Goal: Task Accomplishment & Management: Manage account settings

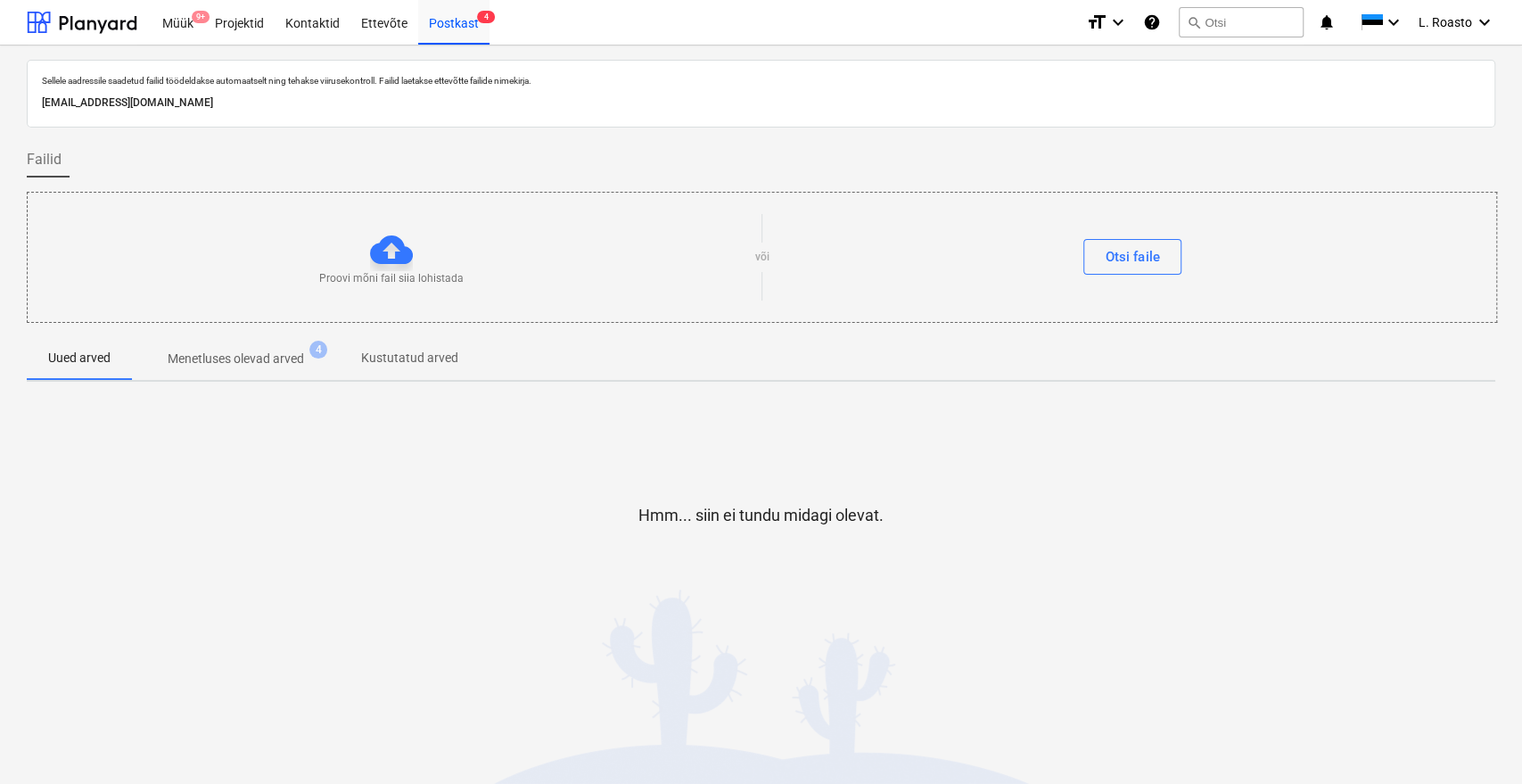
click at [119, 159] on div "Failid" at bounding box center [761, 160] width 1469 height 36
click at [236, 25] on div "Projektid" at bounding box center [239, 22] width 71 height 46
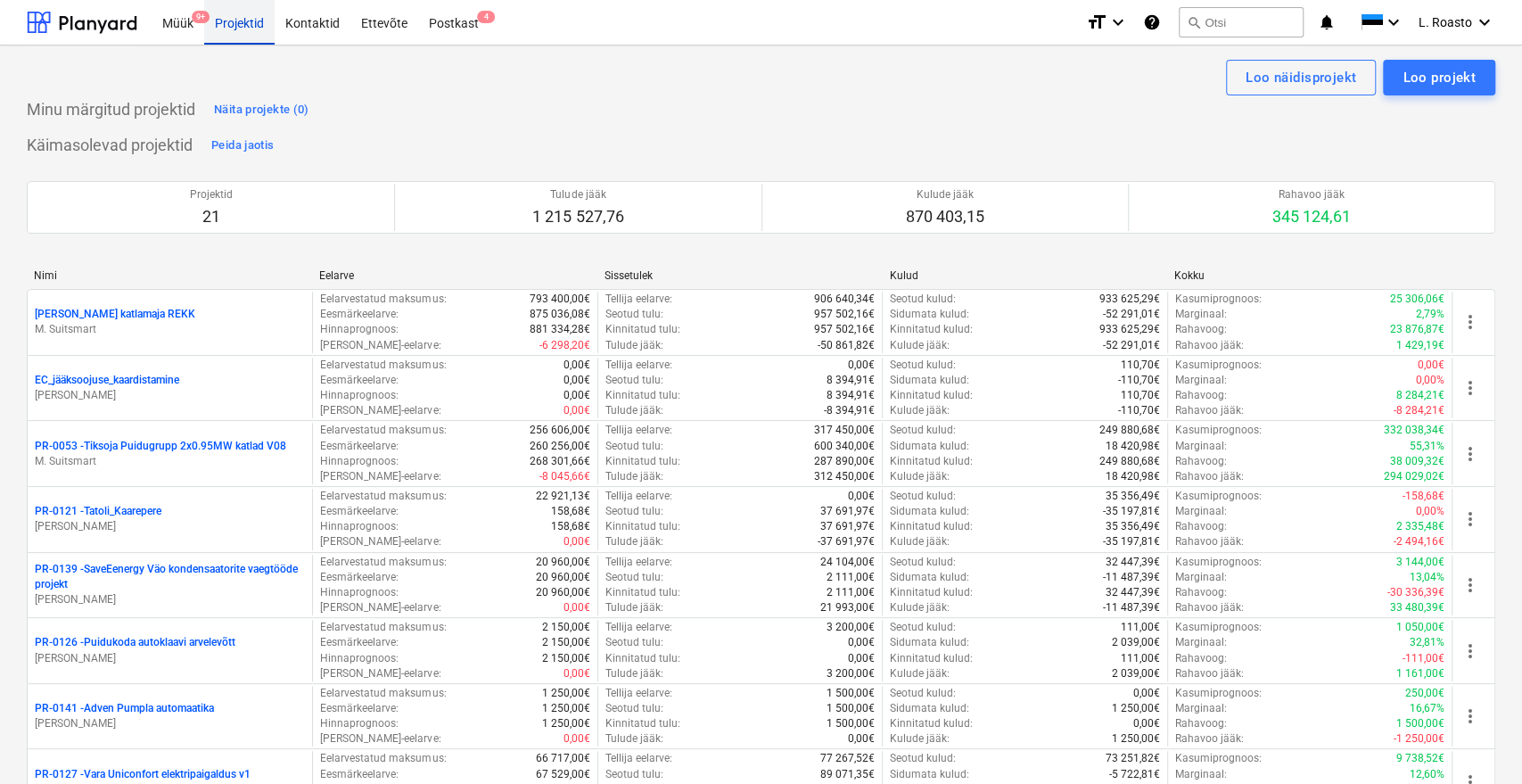
click at [258, 19] on div "Projektid" at bounding box center [239, 22] width 71 height 46
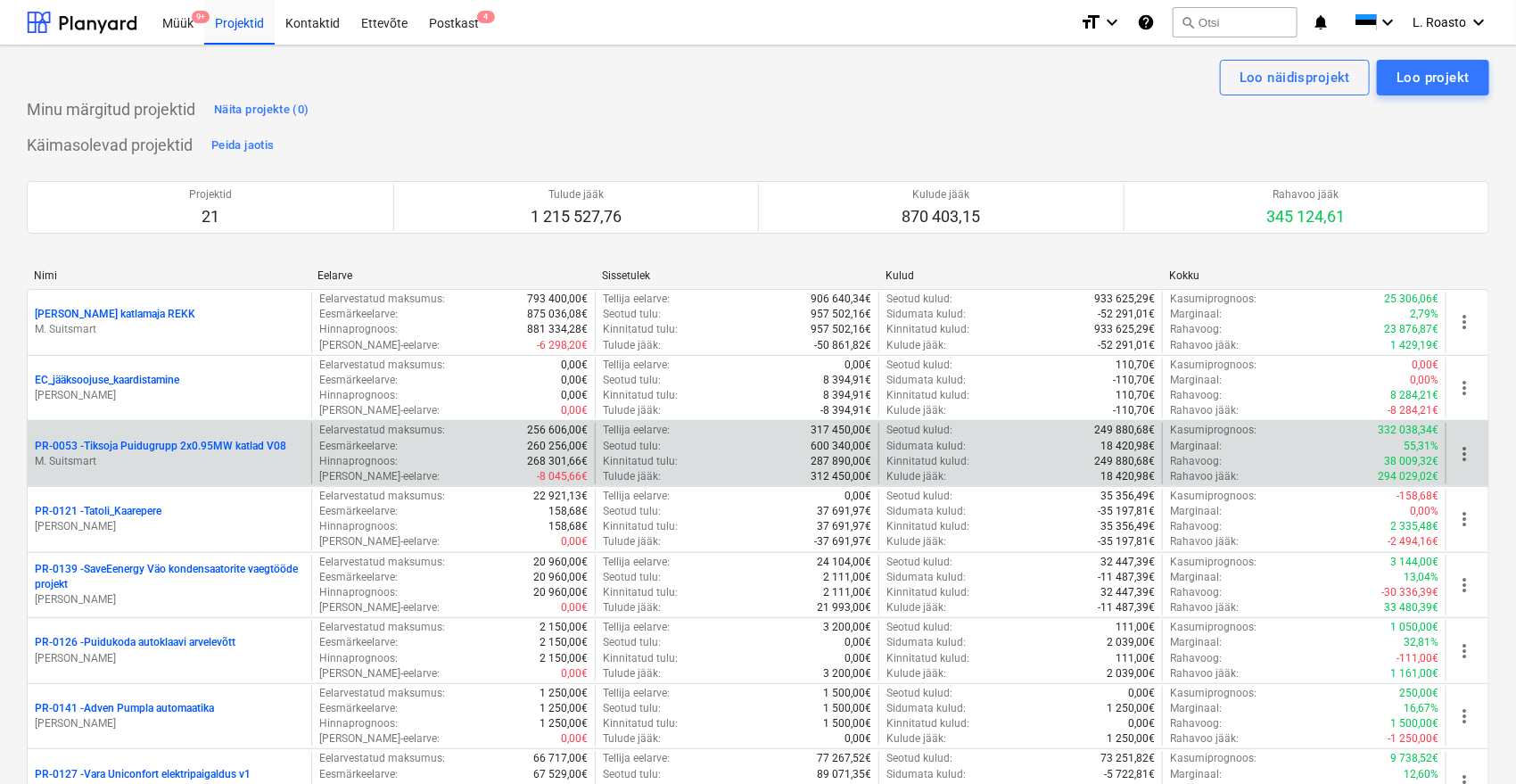
click at [115, 446] on p "PR-0053 - Tiksoja Puidugrupp 2x0.95MW katlad V08" at bounding box center [160, 446] width 251 height 16
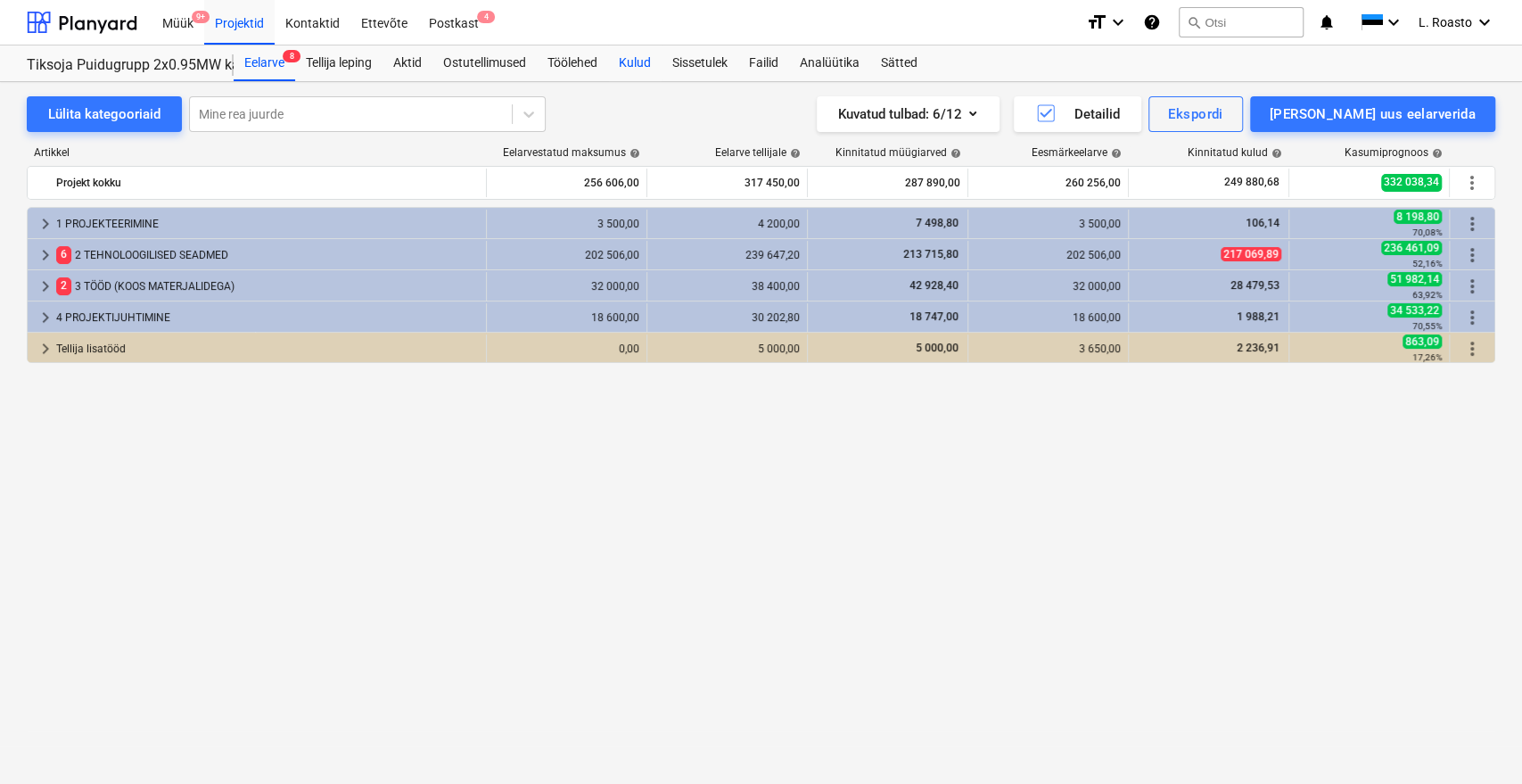
click at [644, 64] on div "Kulud" at bounding box center [635, 63] width 53 height 36
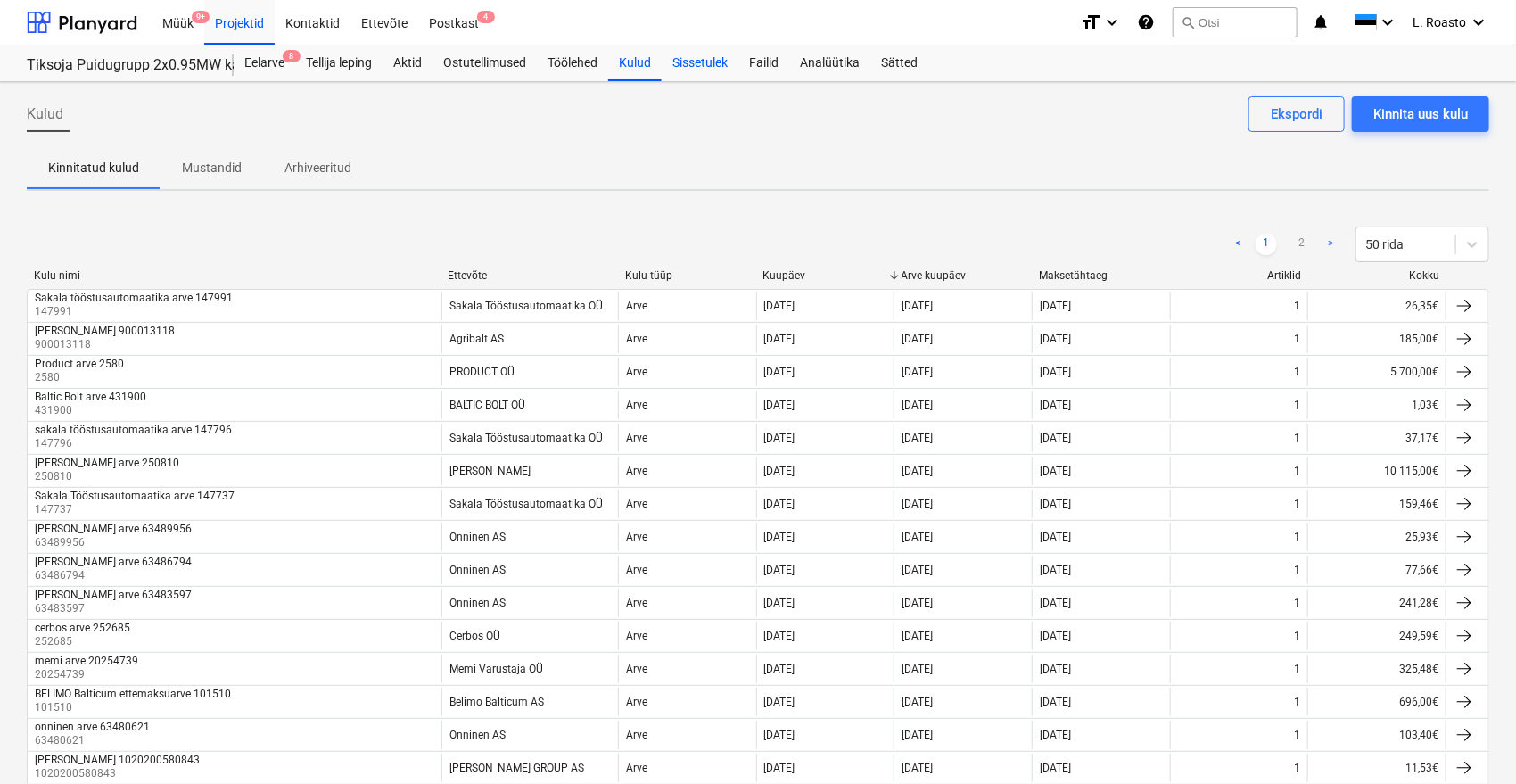
click at [734, 64] on div "Sissetulek" at bounding box center [700, 63] width 77 height 36
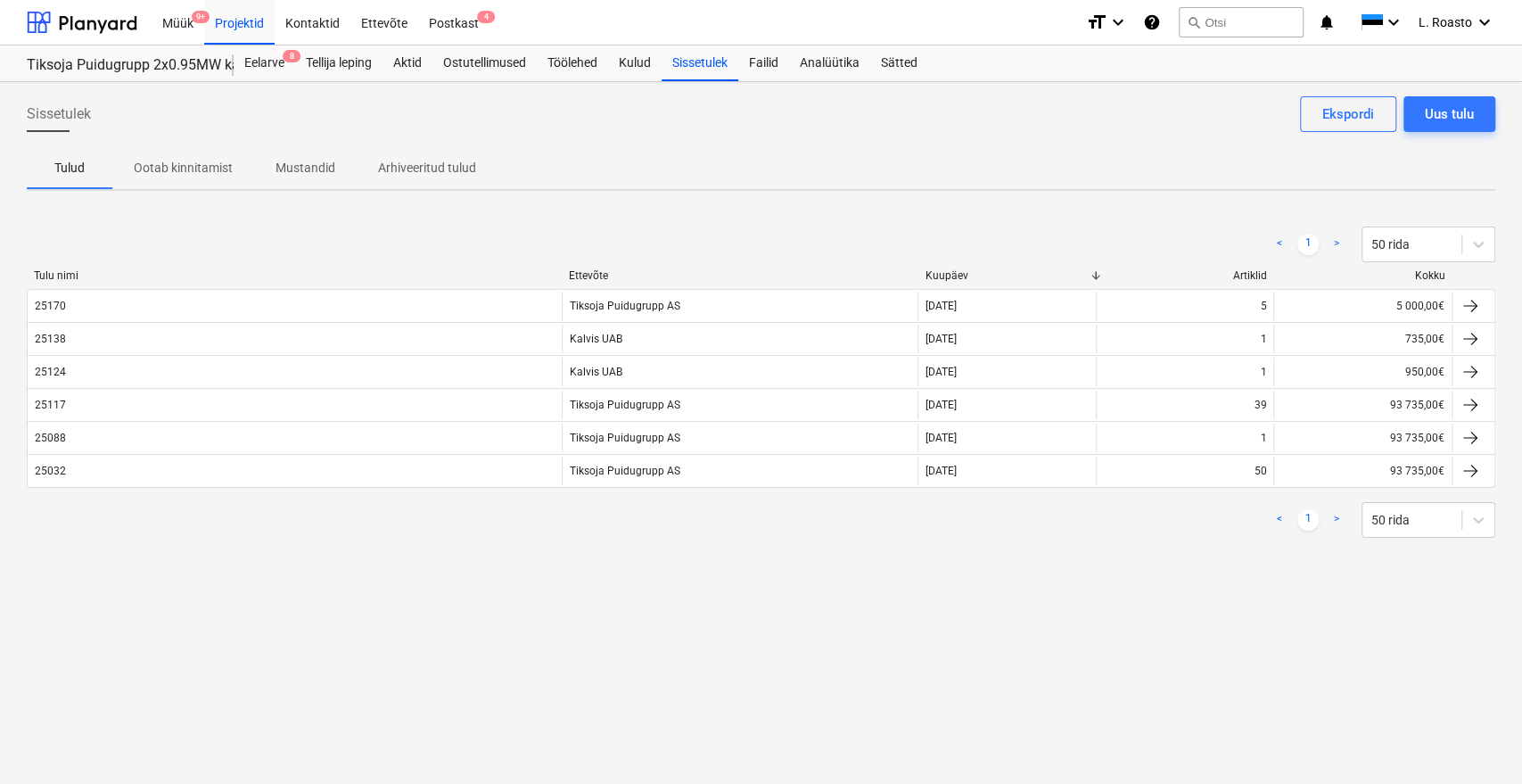
click at [83, 219] on div "< 1 > 50 rida" at bounding box center [761, 244] width 1469 height 50
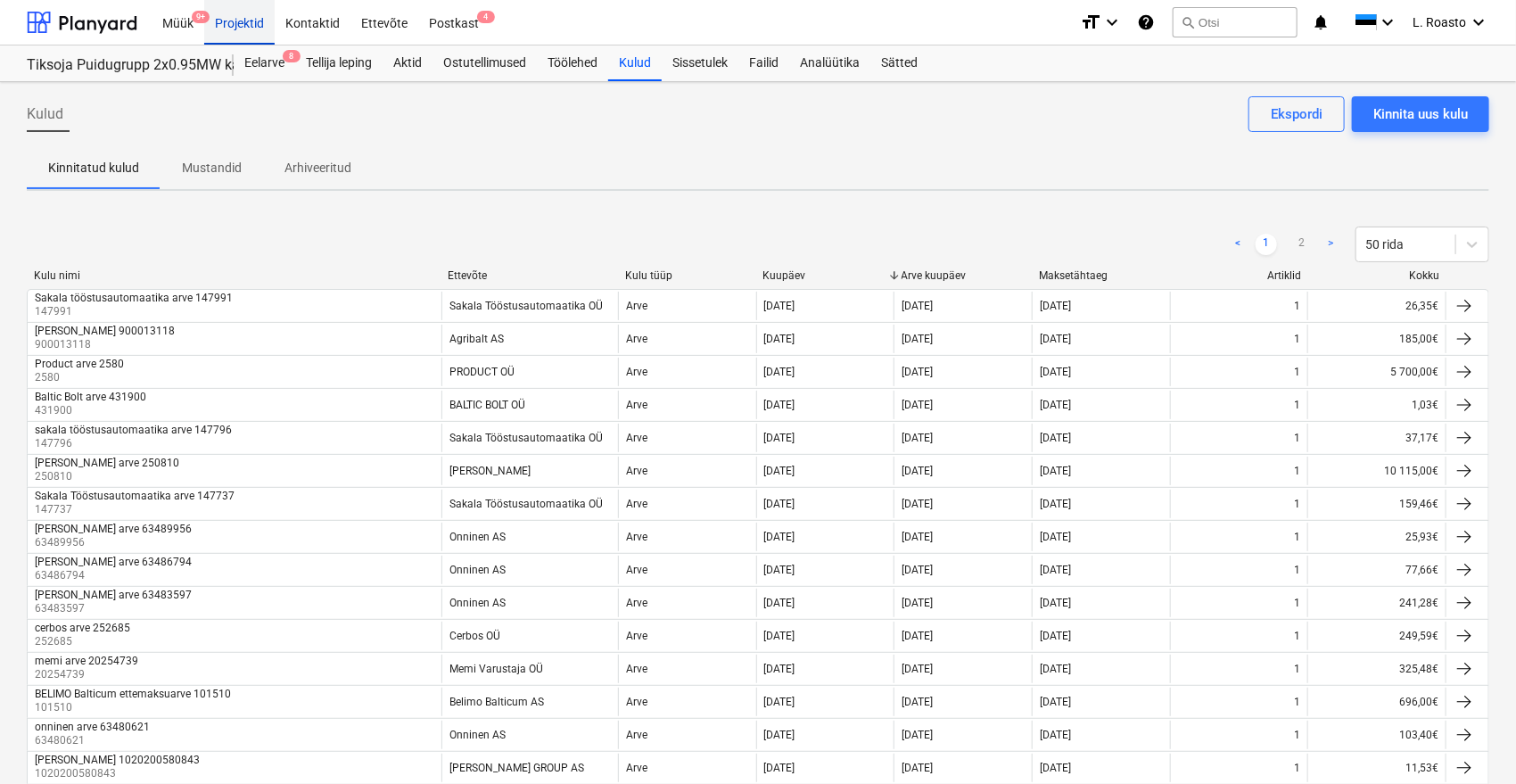
click at [261, 17] on div "Projektid" at bounding box center [239, 22] width 71 height 46
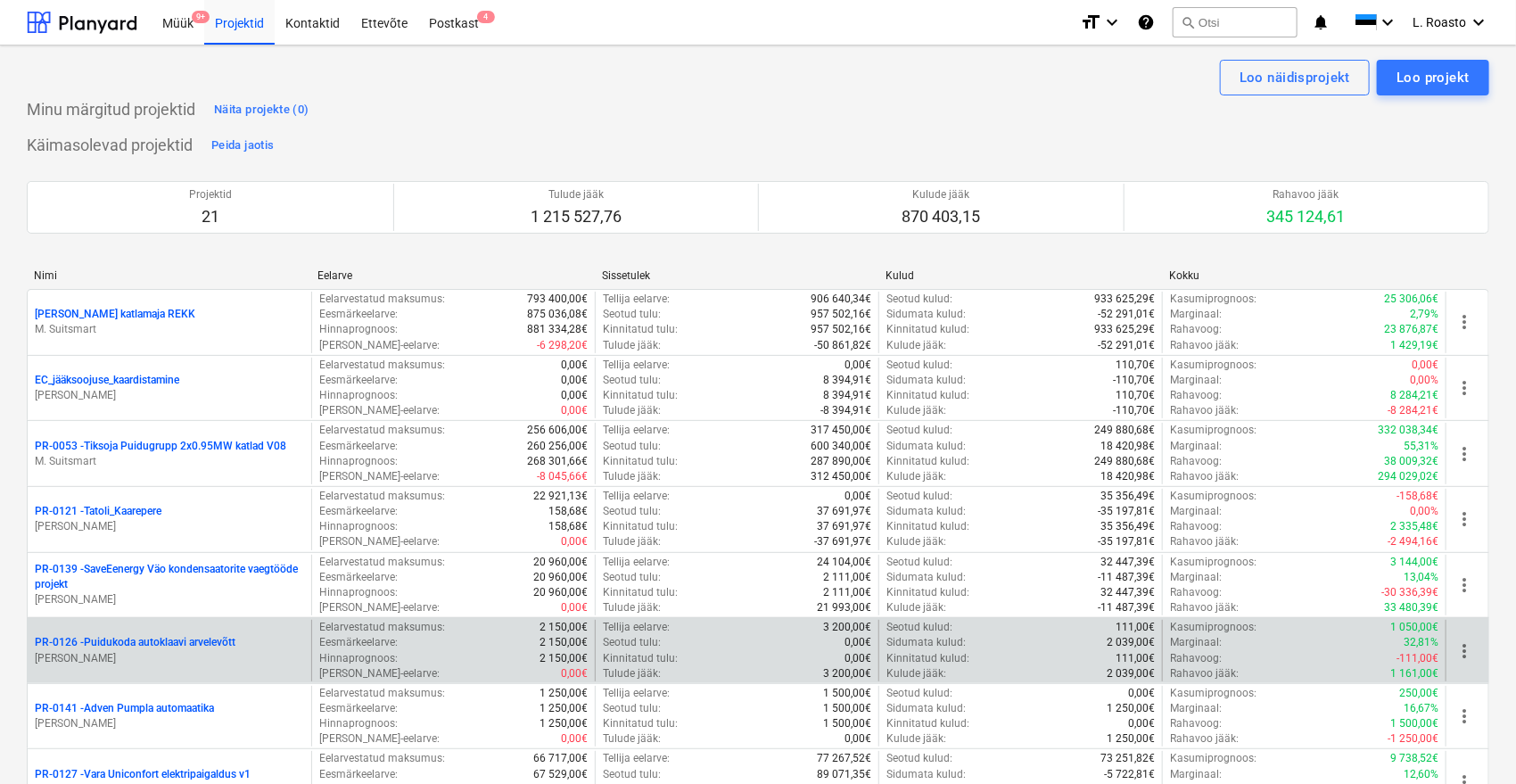
click at [172, 635] on p "PR-0126 - [GEOGRAPHIC_DATA] autoklaavi arvelevõtt" at bounding box center [135, 642] width 201 height 16
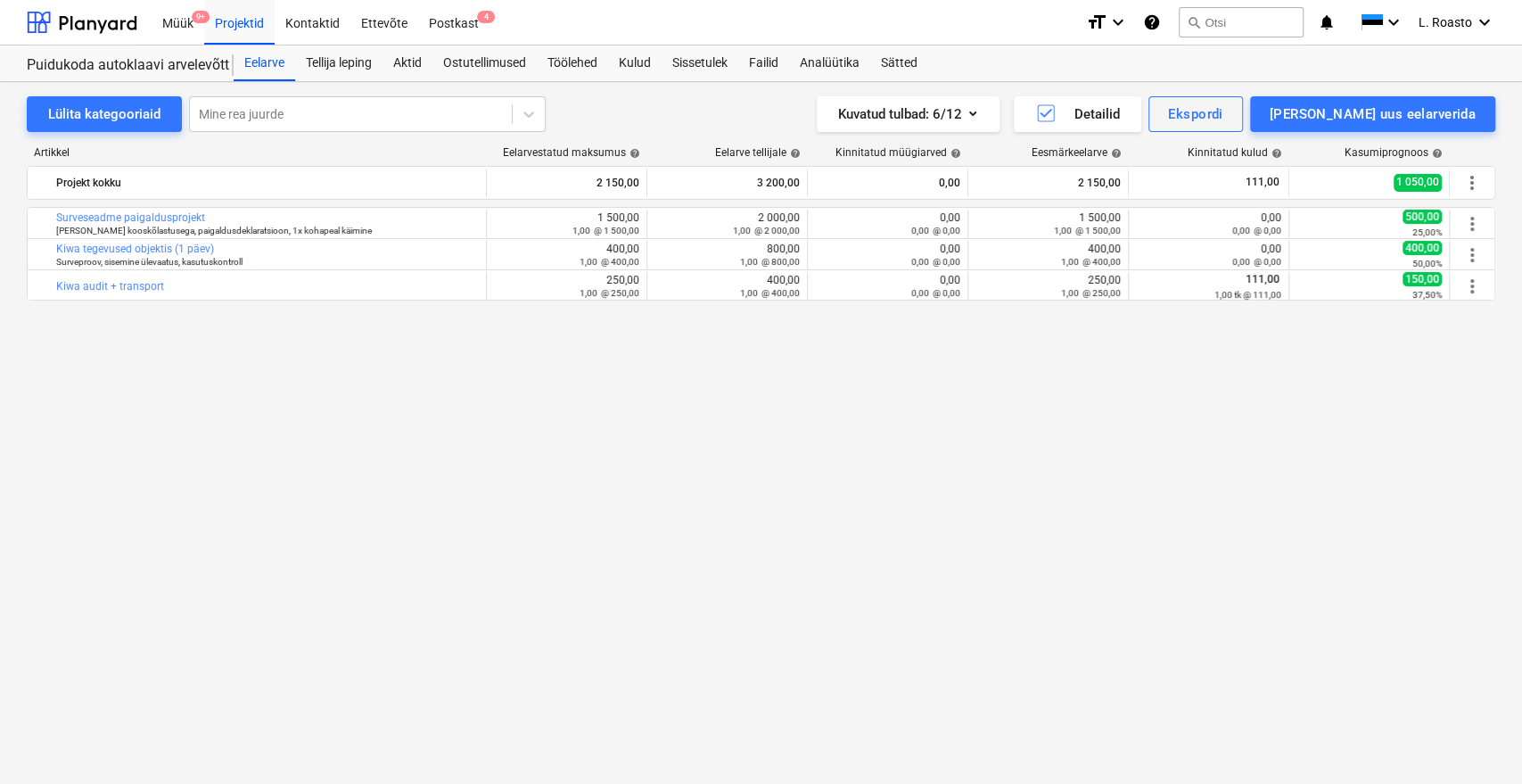
drag, startPoint x: 138, startPoint y: 469, endPoint x: 193, endPoint y: 417, distance: 75.7
click at [138, 469] on div "bar_chart Surveseadme paigaldusprojekt [PERSON_NAME] kooskõlastusega, paigaldus…" at bounding box center [761, 458] width 1469 height 502
click at [923, 63] on div "Sätted" at bounding box center [899, 63] width 58 height 36
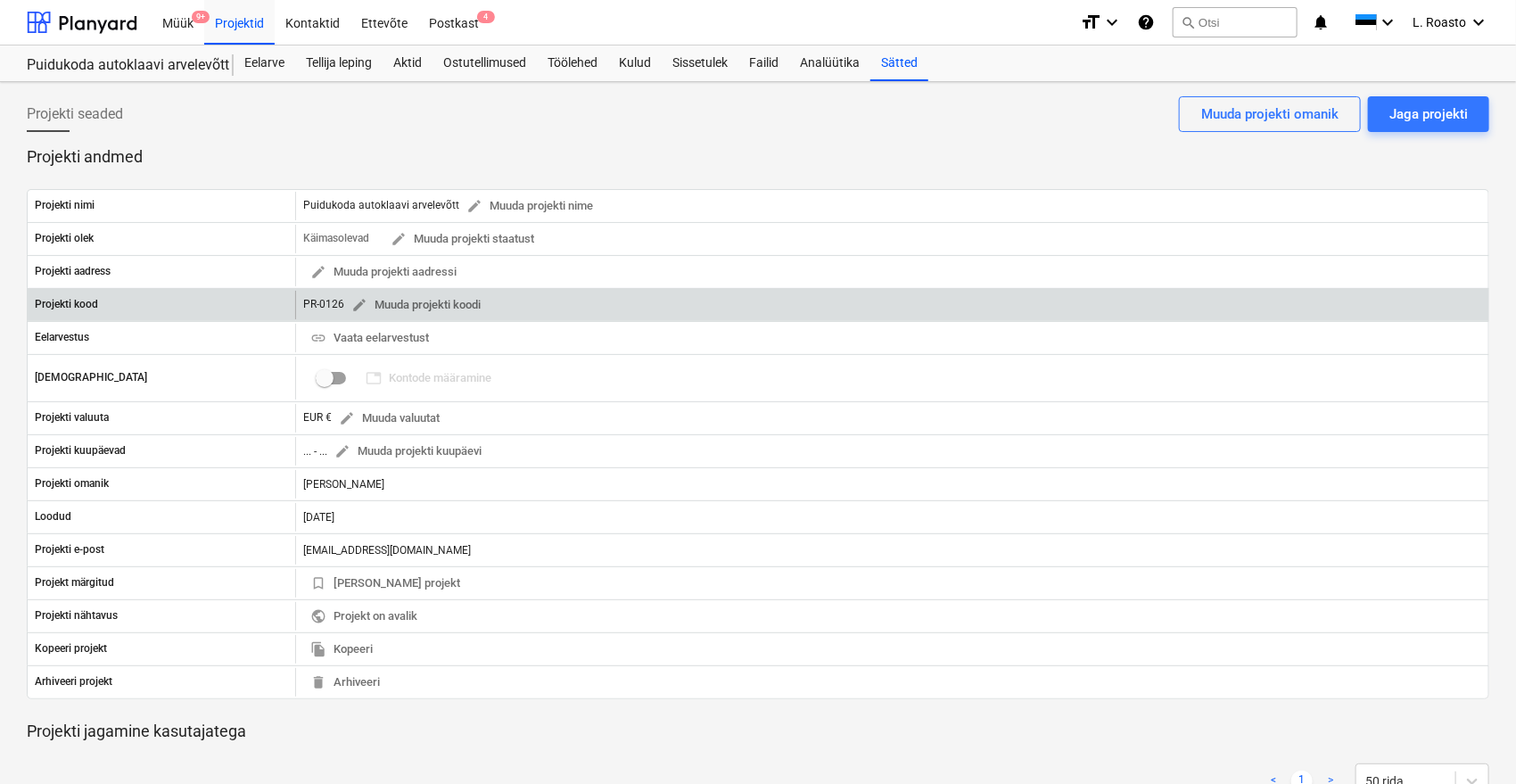
drag, startPoint x: 344, startPoint y: 302, endPoint x: 300, endPoint y: 298, distance: 44.2
click at [300, 298] on div "PR-0126 edit Muuda projekti koodi" at bounding box center [891, 304] width 1193 height 28
drag, startPoint x: 300, startPoint y: 304, endPoint x: 343, endPoint y: 304, distance: 43.0
click at [343, 304] on div "PR-0126 edit Muuda projekti koodi" at bounding box center [891, 304] width 1193 height 28
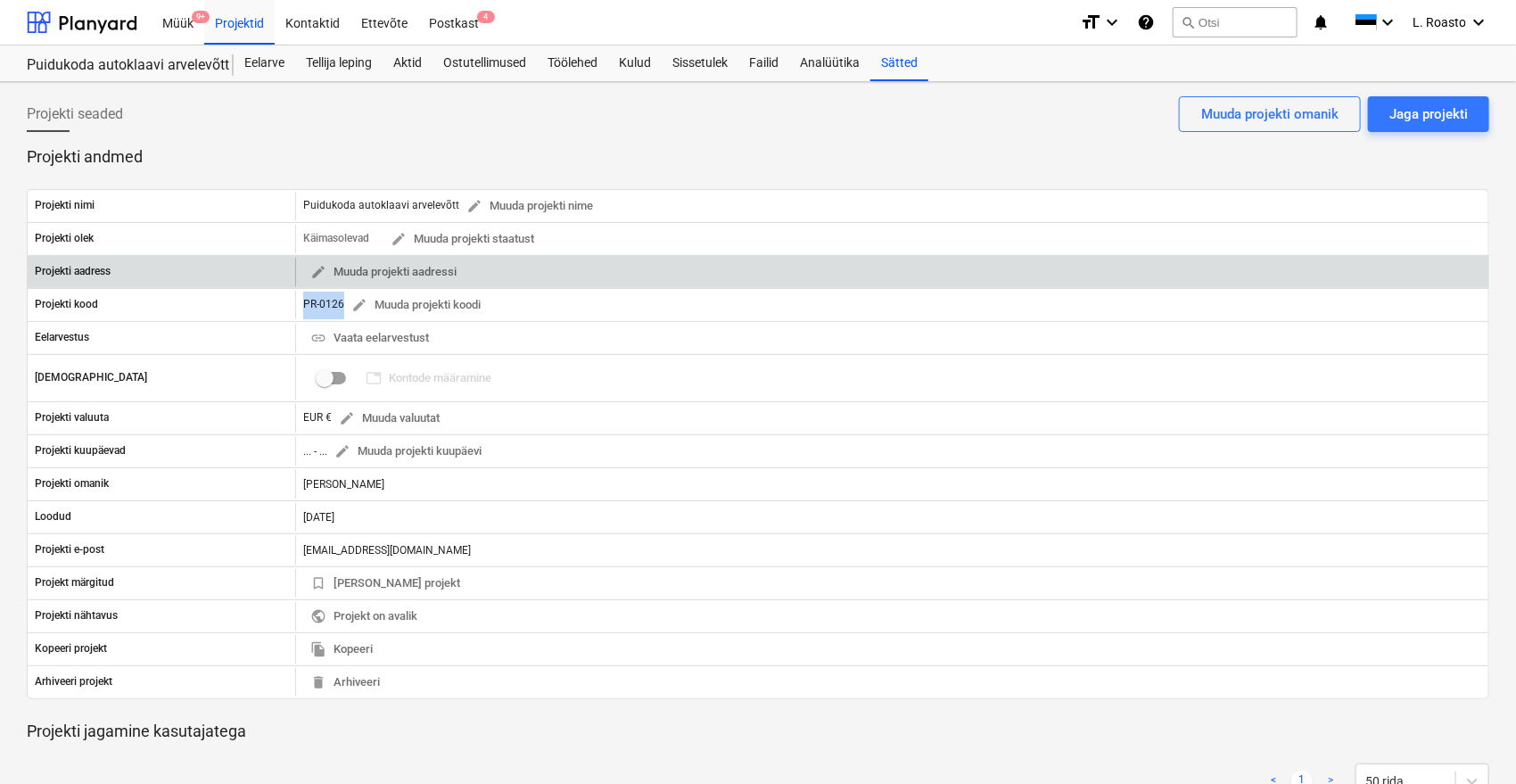
copy div "PR-0126 edit Muuda projekti koodi"
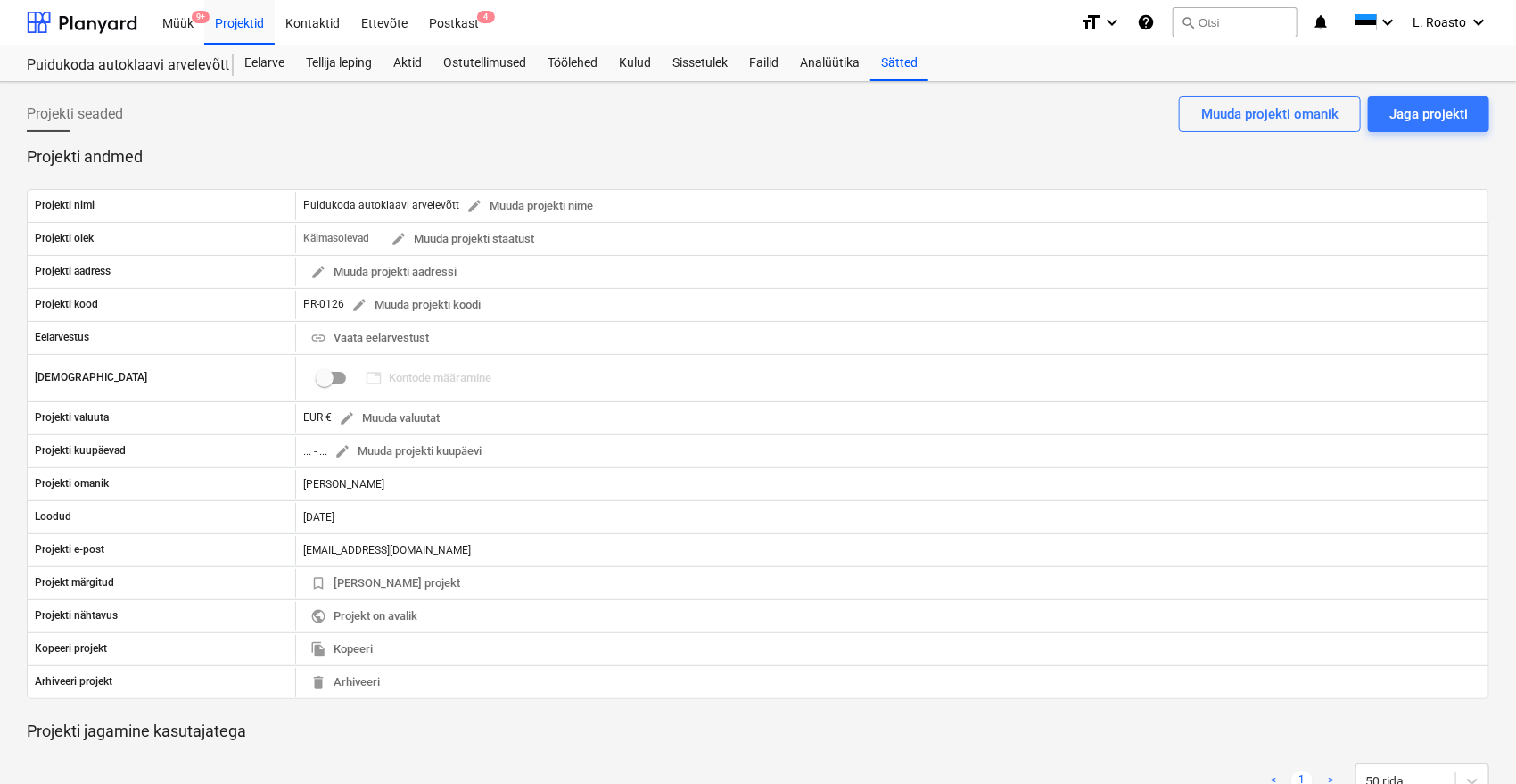
click at [120, 161] on p "Projekti andmed" at bounding box center [758, 156] width 1462 height 21
click at [0, 80] on div "Puidukoda autoklaavi arvelevõtt Puidukoda autoklaavi arvelevõtt Eelarve Tellija…" at bounding box center [758, 64] width 1516 height 37
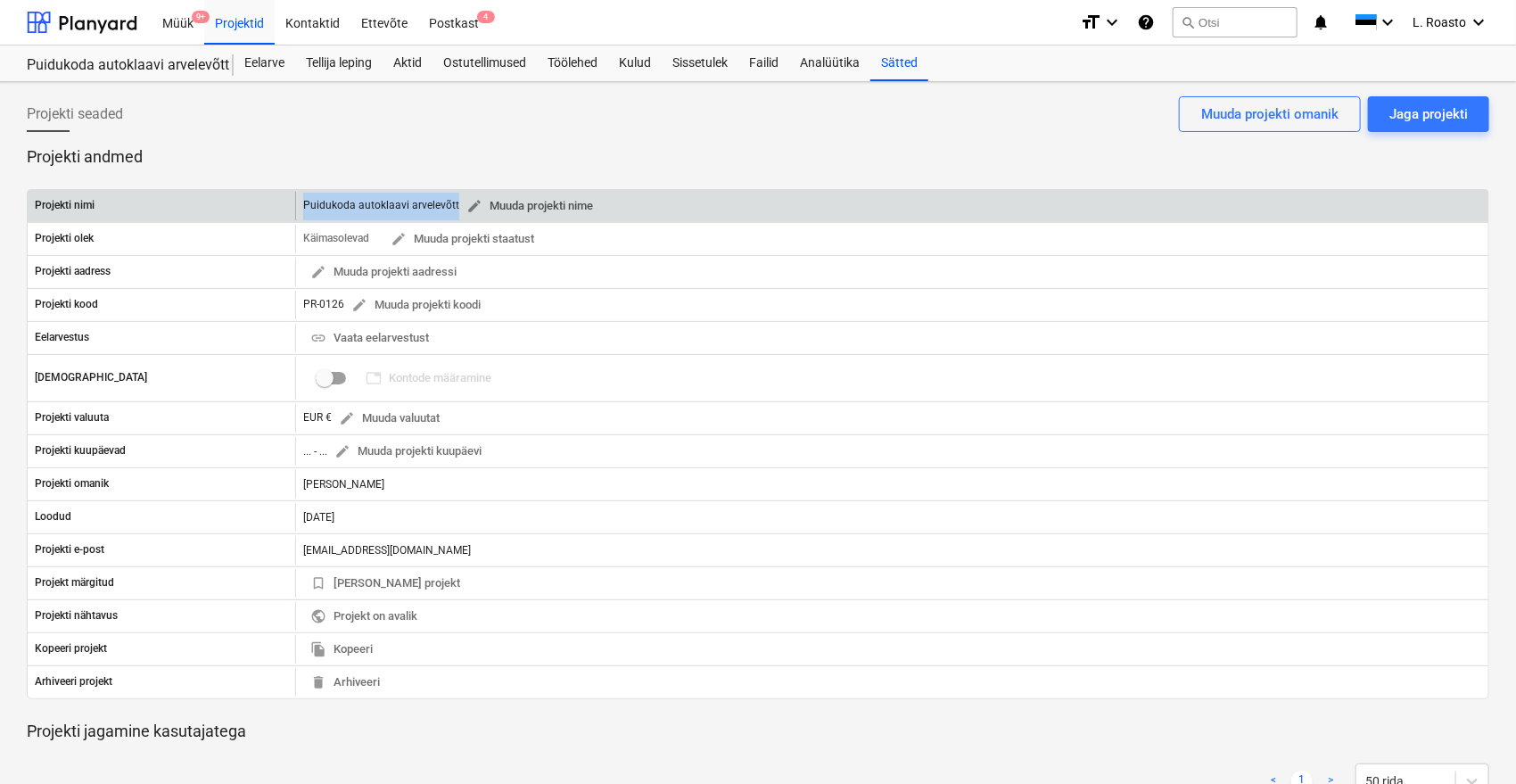
drag, startPoint x: 298, startPoint y: 201, endPoint x: 456, endPoint y: 212, distance: 158.4
click at [456, 212] on div "Puidukoda autoklaavi arvelevõtt edit Muuda projekti nime" at bounding box center [891, 205] width 1193 height 28
copy div "Puidukoda autoklaavi arvelevõtt edit Muuda projekti nime"
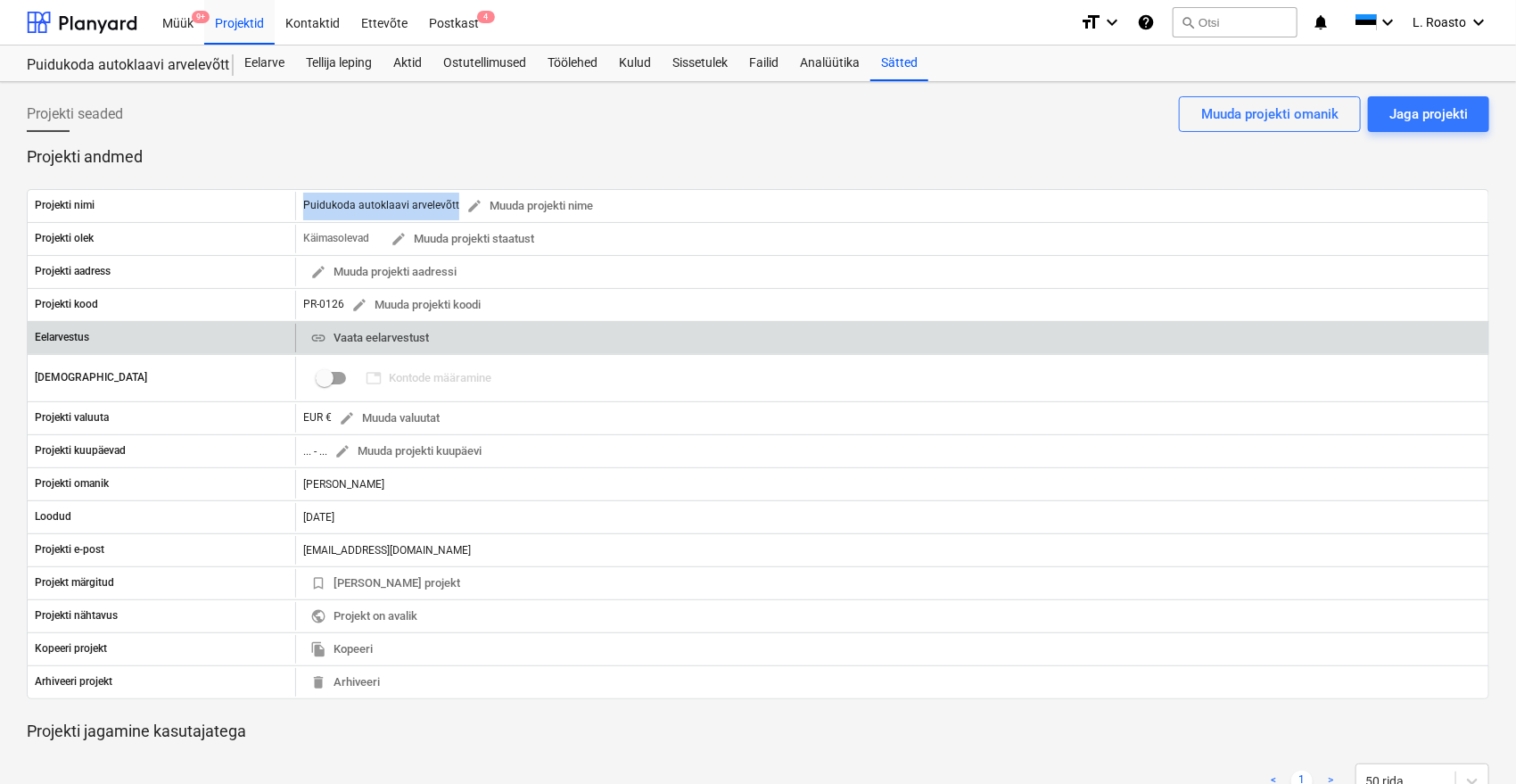
click at [383, 331] on span "link Vaata eelarvestust" at bounding box center [369, 338] width 118 height 20
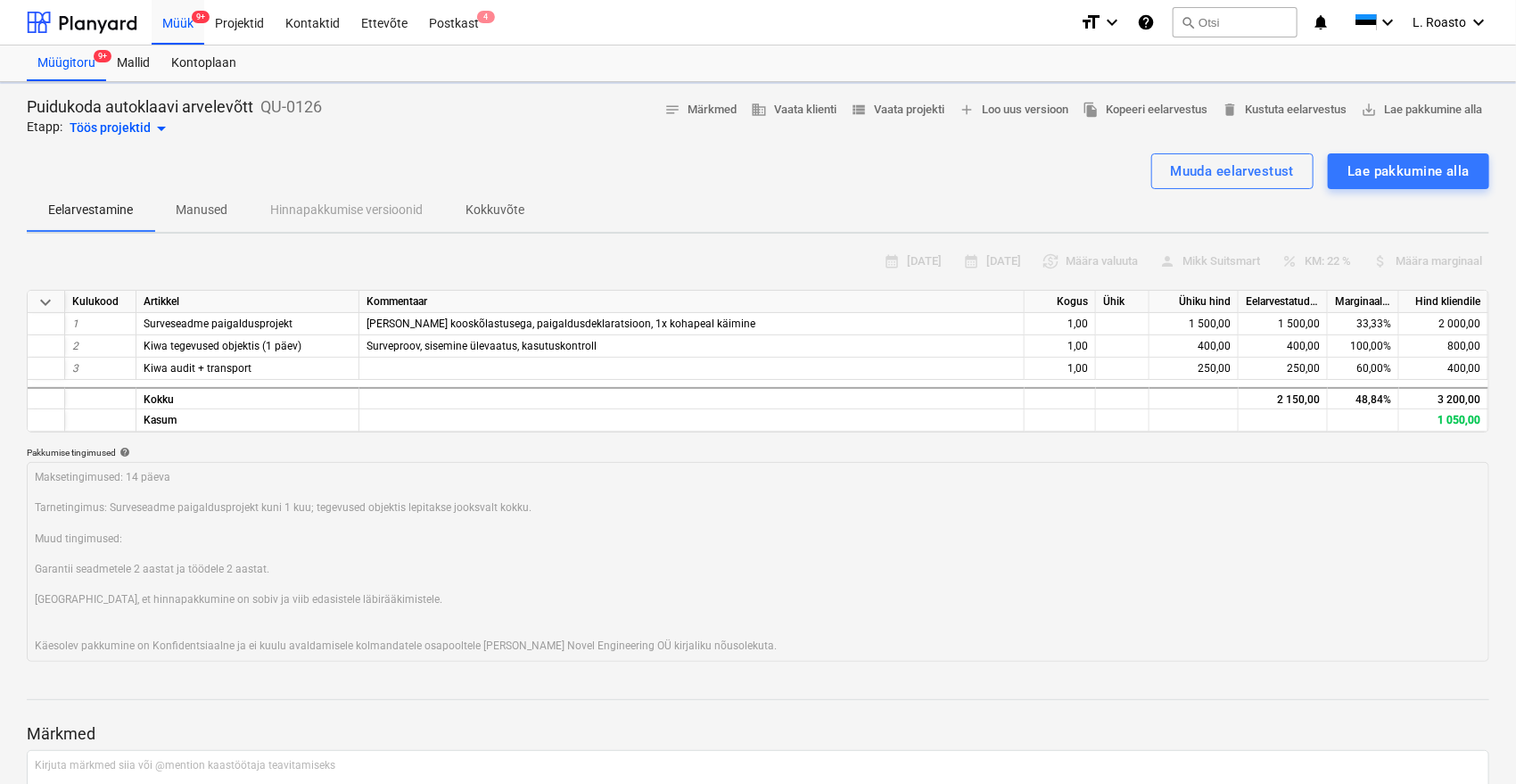
type textarea "x"
click at [499, 201] on p "Kokkuvõte" at bounding box center [494, 210] width 59 height 18
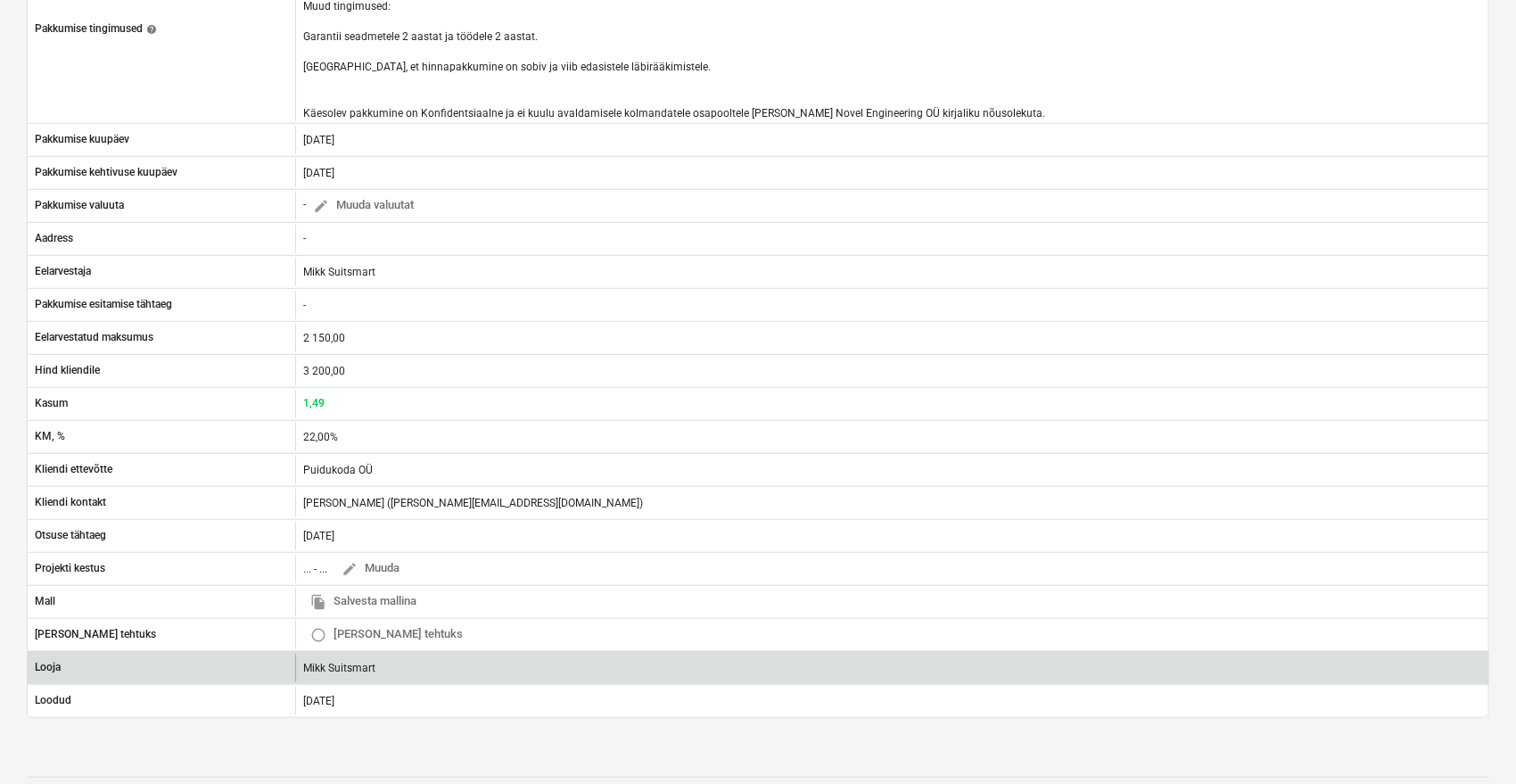
scroll to position [649, 0]
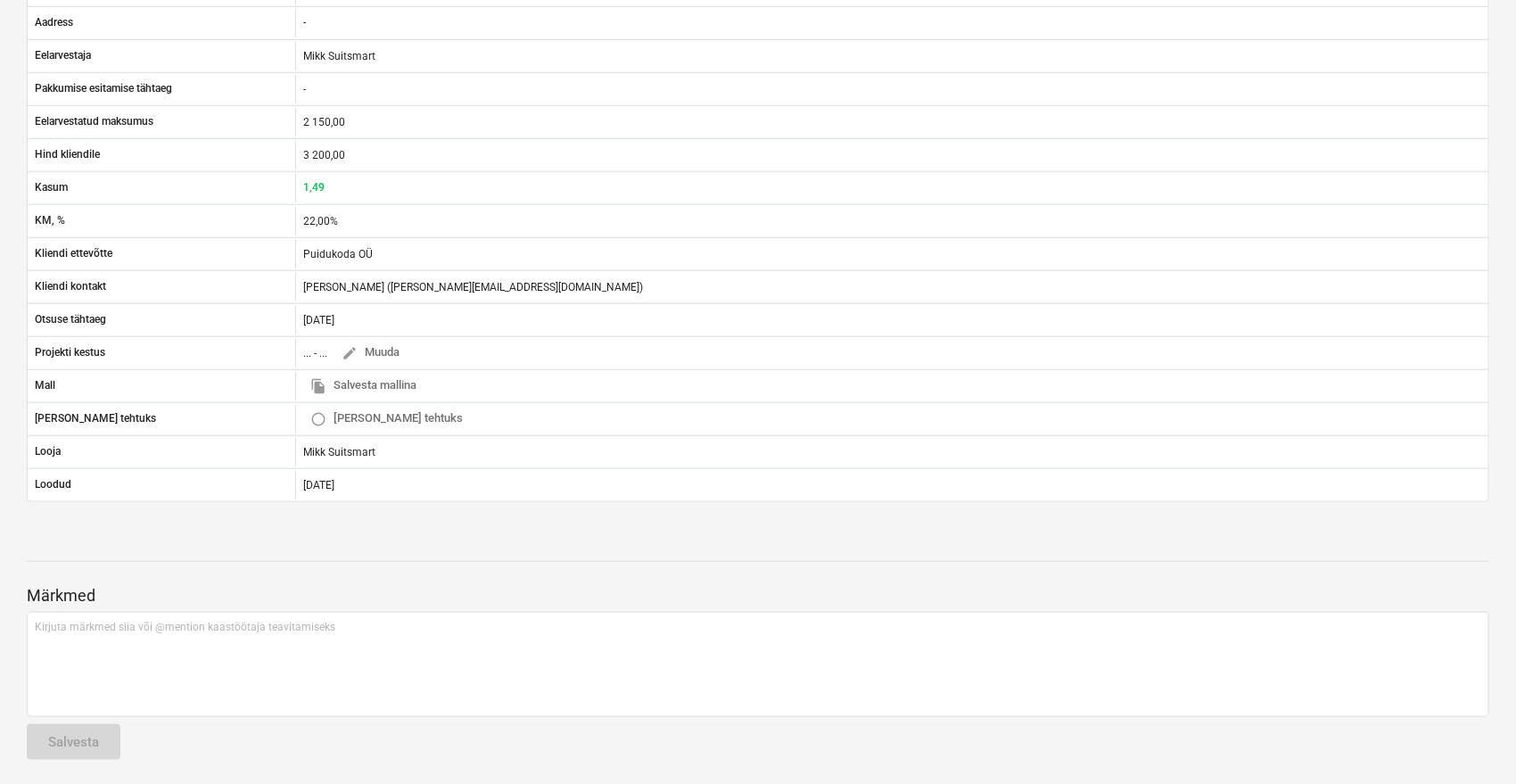
click at [78, 517] on div "Eelarvestuse nimi Puidukoda autoklaavi arvelevõtt Pakkumise number QU-0126 edit…" at bounding box center [758, 61] width 1462 height 924
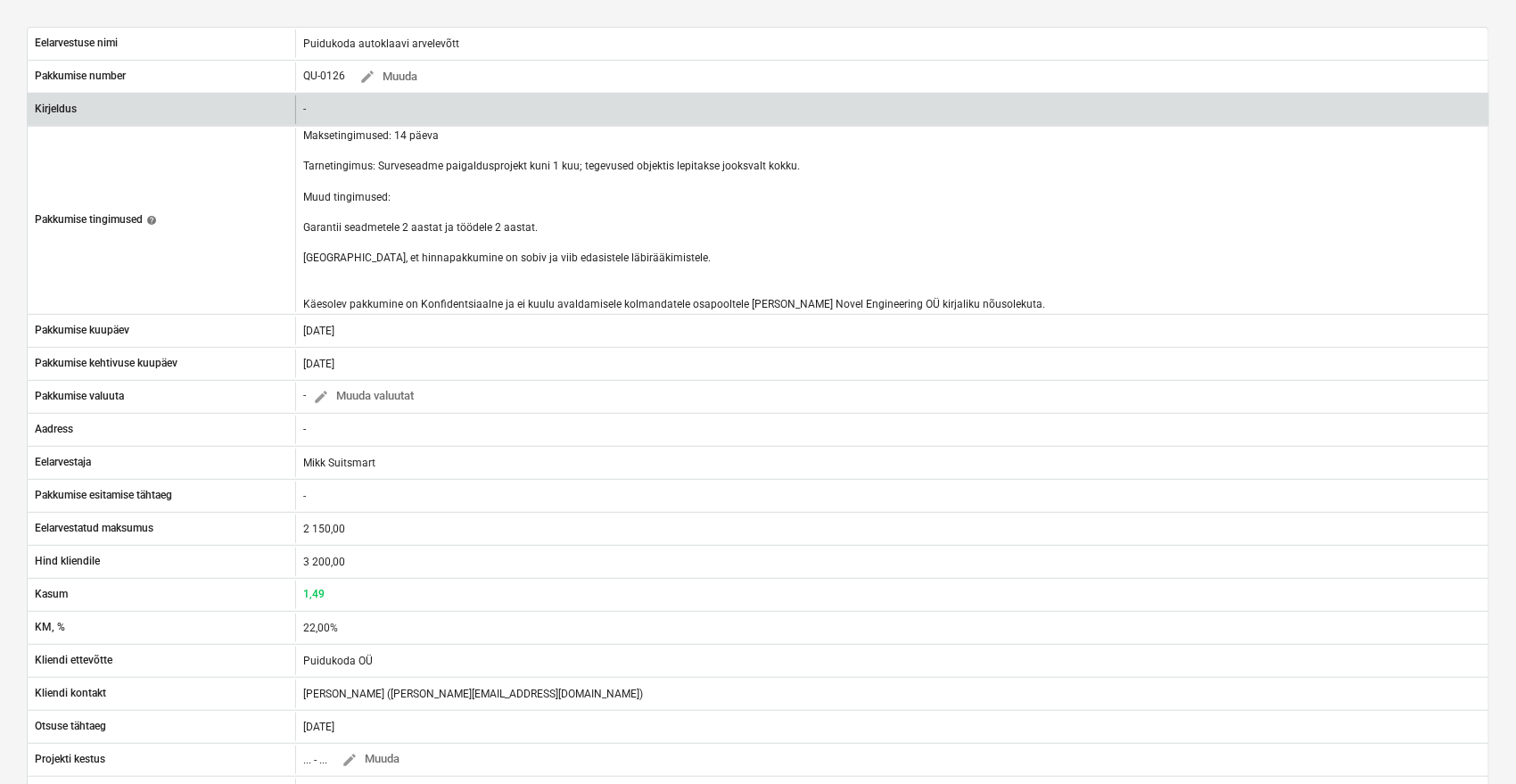
scroll to position [55, 0]
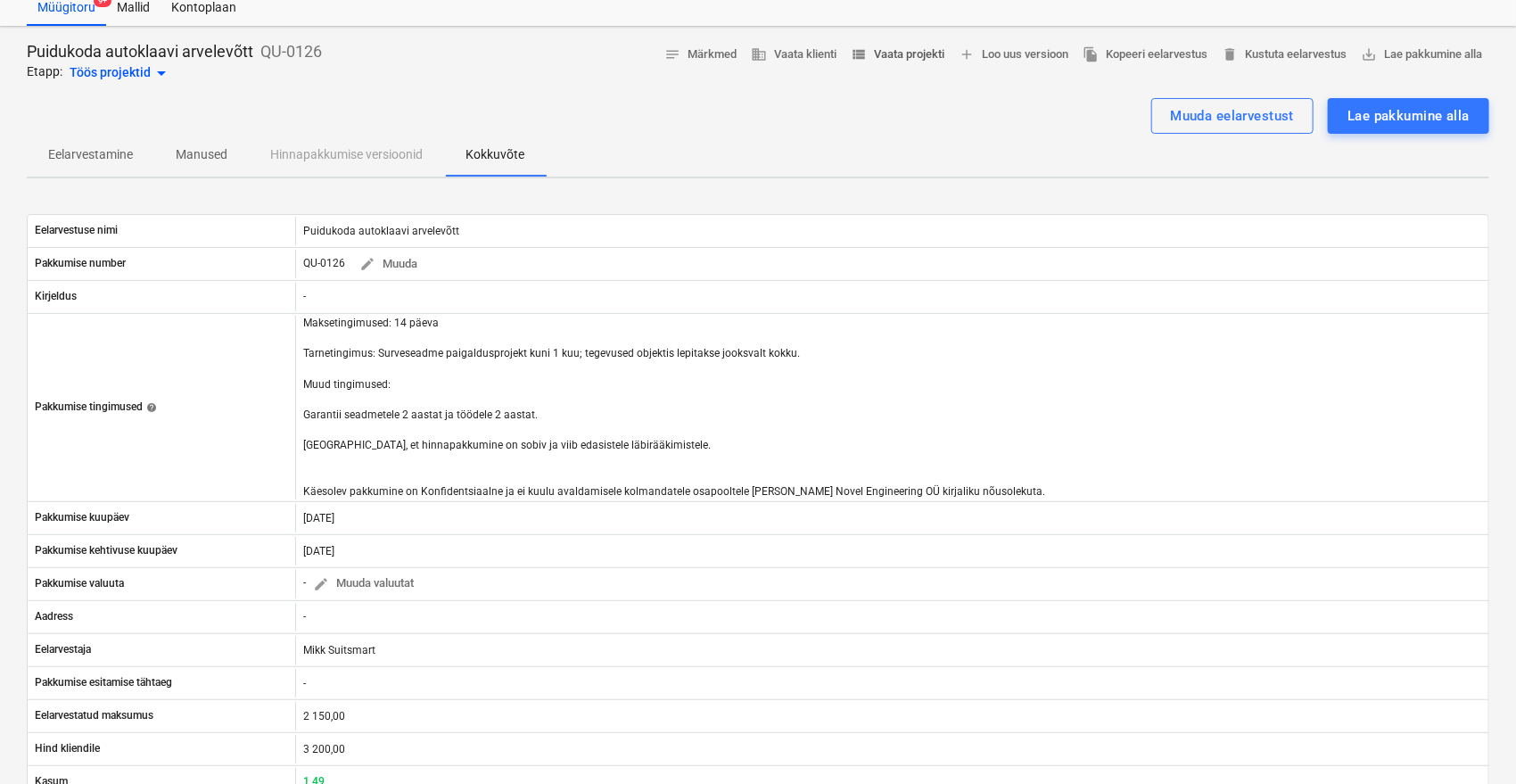
click at [908, 59] on span "view_list Vaata projekti" at bounding box center [897, 55] width 94 height 20
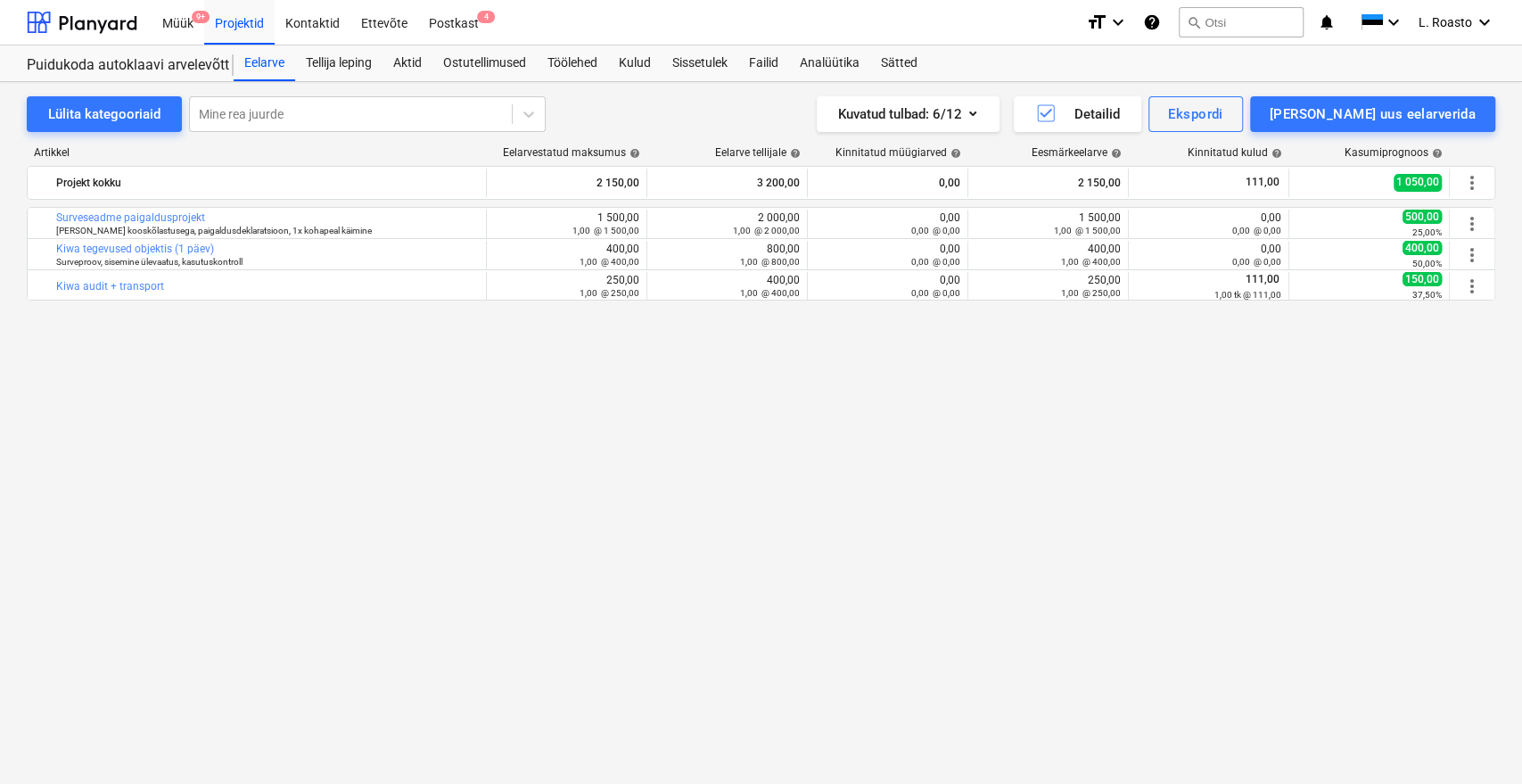
click at [16, 367] on div "Lülita kategooriaid Mine rea juurde Kuvatud tulbad : 6/12 Detailid Ekspordi [PE…" at bounding box center [761, 413] width 1522 height 663
click at [450, 14] on div "Postkast 4" at bounding box center [454, 22] width 72 height 46
click at [90, 478] on div "bar_chart Surveseadme paigaldusprojekt [PERSON_NAME] kooskõlastusega, paigaldus…" at bounding box center [761, 458] width 1469 height 502
click at [239, 33] on div "Projektid" at bounding box center [239, 22] width 71 height 46
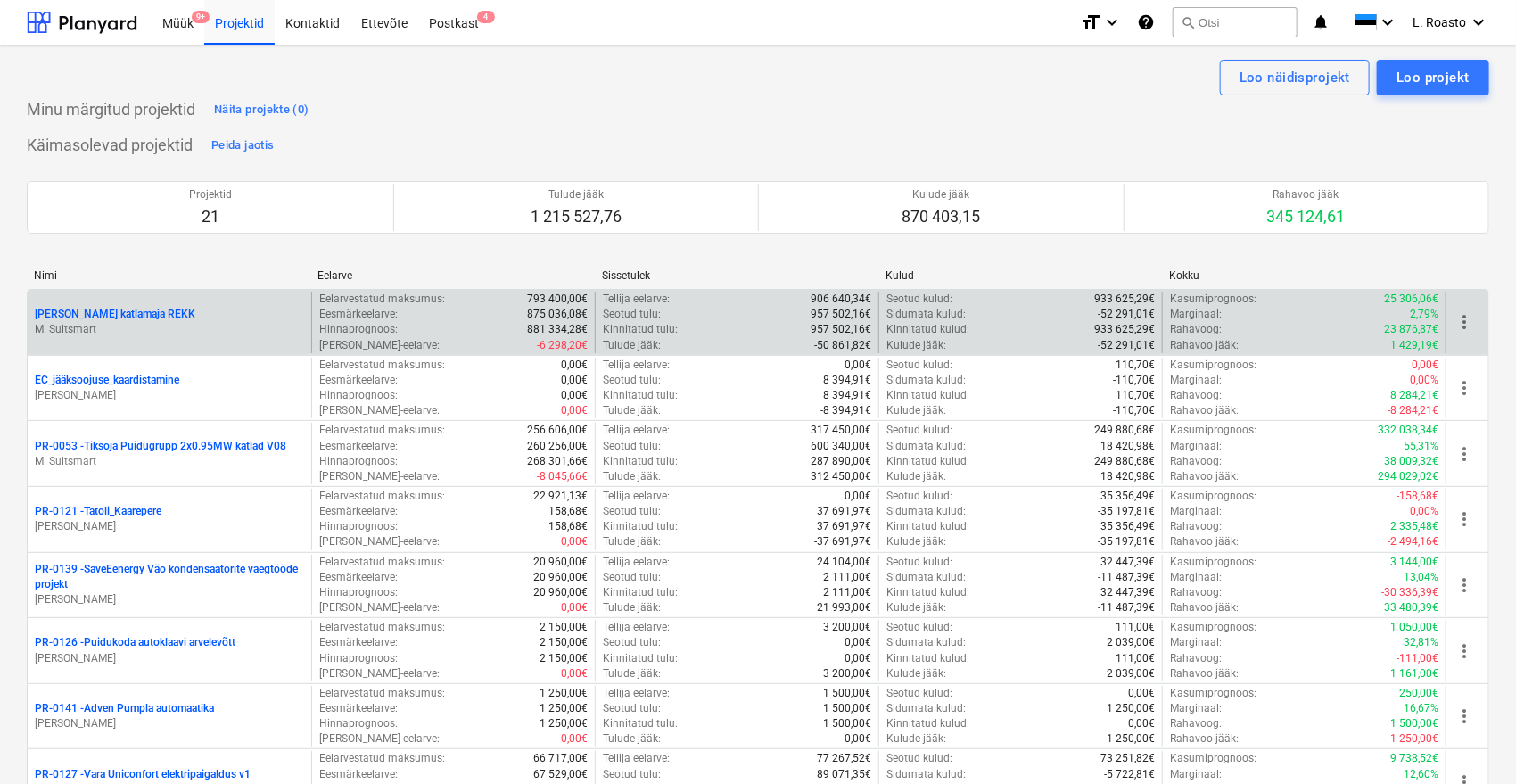
click at [107, 307] on p "[PERSON_NAME] katlamaja REKK" at bounding box center [115, 314] width 160 height 16
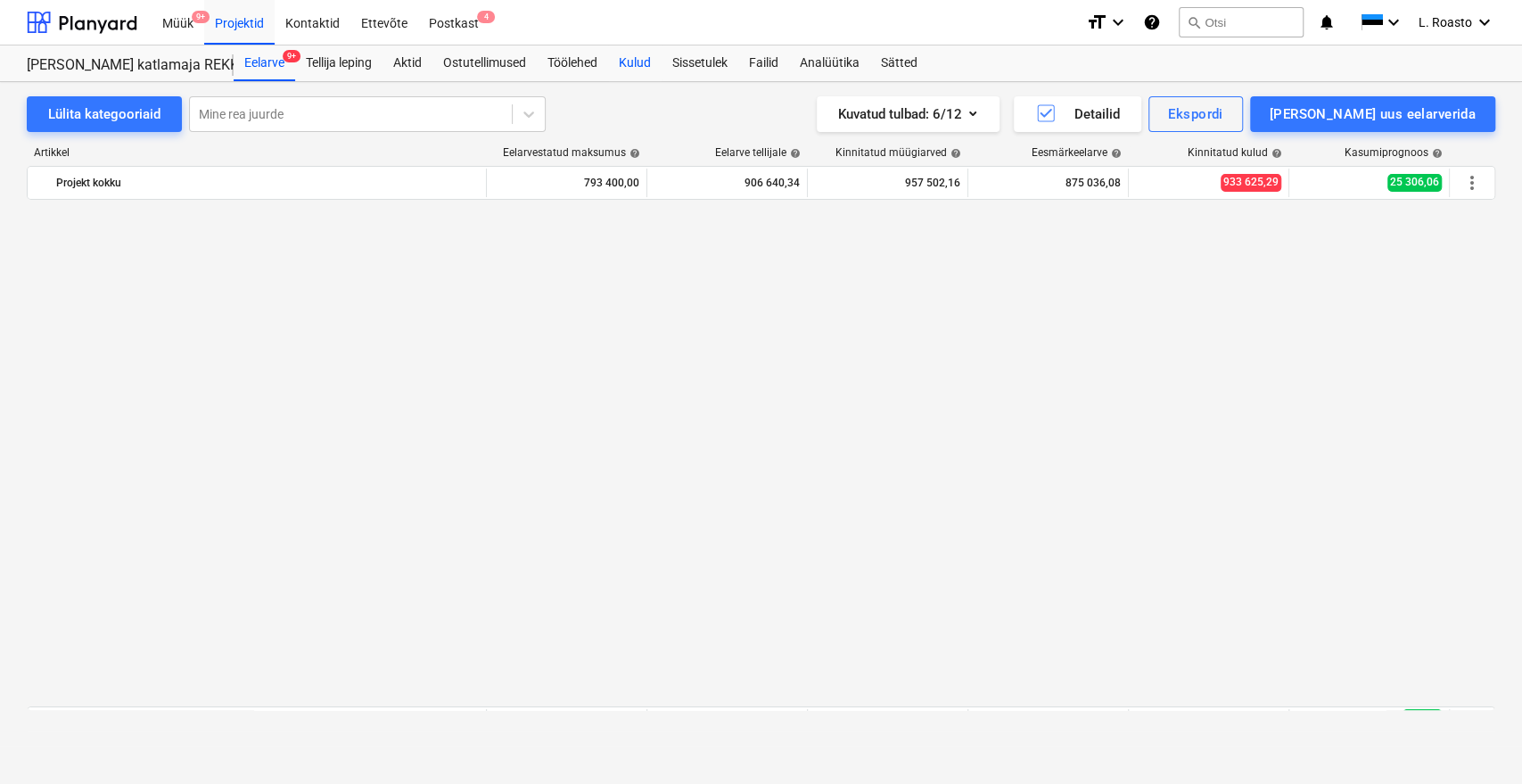
click at [642, 64] on div "Kulud" at bounding box center [635, 63] width 53 height 36
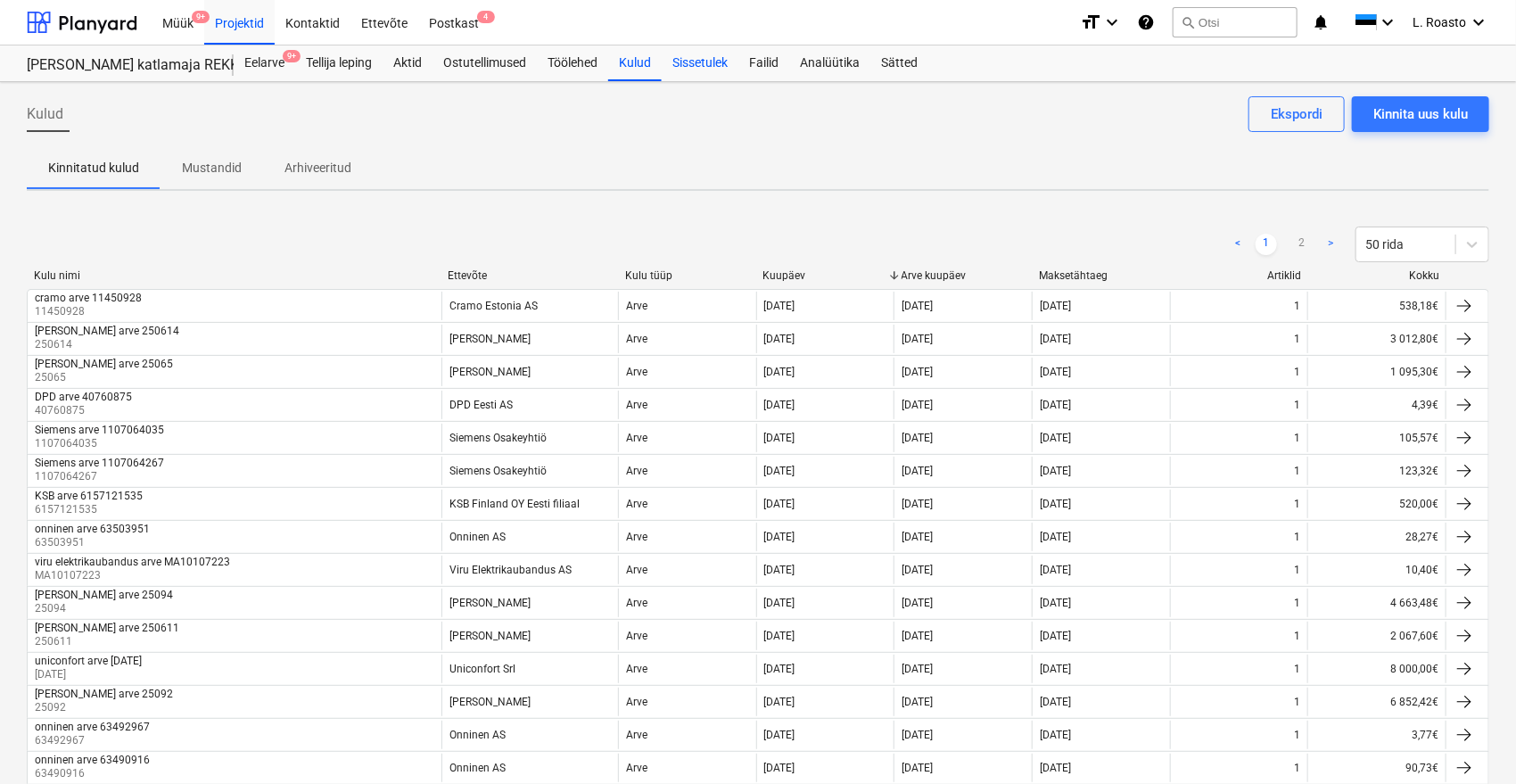
click at [708, 60] on div "Sissetulek" at bounding box center [700, 63] width 77 height 36
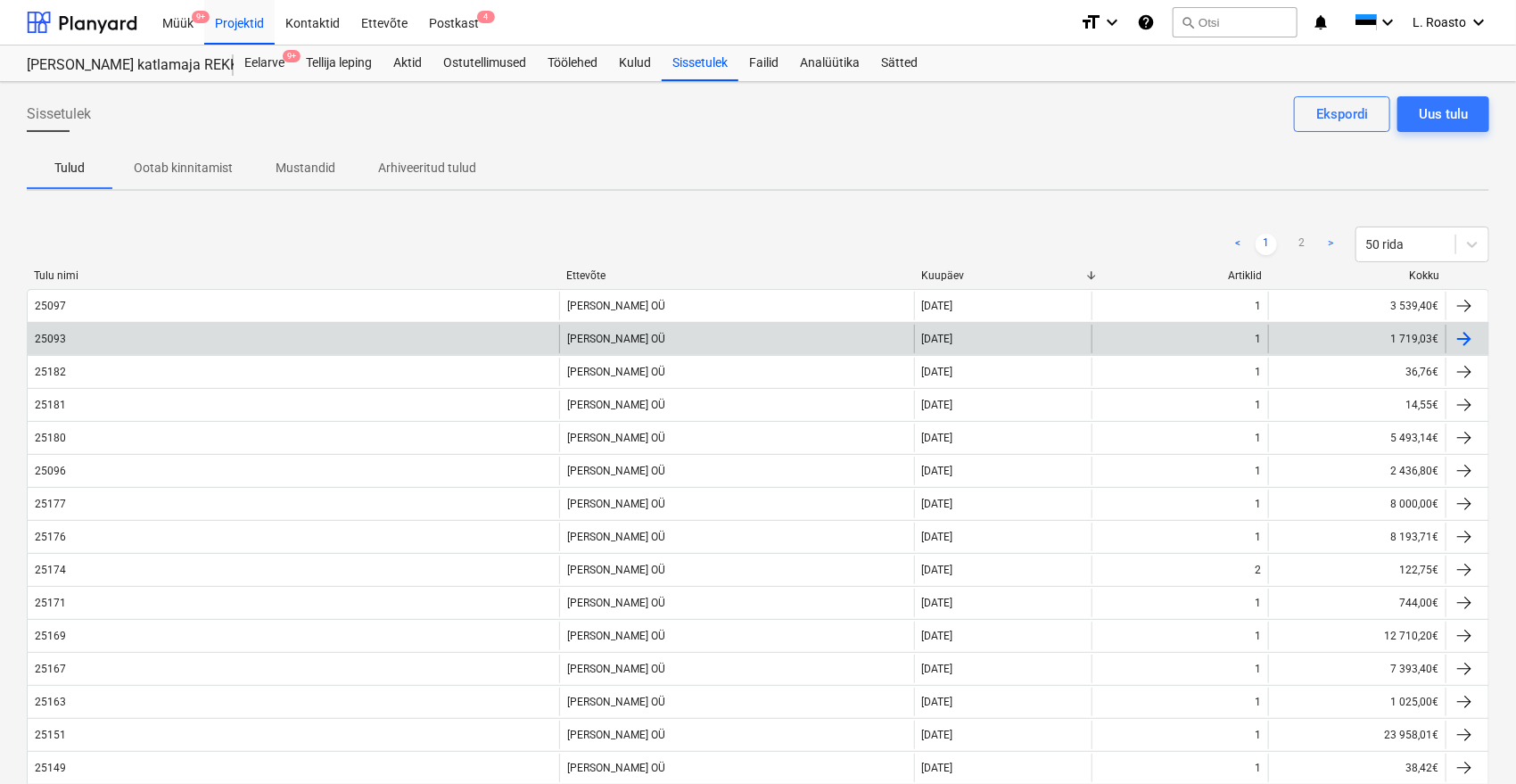
click at [359, 339] on div "25093" at bounding box center [293, 338] width 531 height 28
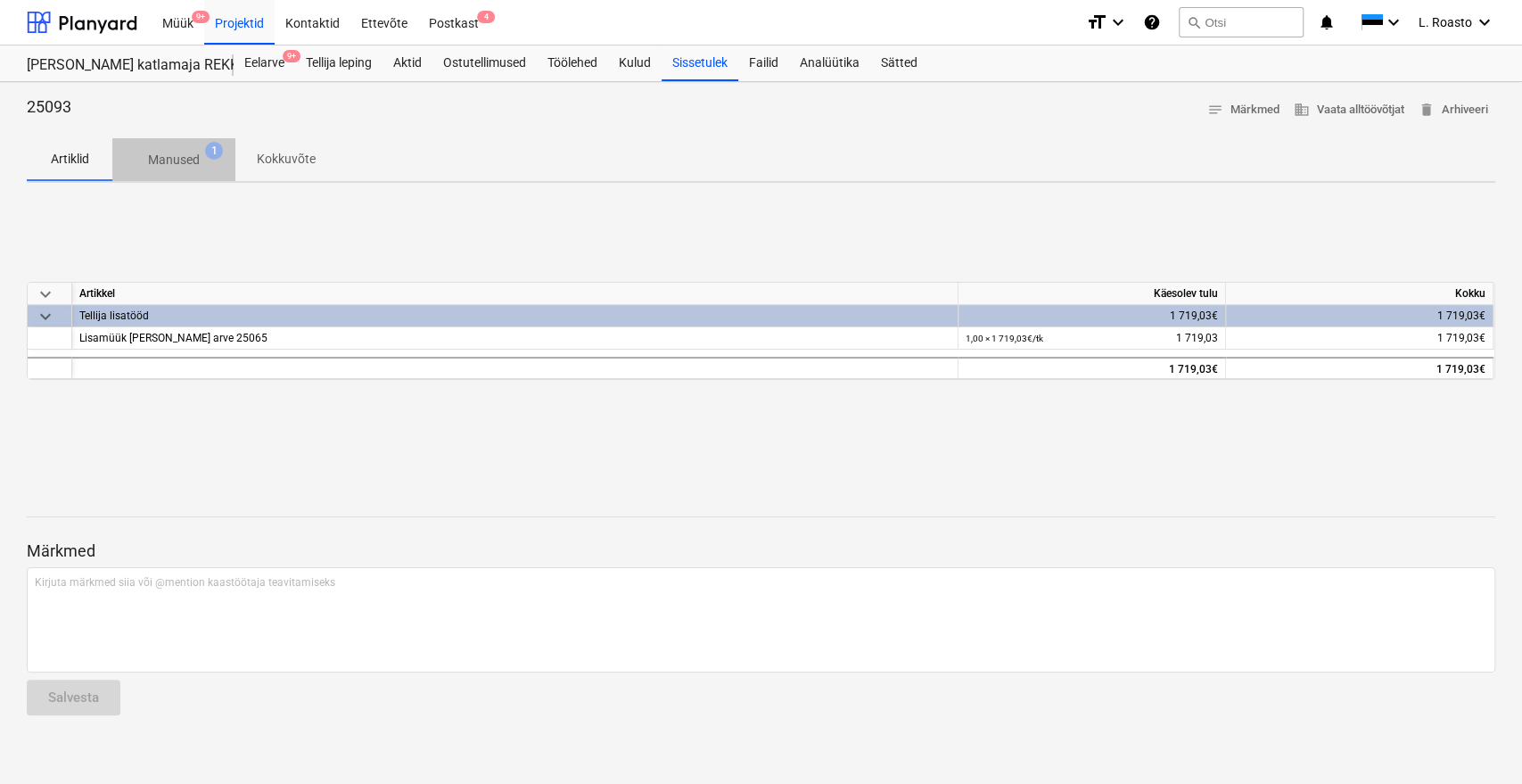
click at [182, 157] on p "Manused" at bounding box center [173, 160] width 51 height 18
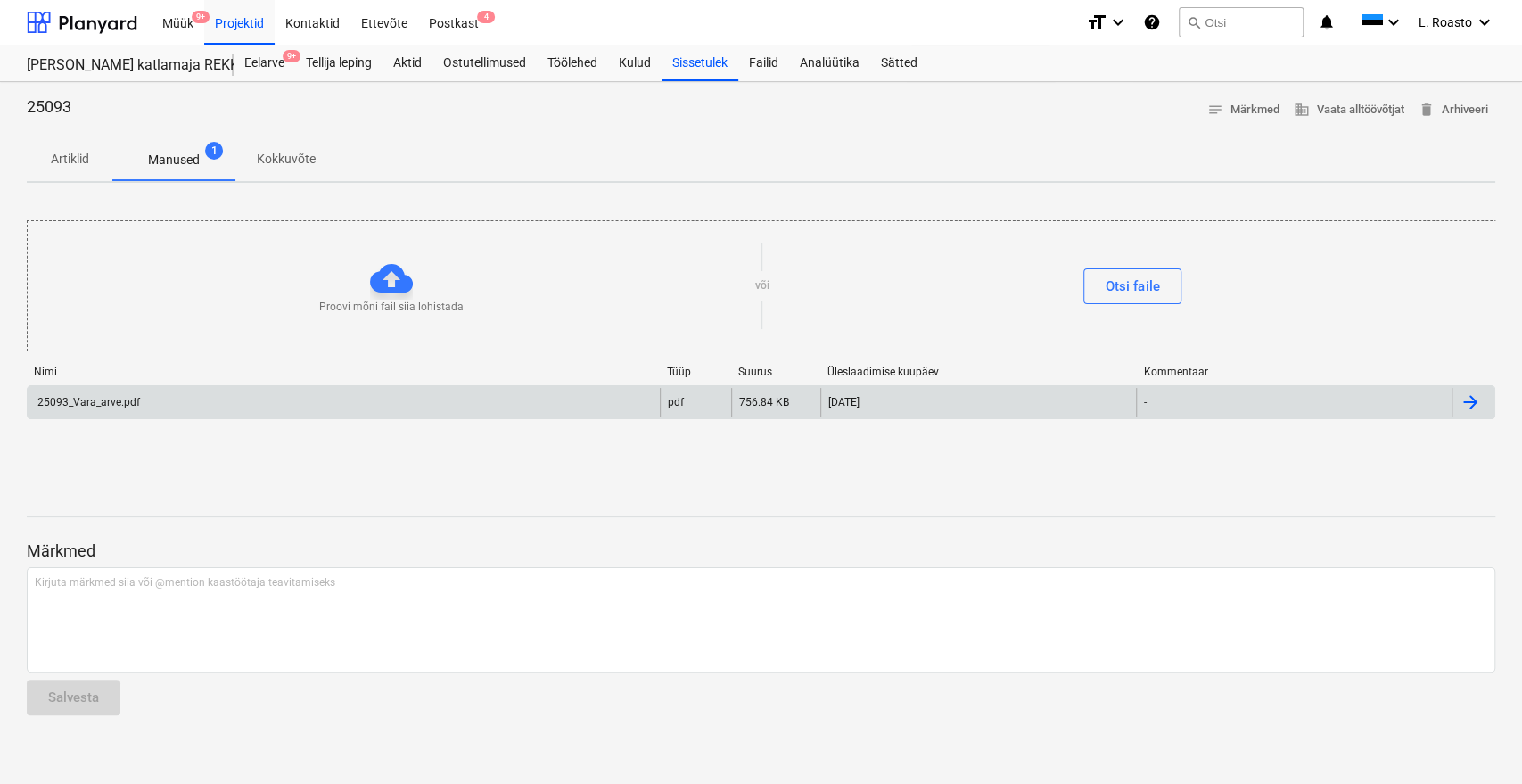
click at [263, 406] on div "25093_Vara_arve.pdf" at bounding box center [343, 402] width 632 height 28
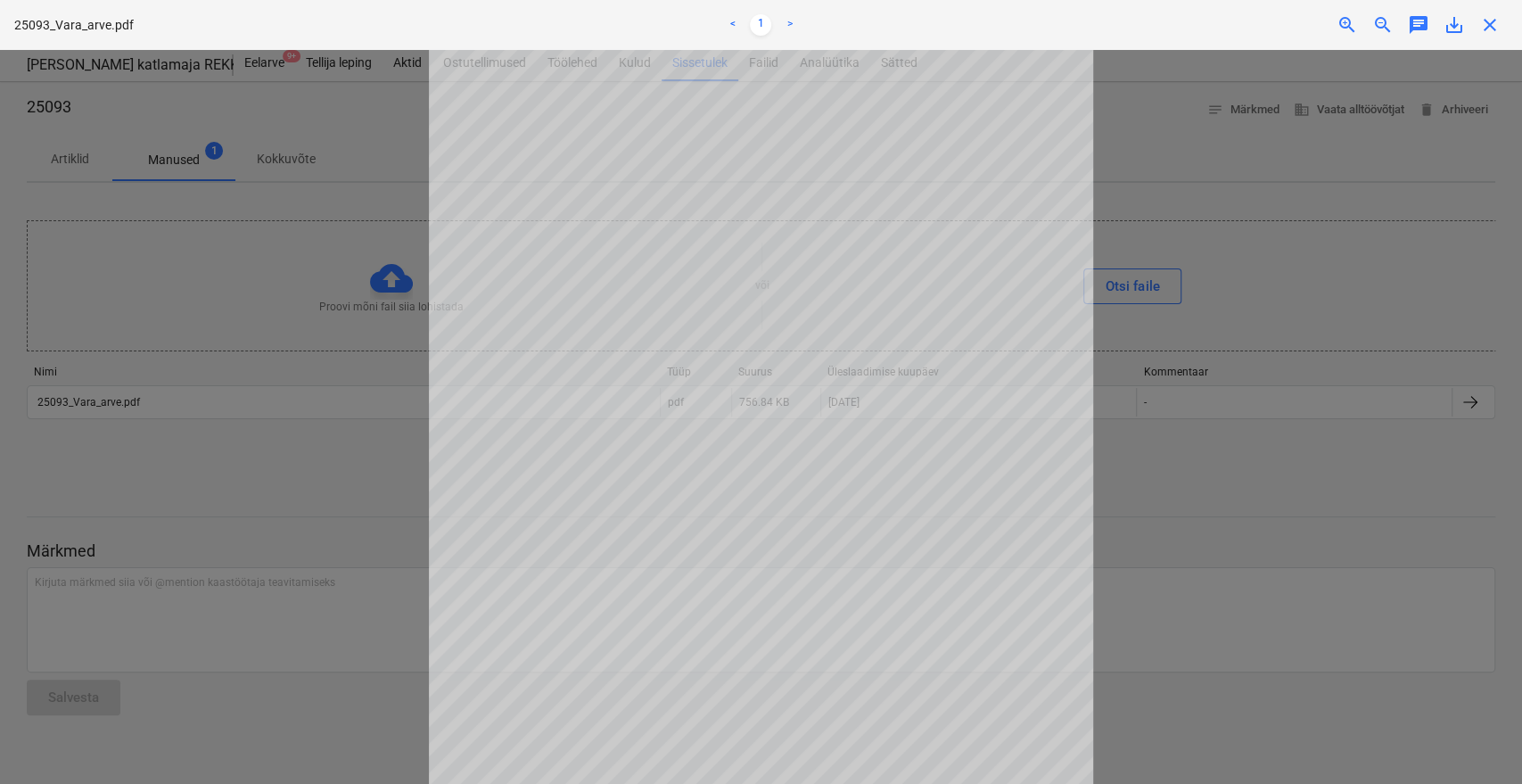
click at [1293, 284] on div at bounding box center [761, 416] width 1522 height 734
click at [1484, 22] on span "close" at bounding box center [1490, 25] width 21 height 21
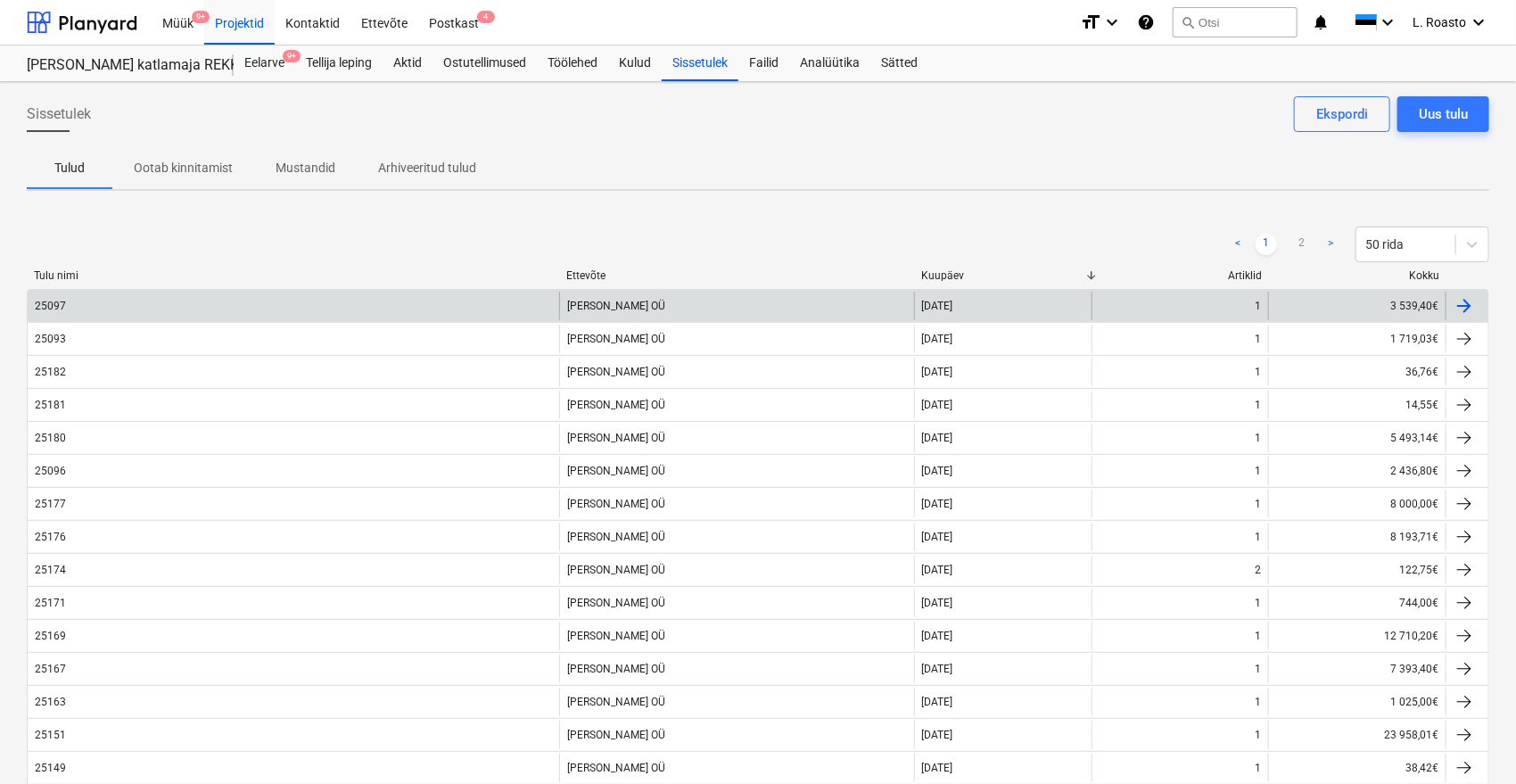
click at [85, 308] on div "25097" at bounding box center [293, 305] width 531 height 28
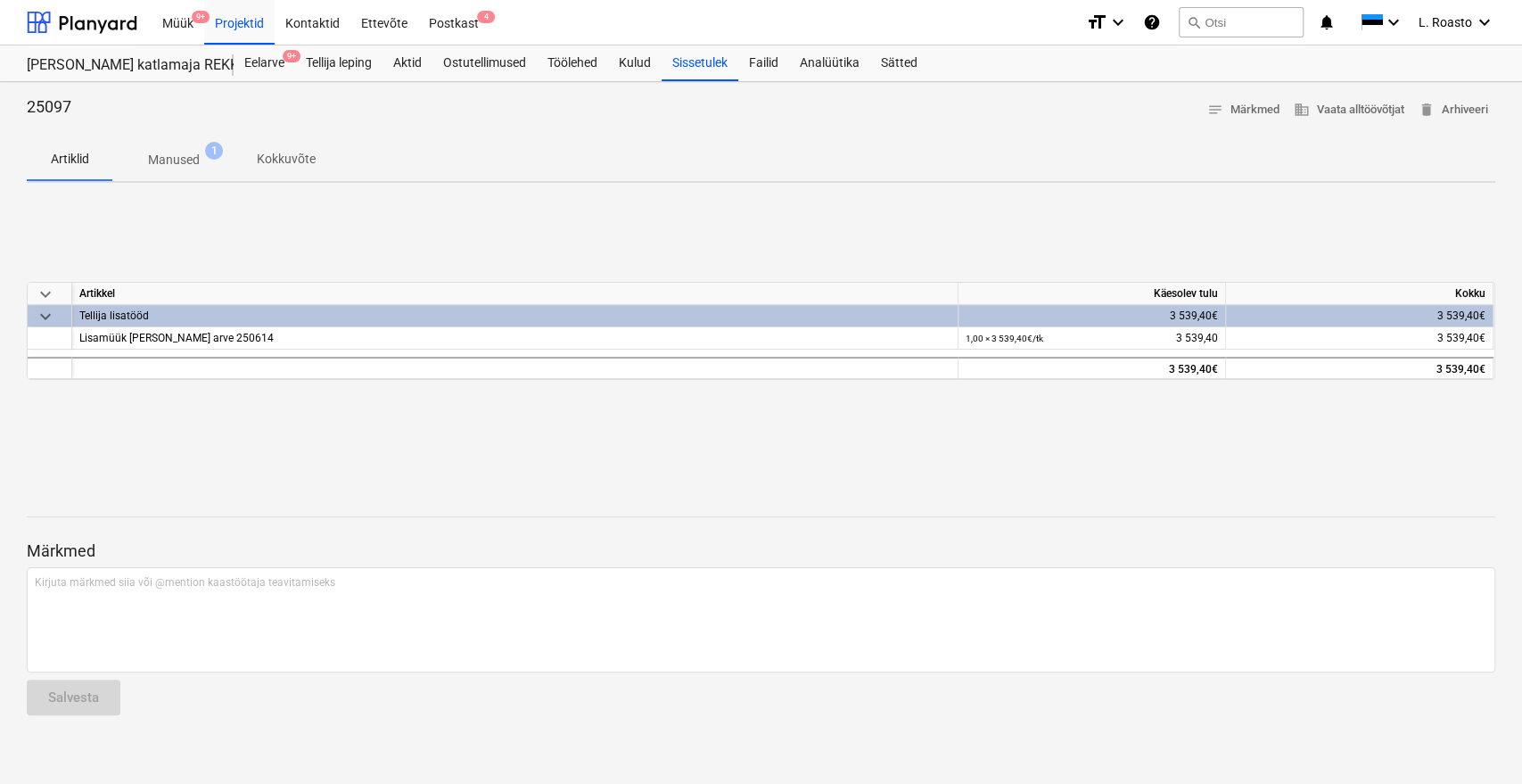
click at [179, 165] on p "Manused" at bounding box center [173, 160] width 51 height 18
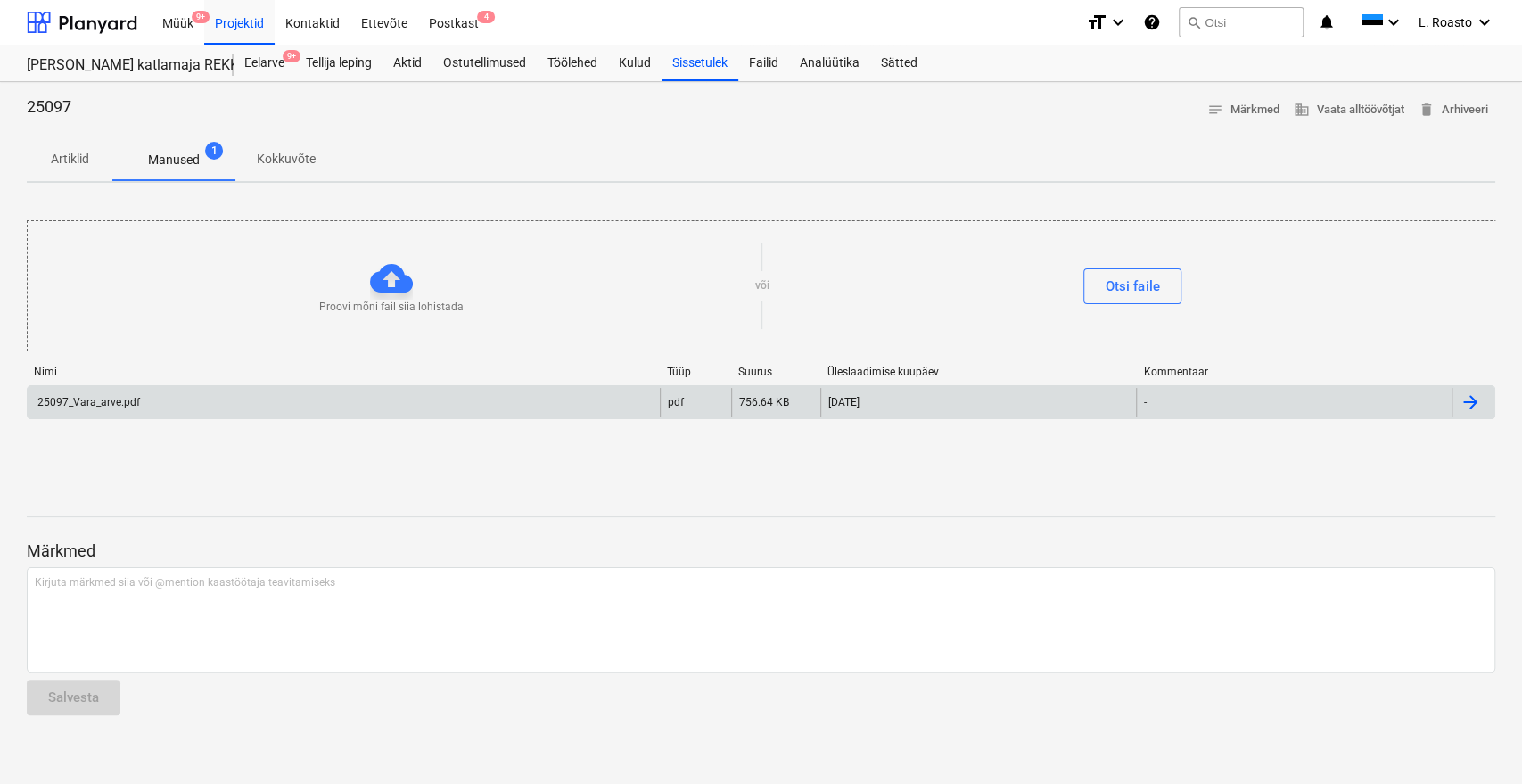
click at [217, 402] on div "25097_Vara_arve.pdf" at bounding box center [343, 402] width 632 height 28
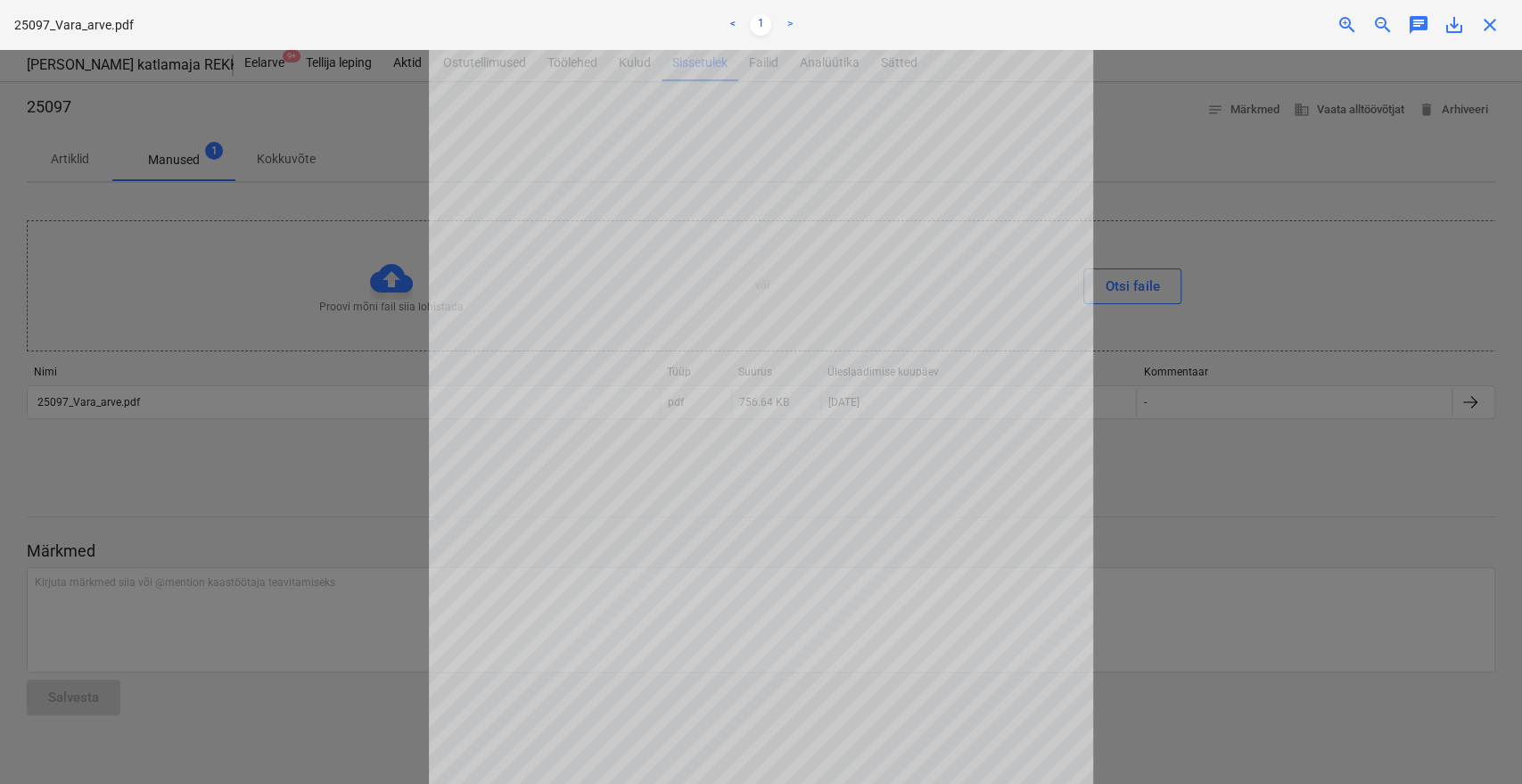
click at [1491, 24] on span "close" at bounding box center [1490, 25] width 21 height 21
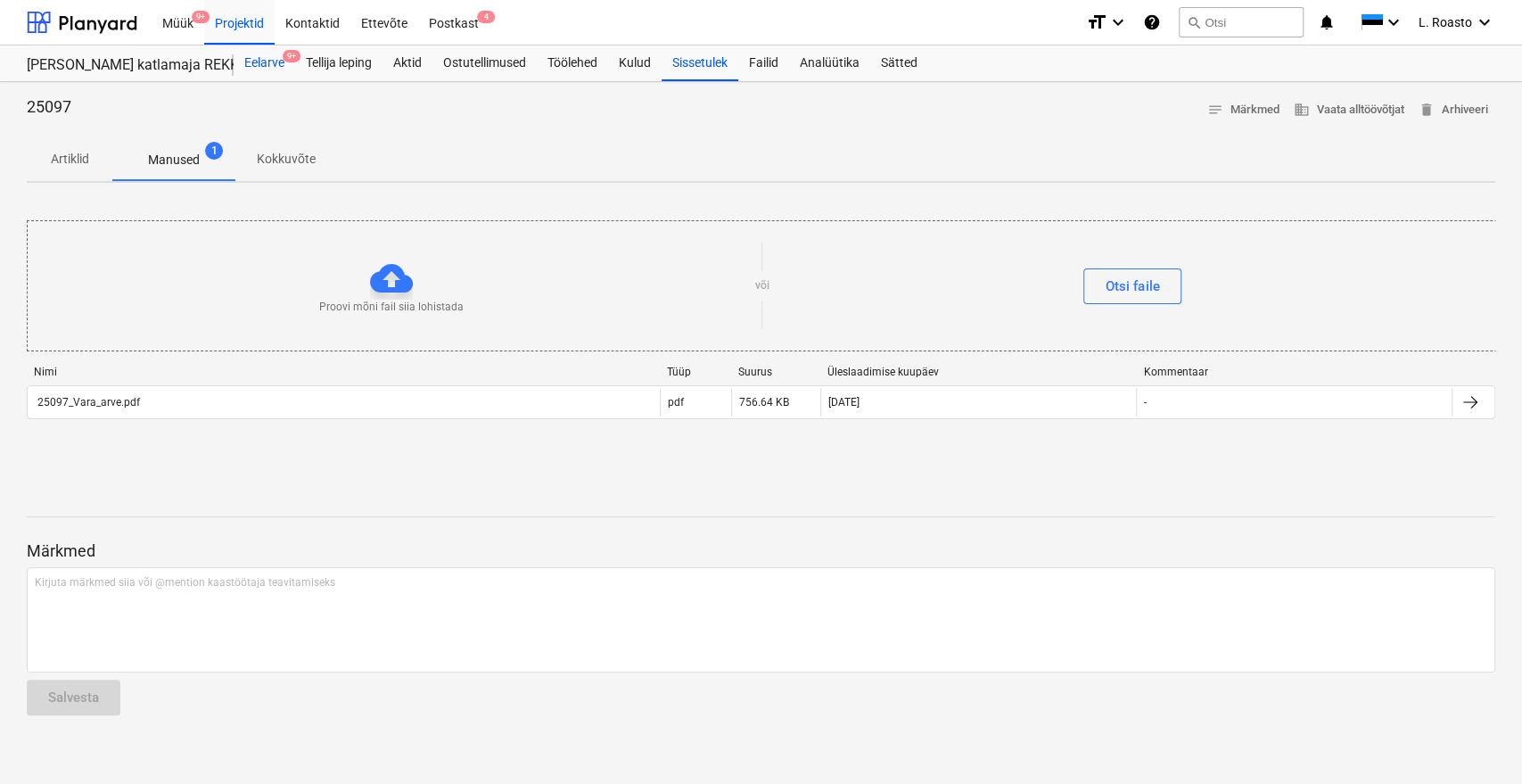
click at [272, 54] on div "Eelarve 9+" at bounding box center [264, 63] width 61 height 36
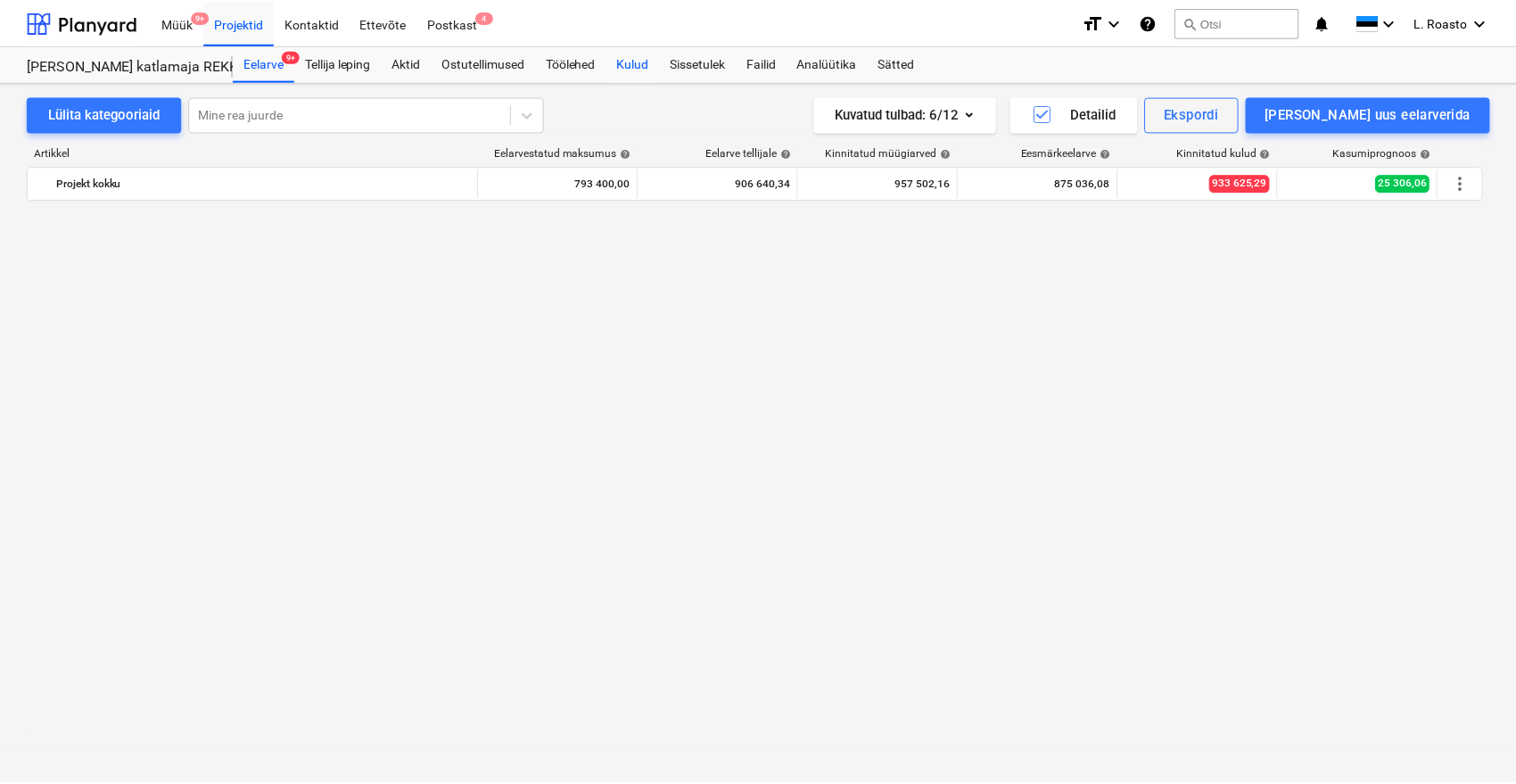
scroll to position [160, 0]
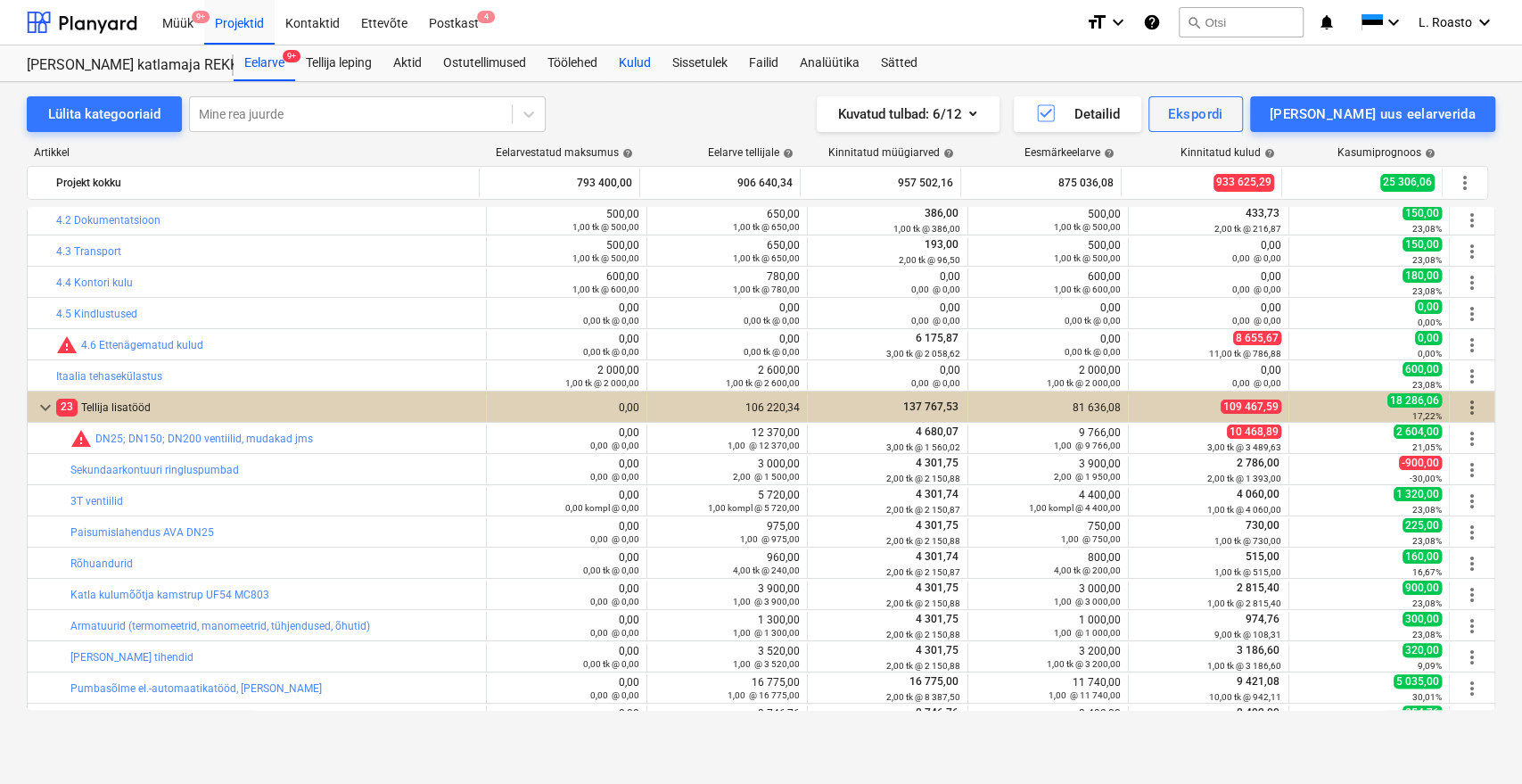
click at [655, 61] on div "Kulud" at bounding box center [635, 63] width 53 height 36
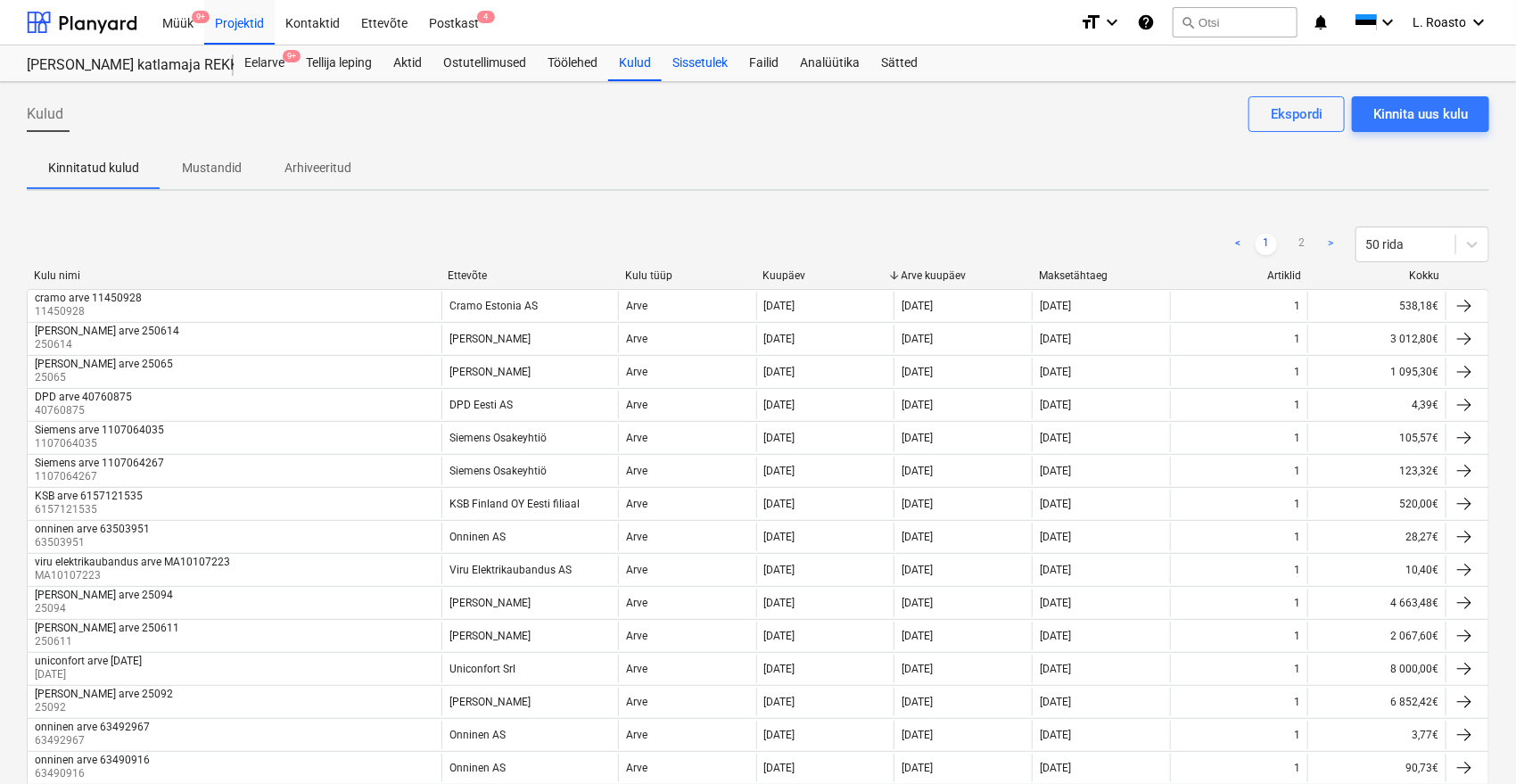
click at [680, 61] on div "Sissetulek" at bounding box center [700, 63] width 77 height 36
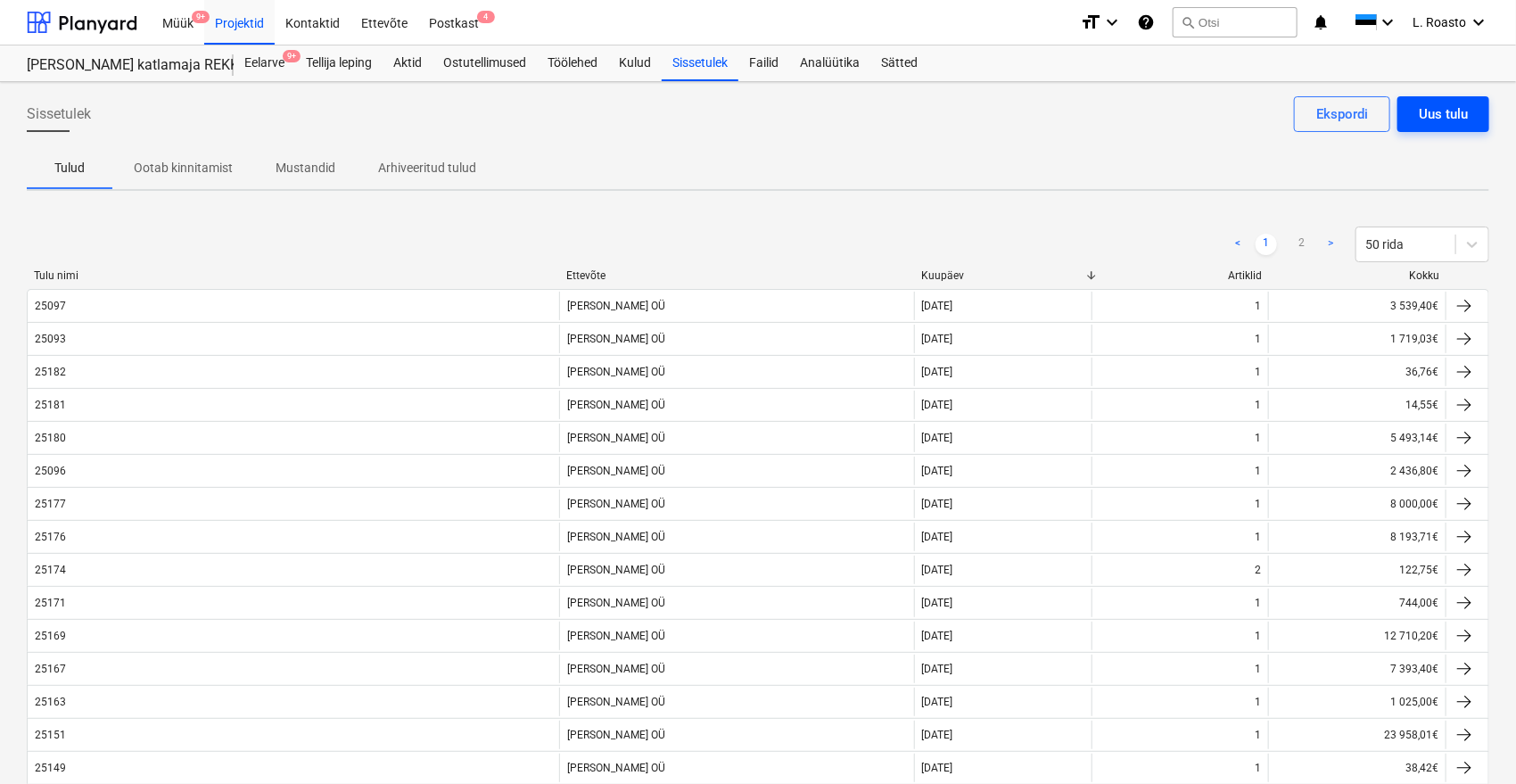
click at [1447, 106] on div "Uus tulu" at bounding box center [1443, 114] width 49 height 23
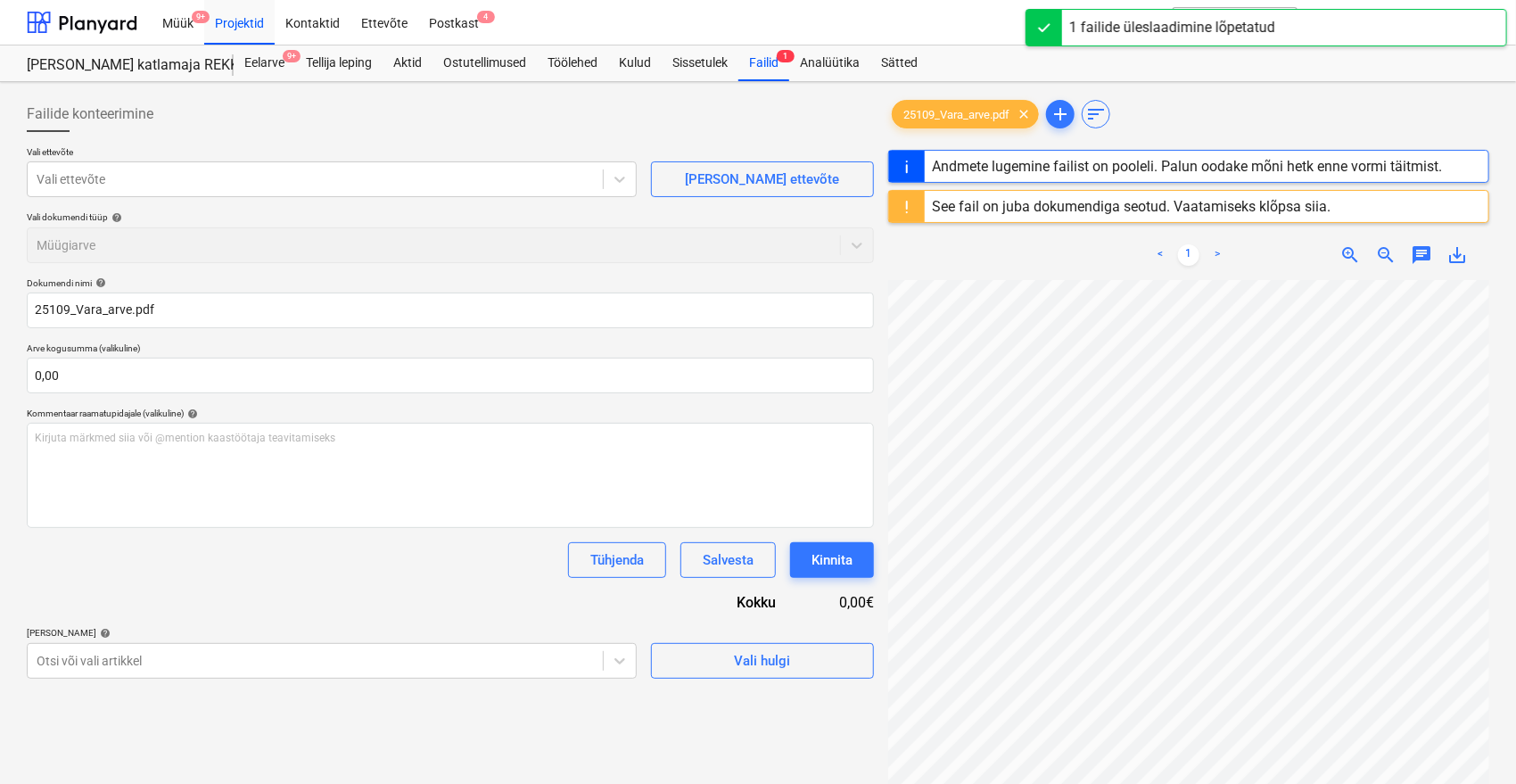
type input "25109"
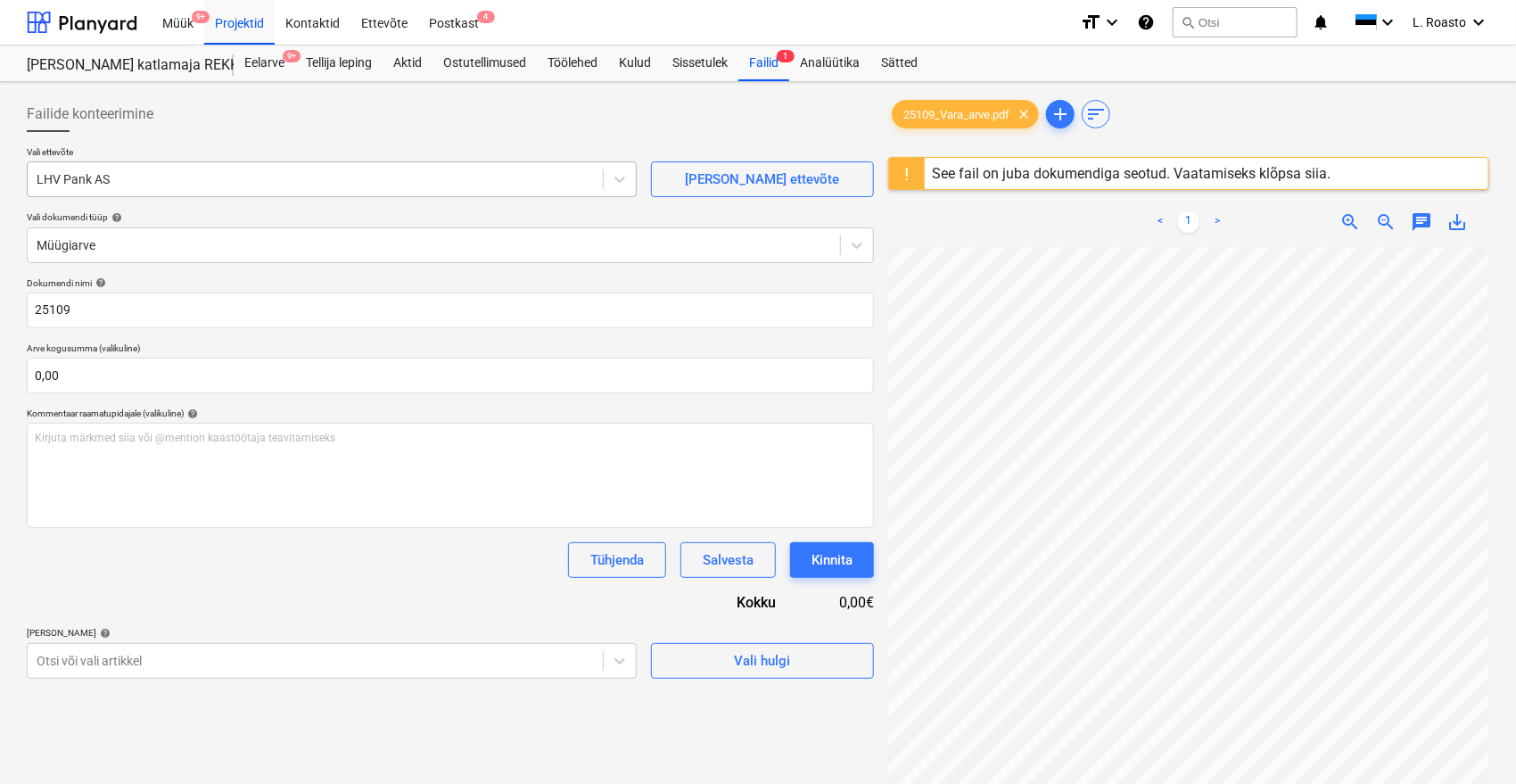
click at [230, 176] on div at bounding box center [315, 179] width 558 height 17
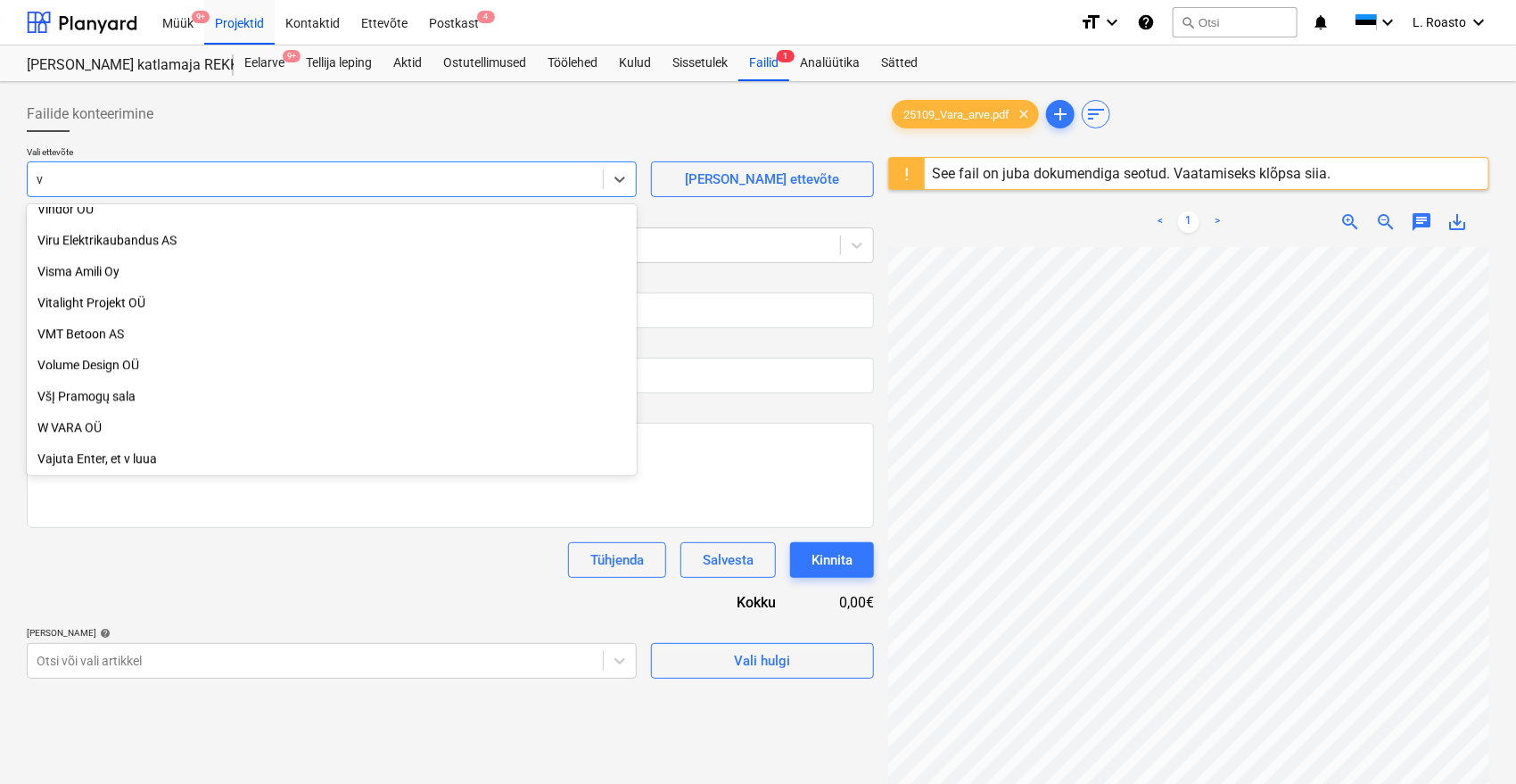
scroll to position [2104, 0]
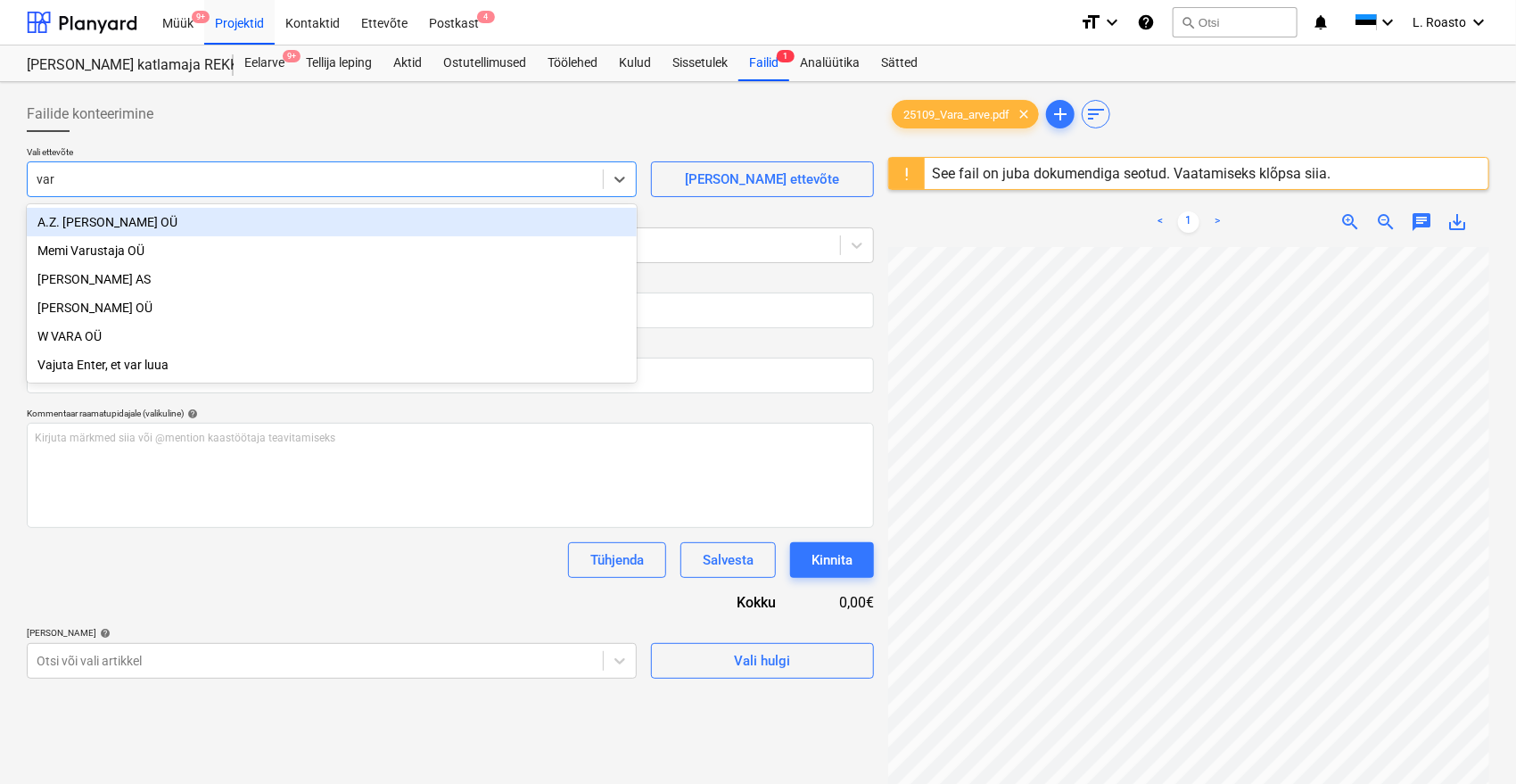
type input "vara"
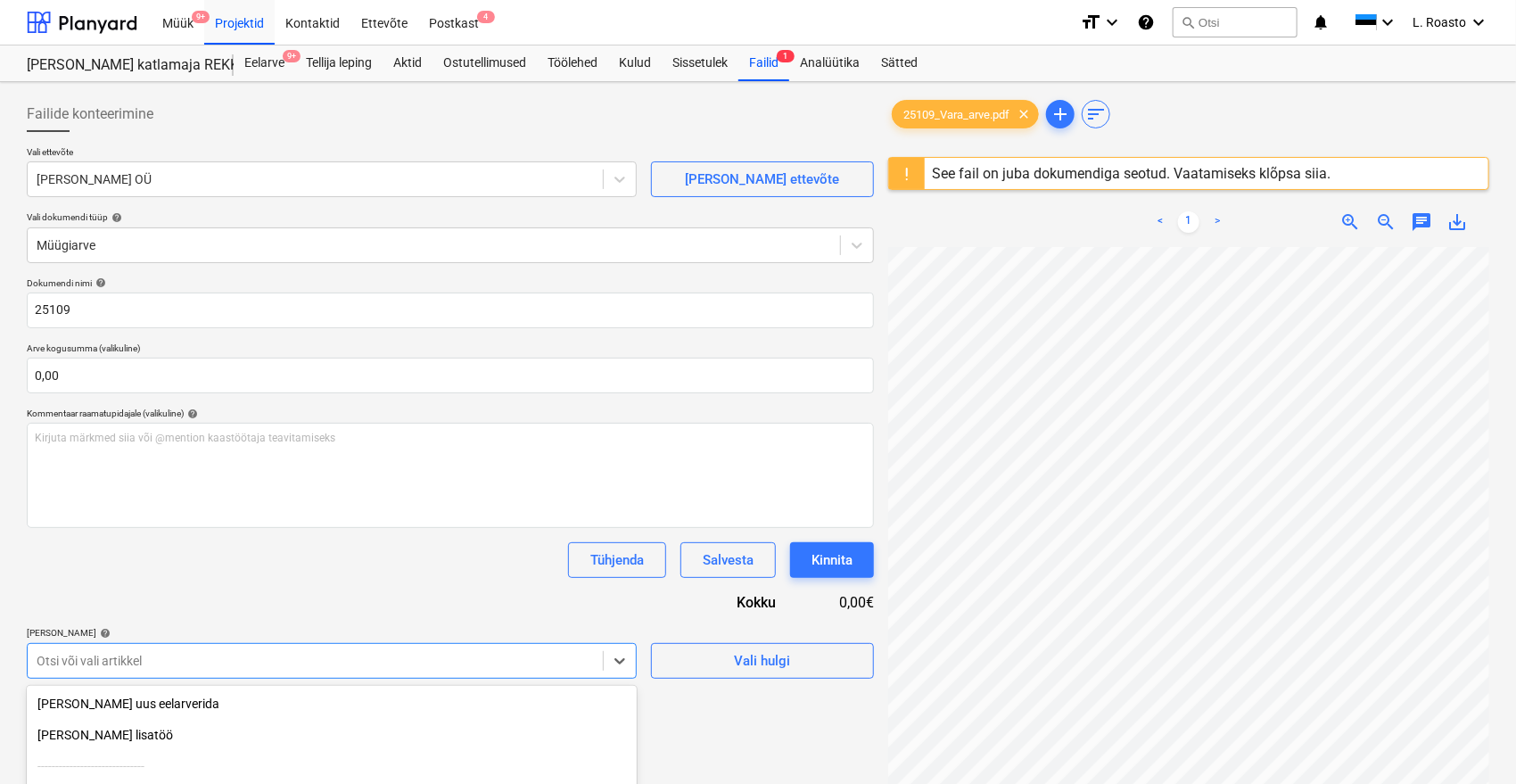
scroll to position [179, 0]
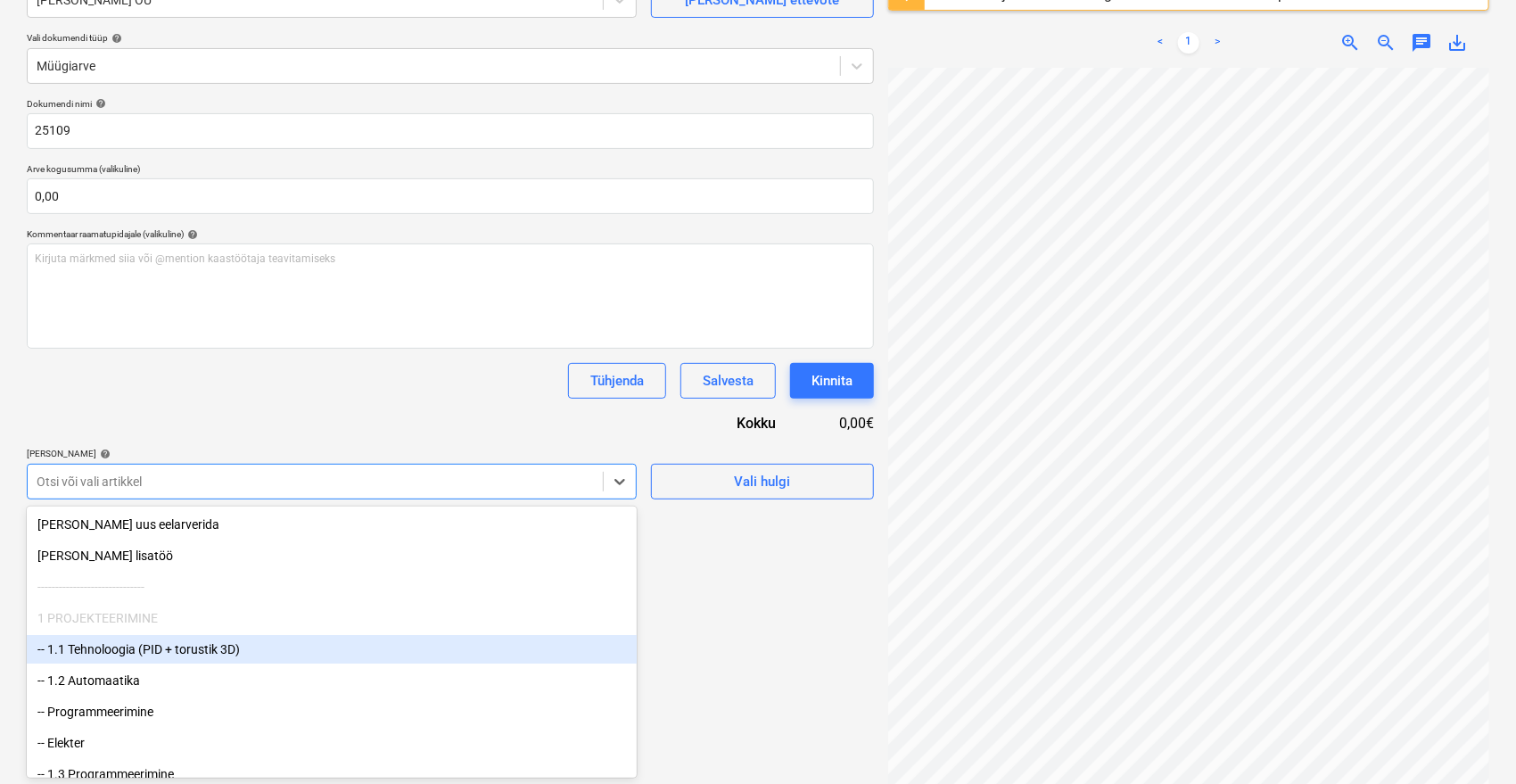
click at [331, 604] on body "Müük 9+ Projektid Kontaktid Ettevõte Postkast 4 format_size keyboard_arrow_down…" at bounding box center [758, 213] width 1516 height 784
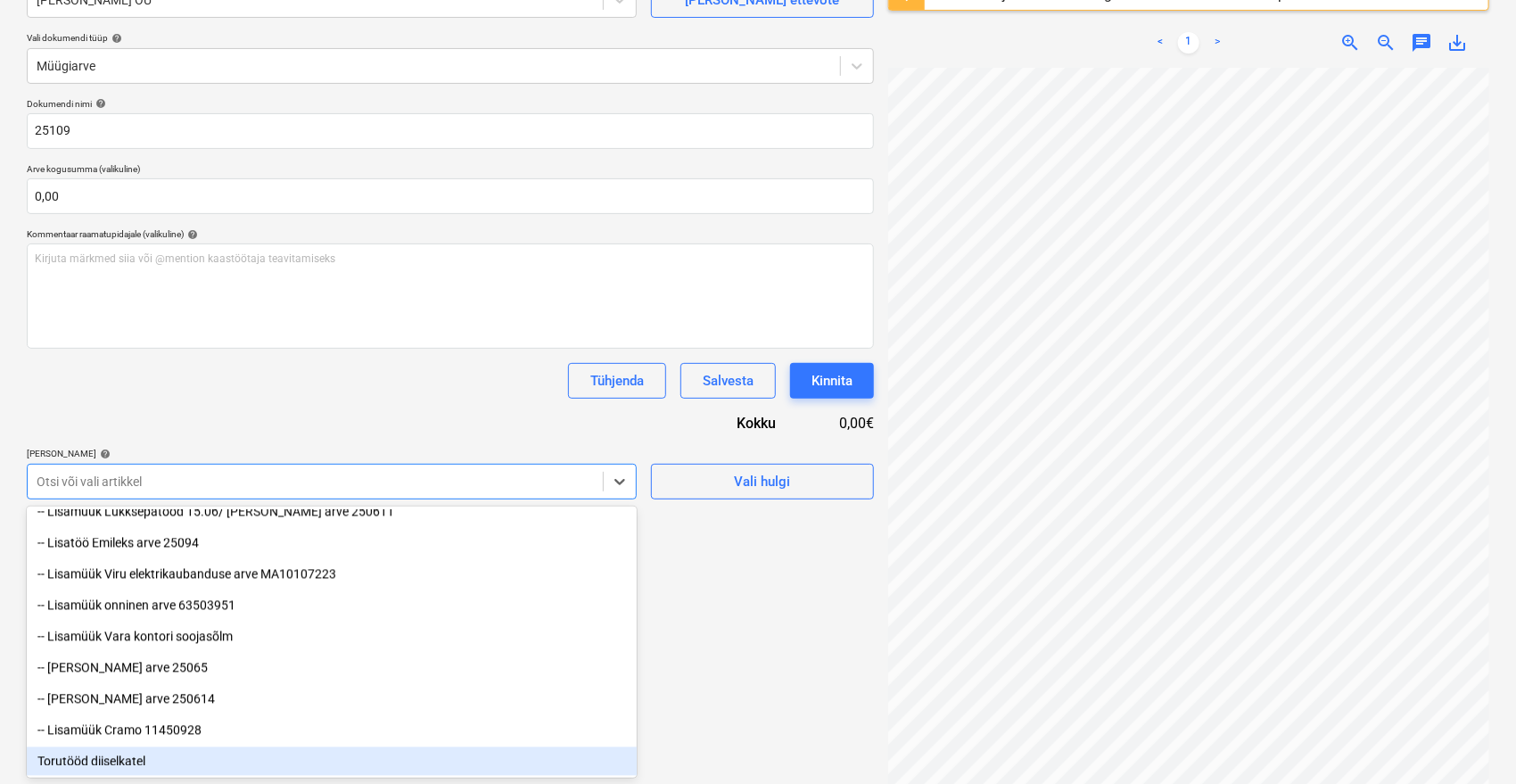
scroll to position [211, 0]
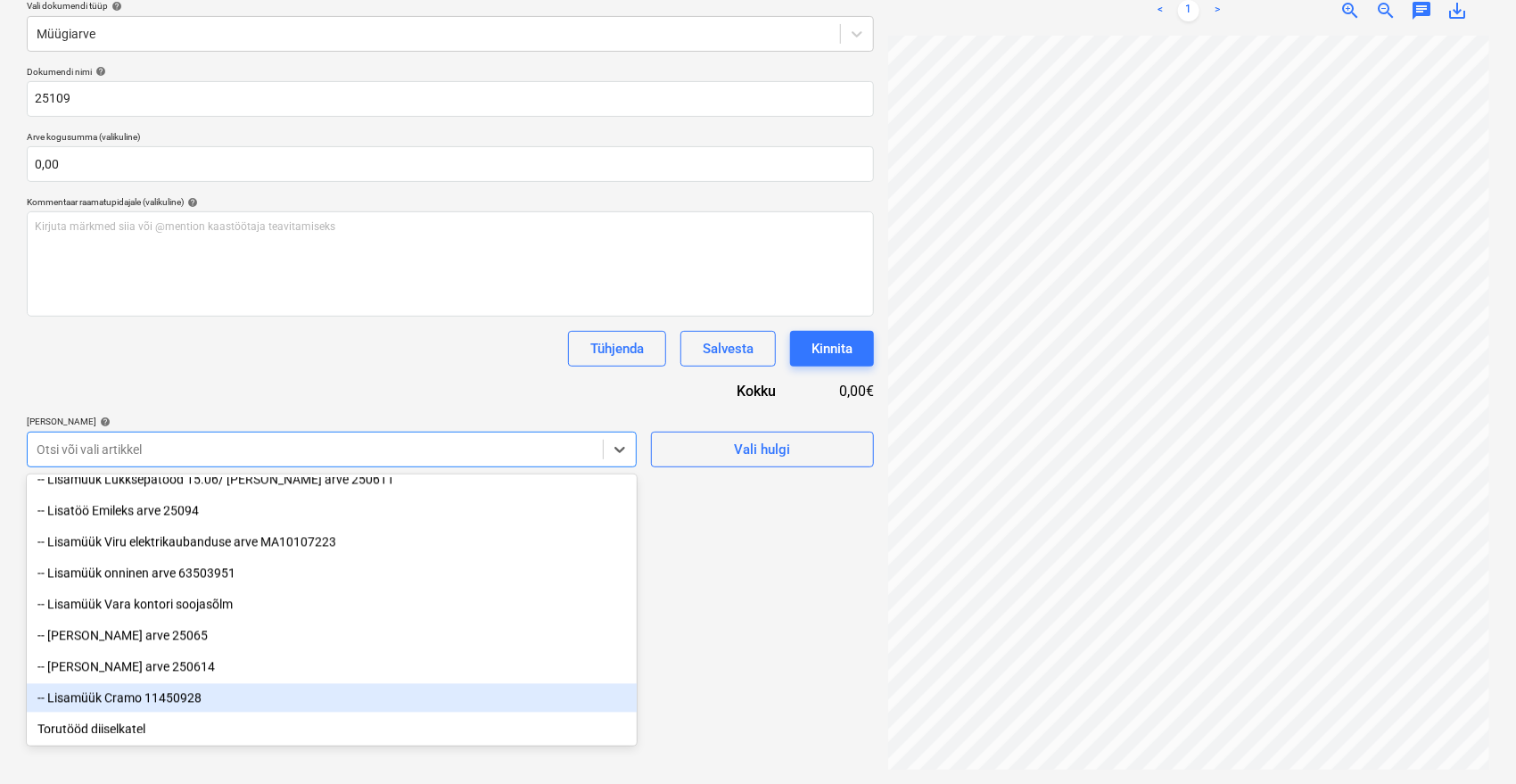
click at [190, 703] on div "-- Lisamüük Cramo 11450928" at bounding box center [331, 698] width 610 height 28
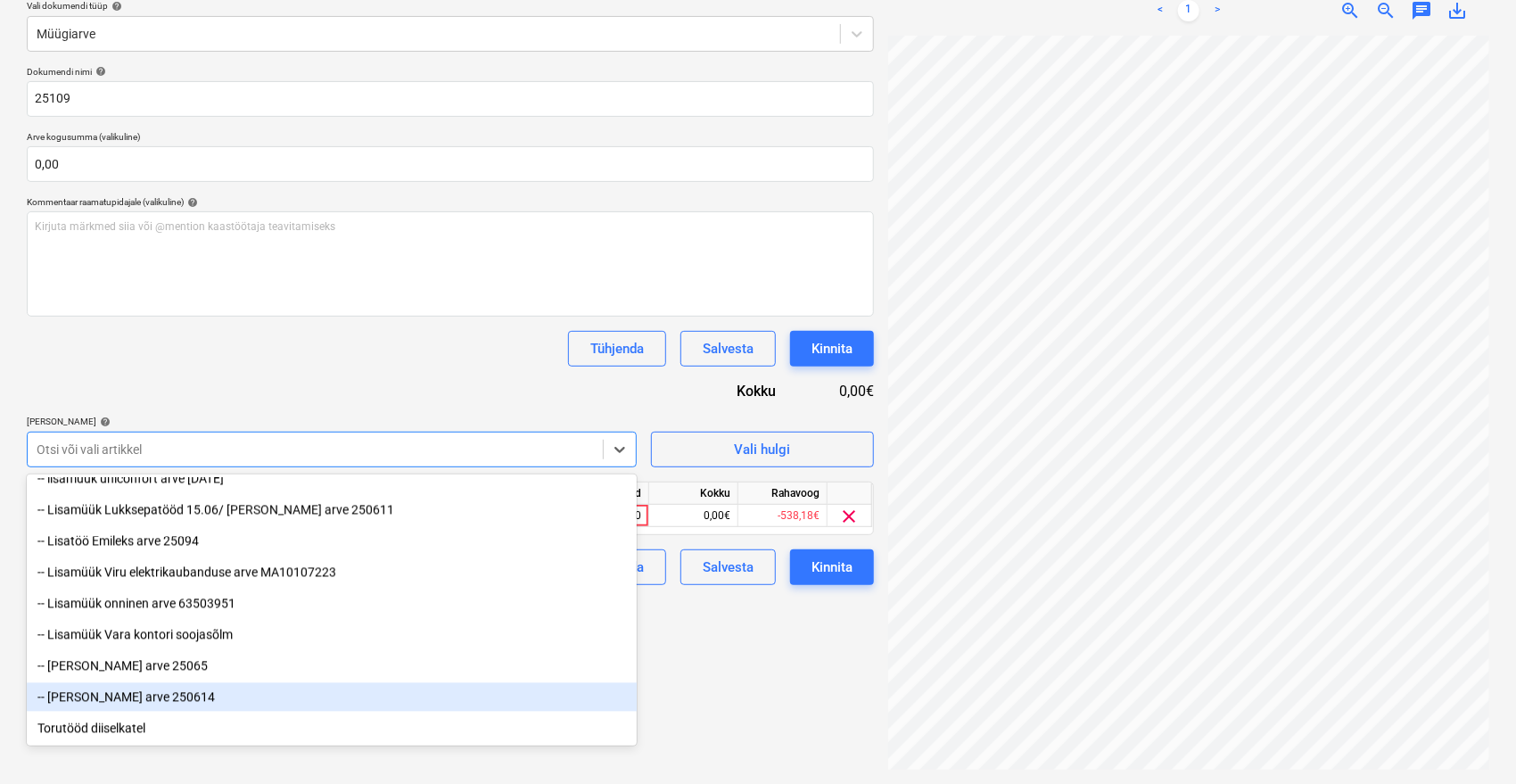
scroll to position [1978, 0]
click at [346, 361] on div "Tühjenda Salvesta Kinnita" at bounding box center [450, 348] width 847 height 36
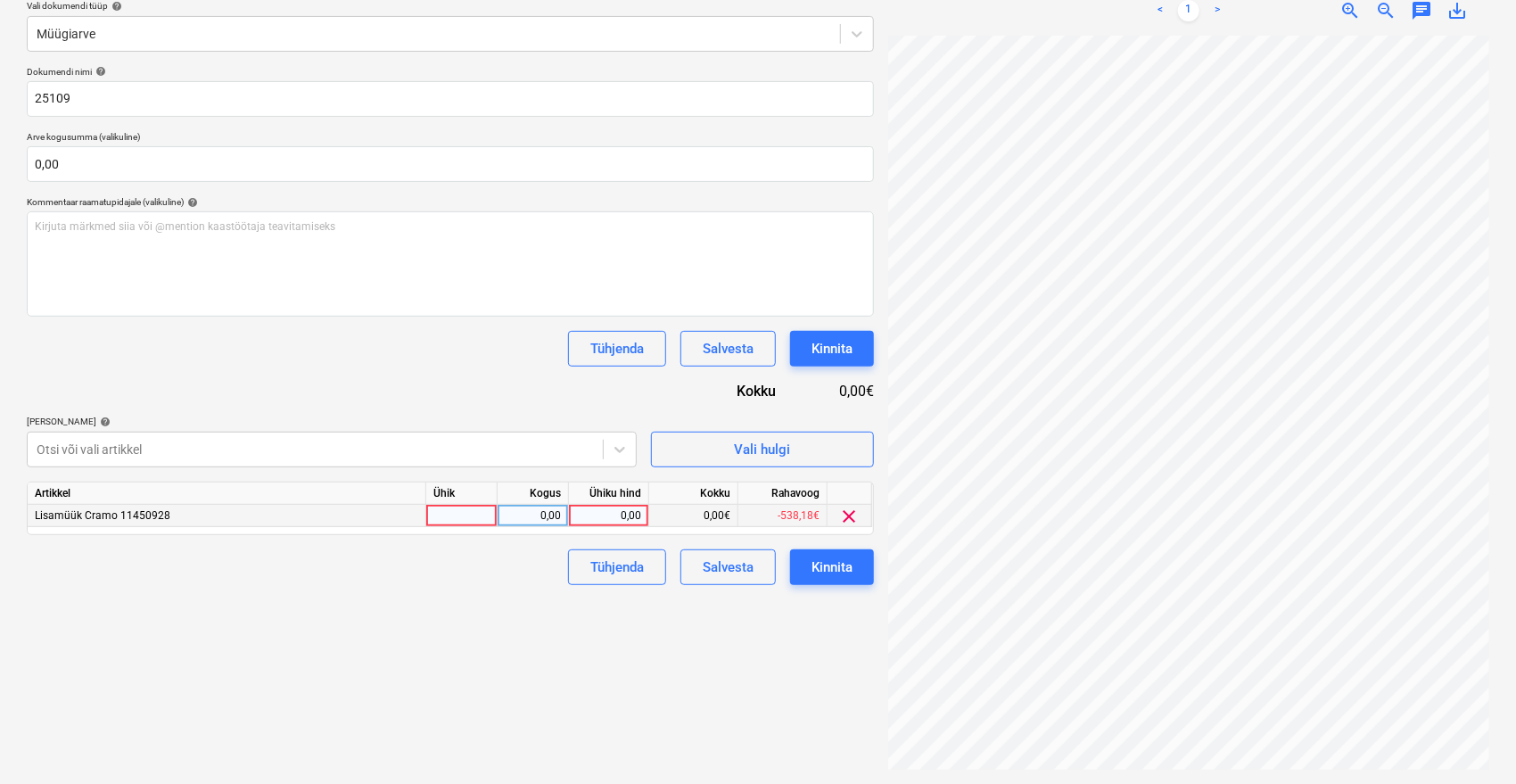
click at [594, 504] on div "0,00" at bounding box center [608, 515] width 65 height 22
click at [621, 515] on div "0,00" at bounding box center [608, 515] width 65 height 22
type input "5208,50"
click at [464, 673] on div "Failide konteerimine Vali ettevõte Vara Saeveski OÜ [PERSON_NAME] uus ettevõte …" at bounding box center [449, 327] width 861 height 899
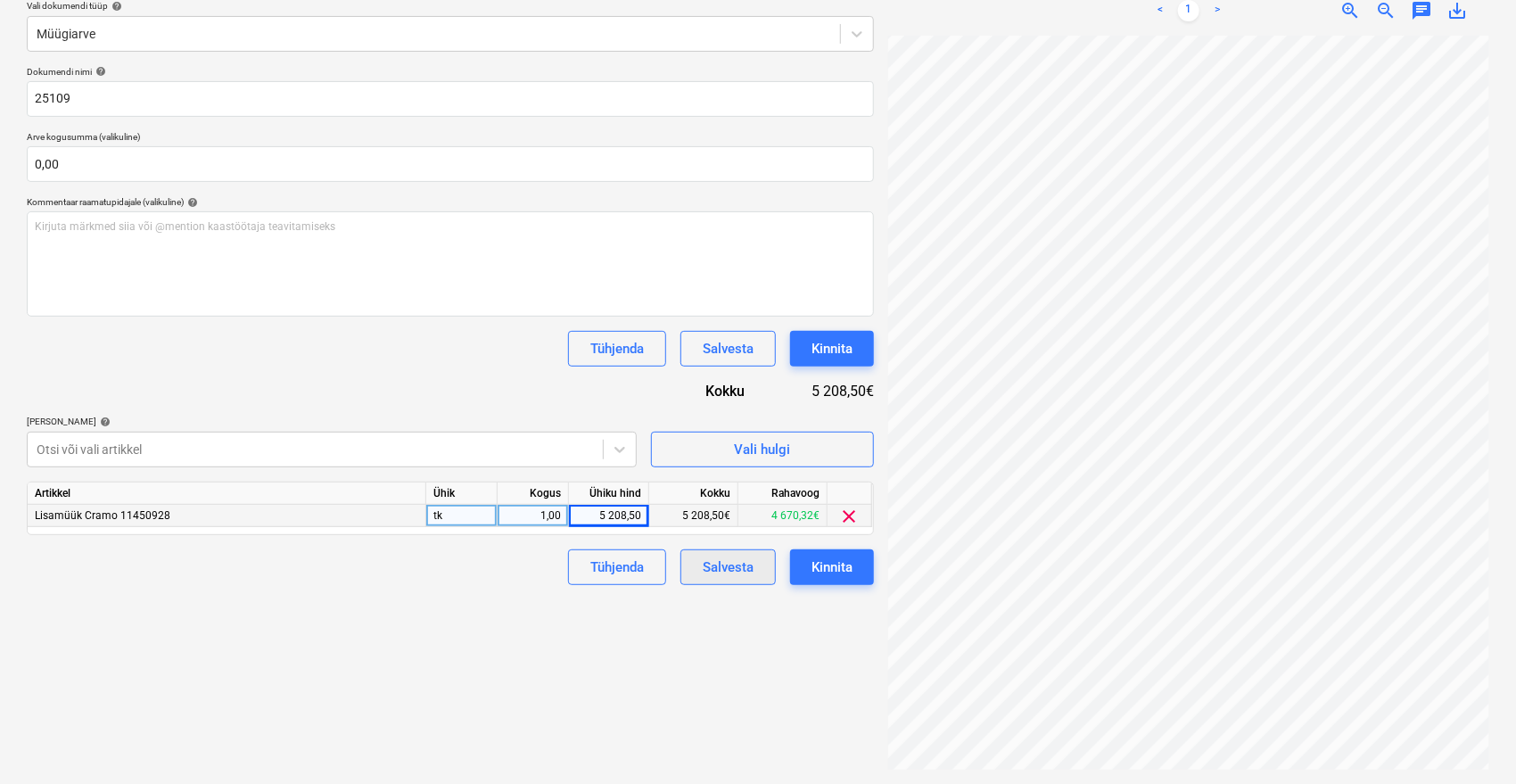
click at [730, 569] on div "Salvesta" at bounding box center [727, 567] width 50 height 23
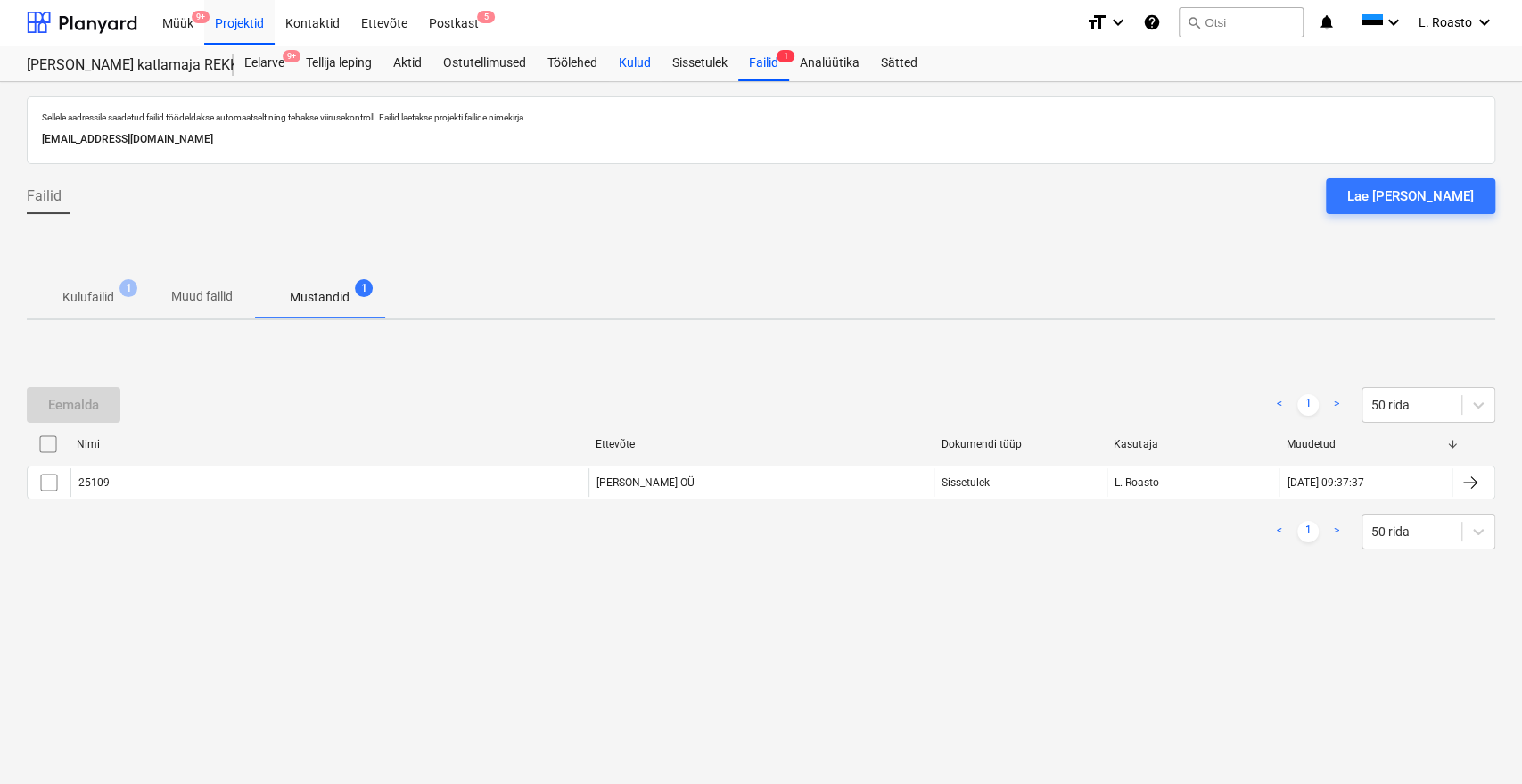
click at [653, 55] on div "Kulud" at bounding box center [635, 63] width 53 height 36
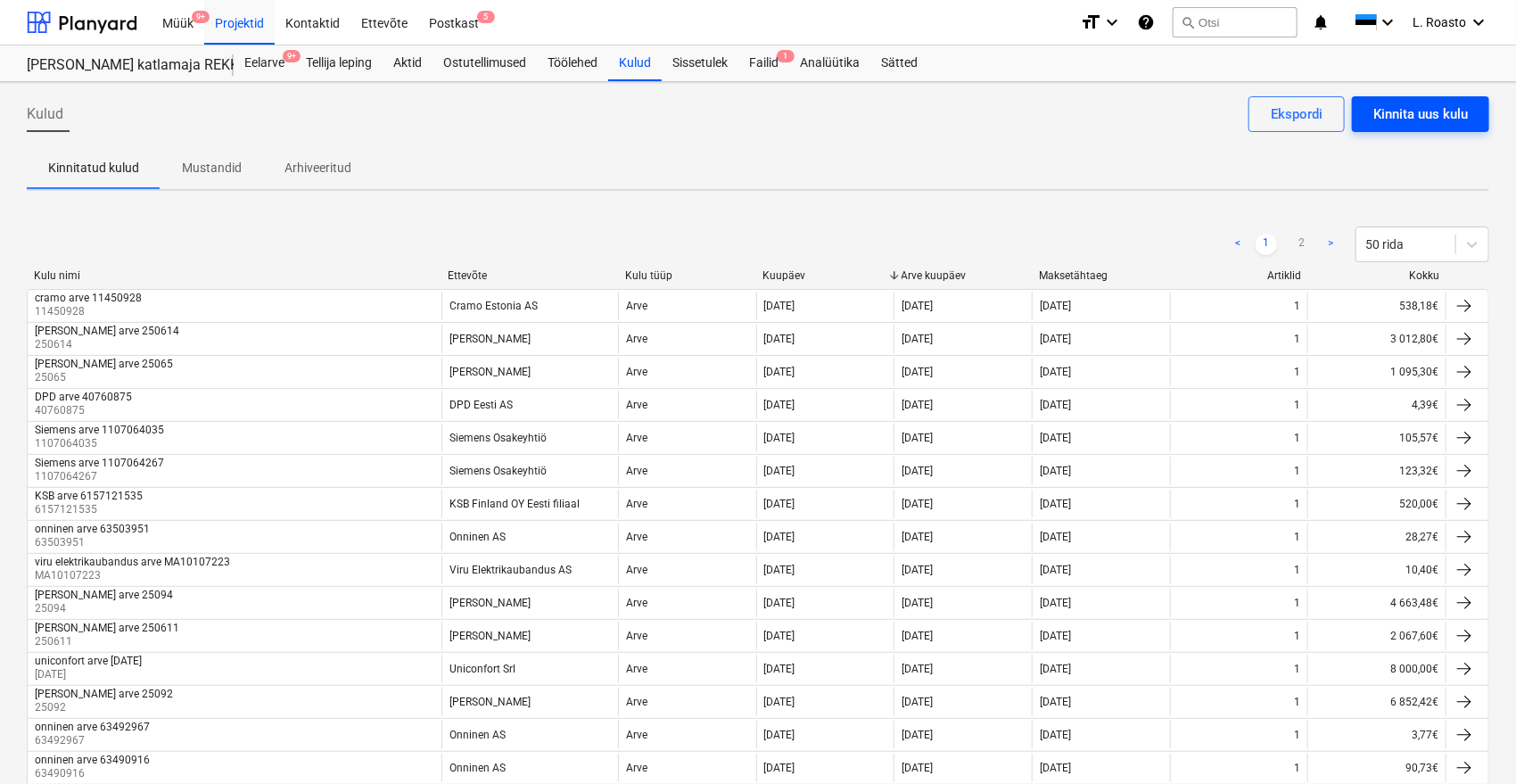
click at [1398, 105] on div "Kinnita uus kulu" at bounding box center [1420, 114] width 94 height 23
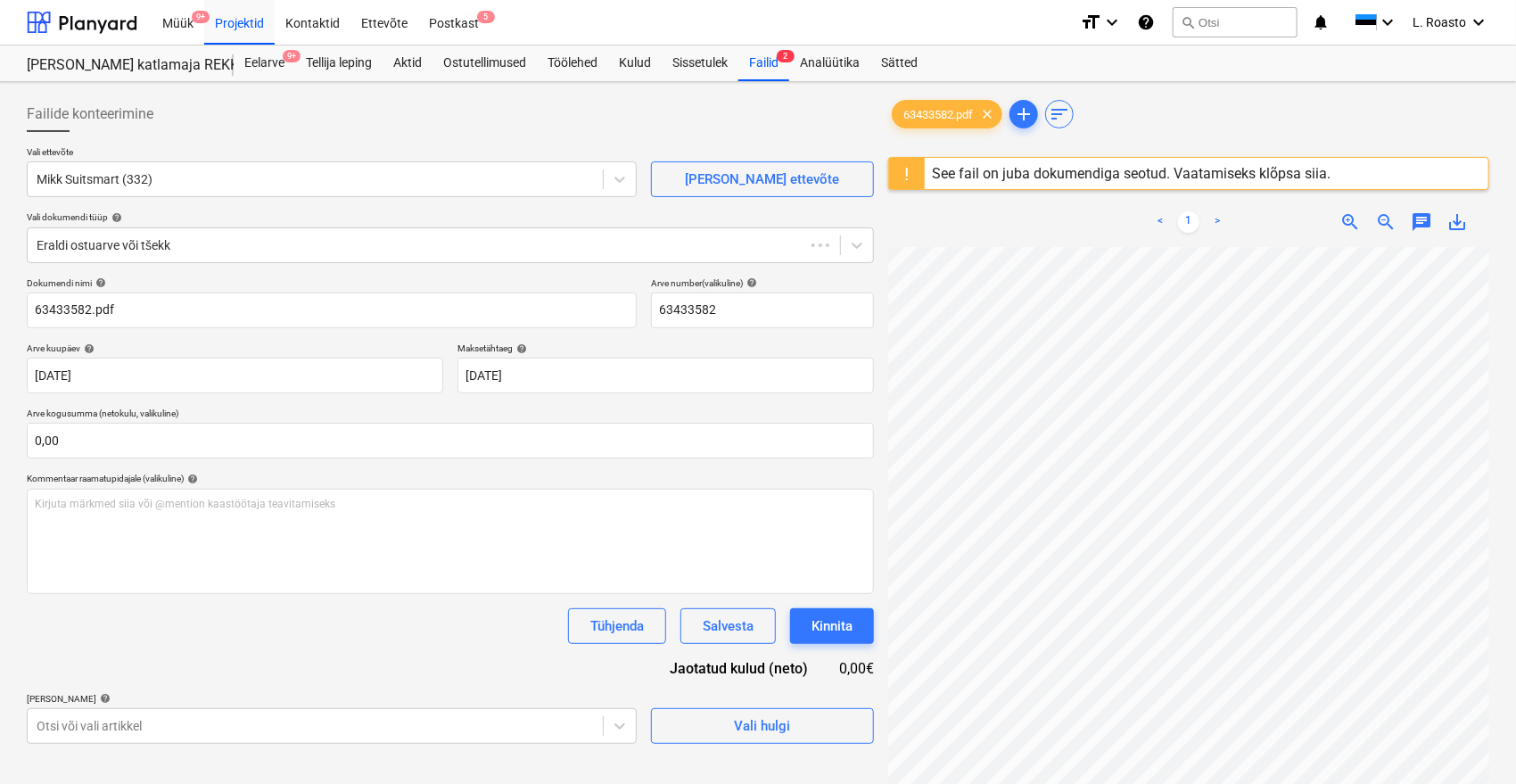
type input "63433582"
type input "[DATE]"
click at [173, 180] on div at bounding box center [315, 179] width 558 height 17
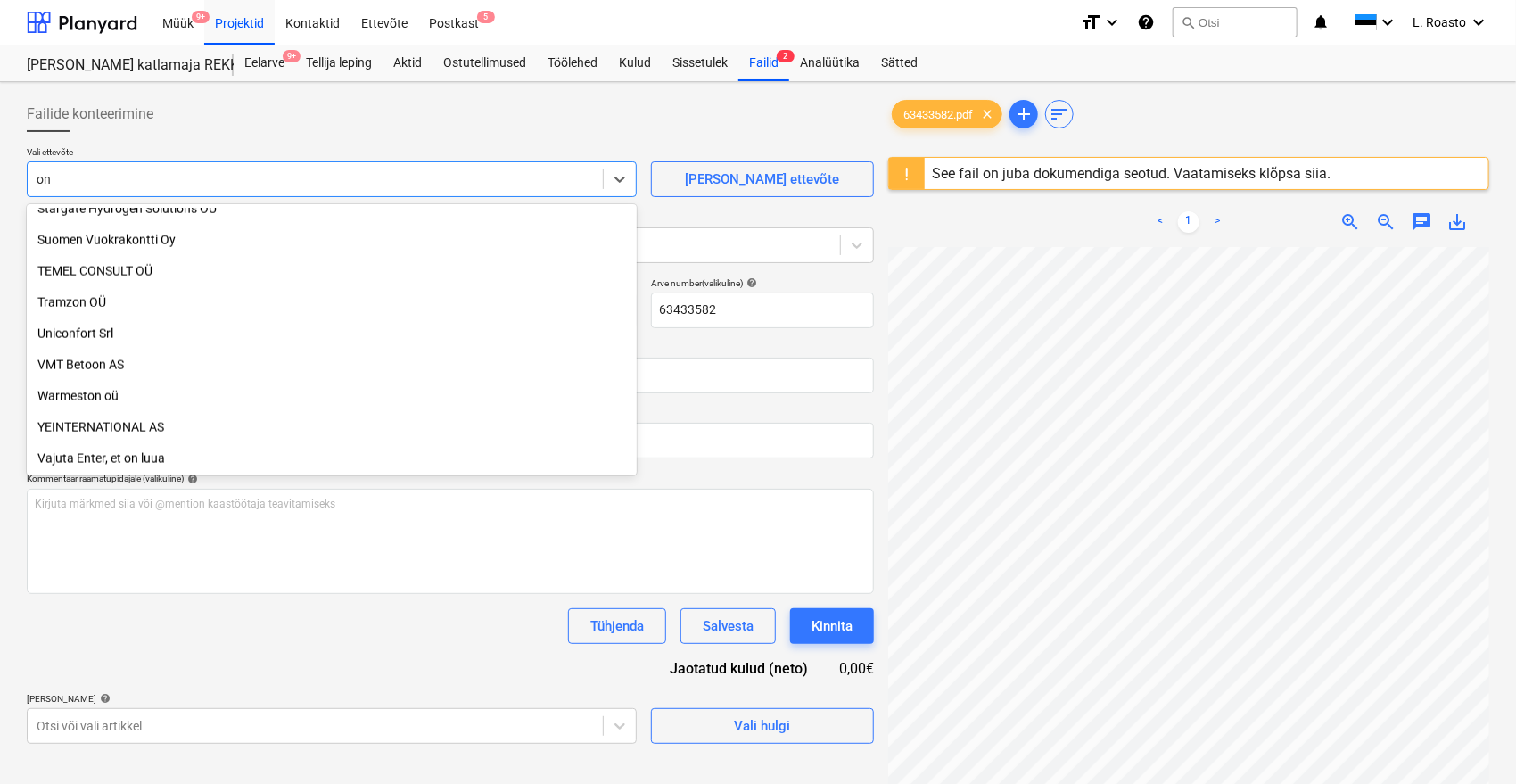
scroll to position [1261, 0]
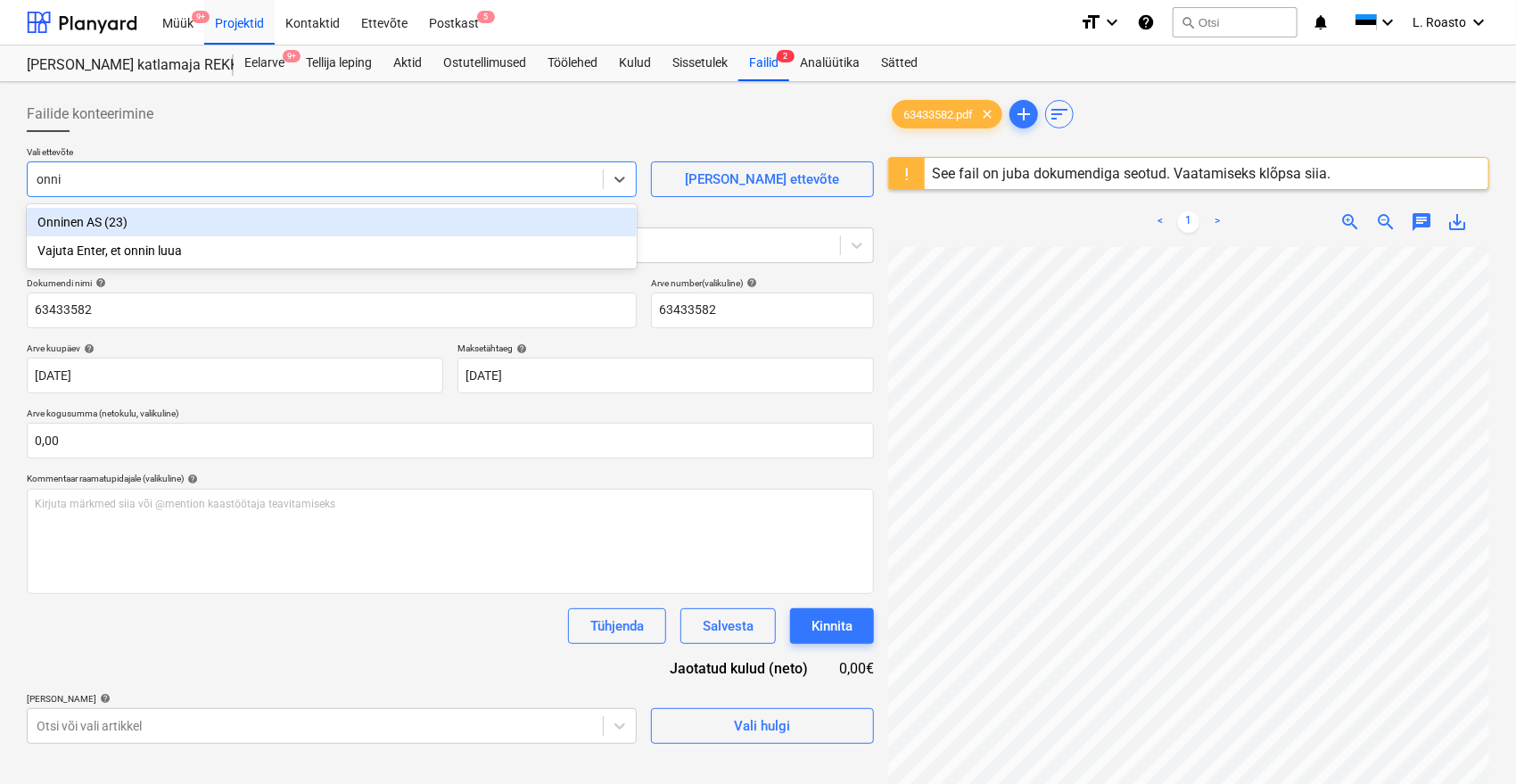
type input "onnin"
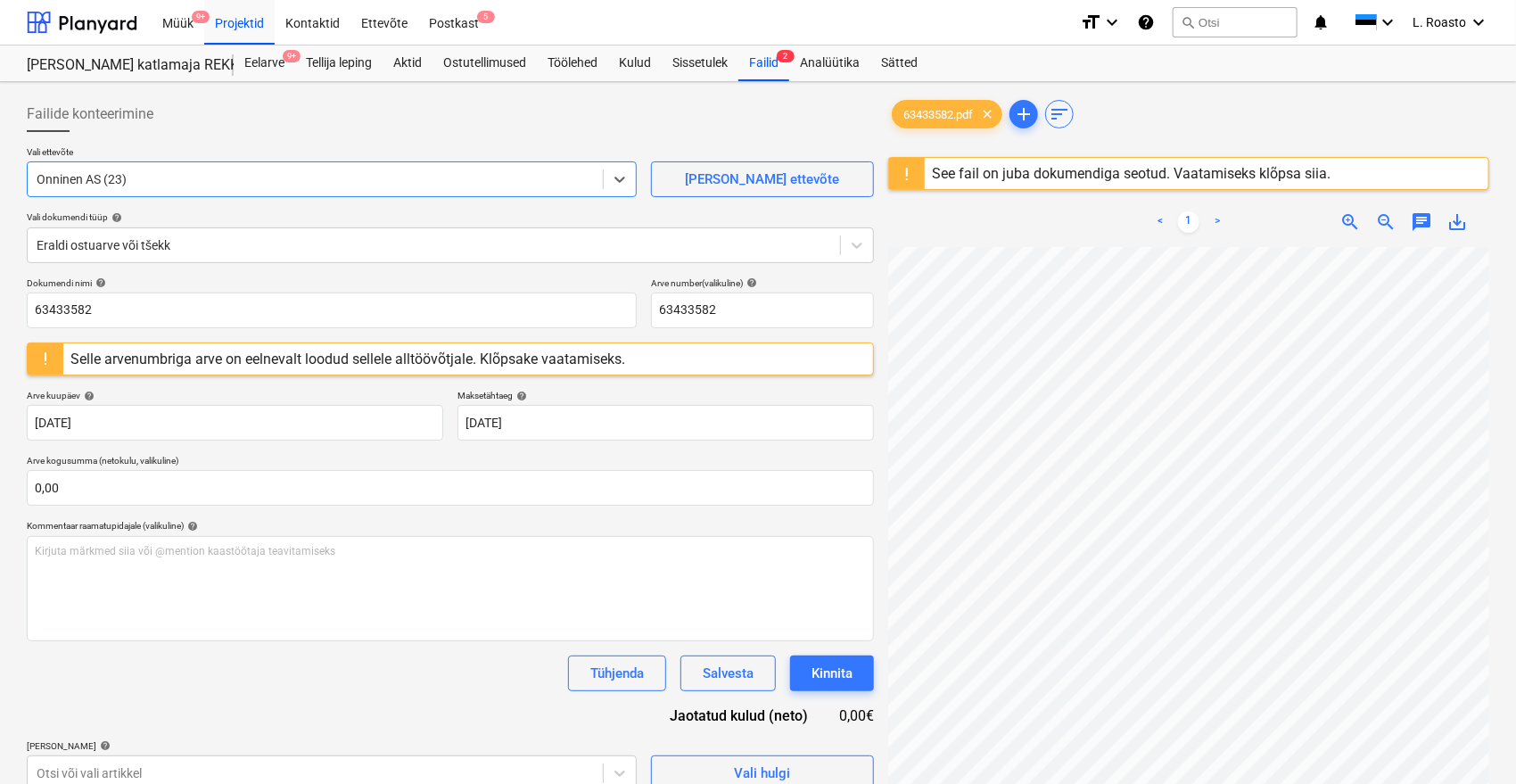
click at [23, 304] on div "Failide konteerimine Vali ettevõte option Onninen AS (23) , selected. Select is…" at bounding box center [449, 538] width 861 height 899
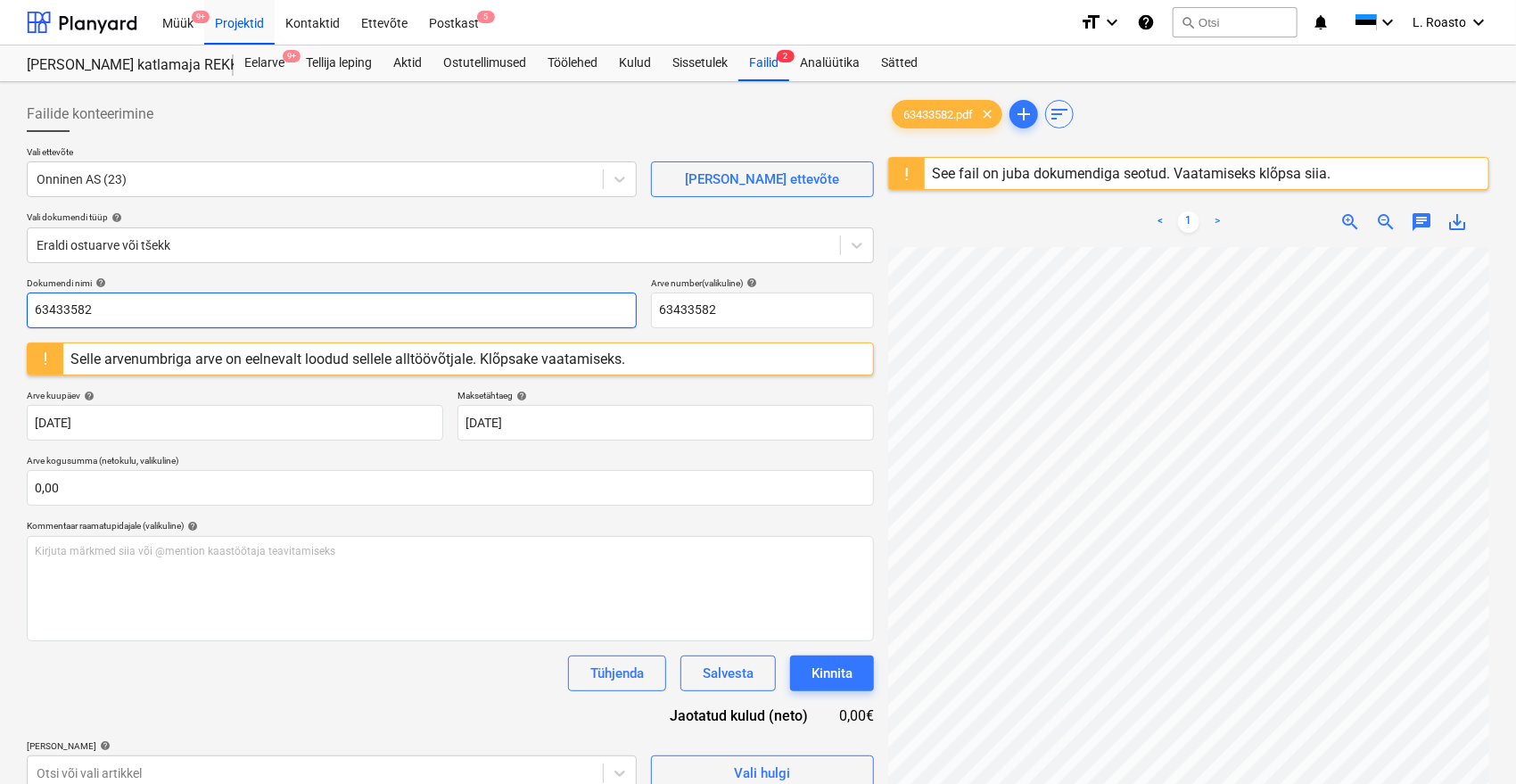
click at [36, 306] on input "63433582" at bounding box center [331, 310] width 610 height 36
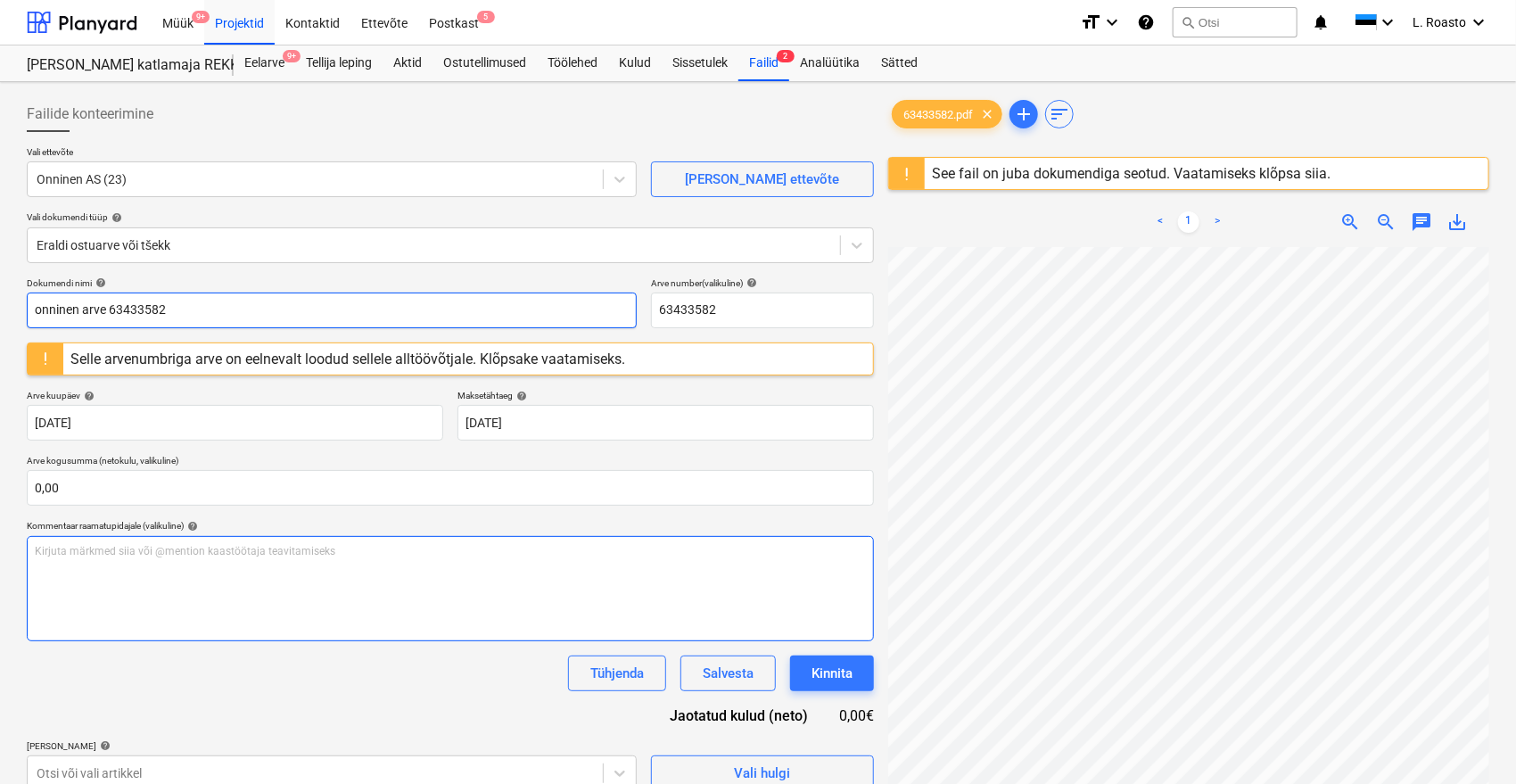
scroll to position [211, 0]
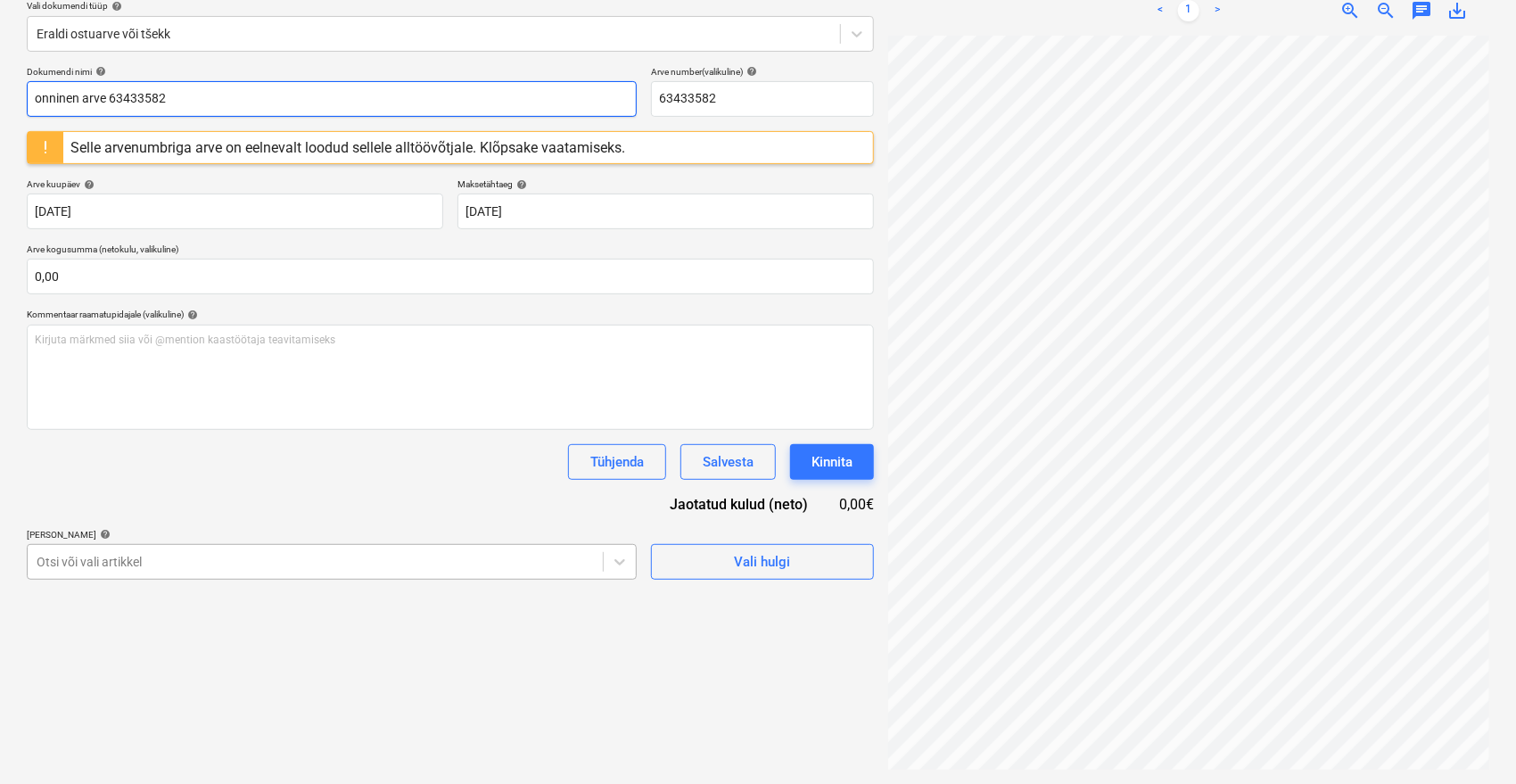
type input "onninen arve 63433582"
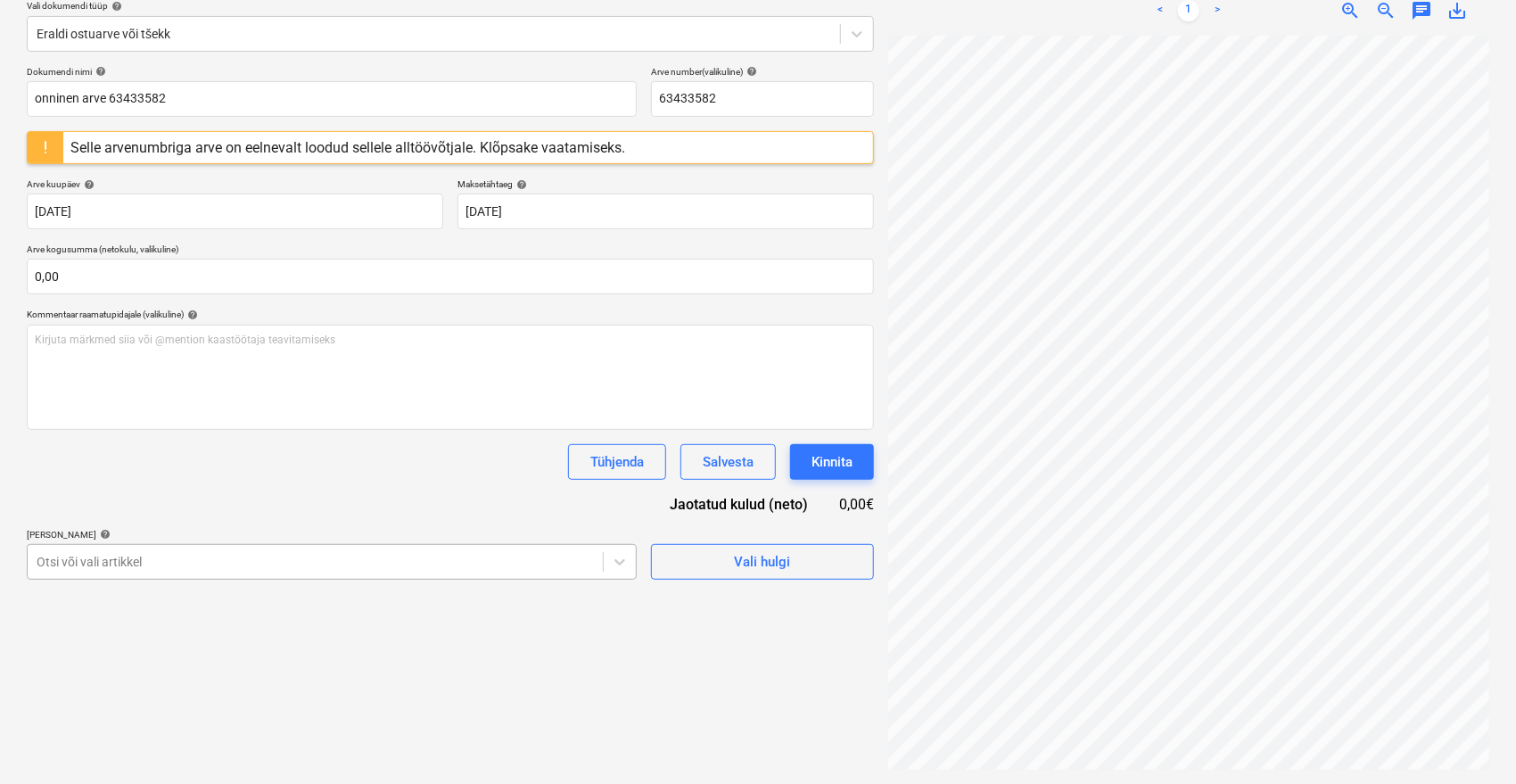
click at [234, 560] on body "Müük 9+ Projektid Kontaktid Ettevõte Postkast 5 format_size keyboard_arrow_down…" at bounding box center [758, 181] width 1516 height 784
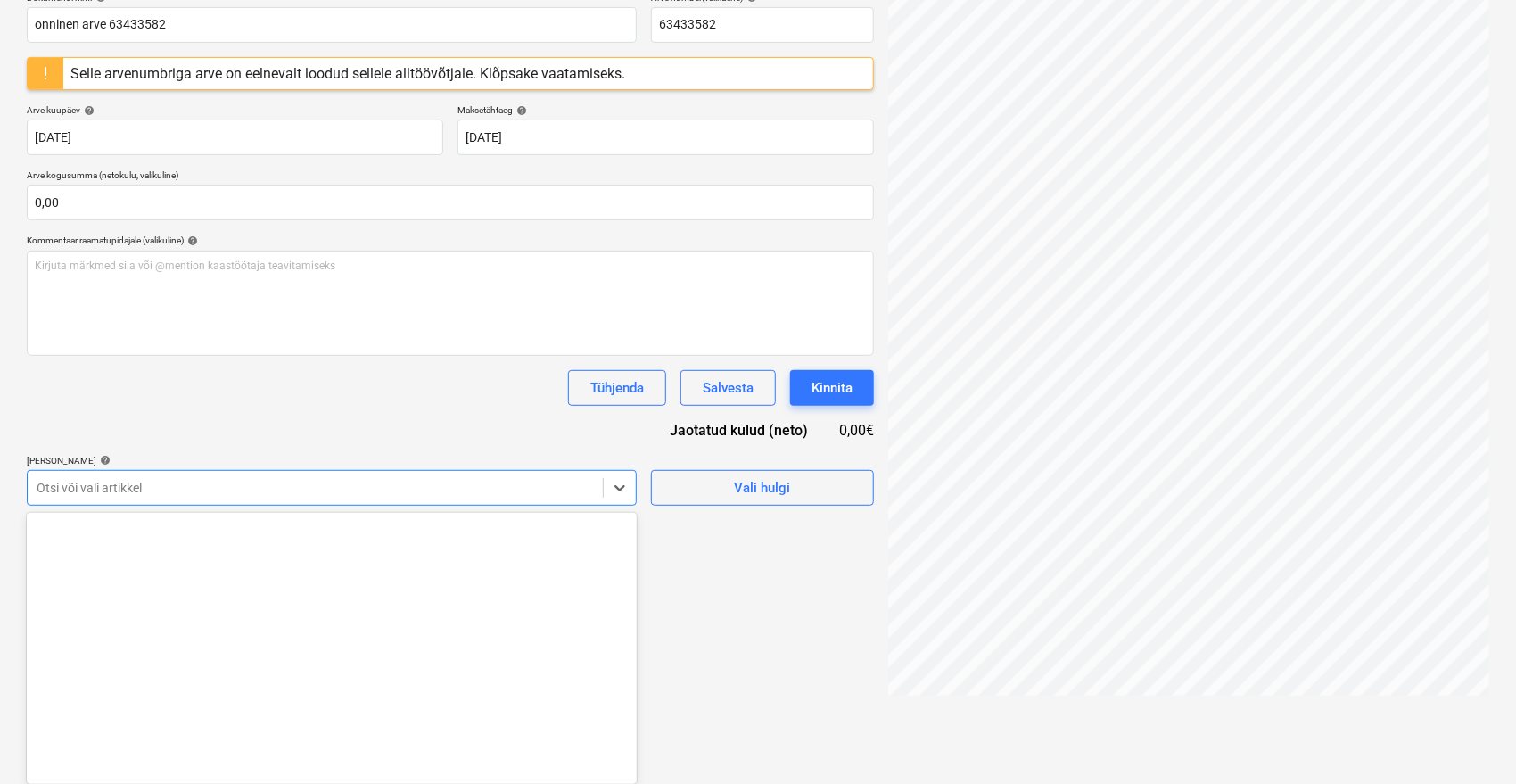
scroll to position [2009, 0]
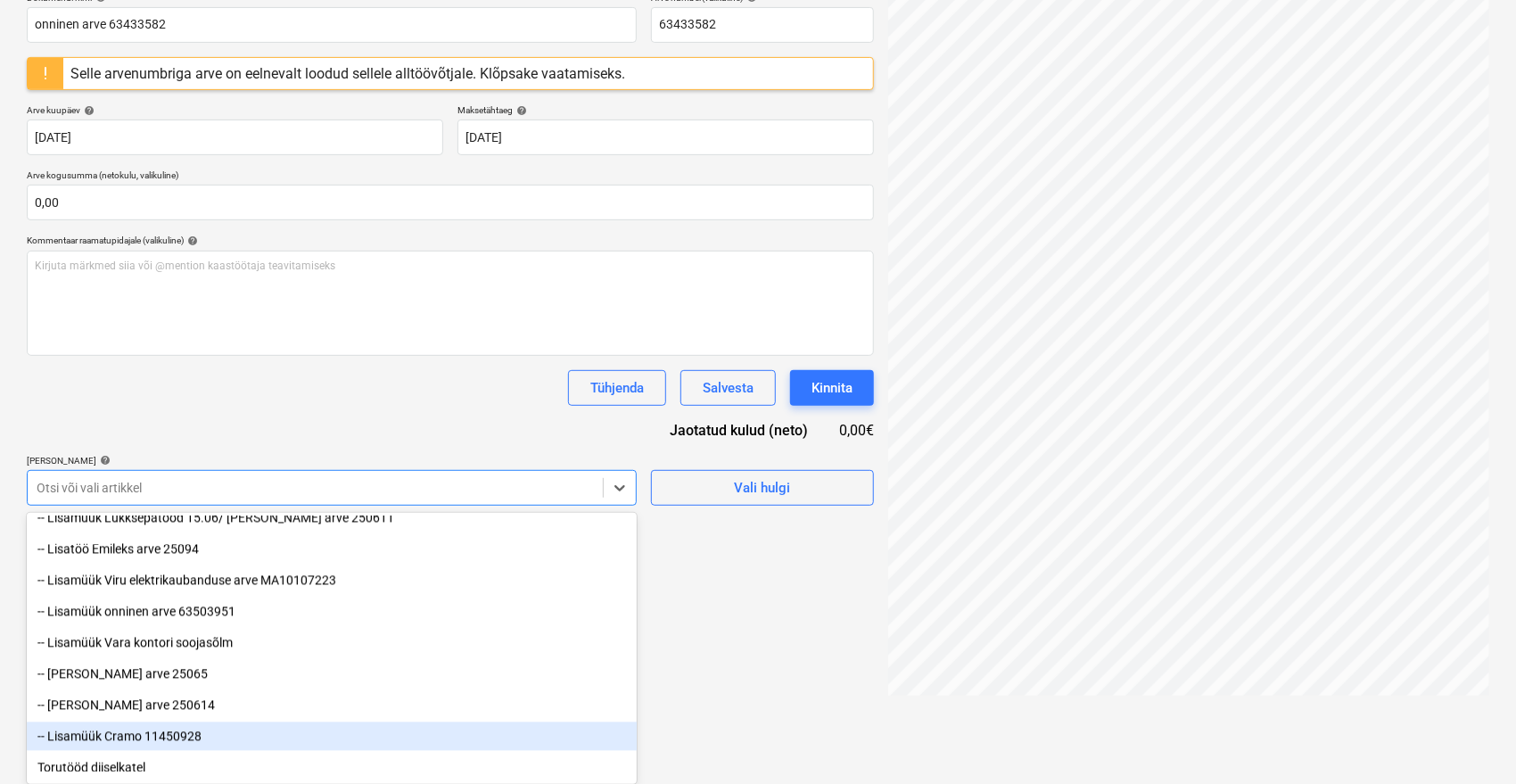
drag, startPoint x: 627, startPoint y: 756, endPoint x: 754, endPoint y: 680, distance: 148.0
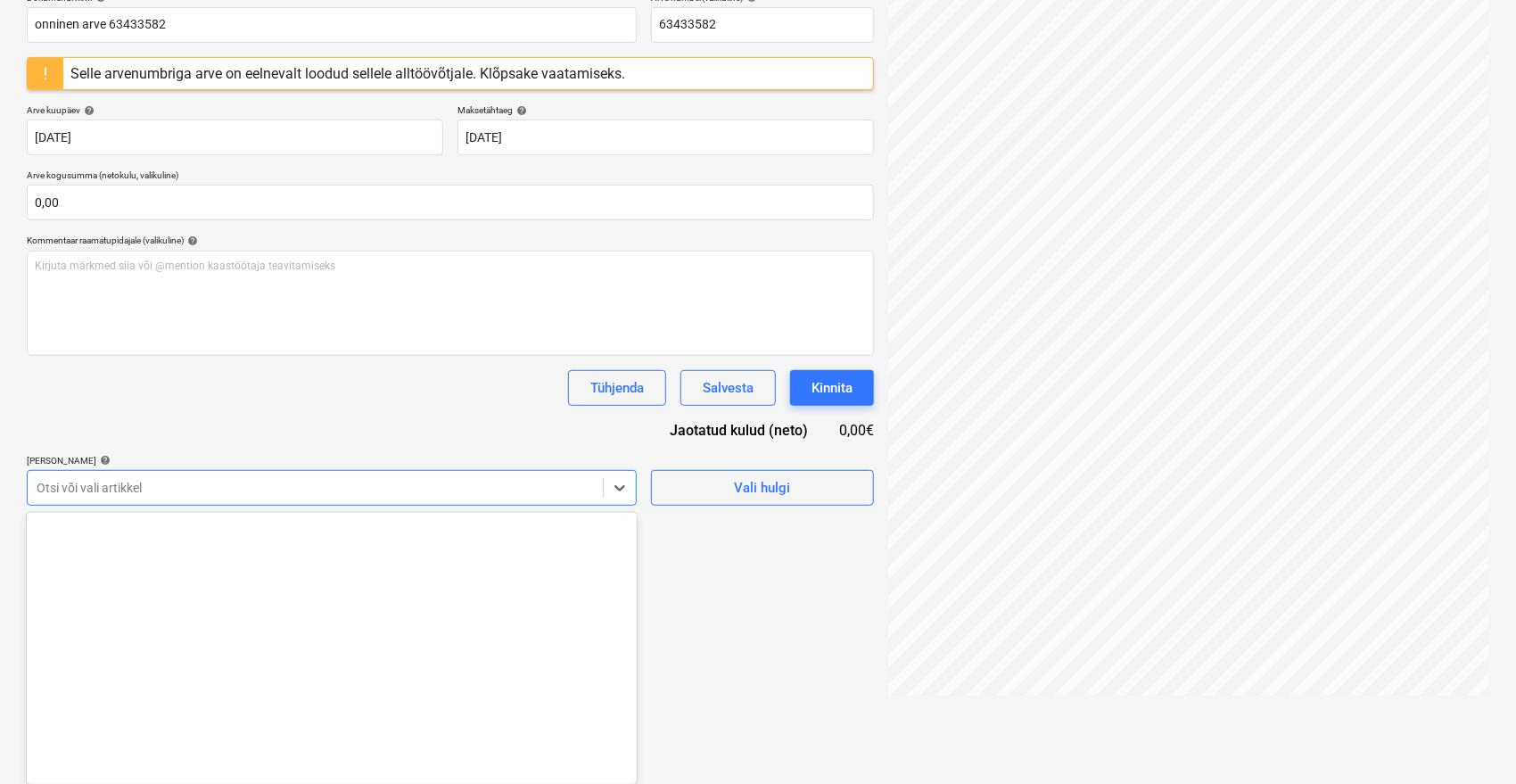
scroll to position [0, 0]
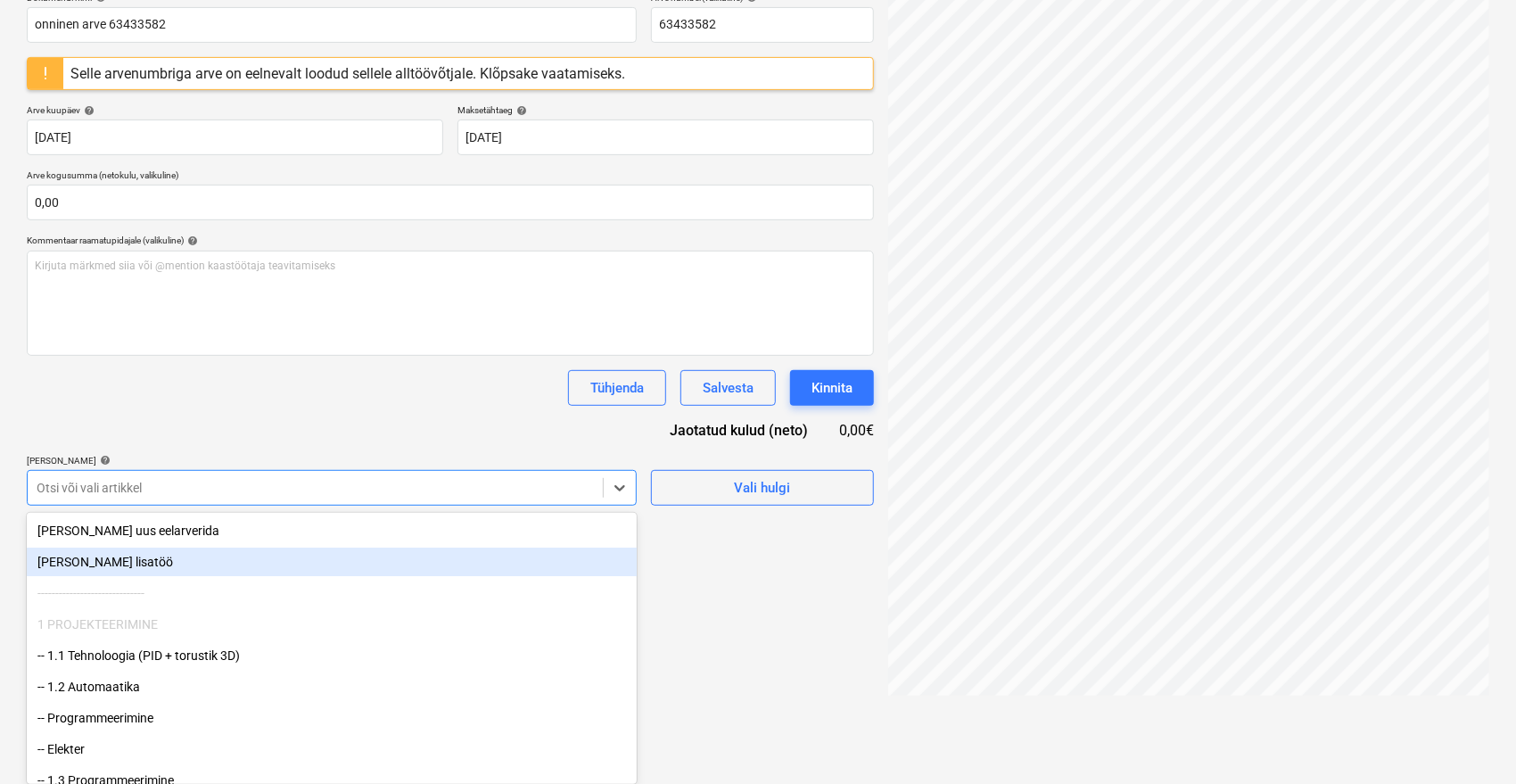
click at [101, 561] on div "[PERSON_NAME] lisatöö" at bounding box center [331, 561] width 610 height 28
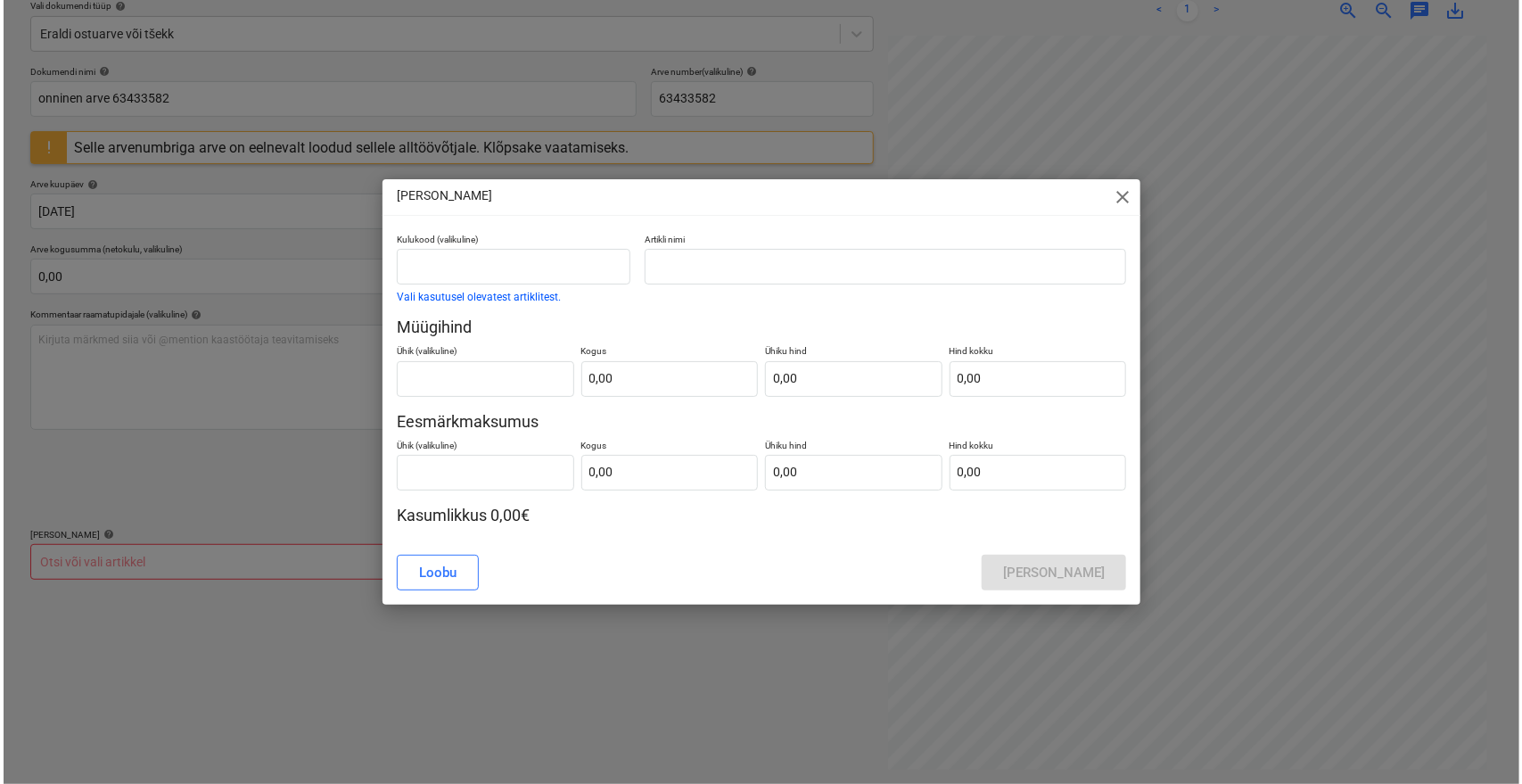
scroll to position [211, 0]
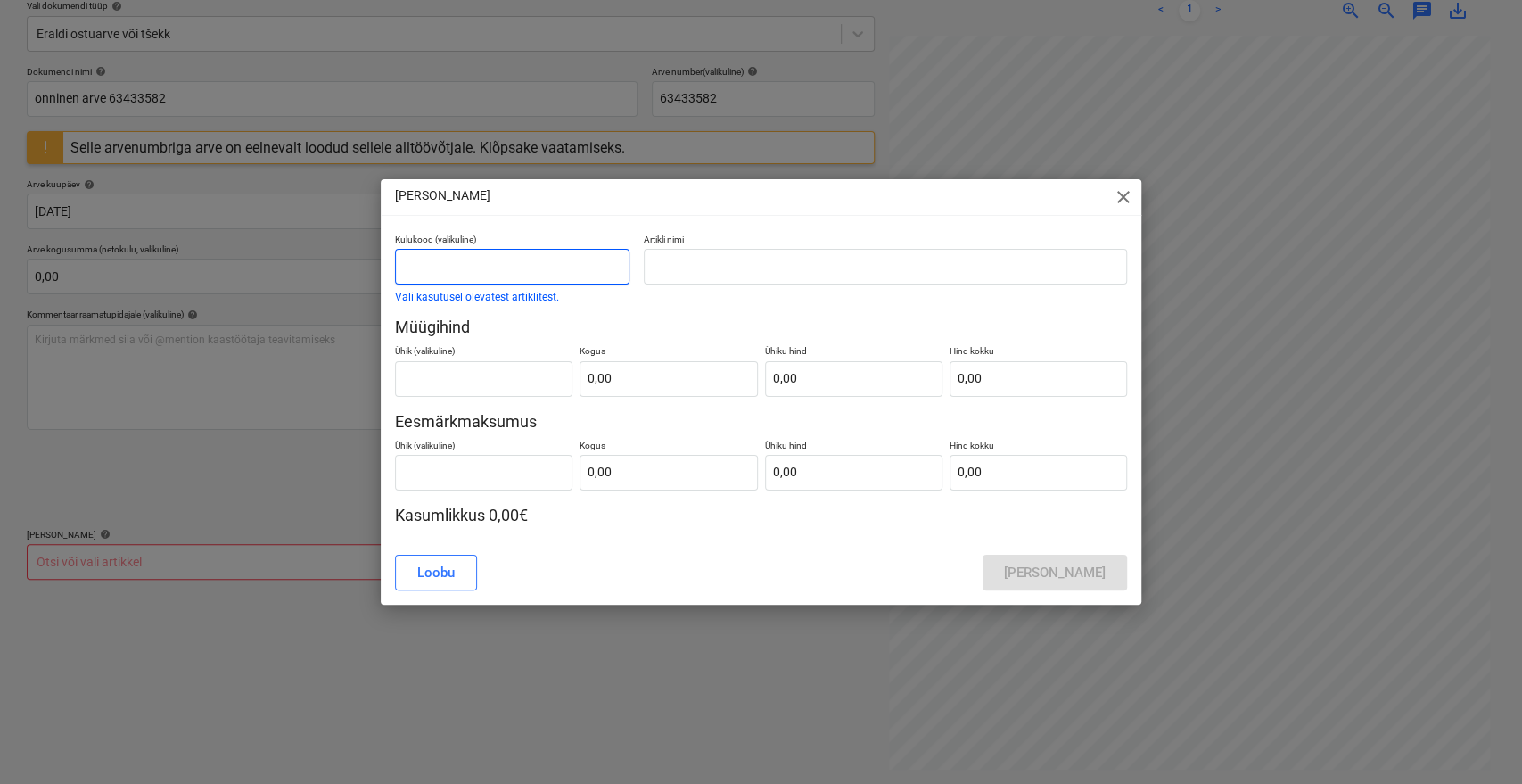
click at [477, 270] on input "text" at bounding box center [513, 266] width 235 height 36
type input "lisamüük"
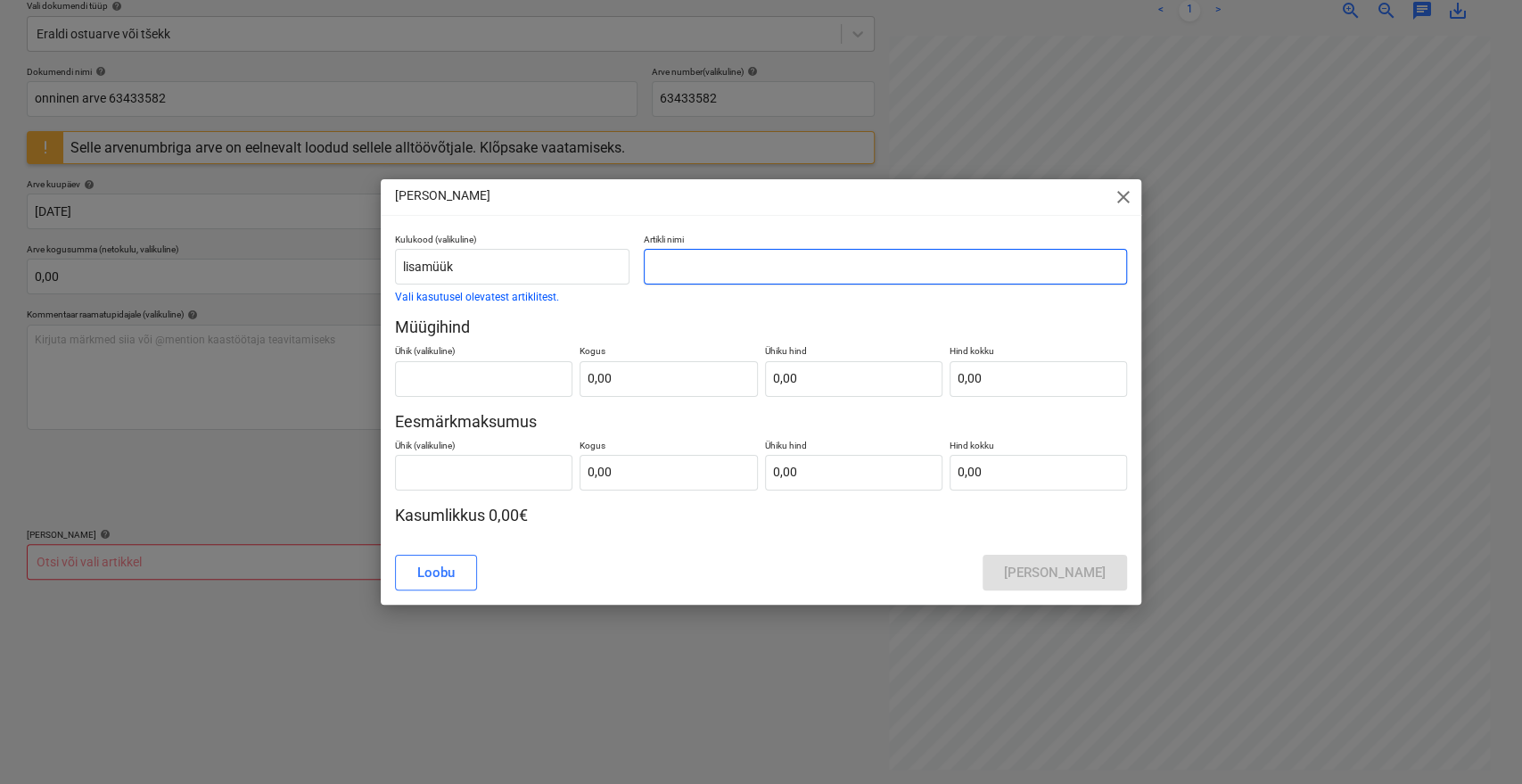
click at [802, 276] on input "text" at bounding box center [885, 266] width 483 height 36
type input "onninen arve 63433582"
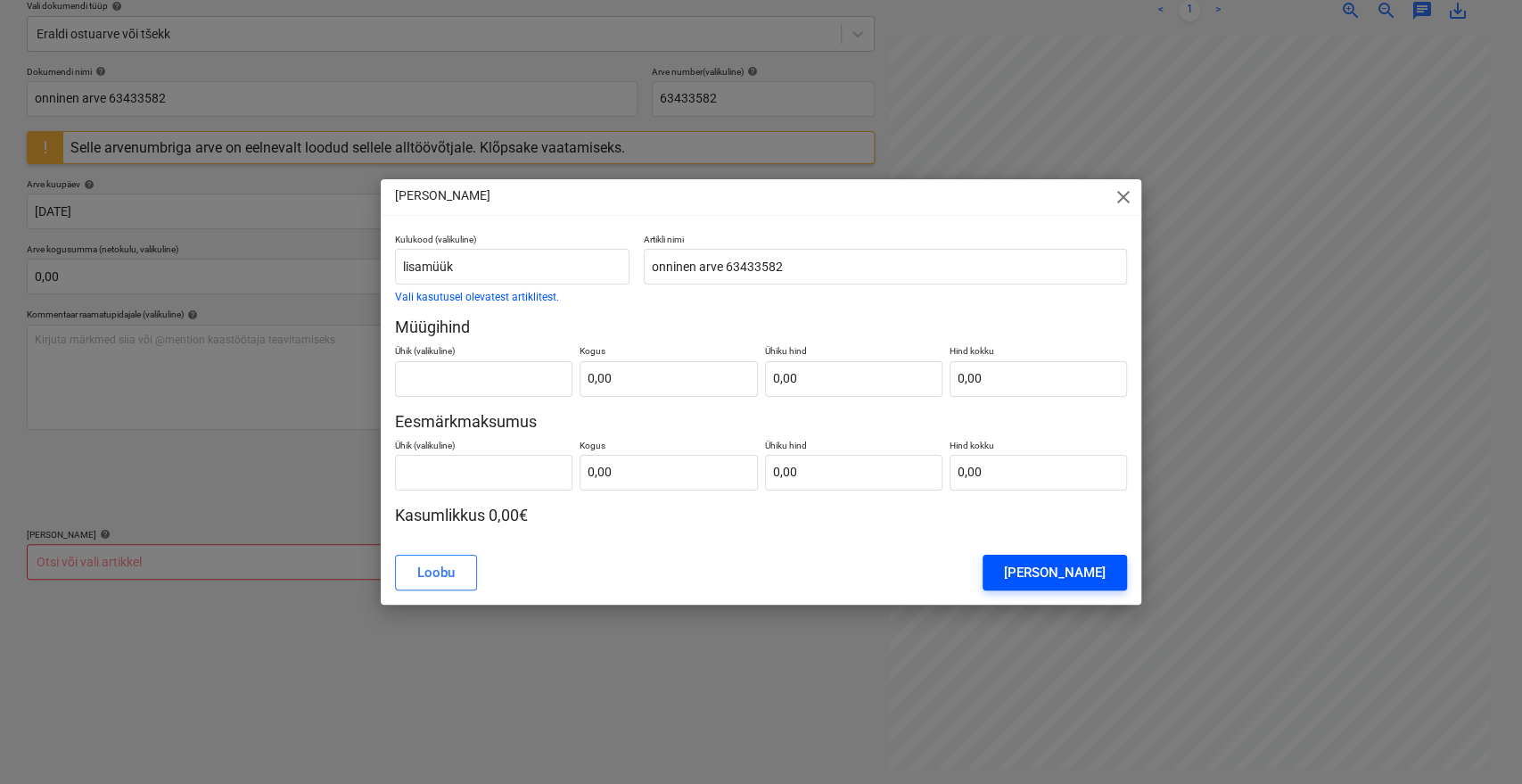
click at [1087, 569] on div "[PERSON_NAME]" at bounding box center [1055, 571] width 102 height 23
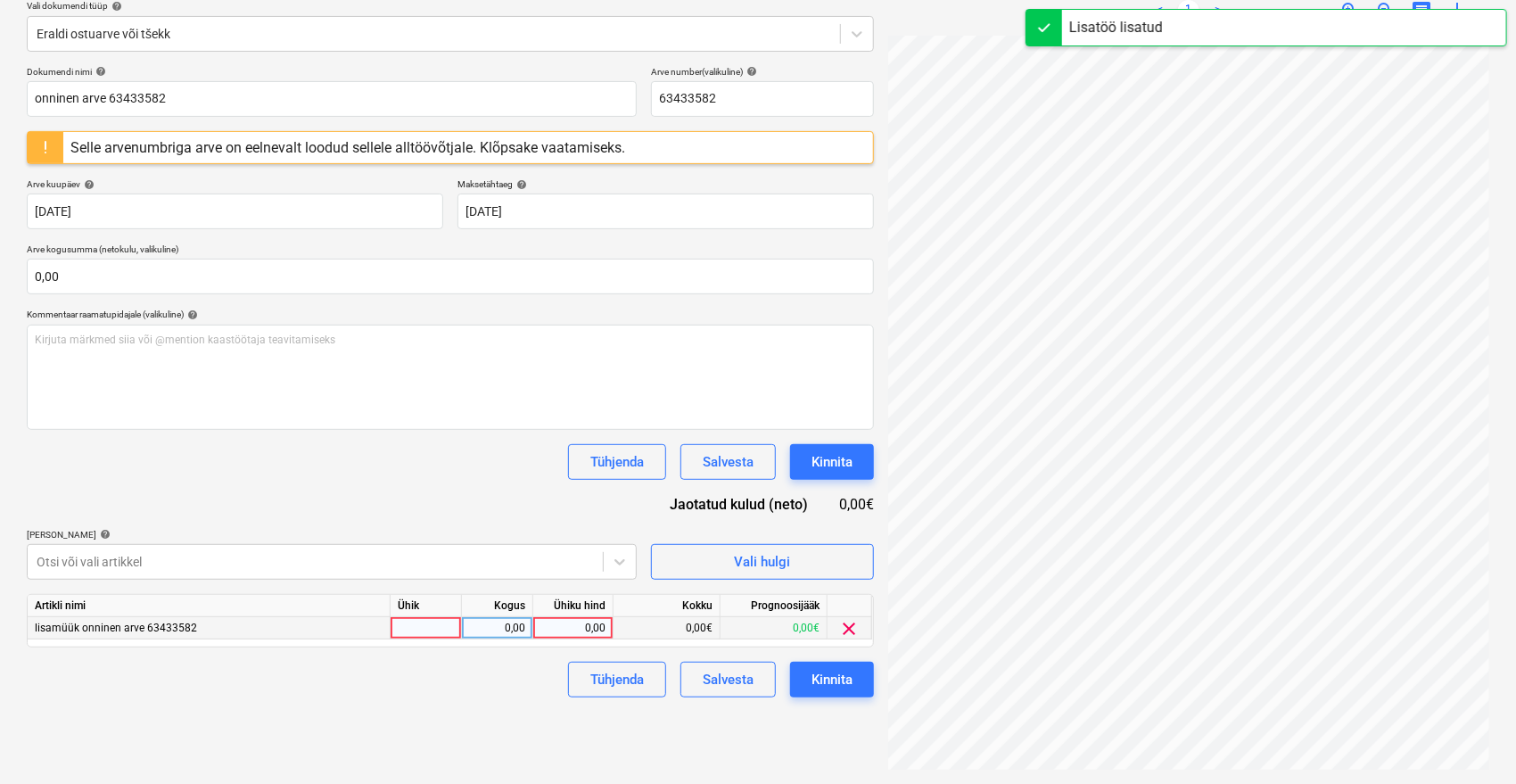
click at [592, 625] on div "0,00" at bounding box center [572, 628] width 65 height 22
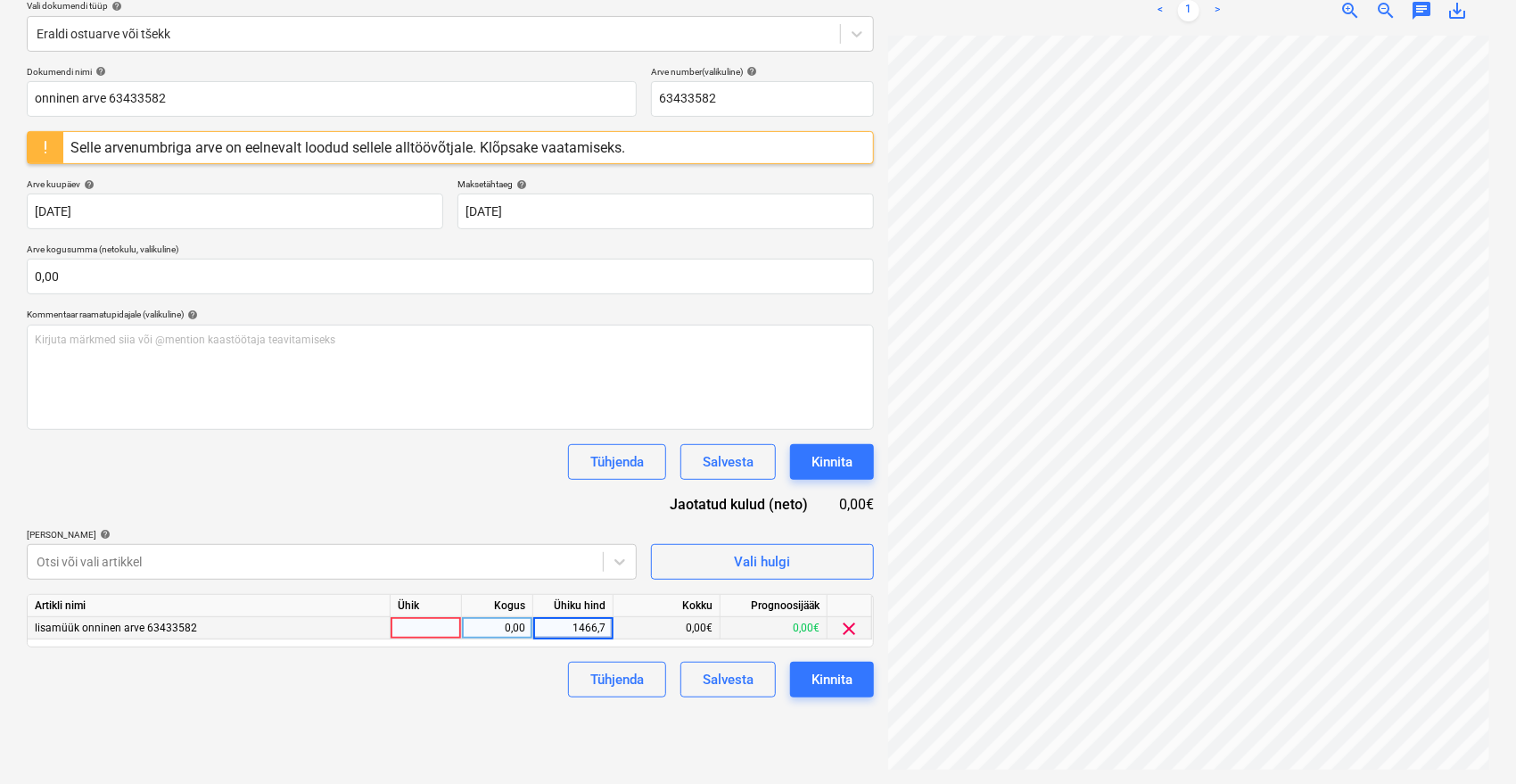
type input "1466,71"
click at [449, 733] on div "Failide konteerimine Vali ettevõte Onninen AS (23) [PERSON_NAME] uus ettevõte V…" at bounding box center [449, 327] width 861 height 899
click at [815, 672] on div "Kinnita" at bounding box center [832, 679] width 41 height 23
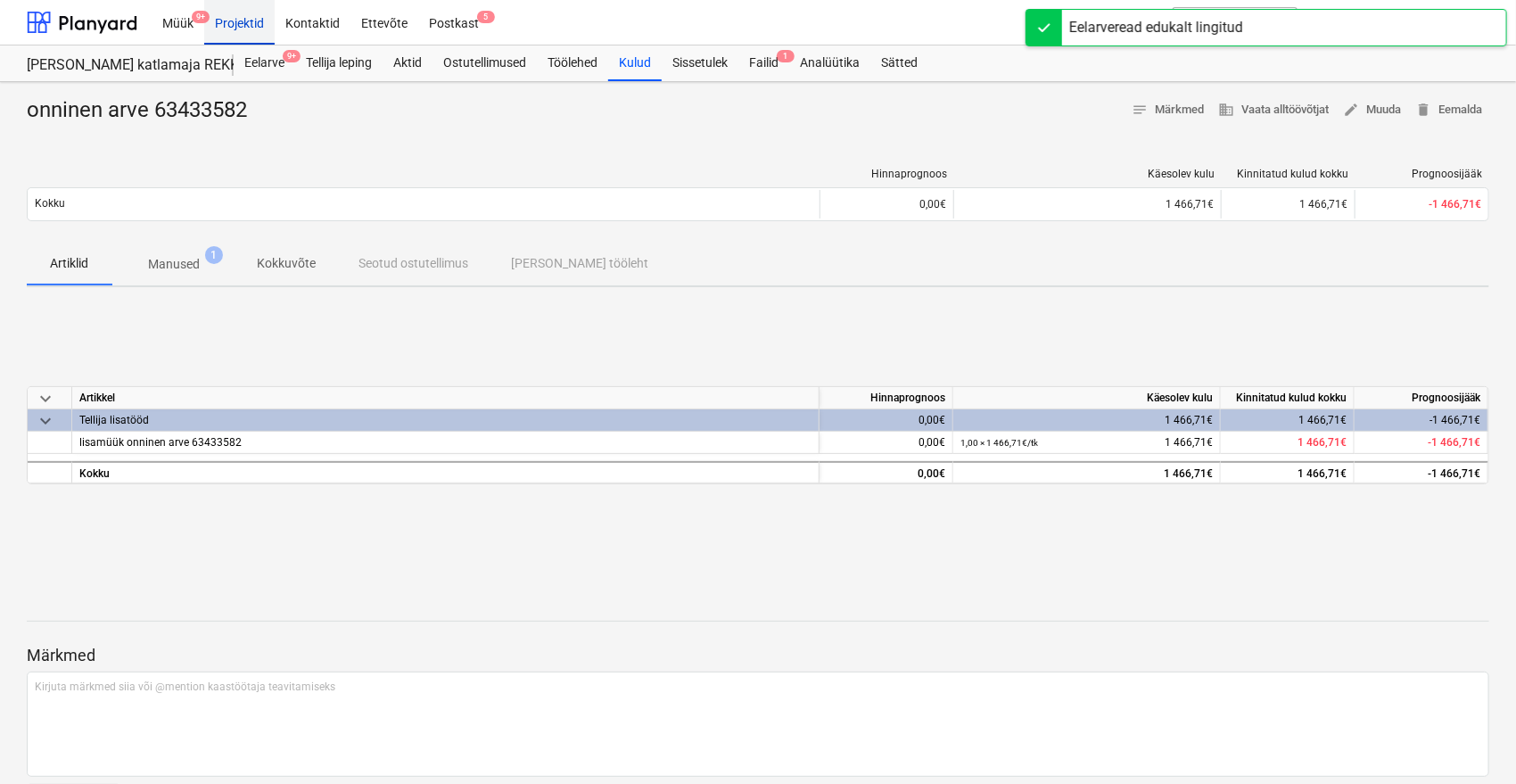
click at [238, 19] on div "Projektid" at bounding box center [239, 22] width 71 height 46
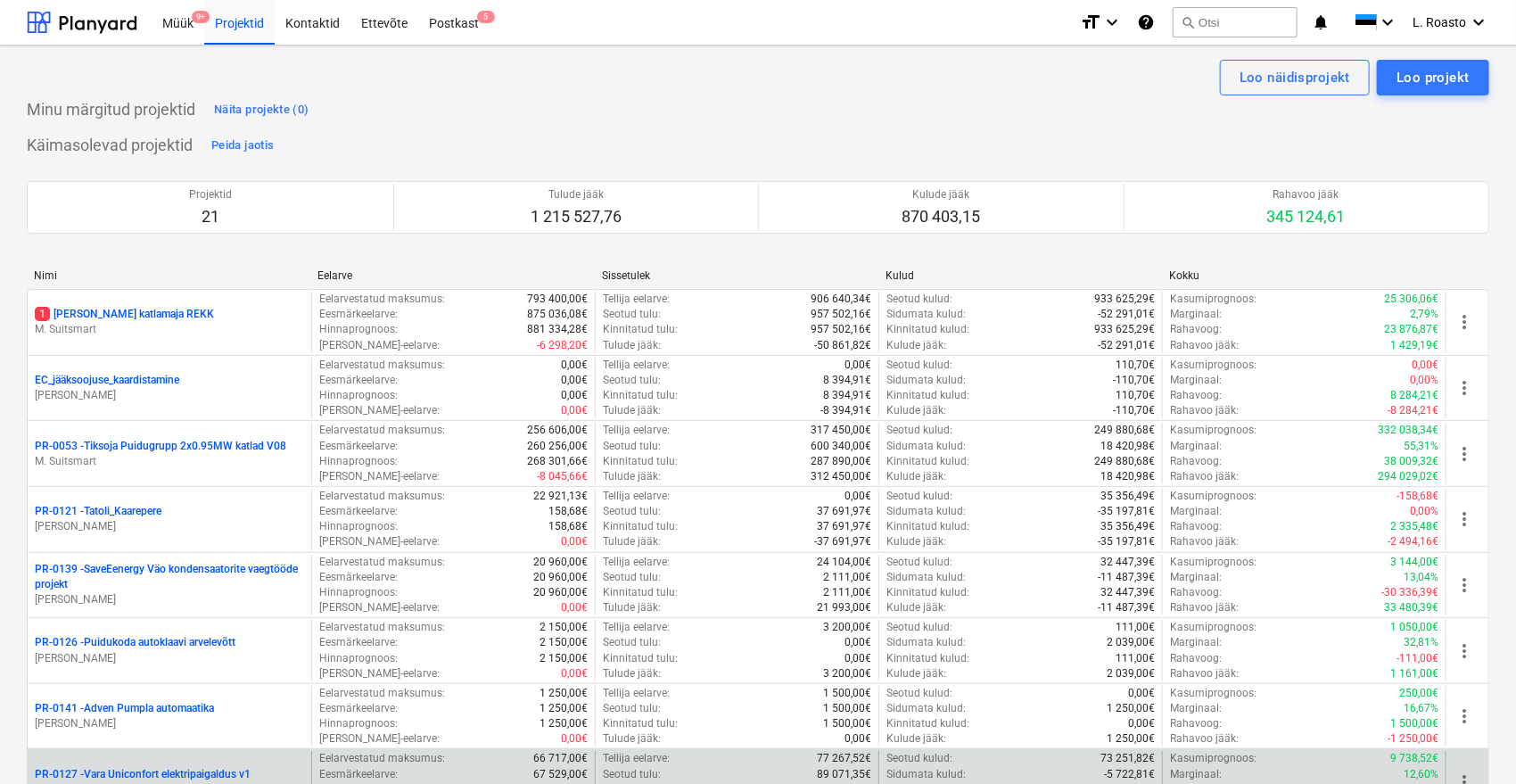
click at [214, 777] on p "PR-0127 - Vara Uniconfort elektripaigaldus v1" at bounding box center [142, 774] width 216 height 16
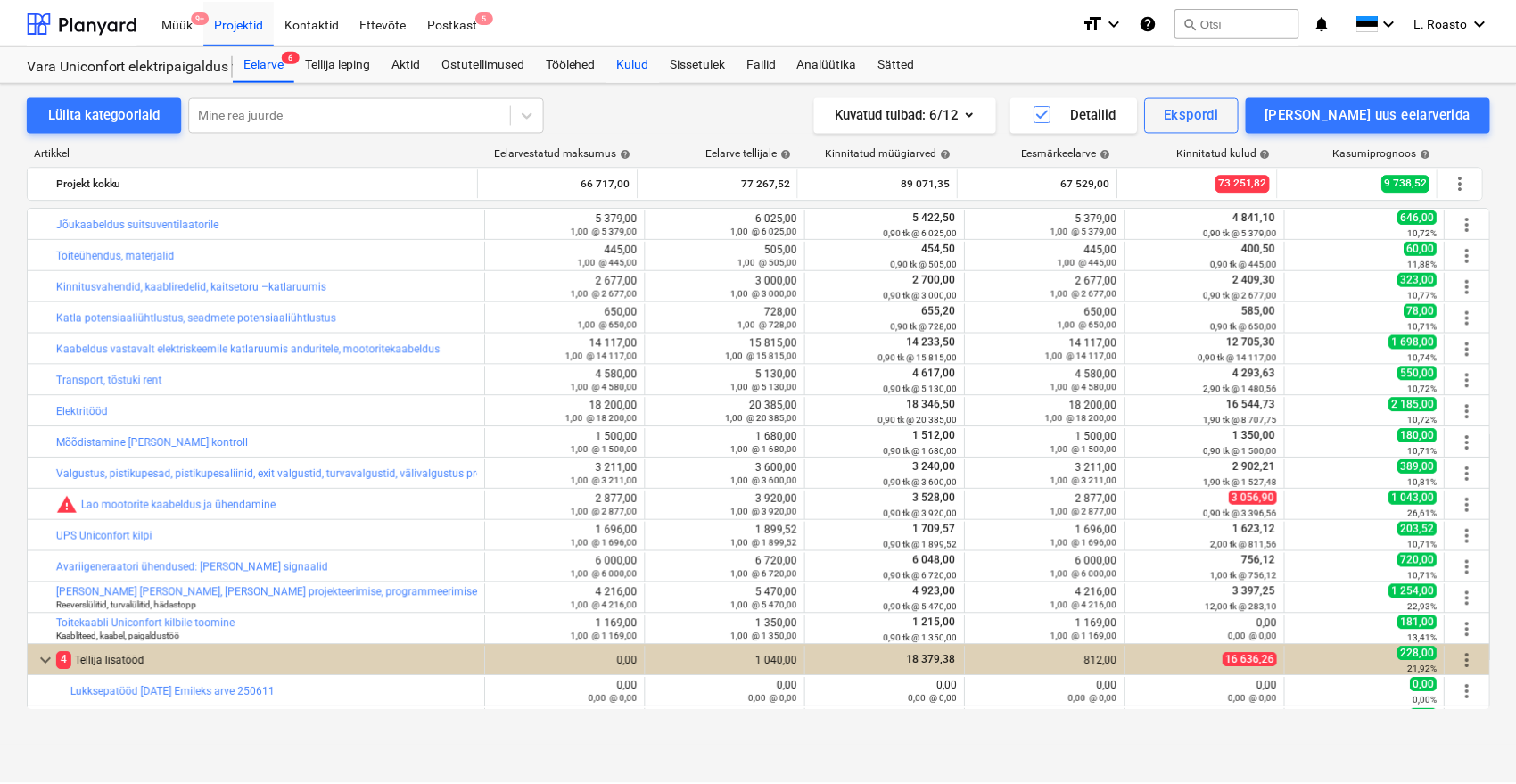
scroll to position [276, 0]
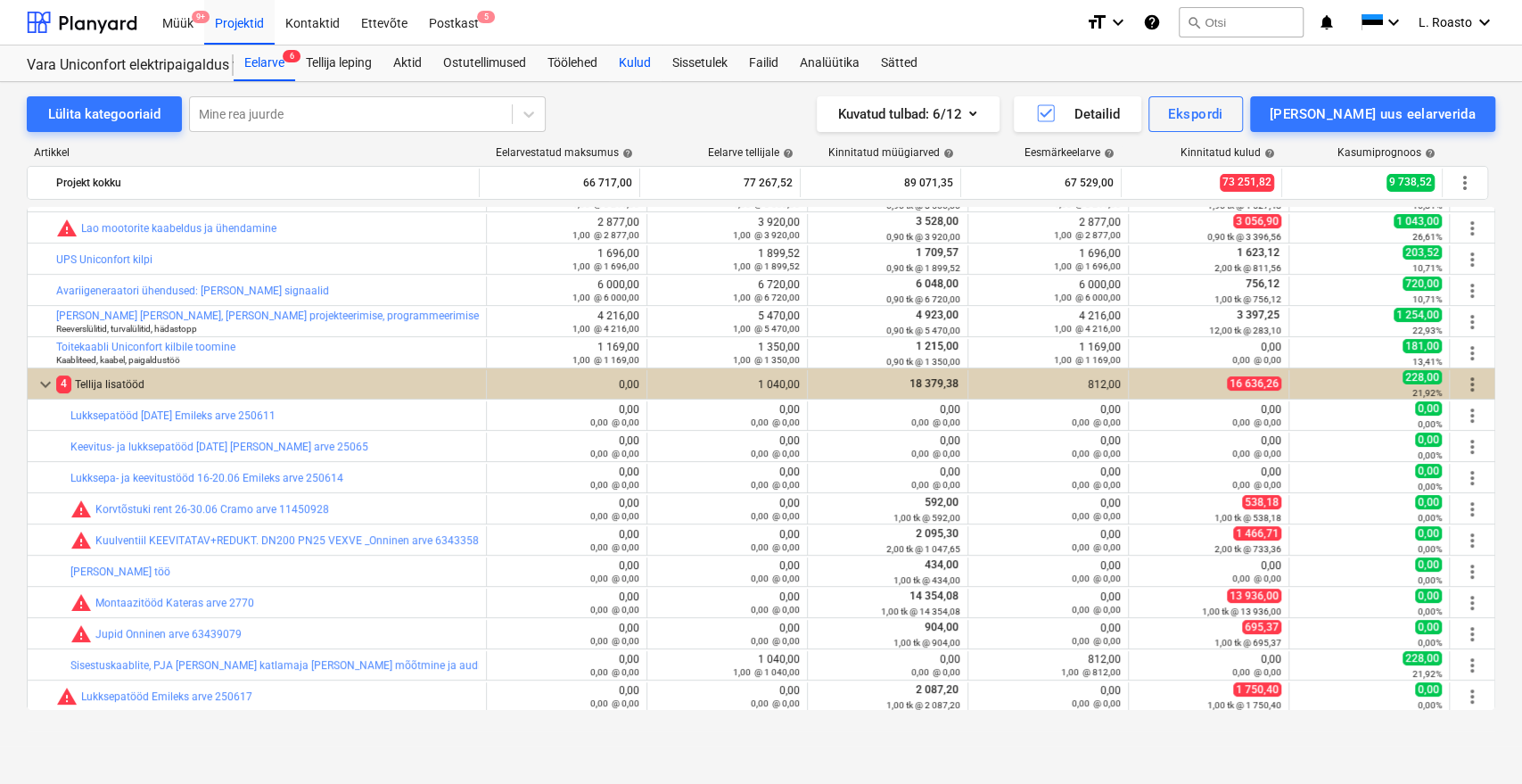
click at [650, 59] on div "Kulud" at bounding box center [635, 63] width 53 height 36
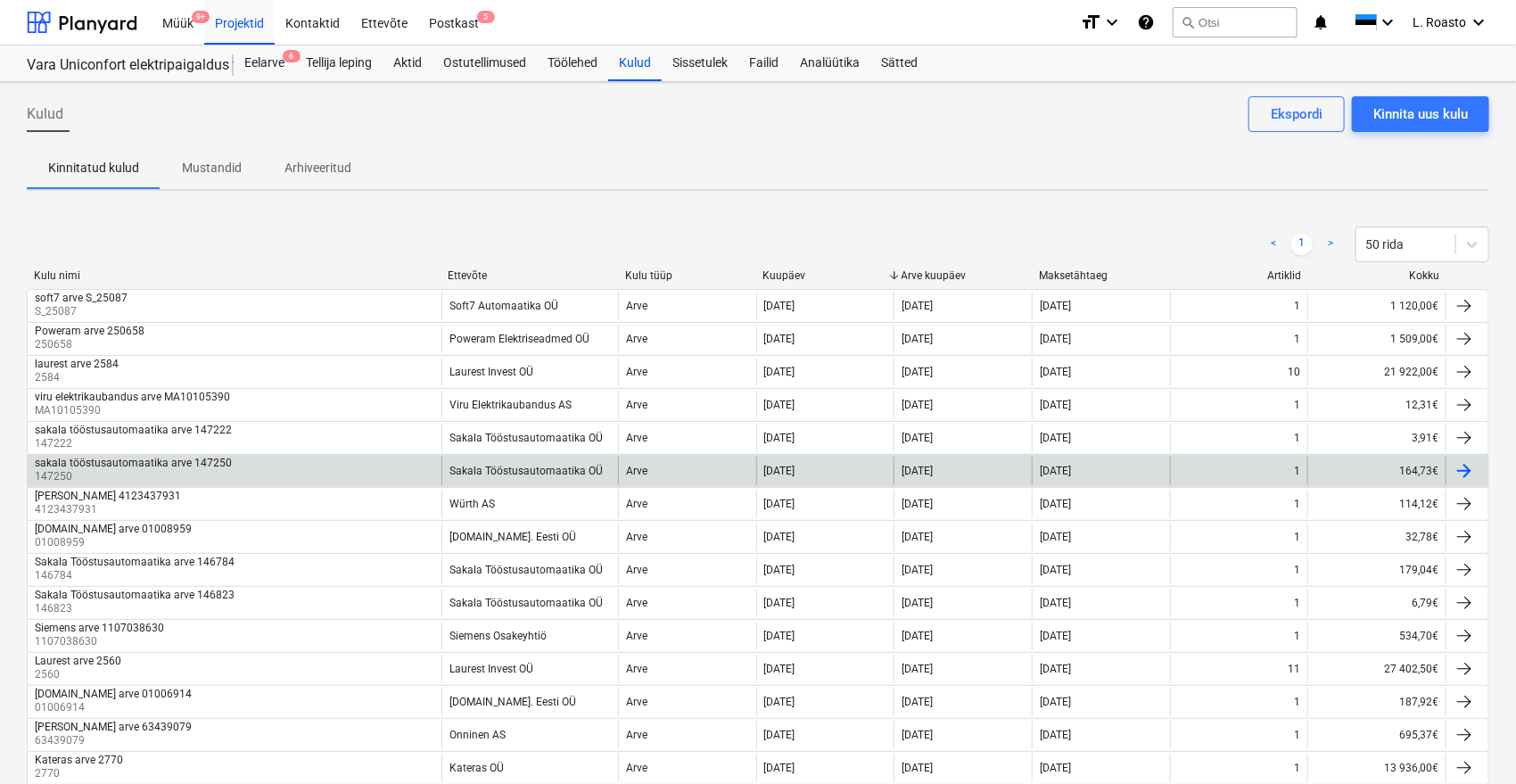
scroll to position [428, 0]
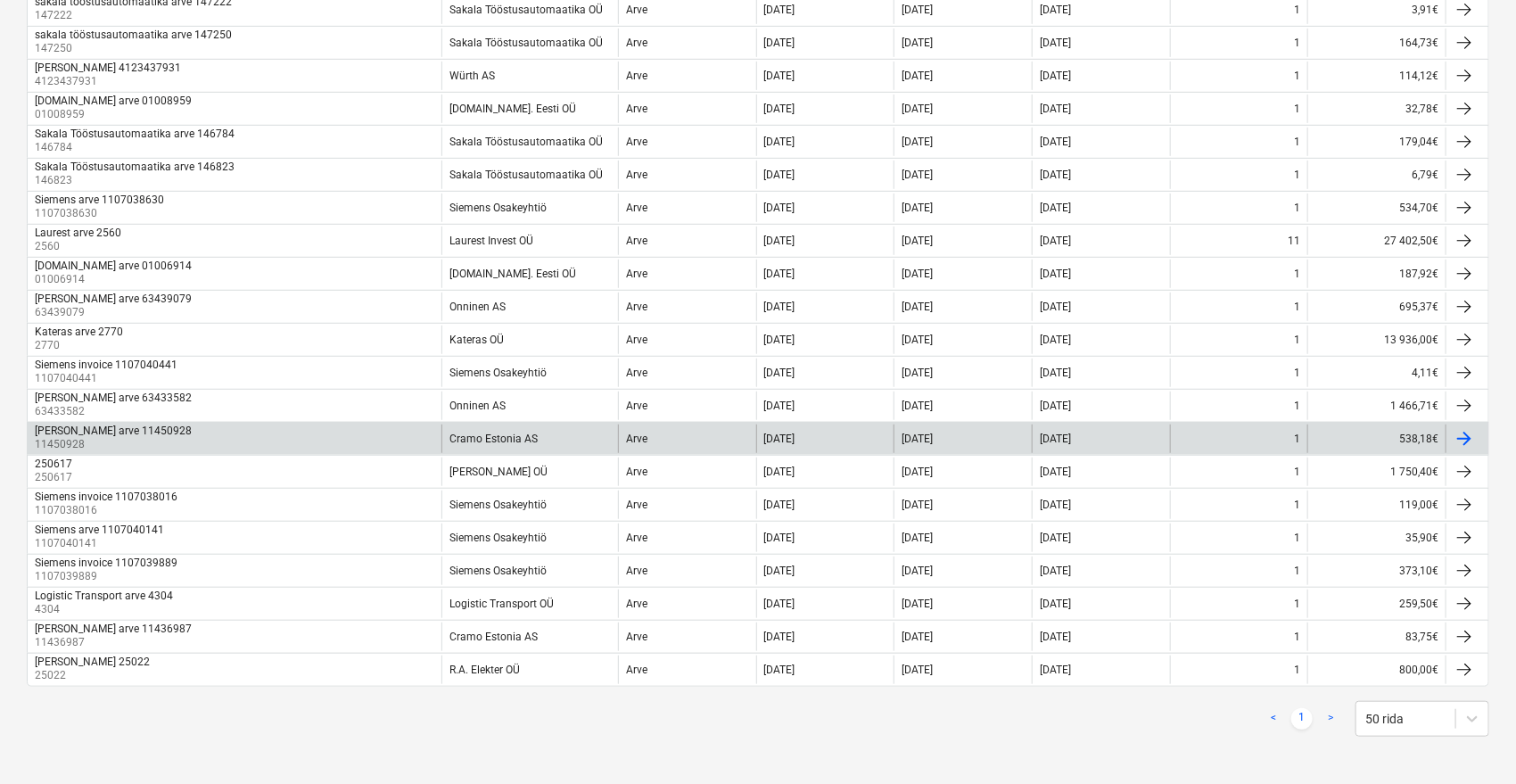
click at [161, 433] on div "[PERSON_NAME] arve 11450928 11450928" at bounding box center [234, 438] width 414 height 28
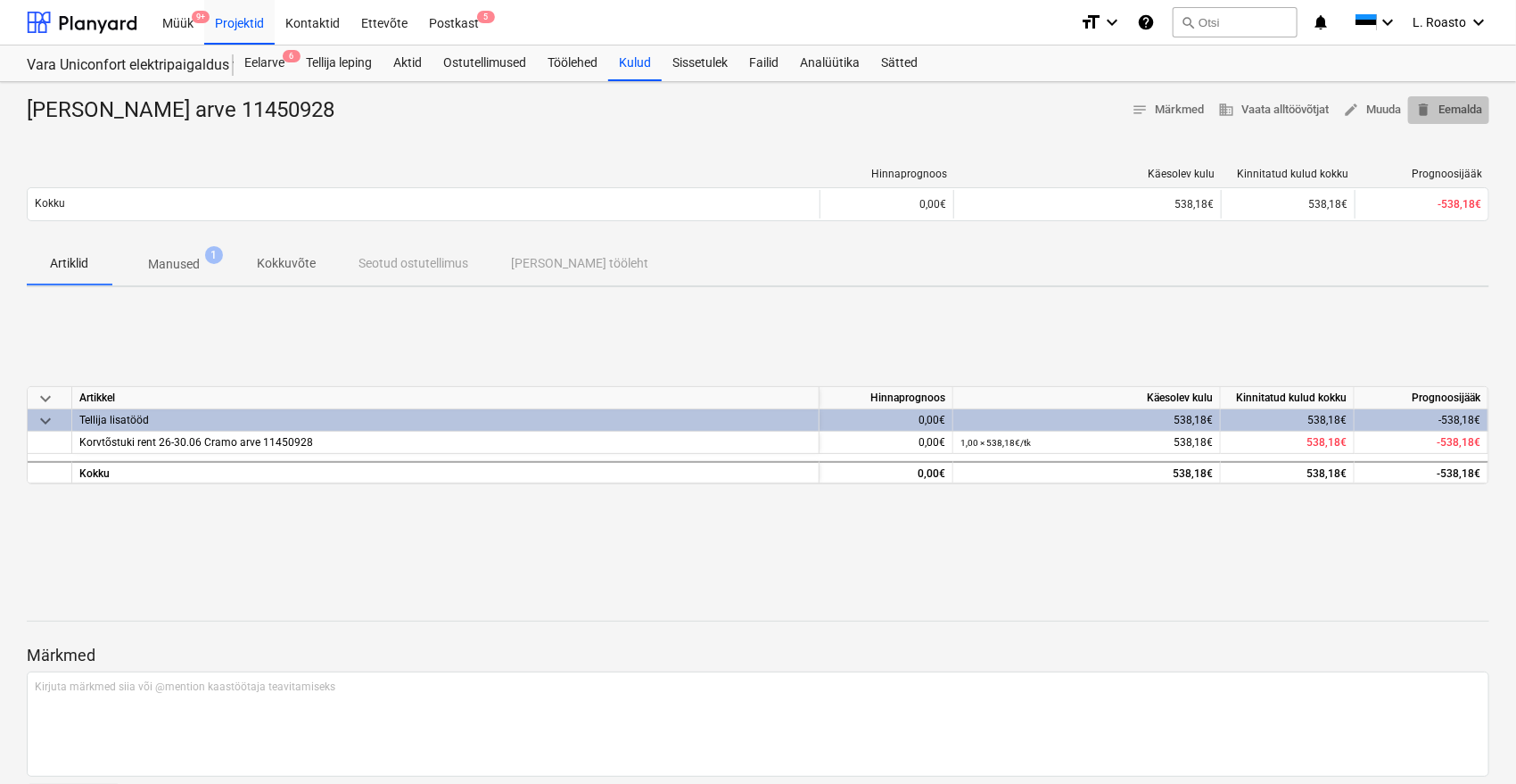
click at [1474, 100] on span "delete Eemalda" at bounding box center [1448, 110] width 67 height 20
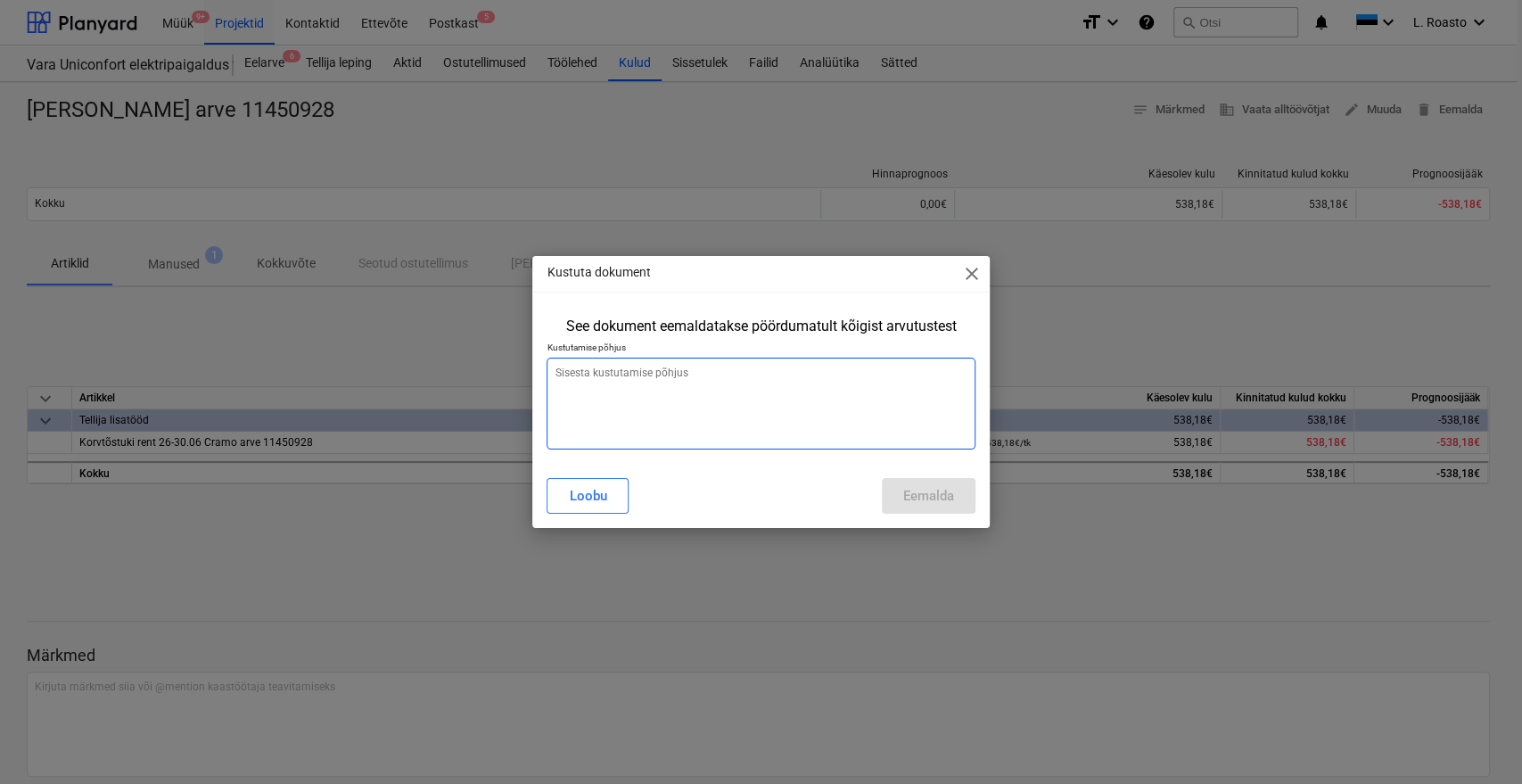
click at [692, 391] on textarea at bounding box center [761, 403] width 428 height 92
type textarea "x"
type textarea "v"
type textarea "x"
type textarea "va"
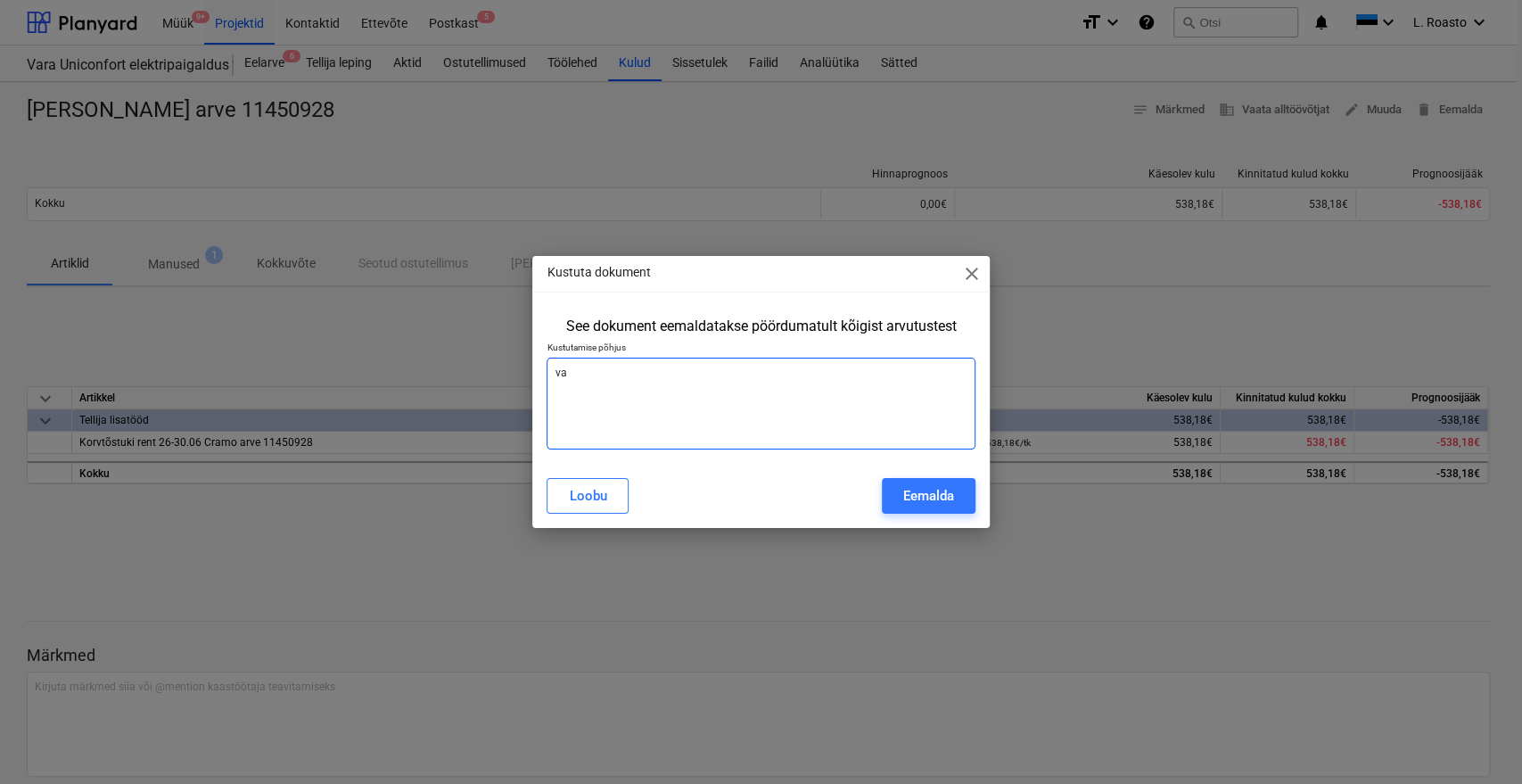
type textarea "x"
type textarea "val"
type textarea "x"
type textarea "vale"
click at [926, 491] on div "Eemalda" at bounding box center [928, 495] width 50 height 23
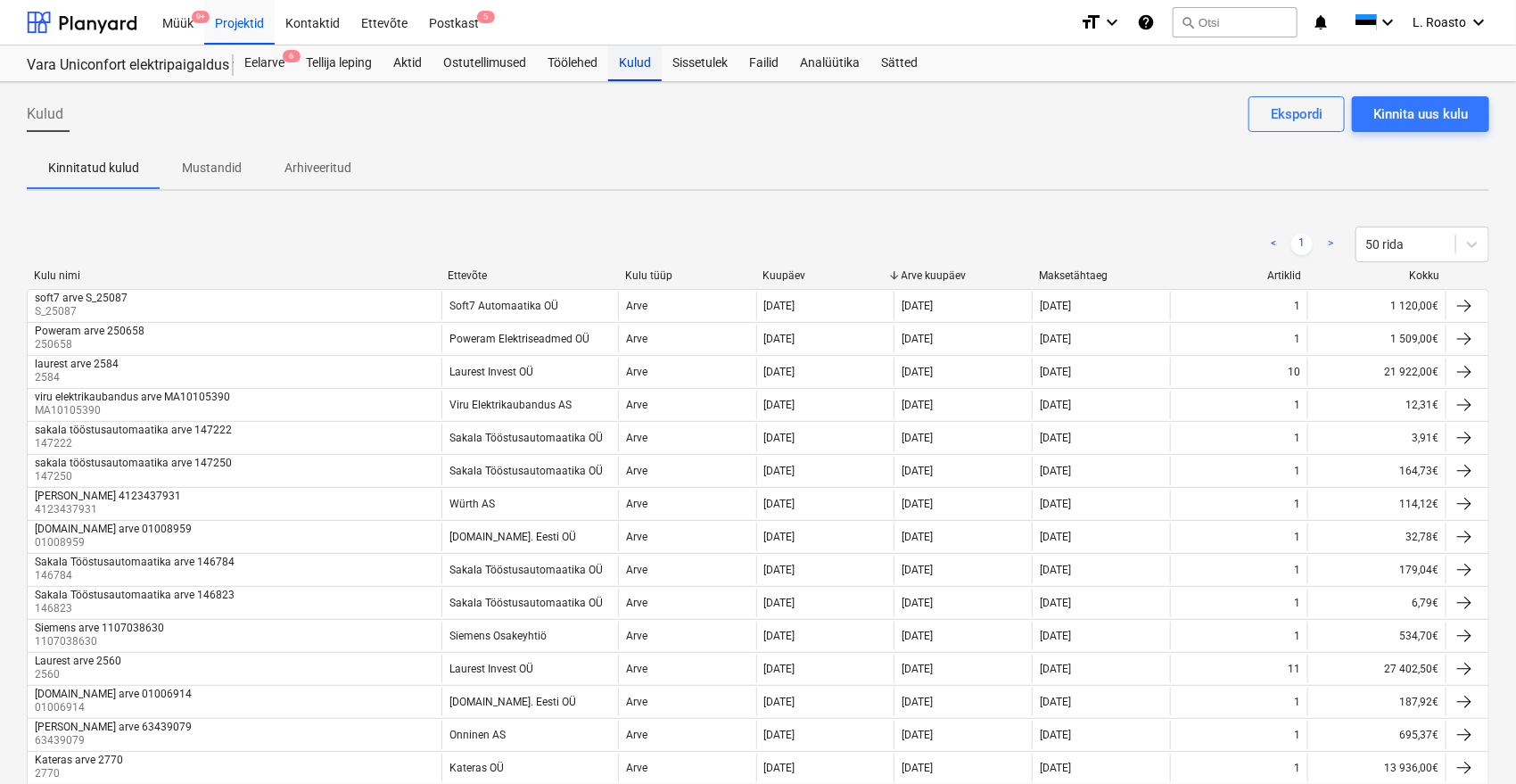
click at [641, 56] on div "Kulud" at bounding box center [635, 63] width 53 height 36
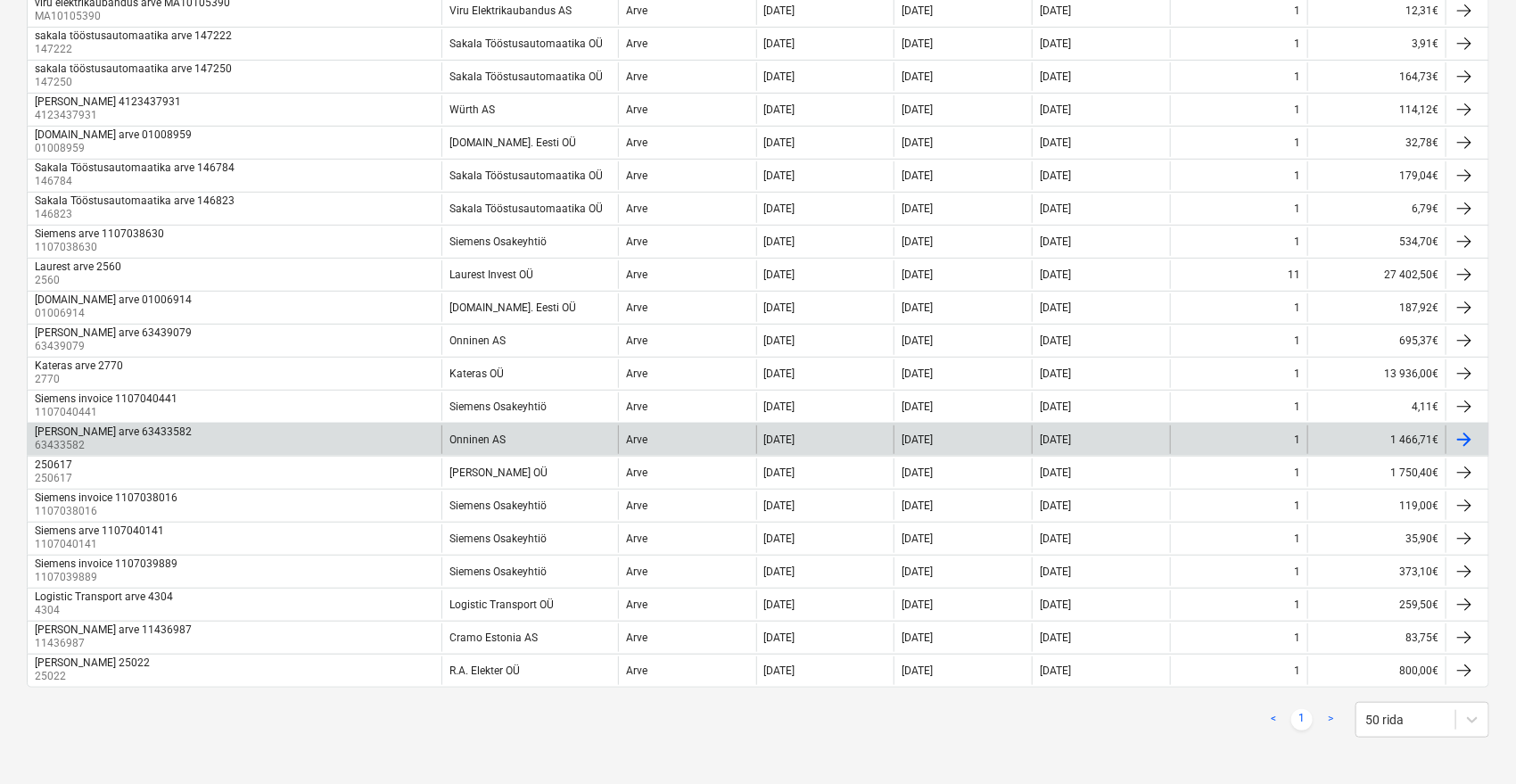
click at [68, 429] on div "[PERSON_NAME] arve 63433582" at bounding box center [113, 432] width 157 height 13
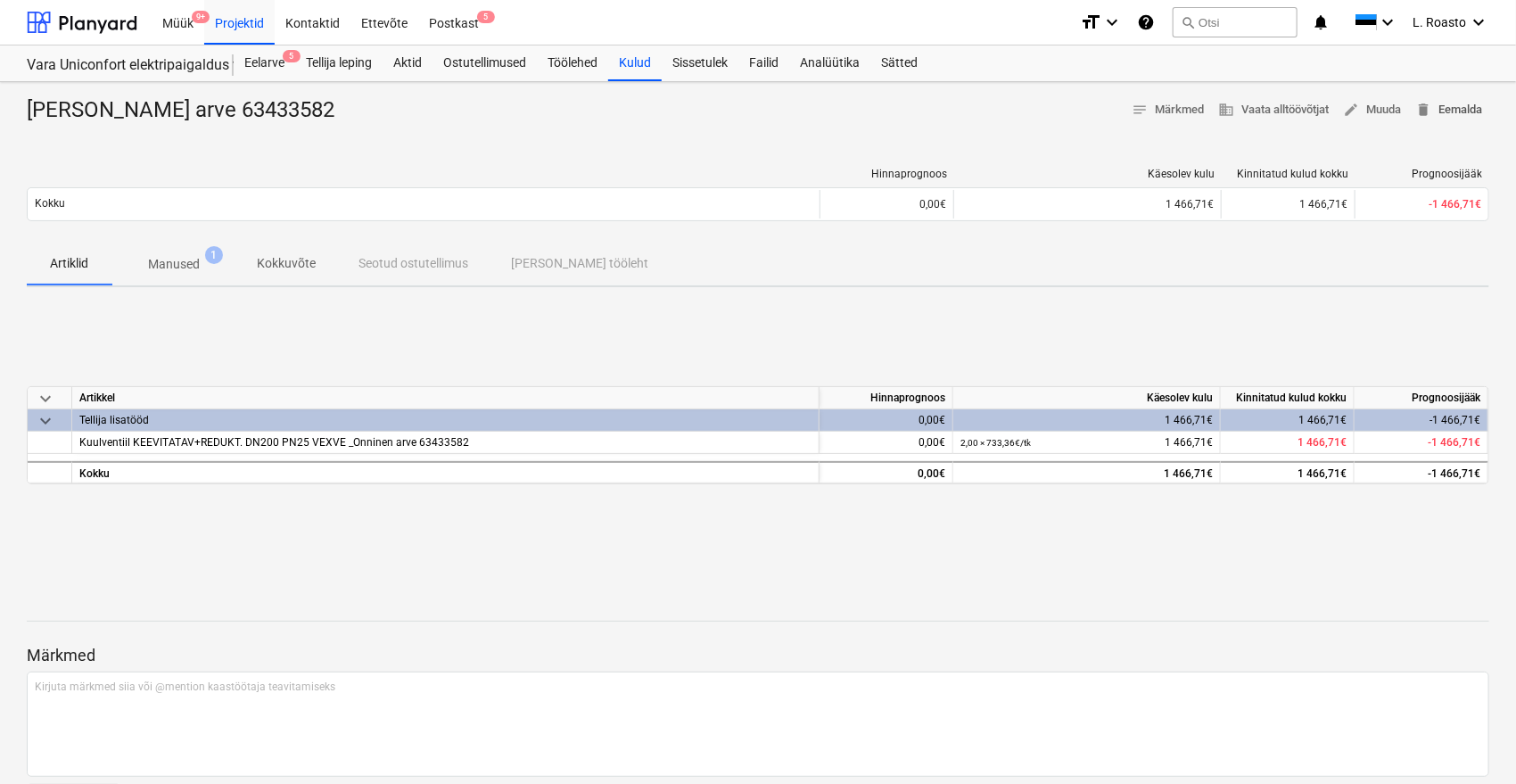
click at [1469, 110] on span "delete Eemalda" at bounding box center [1448, 110] width 67 height 20
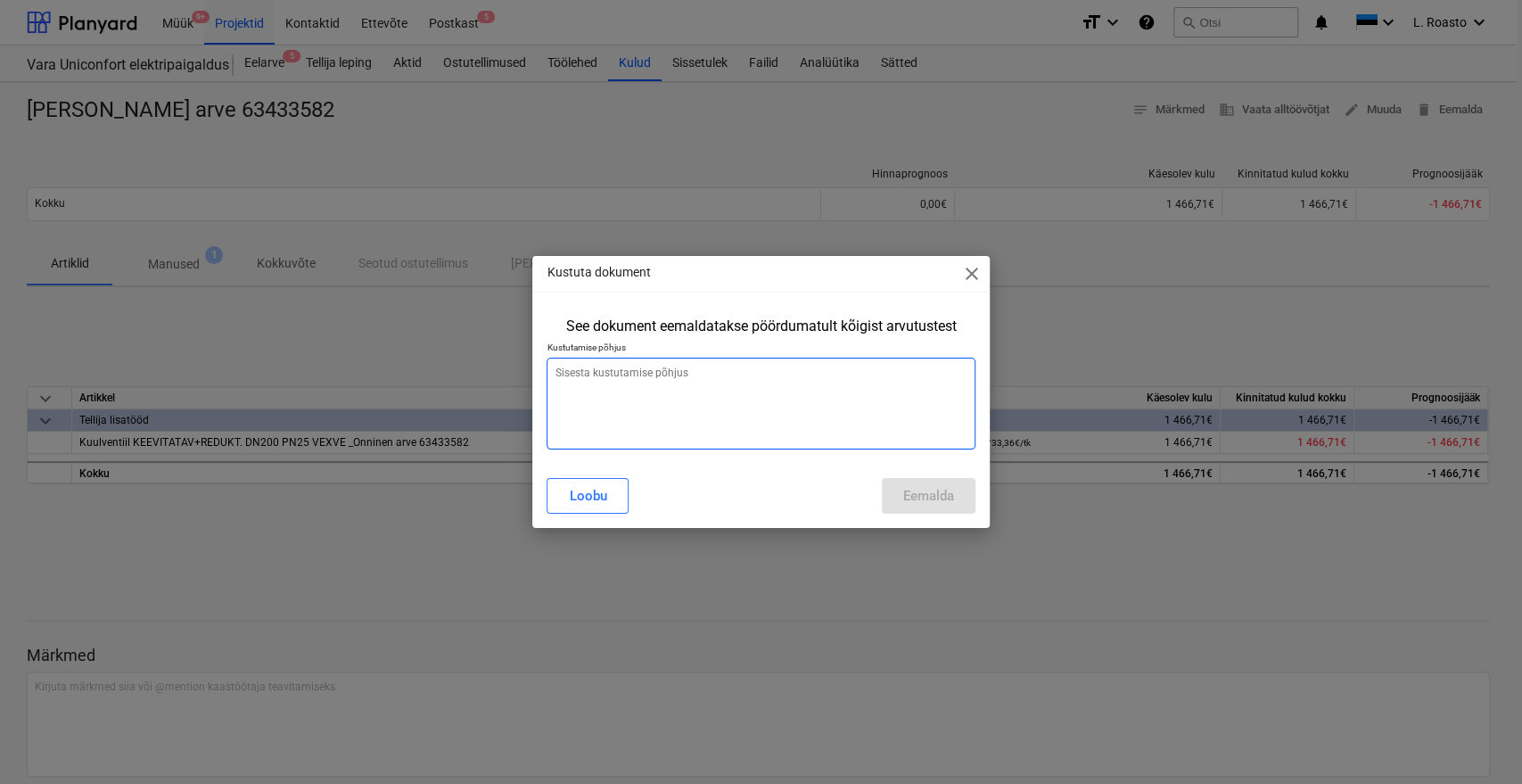
click at [791, 377] on textarea at bounding box center [761, 403] width 428 height 92
type textarea "x"
type textarea "v"
type textarea "x"
type textarea "va"
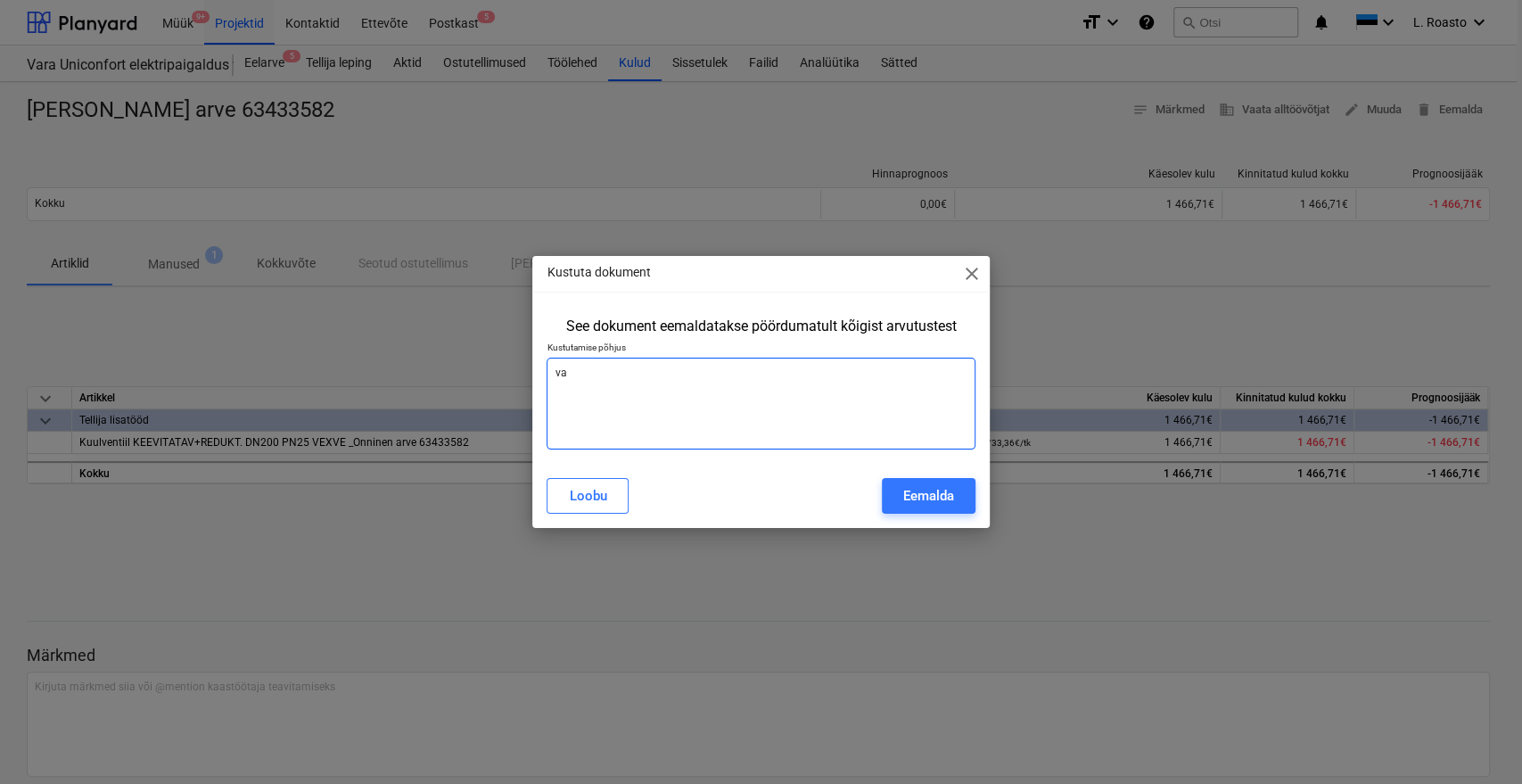
type textarea "x"
type textarea "val"
type textarea "x"
type textarea "vale"
click at [928, 493] on div "Eemalda" at bounding box center [928, 495] width 50 height 23
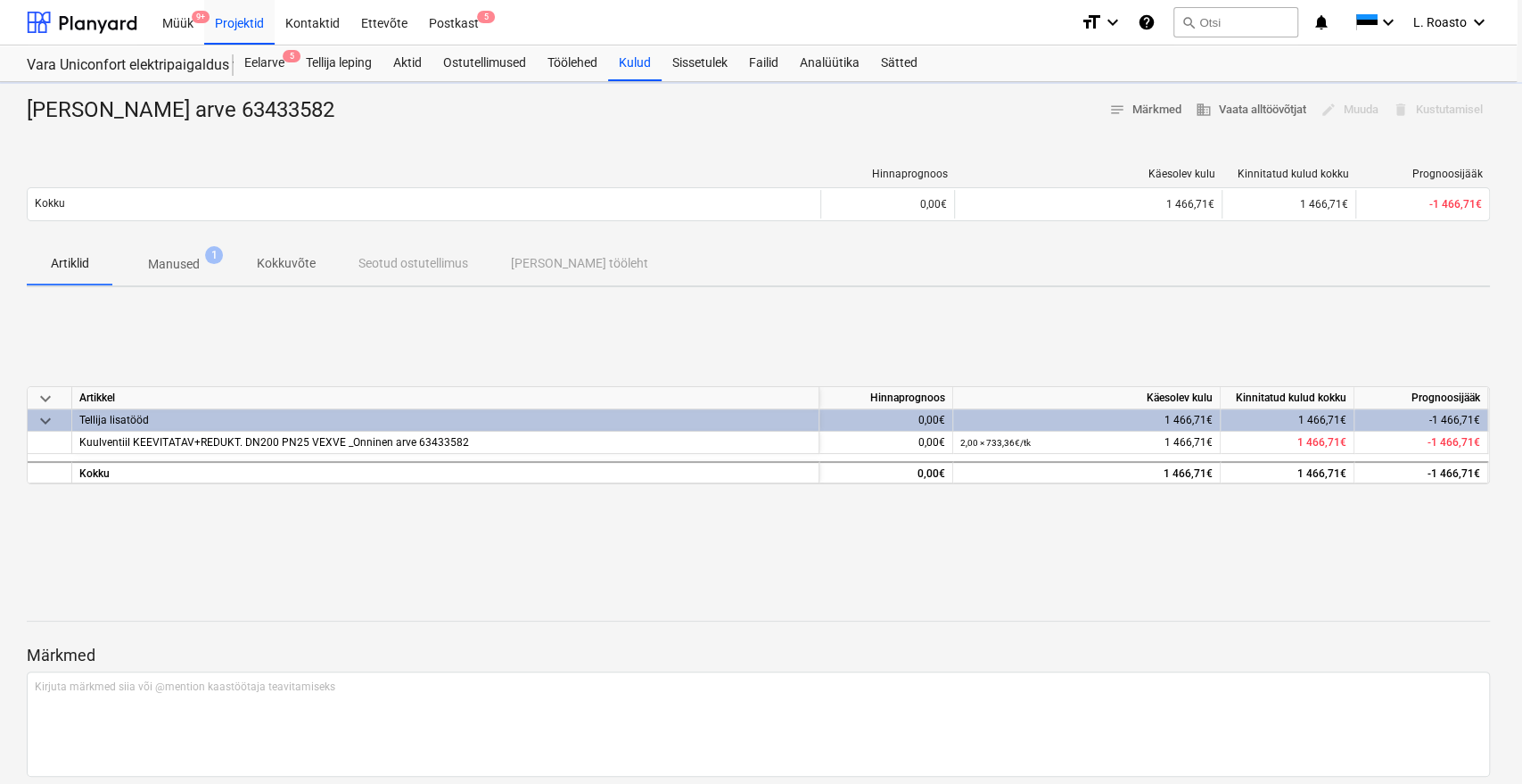
type textarea "x"
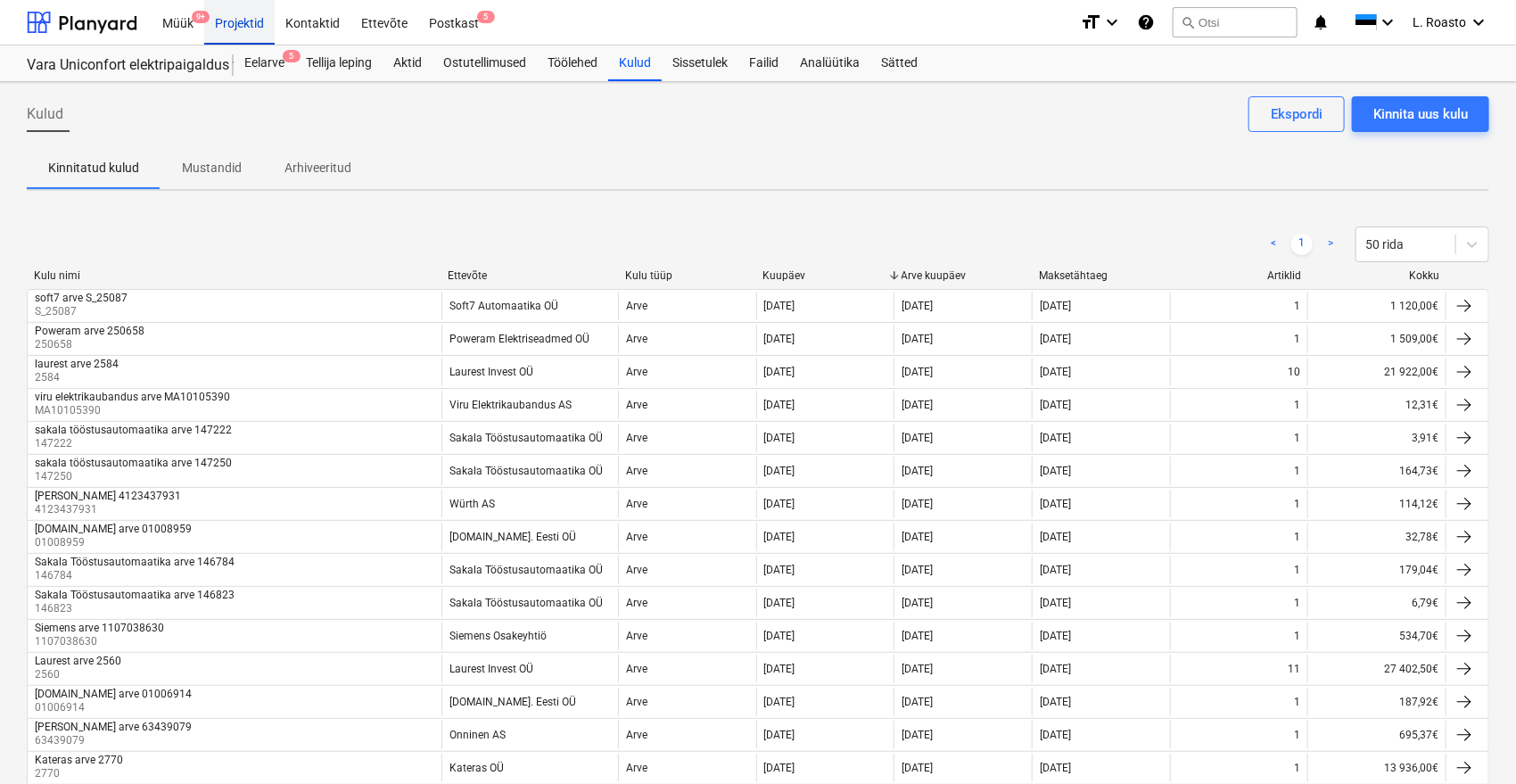
click at [248, 23] on div "Projektid" at bounding box center [239, 22] width 71 height 46
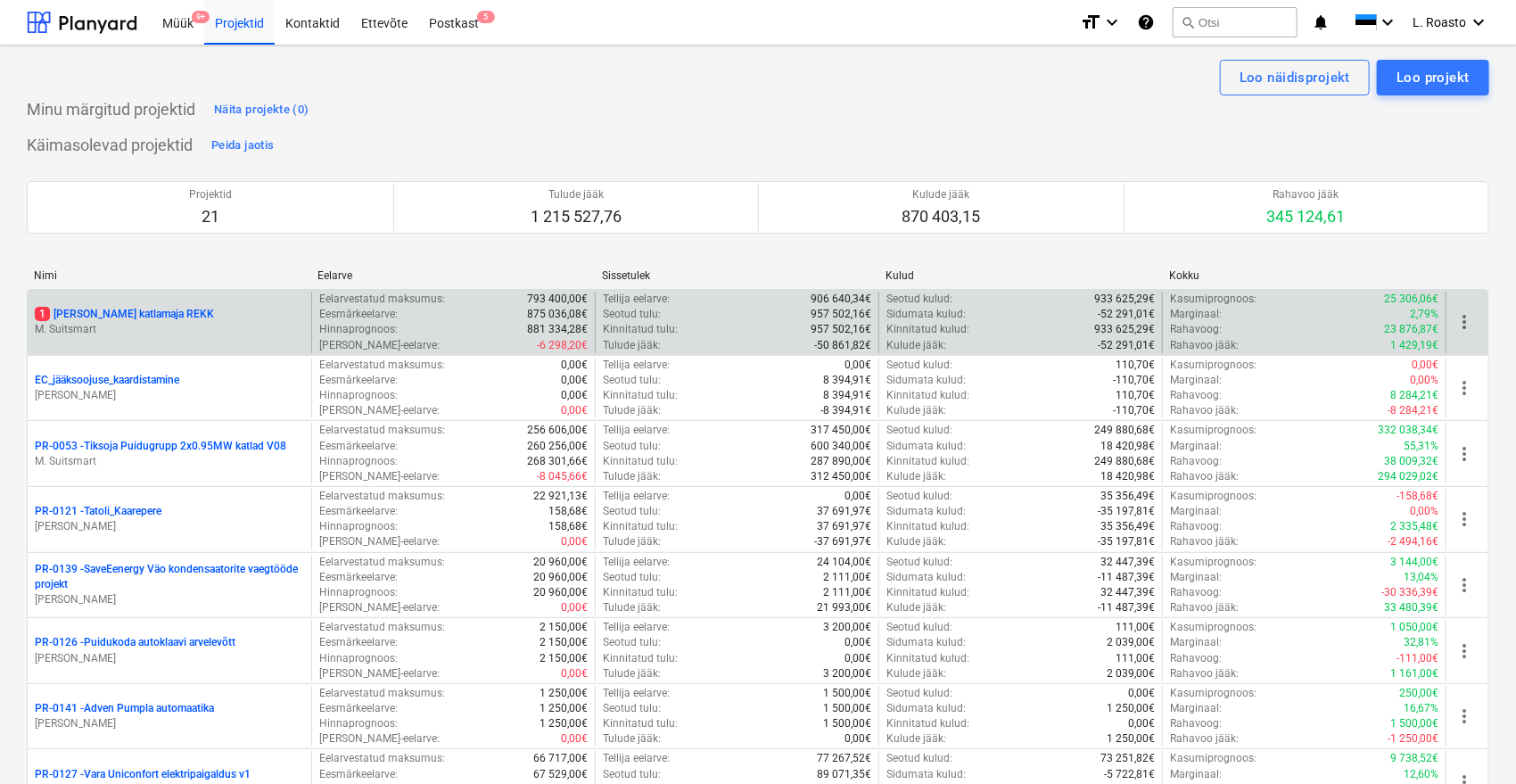
click at [133, 315] on p "1 [PERSON_NAME] katlamaja REKK" at bounding box center [124, 314] width 179 height 16
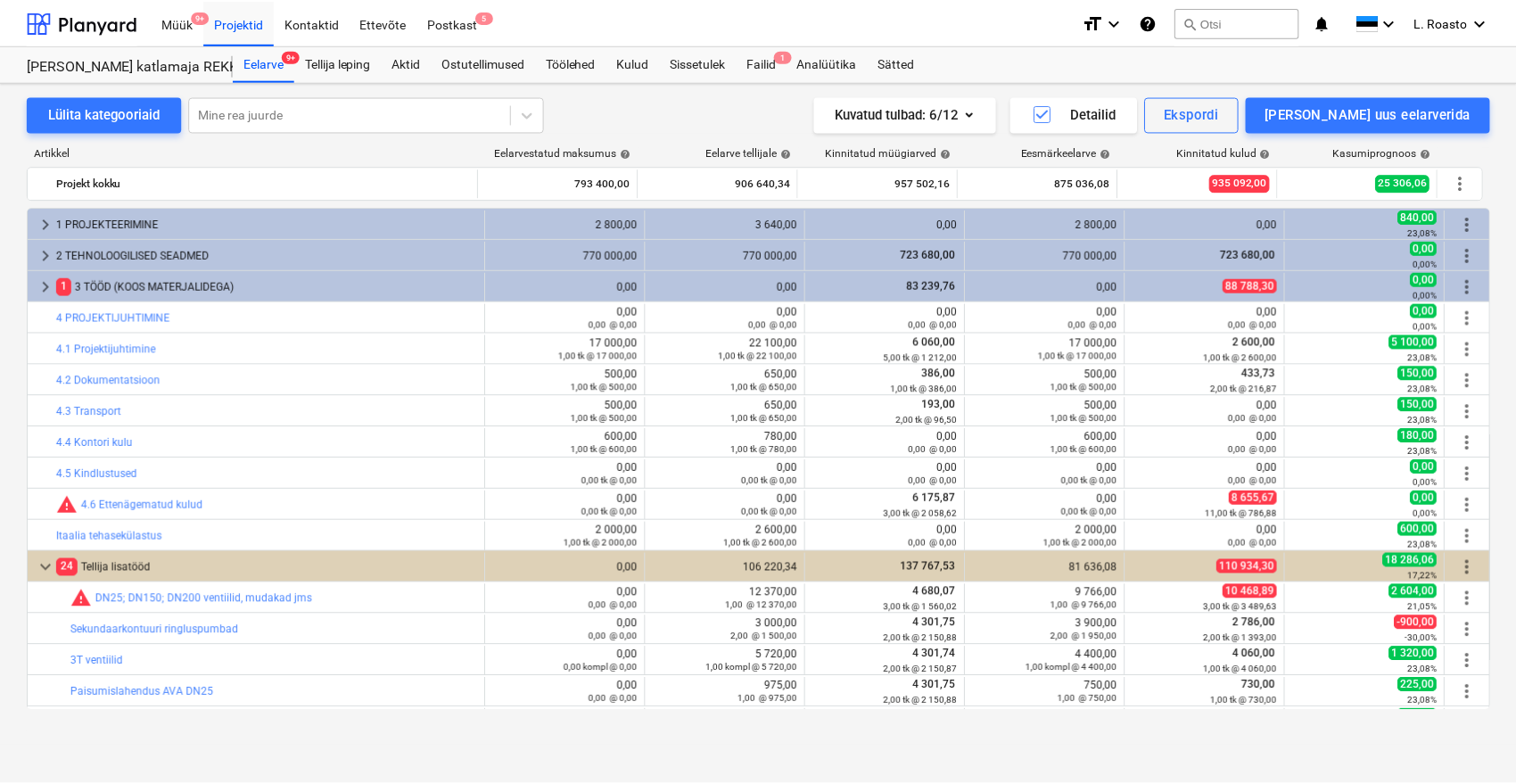
scroll to position [160, 0]
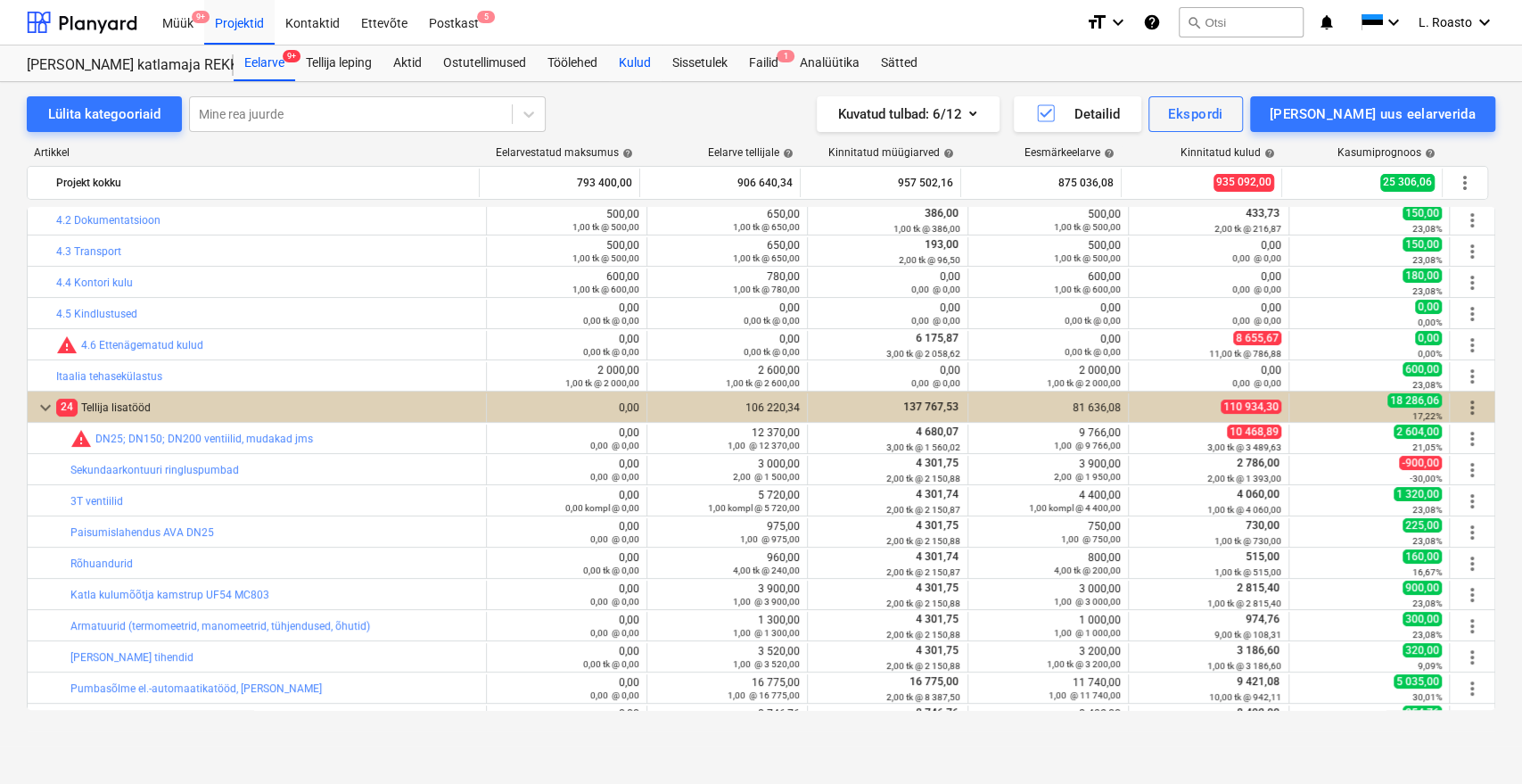
click at [654, 63] on div "Kulud" at bounding box center [635, 63] width 53 height 36
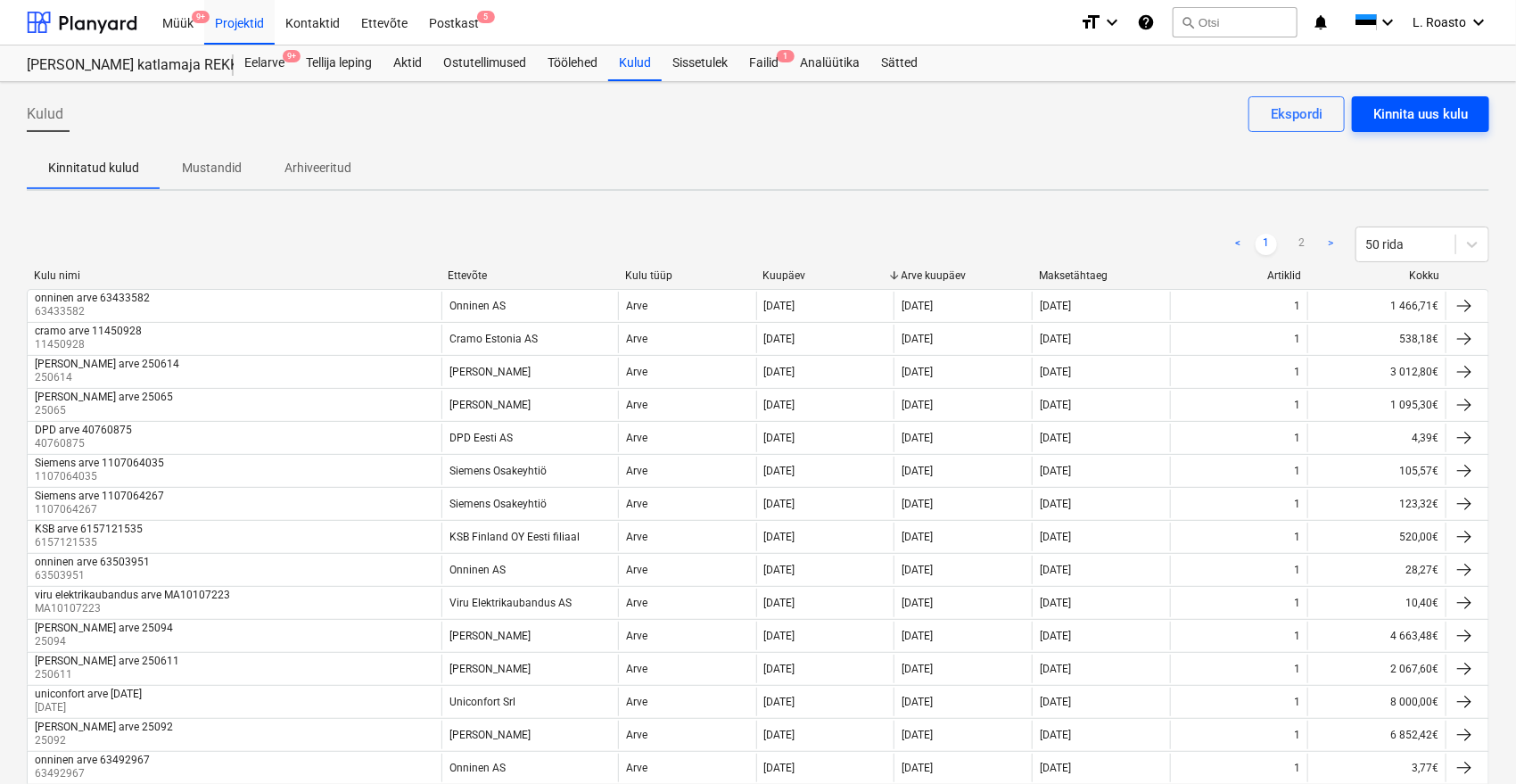
click at [1433, 119] on div "Kinnita uus kulu" at bounding box center [1420, 114] width 94 height 23
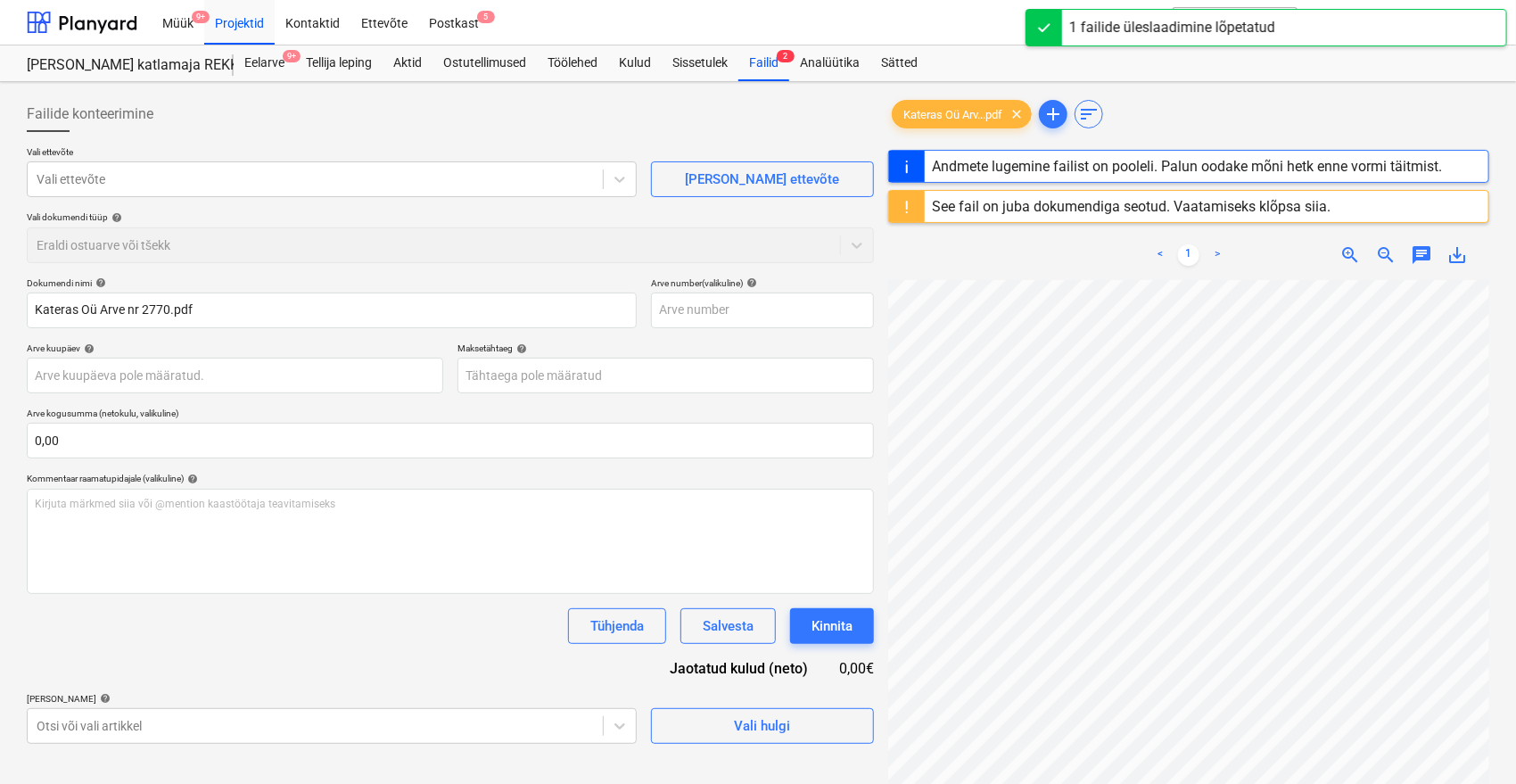
type input "2770"
type input "[DATE]"
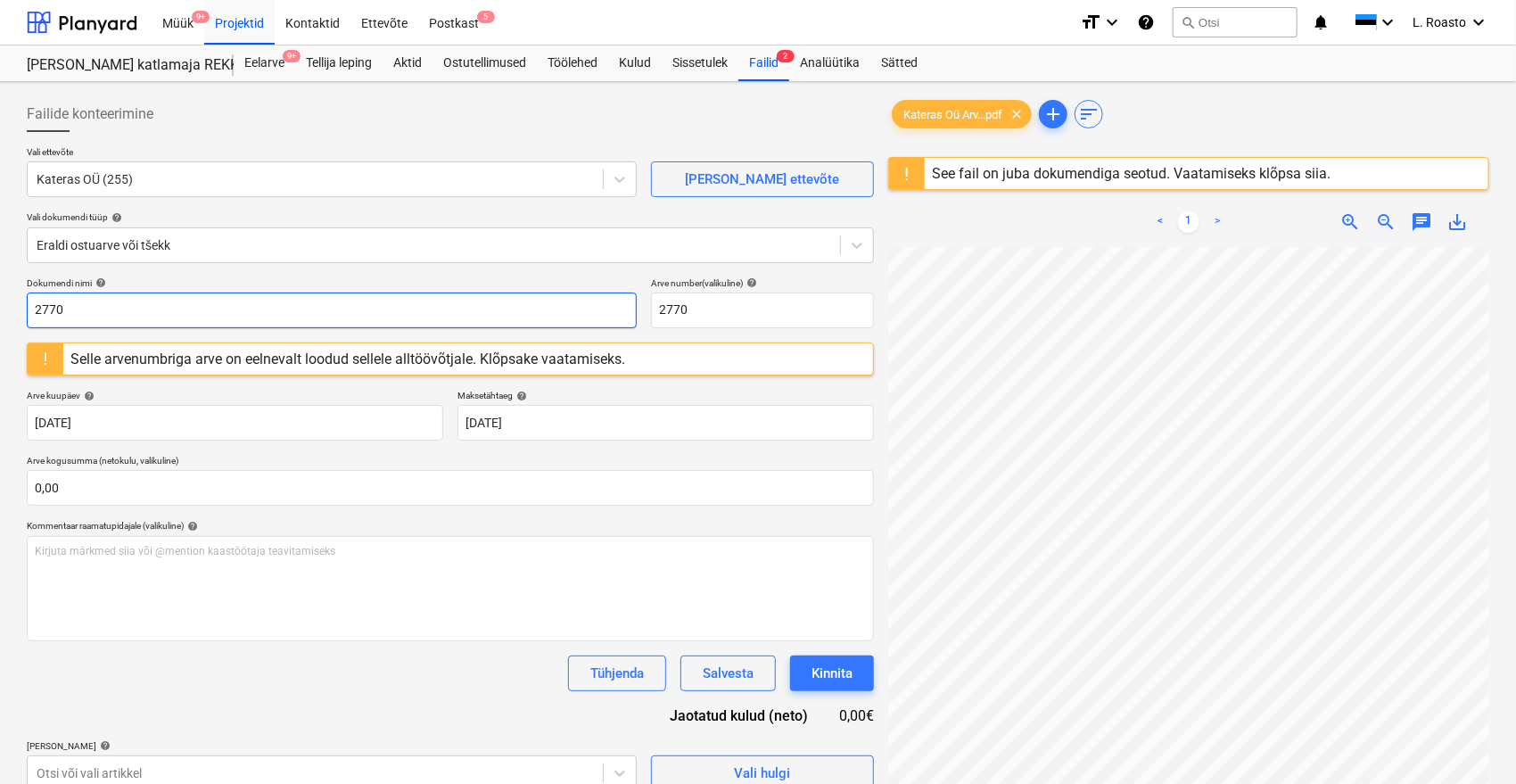
click at [28, 306] on input "2770" at bounding box center [331, 310] width 610 height 36
type input "kateras arve 2770"
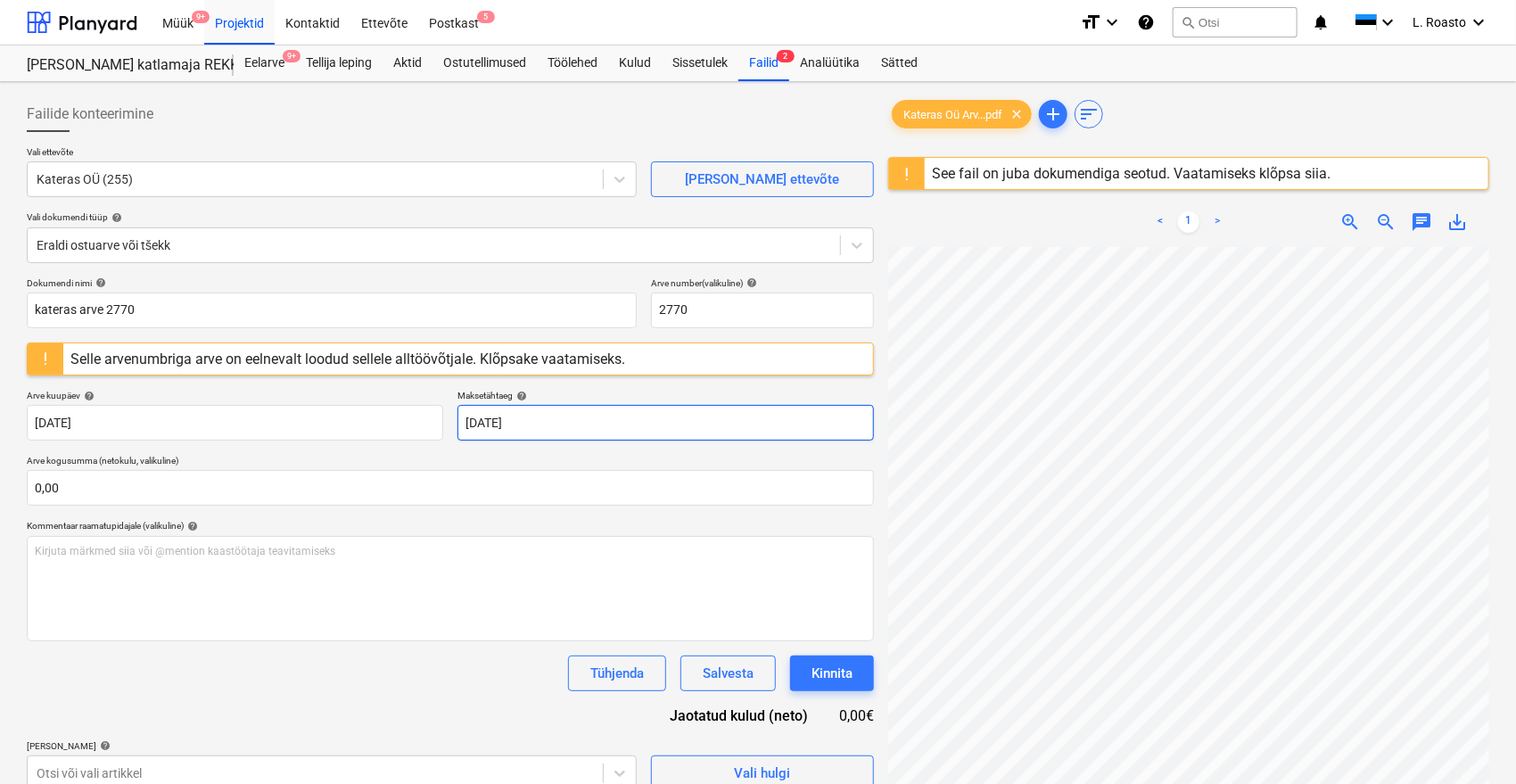
scroll to position [217, 72]
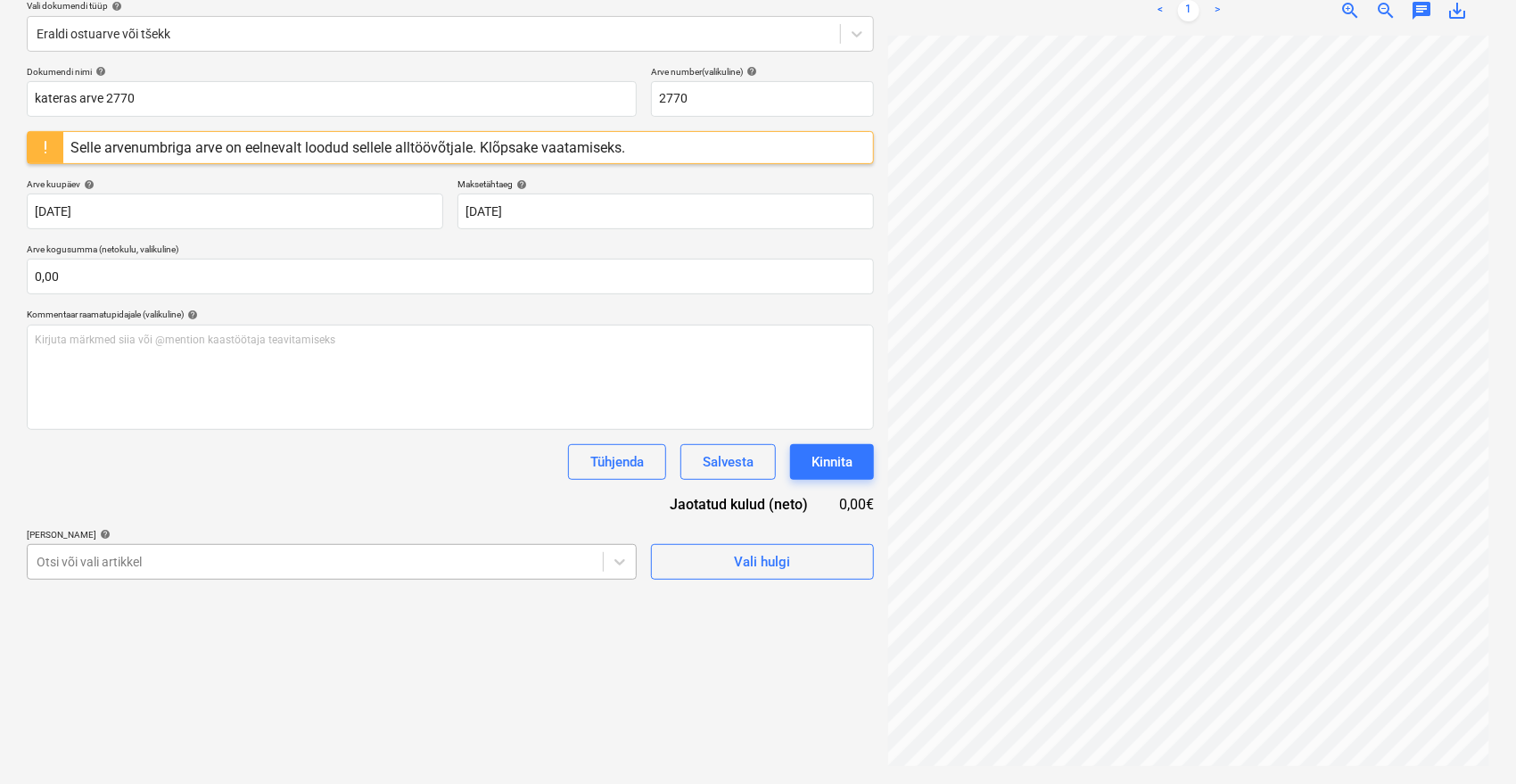
click at [239, 572] on body "Müük 9+ Projektid Kontaktid Ettevõte Postkast 5 format_size keyboard_arrow_down…" at bounding box center [758, 181] width 1516 height 784
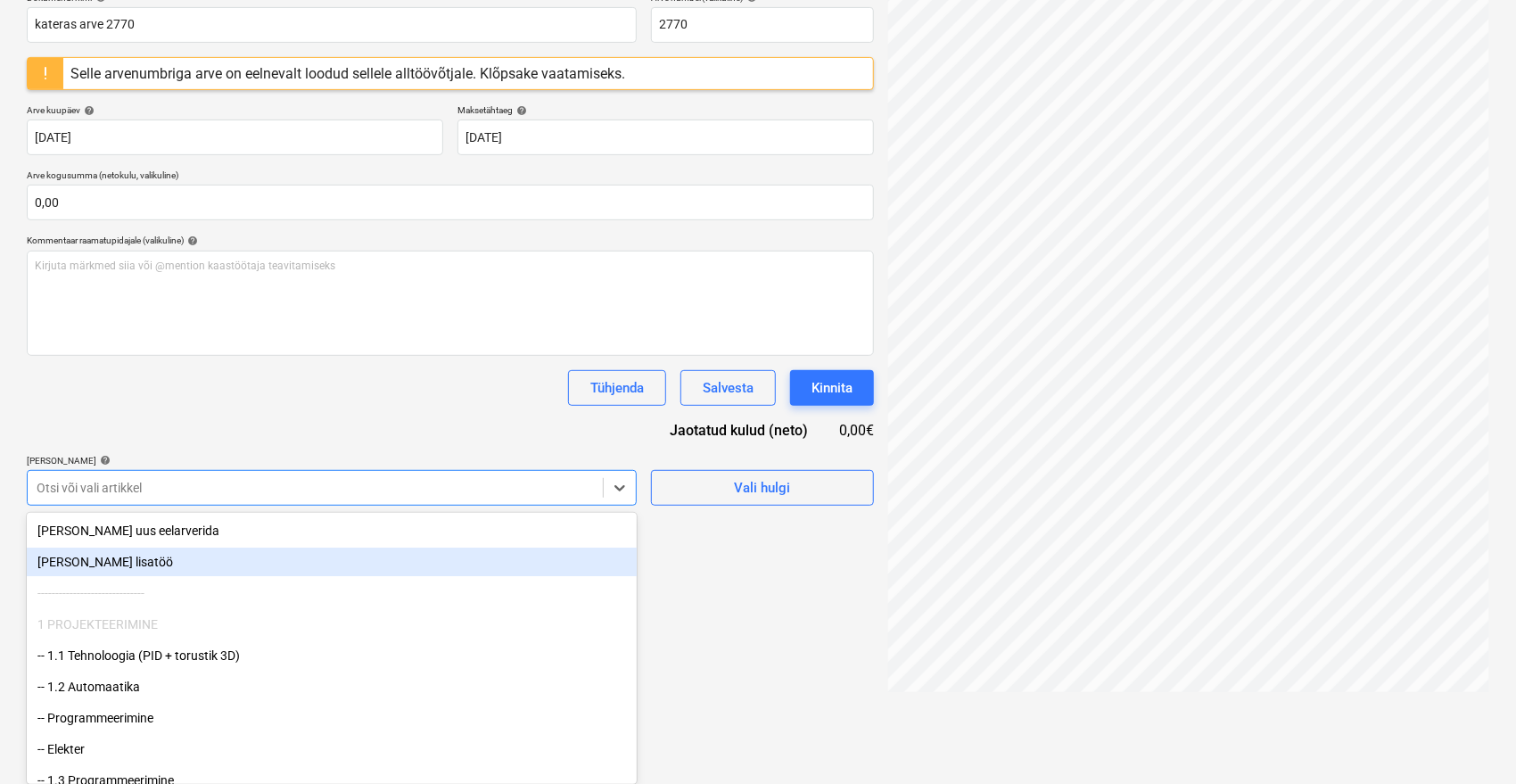
click at [132, 564] on div "[PERSON_NAME] lisatöö" at bounding box center [331, 561] width 610 height 28
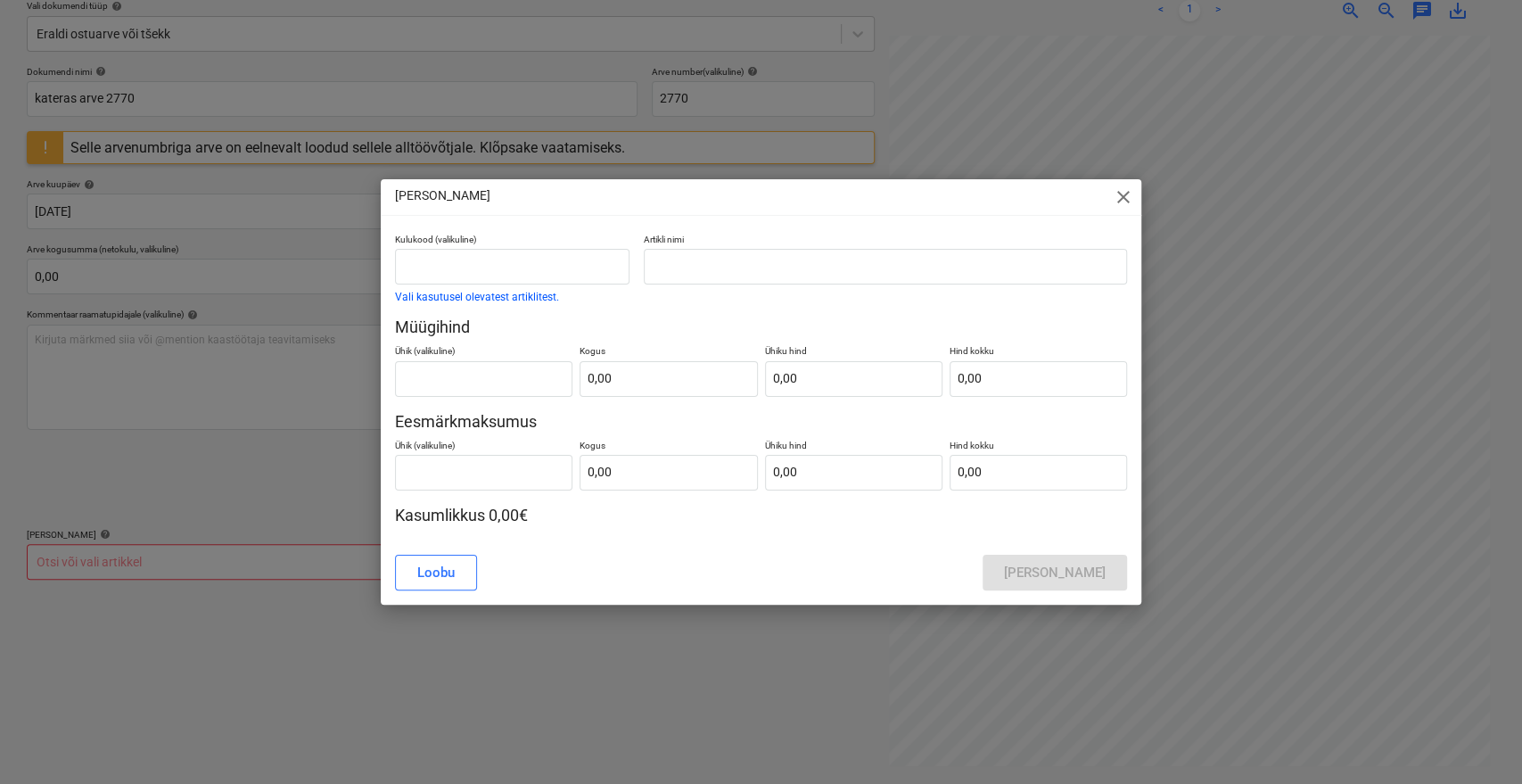
scroll to position [217, 72]
click at [495, 275] on input "text" at bounding box center [513, 266] width 235 height 36
type input "lisamüük"
click at [689, 271] on input "text" at bounding box center [885, 266] width 483 height 36
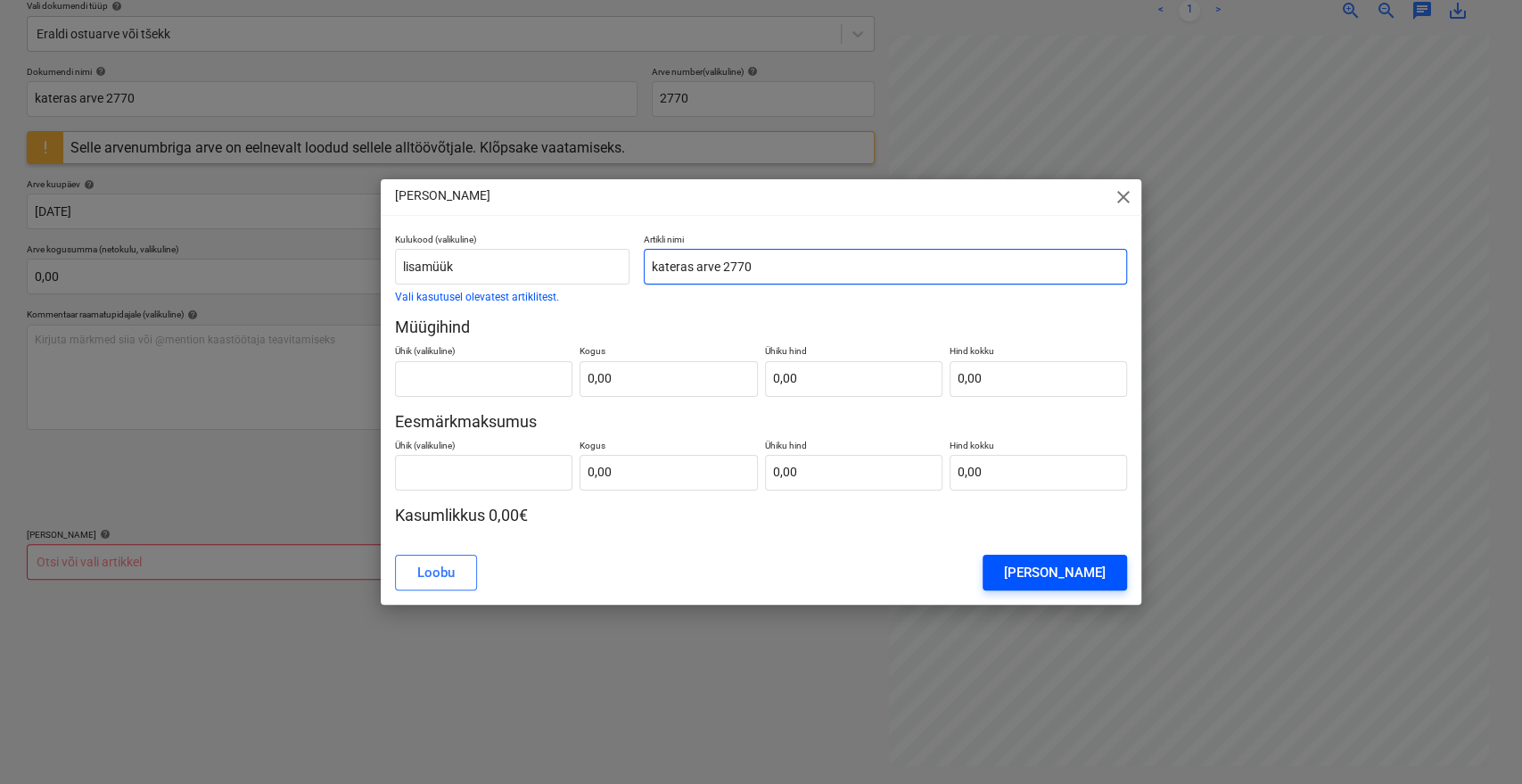
type input "kateras arve 2770"
click at [1093, 565] on div "[PERSON_NAME]" at bounding box center [1055, 571] width 102 height 23
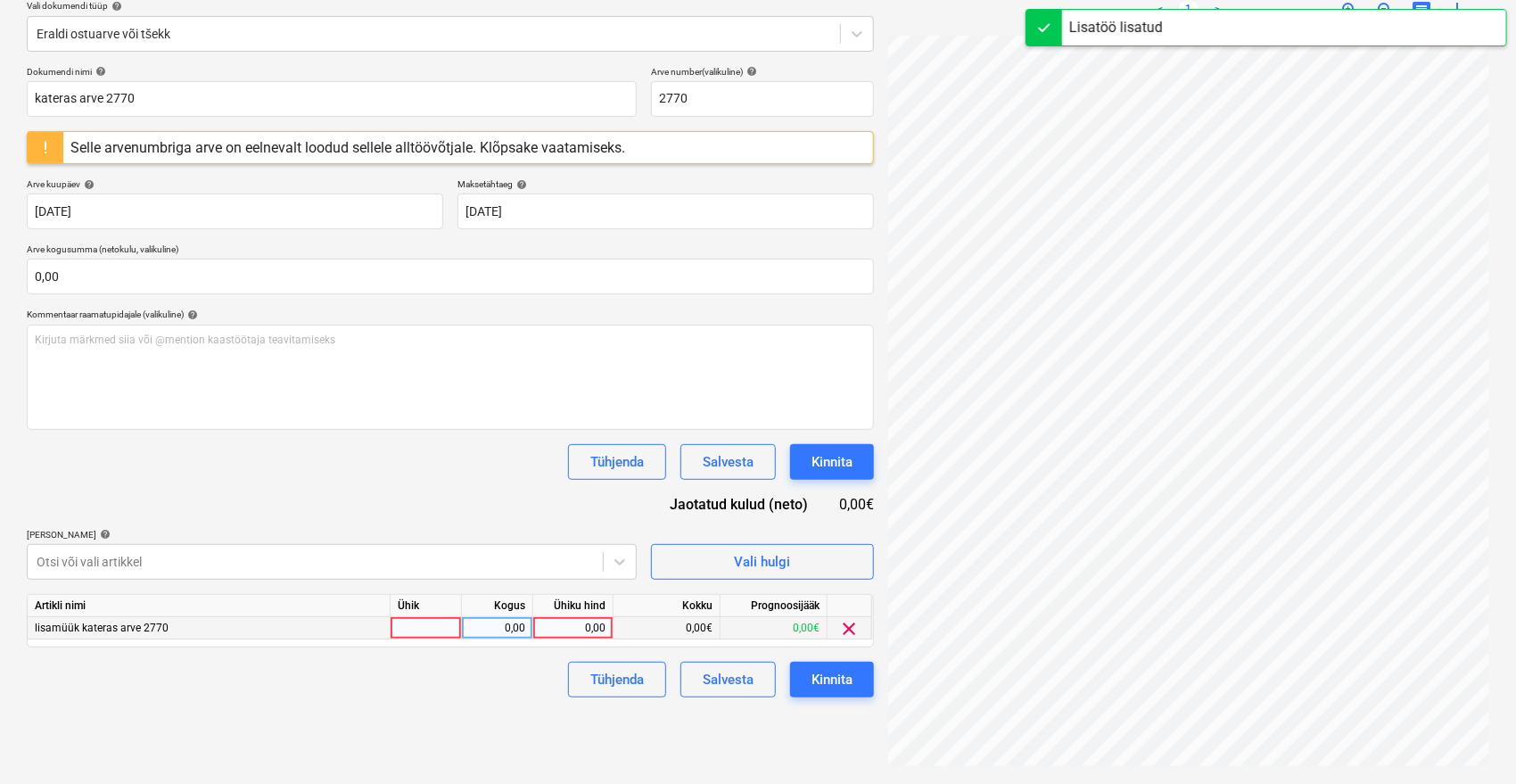
click at [570, 624] on div "0,00" at bounding box center [572, 628] width 65 height 22
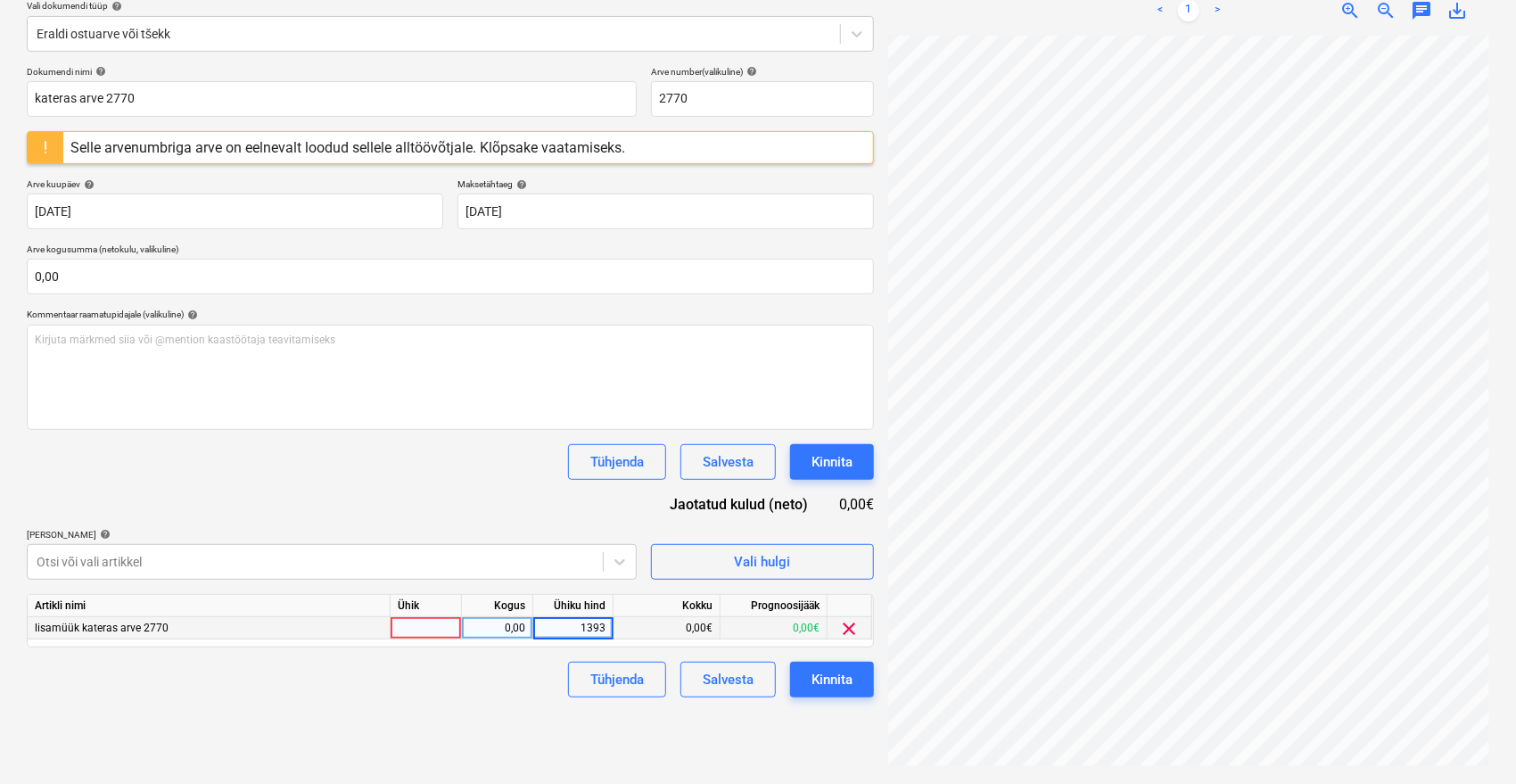
type input "13936"
click at [836, 668] on div "Kinnita" at bounding box center [832, 679] width 41 height 23
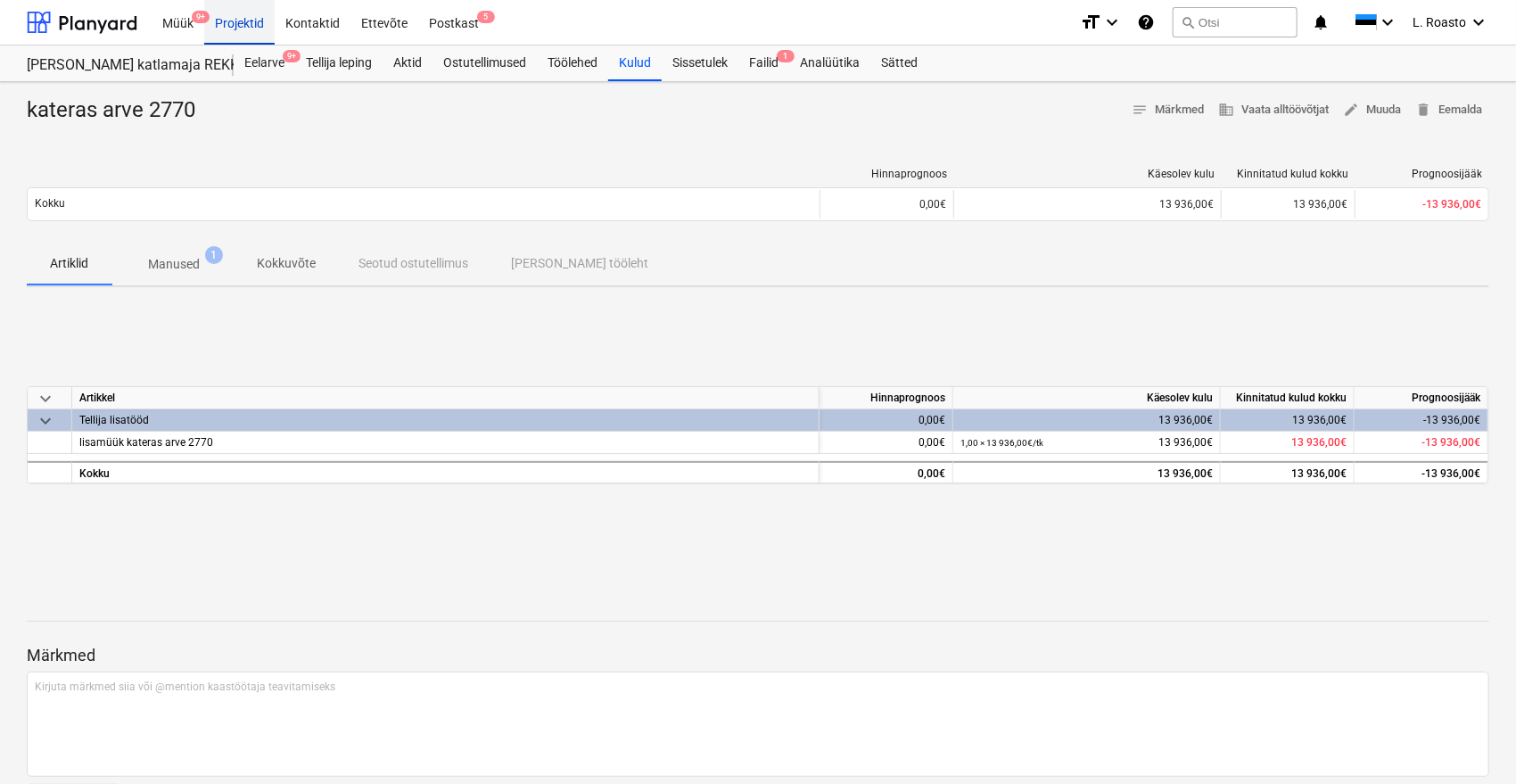
click at [257, 19] on div "Projektid" at bounding box center [239, 22] width 71 height 46
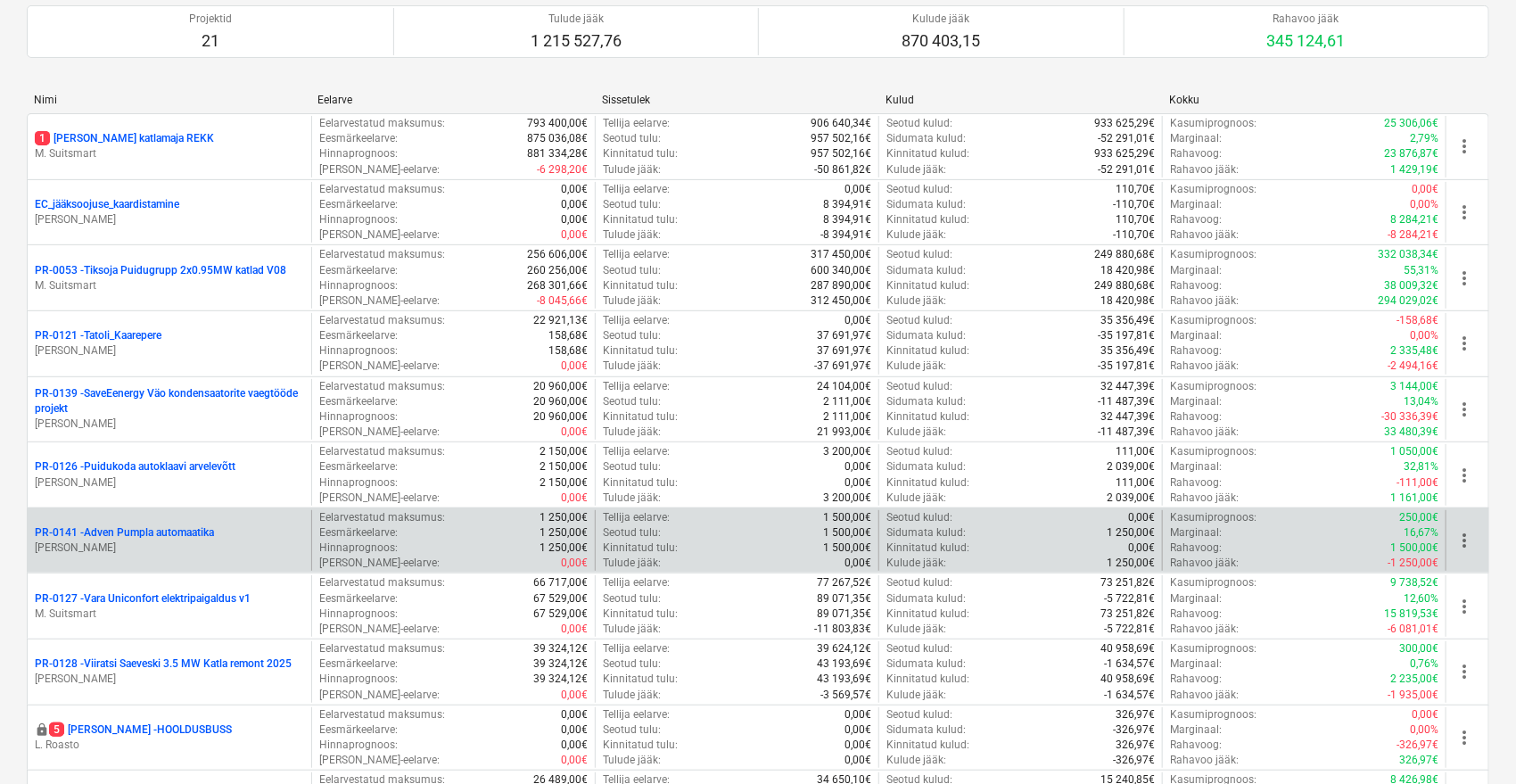
scroll to position [198, 0]
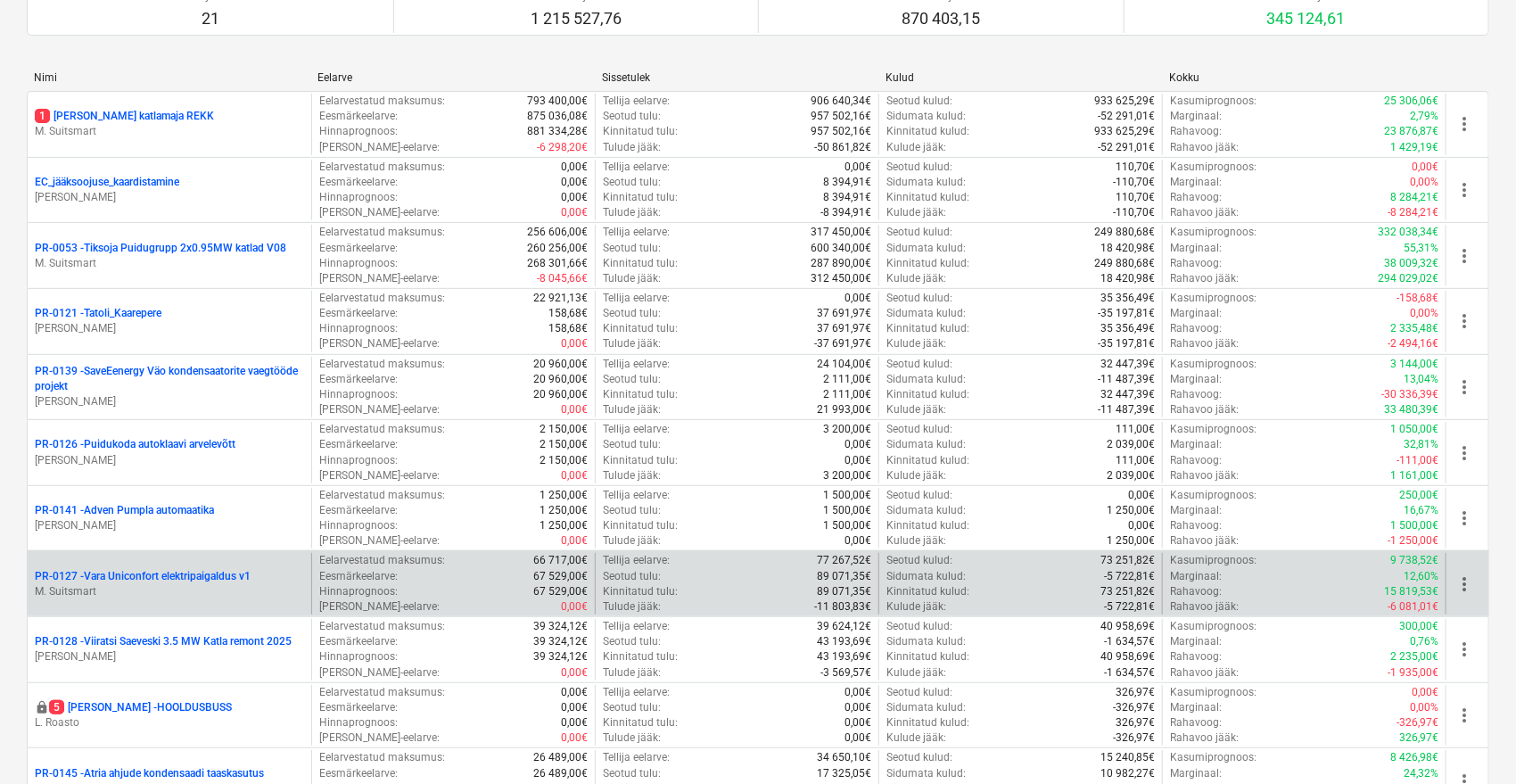
click at [176, 582] on p "PR-0127 - Vara Uniconfort elektripaigaldus v1" at bounding box center [142, 576] width 216 height 16
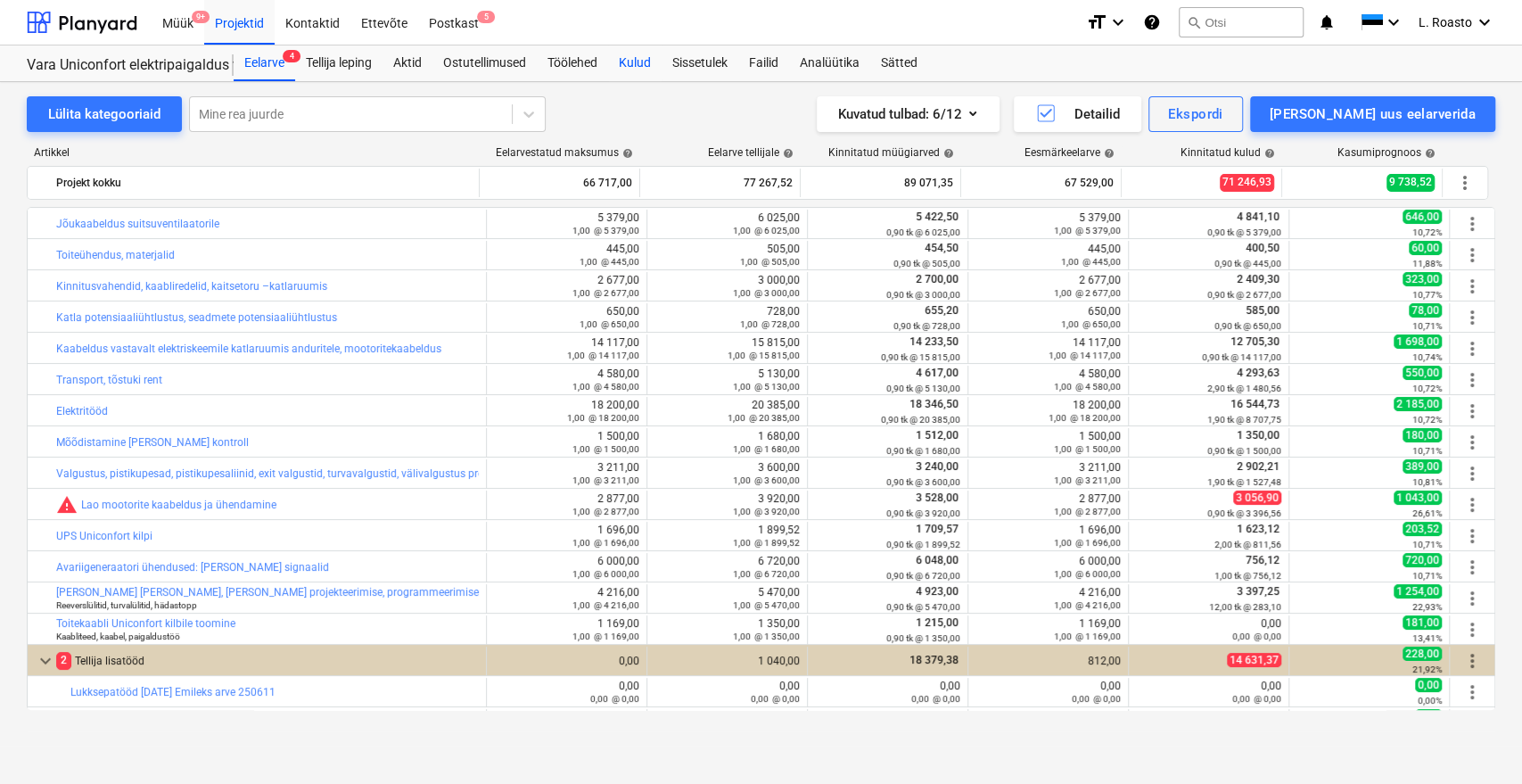
click at [637, 72] on div "Kulud" at bounding box center [635, 63] width 53 height 36
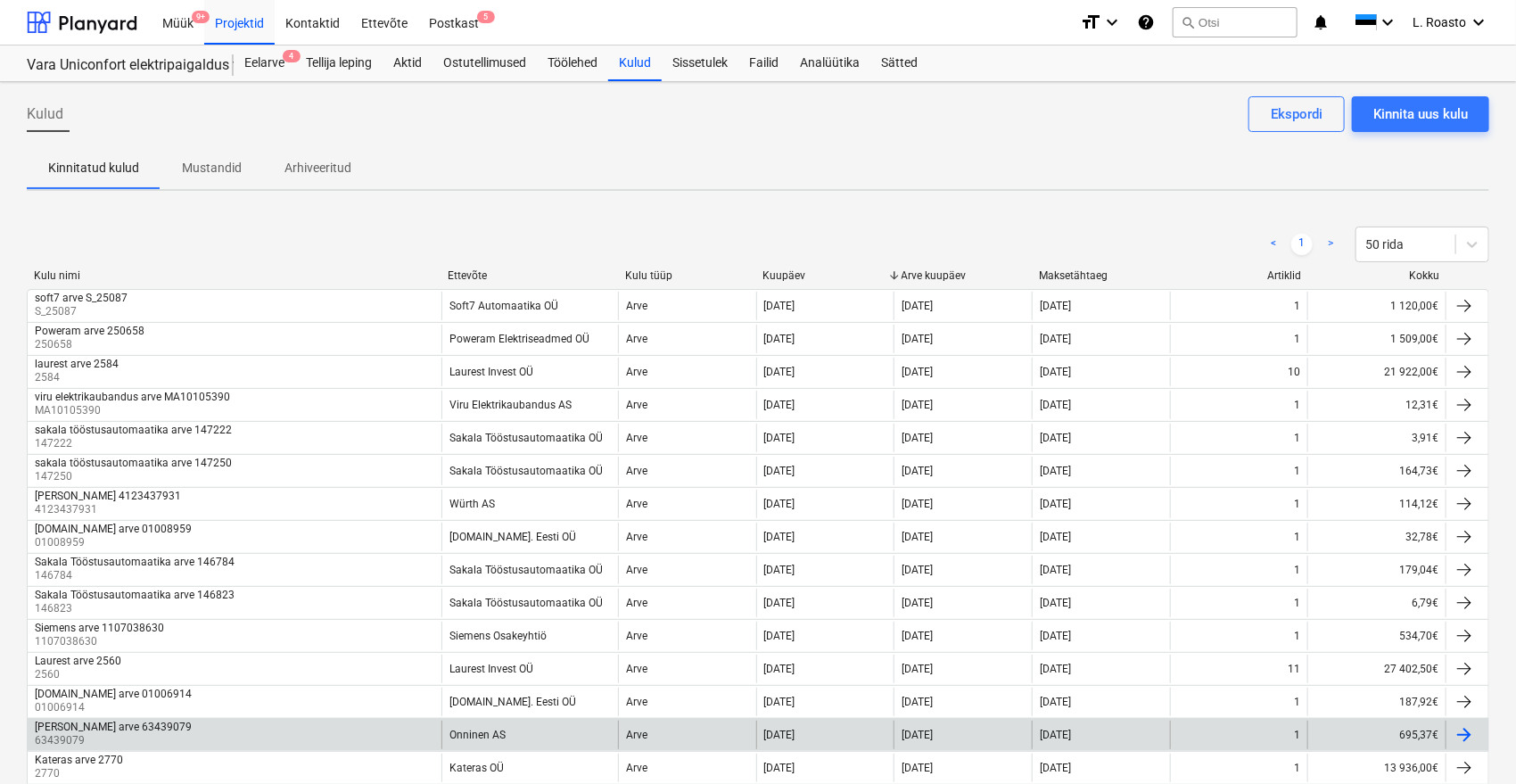
click at [165, 725] on div "[PERSON_NAME] arve 63439079 63439079" at bounding box center [234, 734] width 414 height 28
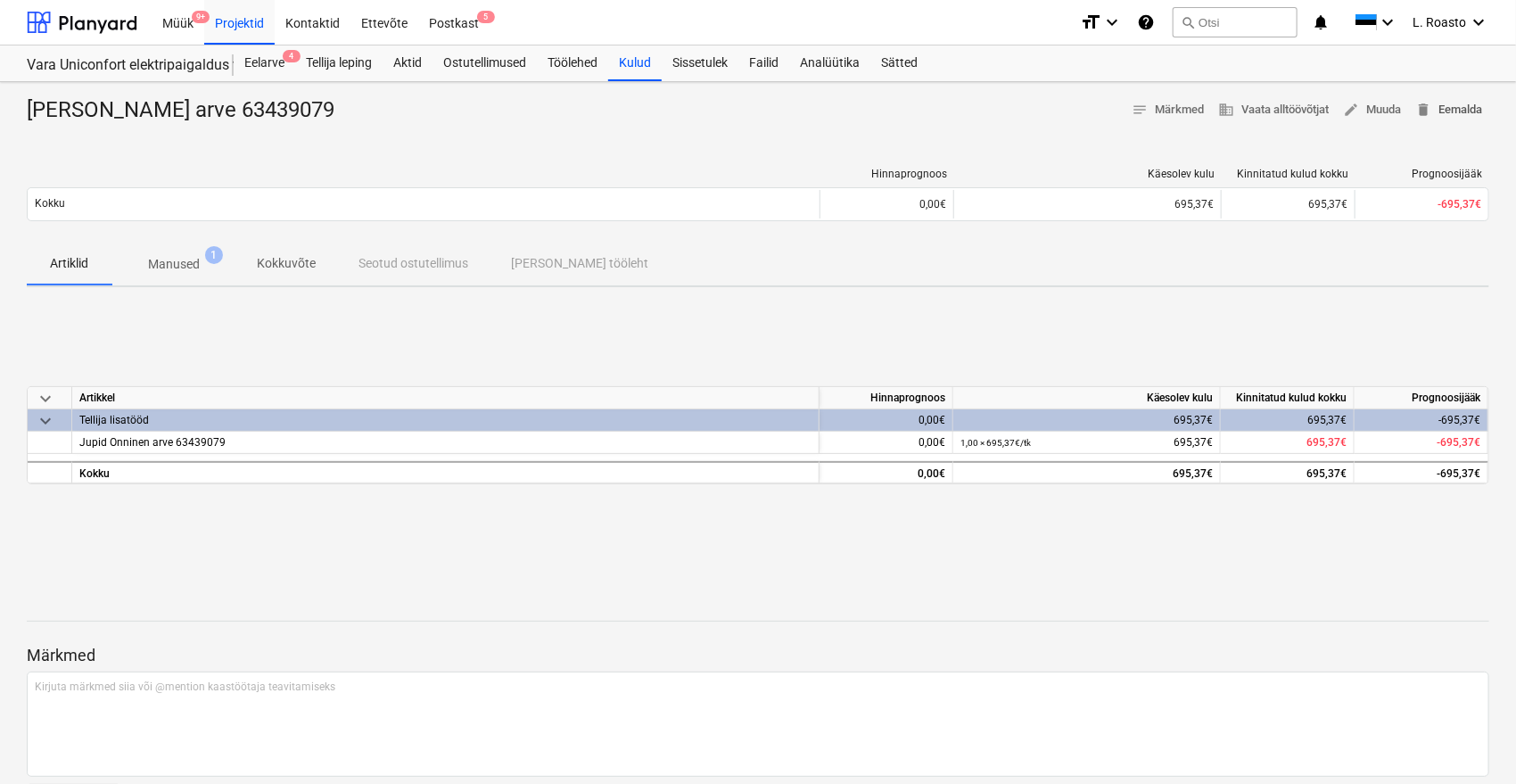
click at [1460, 98] on button "delete Eemalda" at bounding box center [1448, 110] width 81 height 28
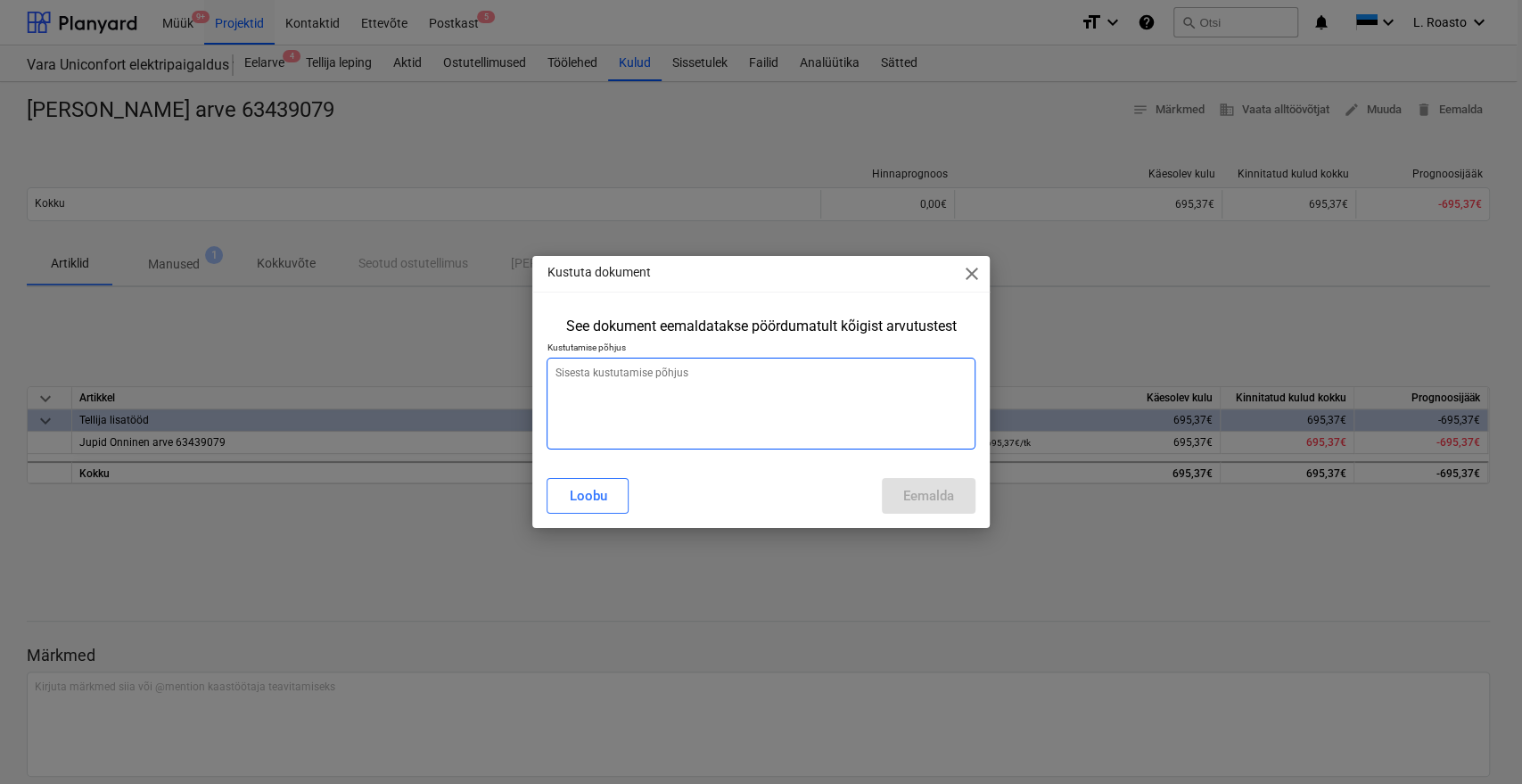
click at [824, 403] on textarea at bounding box center [761, 403] width 428 height 92
type textarea "x"
type textarea "v"
type textarea "x"
type textarea "va"
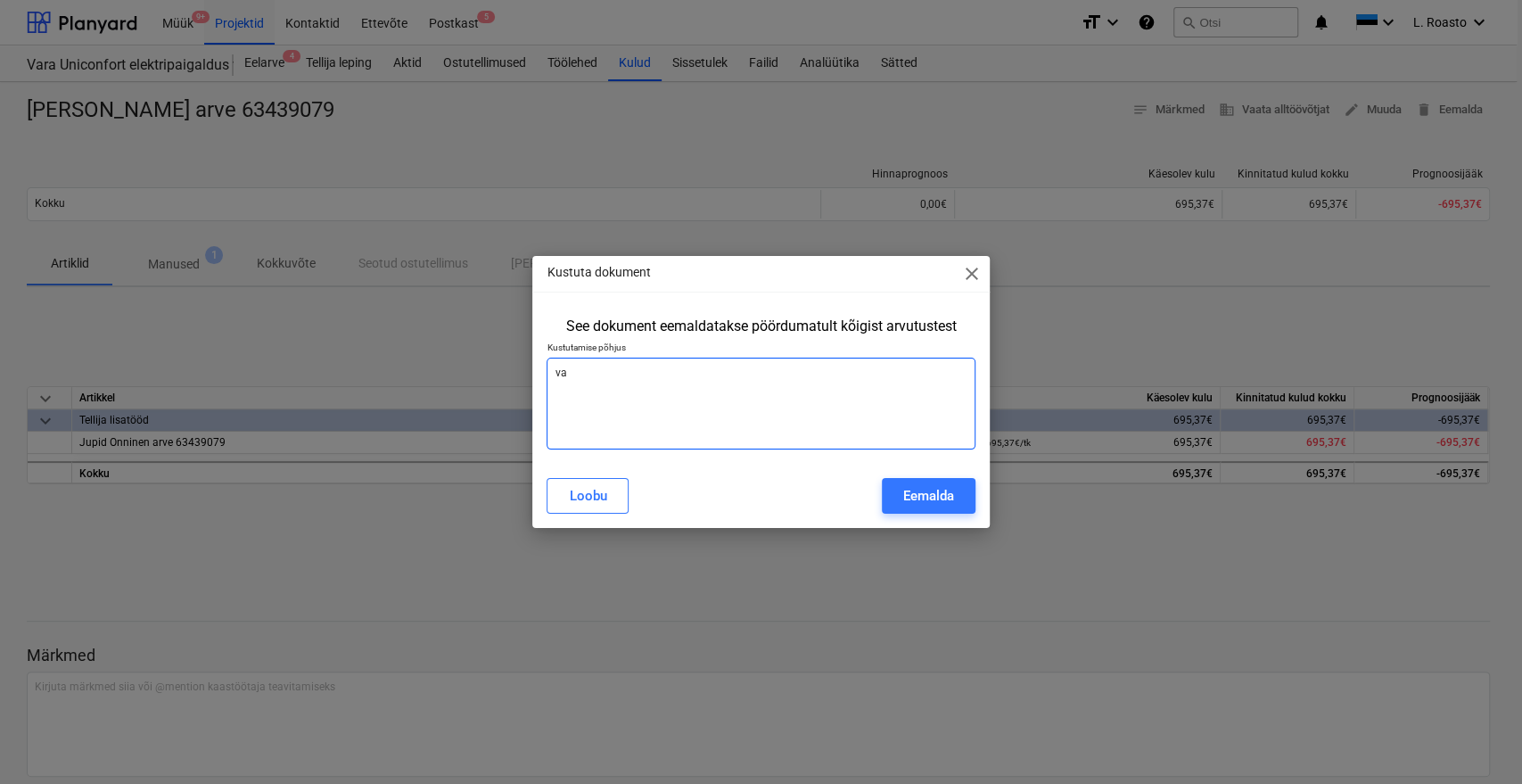
type textarea "x"
type textarea "val"
type textarea "x"
type textarea "vale"
click at [941, 489] on div "Eemalda" at bounding box center [928, 495] width 50 height 23
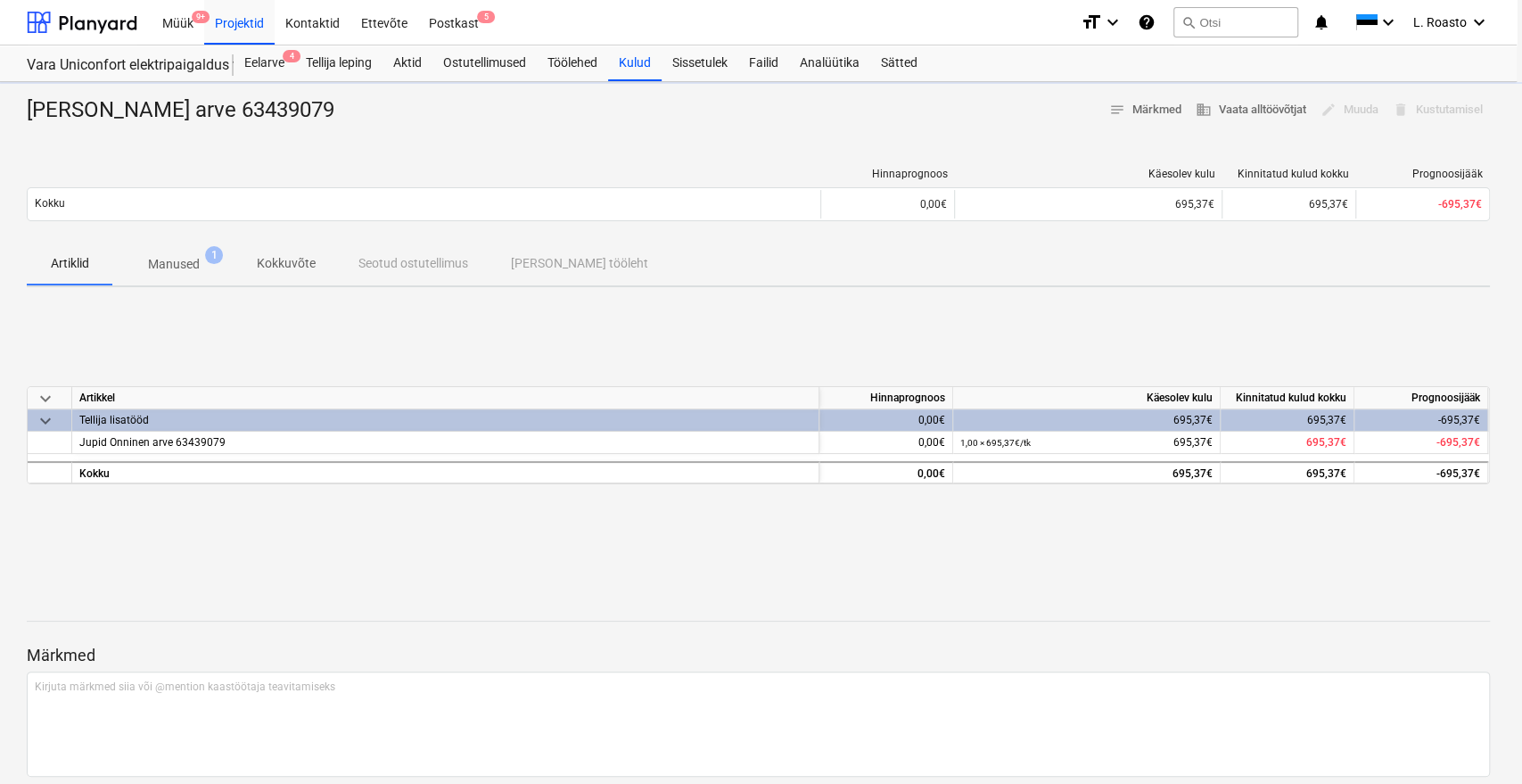
type textarea "x"
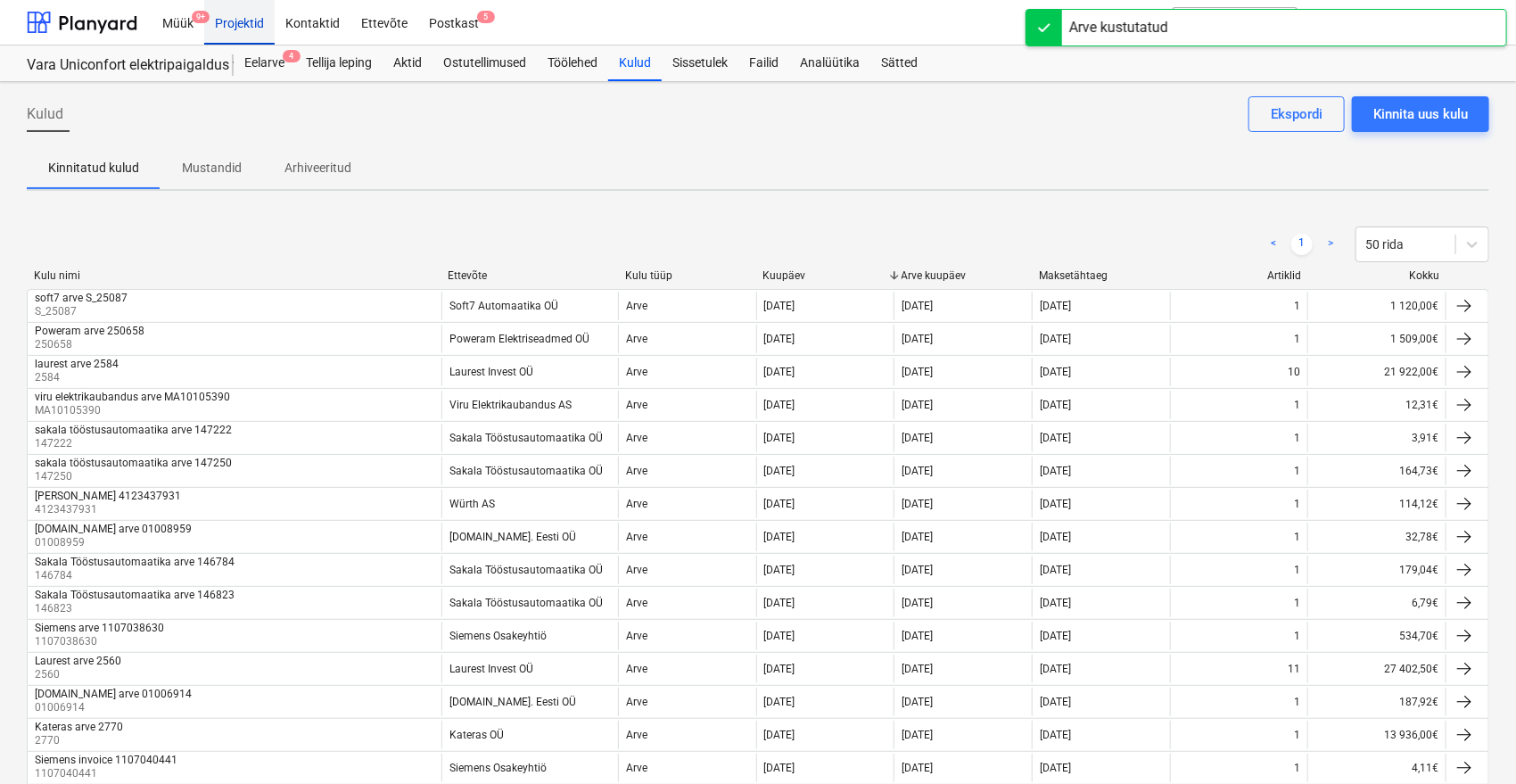
click at [242, 19] on div "Projektid" at bounding box center [239, 22] width 71 height 46
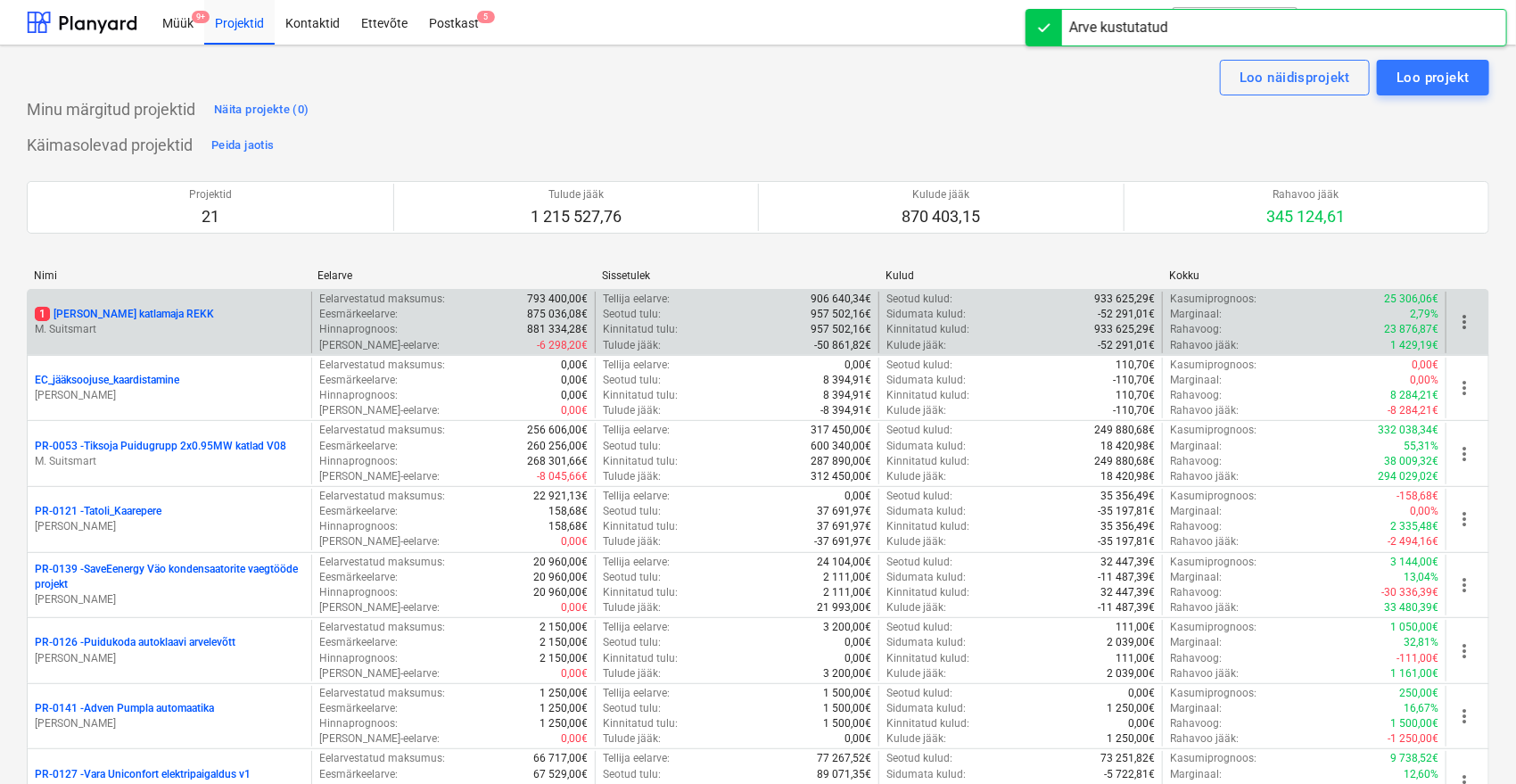
click at [99, 307] on p "1 [PERSON_NAME] katlamaja REKK" at bounding box center [124, 314] width 179 height 16
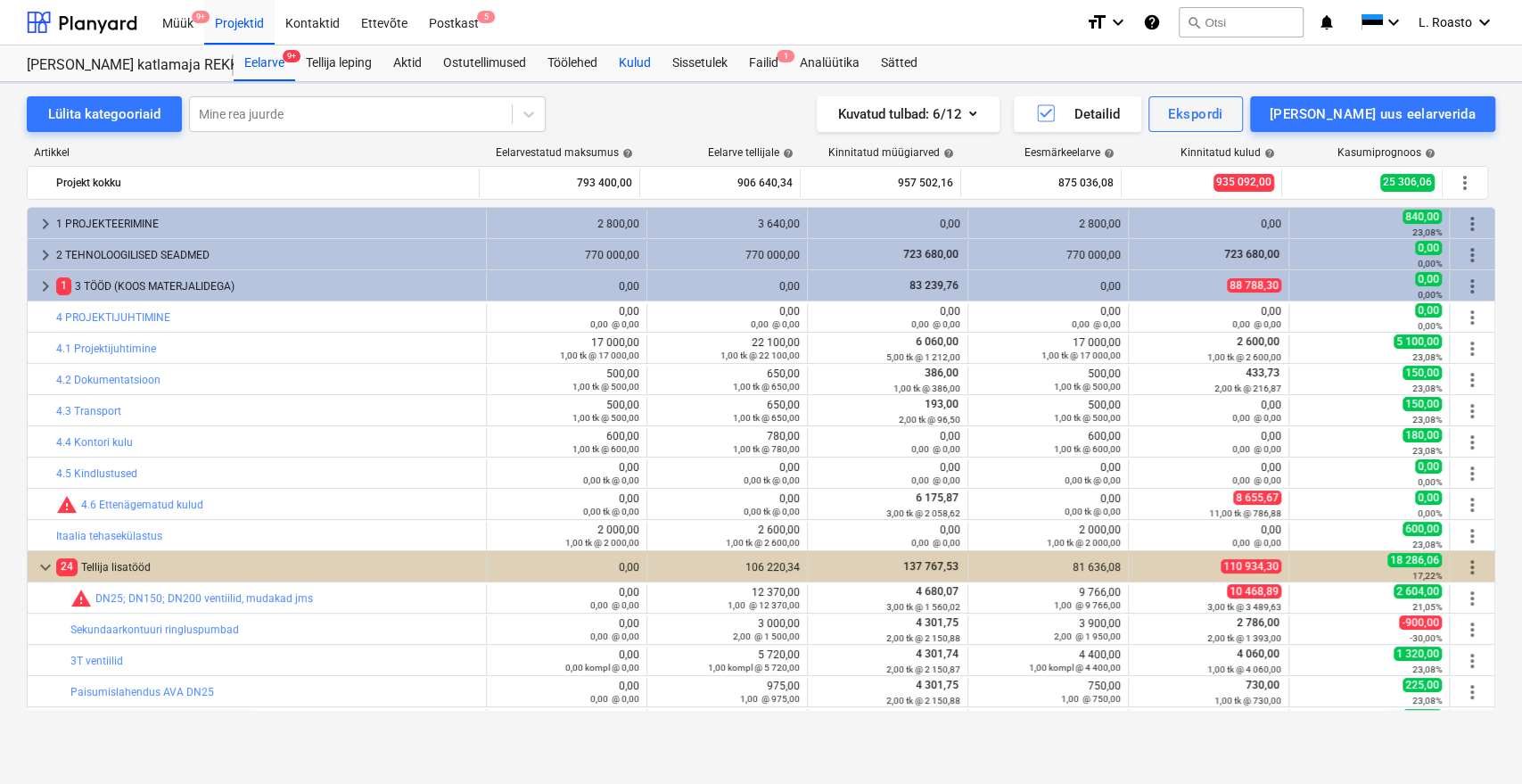
click at [626, 55] on div "Kulud" at bounding box center [635, 63] width 53 height 36
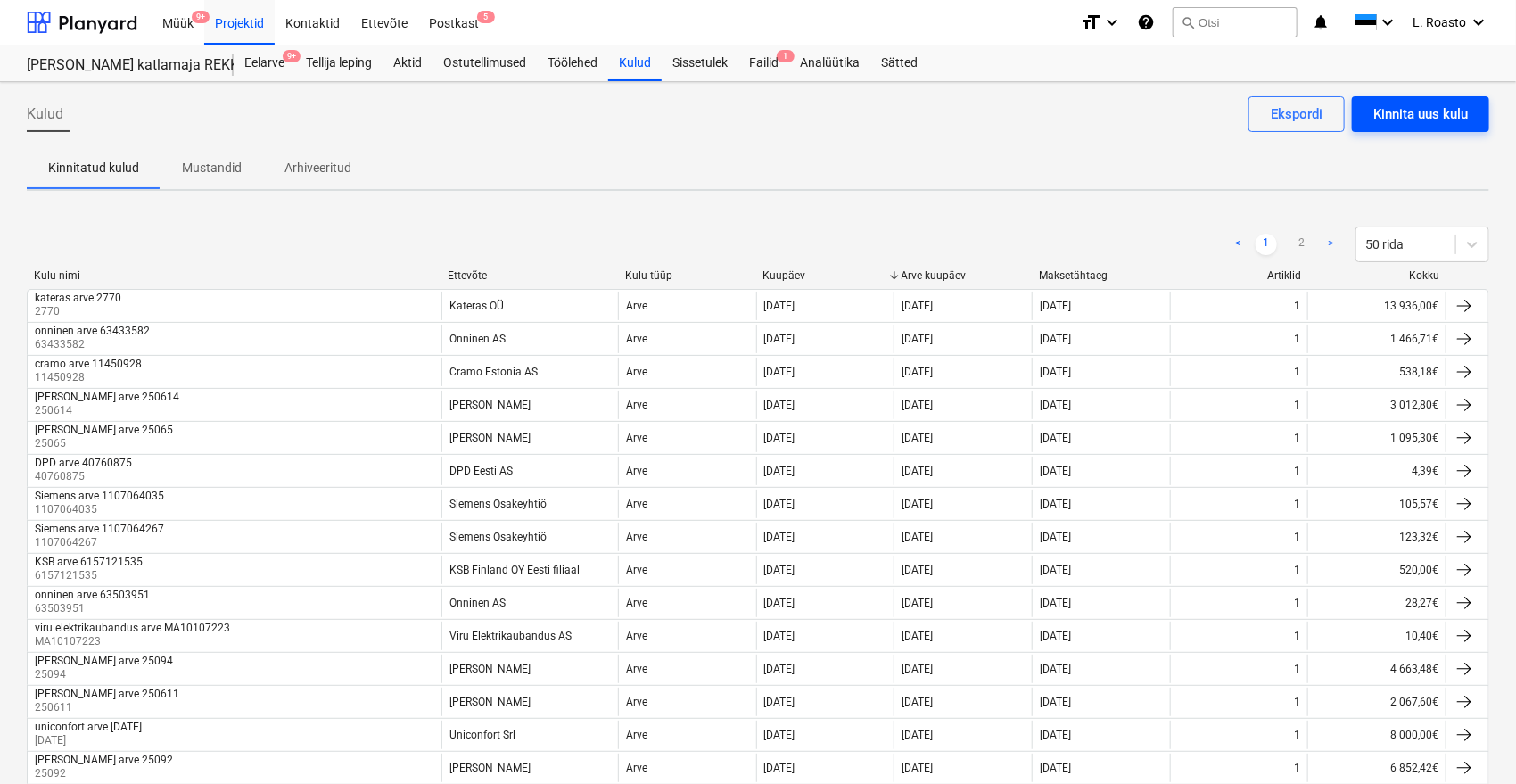
click at [1474, 105] on button "Kinnita uus kulu" at bounding box center [1421, 114] width 138 height 36
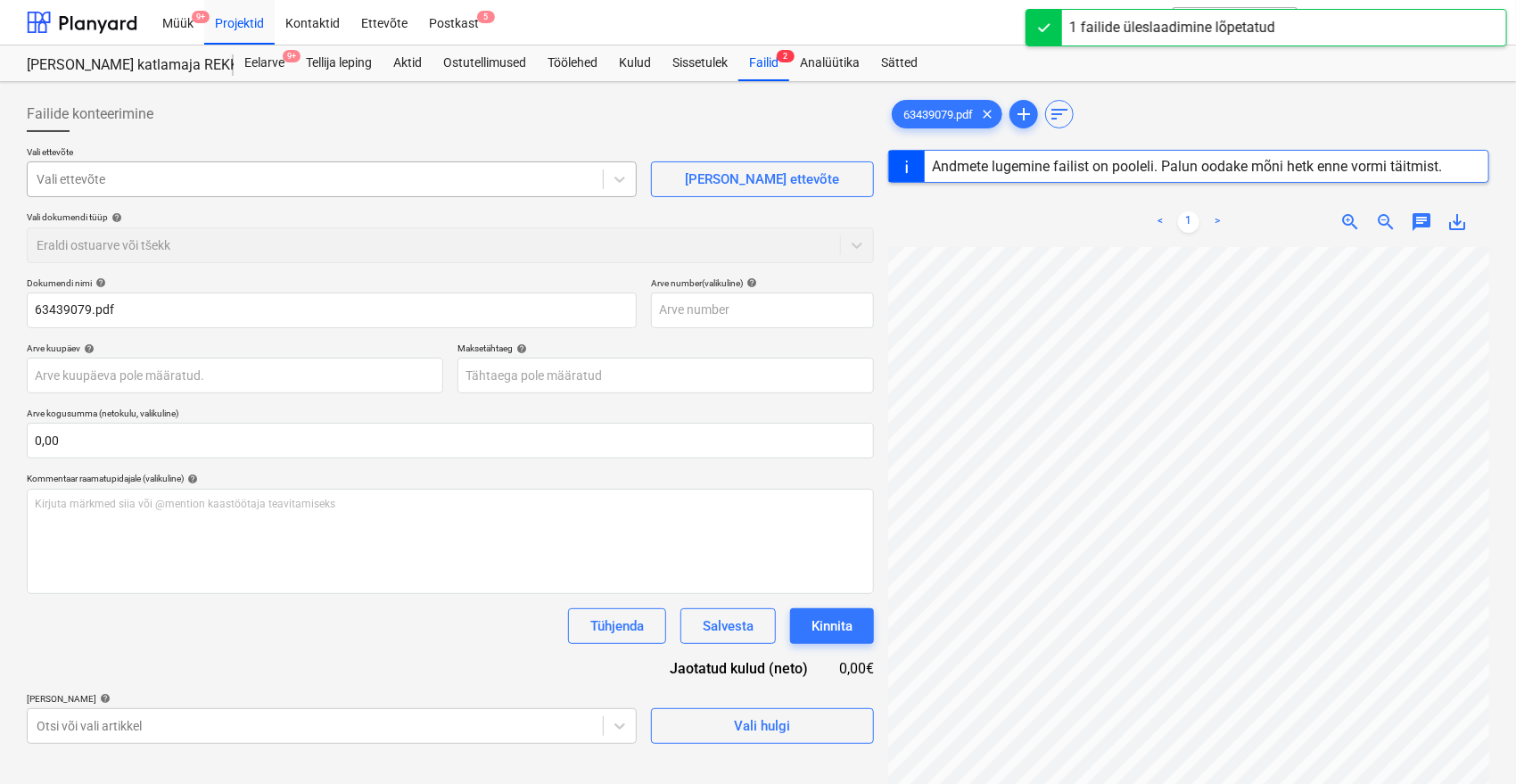
click at [167, 182] on div at bounding box center [315, 179] width 558 height 17
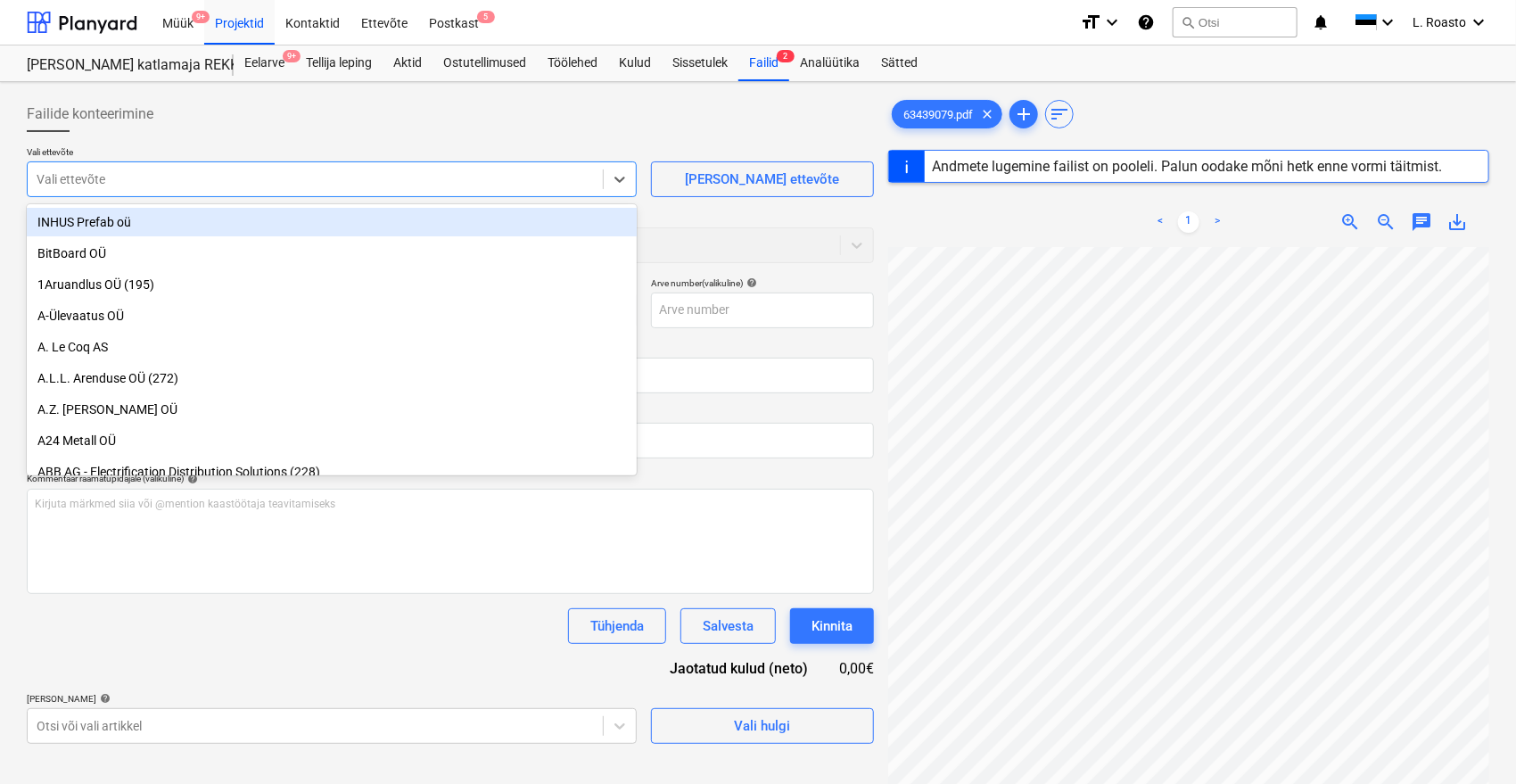
type input "63439079"
type input "[DATE]"
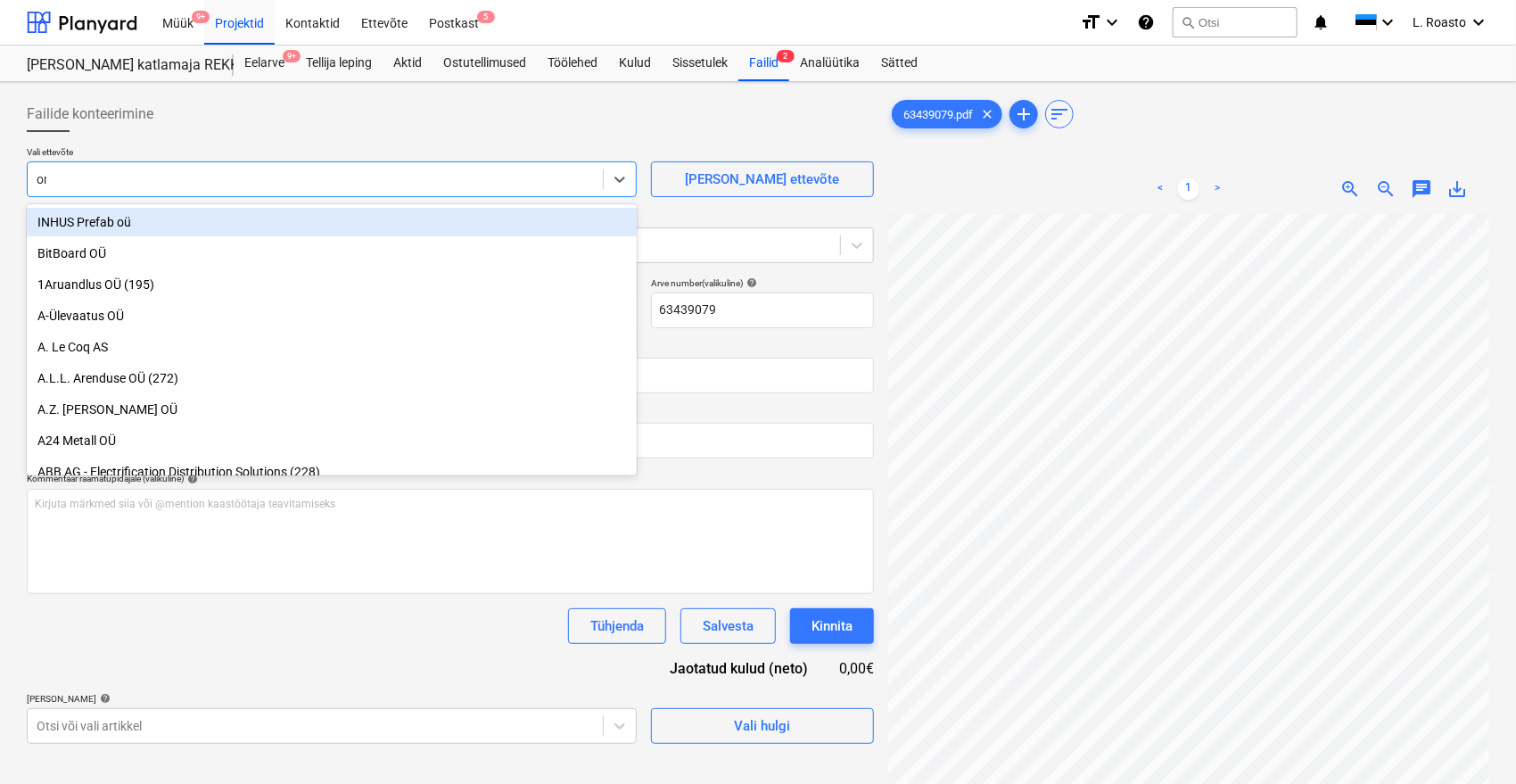
type input "onn"
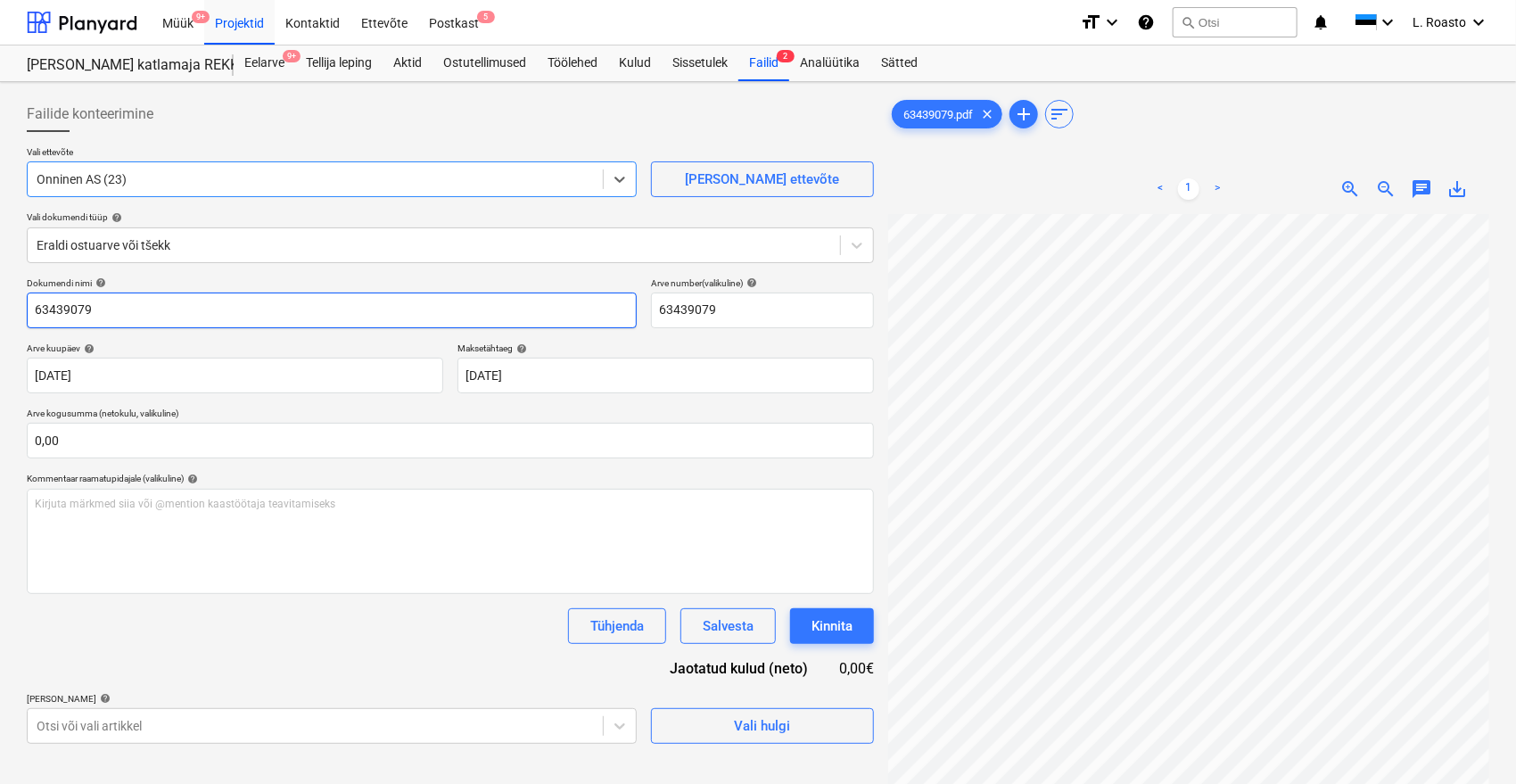
click at [28, 305] on input "63439079" at bounding box center [331, 310] width 610 height 36
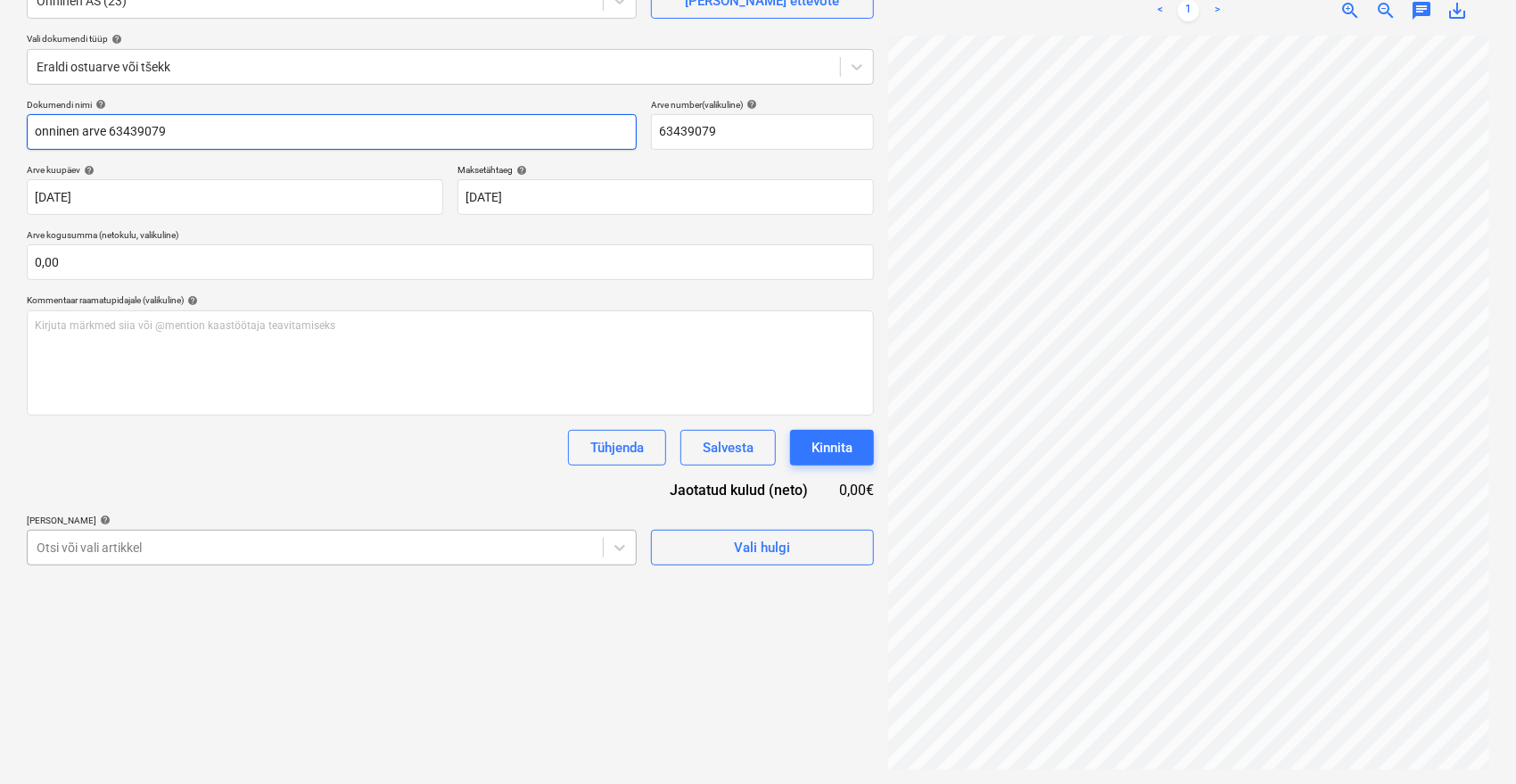
type input "onninen arve 63439079"
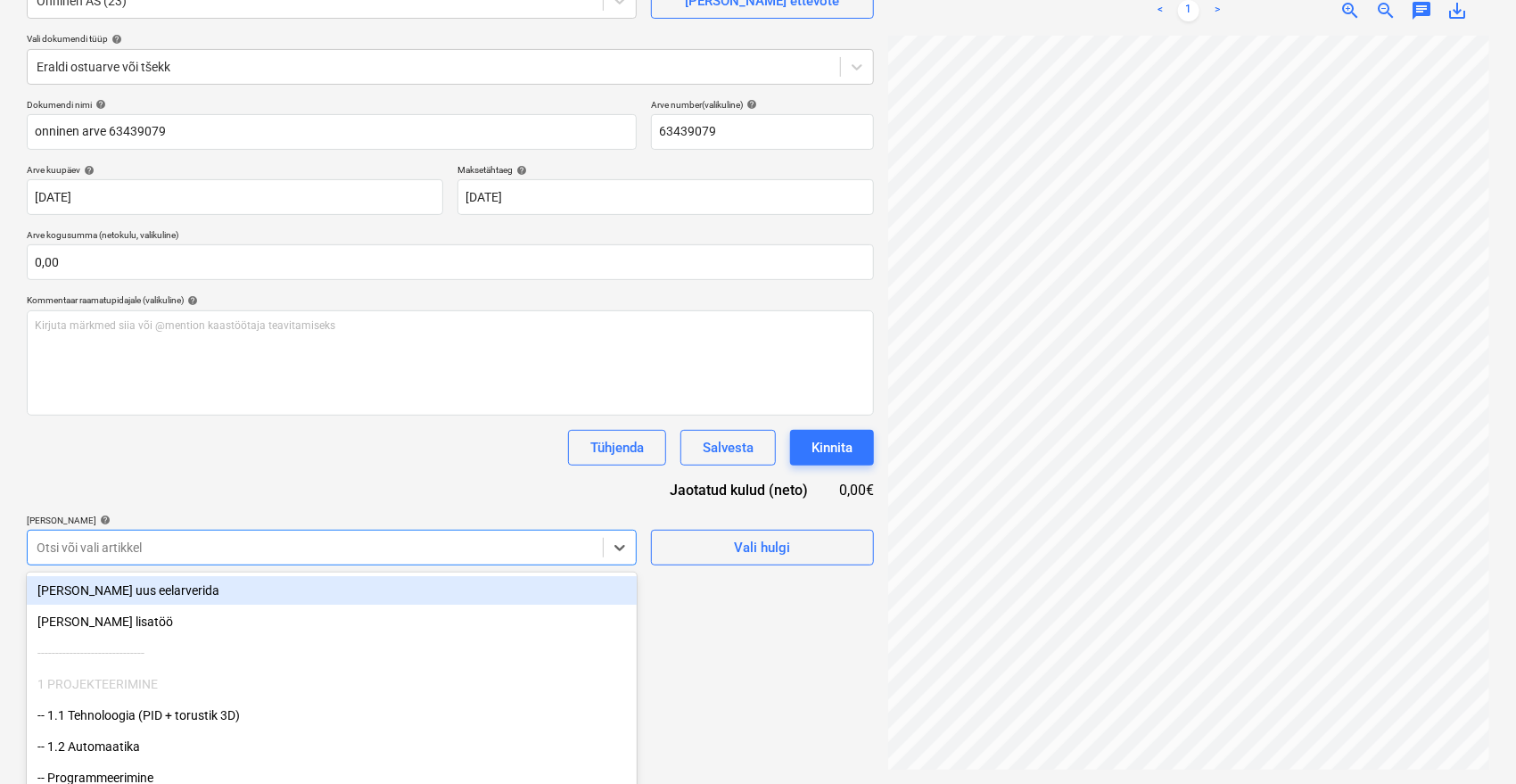
click at [278, 534] on body "Müük 9+ Projektid Kontaktid Ettevõte Postkast 5 format_size keyboard_arrow_down…" at bounding box center [758, 214] width 1516 height 784
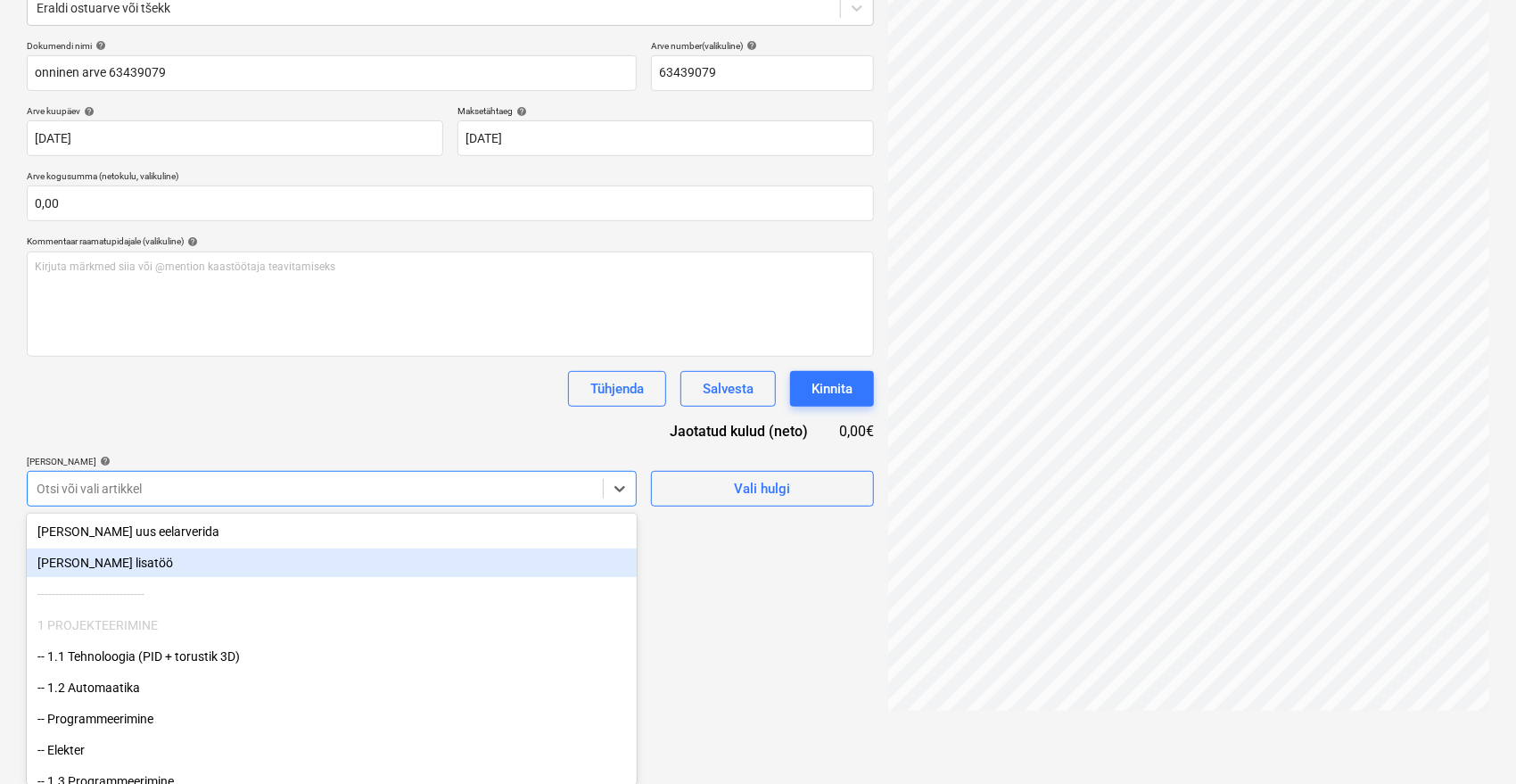
click at [170, 553] on div "[PERSON_NAME] lisatöö" at bounding box center [331, 562] width 610 height 28
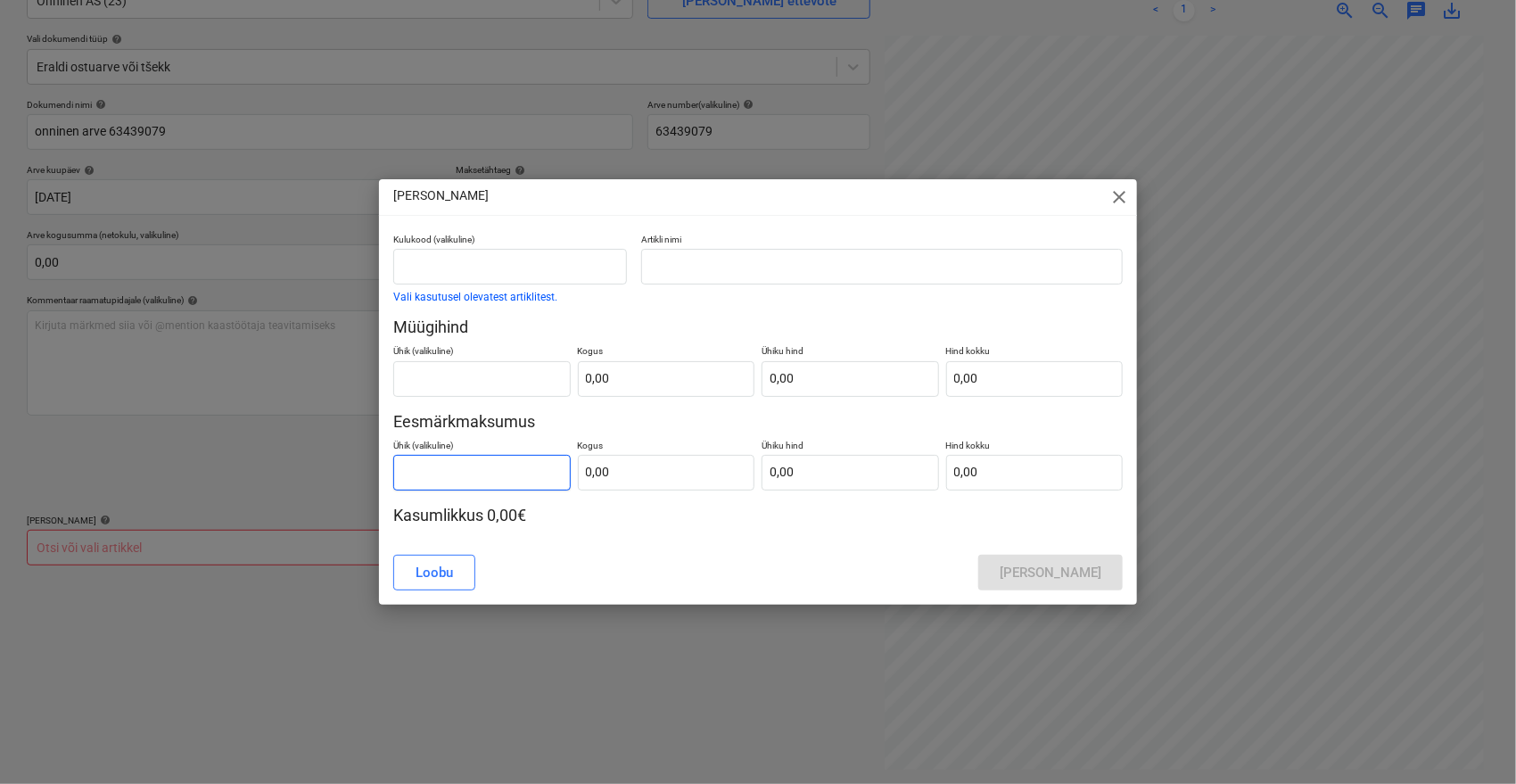
scroll to position [178, 0]
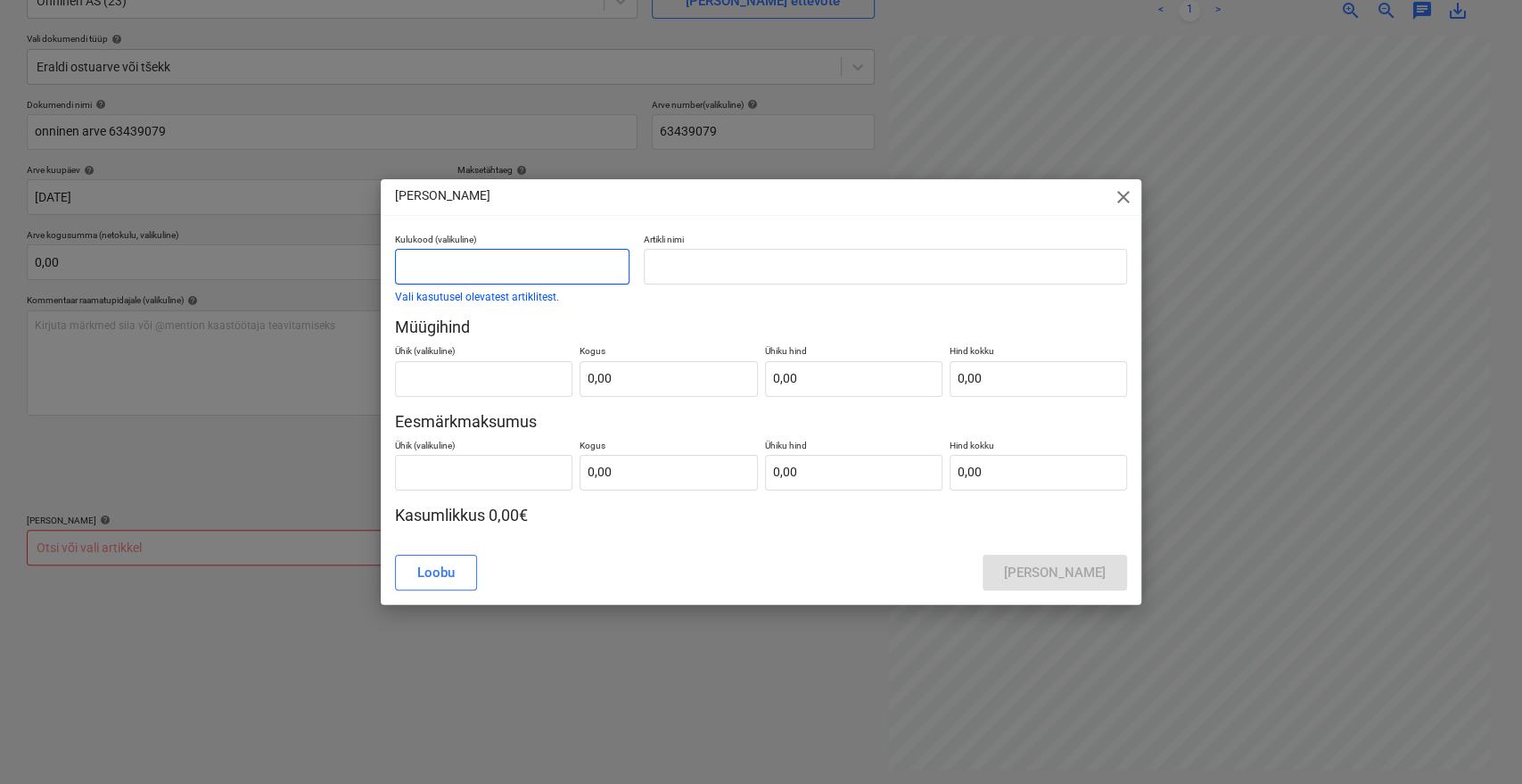
click at [570, 266] on input "text" at bounding box center [513, 266] width 235 height 36
type input "lisamüük"
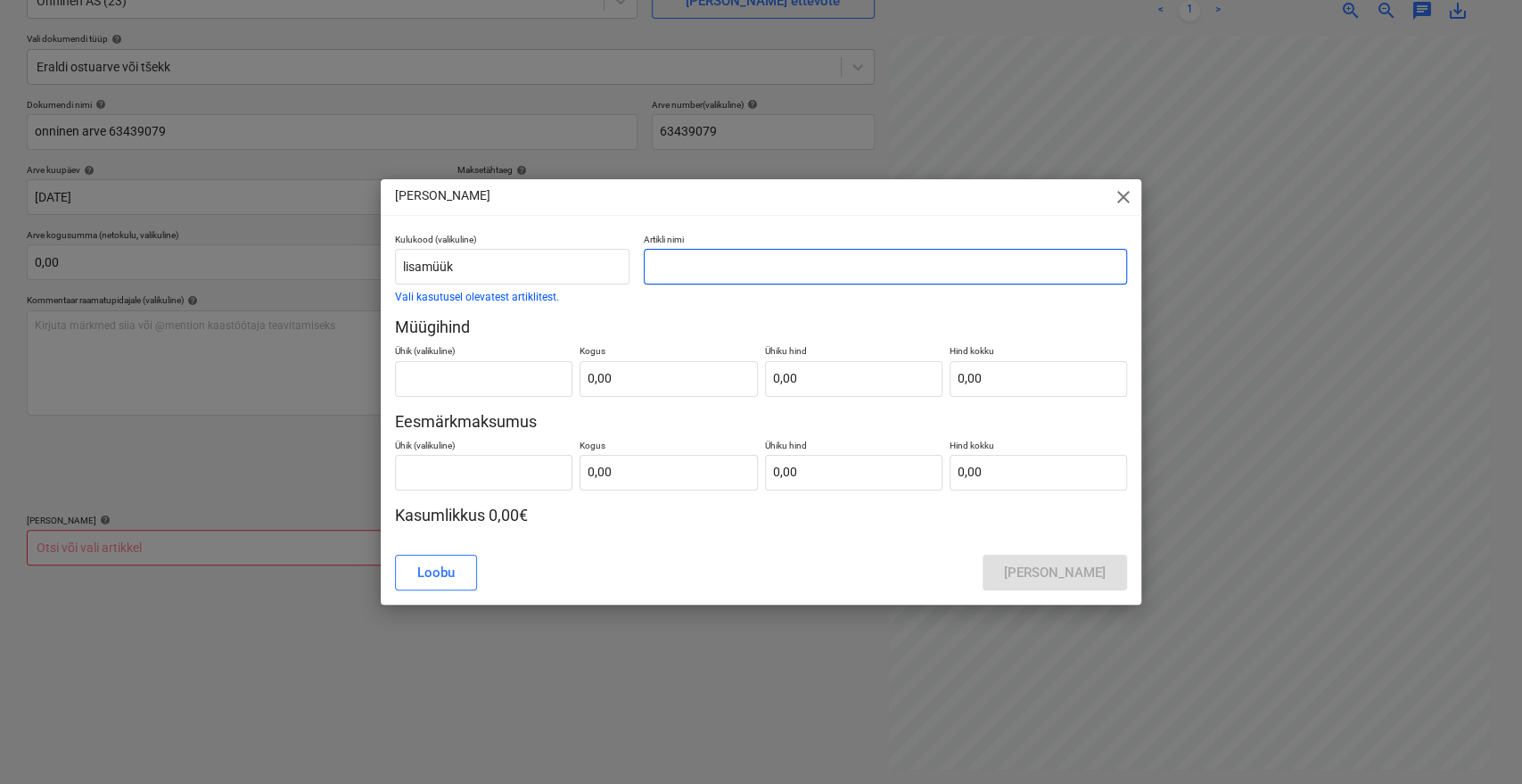
click at [876, 262] on input "text" at bounding box center [885, 266] width 483 height 36
type input "onninen arve 63439079"
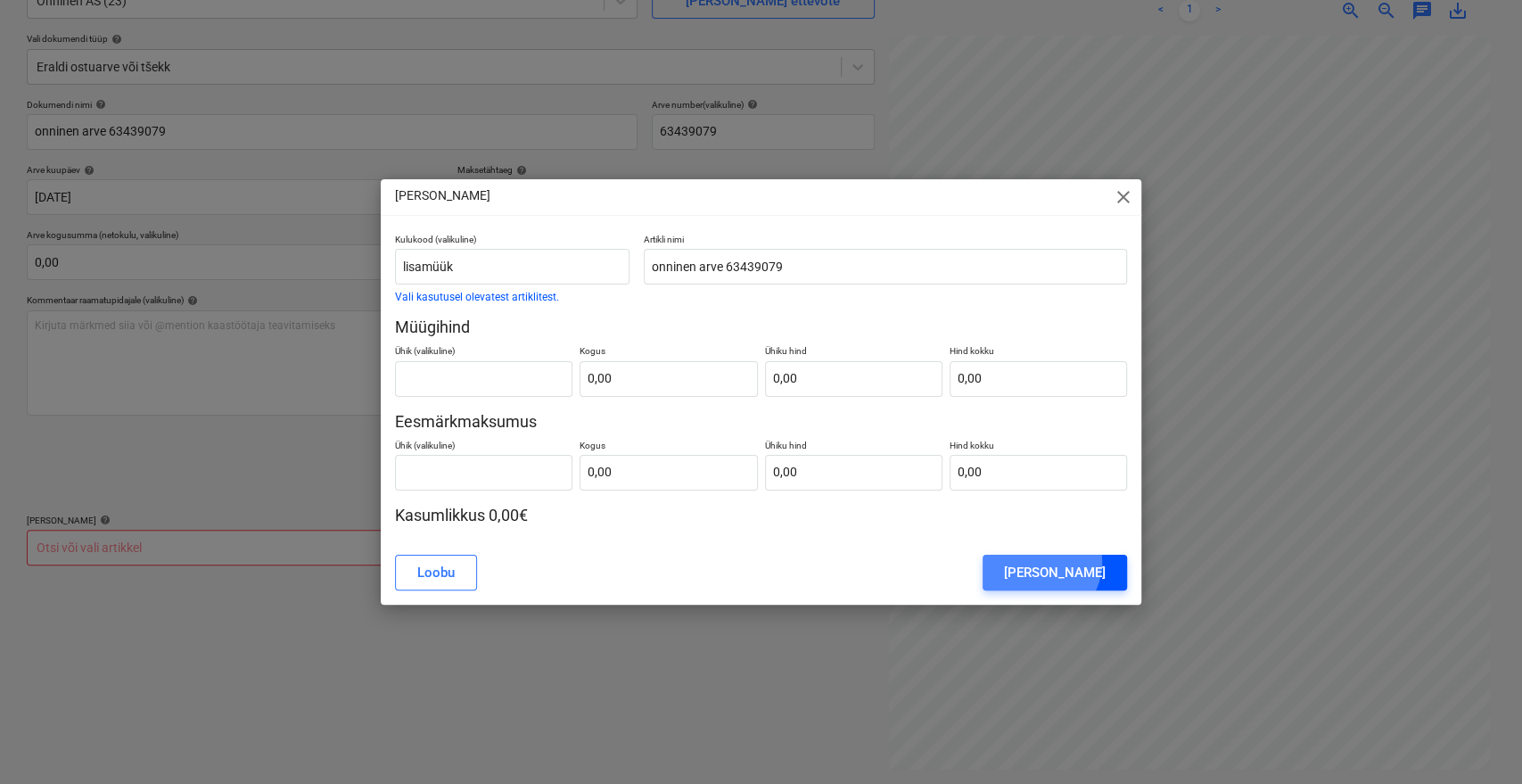
click at [1071, 562] on div "[PERSON_NAME]" at bounding box center [1055, 571] width 102 height 23
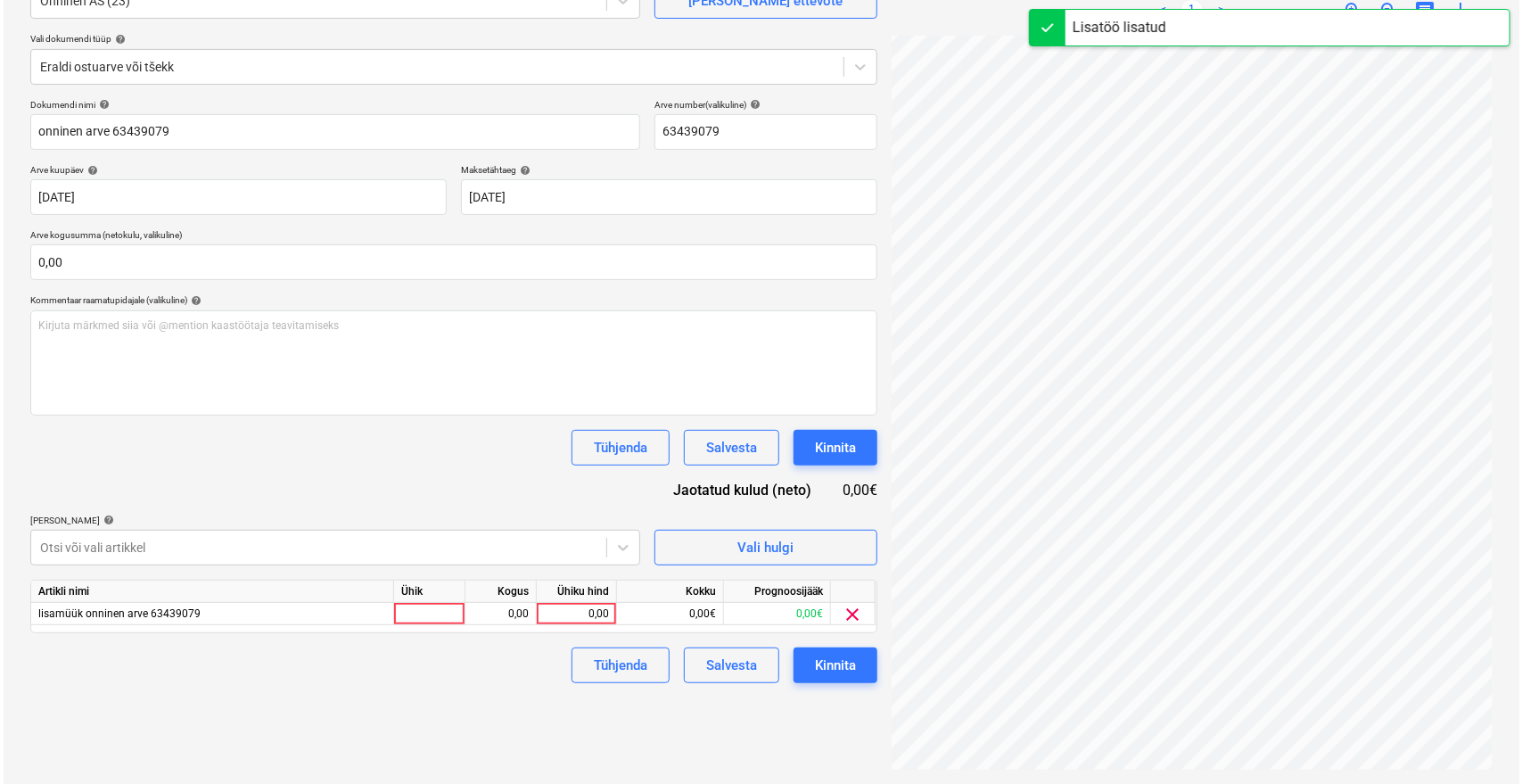
scroll to position [85, 72]
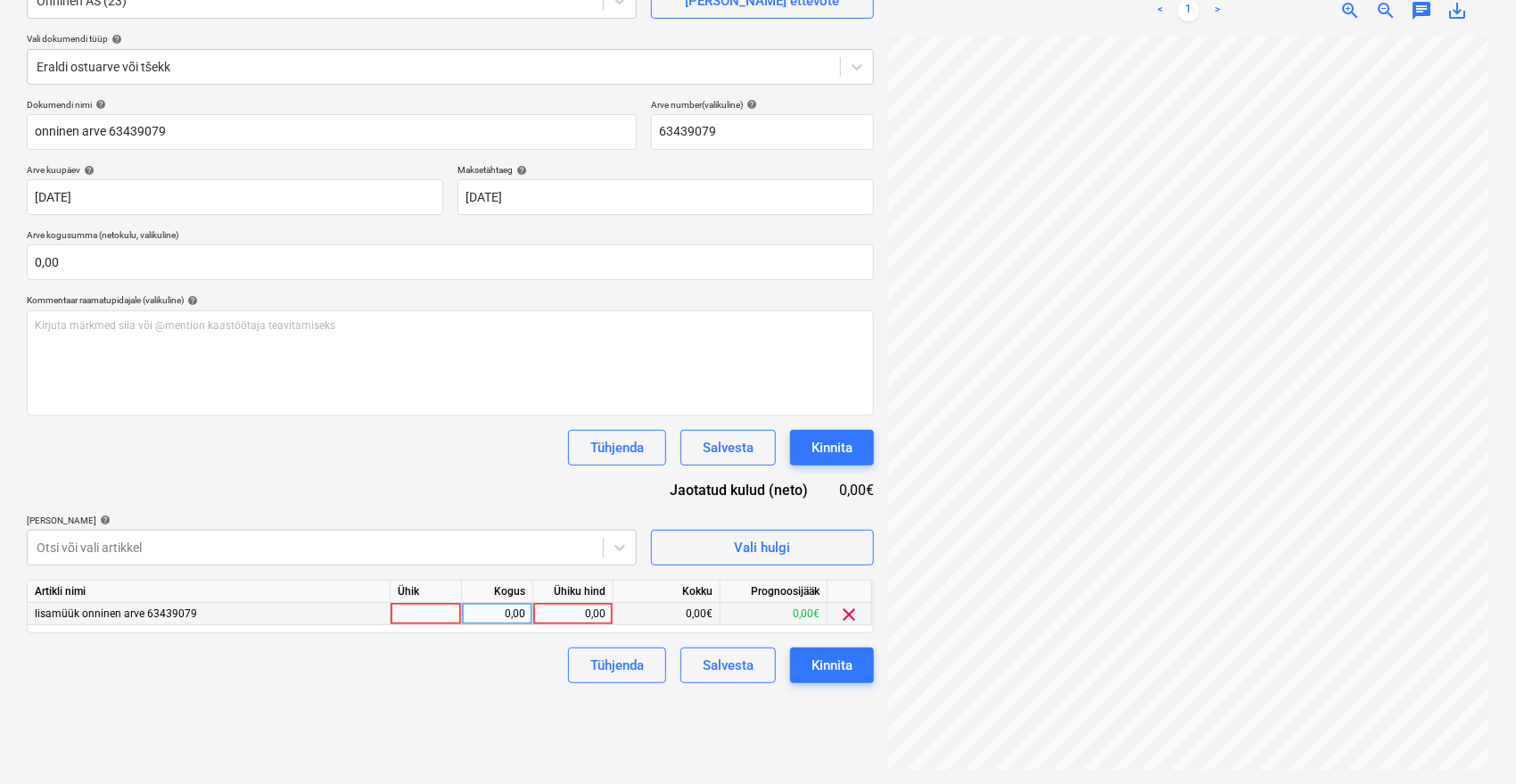
click at [569, 603] on div "0,00" at bounding box center [572, 613] width 65 height 22
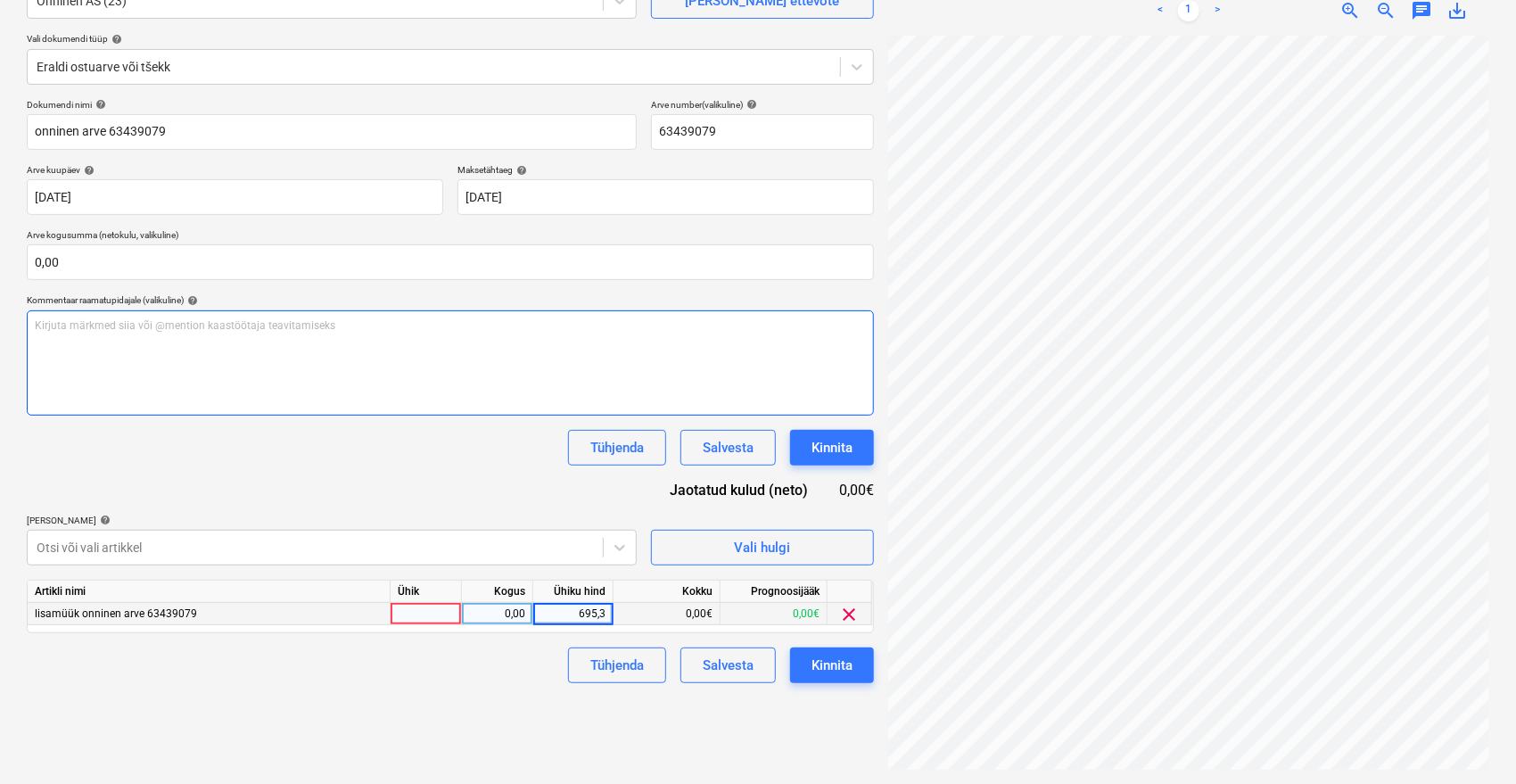
type input "695,37"
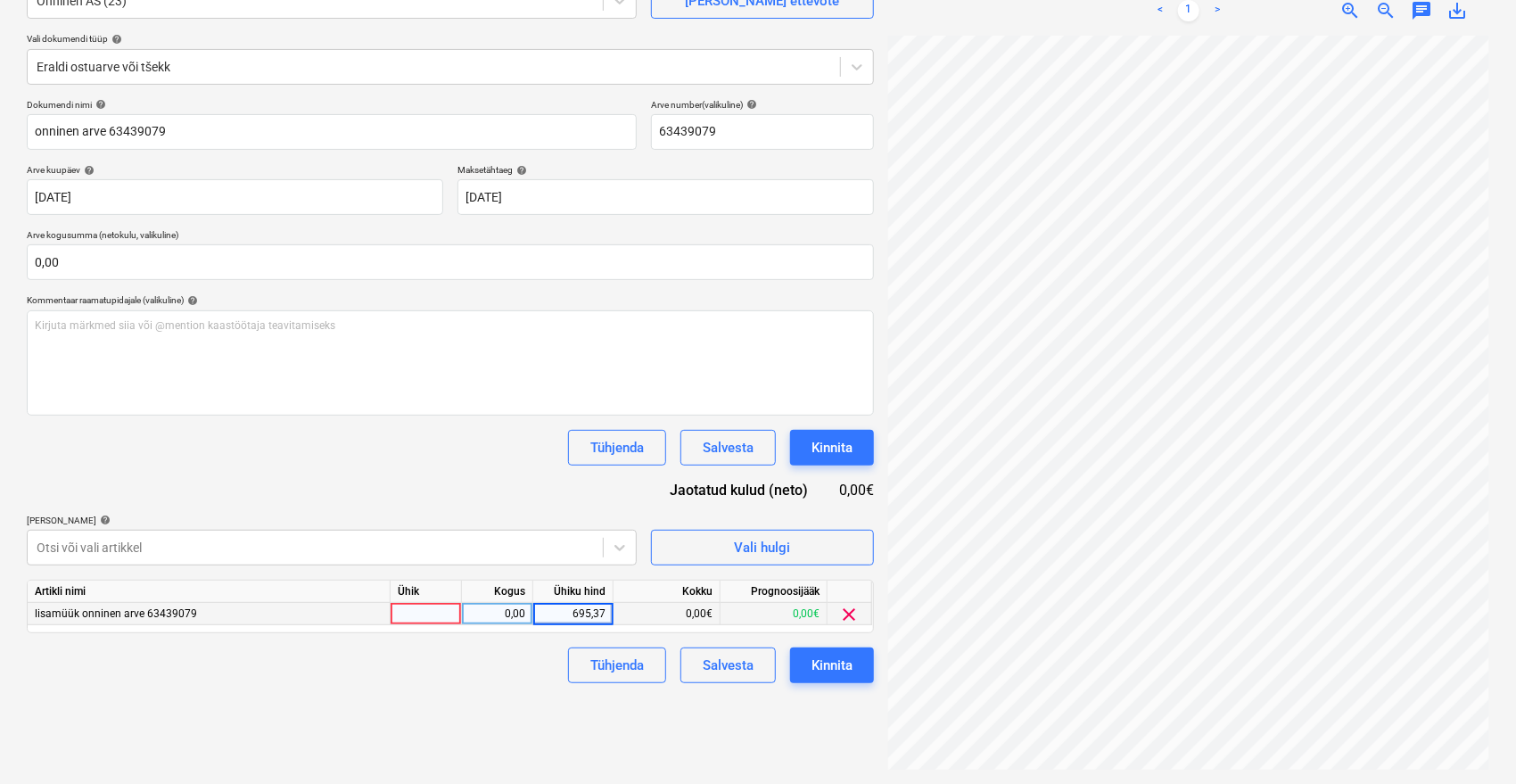
click at [466, 721] on div "Failide konteerimine Vali ettevõte Onninen AS (23) [PERSON_NAME] uus ettevõte V…" at bounding box center [449, 344] width 861 height 866
click at [845, 662] on div "Kinnita" at bounding box center [832, 665] width 41 height 23
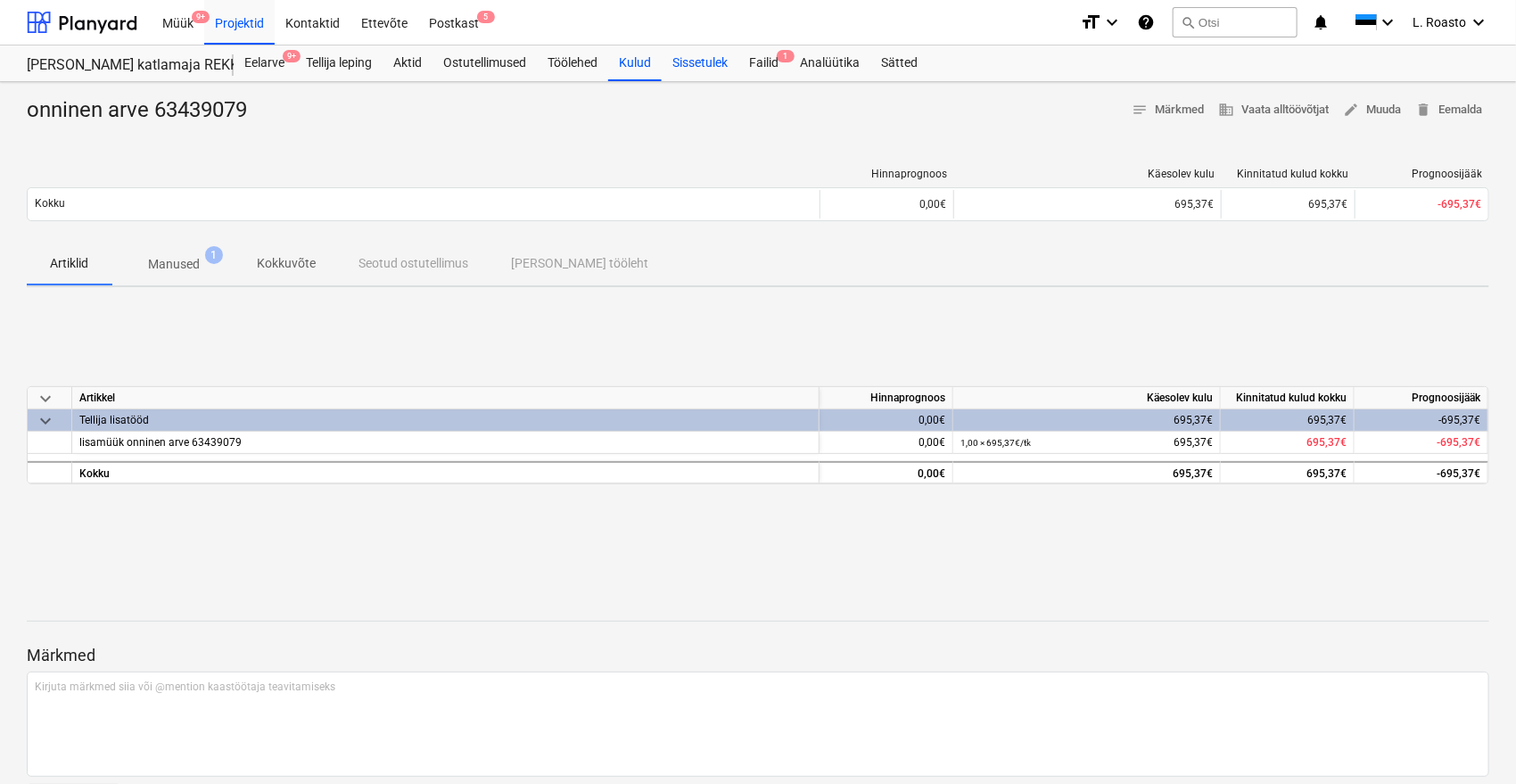
drag, startPoint x: 650, startPoint y: 59, endPoint x: 695, endPoint y: 77, distance: 48.5
click at [650, 59] on div "Kulud" at bounding box center [635, 63] width 53 height 36
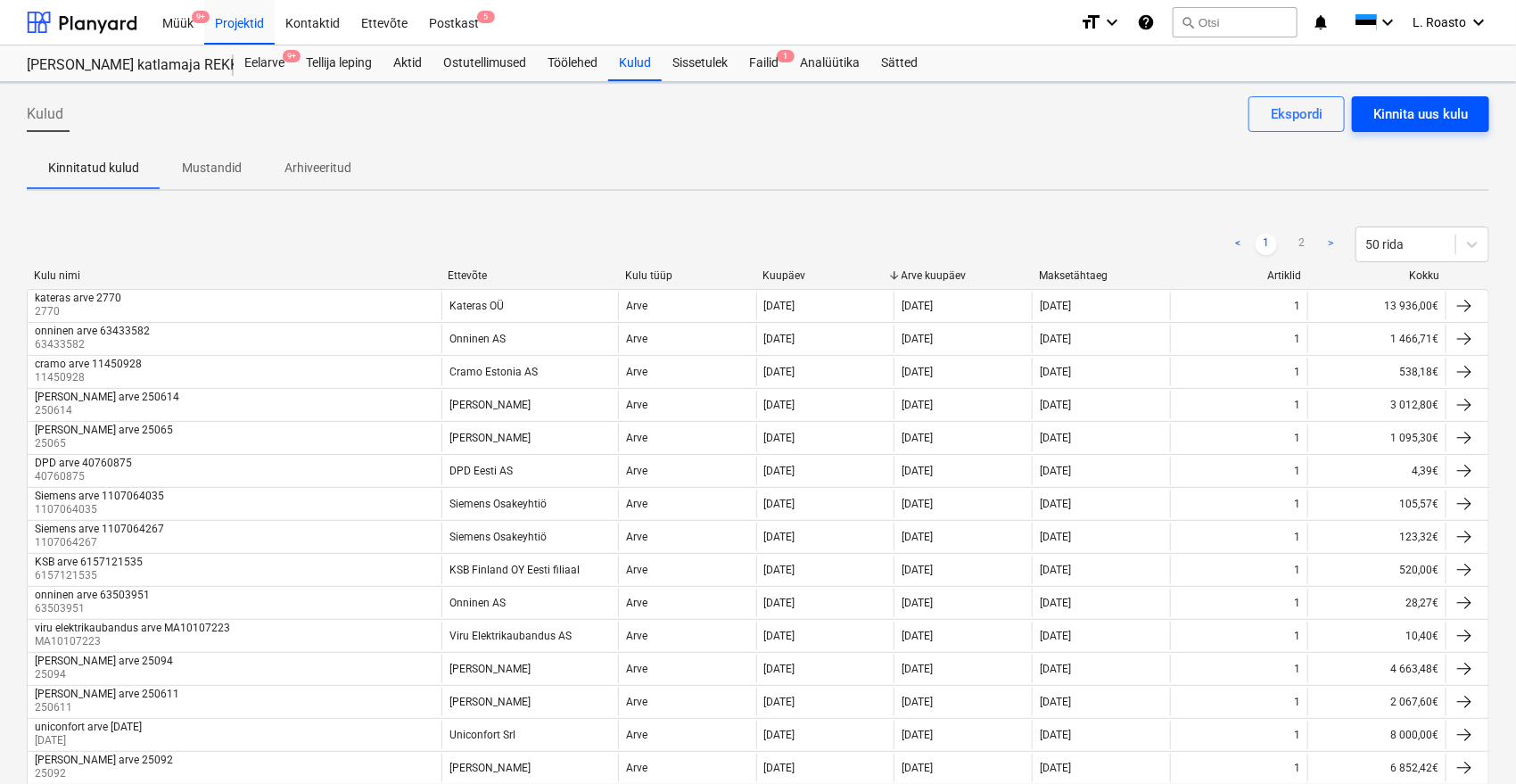
click at [1470, 112] on button "Kinnita uus kulu" at bounding box center [1421, 114] width 138 height 36
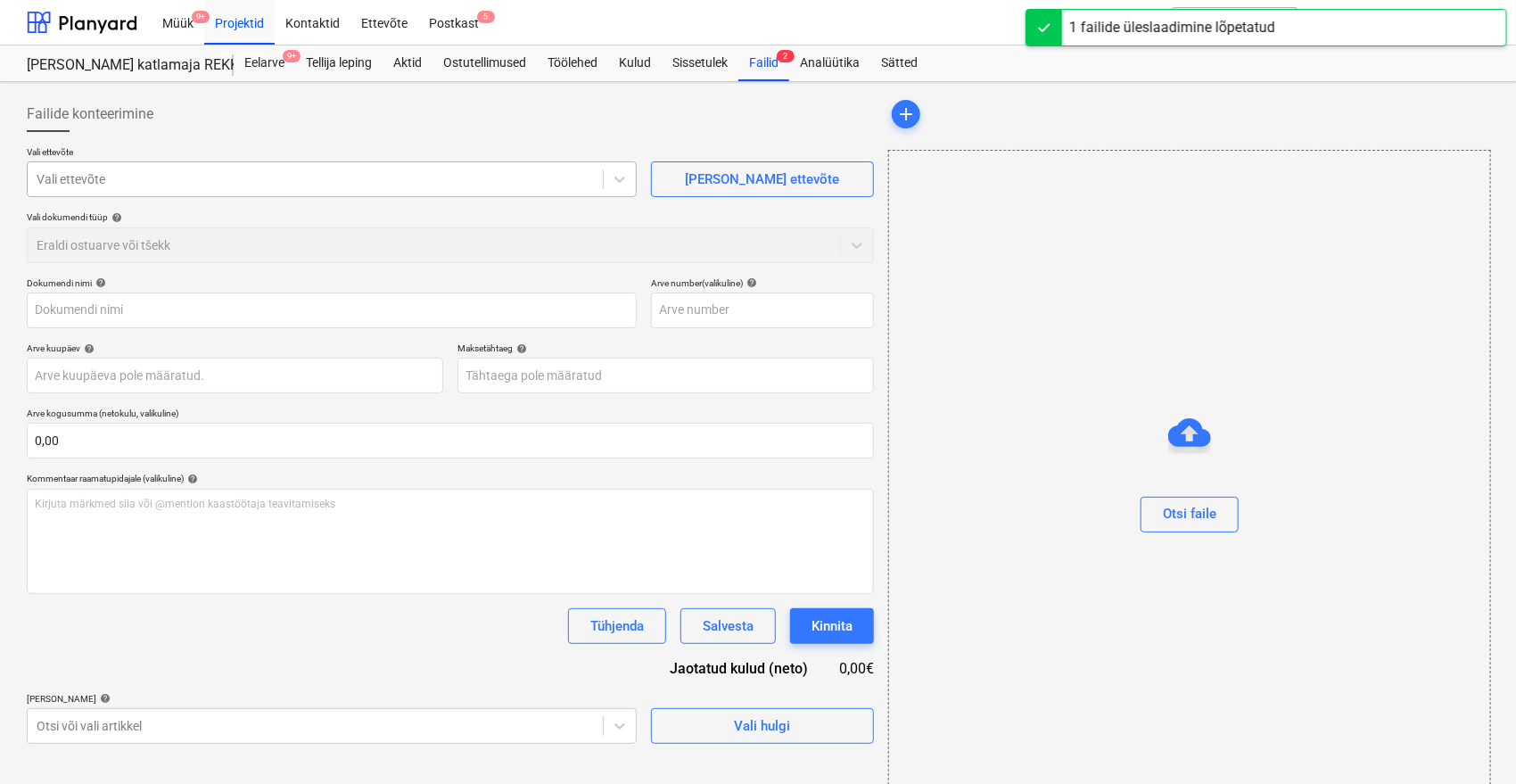
type input "[PERSON_NAME] Arve nr 250617 (1).pdf"
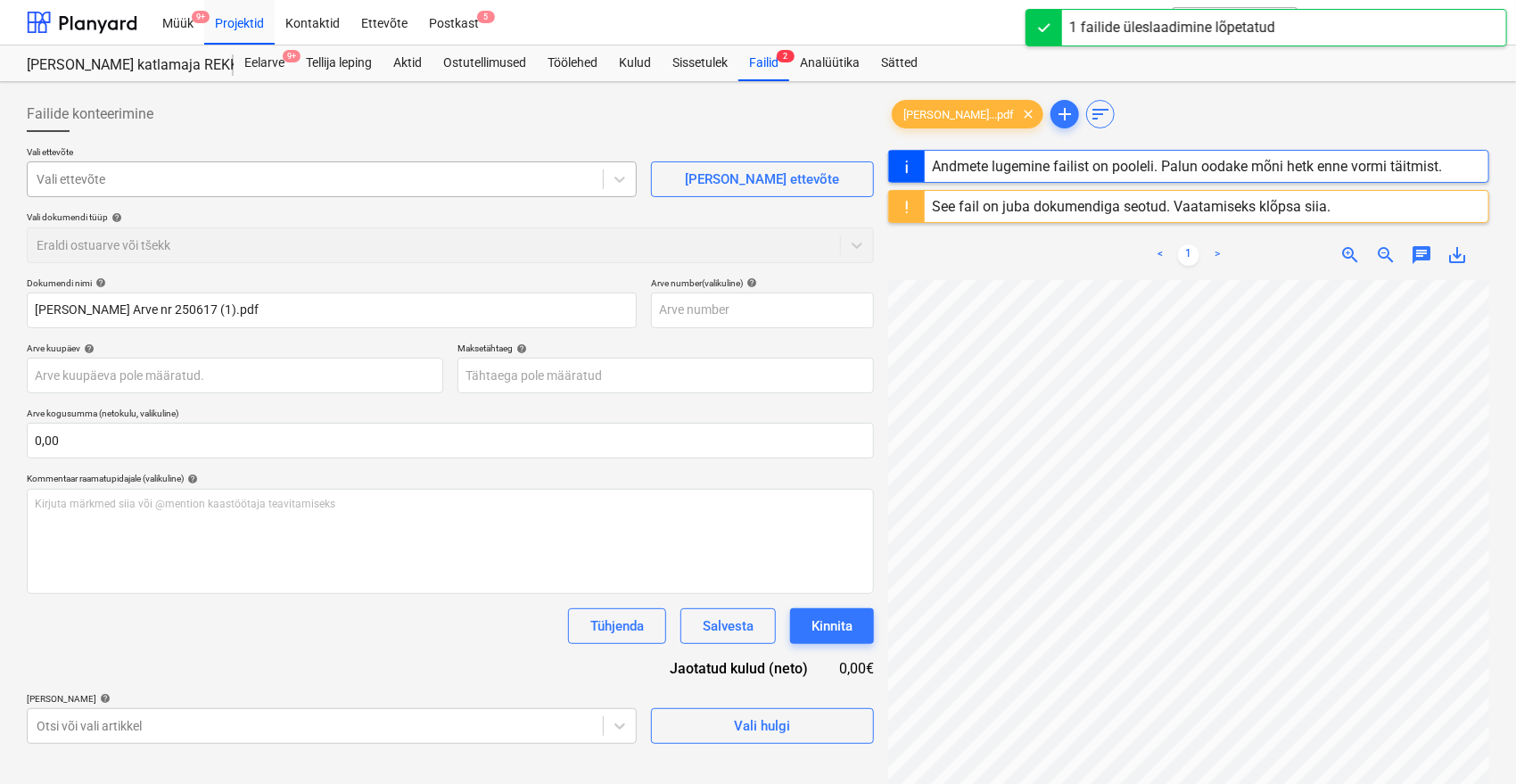
click at [242, 180] on div at bounding box center [315, 179] width 558 height 17
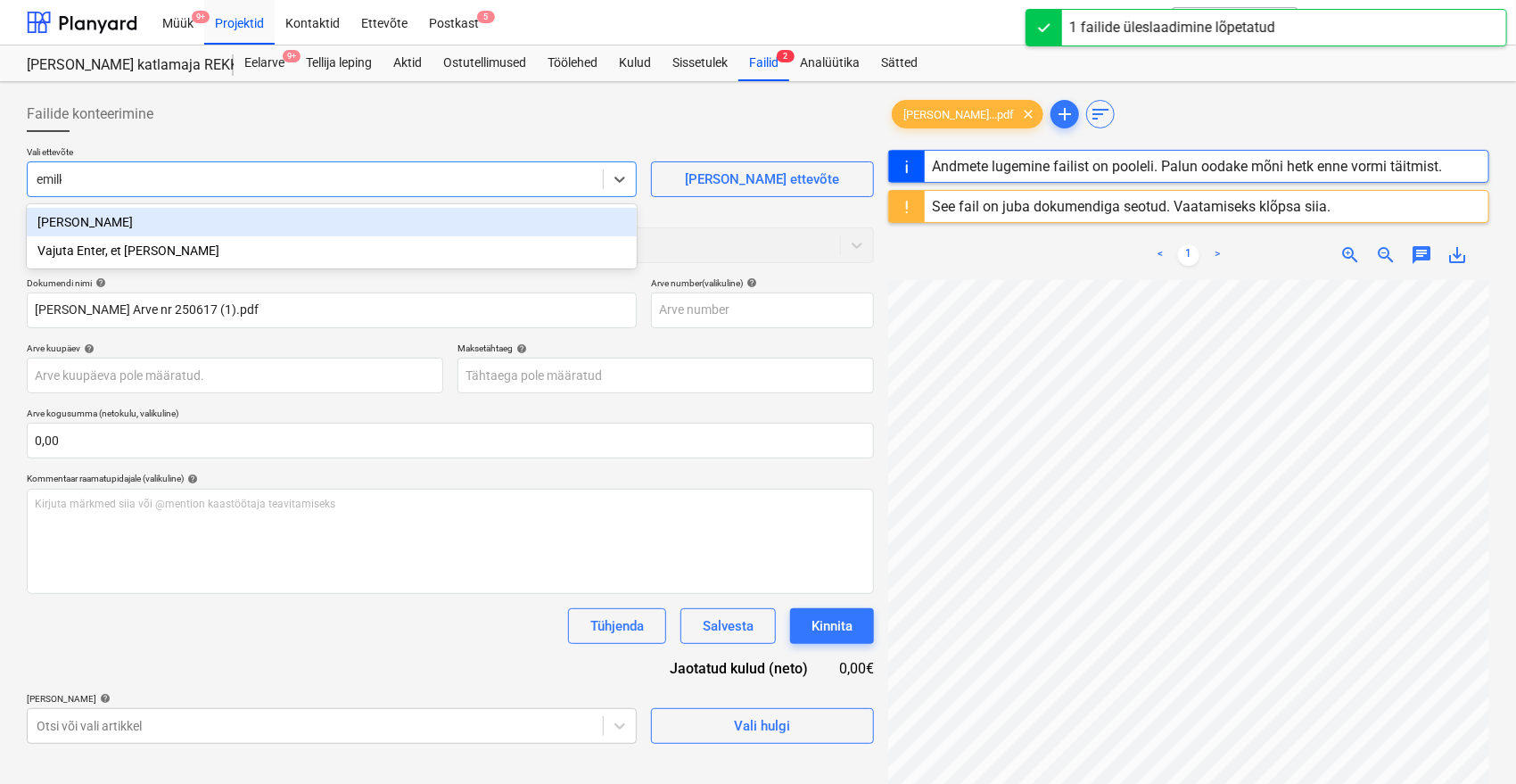
type input "[PERSON_NAME]"
type input "250617"
type input "[DATE]"
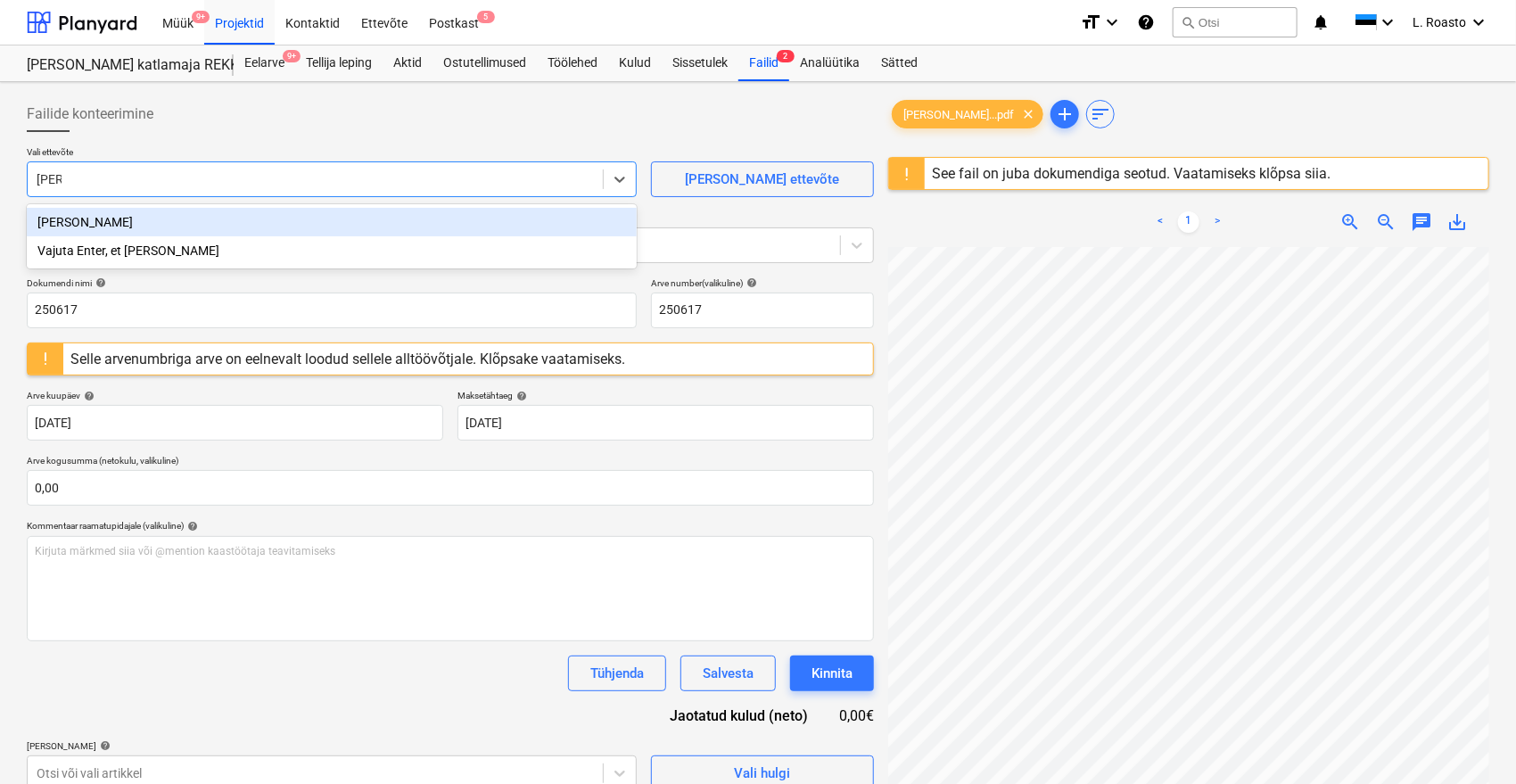
click at [174, 224] on div "[PERSON_NAME]" at bounding box center [331, 222] width 610 height 28
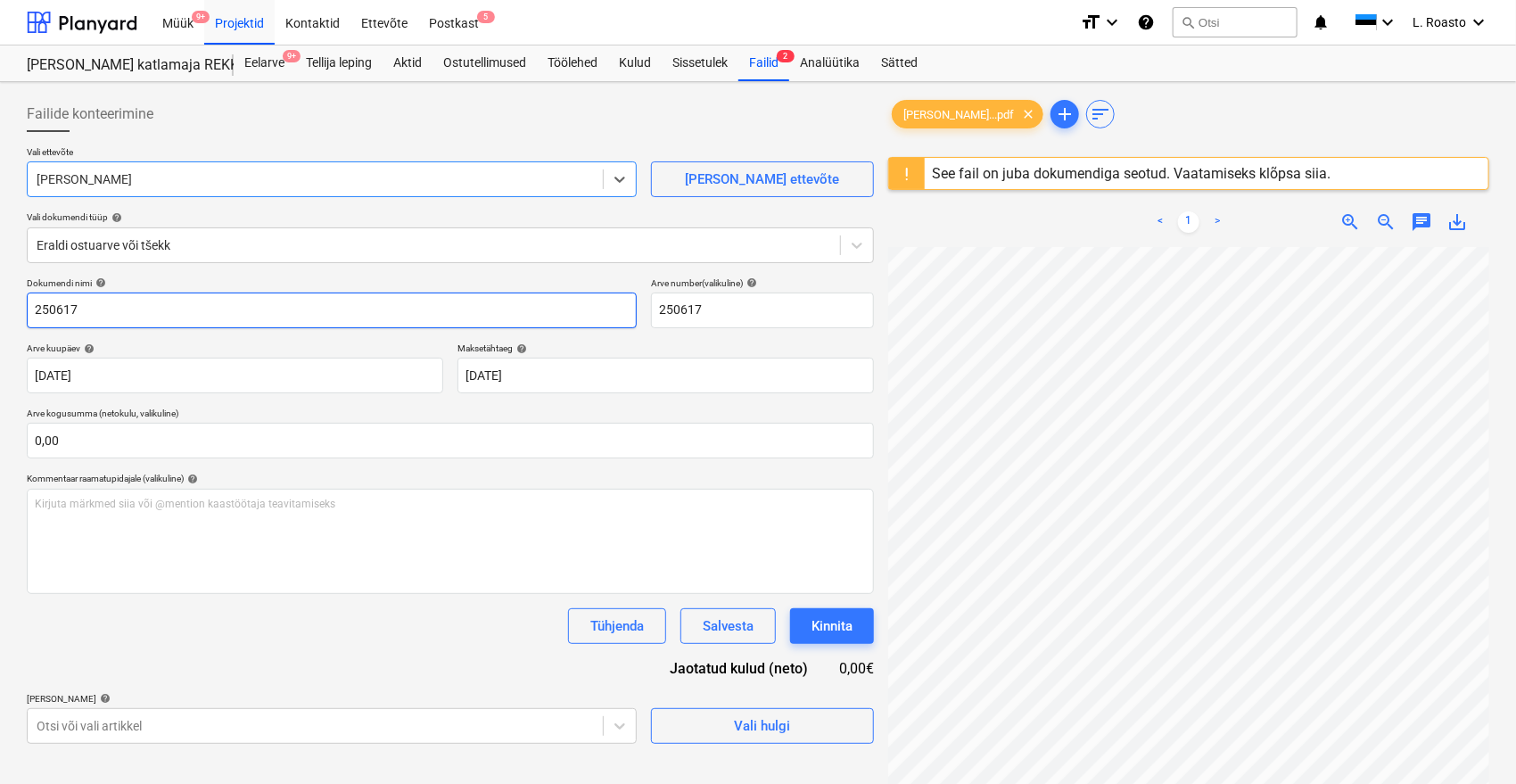
click at [34, 299] on input "250617" at bounding box center [331, 310] width 610 height 36
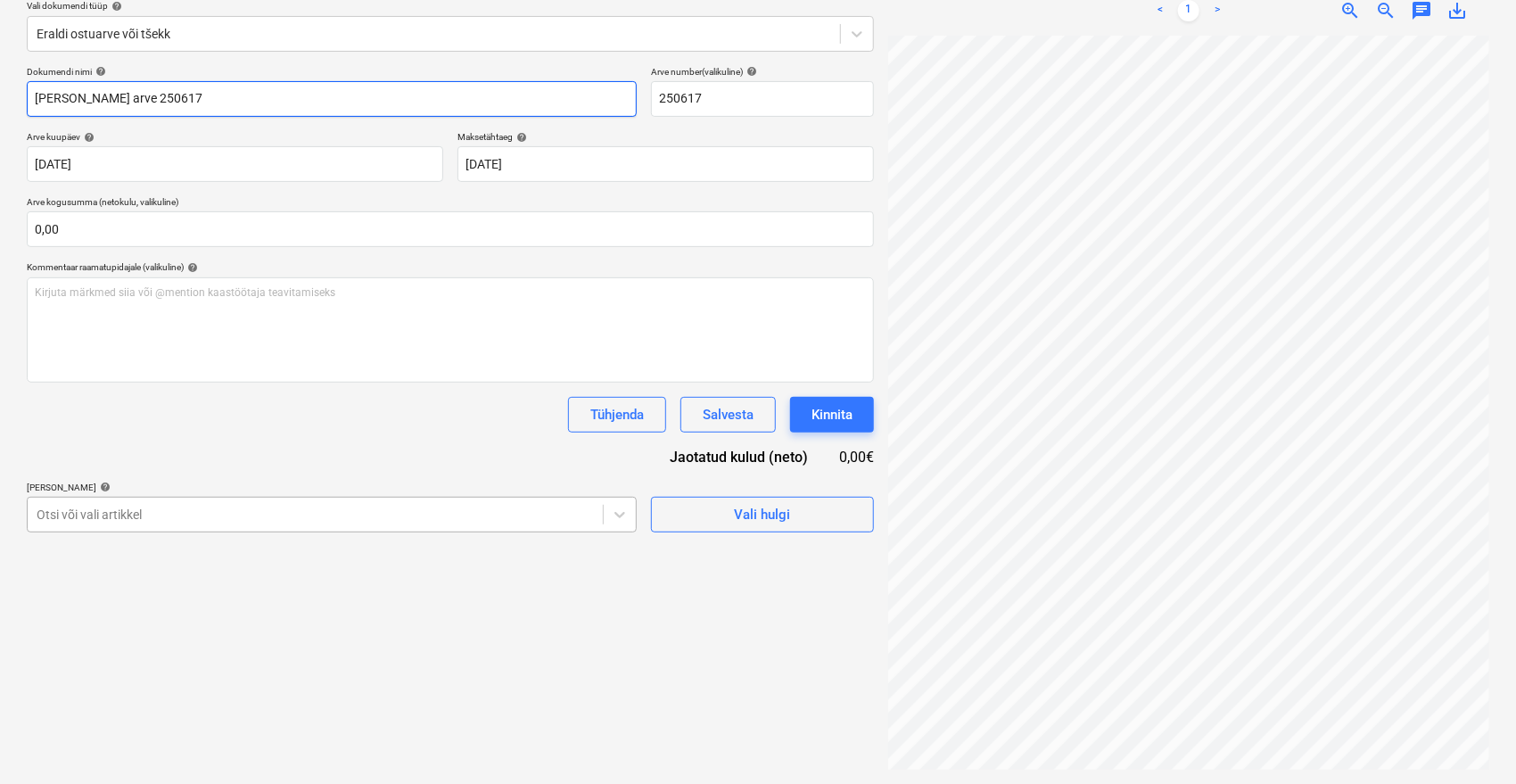
type input "[PERSON_NAME] arve 250617"
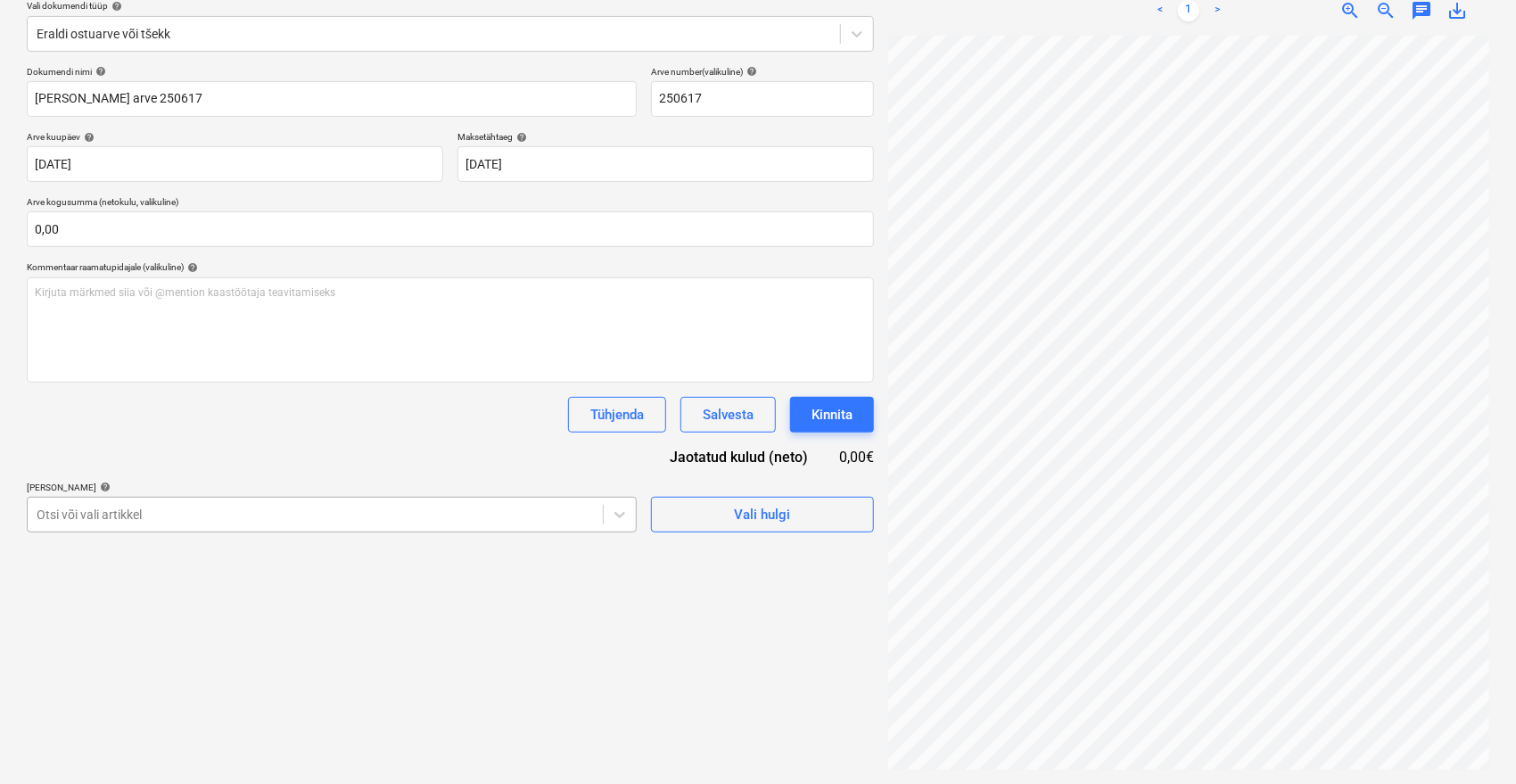
click at [252, 518] on body "Müük 9+ Projektid Kontaktid Ettevõte Postkast 5 format_size keyboard_arrow_down…" at bounding box center [758, 181] width 1516 height 784
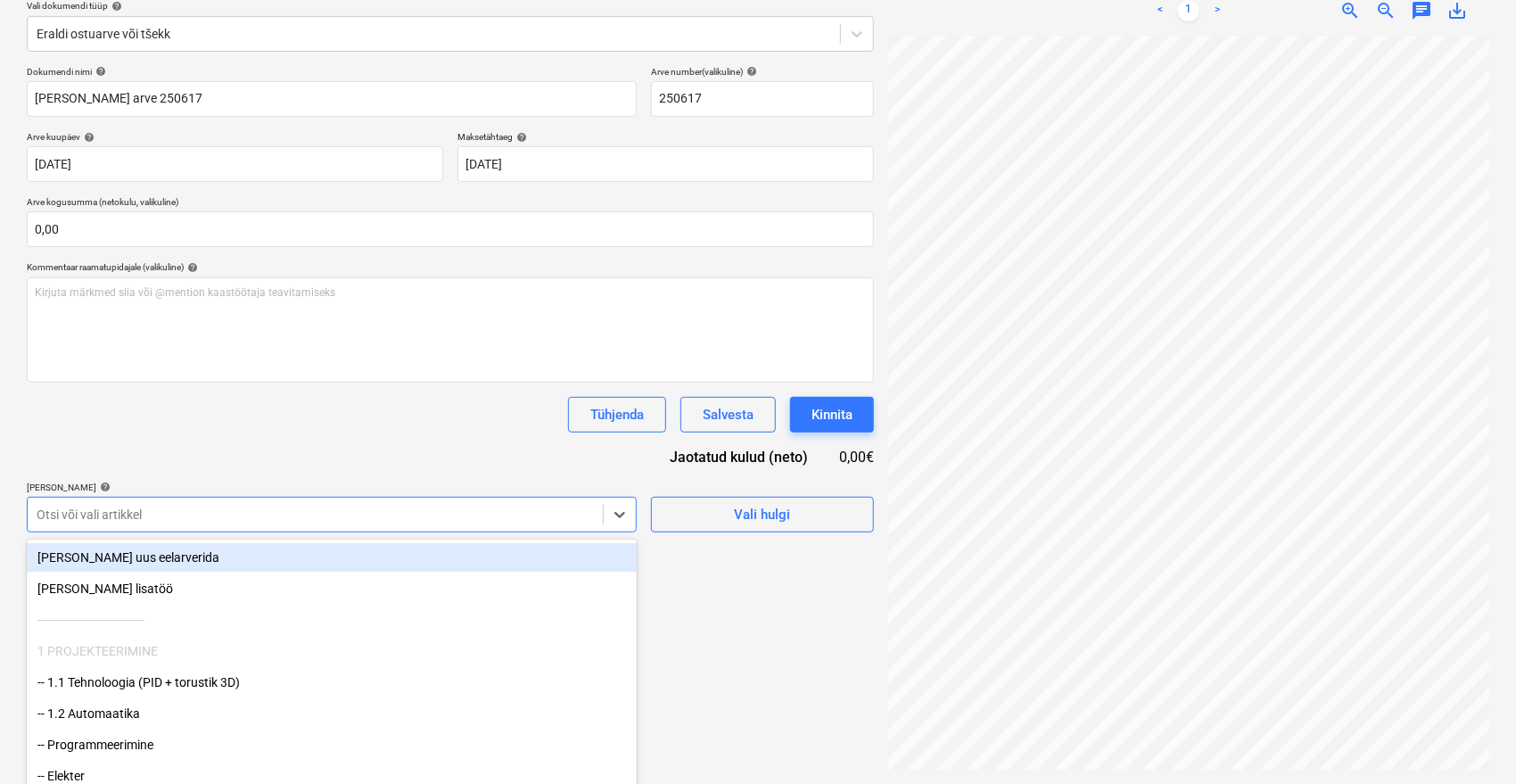
scroll to position [237, 0]
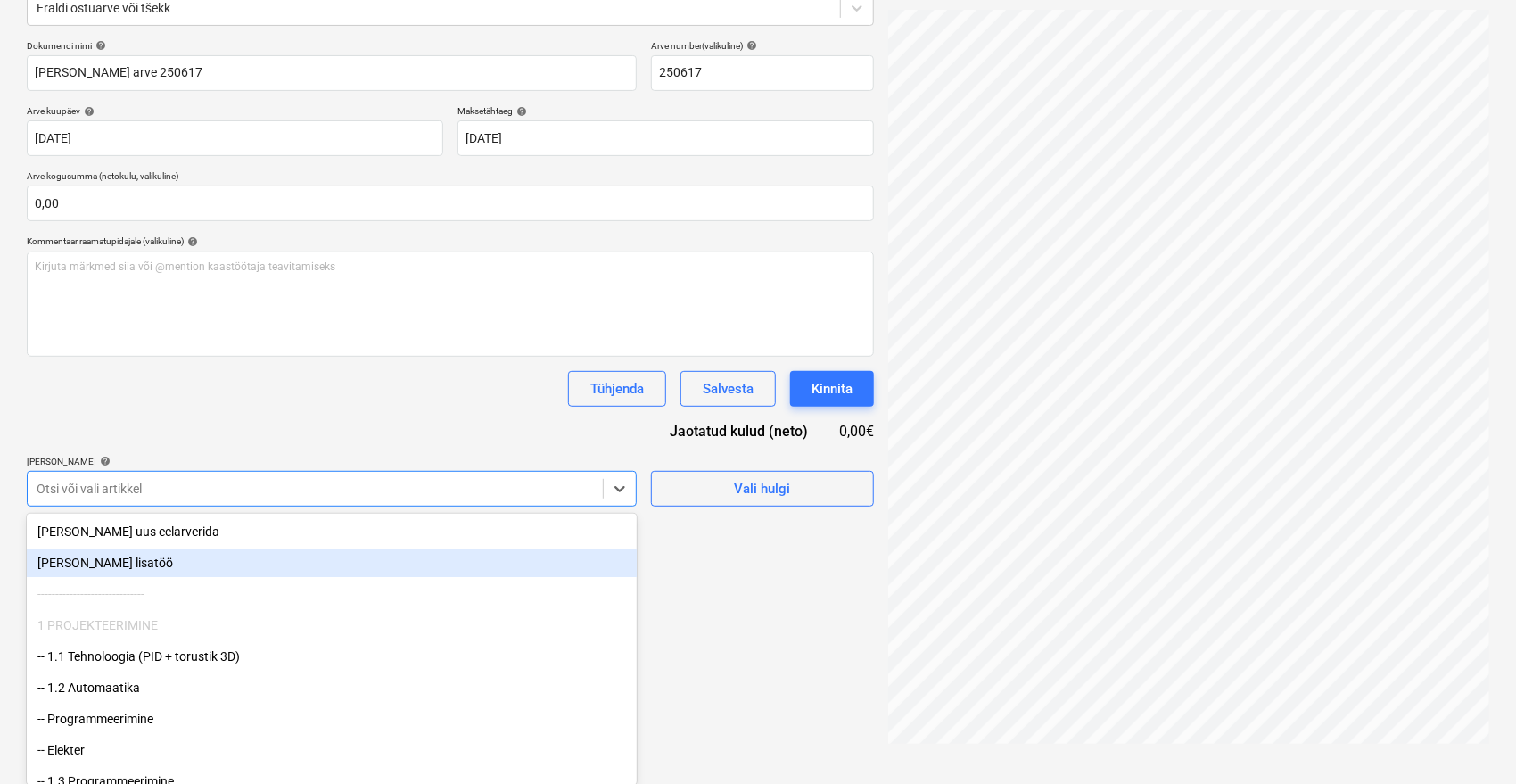
click at [74, 569] on div "[PERSON_NAME] lisatöö" at bounding box center [331, 562] width 610 height 28
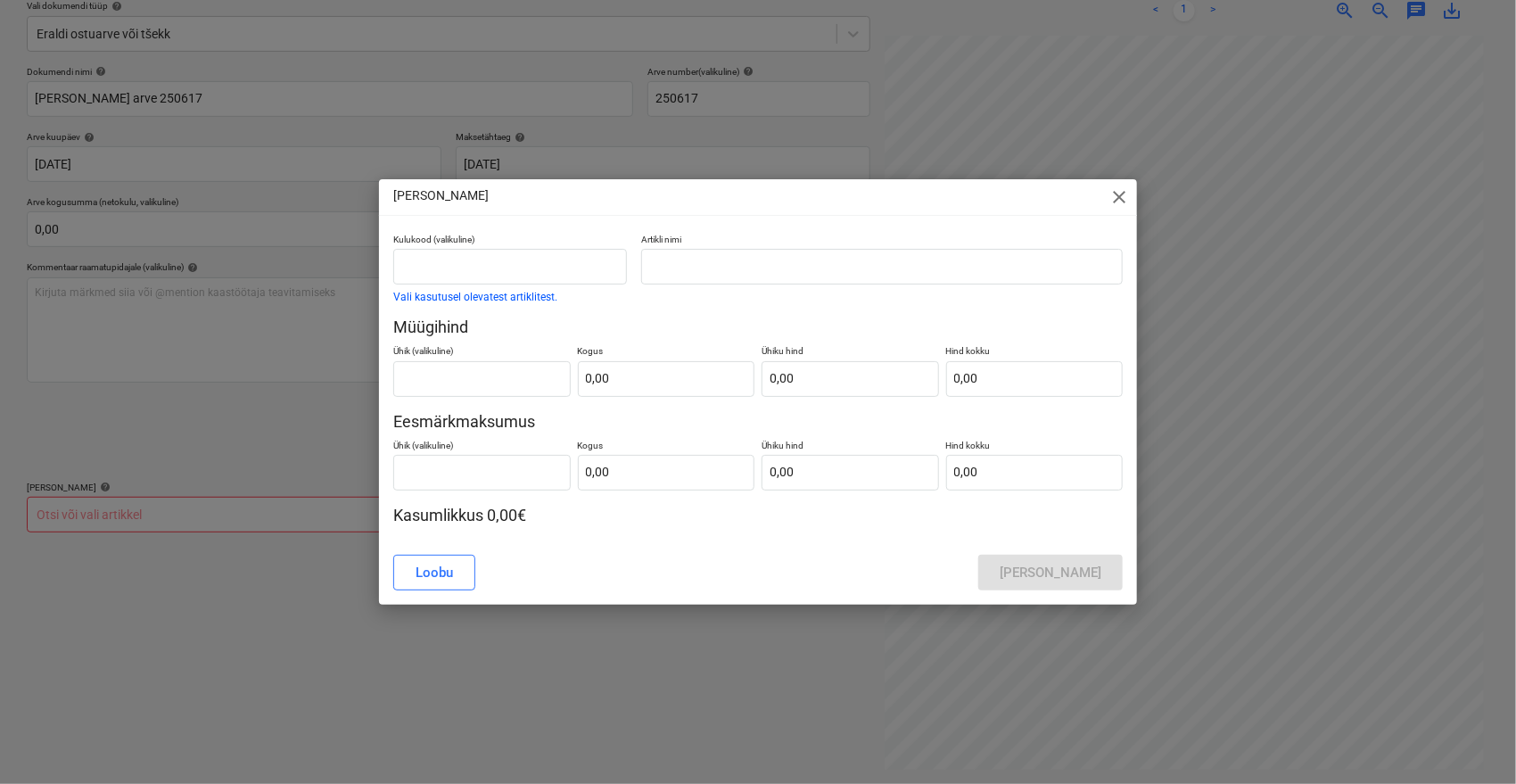
scroll to position [211, 0]
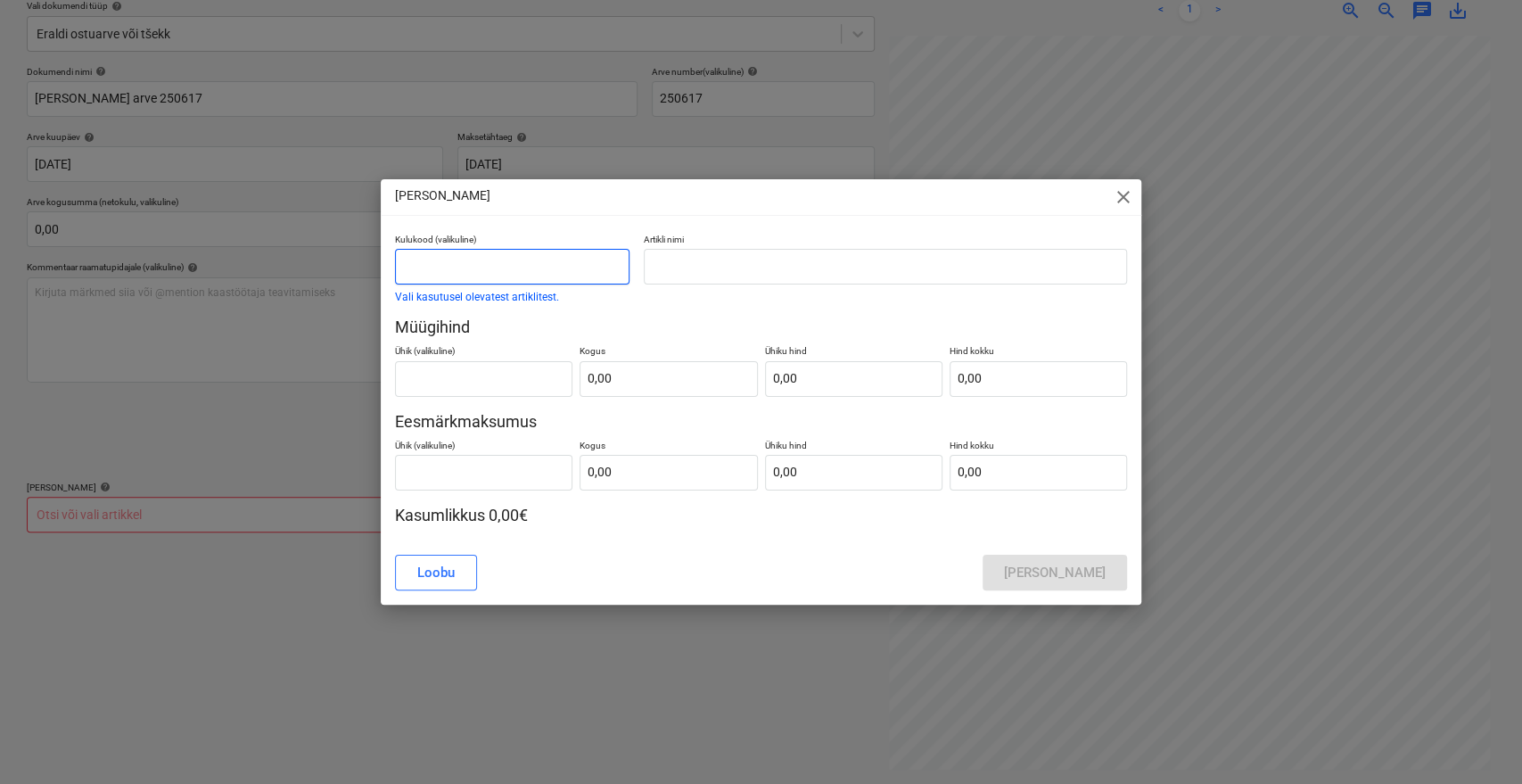
click at [560, 270] on input "text" at bounding box center [513, 266] width 235 height 36
type input "lisamüük"
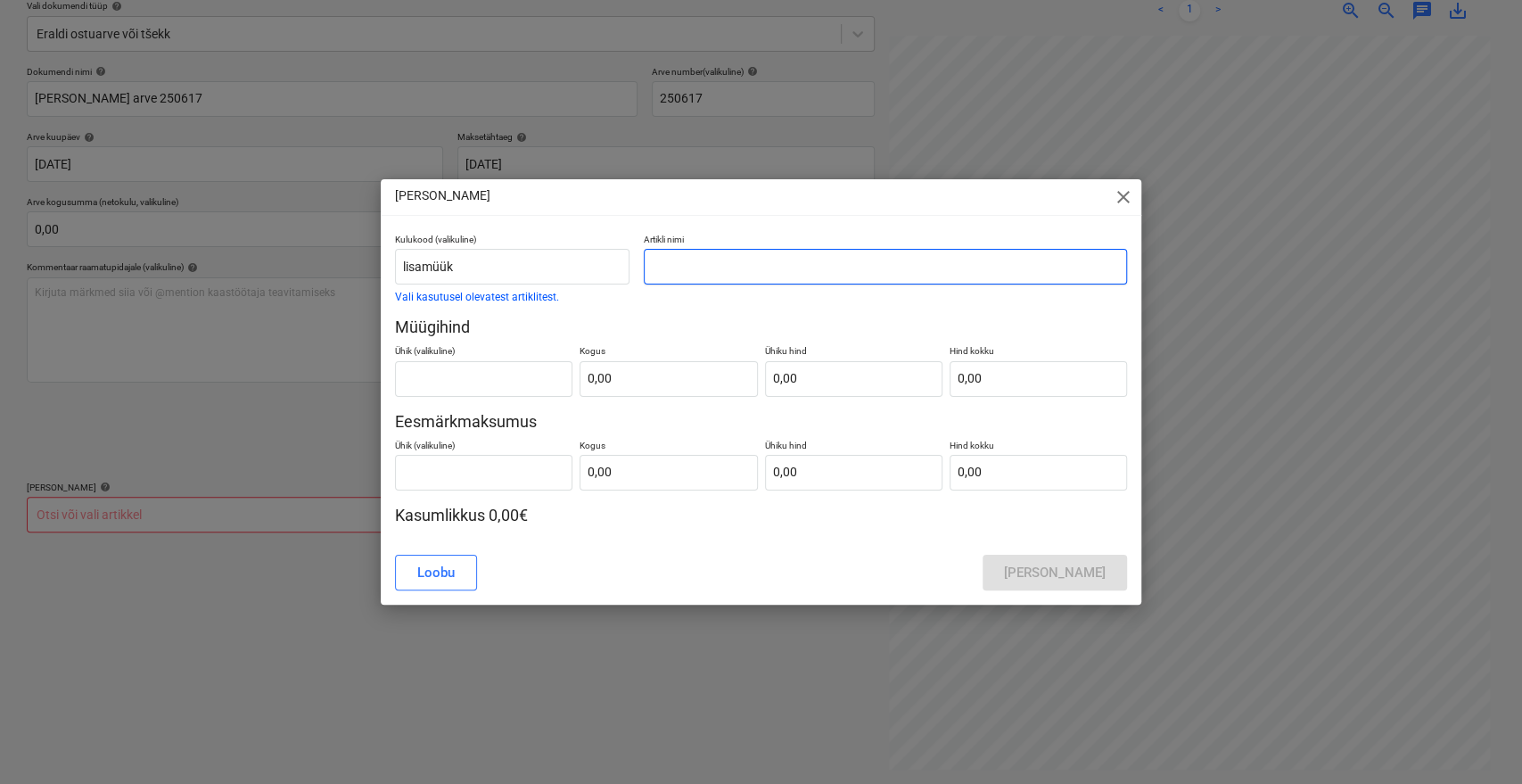
click at [809, 265] on input "text" at bounding box center [885, 266] width 483 height 36
type input "[PERSON_NAME] arve 250617"
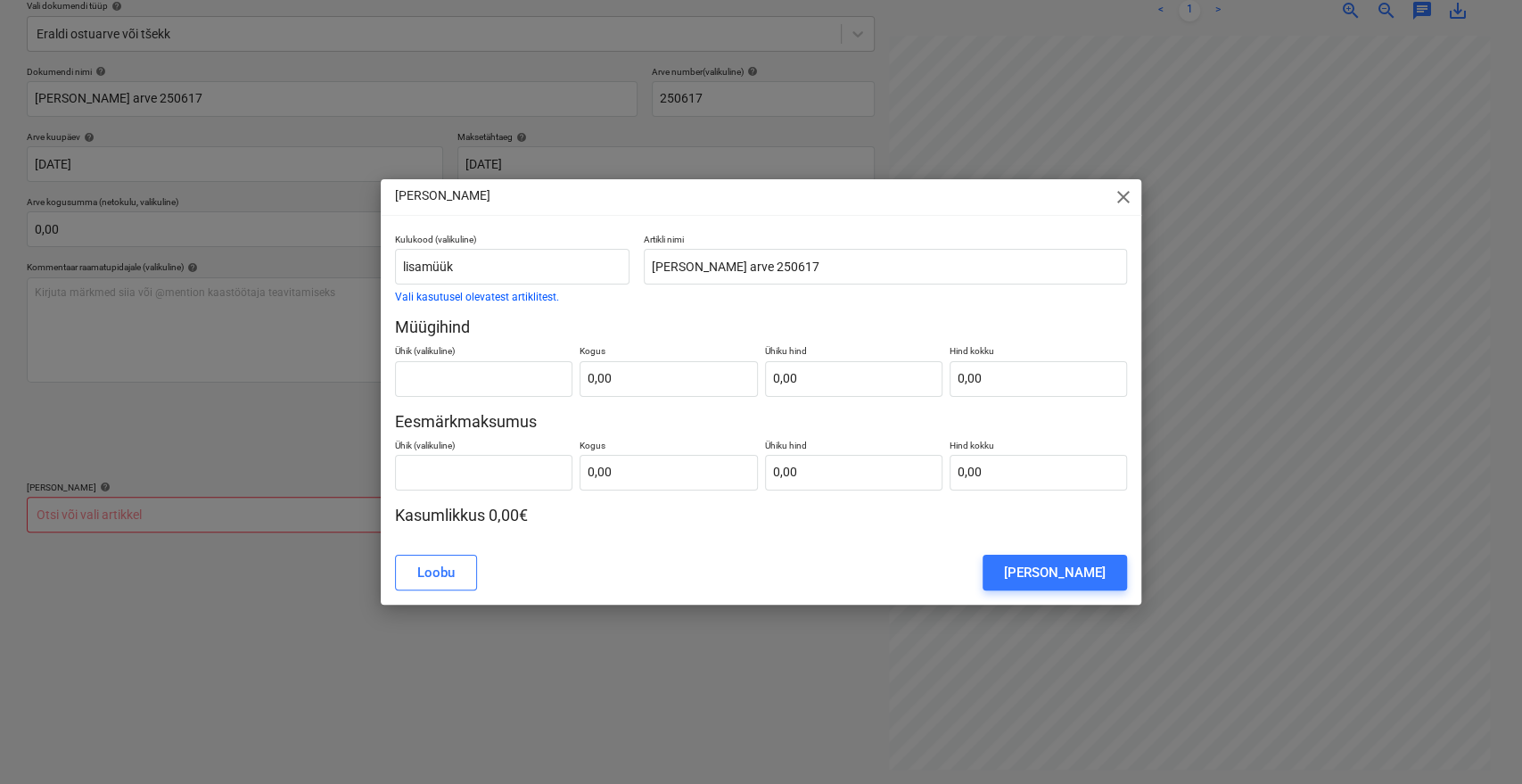
click at [1026, 560] on button "[PERSON_NAME]" at bounding box center [1054, 572] width 144 height 36
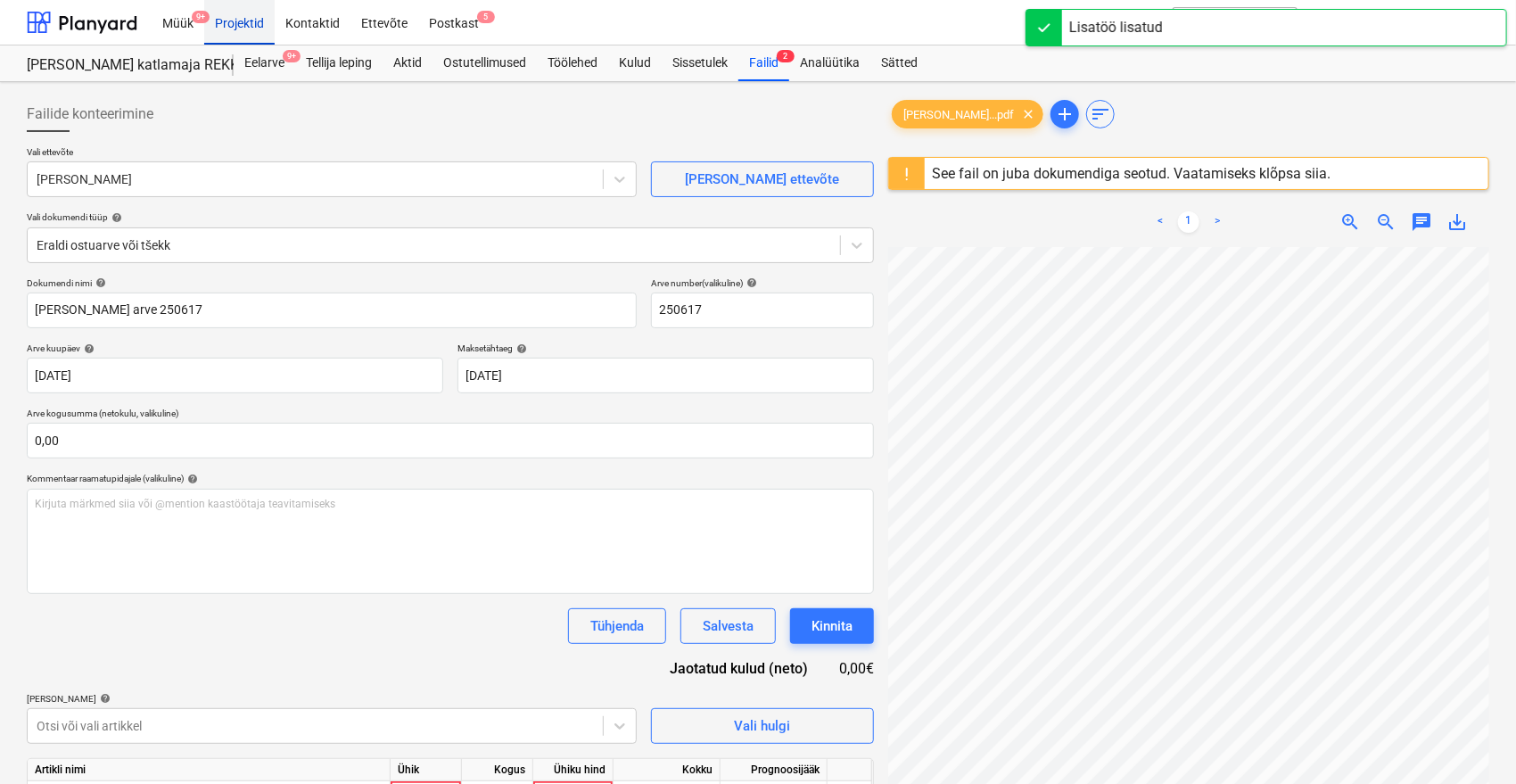
click at [253, 26] on div "Projektid" at bounding box center [239, 22] width 71 height 46
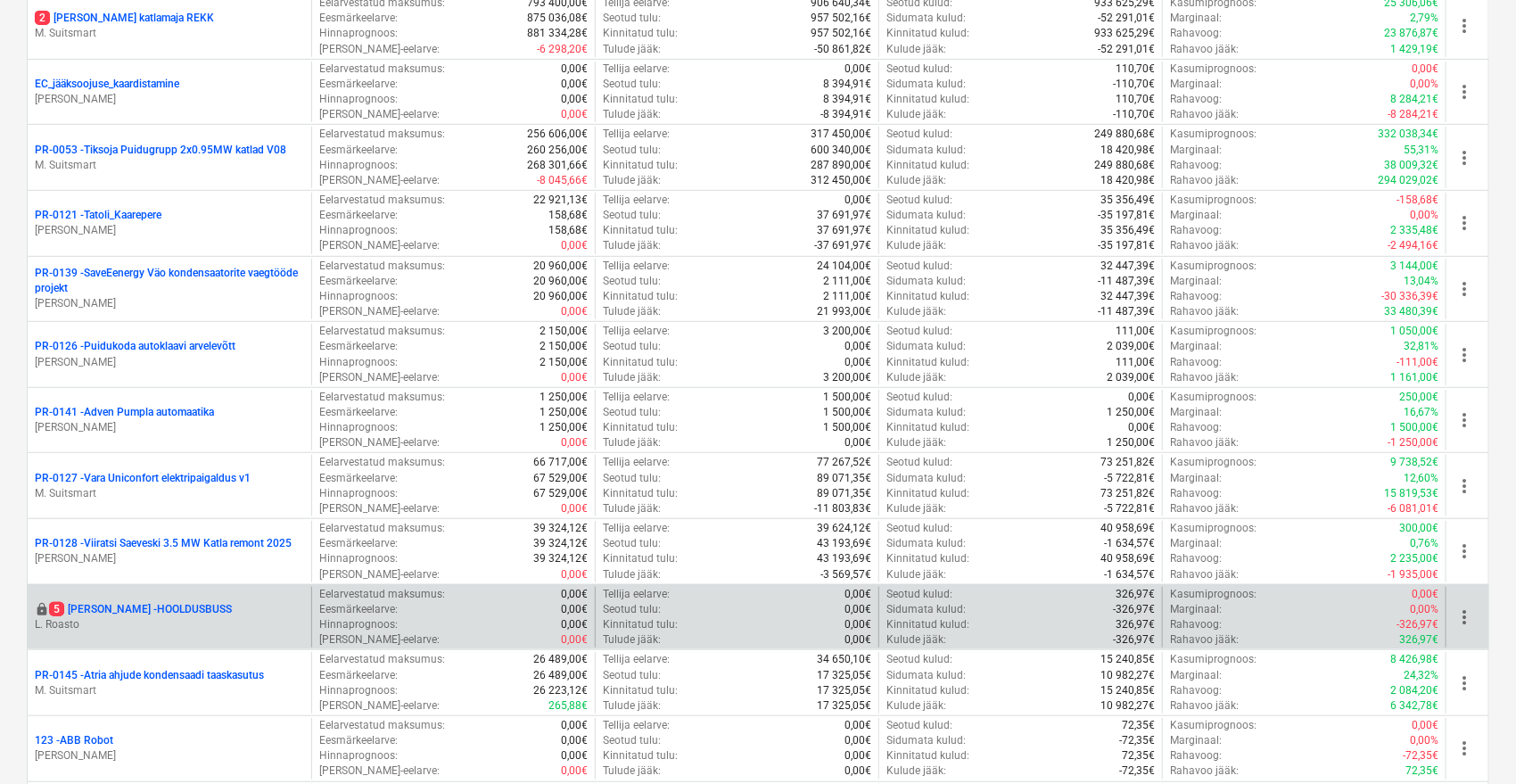
scroll to position [297, 0]
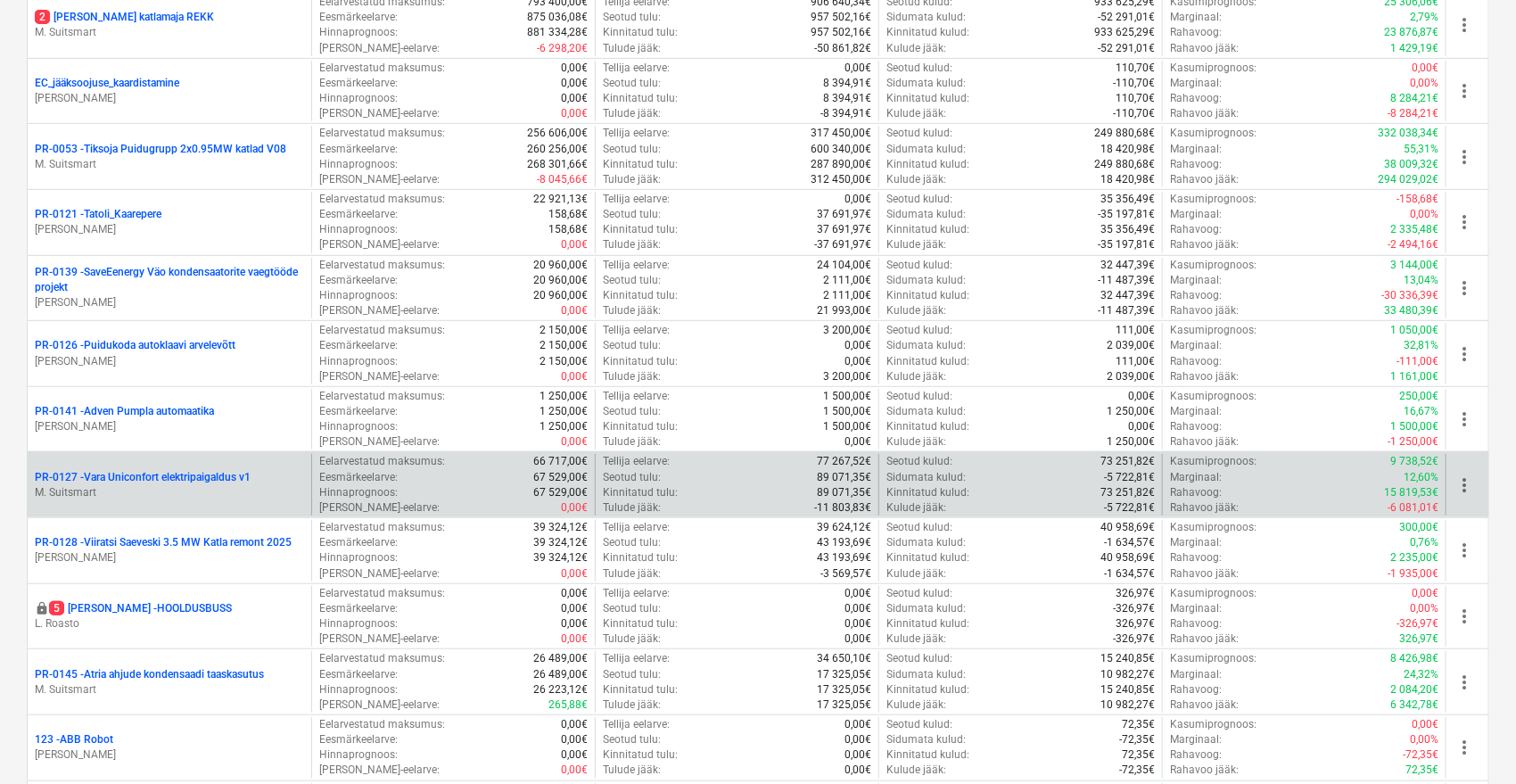
click at [205, 477] on p "PR-0127 - Vara Uniconfort elektripaigaldus v1" at bounding box center [142, 477] width 216 height 16
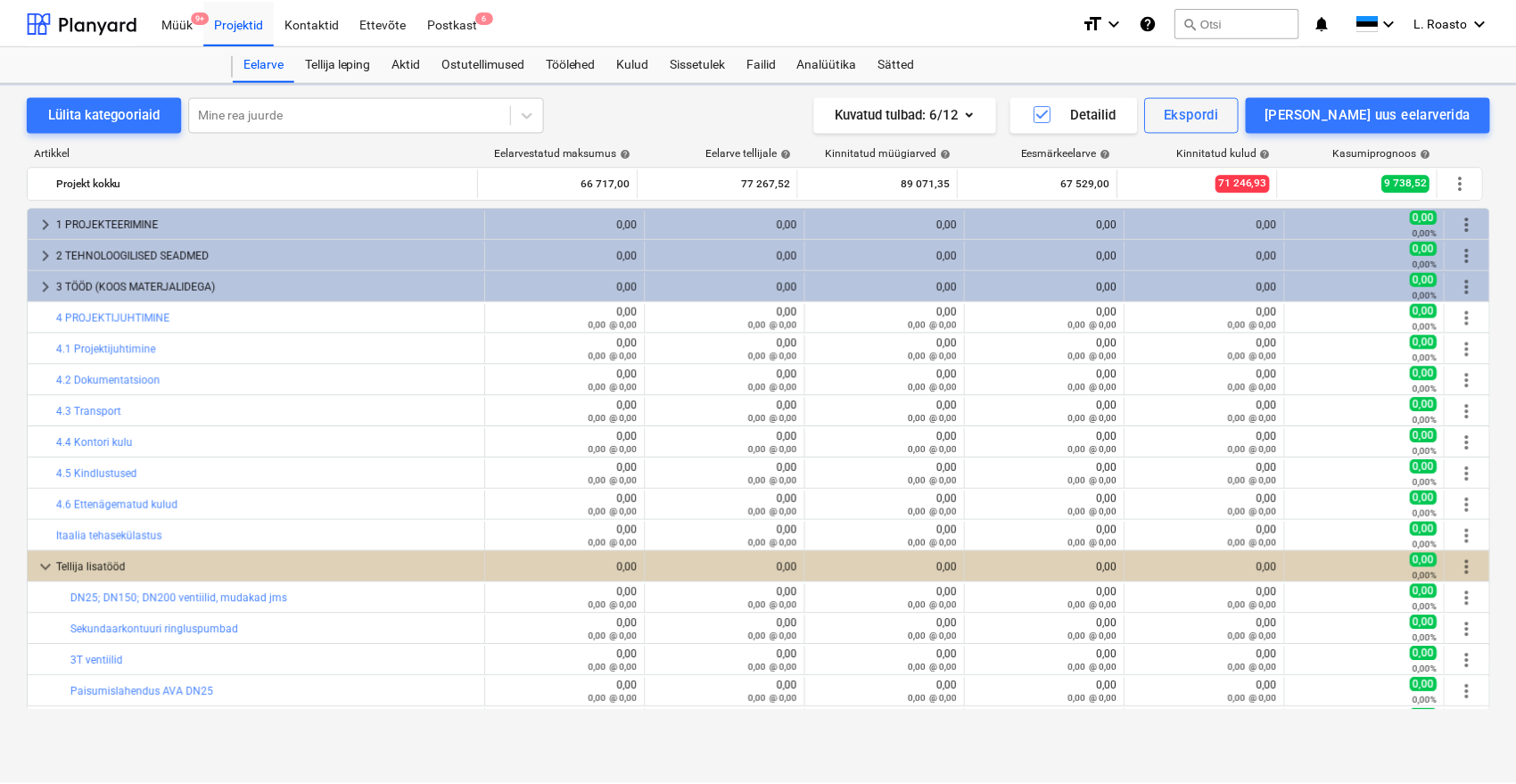
scroll to position [160, 0]
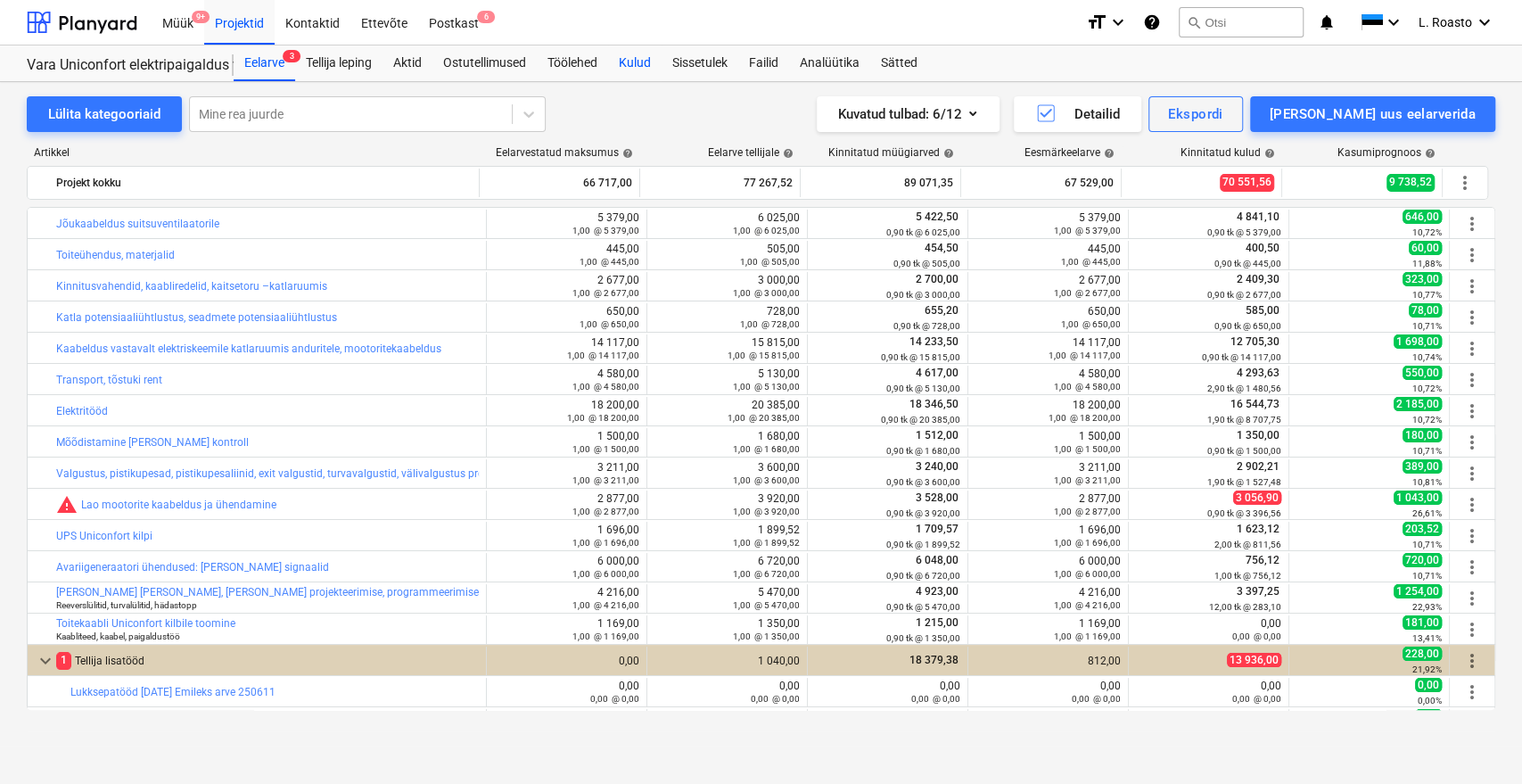
click at [619, 62] on div "Kulud" at bounding box center [635, 63] width 53 height 36
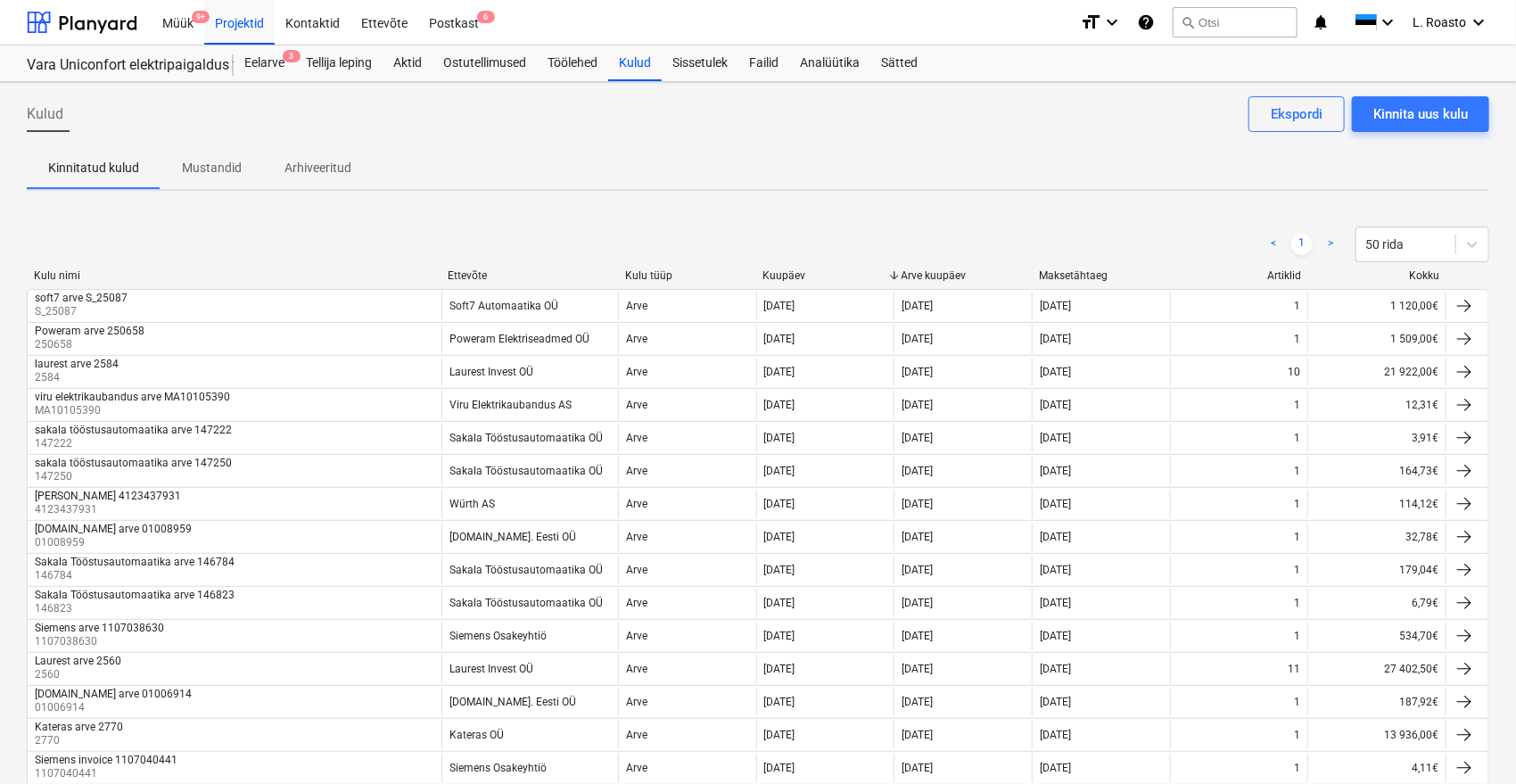
scroll to position [328, 0]
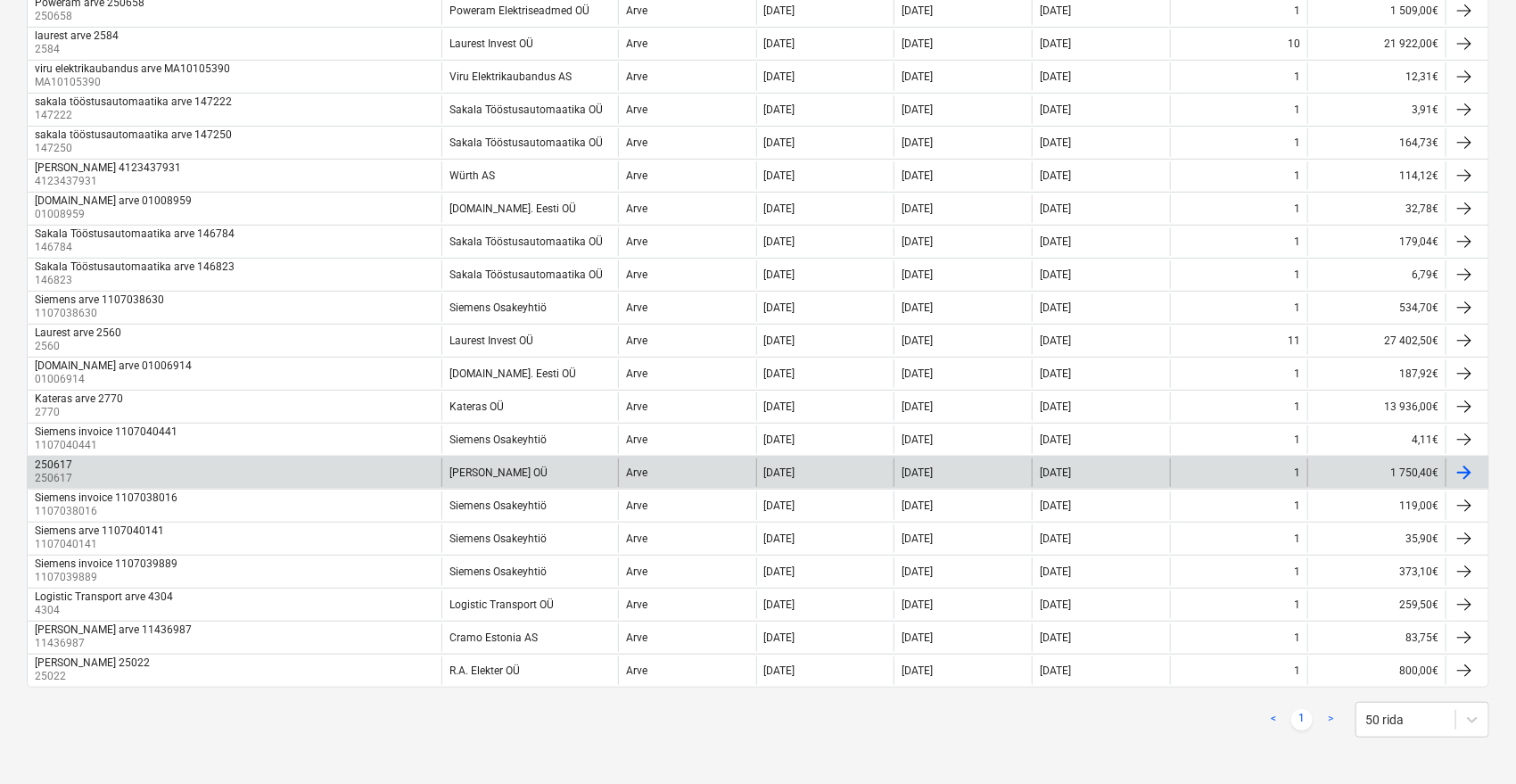
click at [56, 461] on div "250617" at bounding box center [53, 465] width 38 height 13
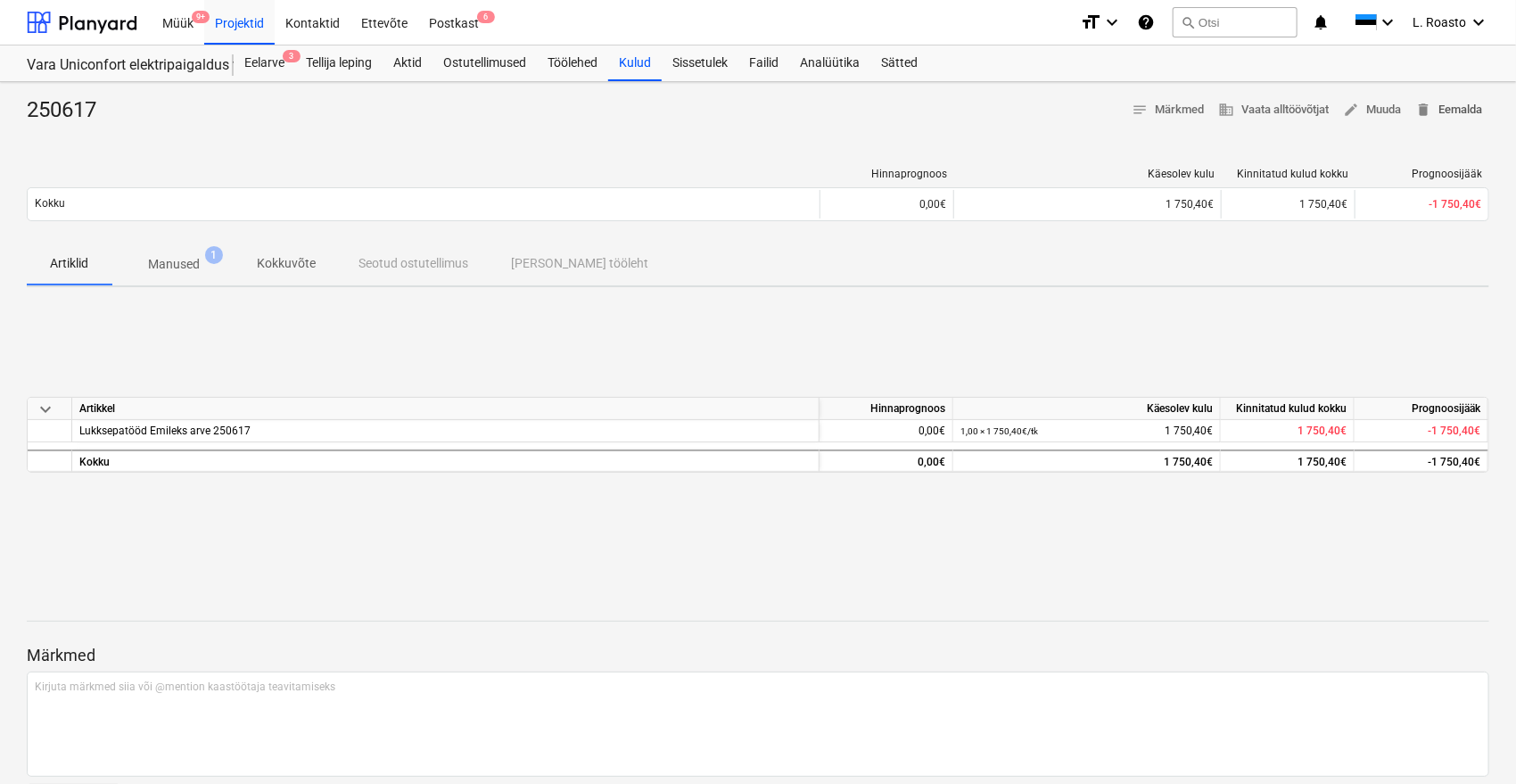
click at [1462, 112] on span "delete Eemalda" at bounding box center [1448, 110] width 67 height 20
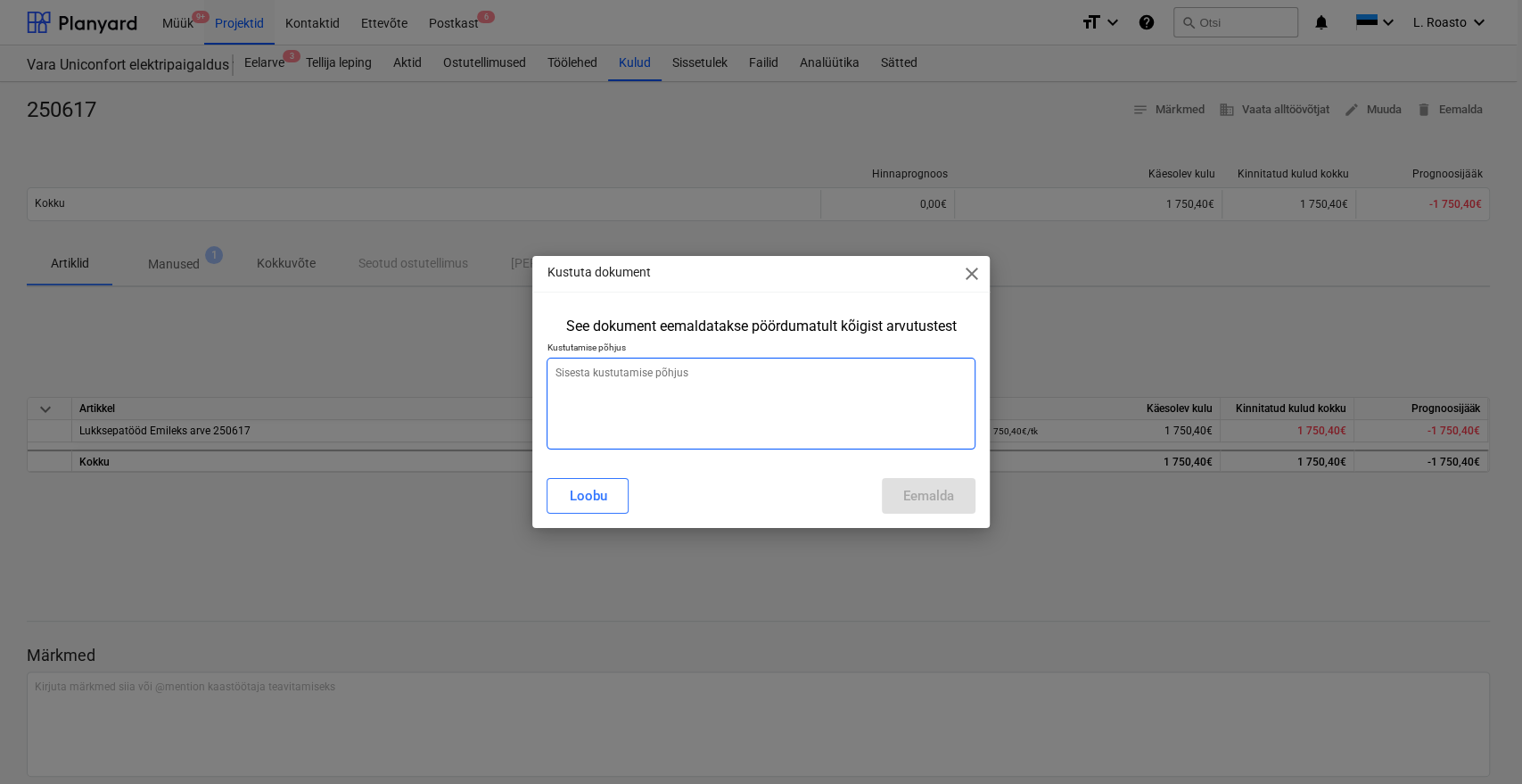
click at [721, 390] on textarea at bounding box center [761, 403] width 428 height 92
type textarea "x"
type textarea "v"
type textarea "x"
type textarea "valk"
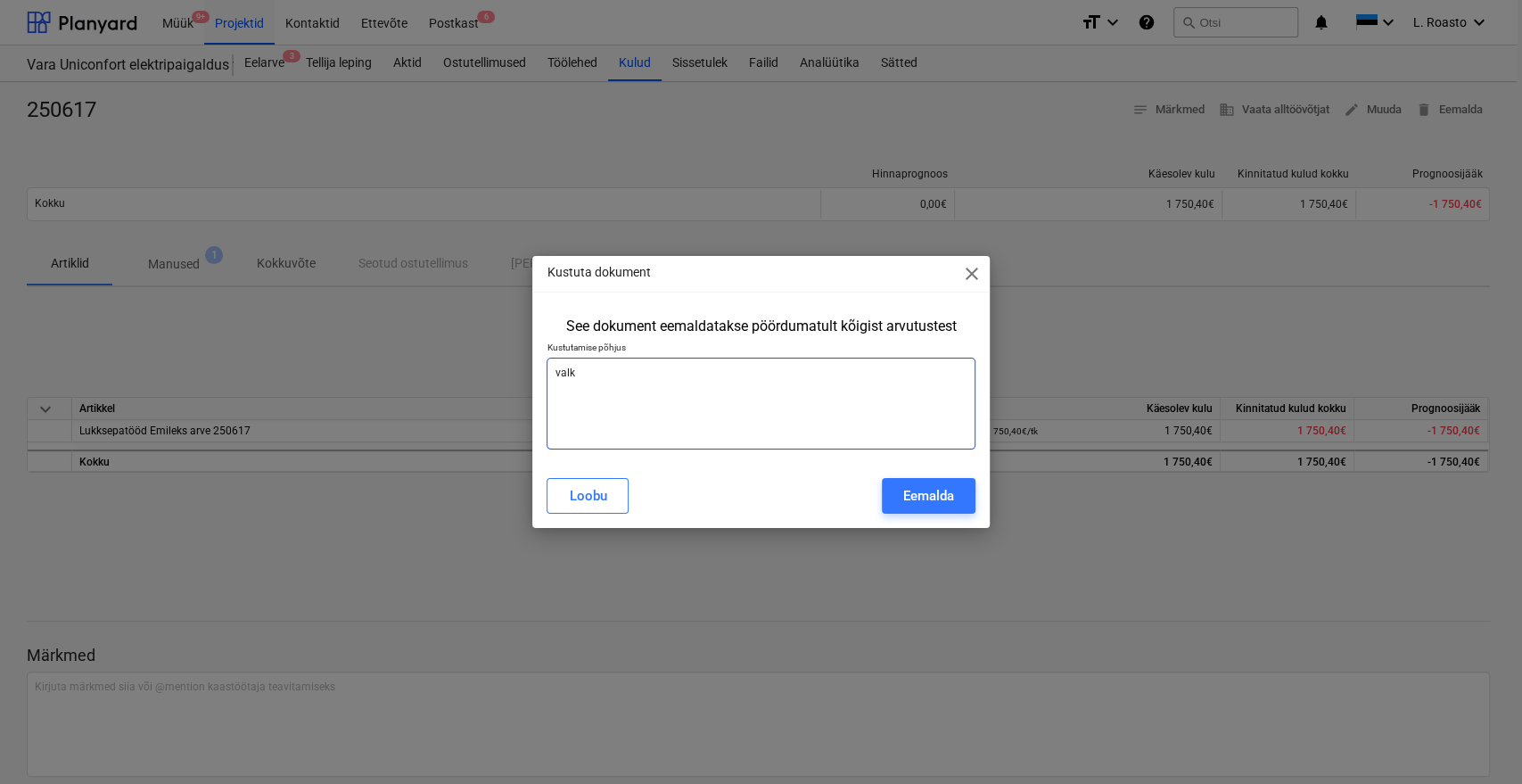
type textarea "x"
type textarea "valke"
type textarea "x"
type textarea "valk"
type textarea "x"
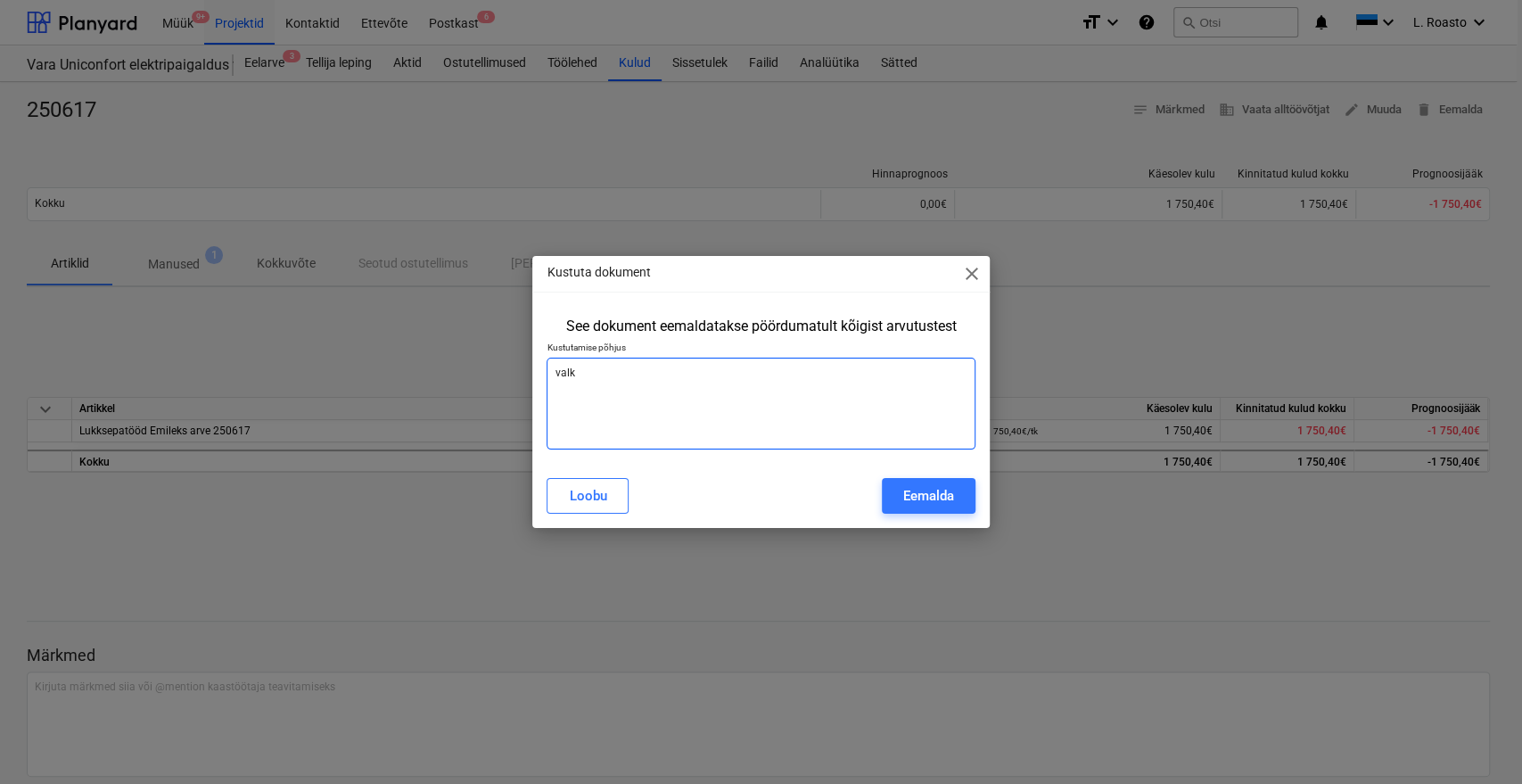
type textarea "val"
type textarea "x"
type textarea "vale"
click at [930, 488] on div "Eemalda" at bounding box center [928, 495] width 50 height 23
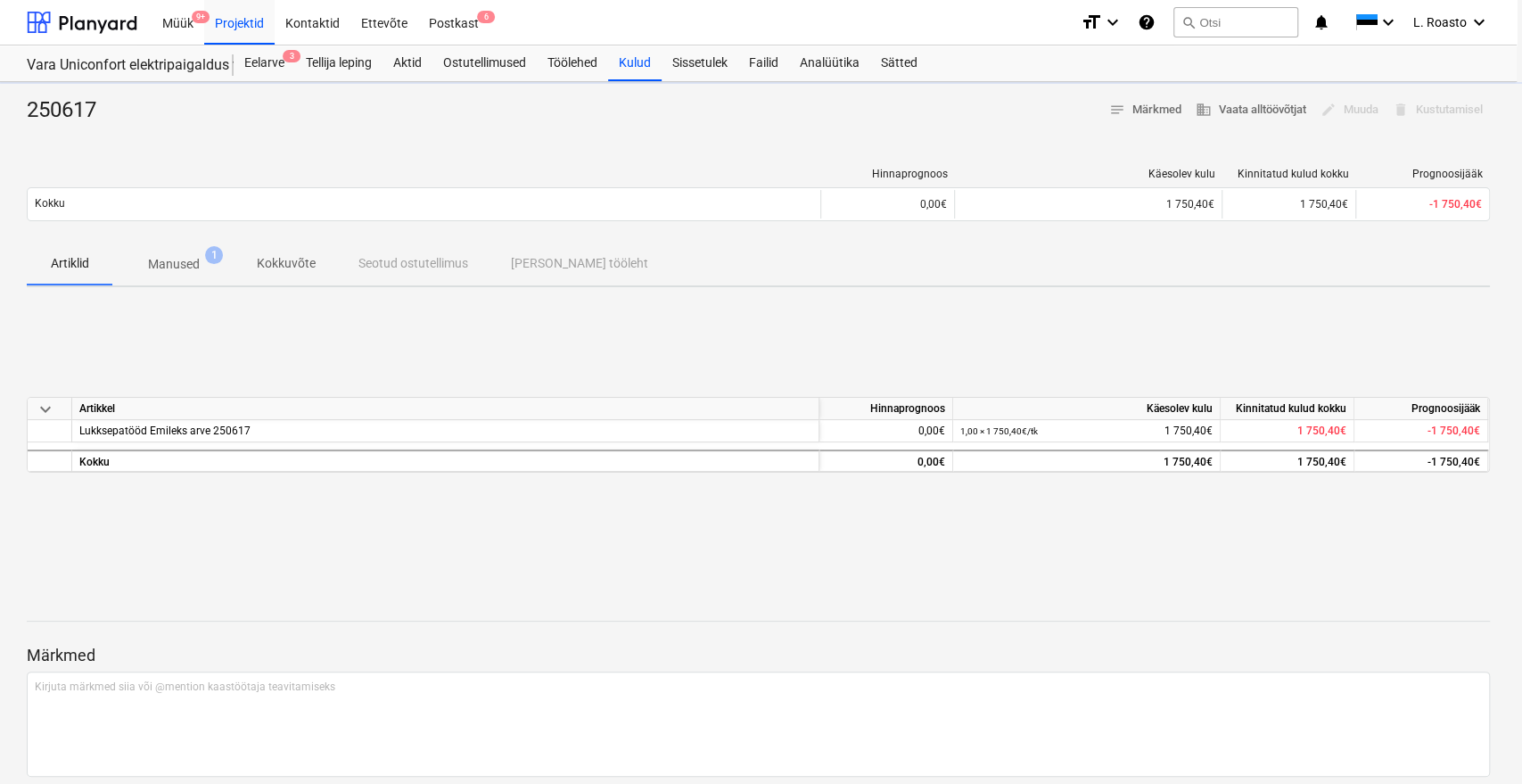
type textarea "x"
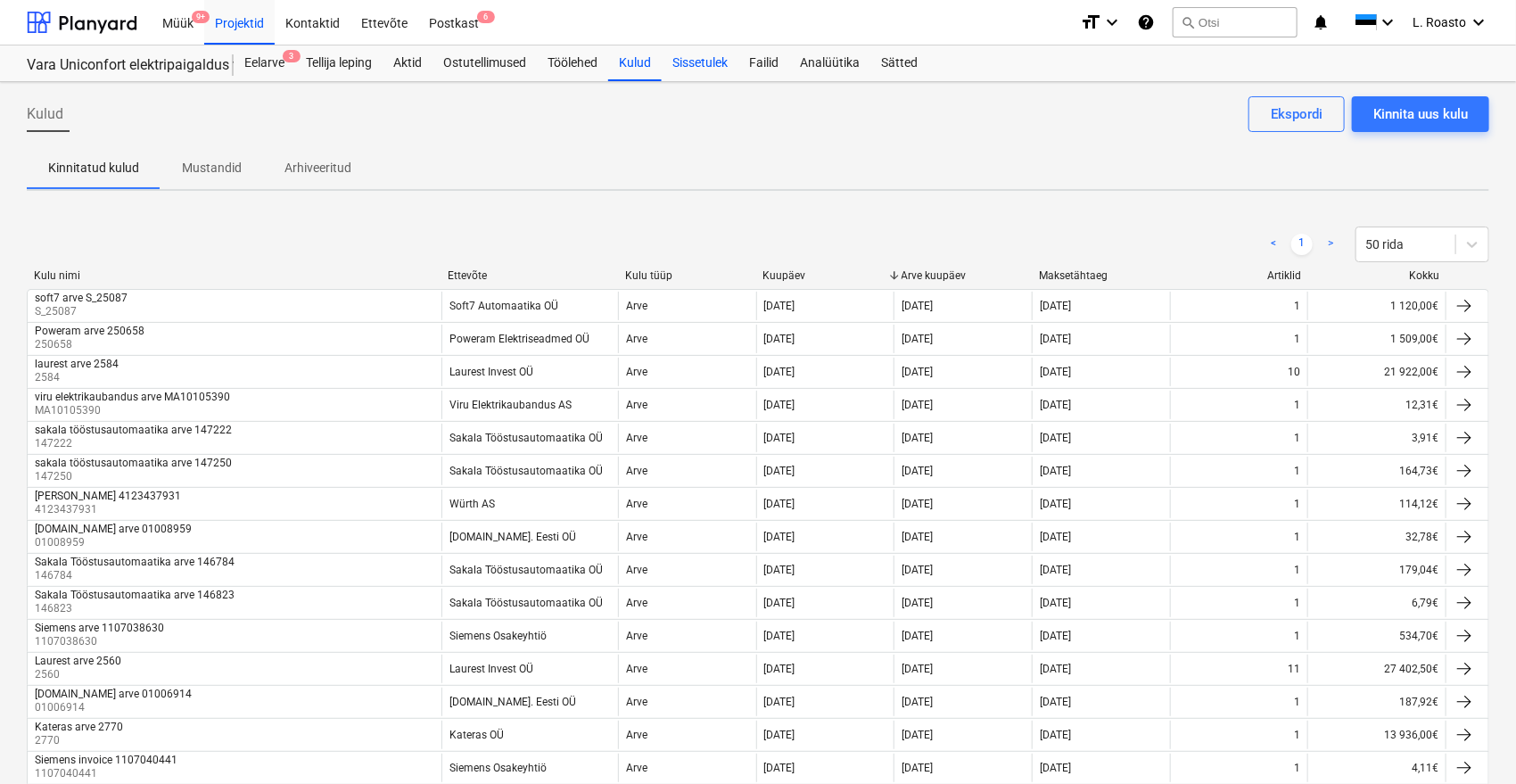
click at [681, 59] on div "Sissetulek" at bounding box center [700, 63] width 77 height 36
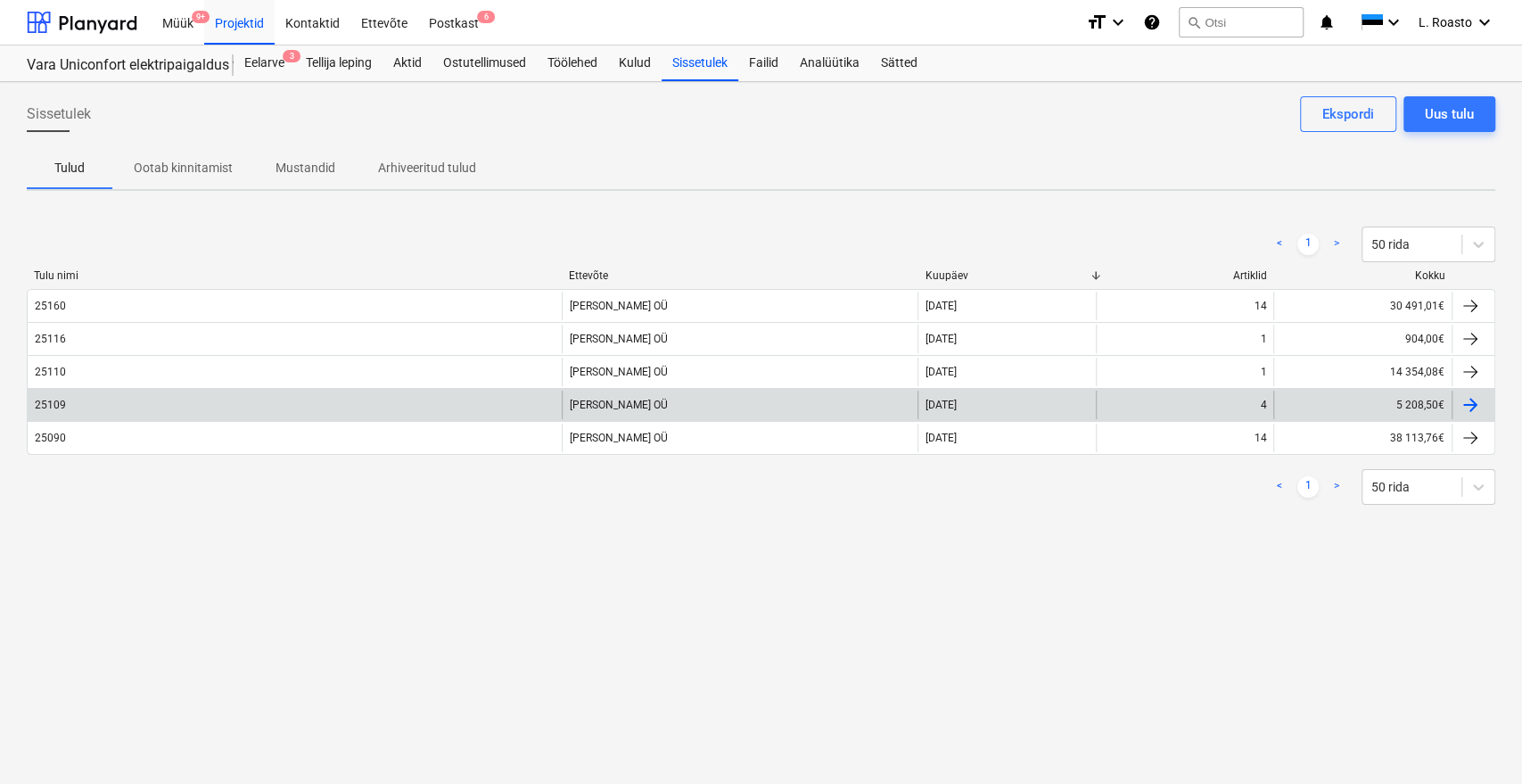
click at [89, 392] on div "25109" at bounding box center [294, 404] width 534 height 28
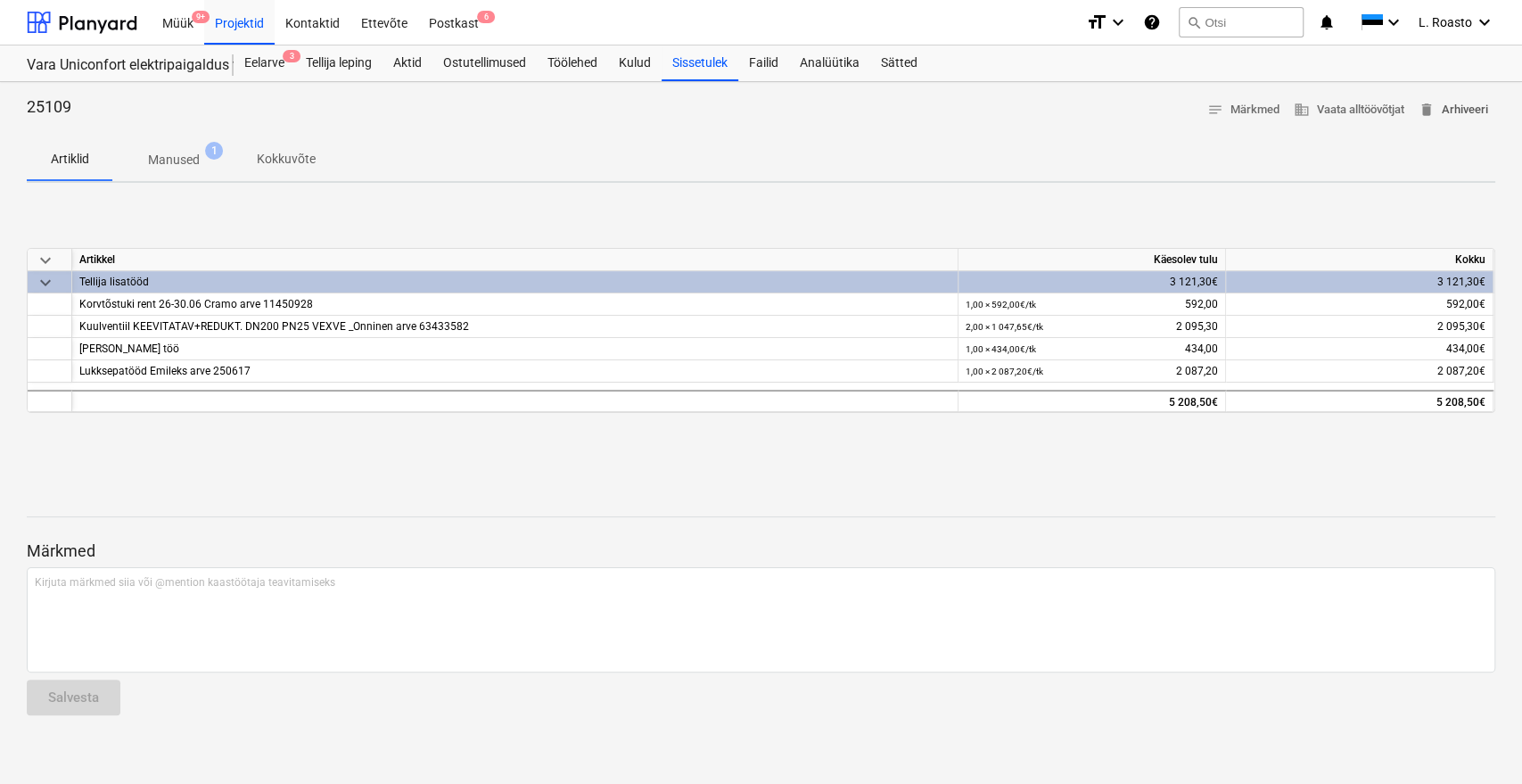
click at [1461, 111] on span "delete Arhiveeri" at bounding box center [1454, 110] width 70 height 20
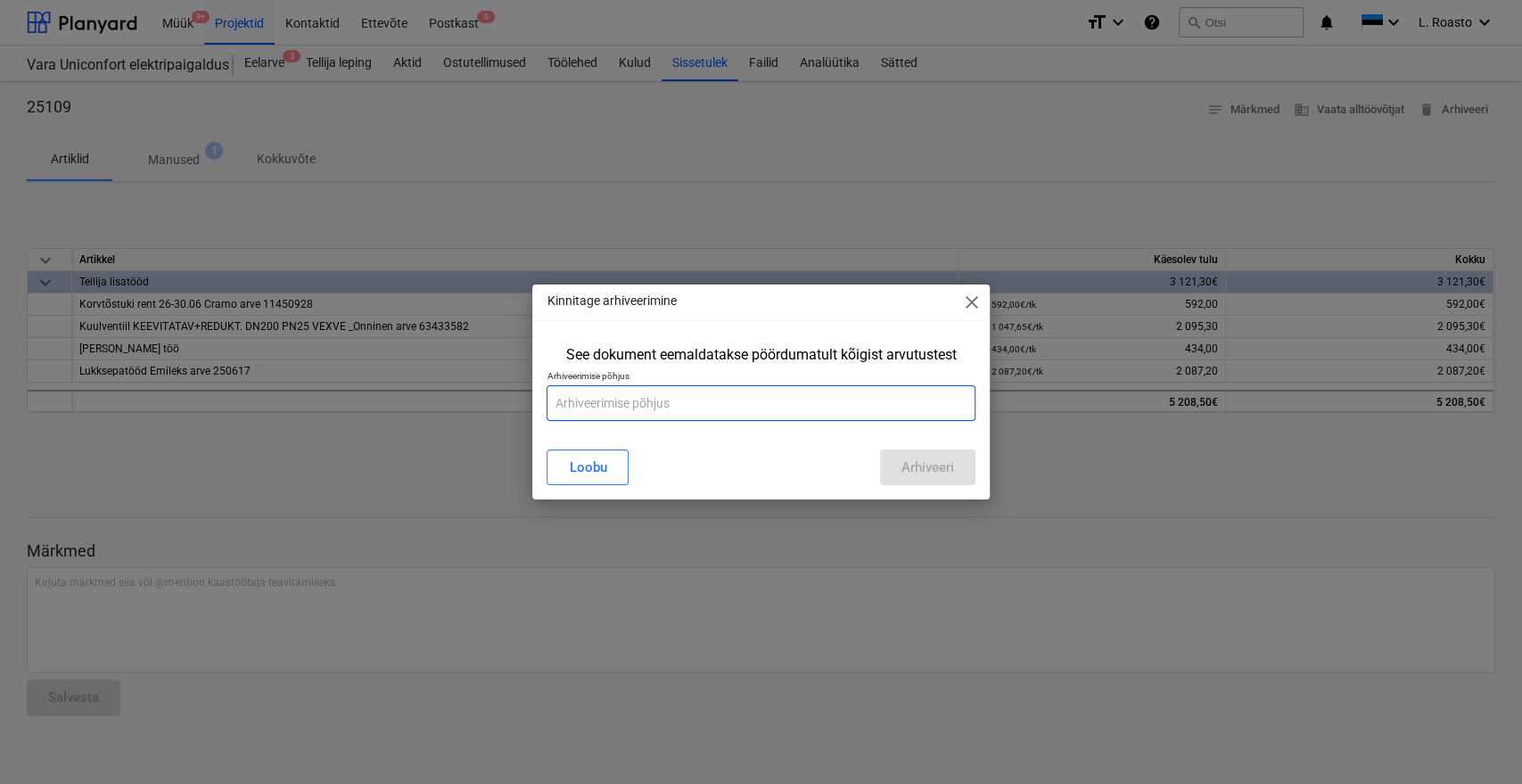
click at [764, 401] on input "text" at bounding box center [761, 403] width 428 height 36
type input "vale"
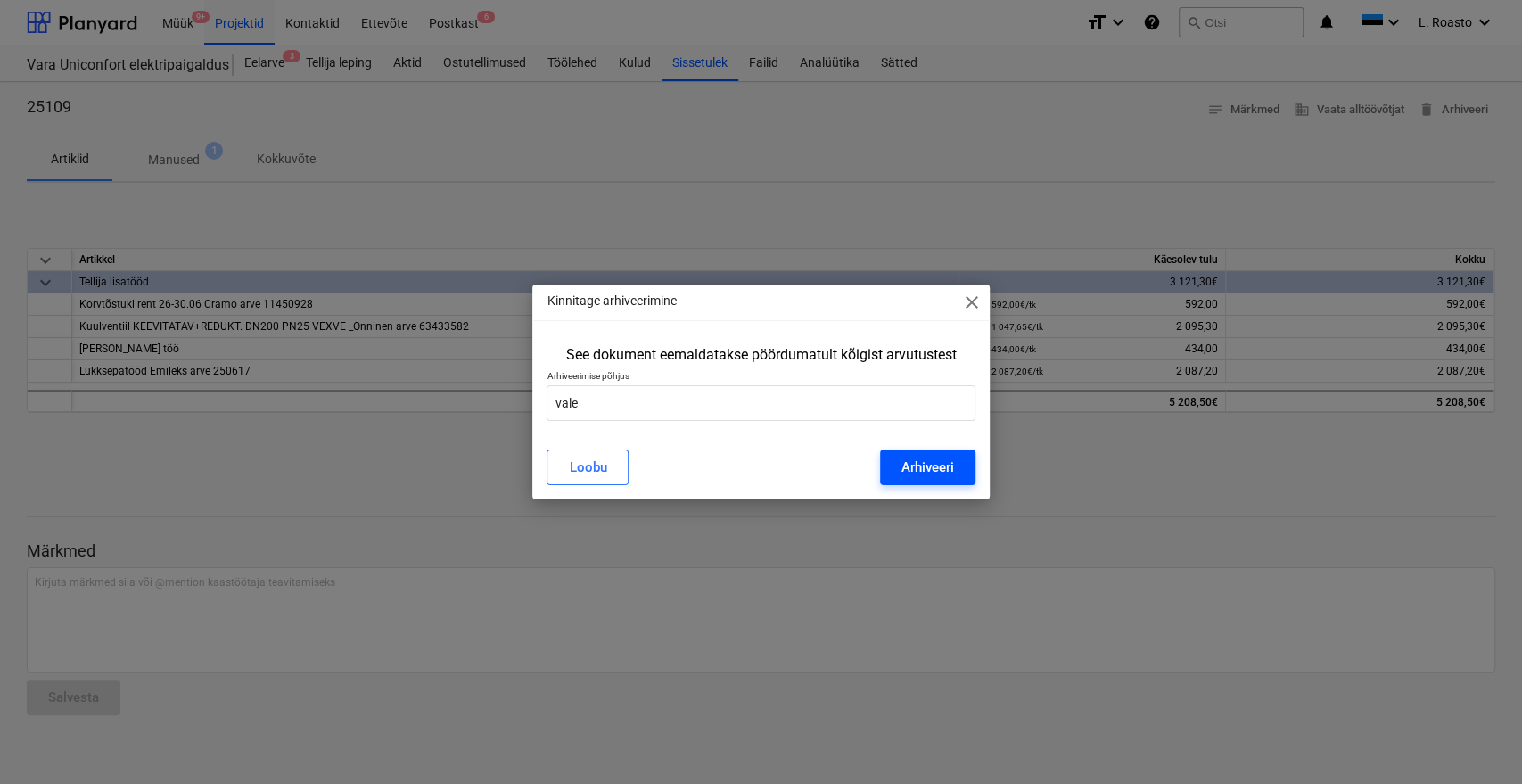
click at [949, 463] on div "Arhiveeri" at bounding box center [928, 467] width 52 height 23
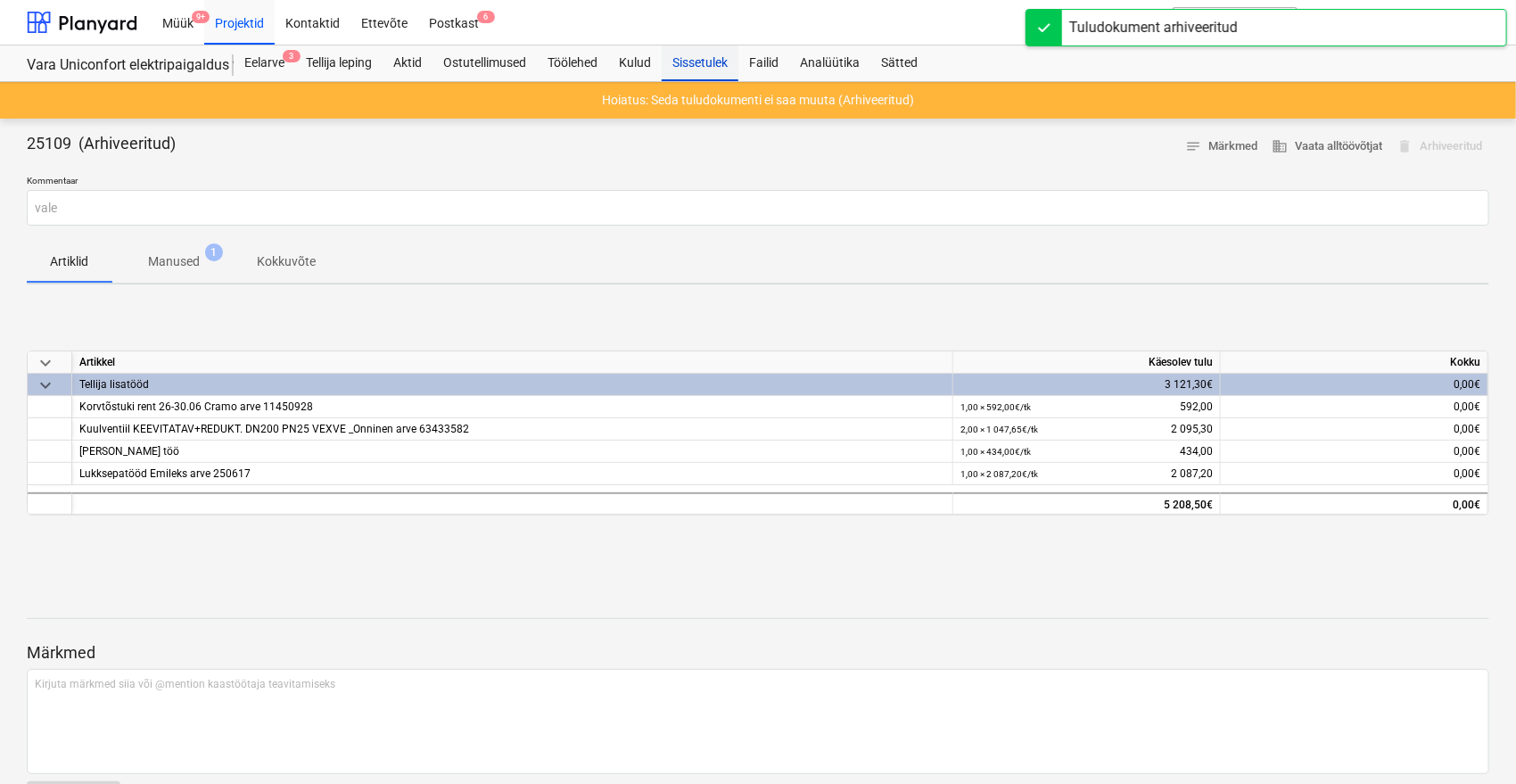
click at [708, 61] on div "Sissetulek" at bounding box center [700, 63] width 77 height 36
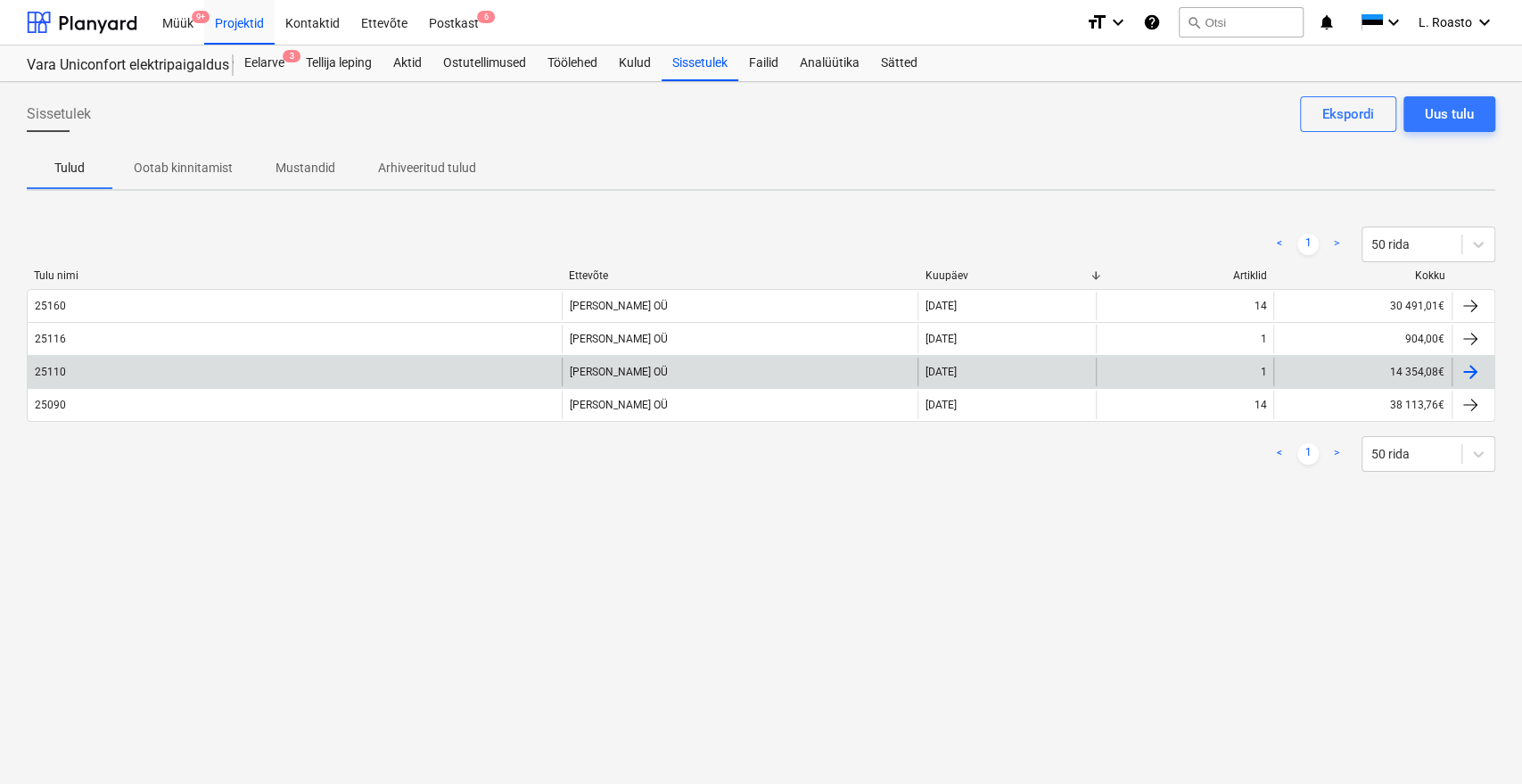
click at [104, 370] on div "25110" at bounding box center [294, 371] width 534 height 28
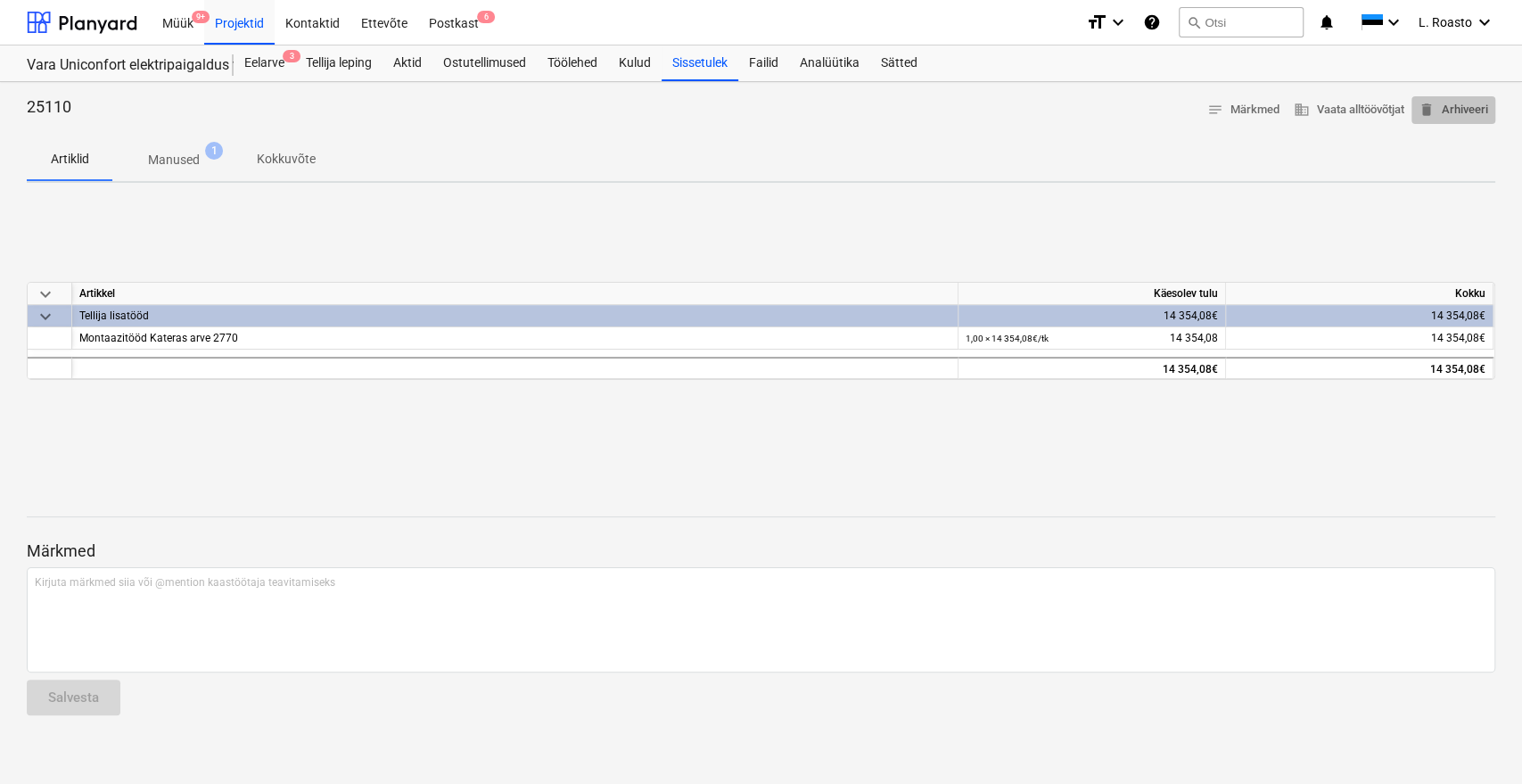
click at [1463, 106] on span "delete Arhiveeri" at bounding box center [1454, 110] width 70 height 20
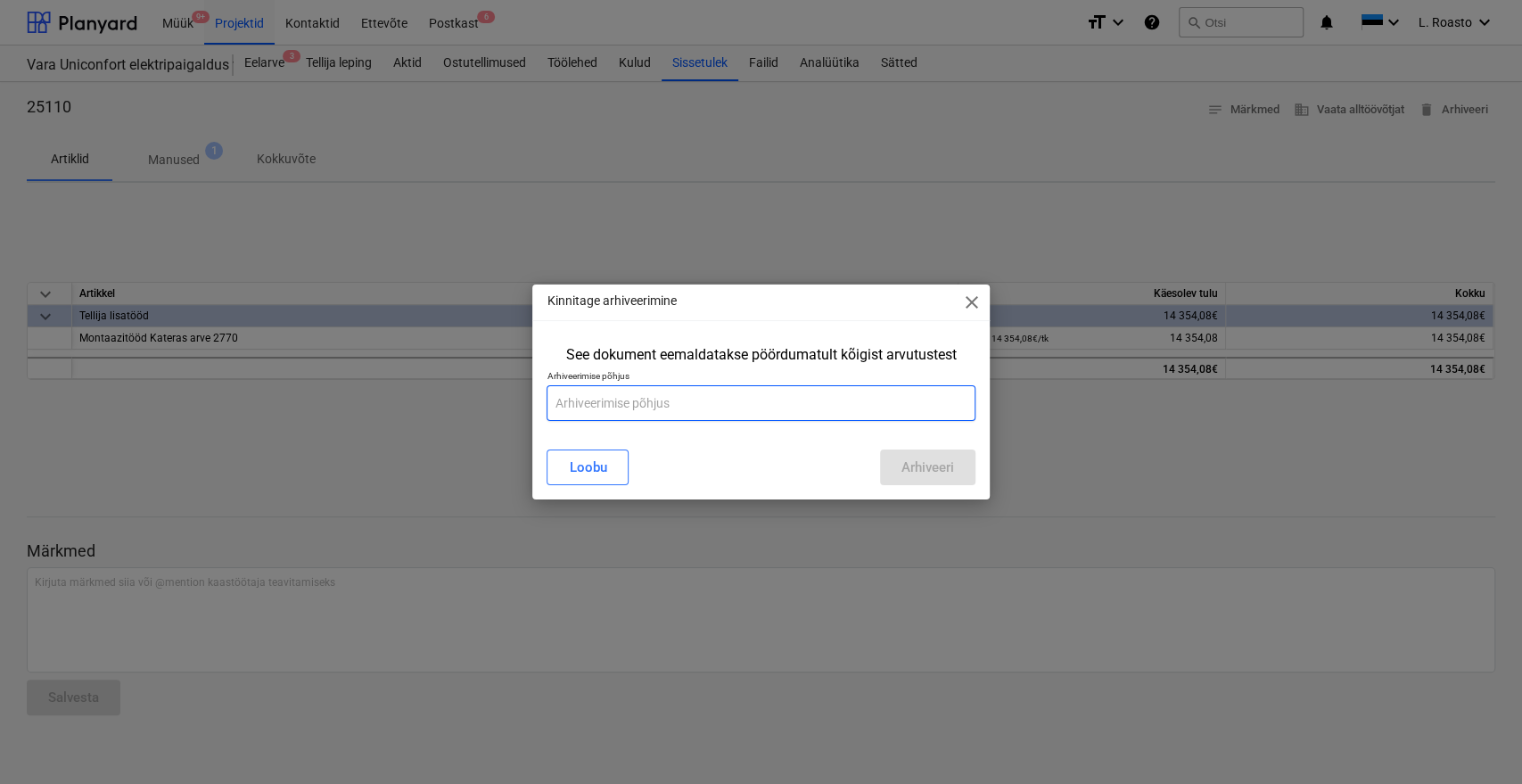
click at [872, 396] on input "text" at bounding box center [761, 403] width 428 height 36
type input "vale"
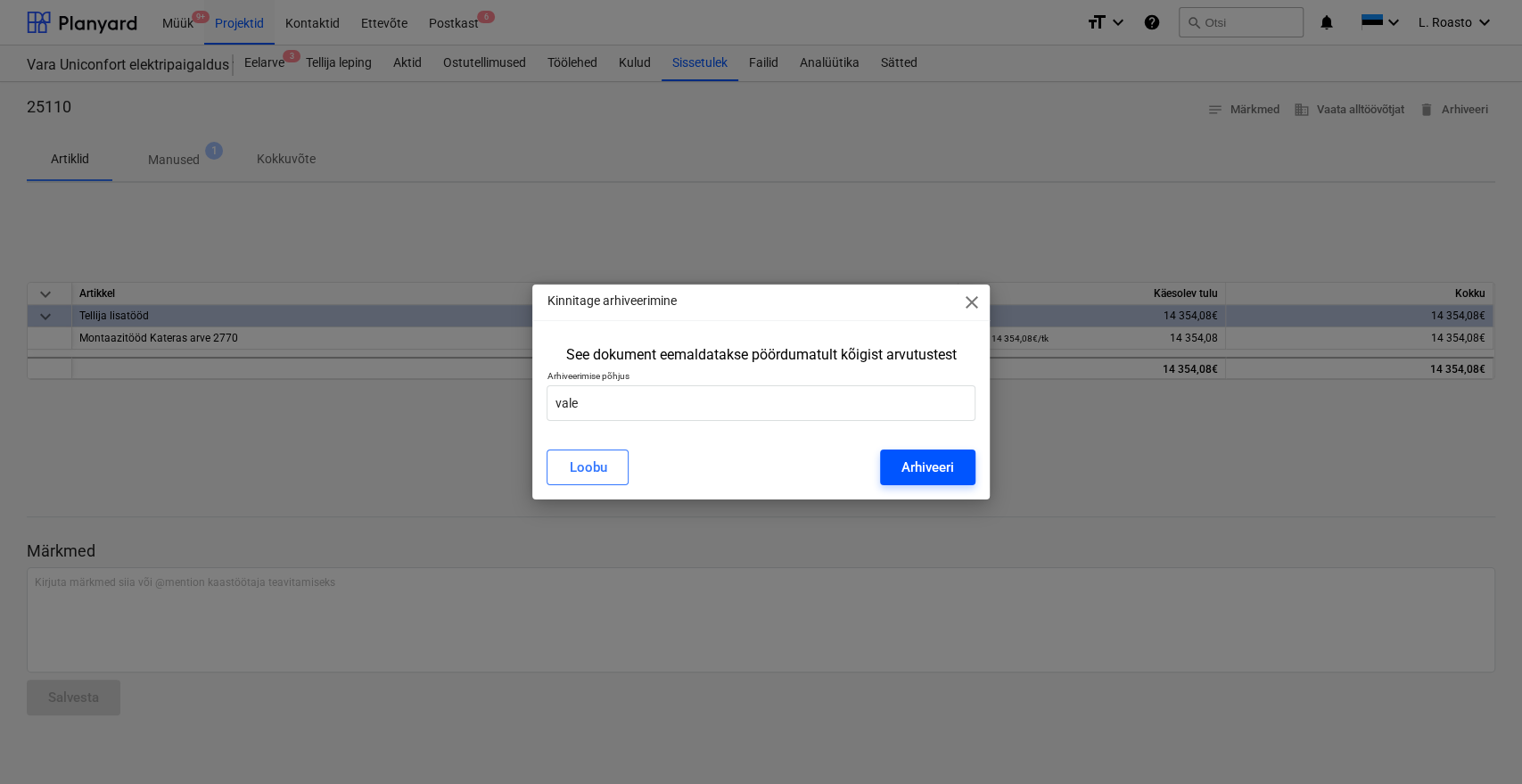
click at [914, 462] on div "Arhiveeri" at bounding box center [928, 467] width 52 height 23
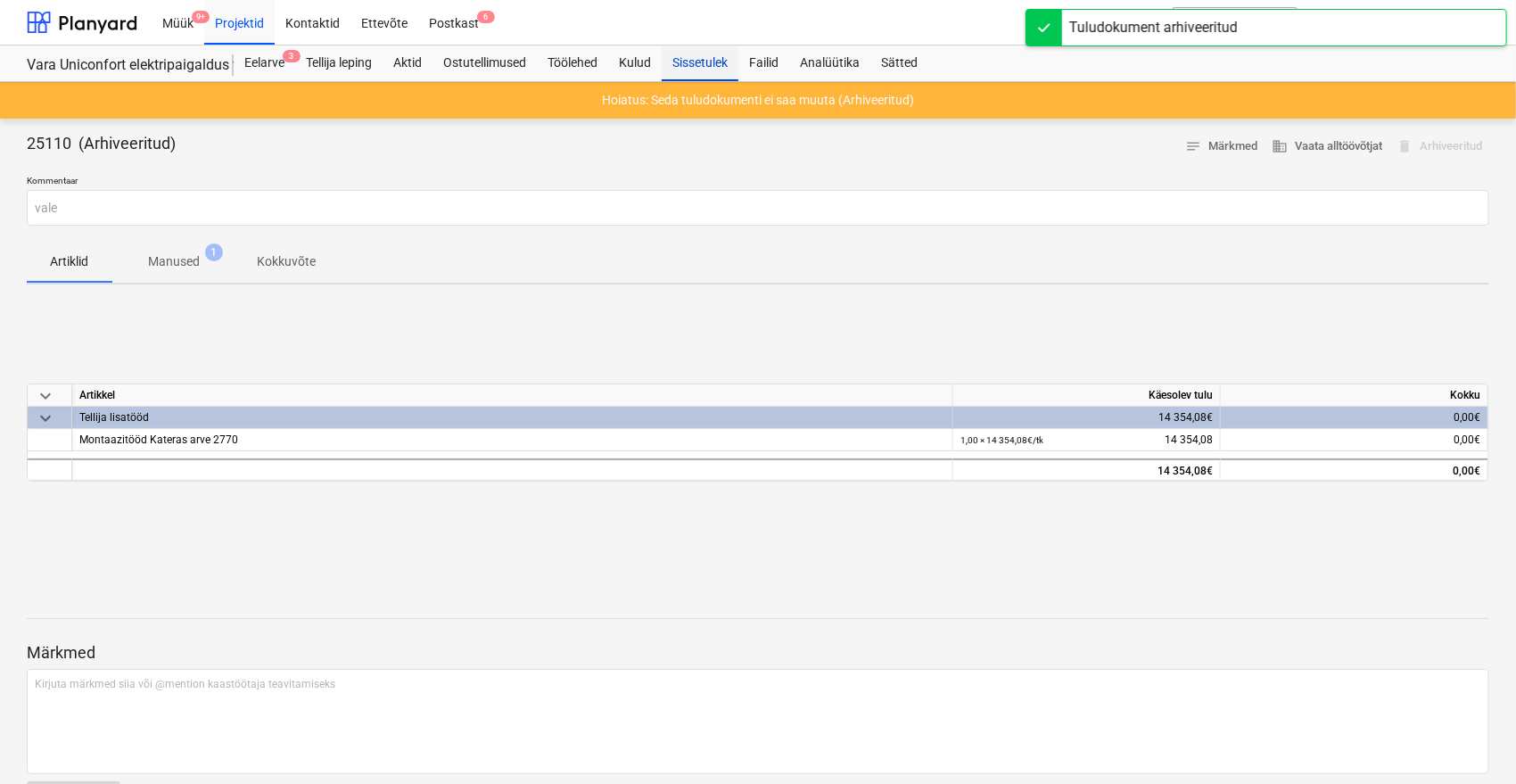
click at [715, 70] on div "Sissetulek" at bounding box center [700, 63] width 77 height 36
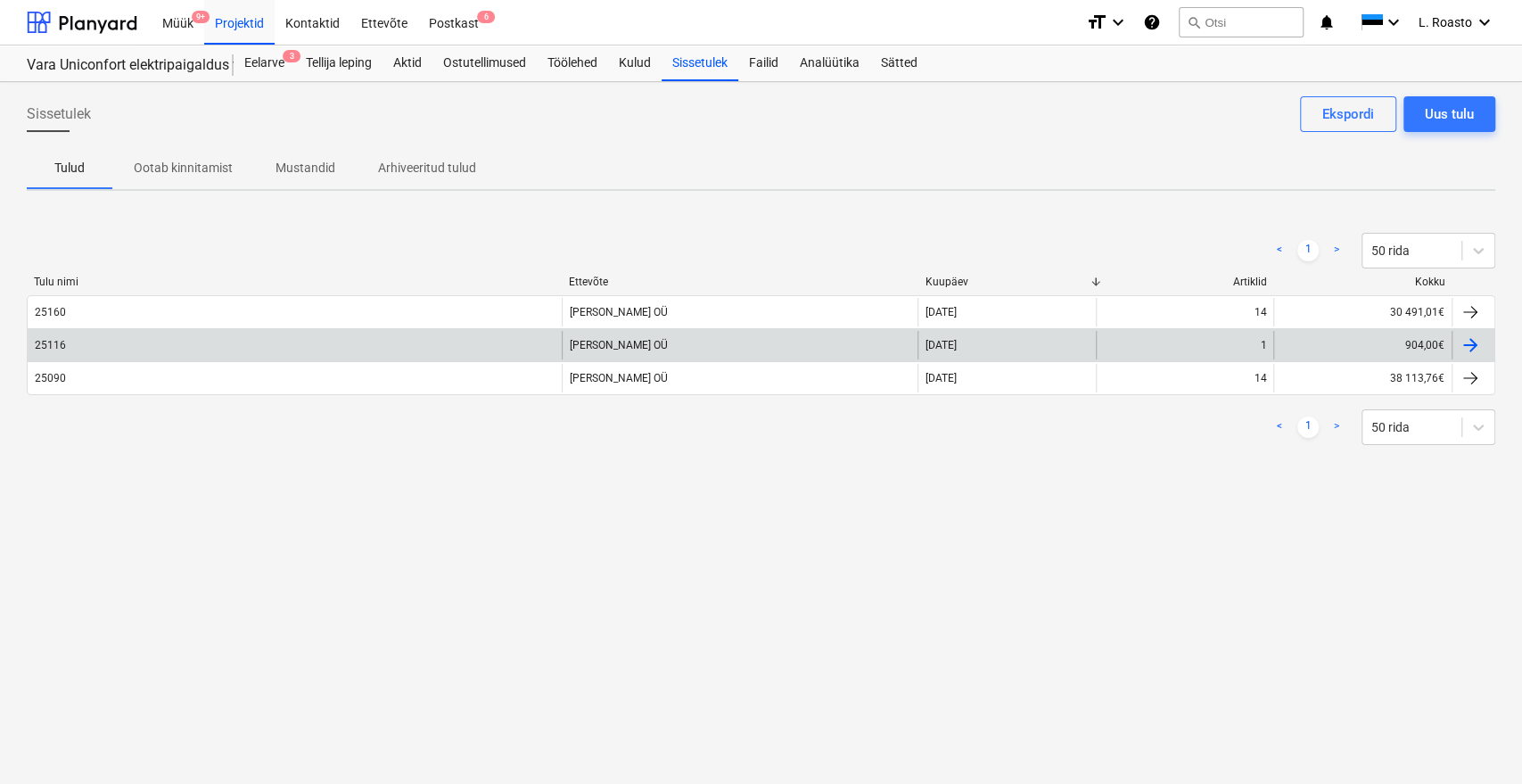
click at [150, 345] on div "25116" at bounding box center [294, 345] width 534 height 28
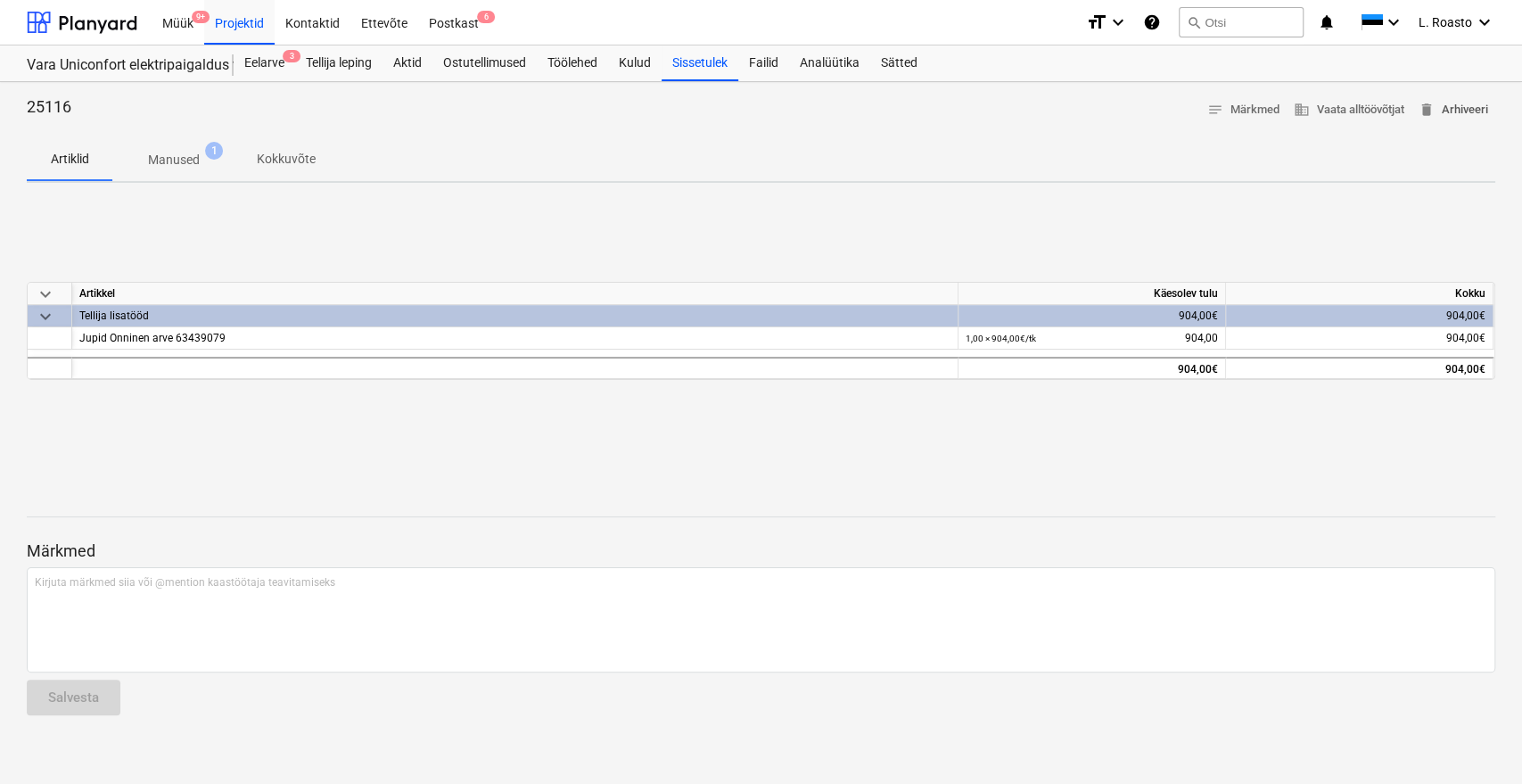
click at [1440, 101] on span "delete Arhiveeri" at bounding box center [1454, 110] width 70 height 20
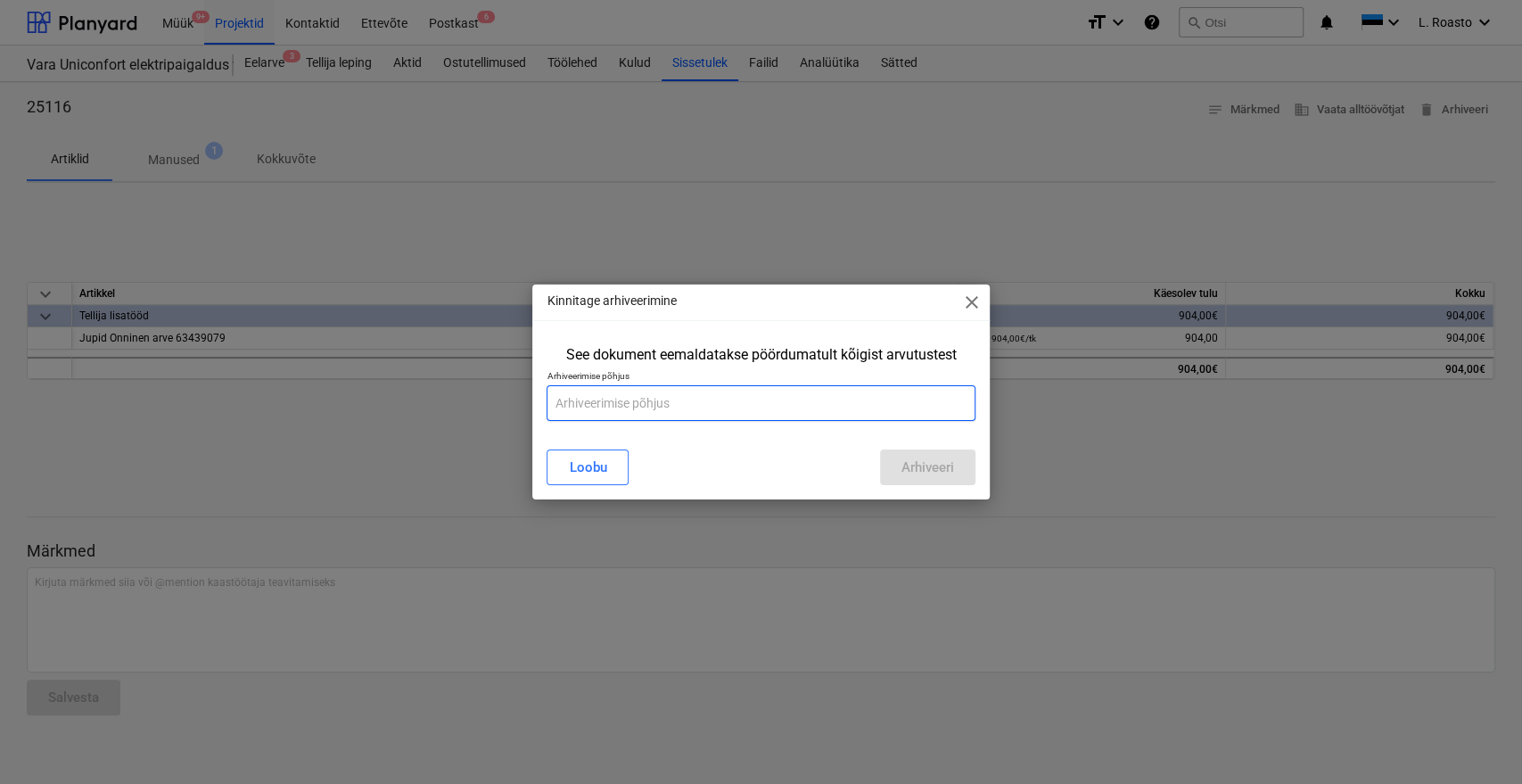
click at [663, 409] on input "text" at bounding box center [761, 403] width 428 height 36
type input "vale"
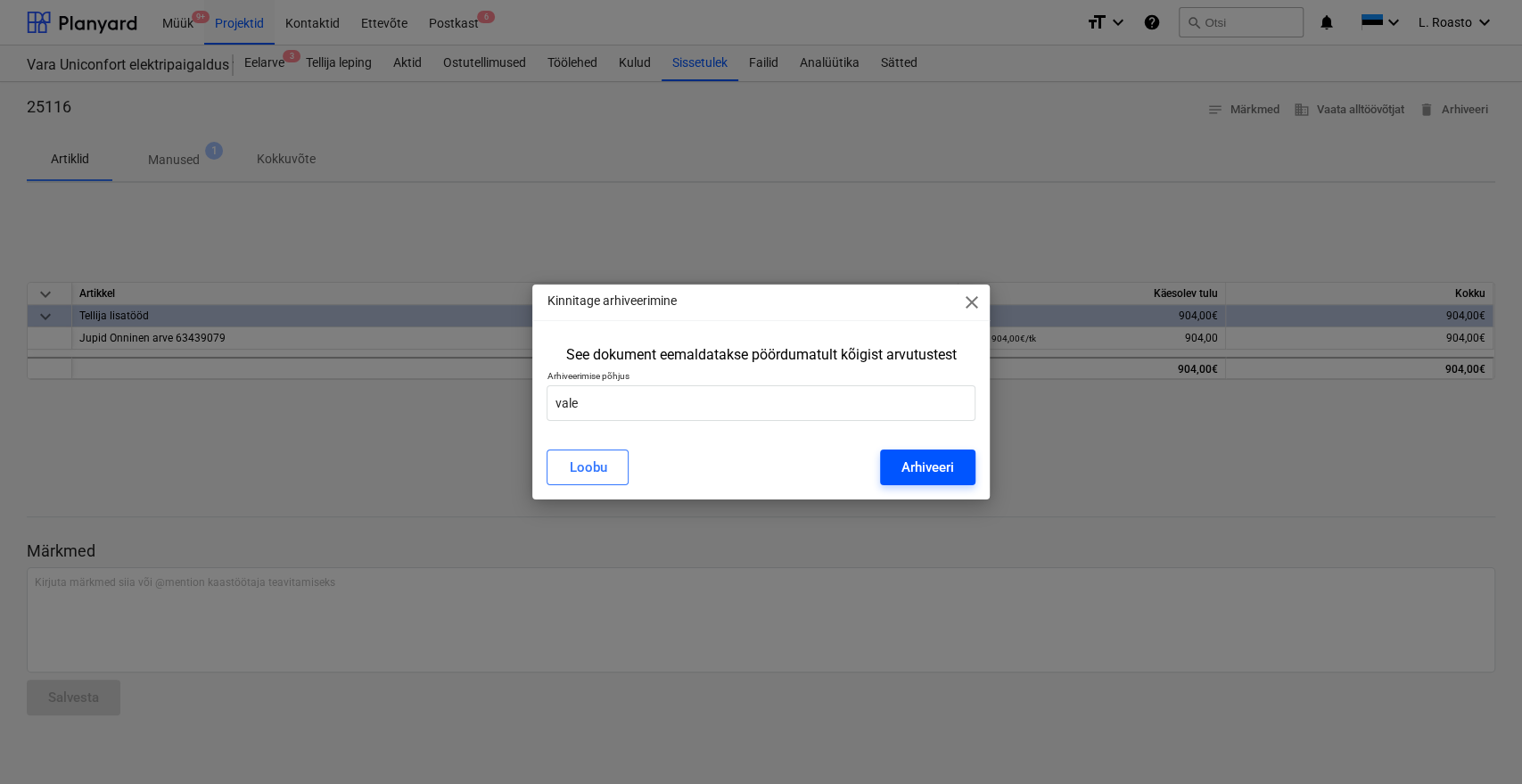
click at [924, 452] on button "Arhiveeri" at bounding box center [928, 467] width 95 height 36
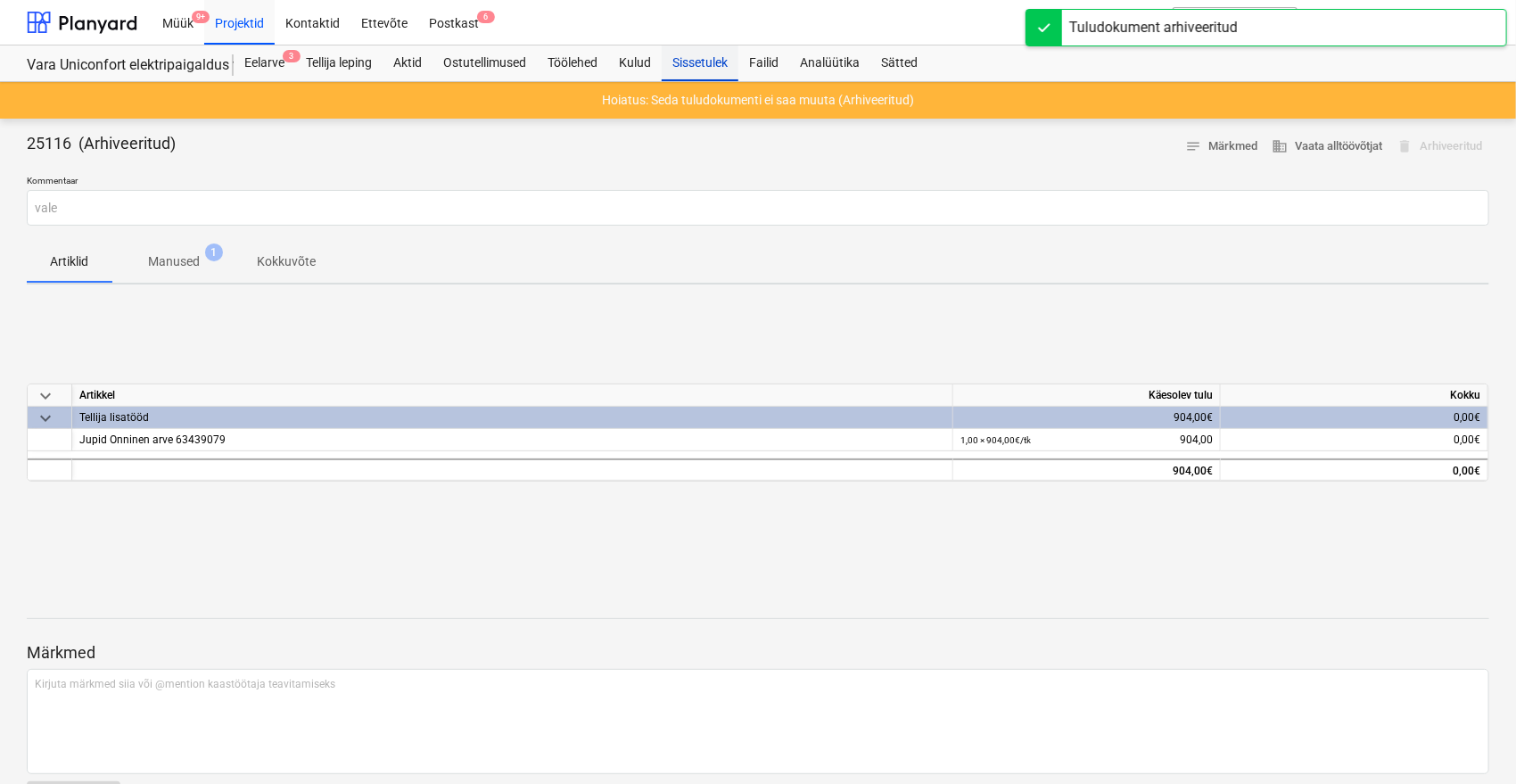
click at [714, 68] on div "Sissetulek" at bounding box center [700, 63] width 77 height 36
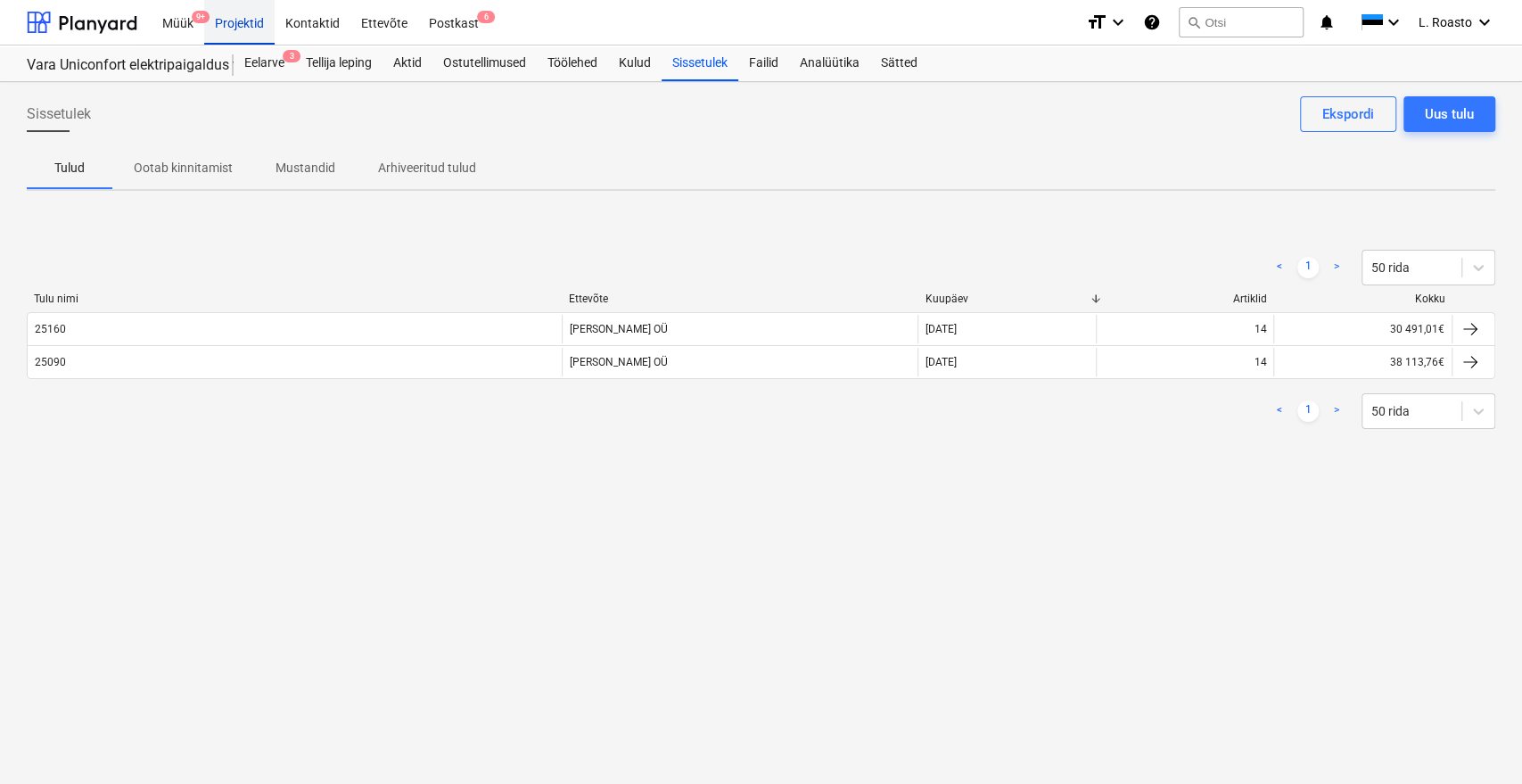
click at [244, 19] on div "Projektid" at bounding box center [239, 22] width 71 height 46
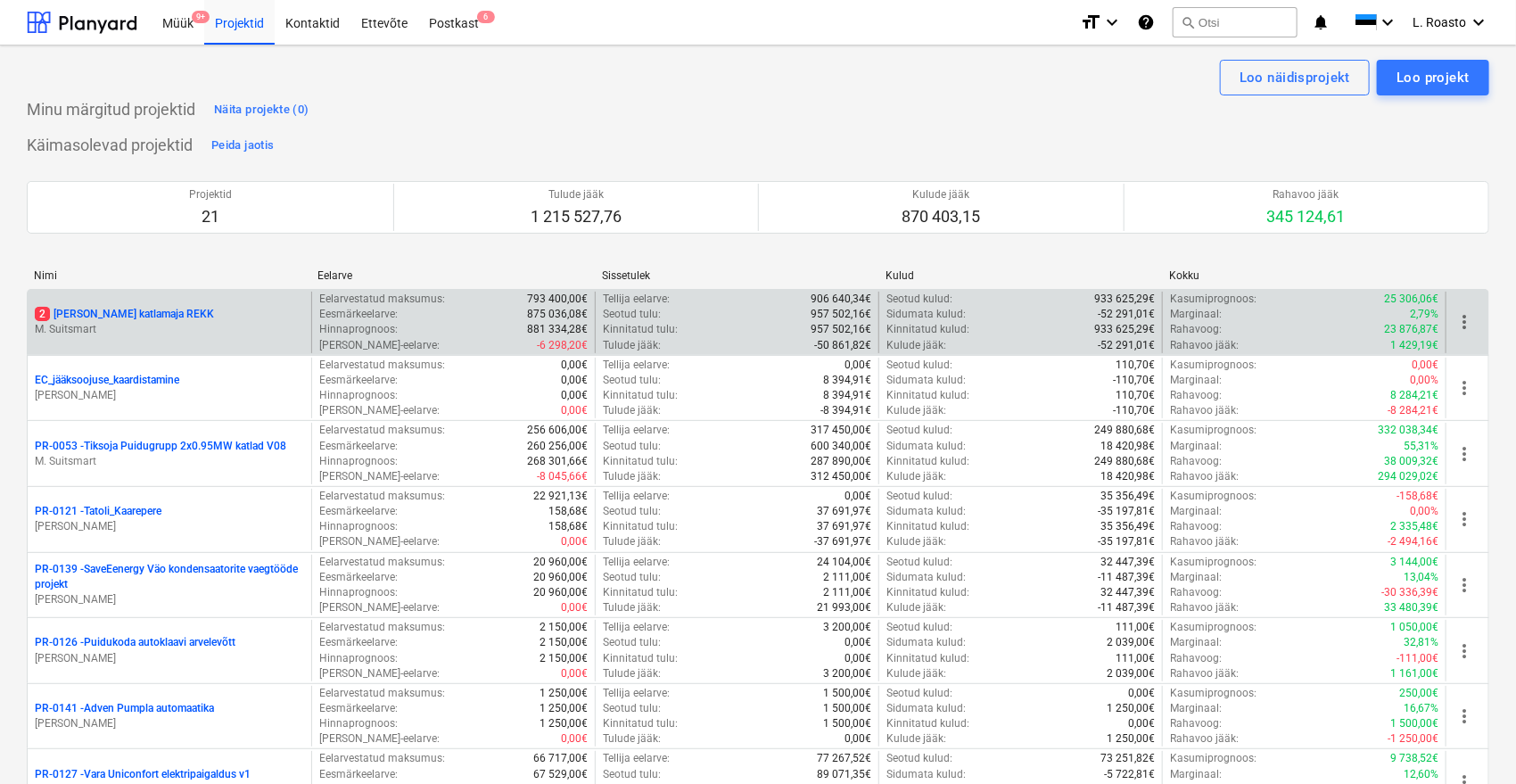
click at [133, 319] on p "2 [PERSON_NAME] katlamaja REKK" at bounding box center [124, 314] width 179 height 16
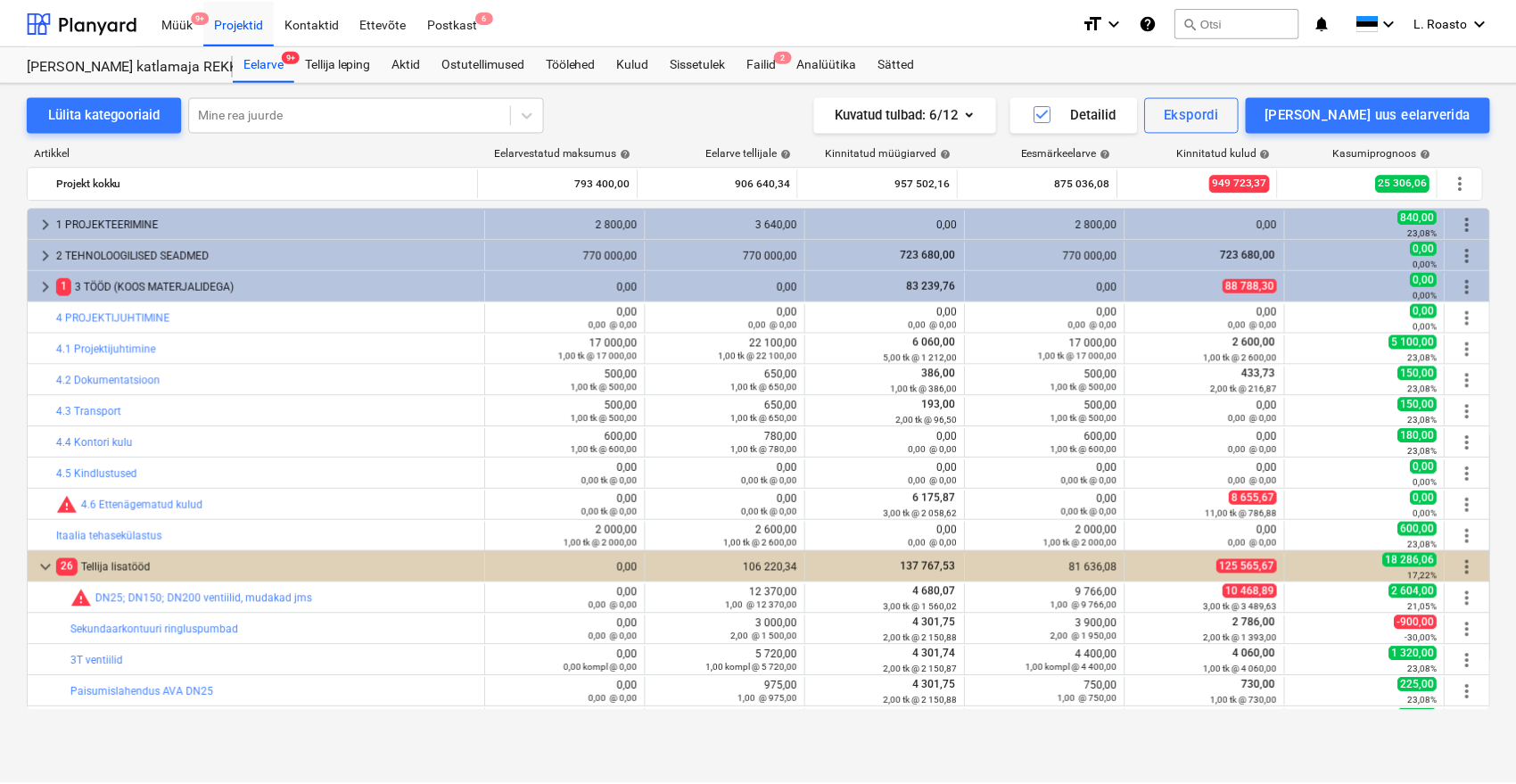
scroll to position [160, 0]
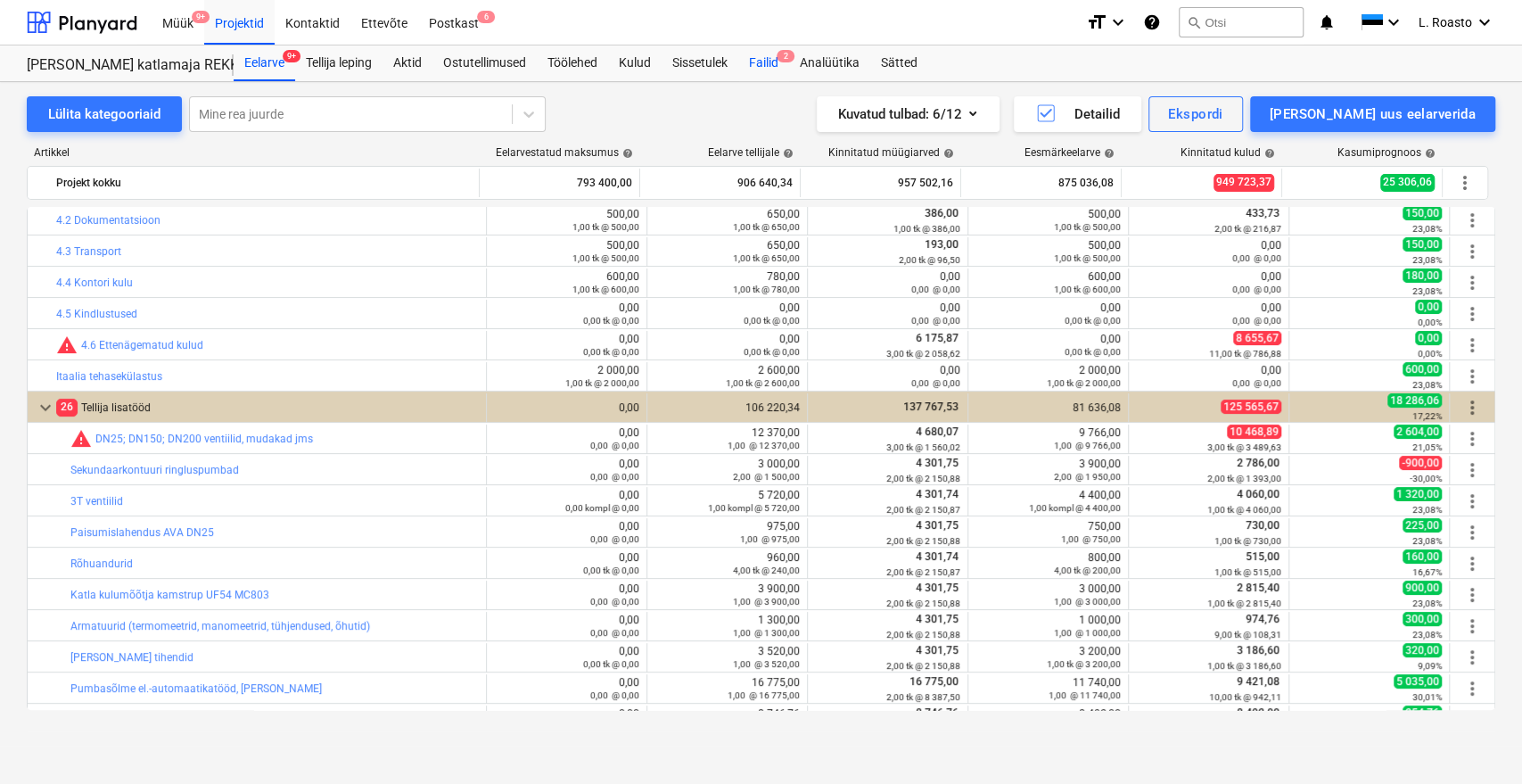
click at [769, 68] on div "Failid 2" at bounding box center [763, 63] width 50 height 36
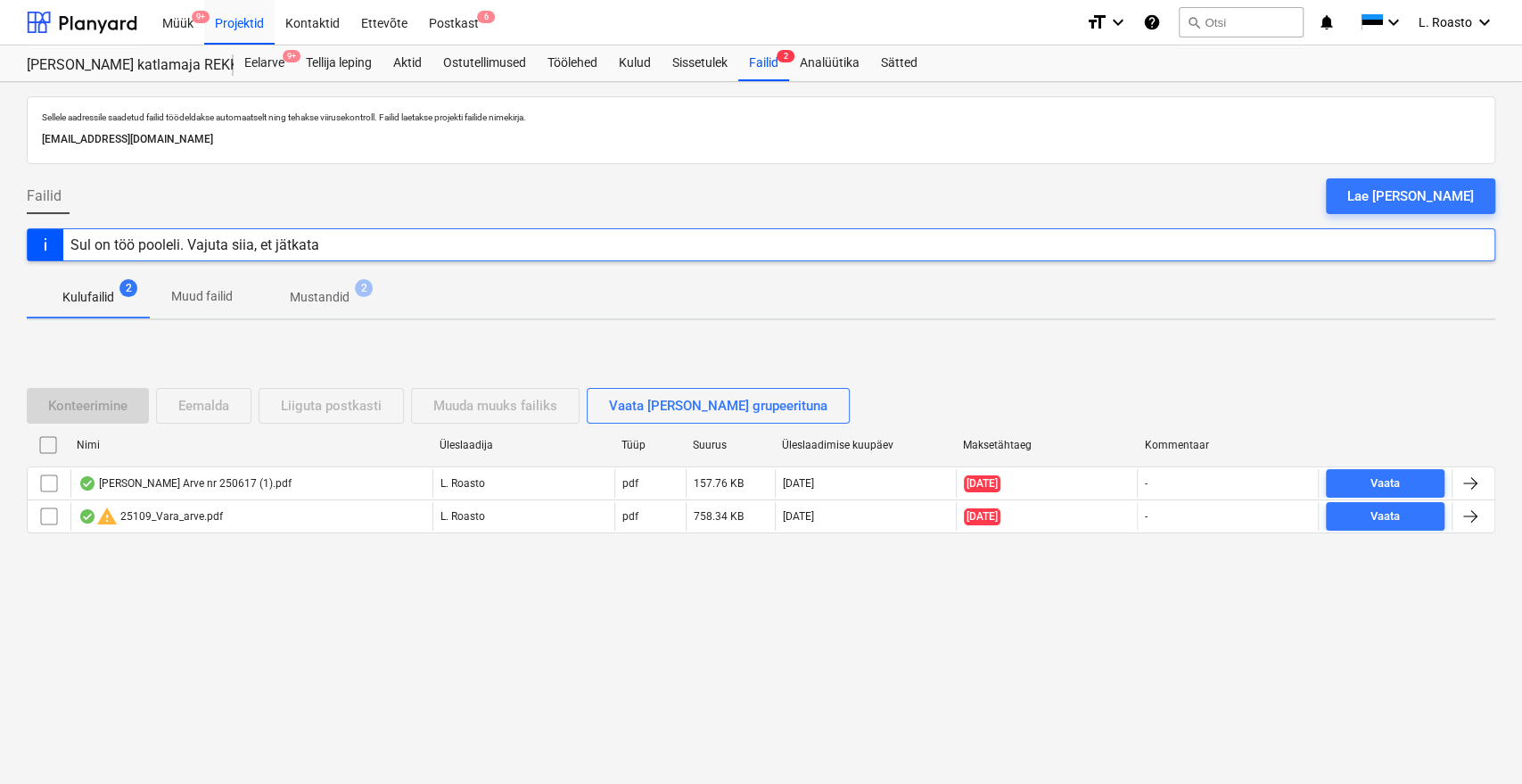
click at [328, 288] on p "Mustandid" at bounding box center [319, 297] width 60 height 18
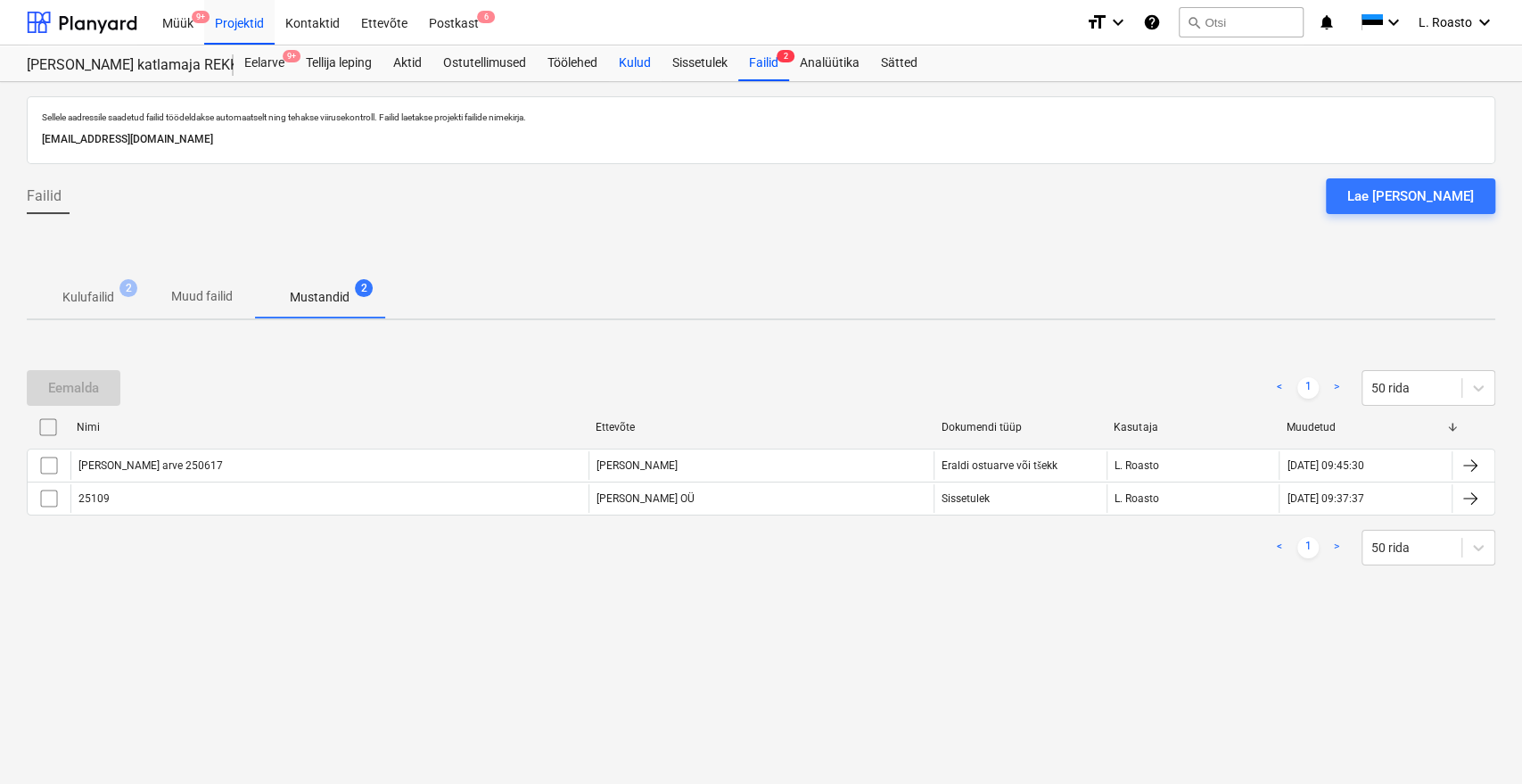
click at [652, 69] on div "Kulud" at bounding box center [635, 63] width 53 height 36
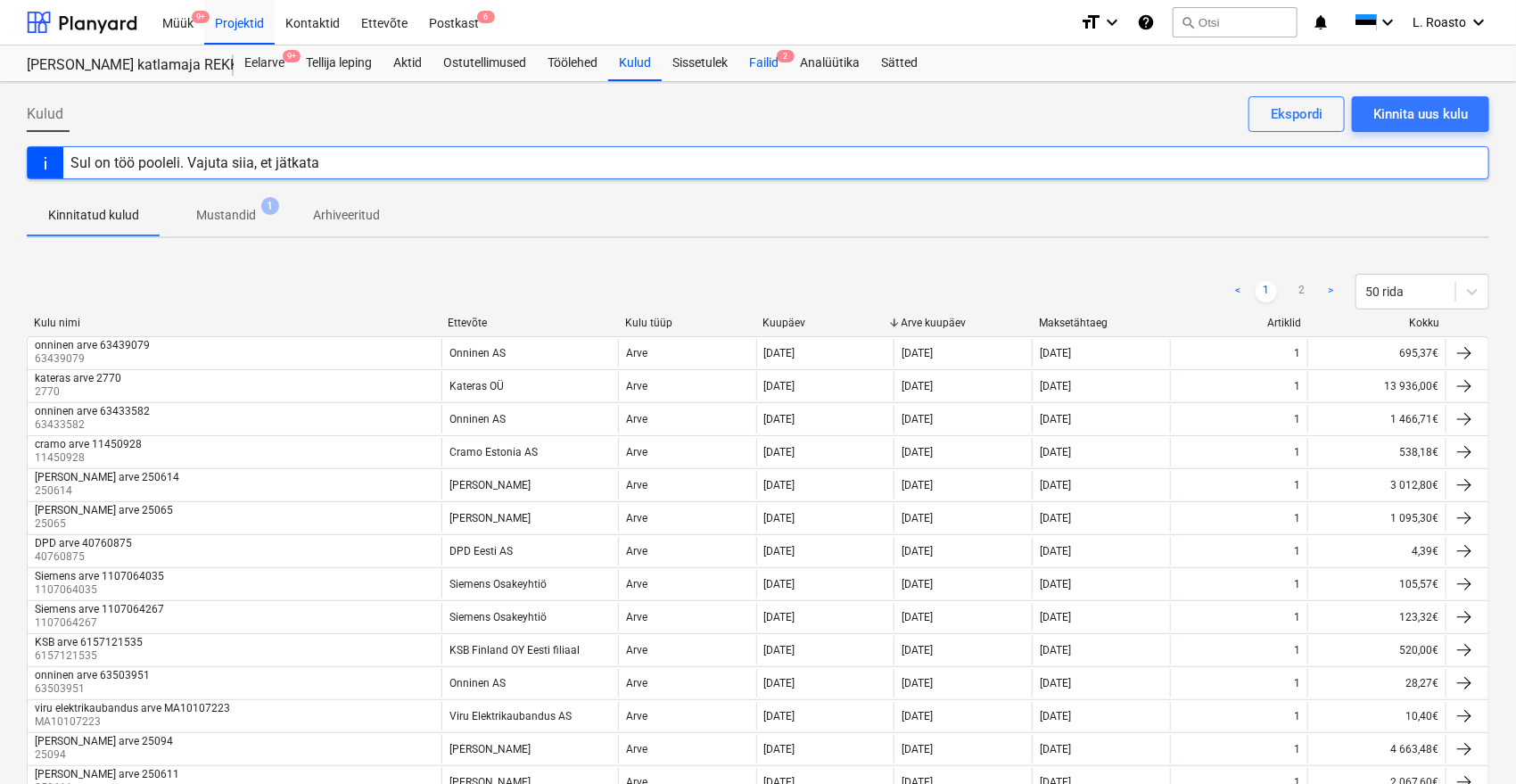
click at [767, 70] on div "Failid 2" at bounding box center [763, 63] width 50 height 36
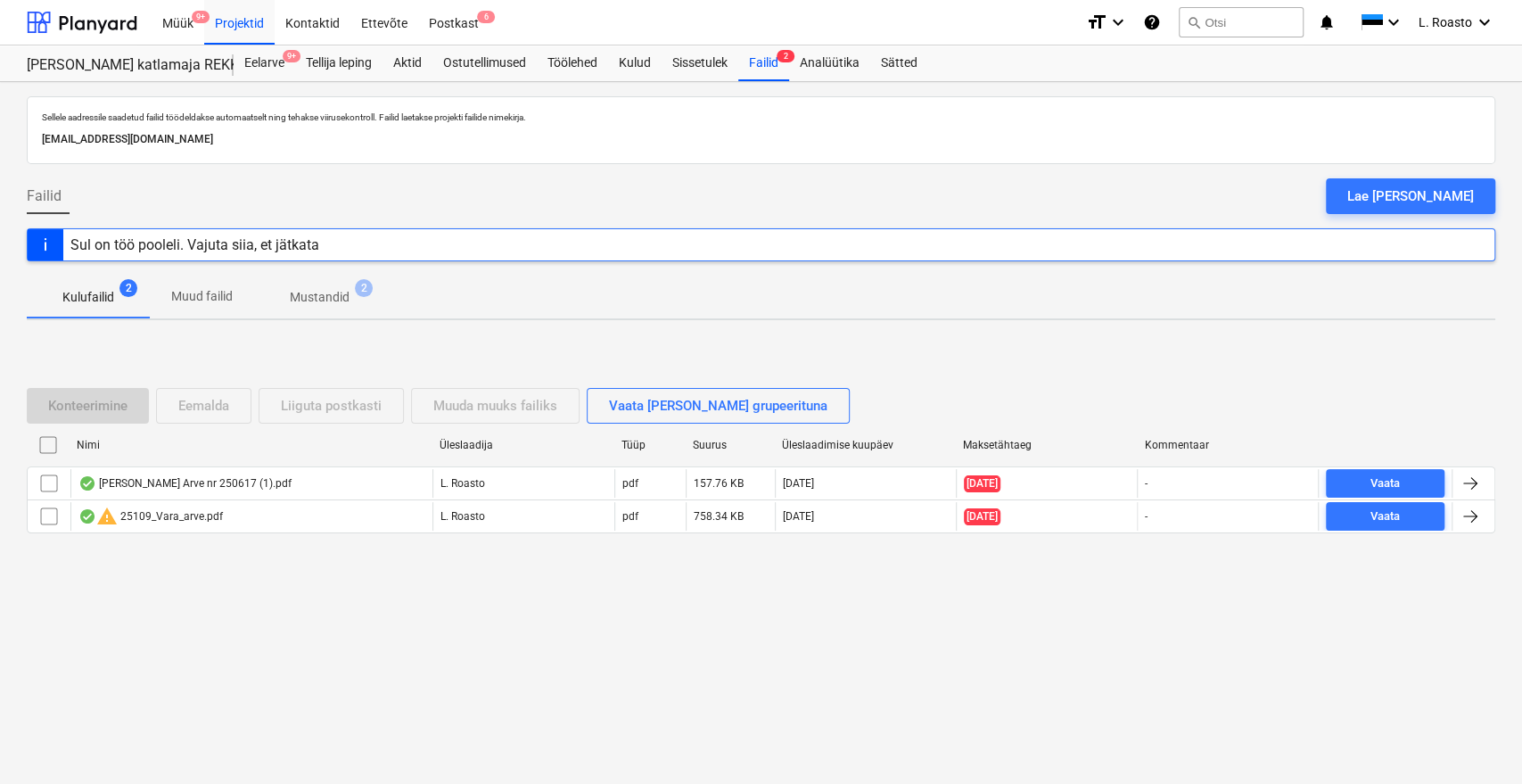
click at [339, 303] on p "Mustandid" at bounding box center [319, 297] width 60 height 18
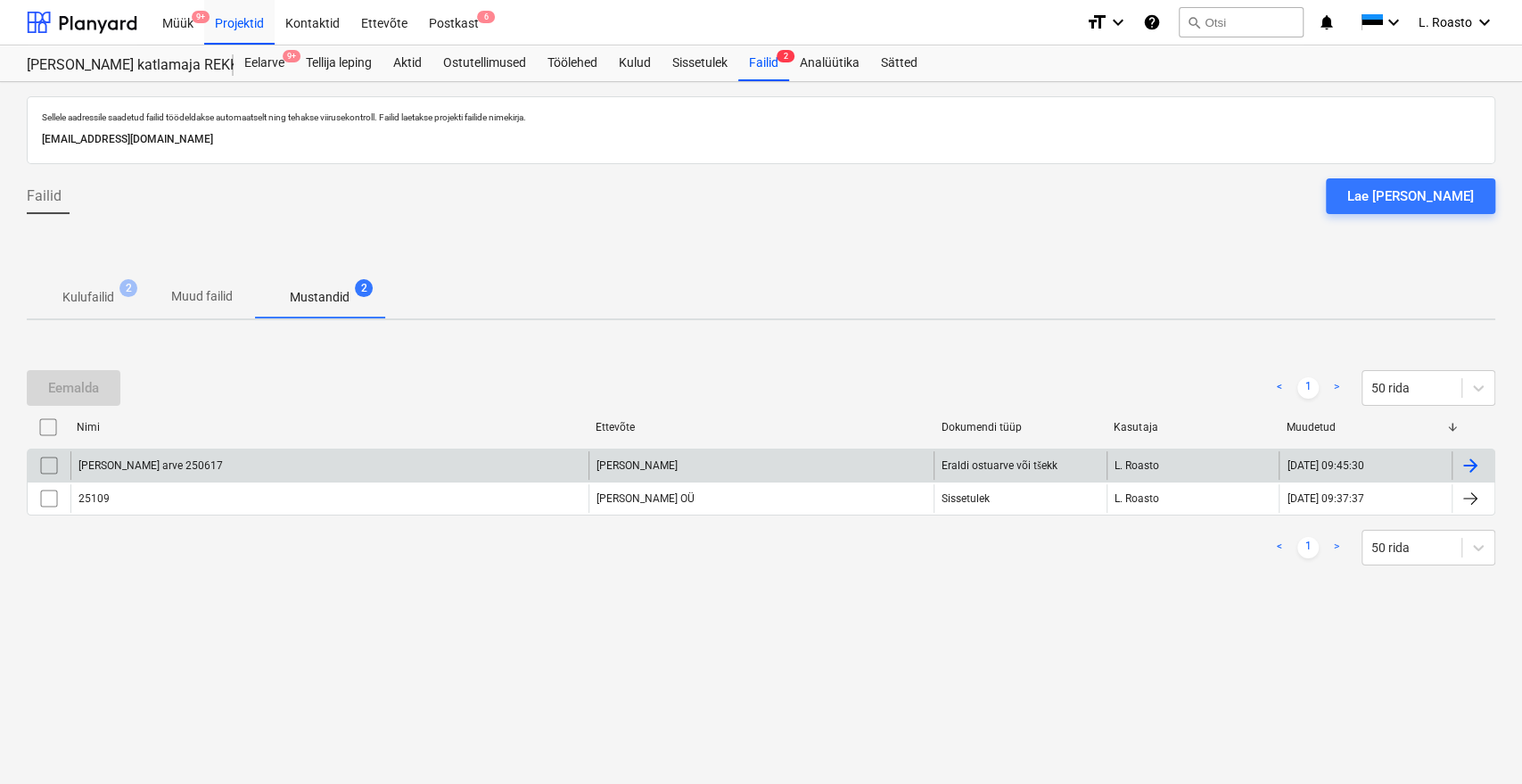
click at [1465, 469] on div at bounding box center [1470, 465] width 21 height 21
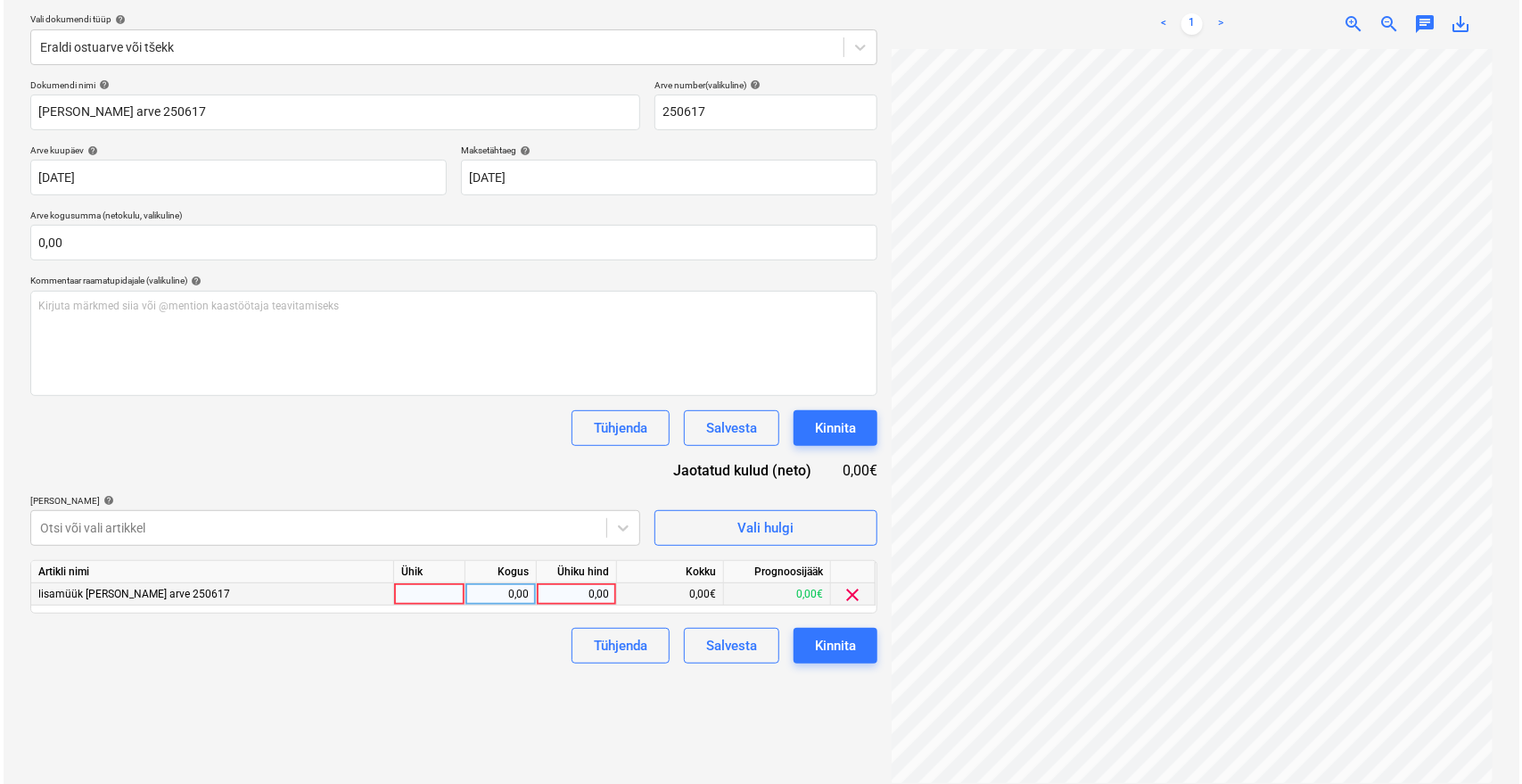
scroll to position [217, 72]
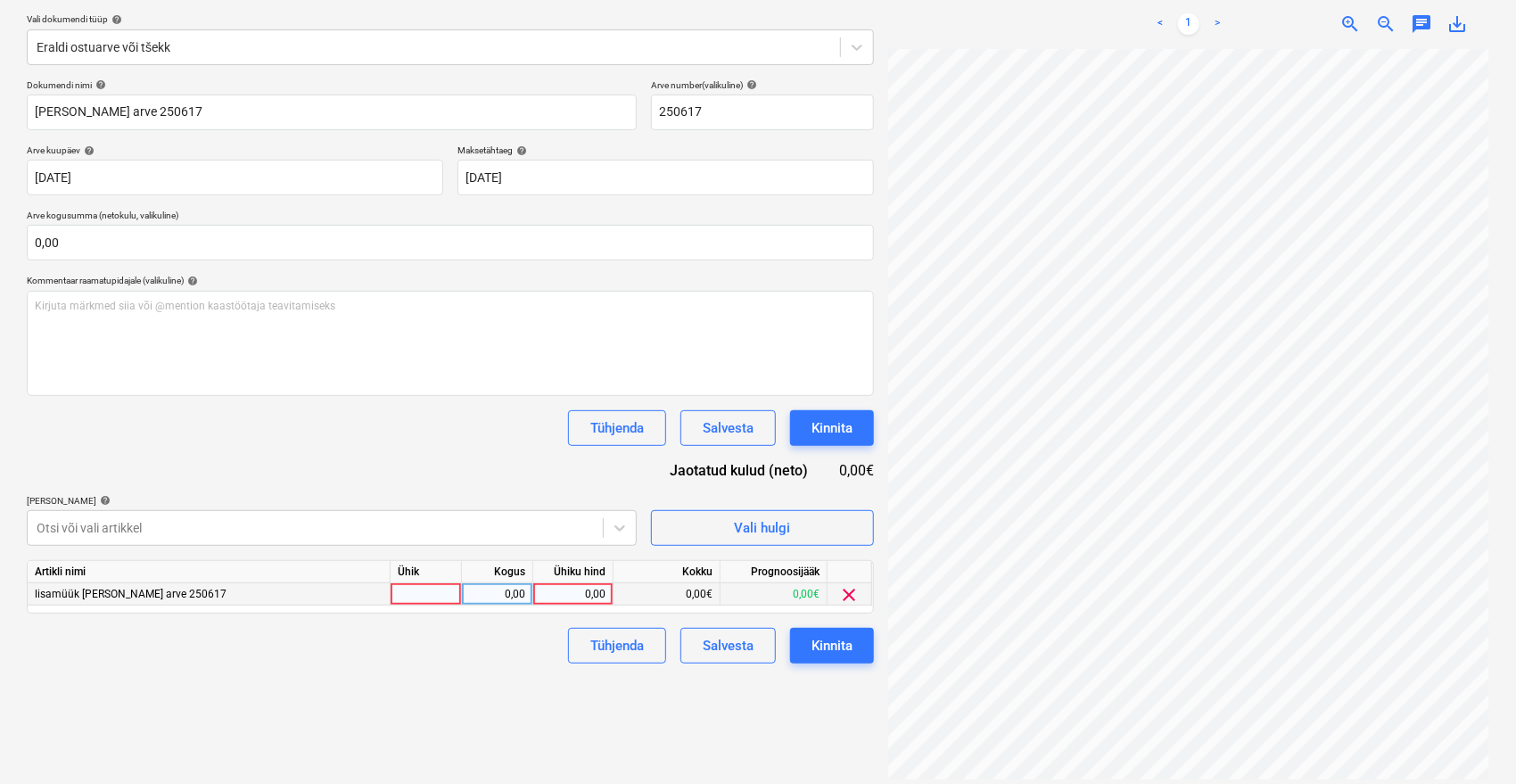
click at [578, 591] on div "0,00" at bounding box center [572, 594] width 65 height 22
type input "1750,40"
click at [437, 780] on div "Failide konteerimine Vali ettevõte Emileks OÜ [PERSON_NAME] uus ettevõte Vali d…" at bounding box center [449, 340] width 861 height 899
click at [846, 641] on div "Kinnita" at bounding box center [832, 645] width 41 height 23
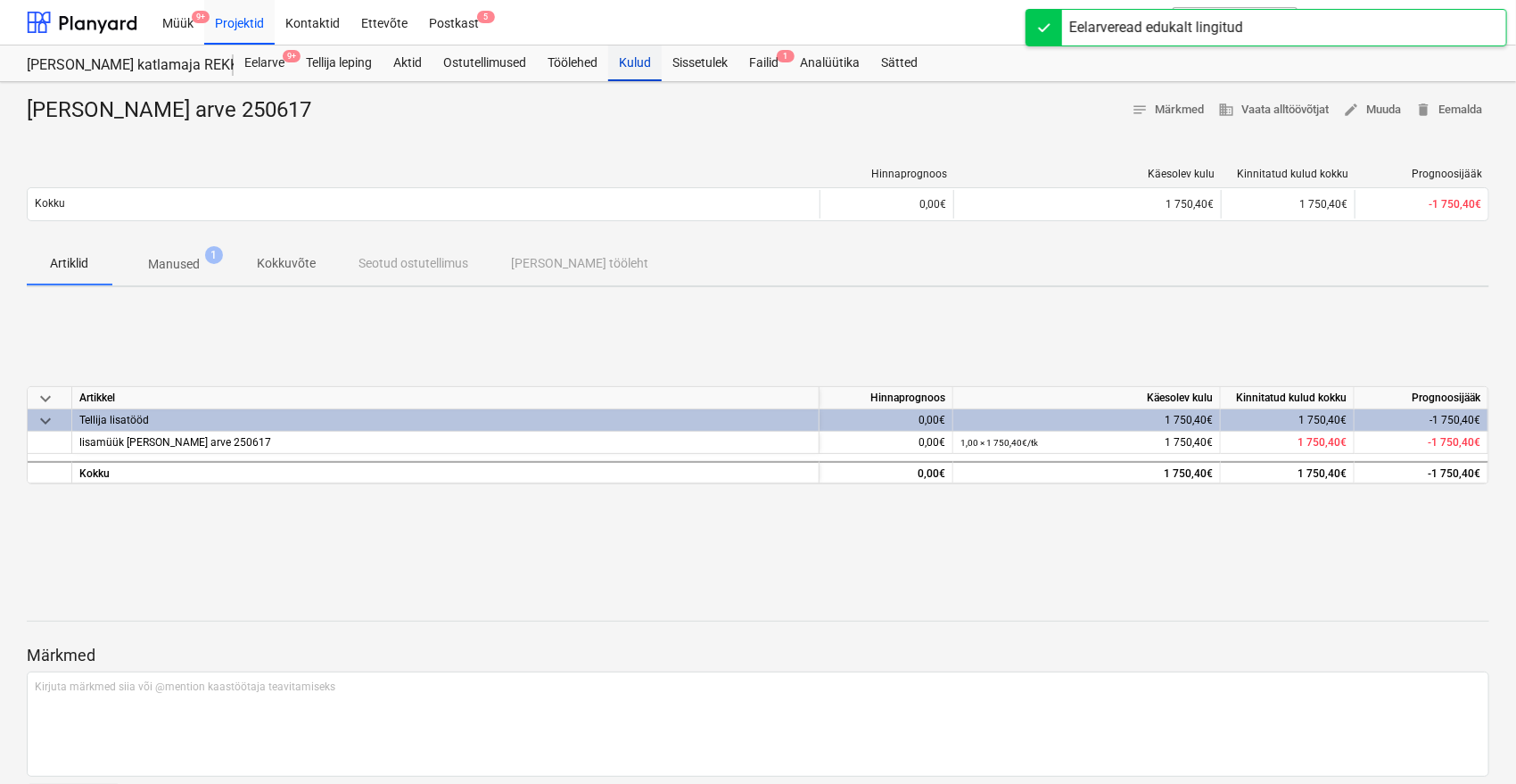
click at [651, 61] on div "Kulud" at bounding box center [635, 63] width 53 height 36
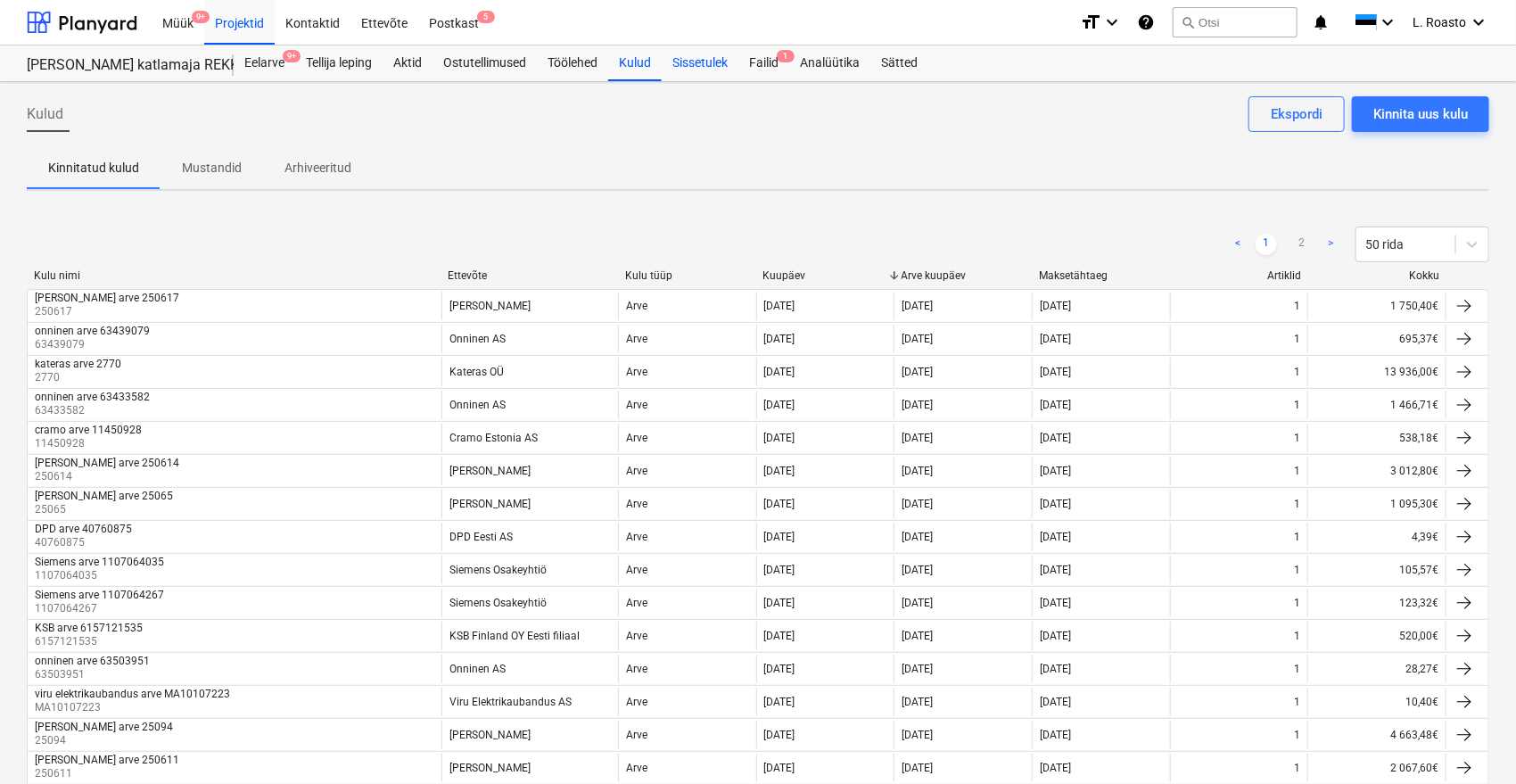
click at [716, 72] on div "Sissetulek" at bounding box center [700, 63] width 77 height 36
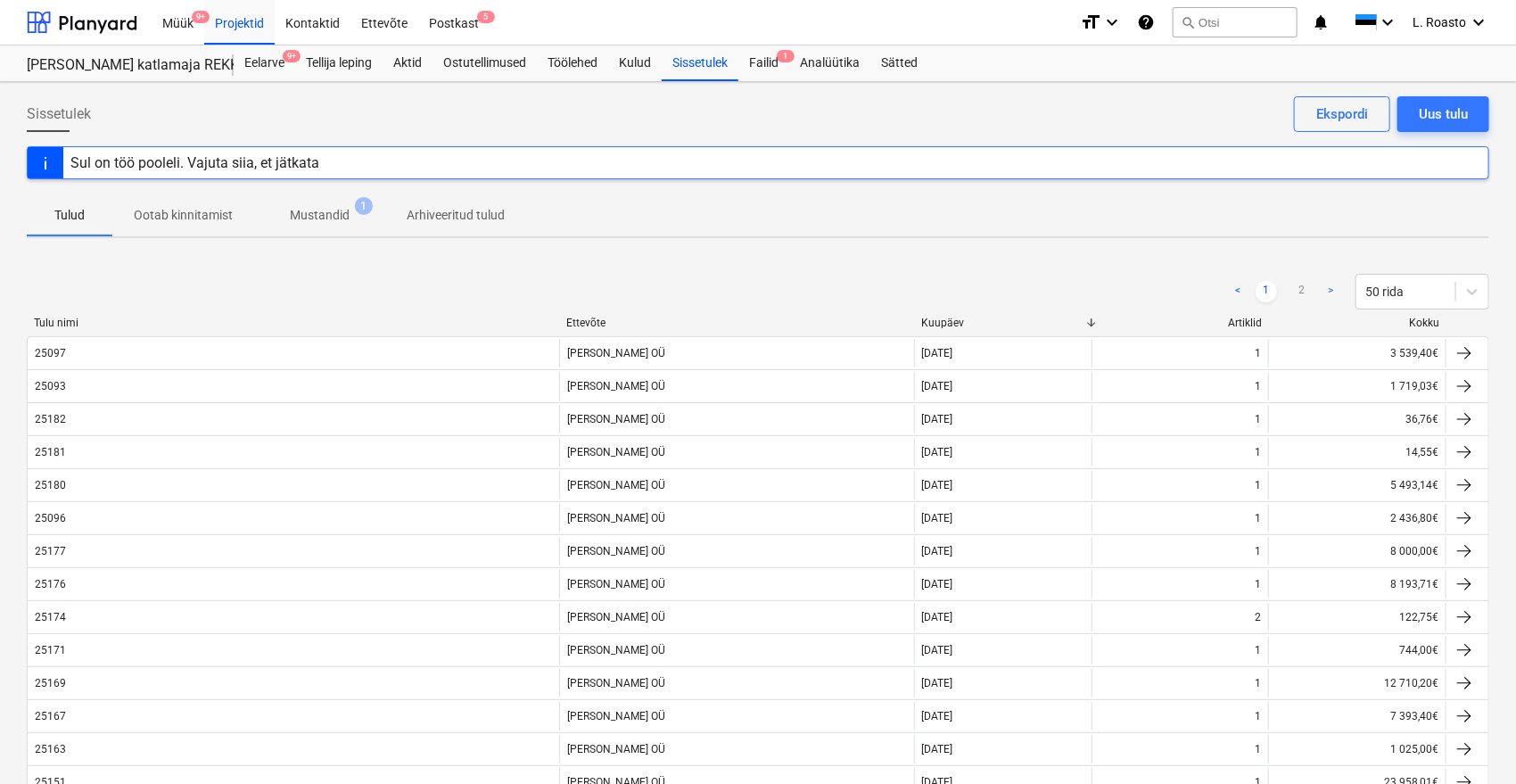
click at [344, 219] on p "Mustandid" at bounding box center [319, 215] width 60 height 18
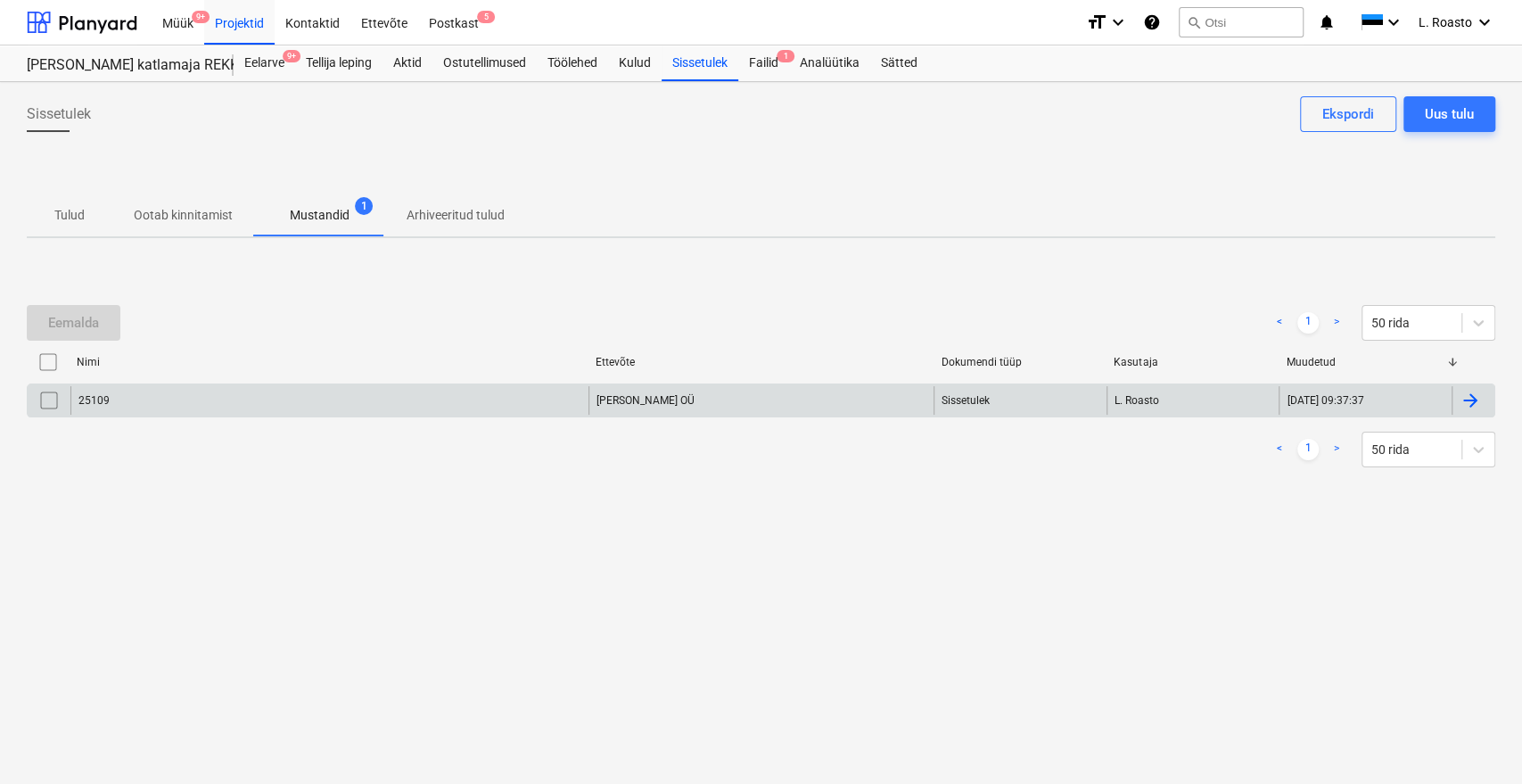
click at [1464, 401] on div at bounding box center [1470, 400] width 21 height 21
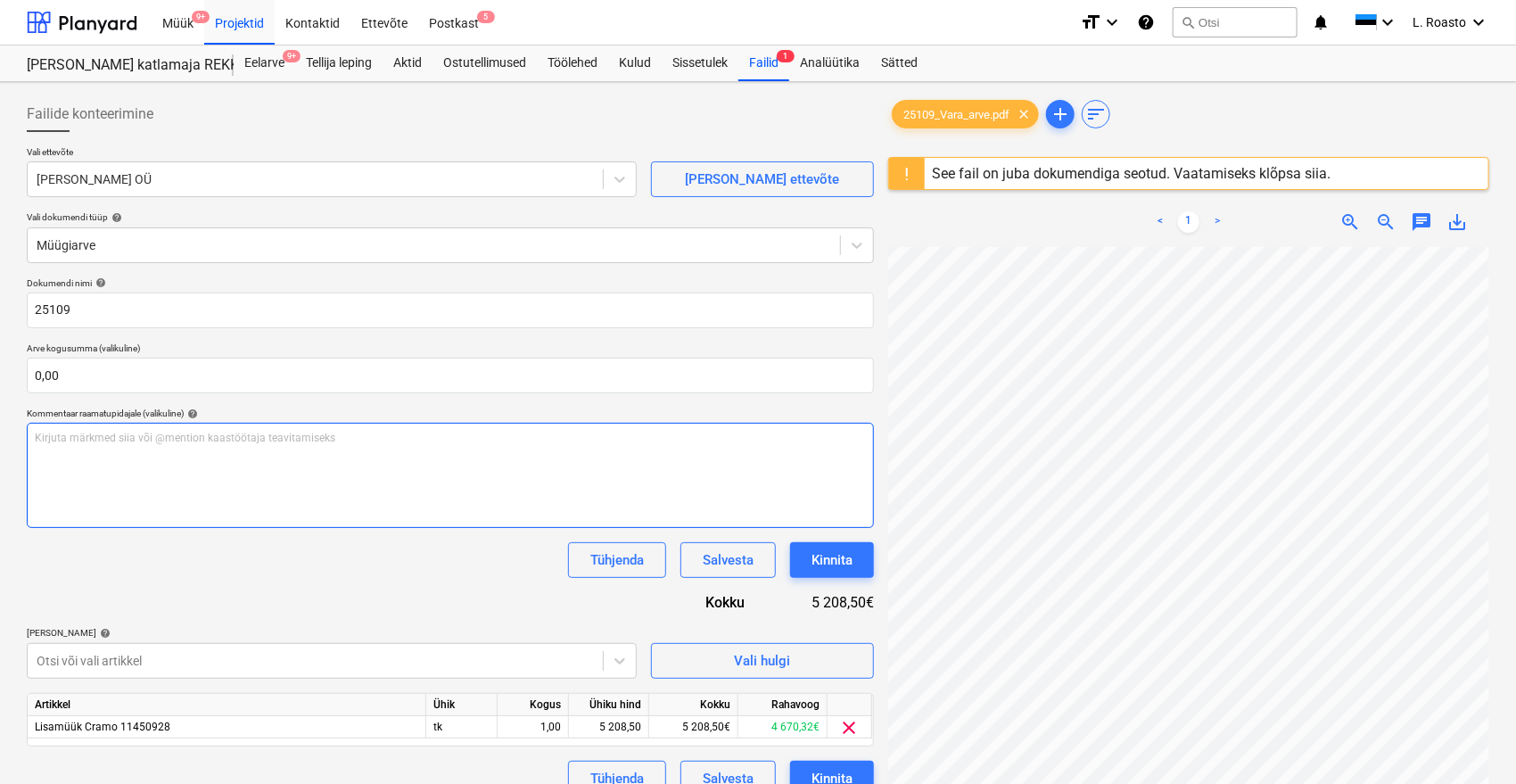
scroll to position [98, 26]
click at [439, 601] on div "Dokumendi nimi help 25109 Arve kogusumma (valikuline) 0,00 Kommentaar raamatupi…" at bounding box center [450, 536] width 847 height 519
click at [487, 667] on body "Müük 9+ Projektid Kontaktid Ettevõte Postkast 5 format_size keyboard_arrow_down…" at bounding box center [758, 392] width 1516 height 784
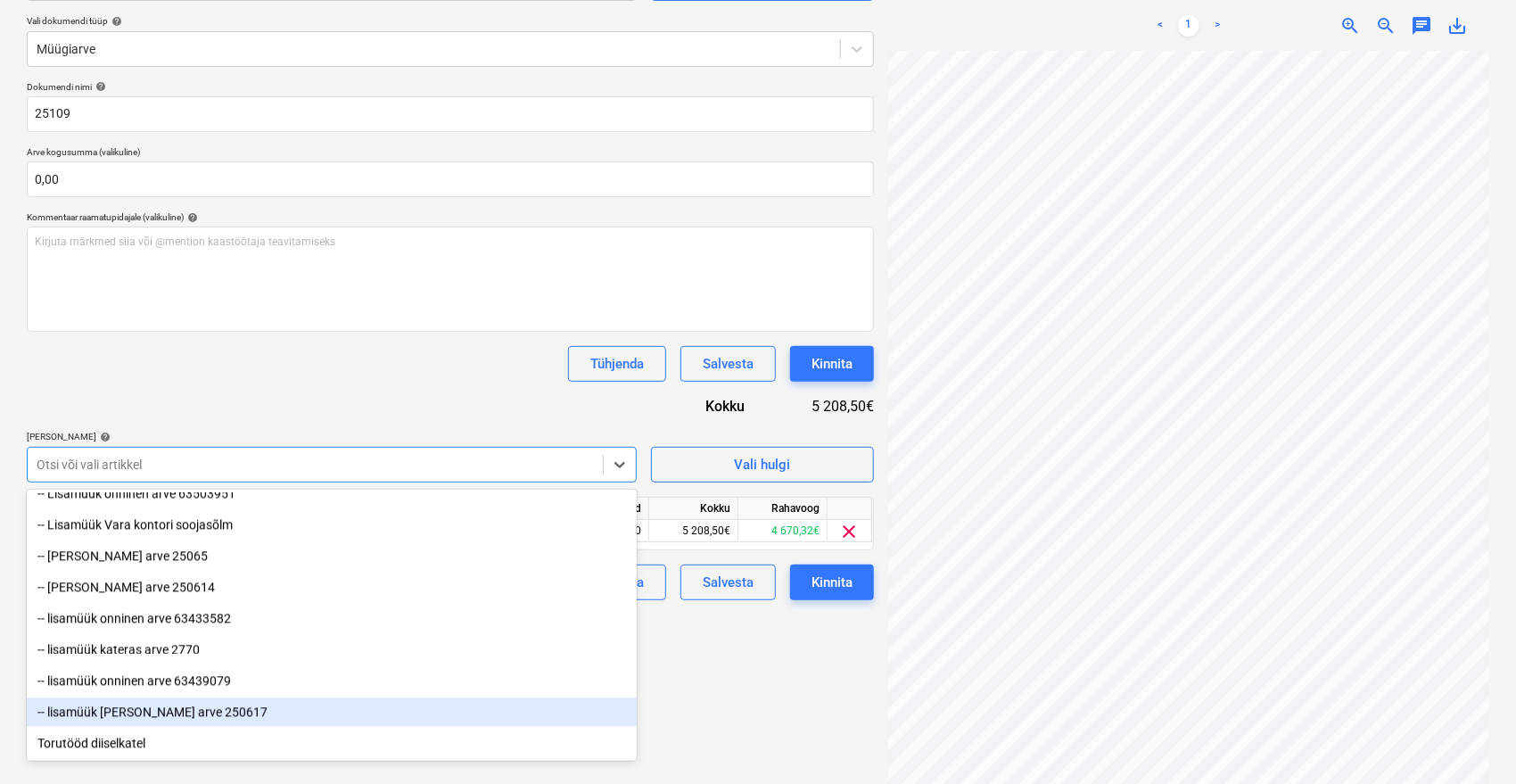
scroll to position [211, 0]
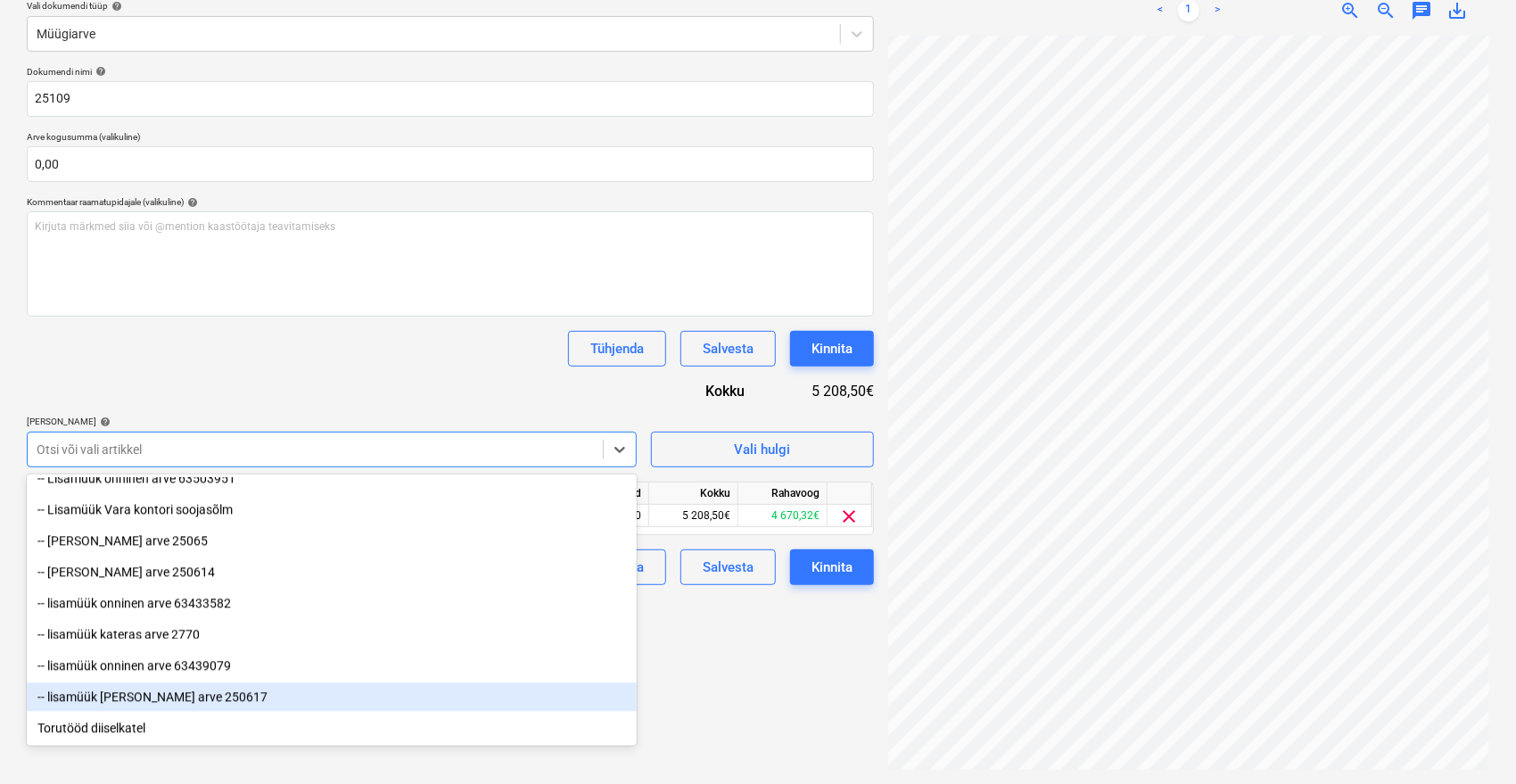
click at [194, 695] on div "-- lisamüük [PERSON_NAME] arve 250617" at bounding box center [331, 697] width 610 height 28
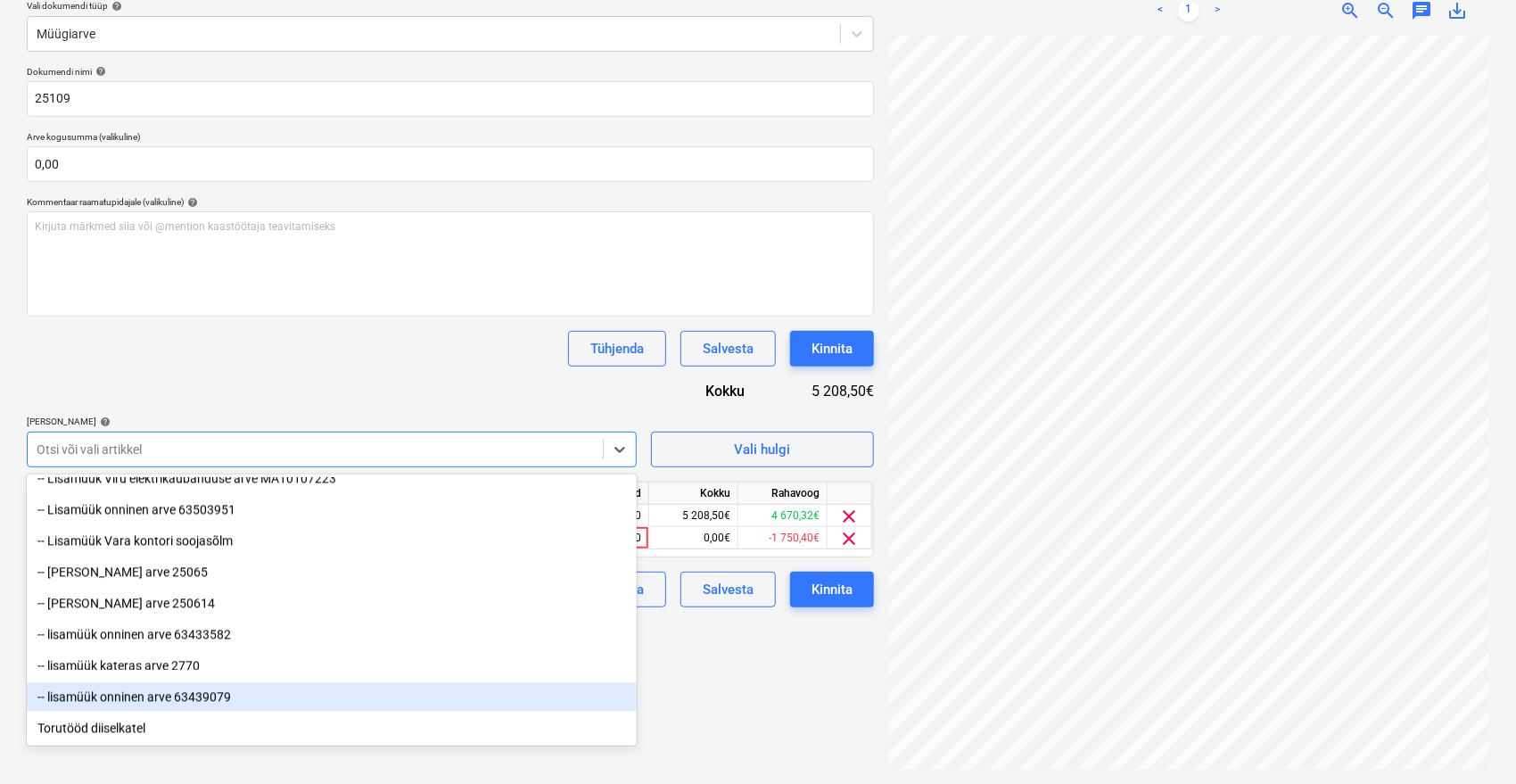
scroll to position [2071, 0]
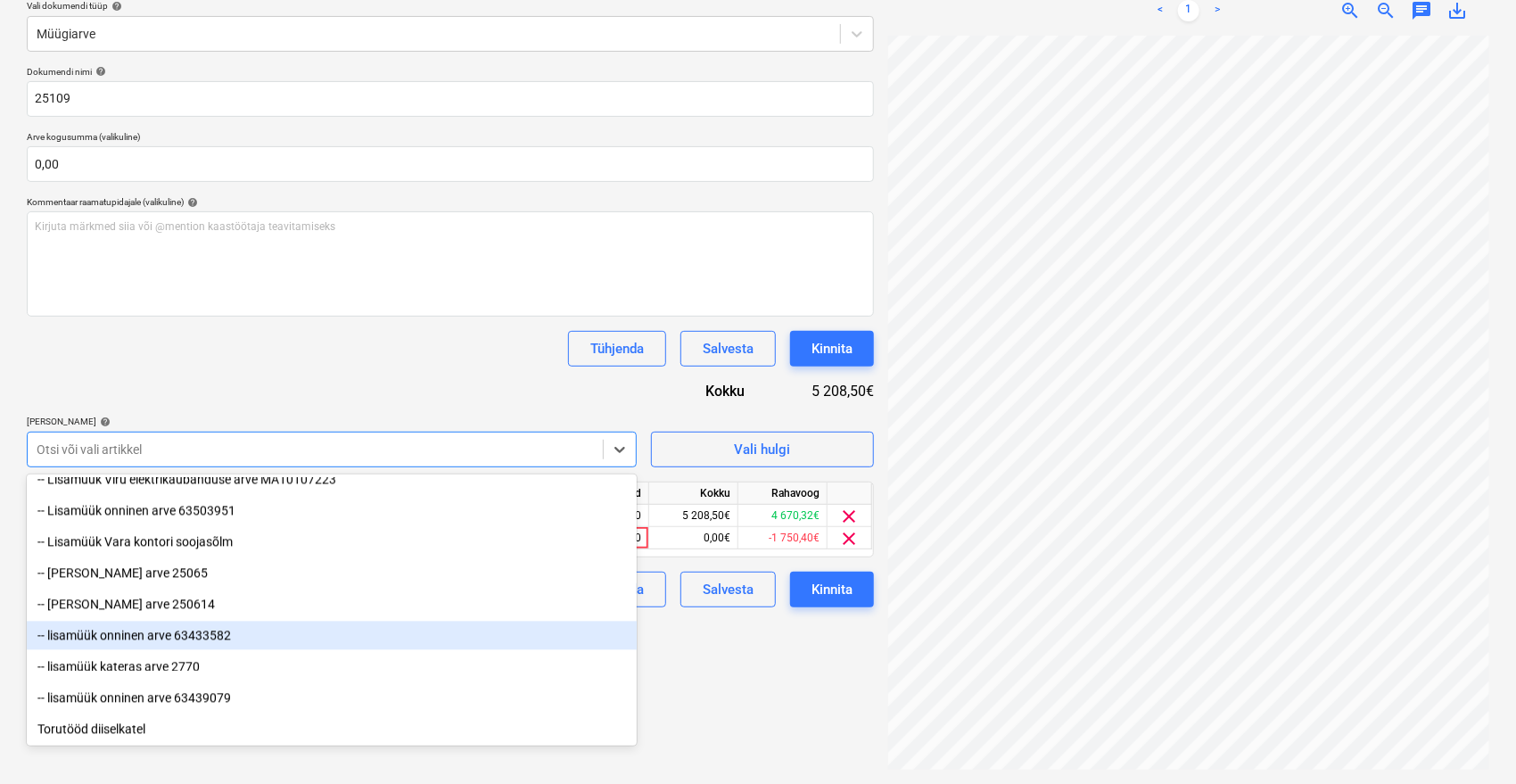
drag, startPoint x: 231, startPoint y: 669, endPoint x: 229, endPoint y: 635, distance: 34.1
click at [229, 635] on div "-- lisamüük onninen arve 63433582" at bounding box center [331, 635] width 610 height 28
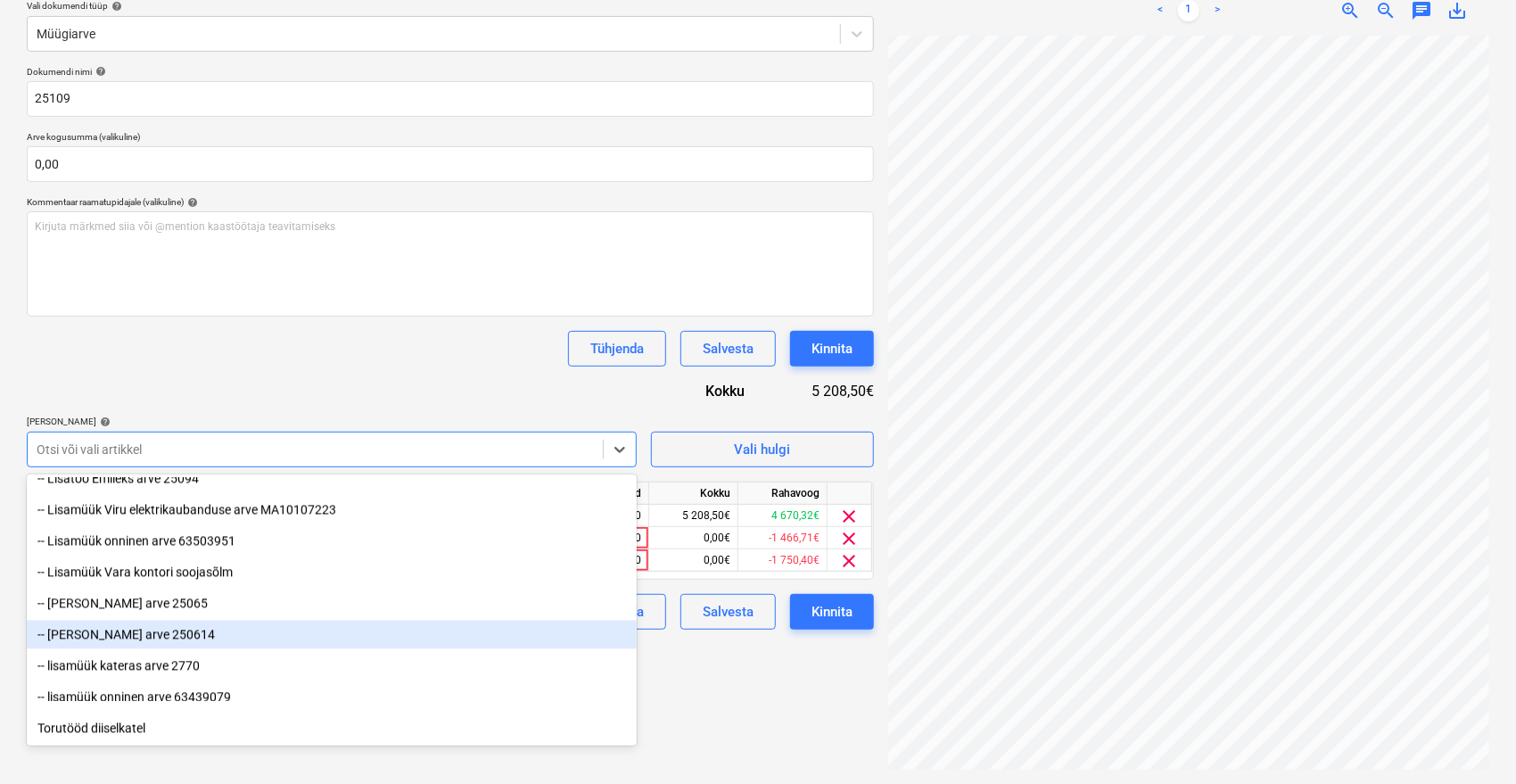
scroll to position [2040, 0]
click at [372, 362] on div "Tühjenda Salvesta Kinnita" at bounding box center [450, 348] width 847 height 36
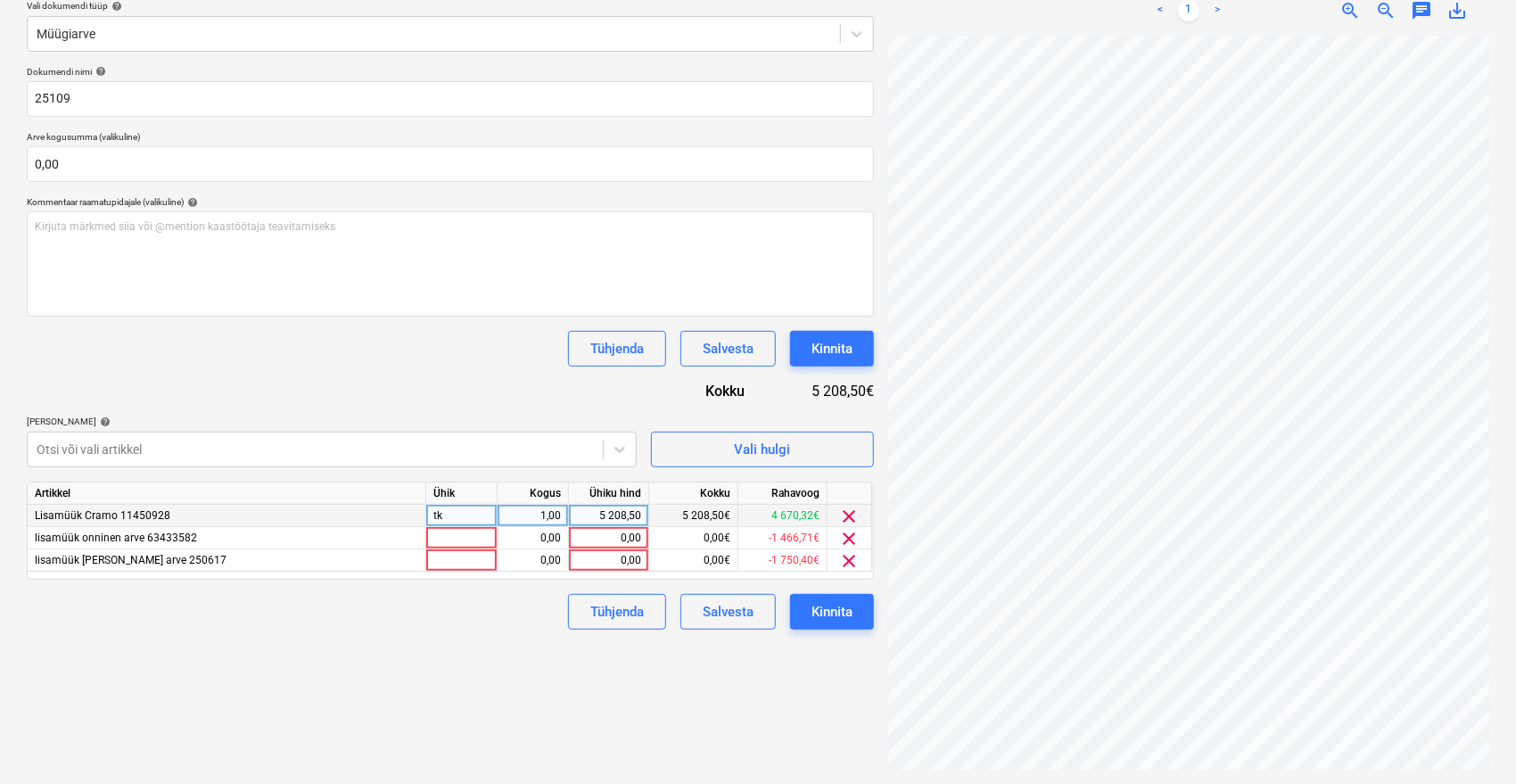
click at [599, 511] on div "5 208,50" at bounding box center [608, 515] width 65 height 22
type input "0"
click at [506, 649] on div "Failide konteerimine Vali ettevõte Vara Saeveski OÜ [PERSON_NAME] uus ettevõte …" at bounding box center [449, 327] width 861 height 899
click at [172, 433] on div "Otsi või vali artikkel" at bounding box center [331, 449] width 610 height 36
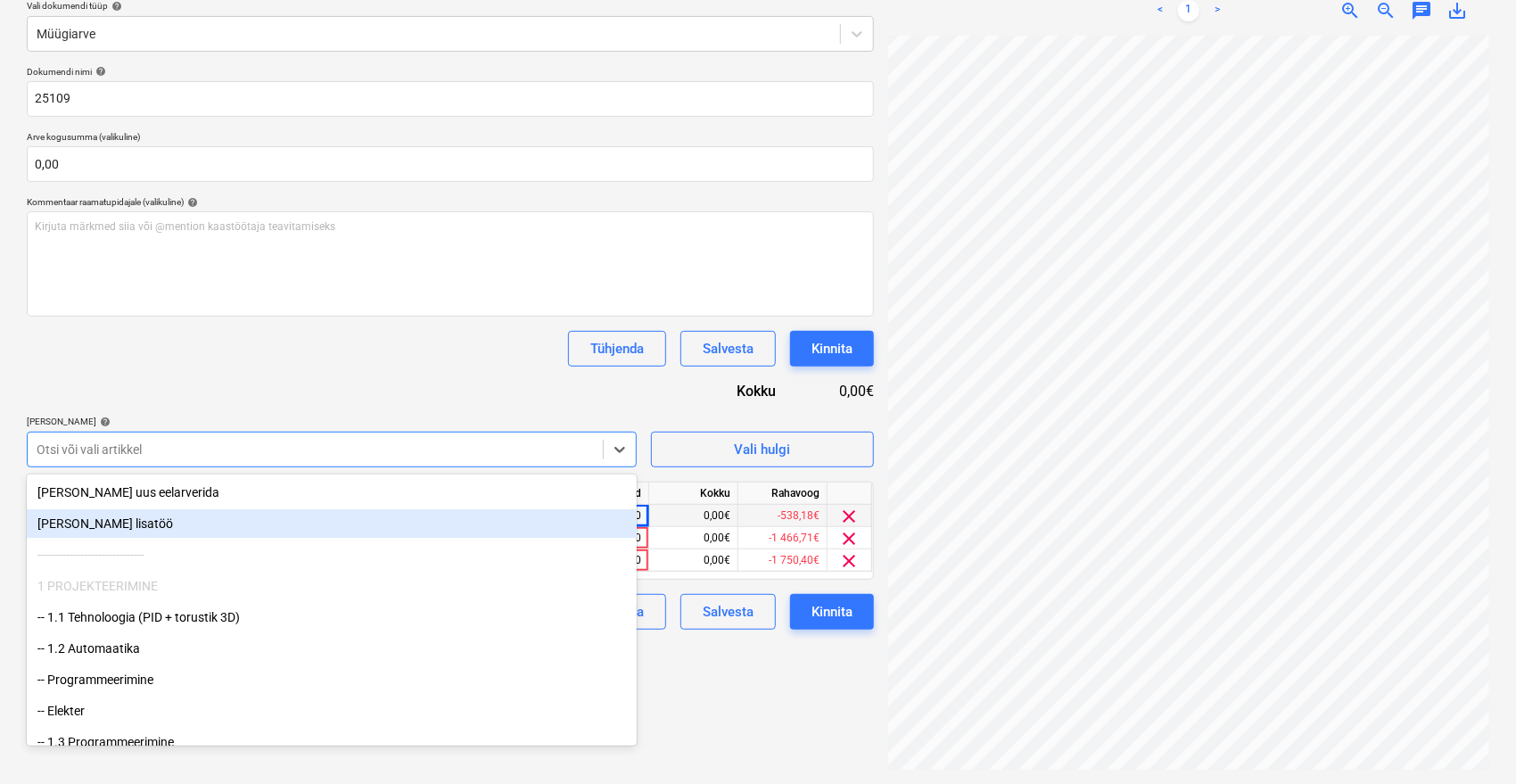
click at [118, 519] on div "[PERSON_NAME] lisatöö" at bounding box center [331, 523] width 610 height 28
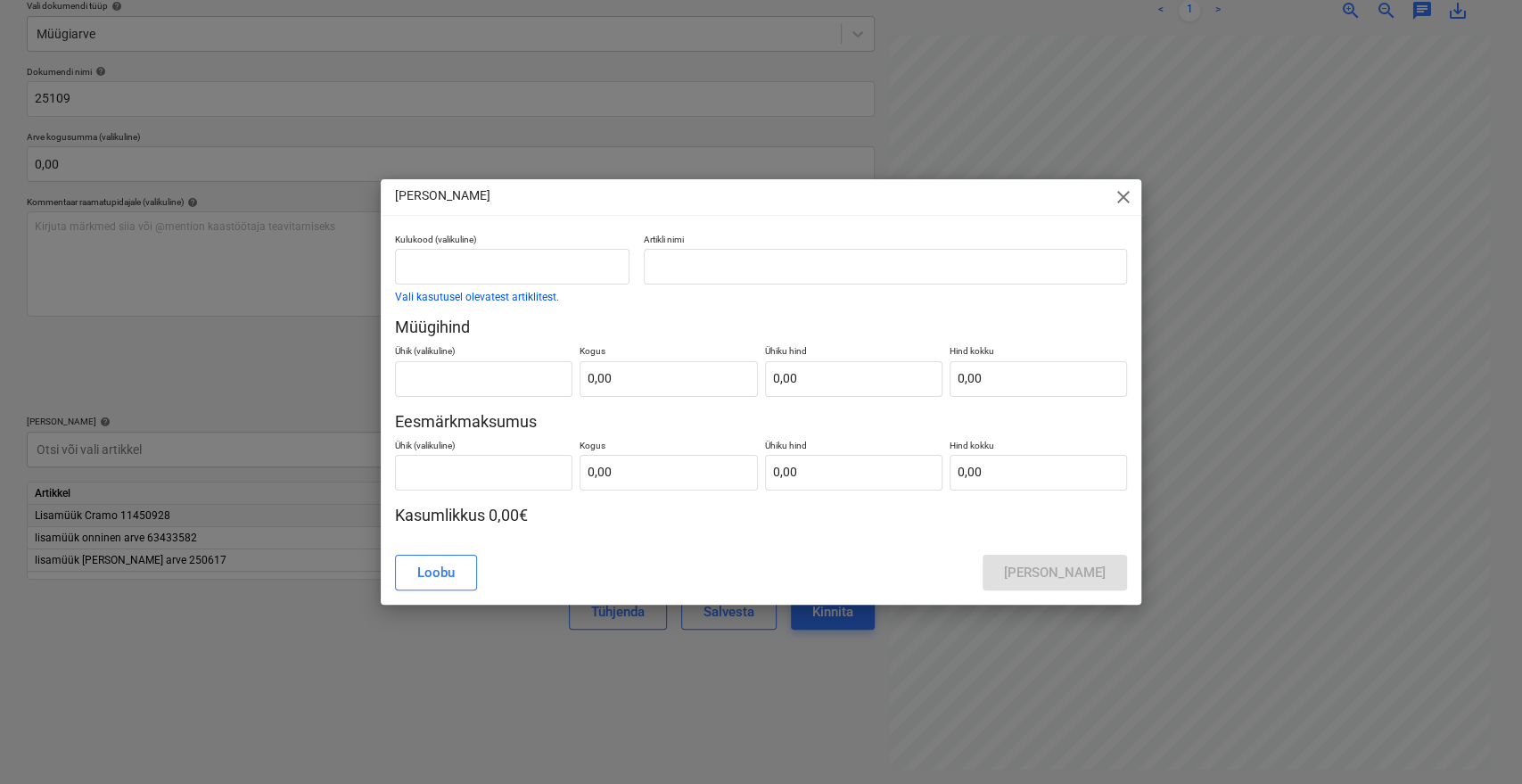
click at [628, 273] on div "Kulukood (valikuline) Vali kasutusel olevatest artiklitest." at bounding box center [512, 268] width 249 height 83
click at [573, 270] on input "text" at bounding box center [513, 266] width 235 height 36
type input "lisamüük"
click at [678, 271] on input "text" at bounding box center [885, 266] width 483 height 36
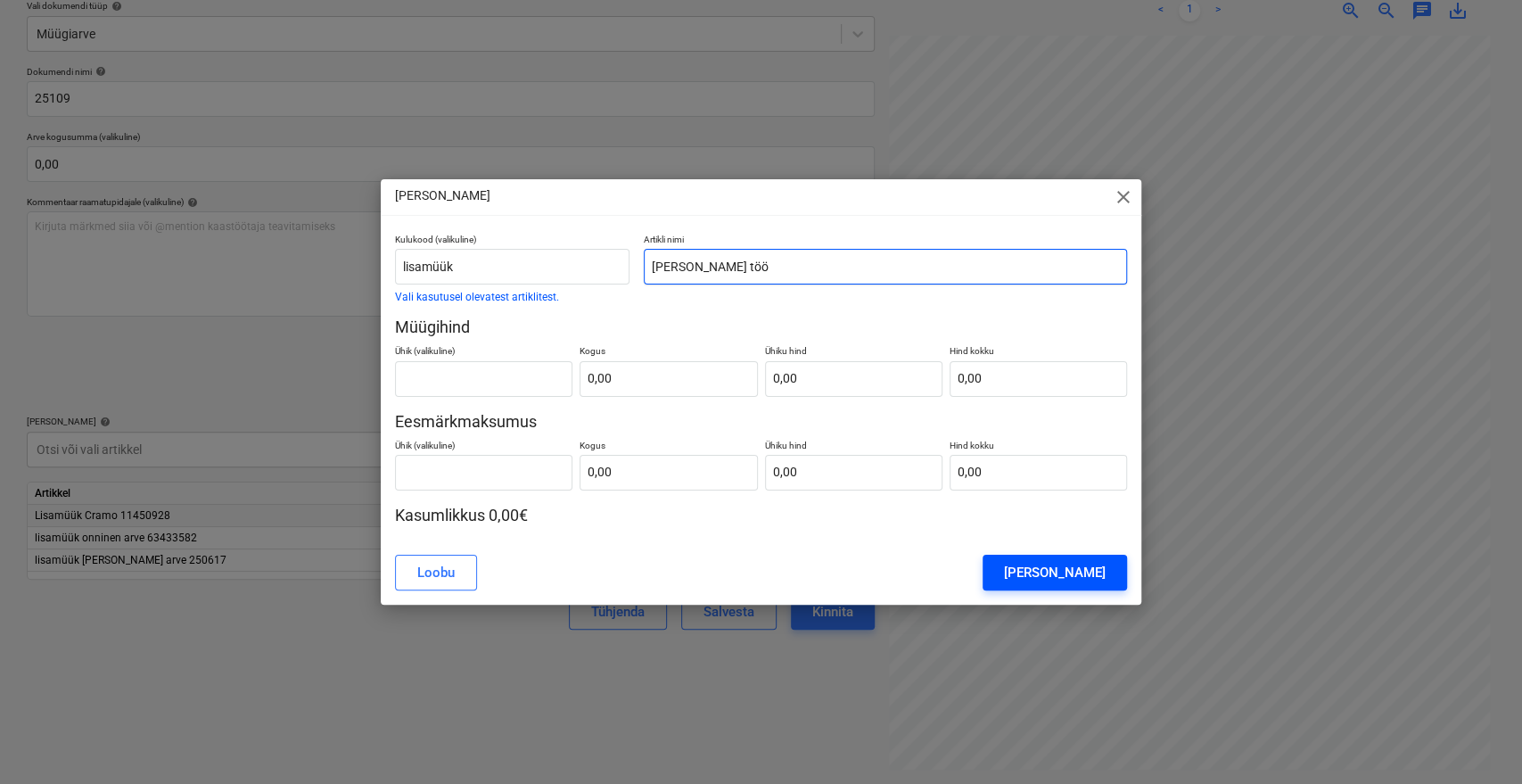
type input "[PERSON_NAME] töö"
click at [1097, 564] on div "[PERSON_NAME]" at bounding box center [1055, 571] width 102 height 23
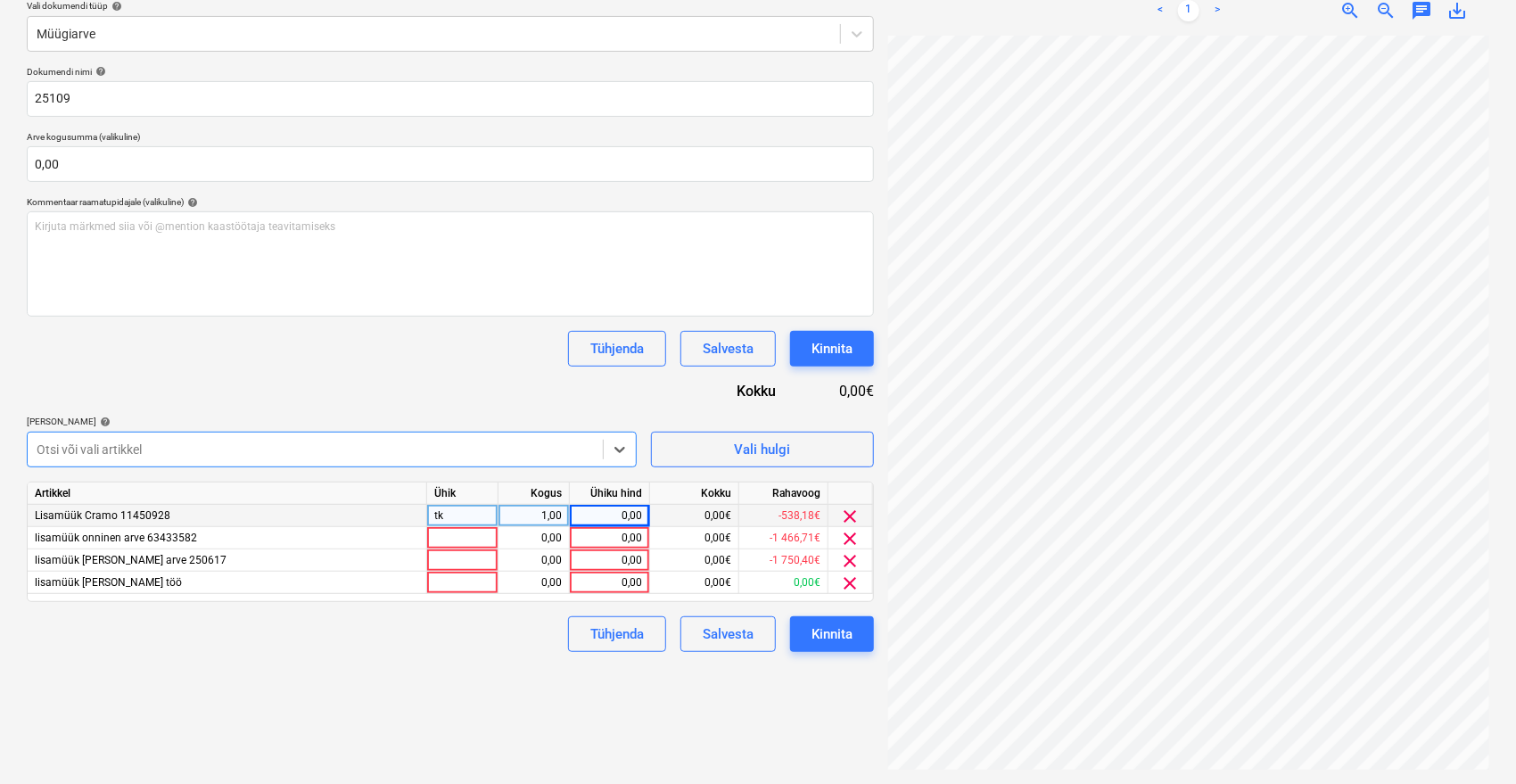
scroll to position [0, 26]
click at [603, 554] on div "0,00" at bounding box center [609, 560] width 65 height 22
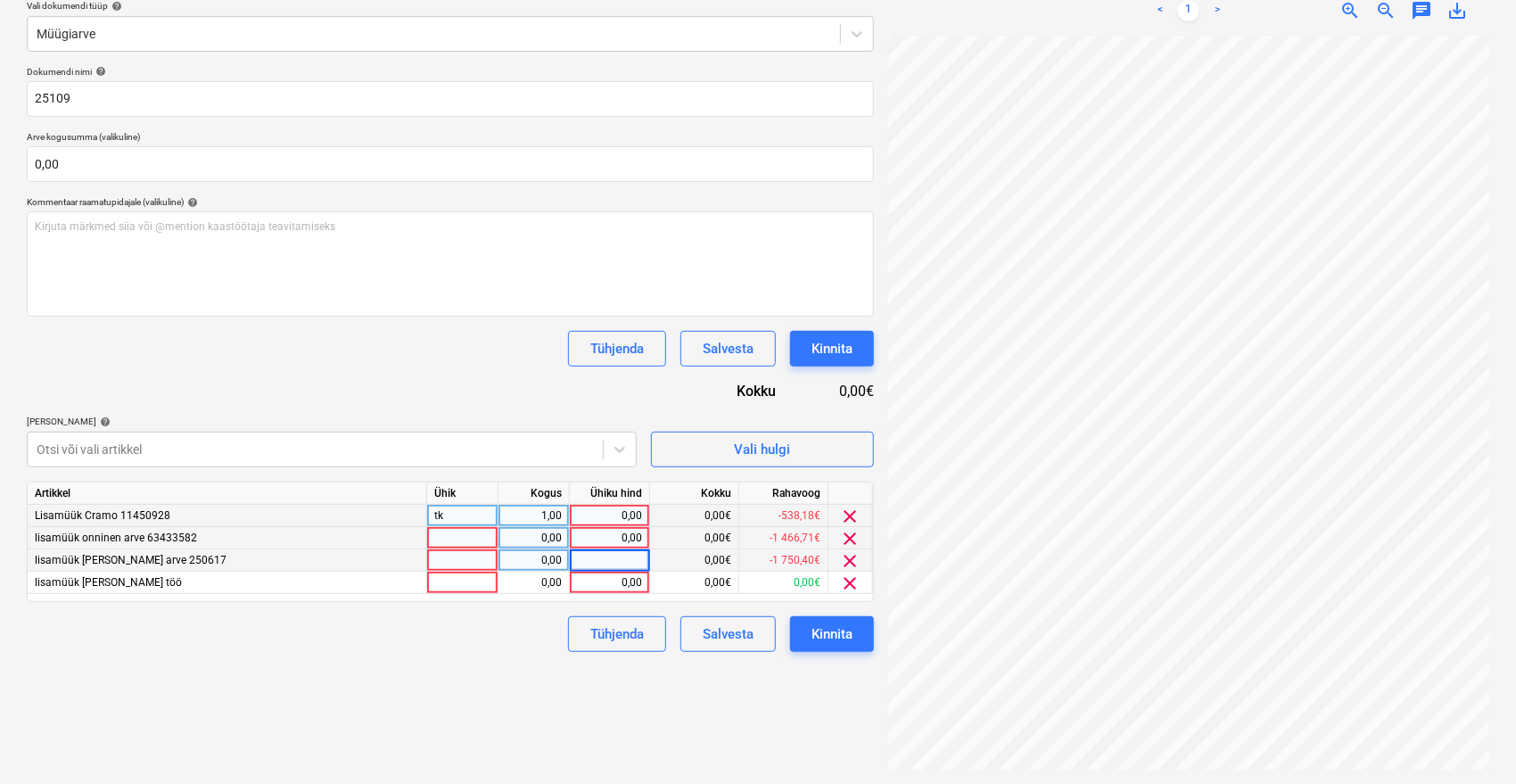
click at [614, 533] on div "0,00" at bounding box center [609, 538] width 65 height 22
type input "2095,30"
click at [622, 511] on div "0,00" at bounding box center [609, 515] width 65 height 22
type input "592"
click at [528, 643] on div "Tühjenda Salvesta Kinnita" at bounding box center [450, 634] width 847 height 36
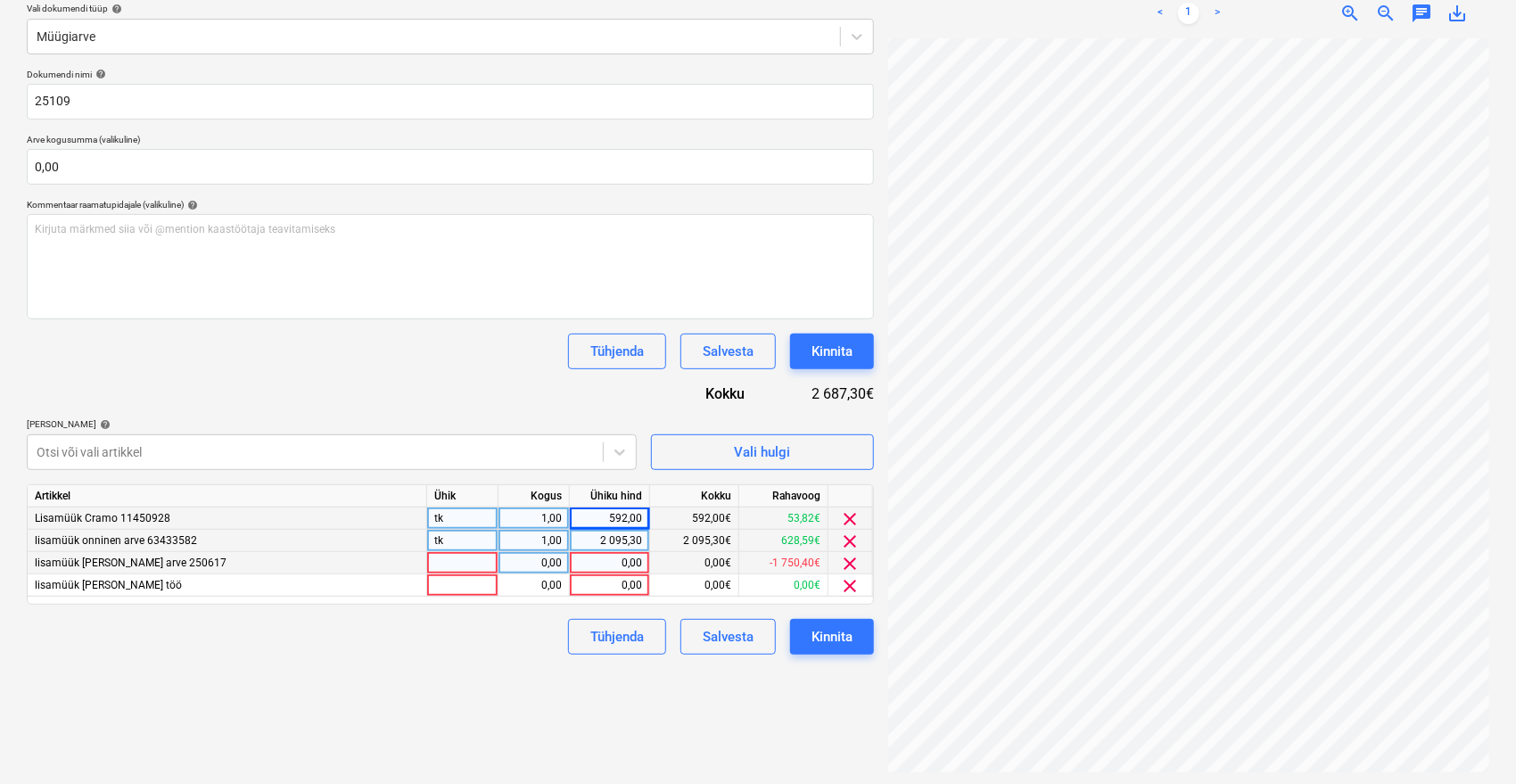
scroll to position [211, 0]
click at [588, 559] on div "0,00" at bounding box center [609, 560] width 65 height 22
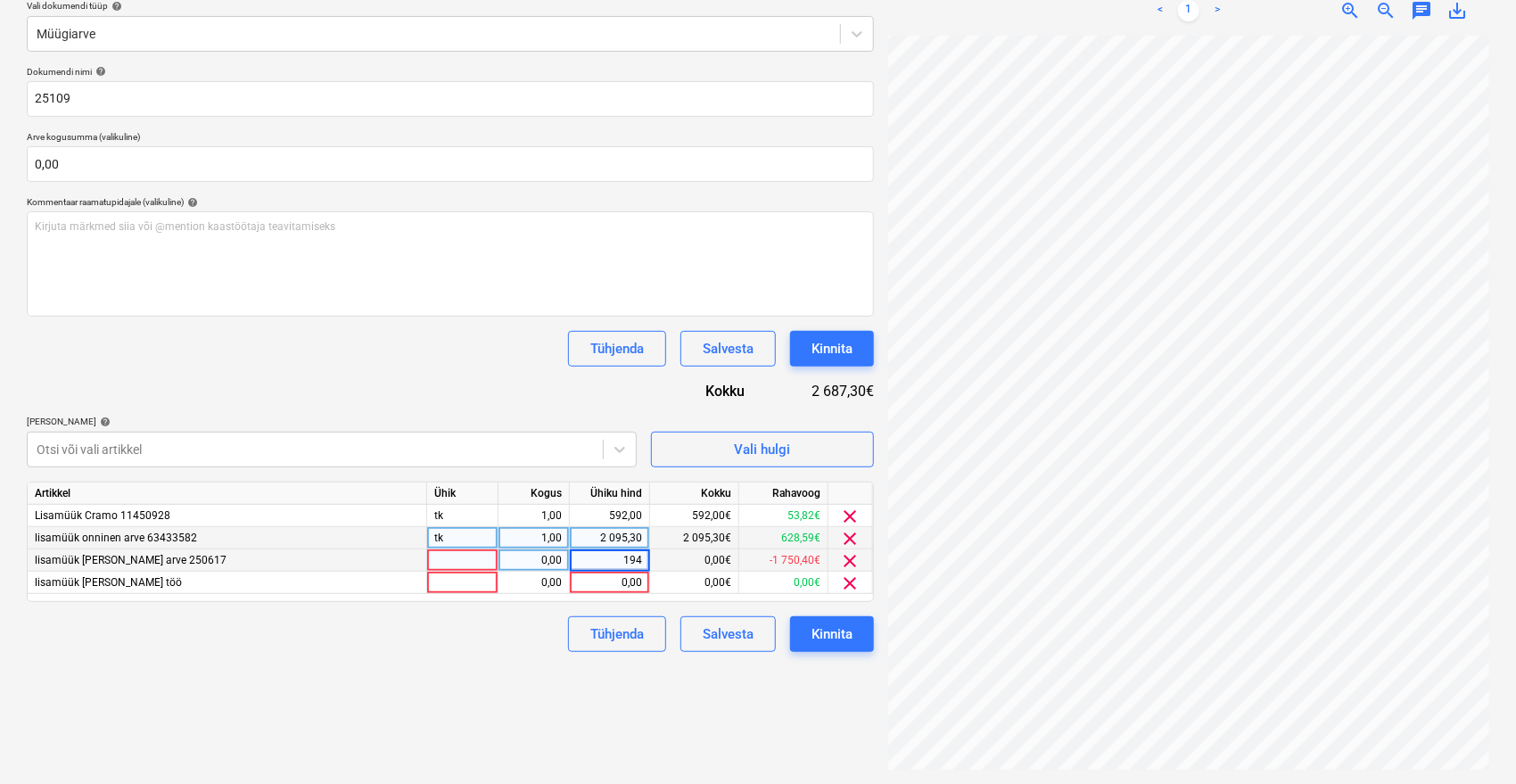
type input "1940"
click at [543, 651] on div "Tühjenda Salvesta Kinnita" at bounding box center [450, 634] width 847 height 36
click at [608, 576] on div "0,00" at bounding box center [609, 582] width 65 height 22
type input "210"
click at [560, 661] on div "Failide konteerimine Vali ettevõte Vara Saeveski OÜ [PERSON_NAME] uus ettevõte …" at bounding box center [449, 327] width 861 height 899
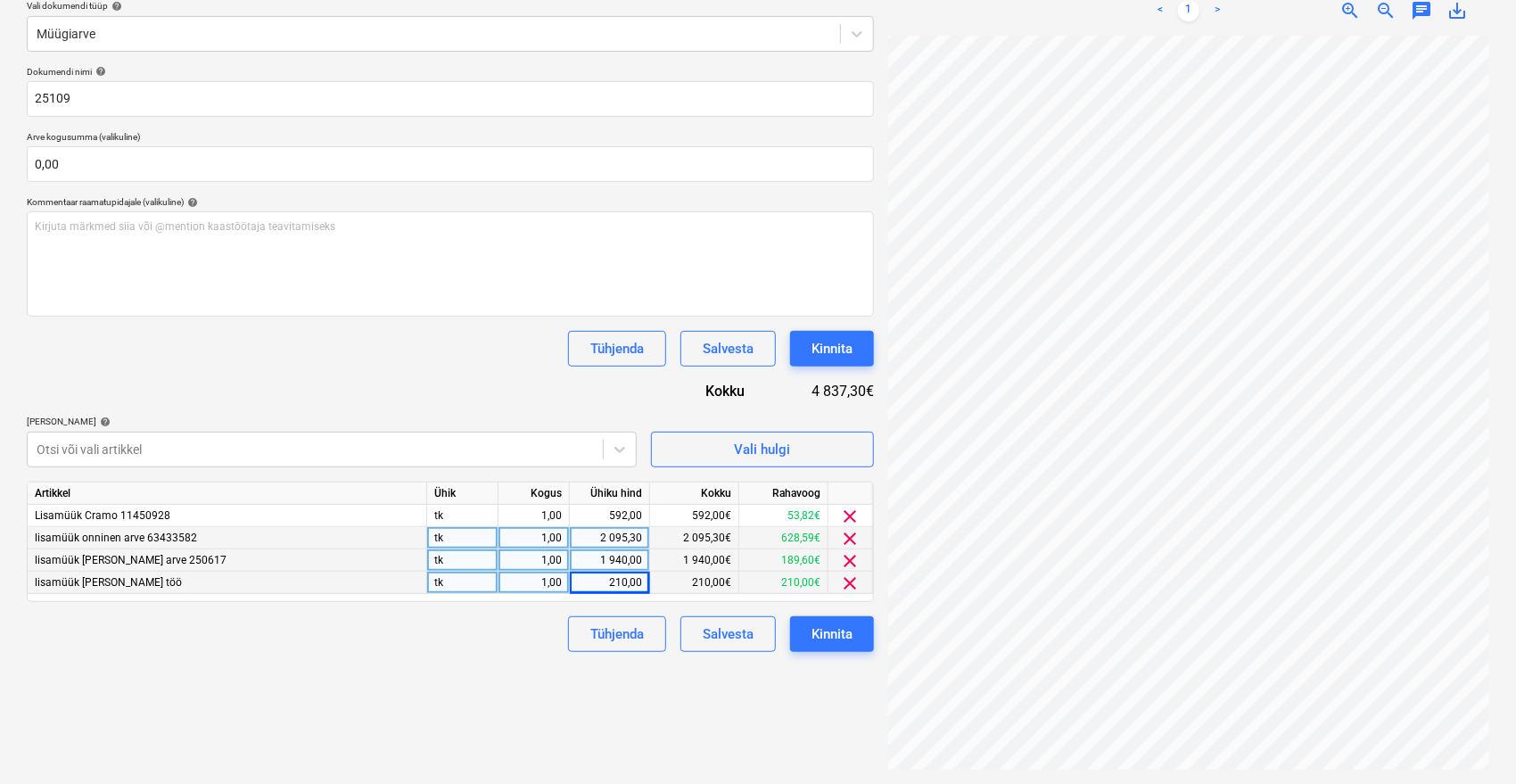
click at [632, 580] on div "210,00" at bounding box center [609, 582] width 65 height 22
type input "581,20"
click at [426, 668] on div "Failide konteerimine Vali ettevõte Vara Saeveski OÜ [PERSON_NAME] uus ettevõte …" at bounding box center [449, 327] width 861 height 899
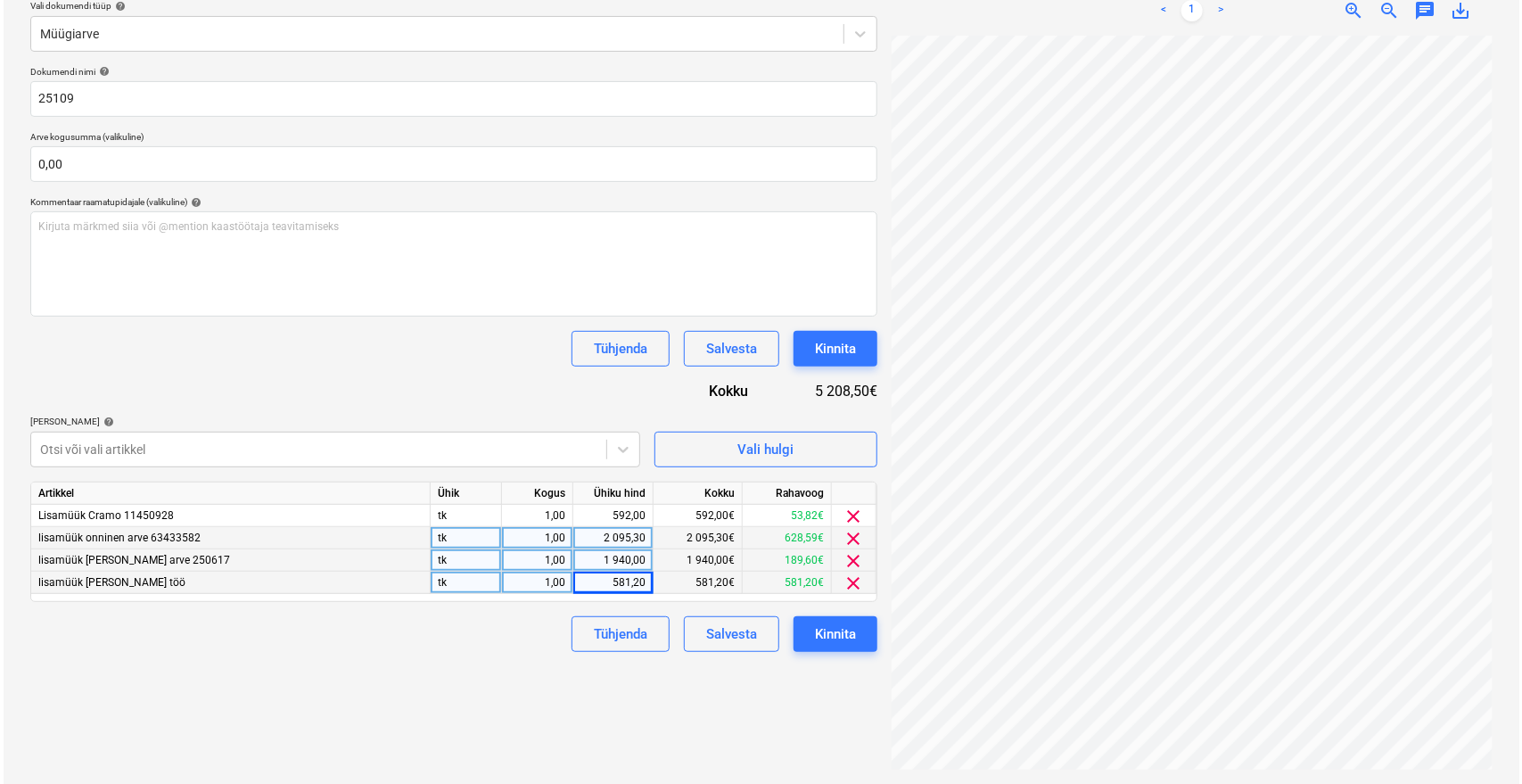
scroll to position [38, 72]
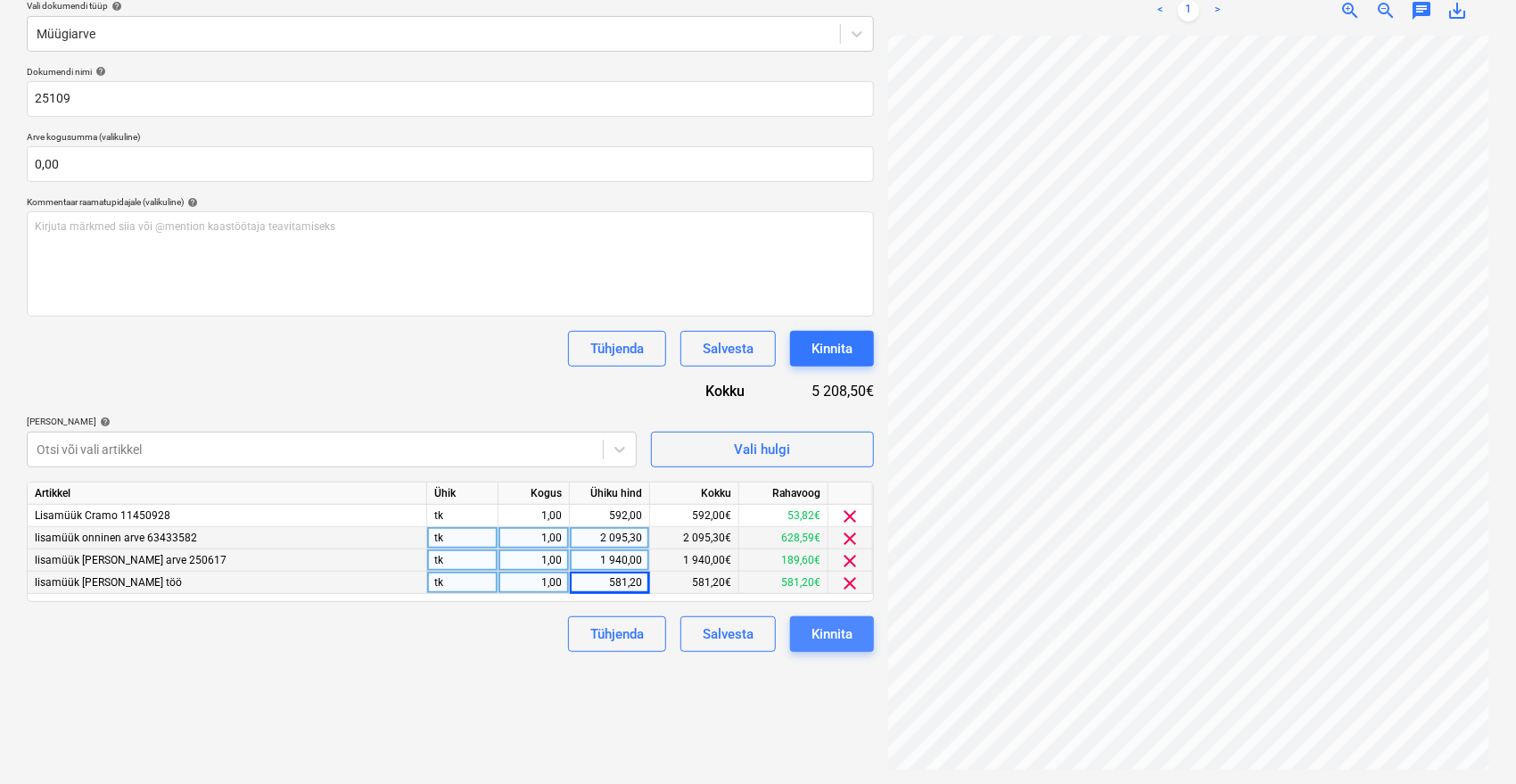
click at [854, 631] on button "Kinnita" at bounding box center [831, 634] width 83 height 36
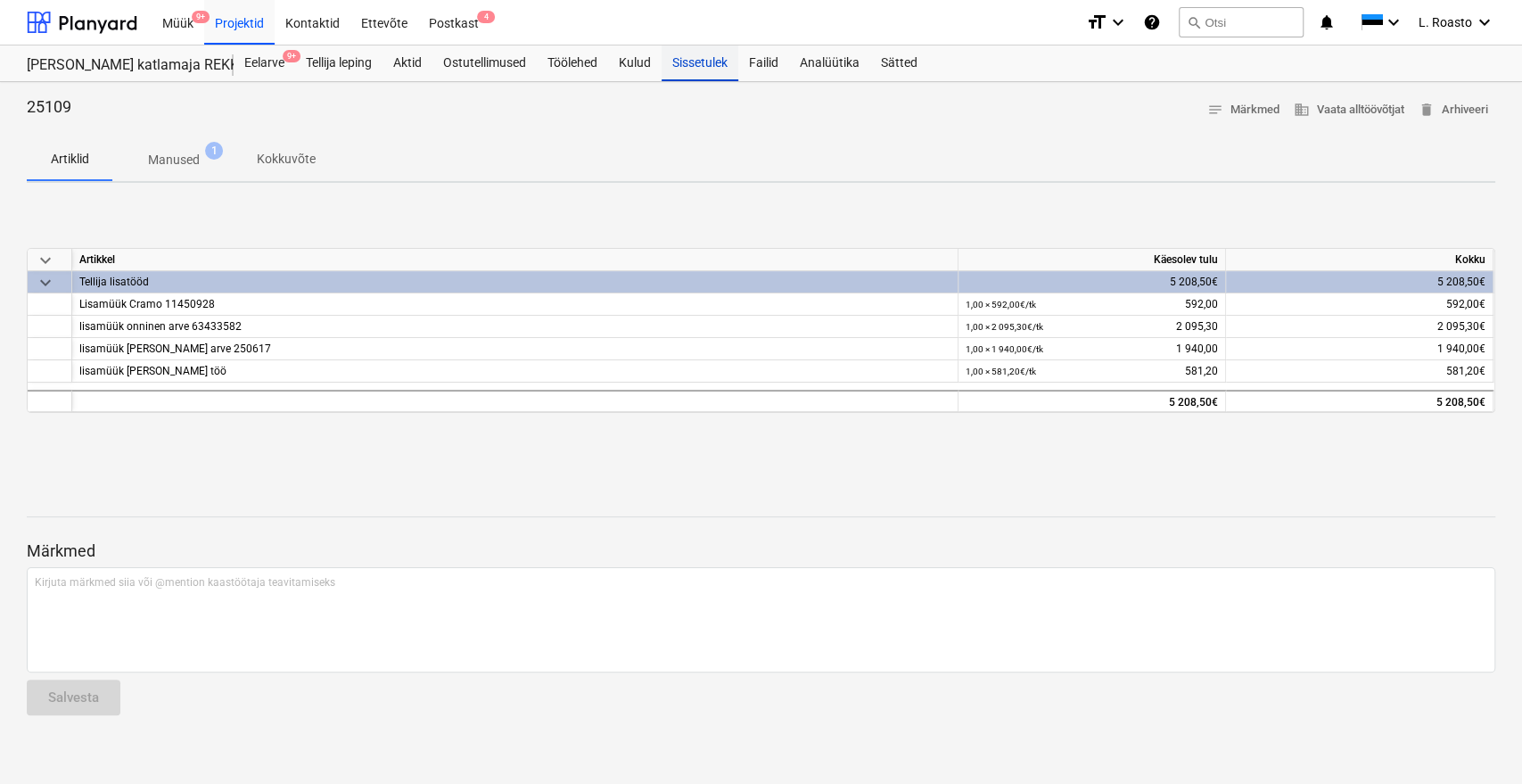
click at [707, 57] on div "Sissetulek" at bounding box center [700, 63] width 77 height 36
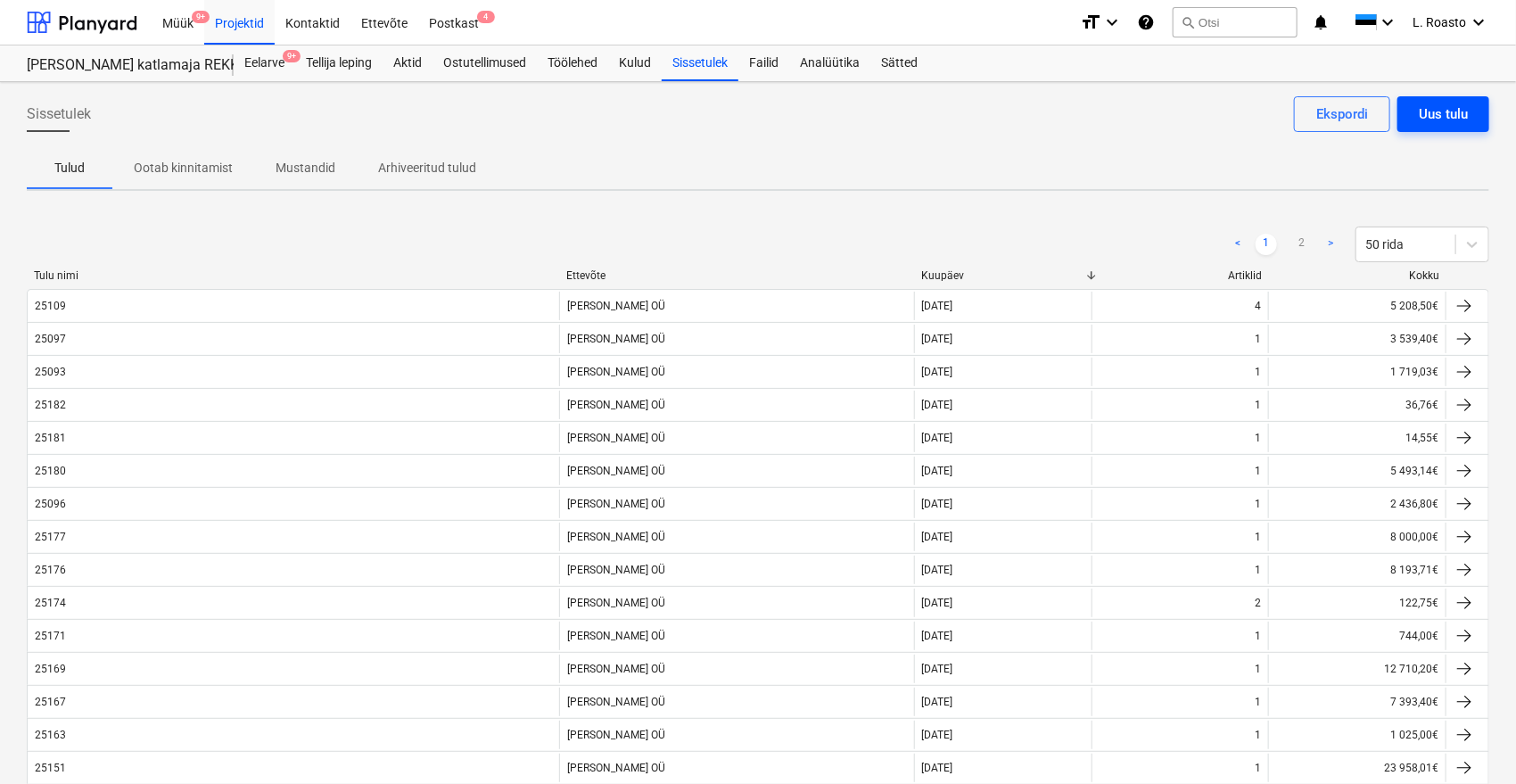
click at [1474, 112] on button "Uus tulu" at bounding box center [1443, 114] width 92 height 36
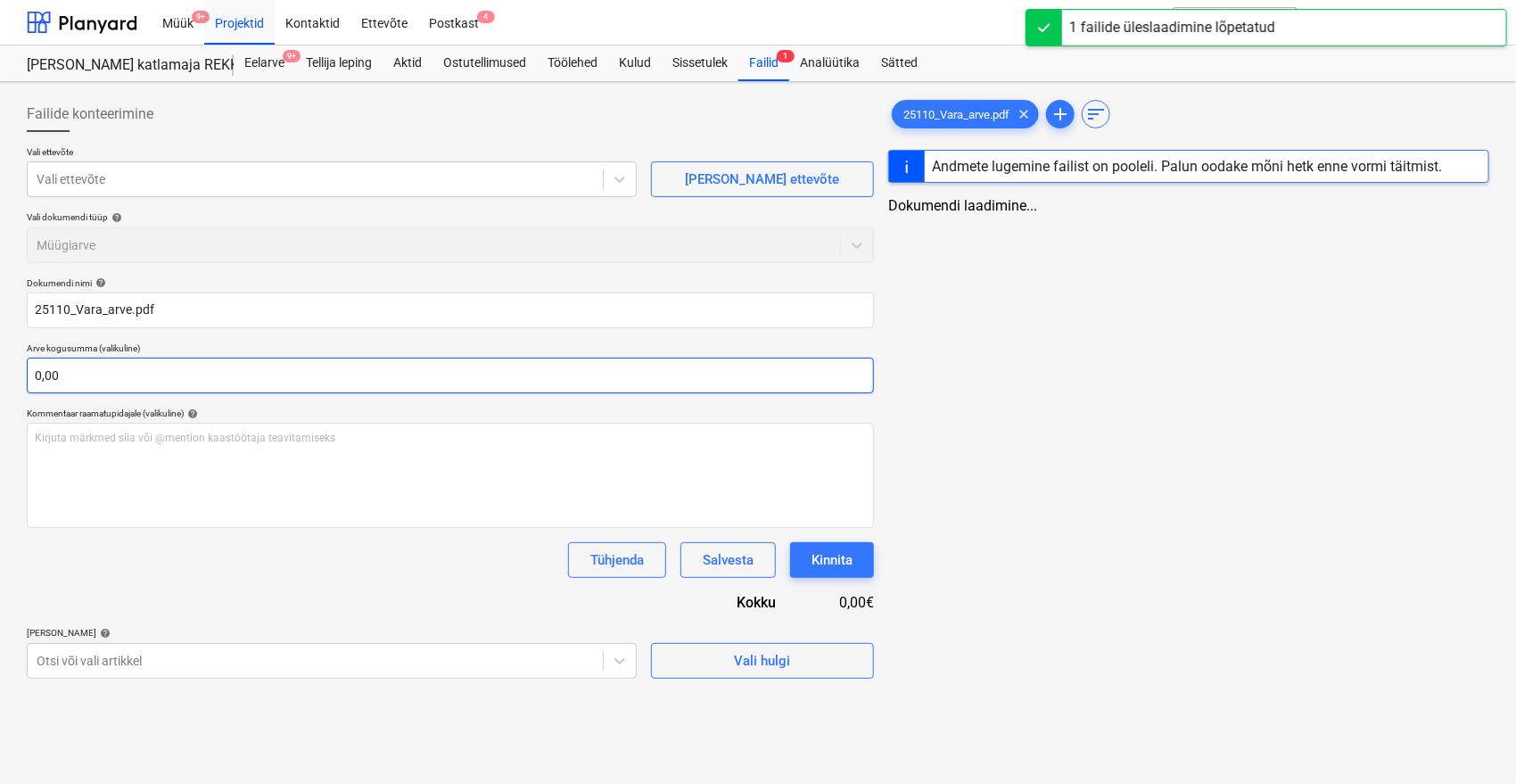
type input "25110_Vara_arve.pdf"
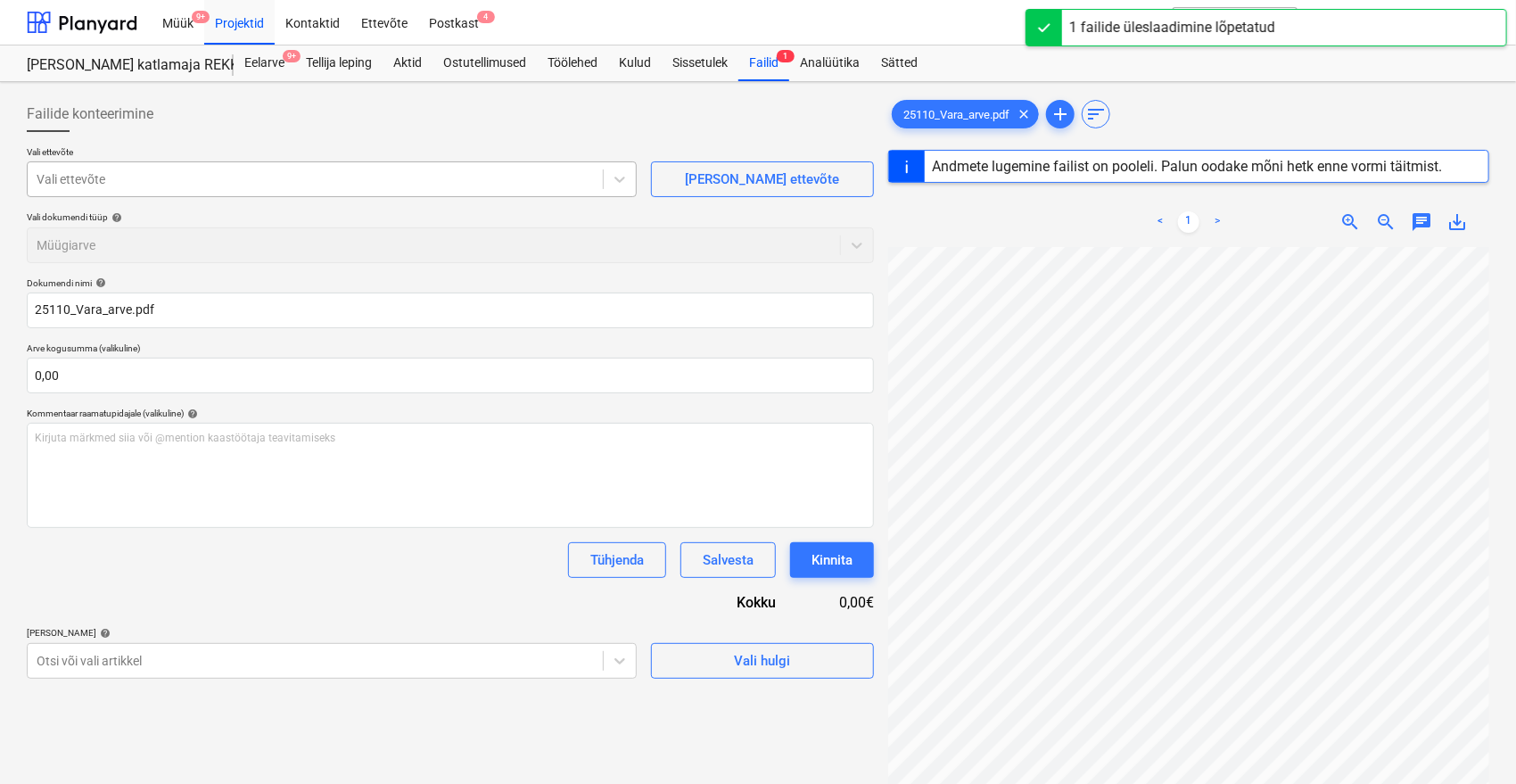
click at [439, 167] on div "Vali ettevõte" at bounding box center [315, 179] width 575 height 25
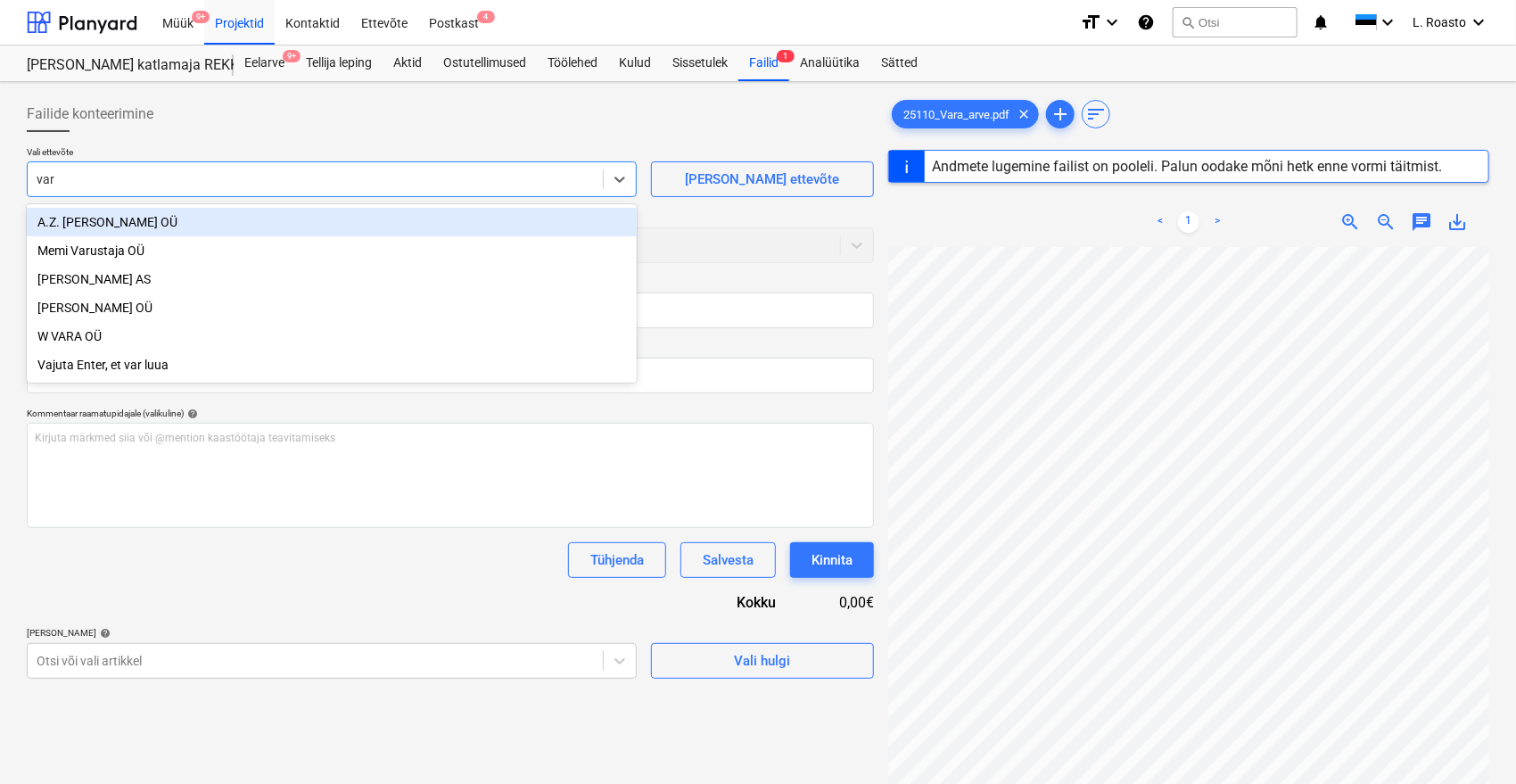
type input "vara"
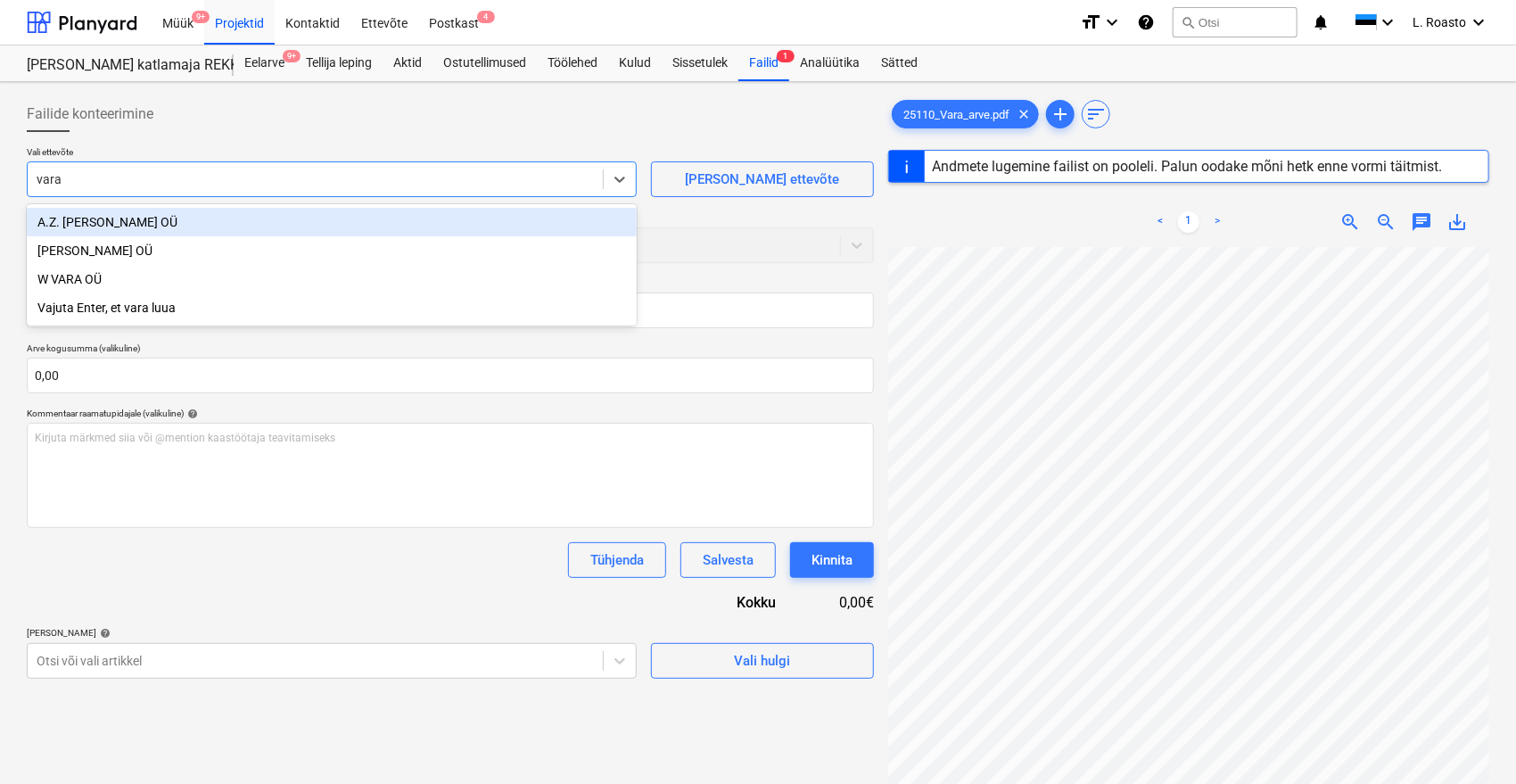
type input "25110"
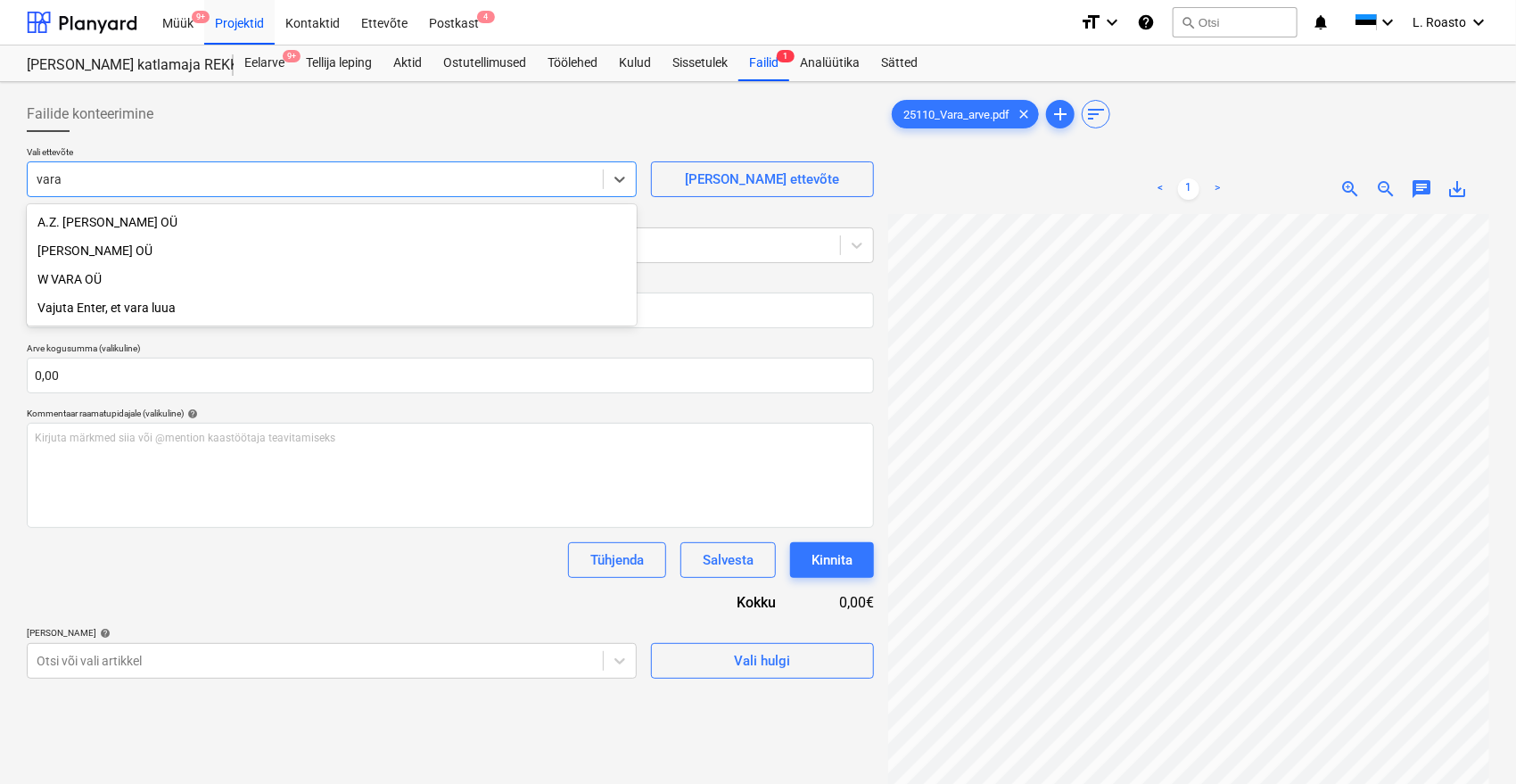
click at [146, 257] on div "[PERSON_NAME] OÜ" at bounding box center [331, 250] width 610 height 28
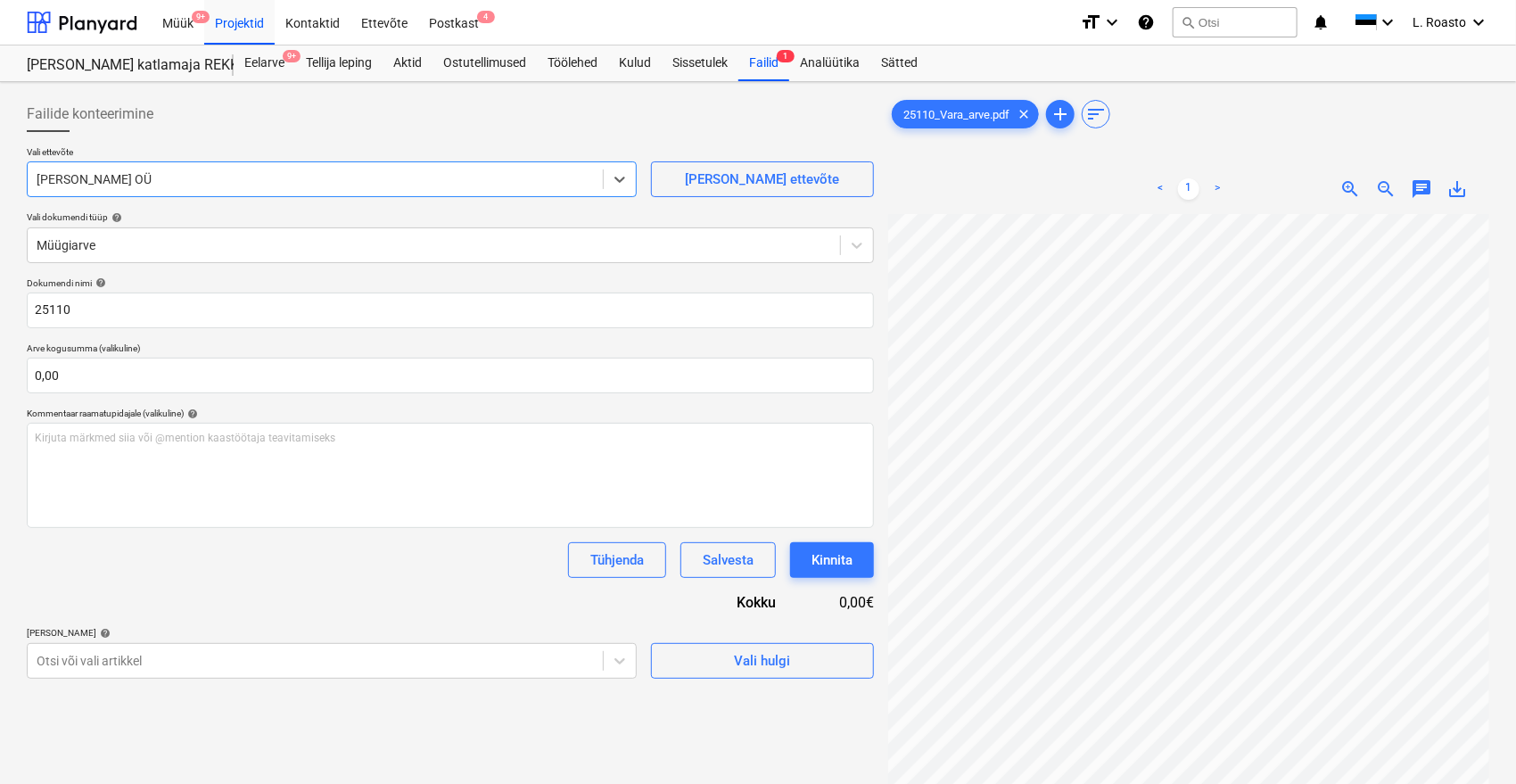
click at [210, 592] on div "Dokumendi nimi help 25110 Arve kogusumma (valikuline) 0,00 Kommentaar raamatupi…" at bounding box center [450, 477] width 847 height 401
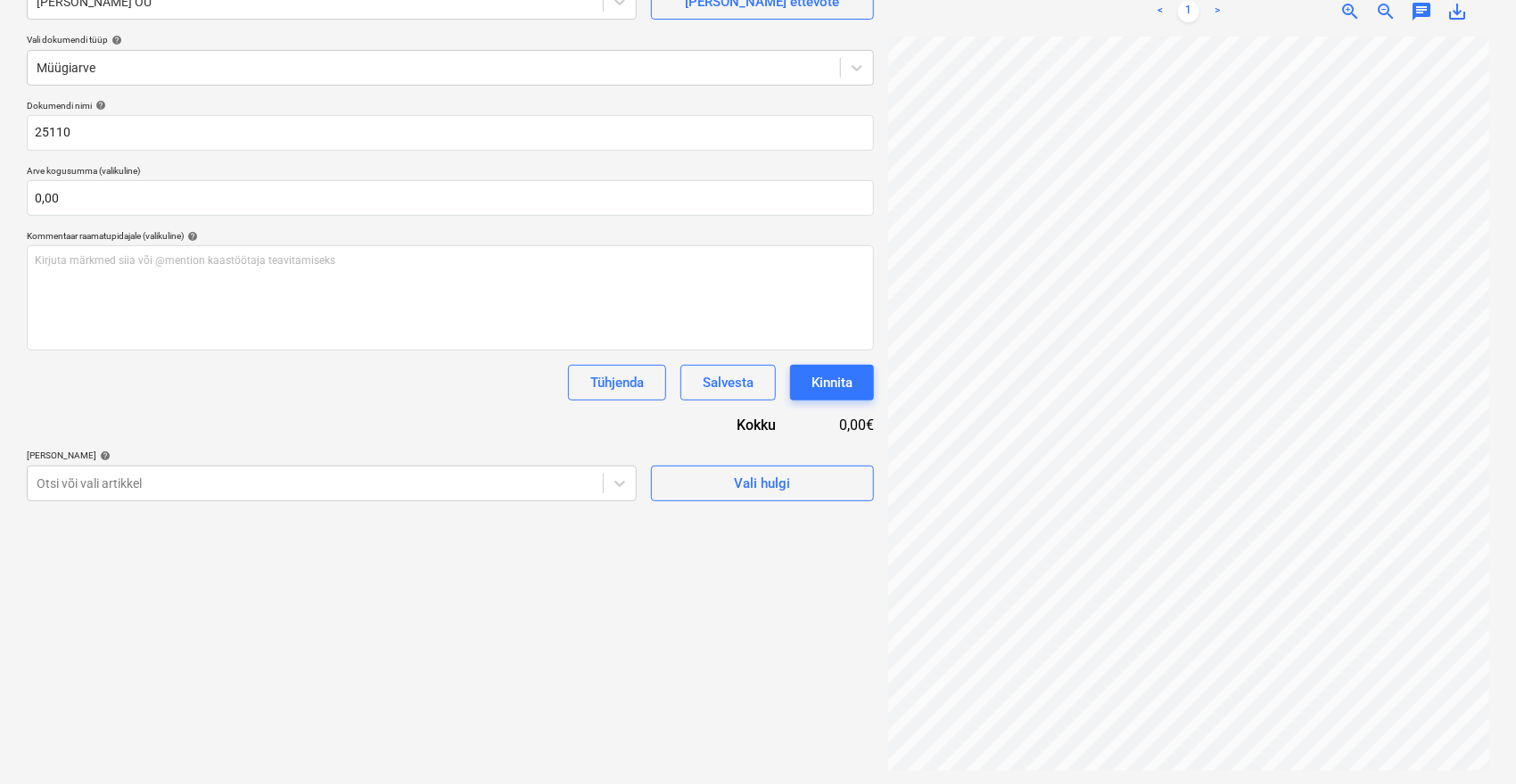
scroll to position [178, 0]
click at [242, 490] on div at bounding box center [315, 481] width 558 height 17
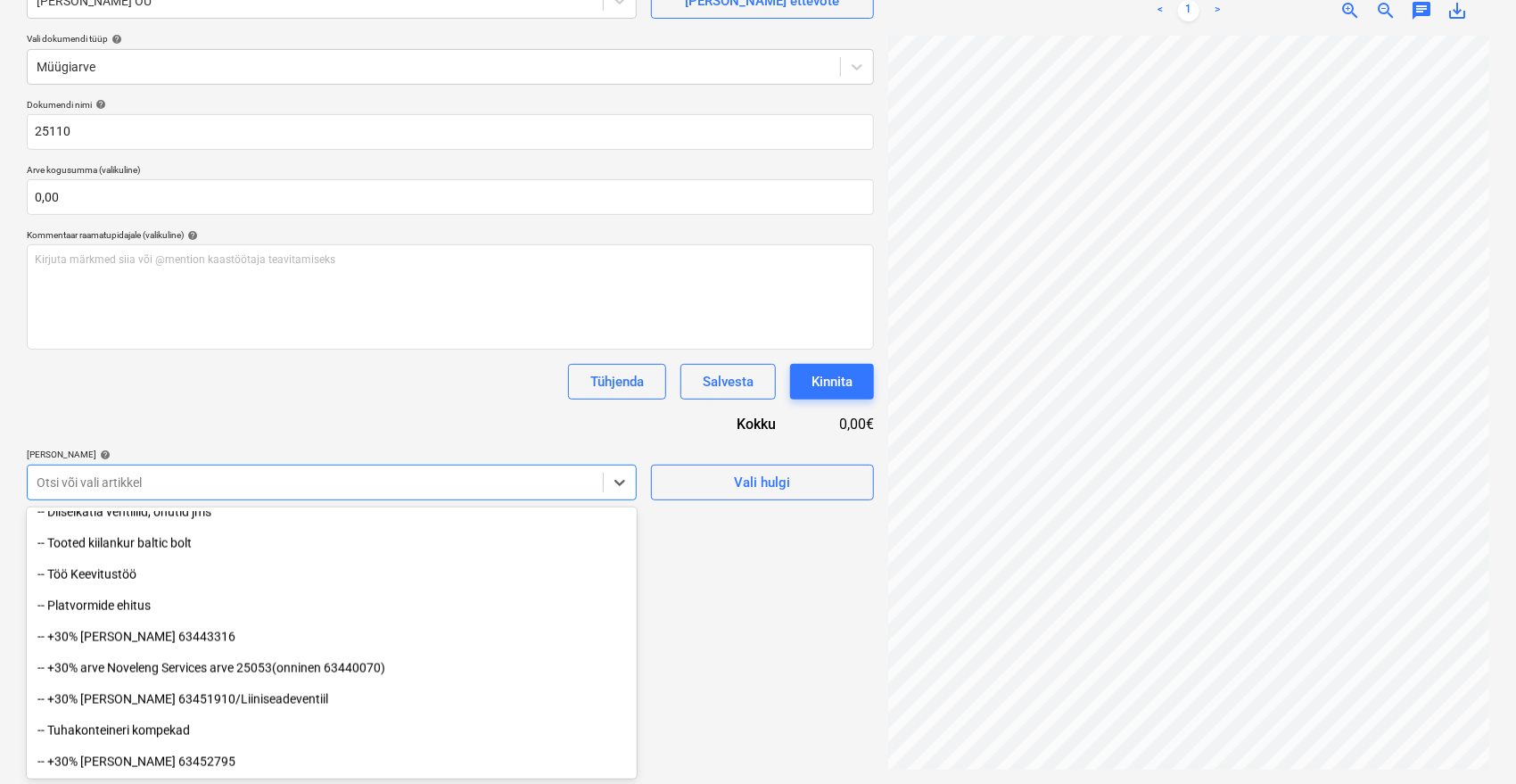
scroll to position [2165, 0]
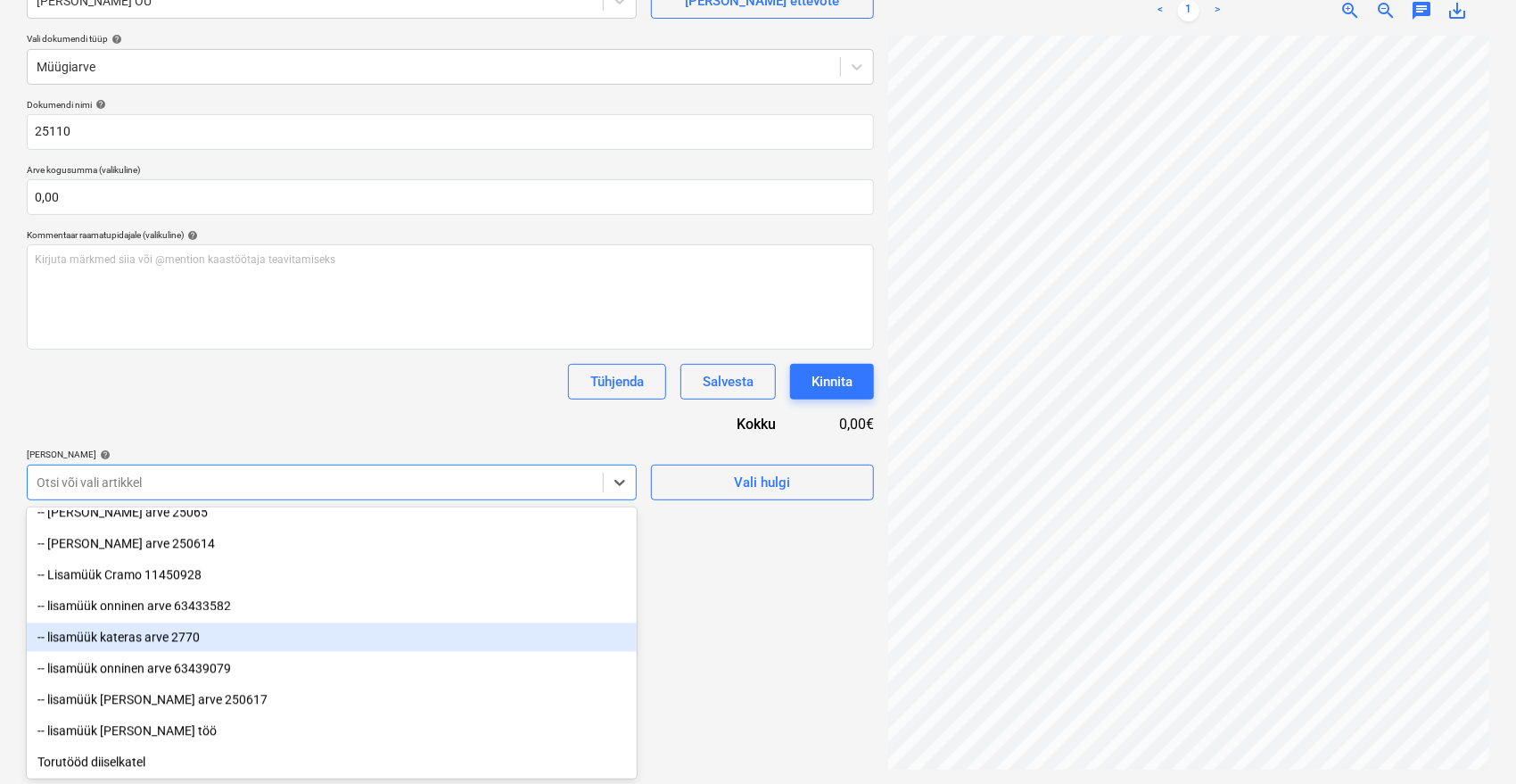
click at [172, 643] on div "-- lisamüük kateras arve 2770" at bounding box center [331, 637] width 610 height 28
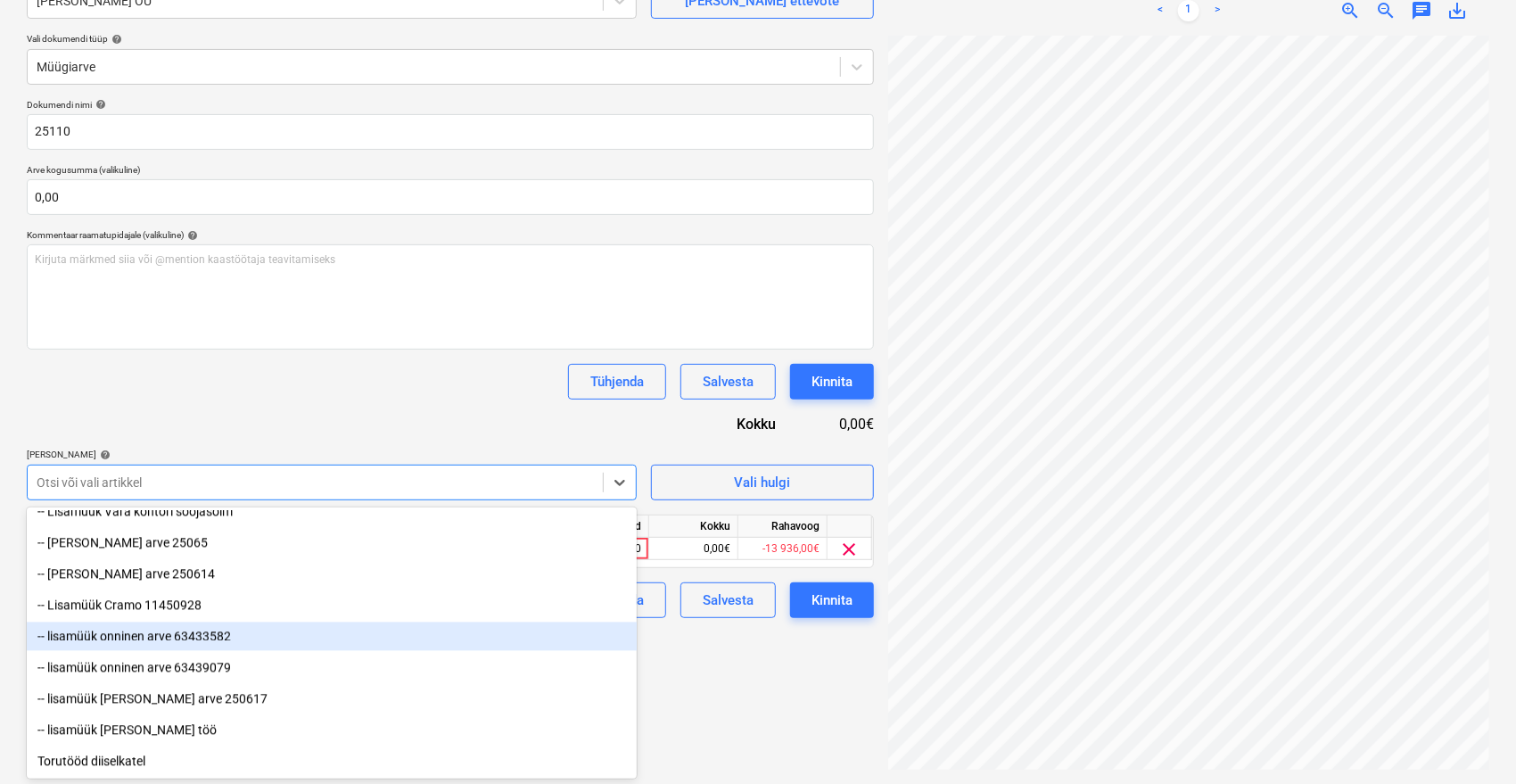
scroll to position [2134, 0]
drag, startPoint x: 263, startPoint y: 412, endPoint x: 316, endPoint y: 417, distance: 53.2
click at [264, 412] on div "Dokumendi nimi help 25110 Arve kogusumma (valikuline) 0,00 Kommentaar raamatupi…" at bounding box center [450, 359] width 847 height 519
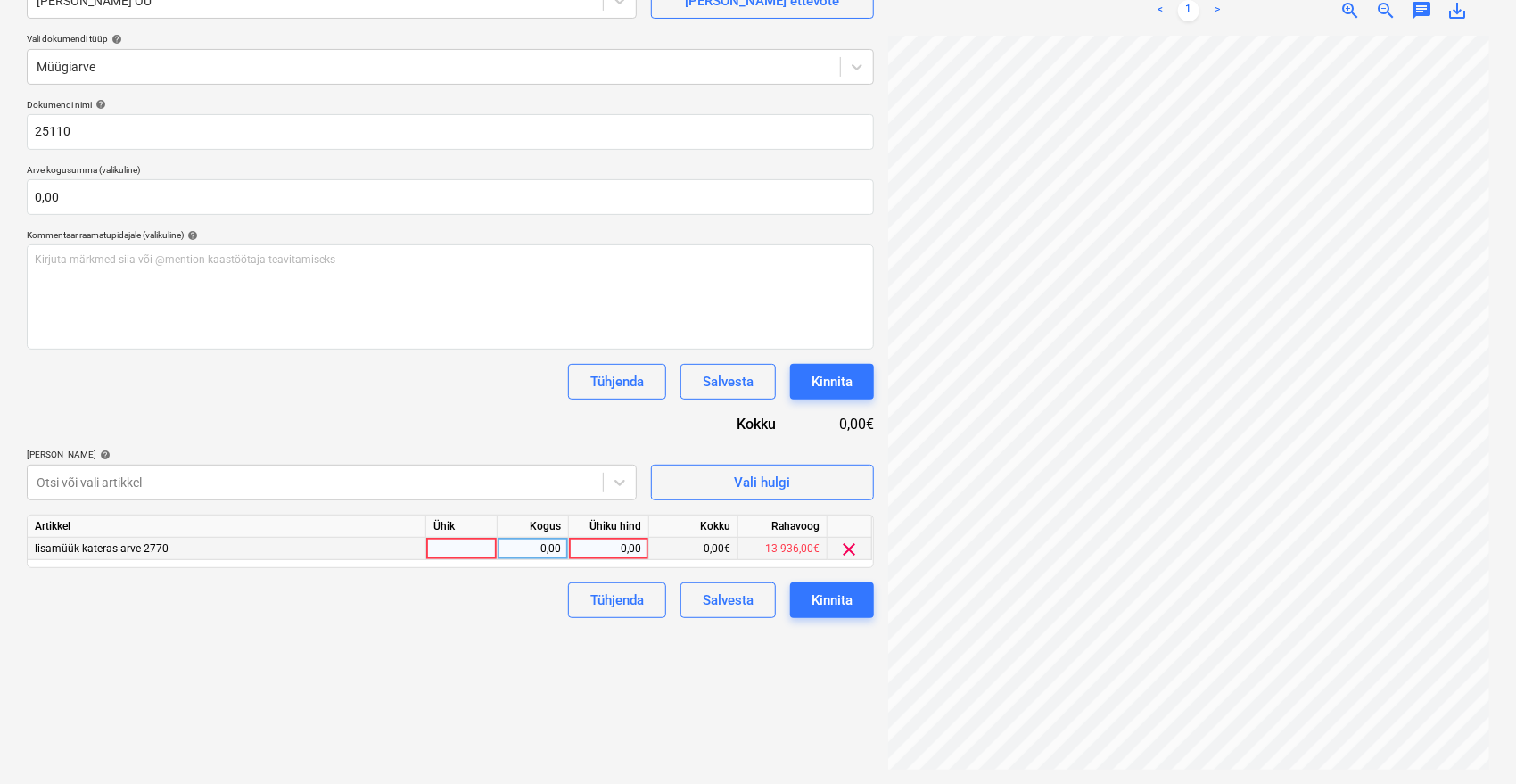
click at [622, 543] on div "0,00" at bounding box center [608, 548] width 65 height 22
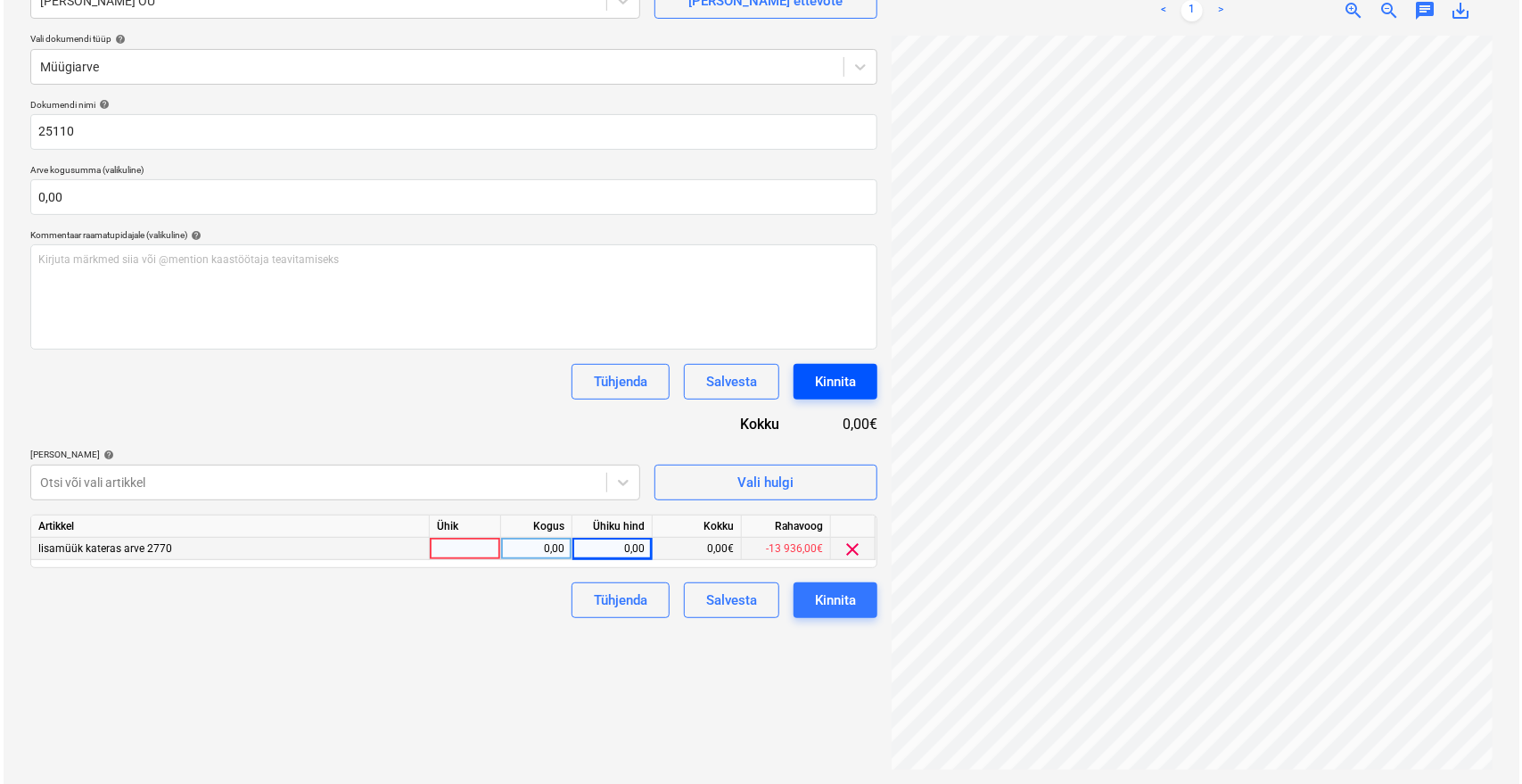
scroll to position [25, 72]
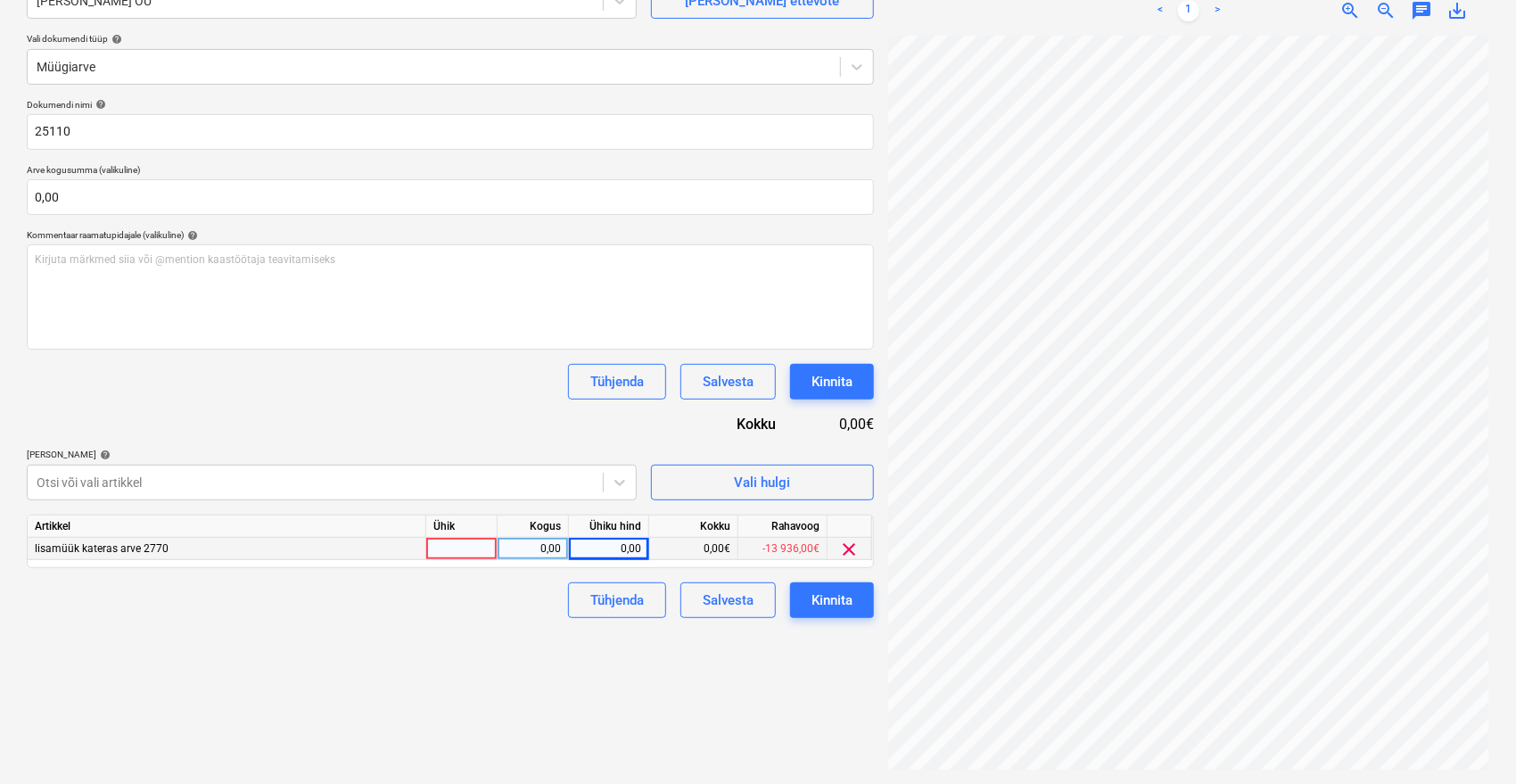
click at [636, 549] on div "0,00" at bounding box center [608, 548] width 65 height 22
type input "14354"
click at [438, 648] on div "Failide konteerimine Vali ettevõte Vara Saeveski OÜ [PERSON_NAME] uus ettevõte …" at bounding box center [449, 344] width 861 height 866
click at [834, 595] on div "Kinnita" at bounding box center [832, 600] width 41 height 23
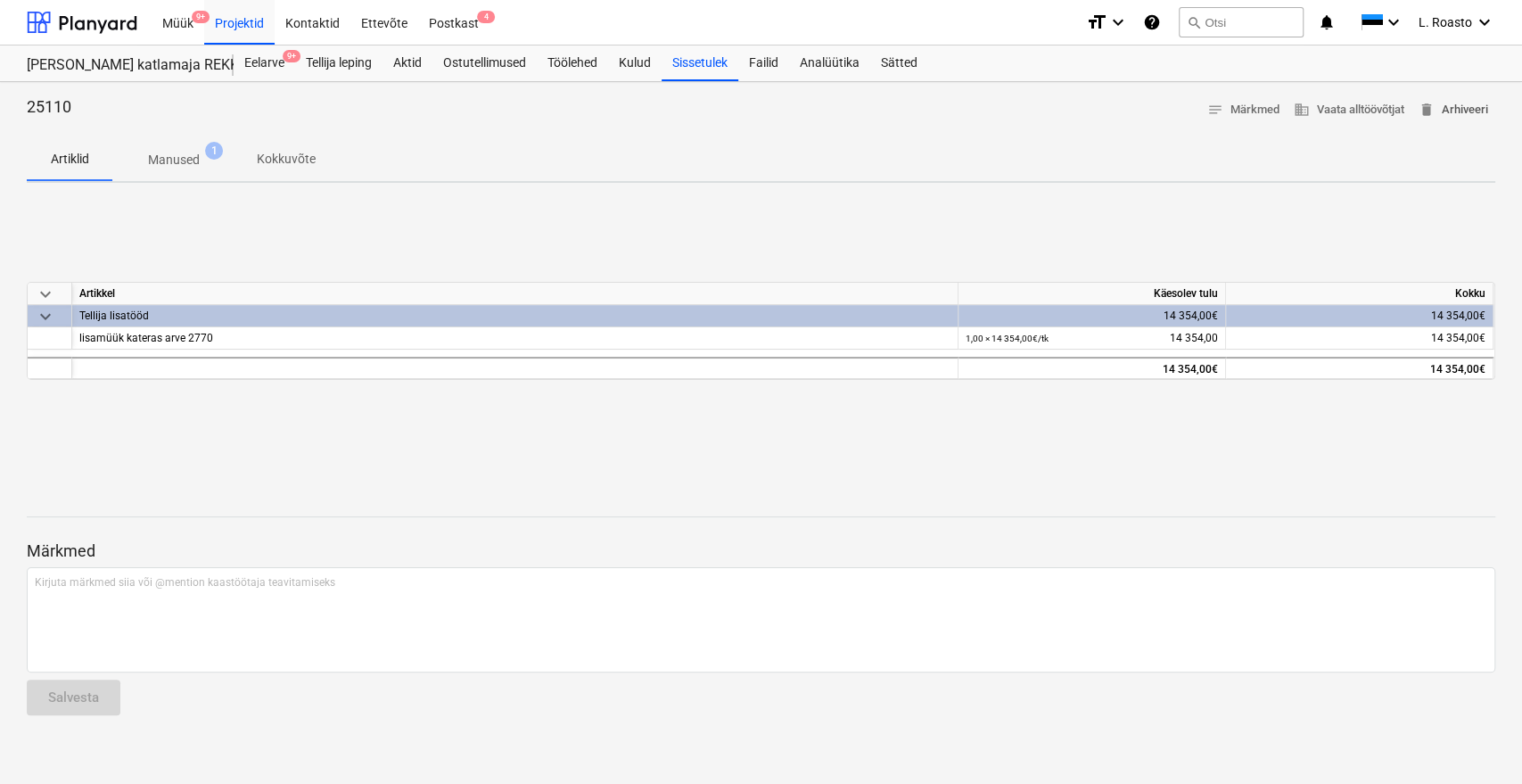
click at [1446, 106] on span "delete Arhiveeri" at bounding box center [1454, 110] width 70 height 20
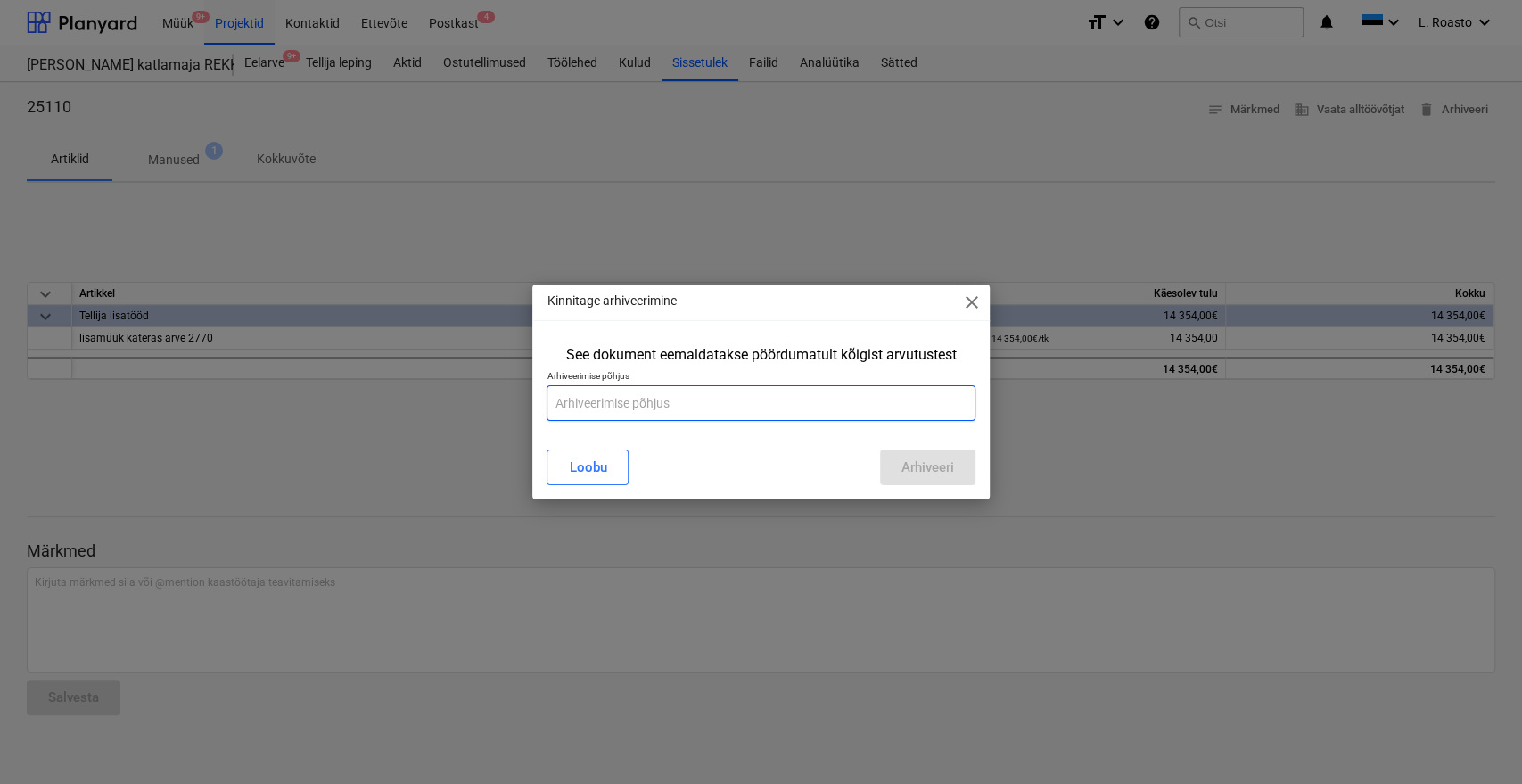
click at [739, 400] on input "text" at bounding box center [761, 403] width 428 height 36
type input "vale summa"
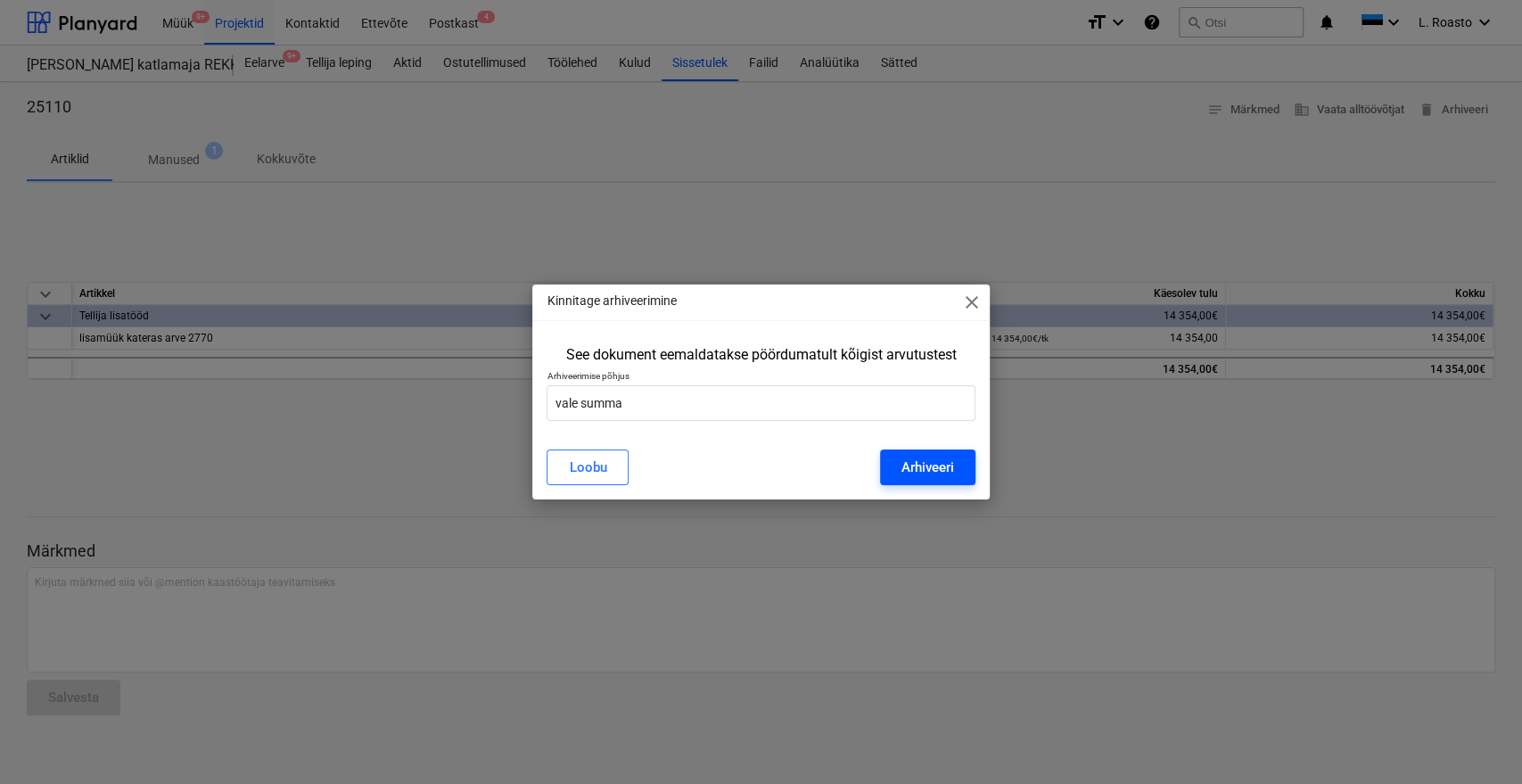
click at [925, 475] on div "Arhiveeri" at bounding box center [928, 467] width 52 height 23
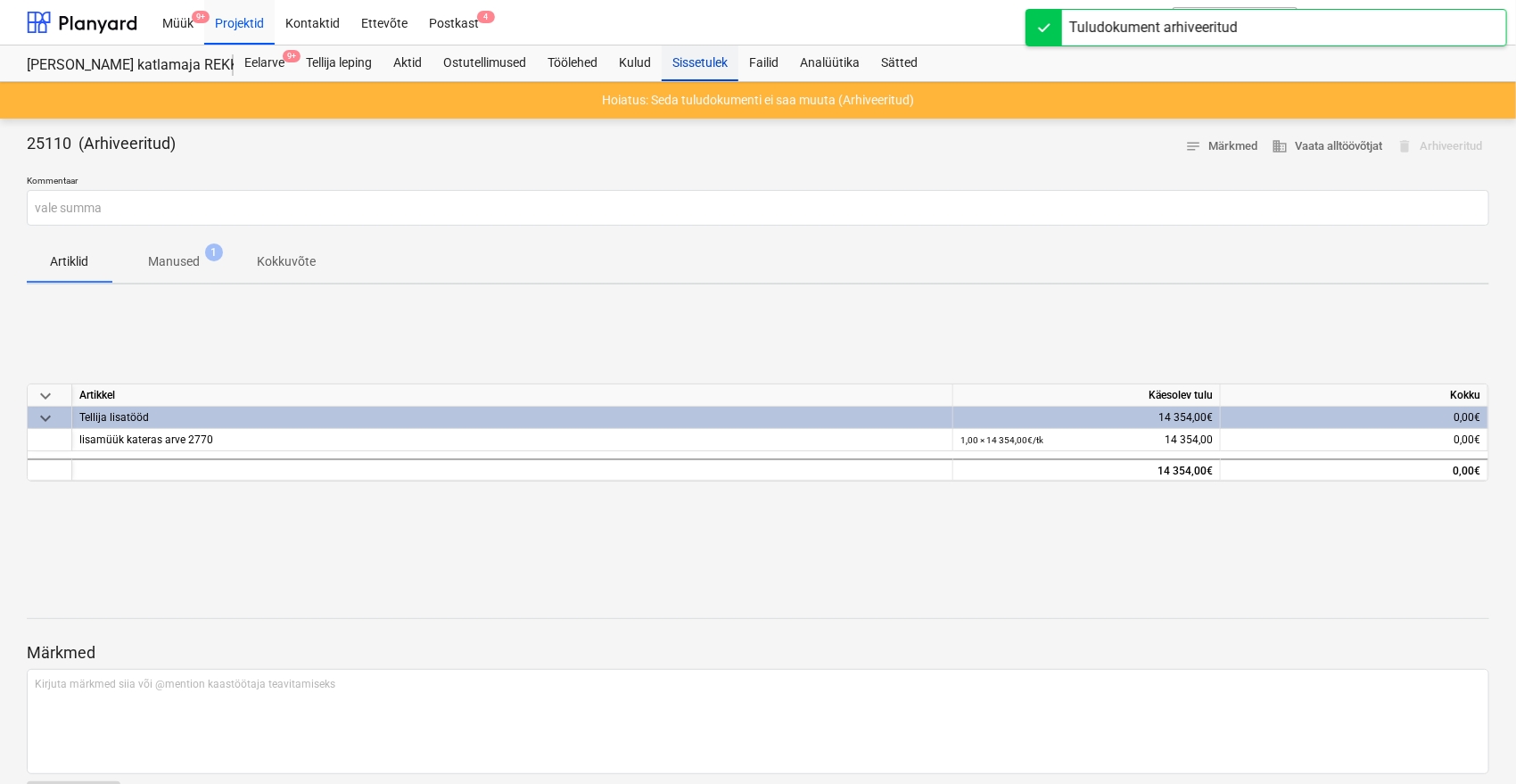
click at [714, 65] on div "Sissetulek" at bounding box center [700, 63] width 77 height 36
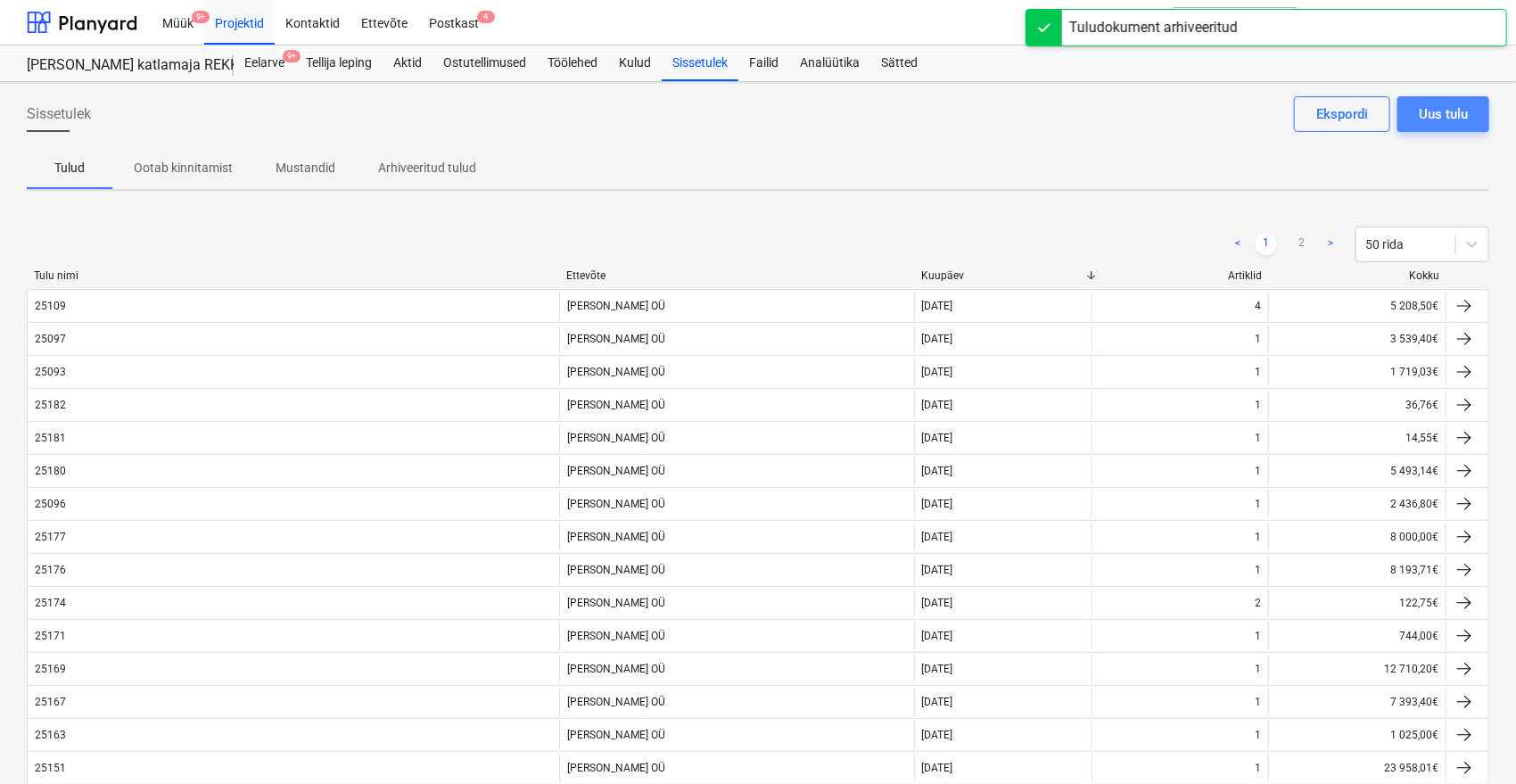
click at [1439, 120] on div "Uus tulu" at bounding box center [1443, 114] width 49 height 23
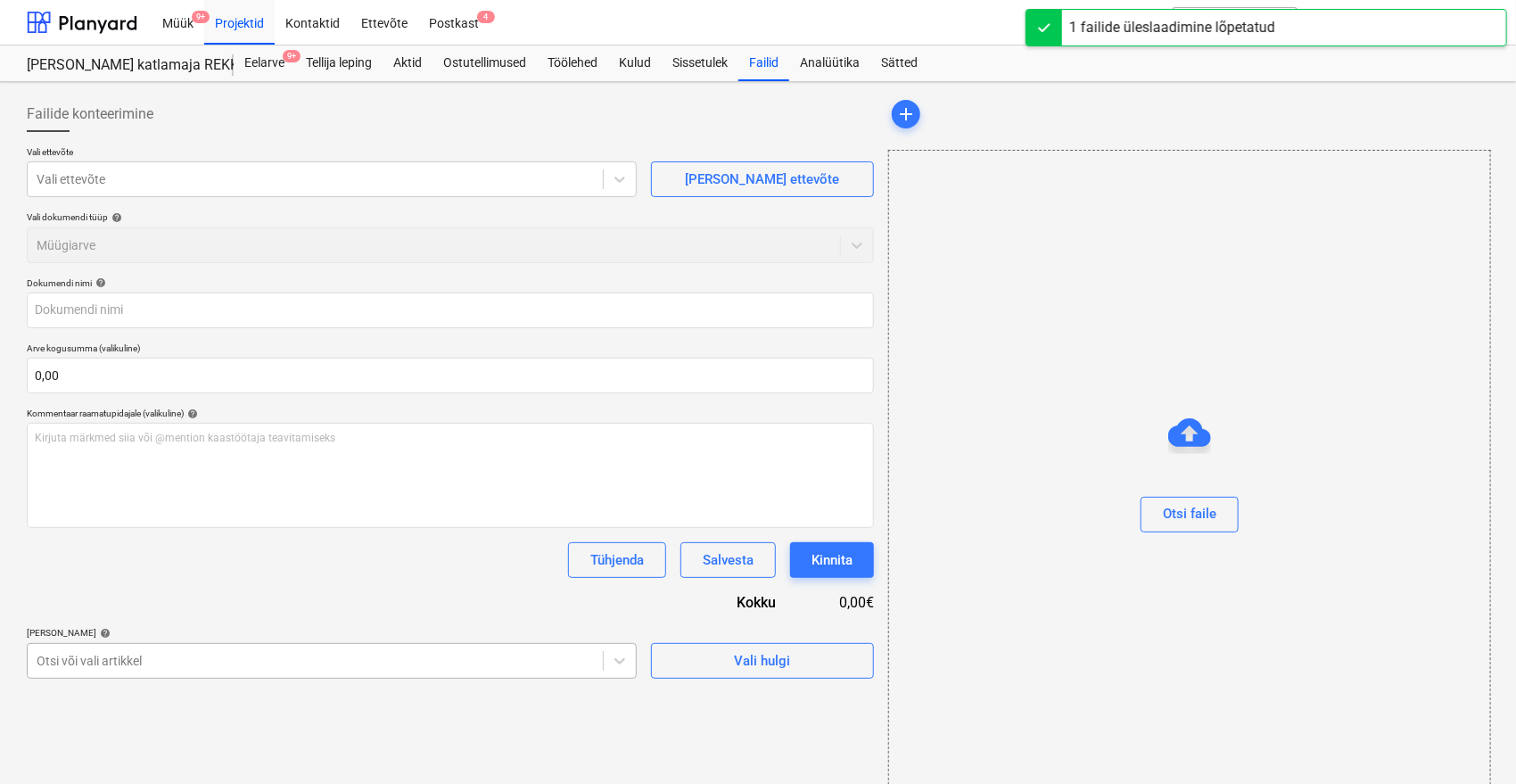
click at [368, 660] on body "Müük 9+ Projektid Kontaktid Ettevõte Postkast 4 format_size keyboard_arrow_down…" at bounding box center [758, 392] width 1516 height 784
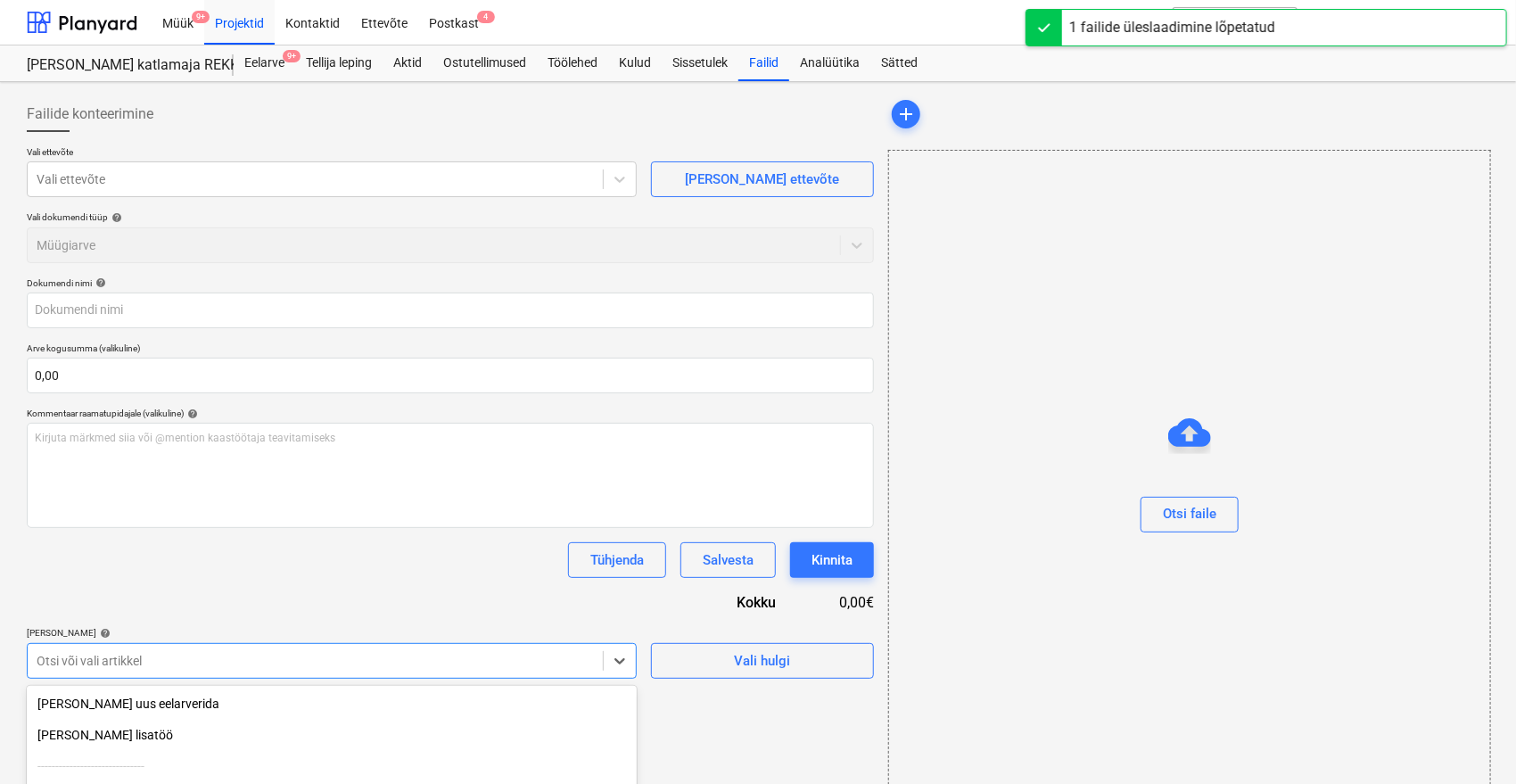
scroll to position [172, 0]
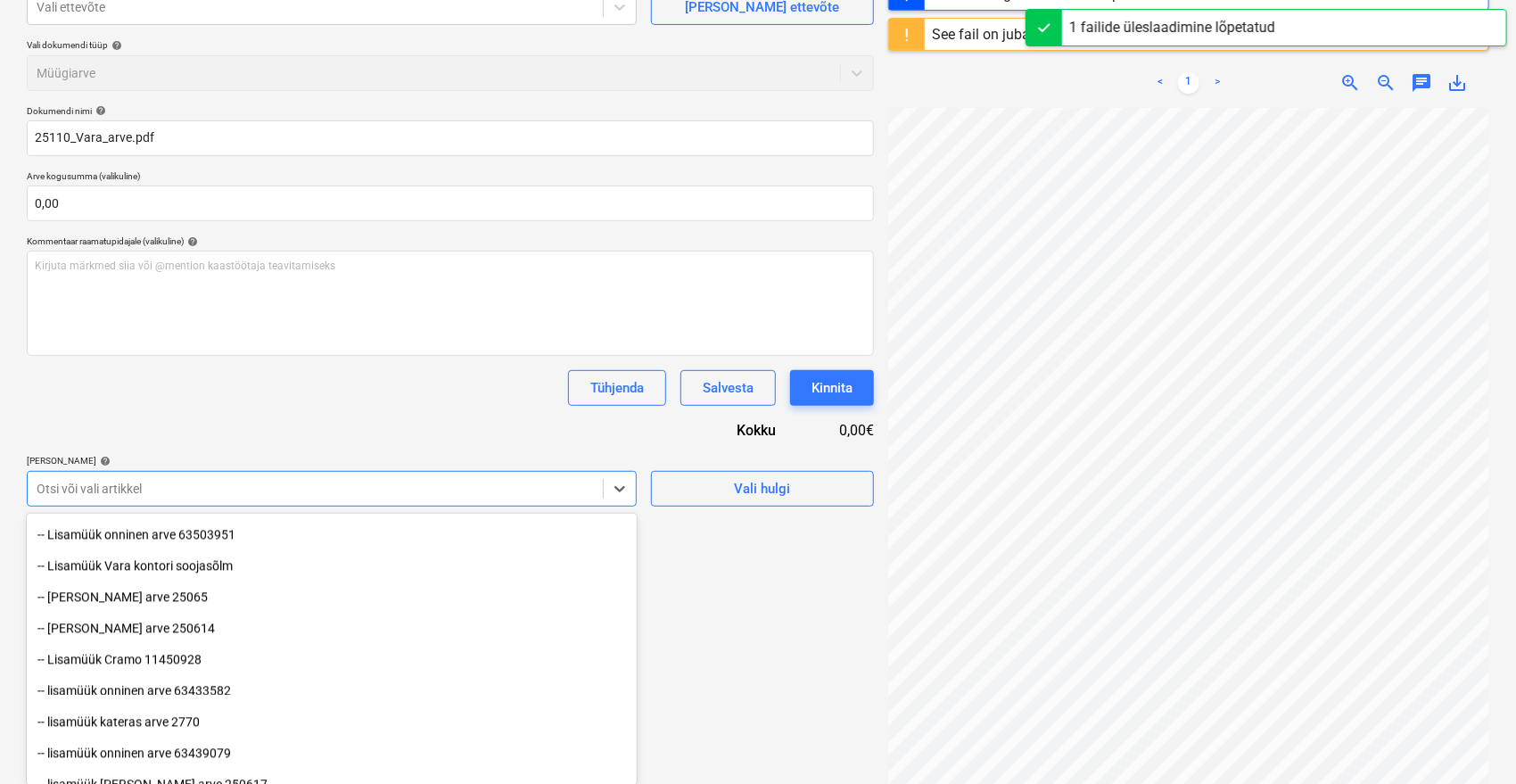
scroll to position [2165, 0]
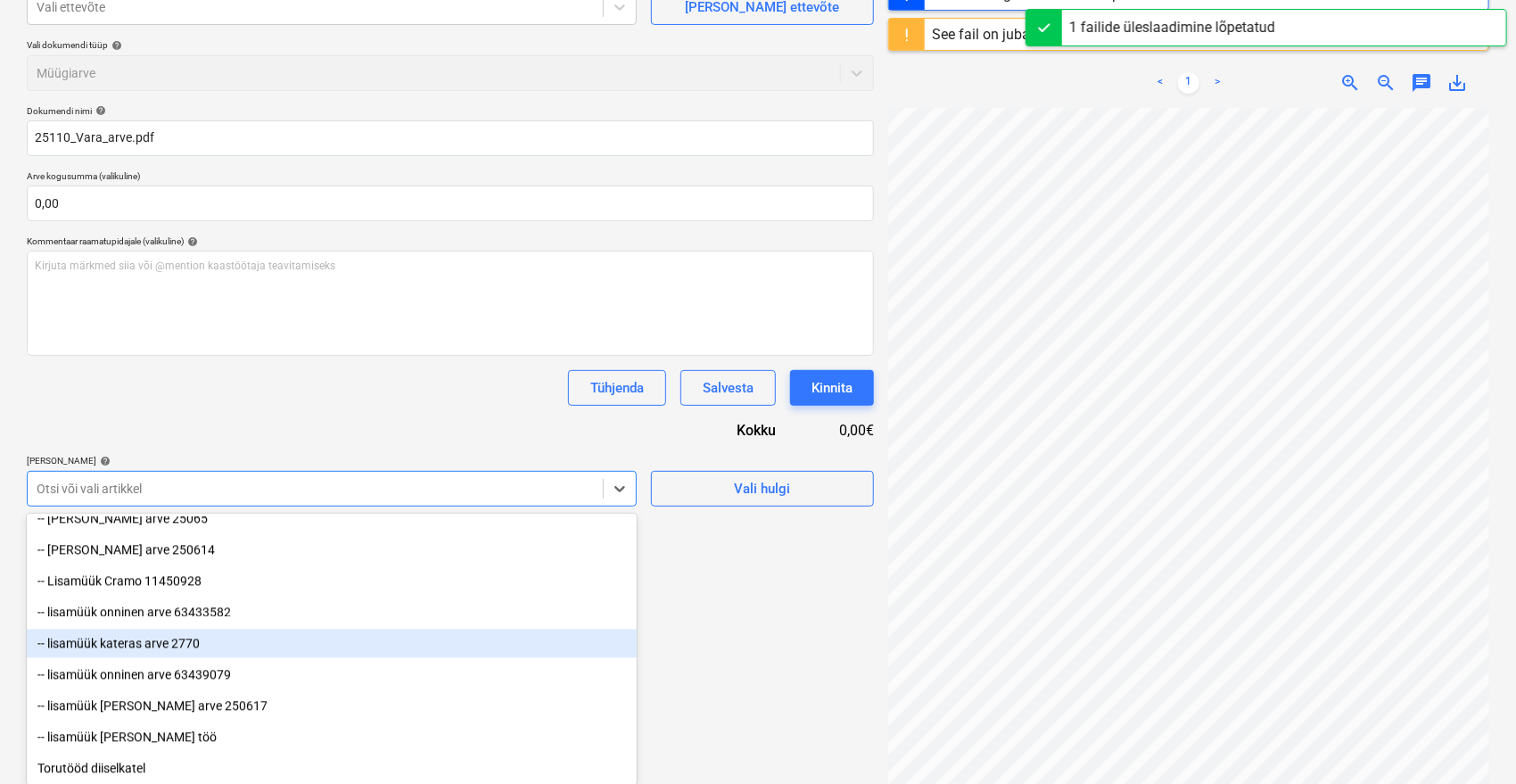
click at [178, 637] on div "-- lisamüük kateras arve 2770" at bounding box center [331, 643] width 610 height 28
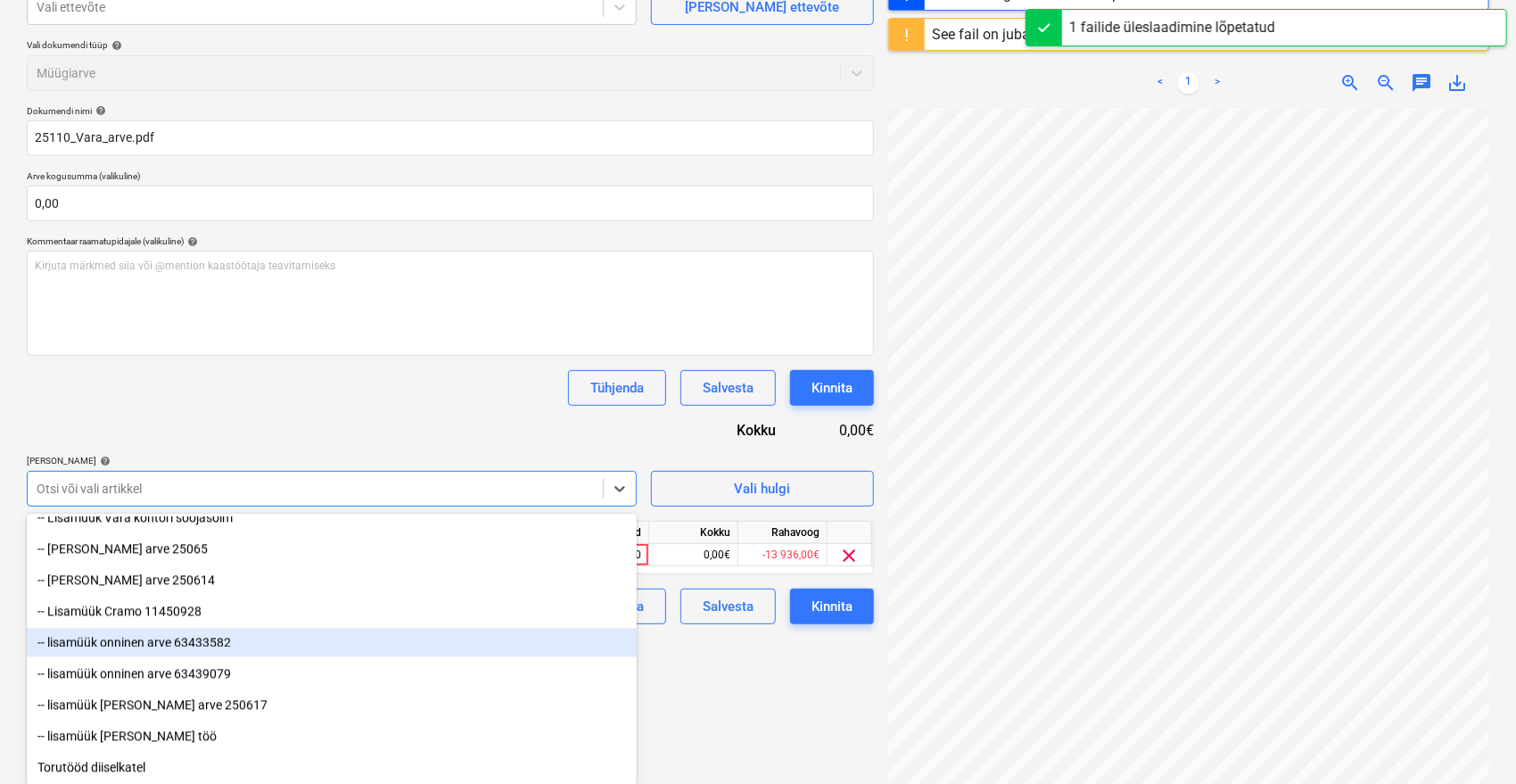
scroll to position [2134, 0]
click at [293, 410] on div "Dokumendi nimi help 25110_Vara_arve.pdf Arve kogusumma (valikuline) 0,00 Kommen…" at bounding box center [450, 365] width 847 height 519
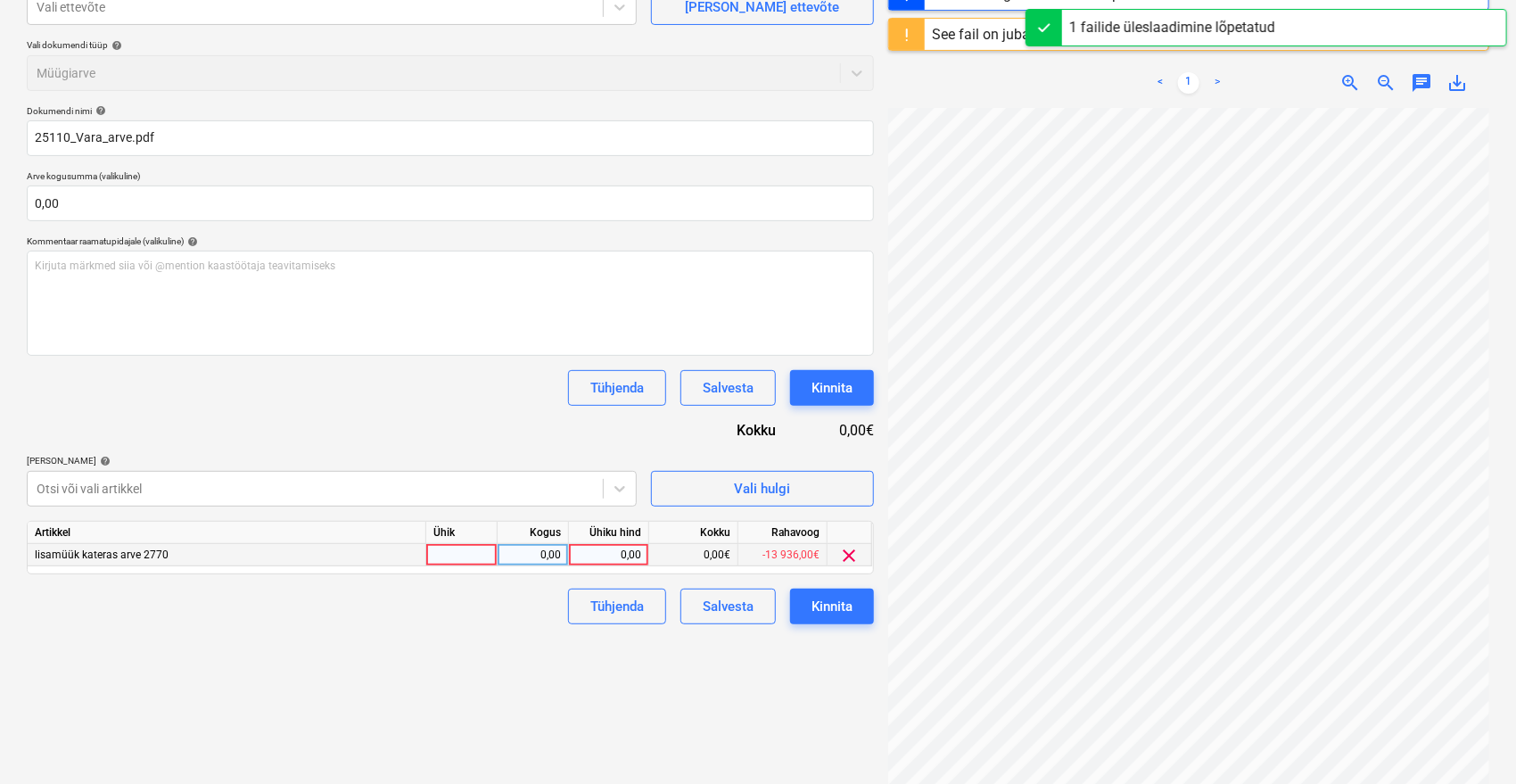
click at [621, 552] on div "0,00" at bounding box center [608, 555] width 65 height 22
type input "25110"
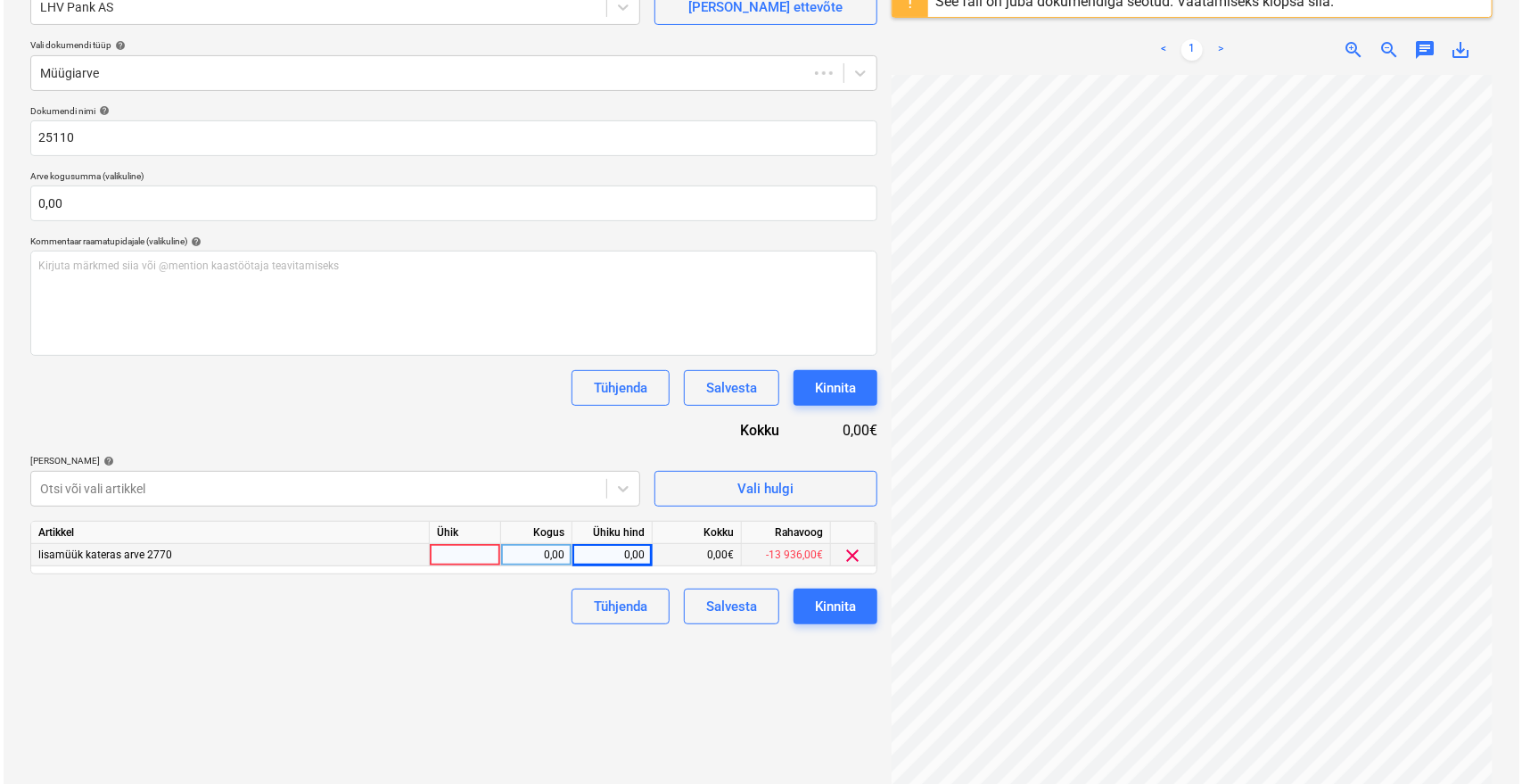
scroll to position [53, 72]
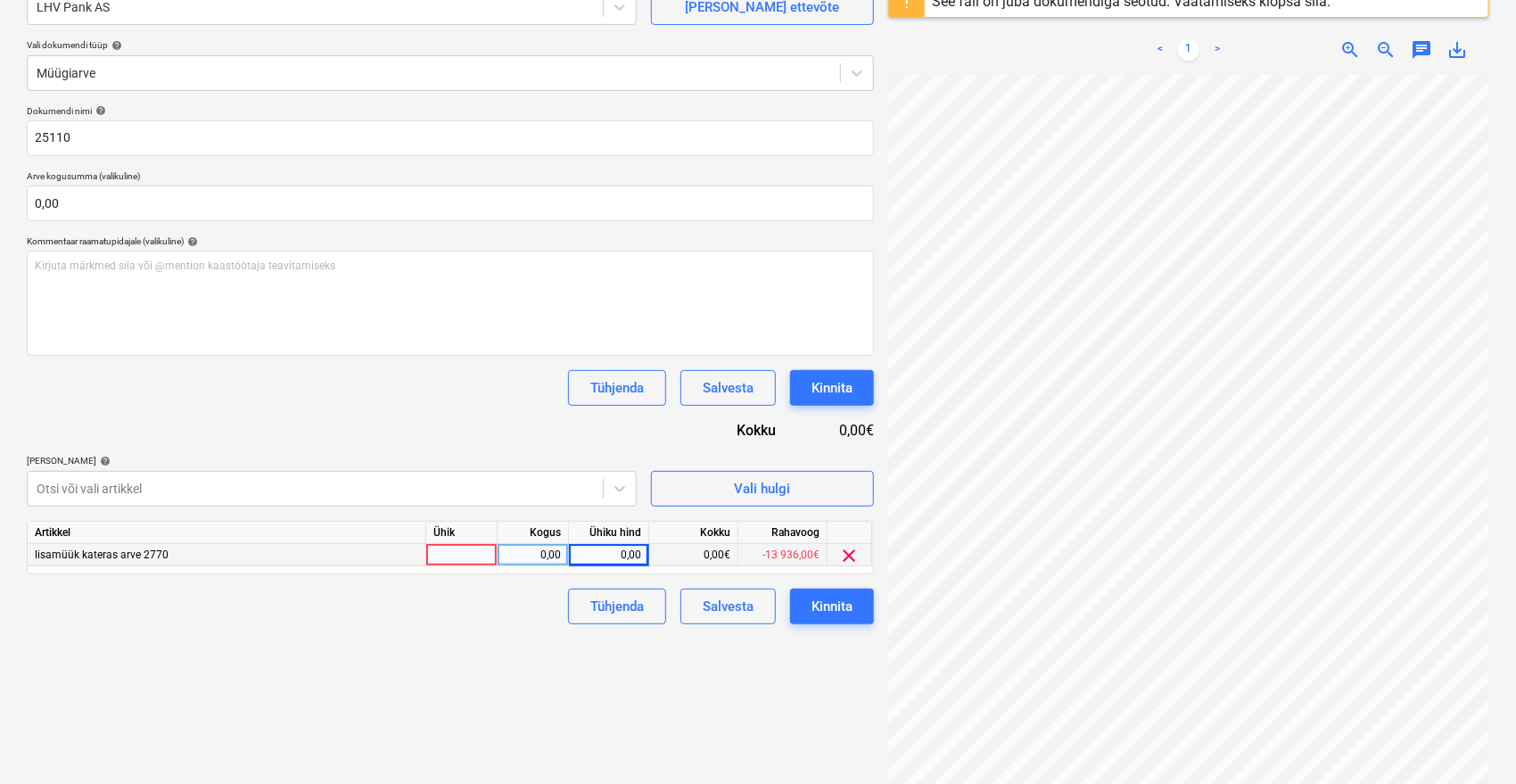
click at [606, 547] on div "0,00" at bounding box center [608, 555] width 65 height 22
type input "14354,08"
click at [523, 657] on div "Failide konteerimine Vali ettevõte LHV Pank AS [PERSON_NAME] uus ettevõte Vali …" at bounding box center [449, 367] width 861 height 899
click at [835, 602] on div "Kinnita" at bounding box center [832, 605] width 41 height 23
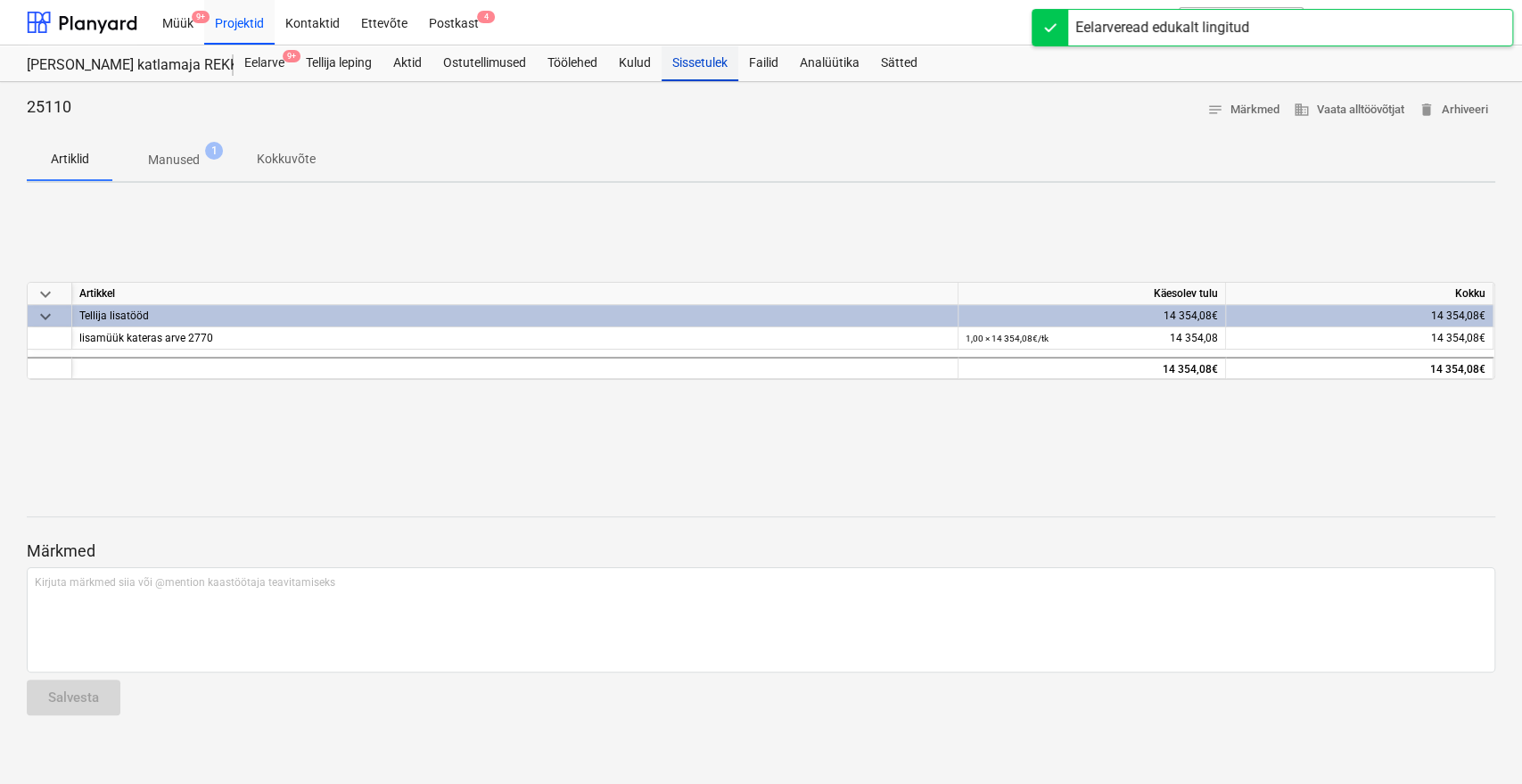
click at [739, 52] on div "Sissetulek" at bounding box center [700, 63] width 77 height 36
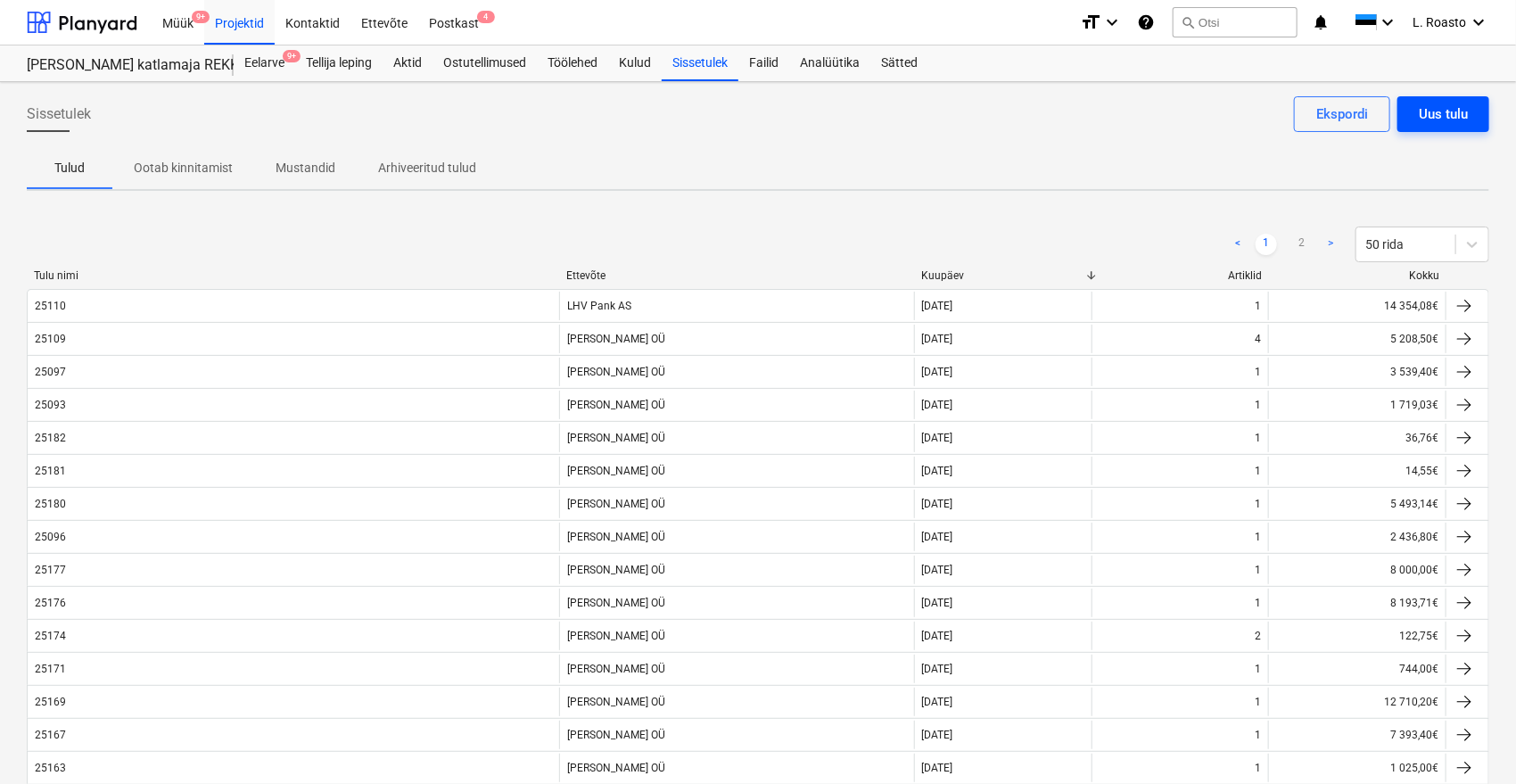
click at [1440, 113] on div "Uus tulu" at bounding box center [1443, 114] width 49 height 23
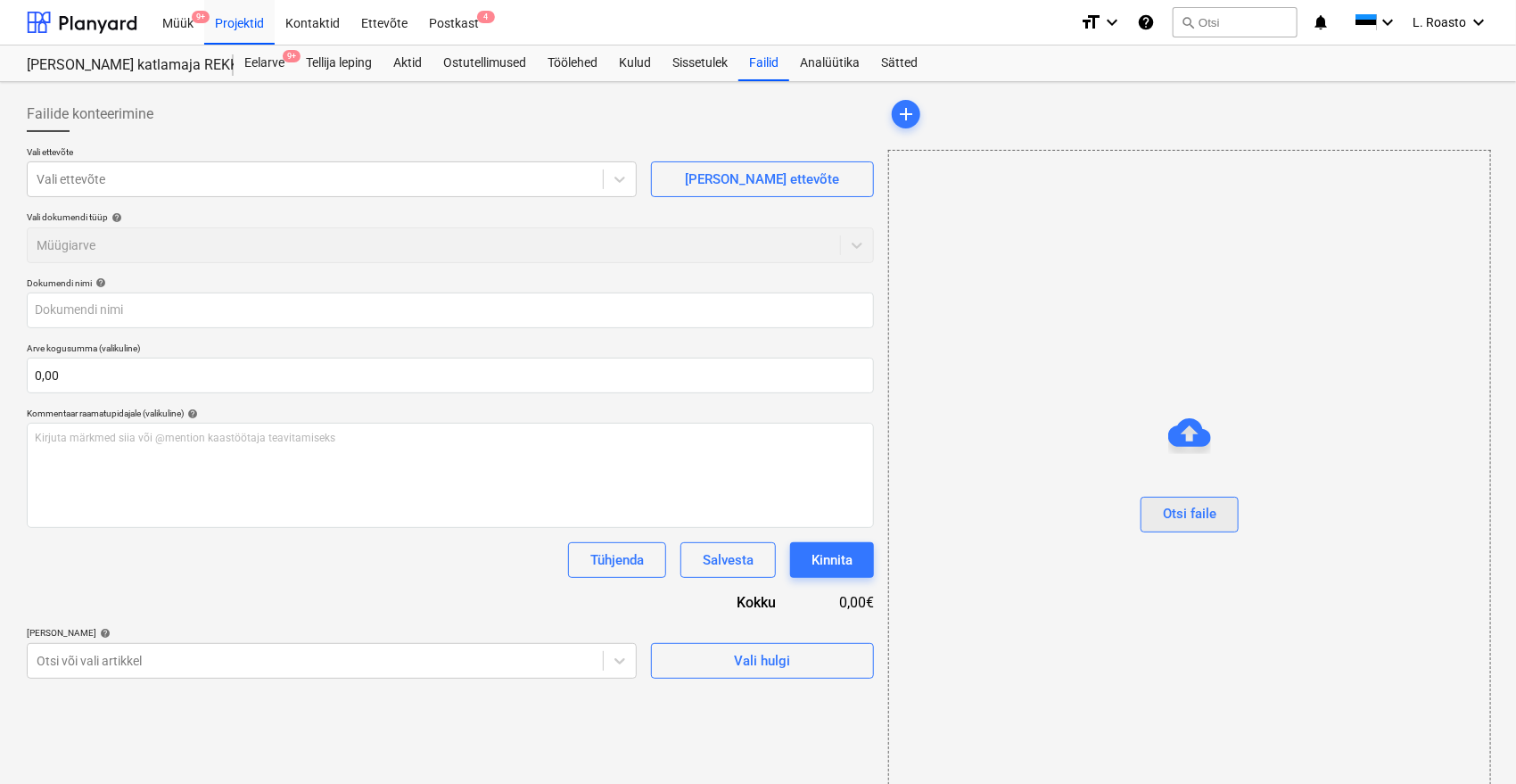
click at [1227, 511] on button "Otsi faile" at bounding box center [1189, 513] width 98 height 36
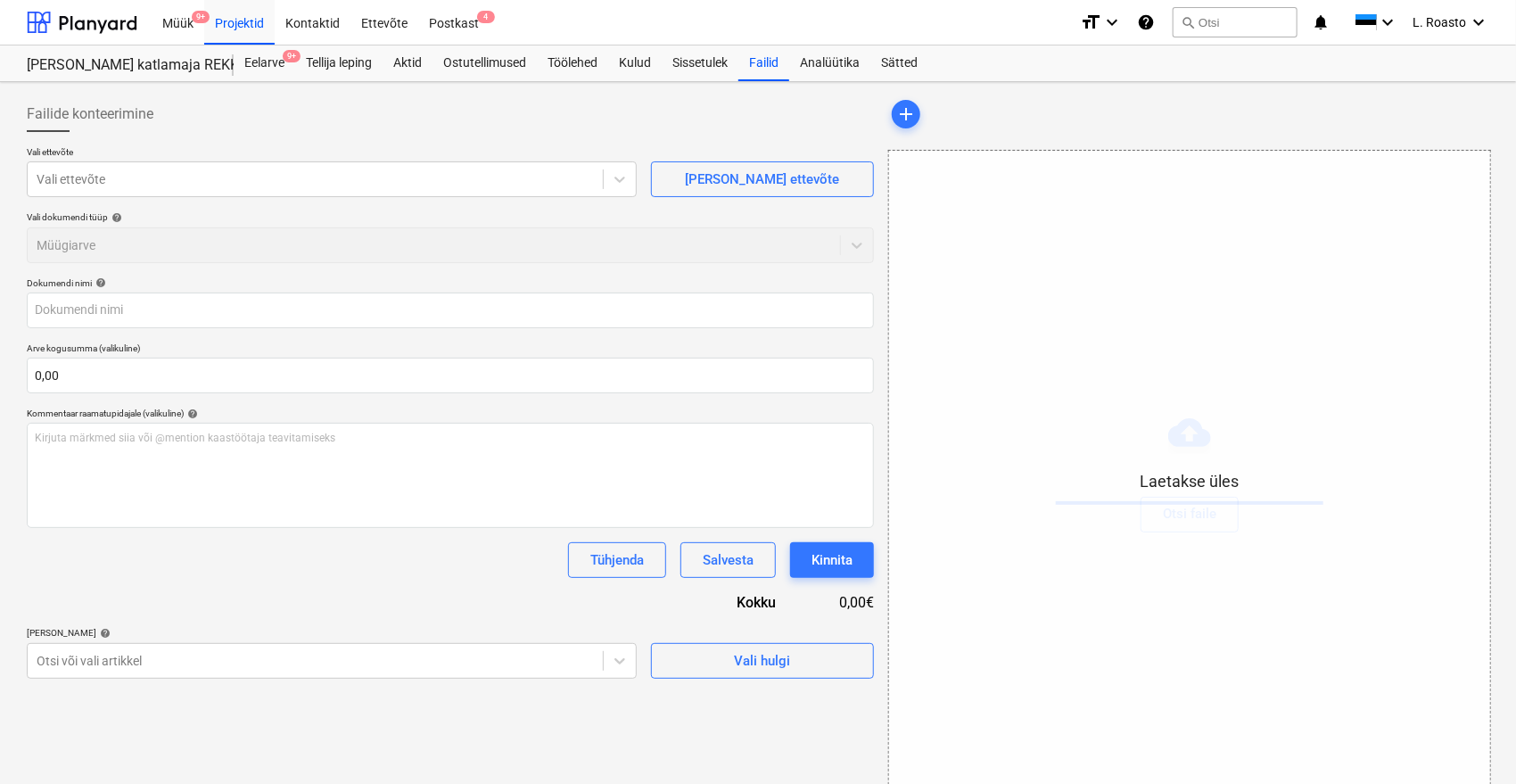
click at [371, 108] on div "Failide konteerimine" at bounding box center [450, 114] width 847 height 36
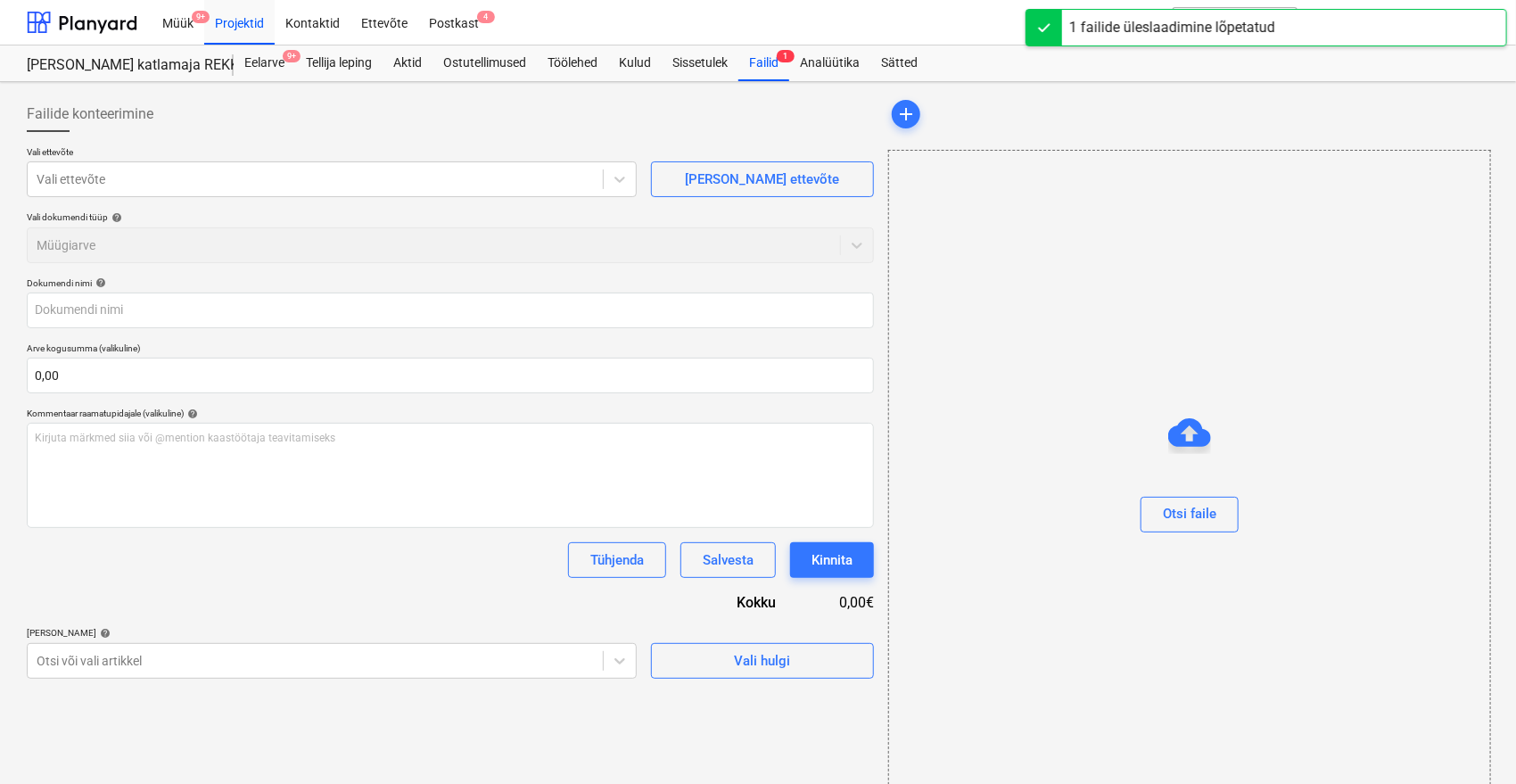
type input "25116_Vara_arve.pdf"
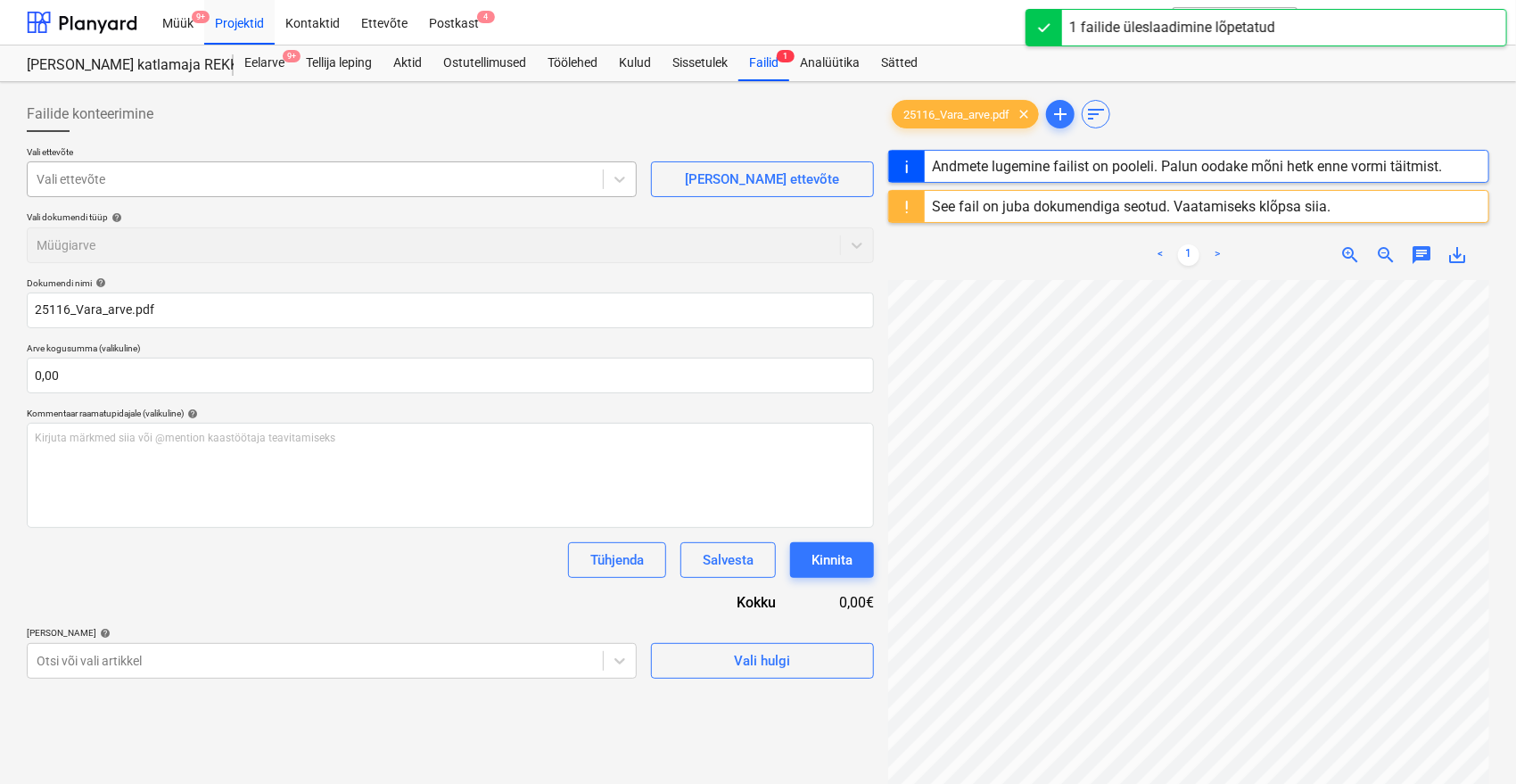
click at [280, 176] on div at bounding box center [315, 179] width 558 height 17
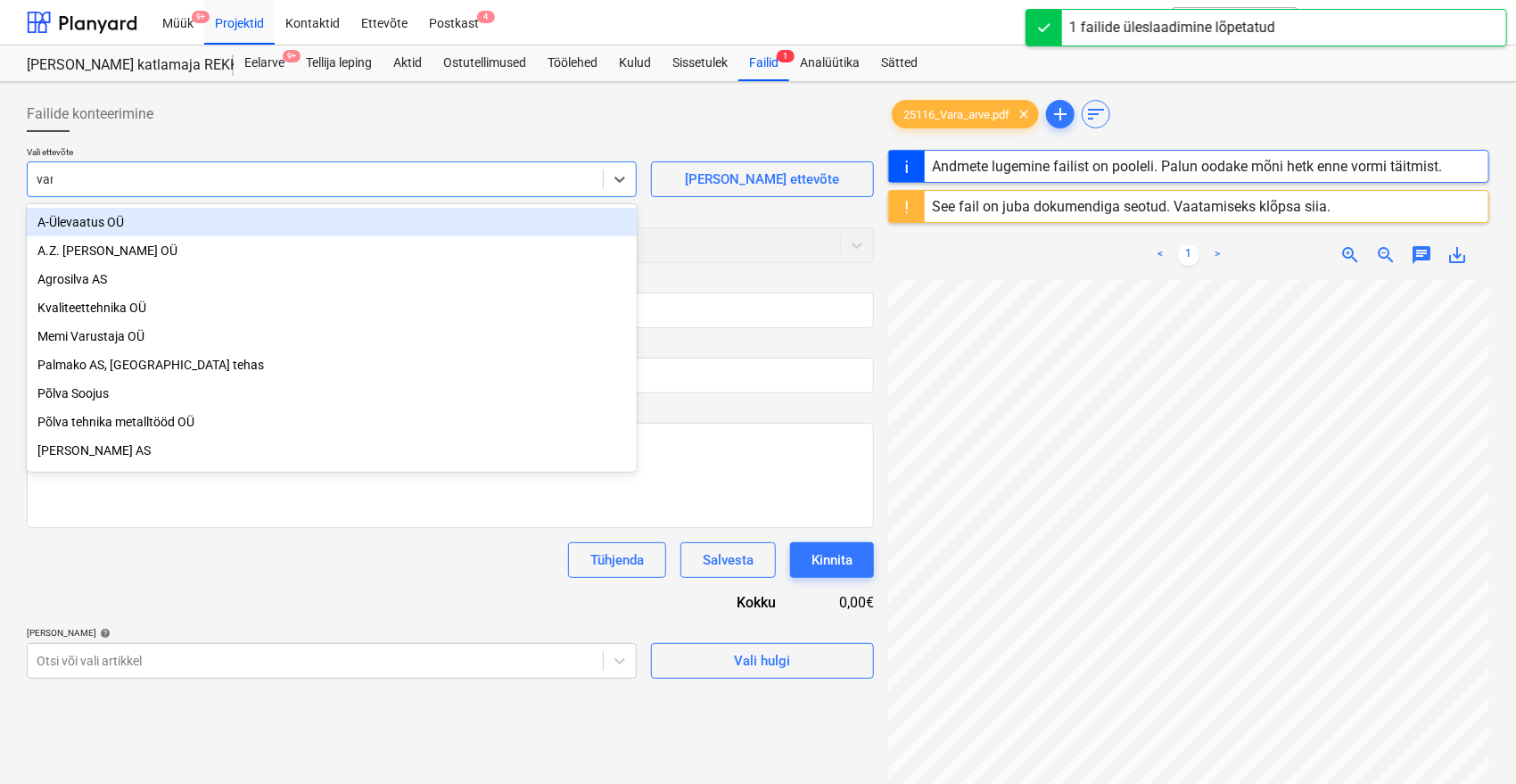
type input "vara"
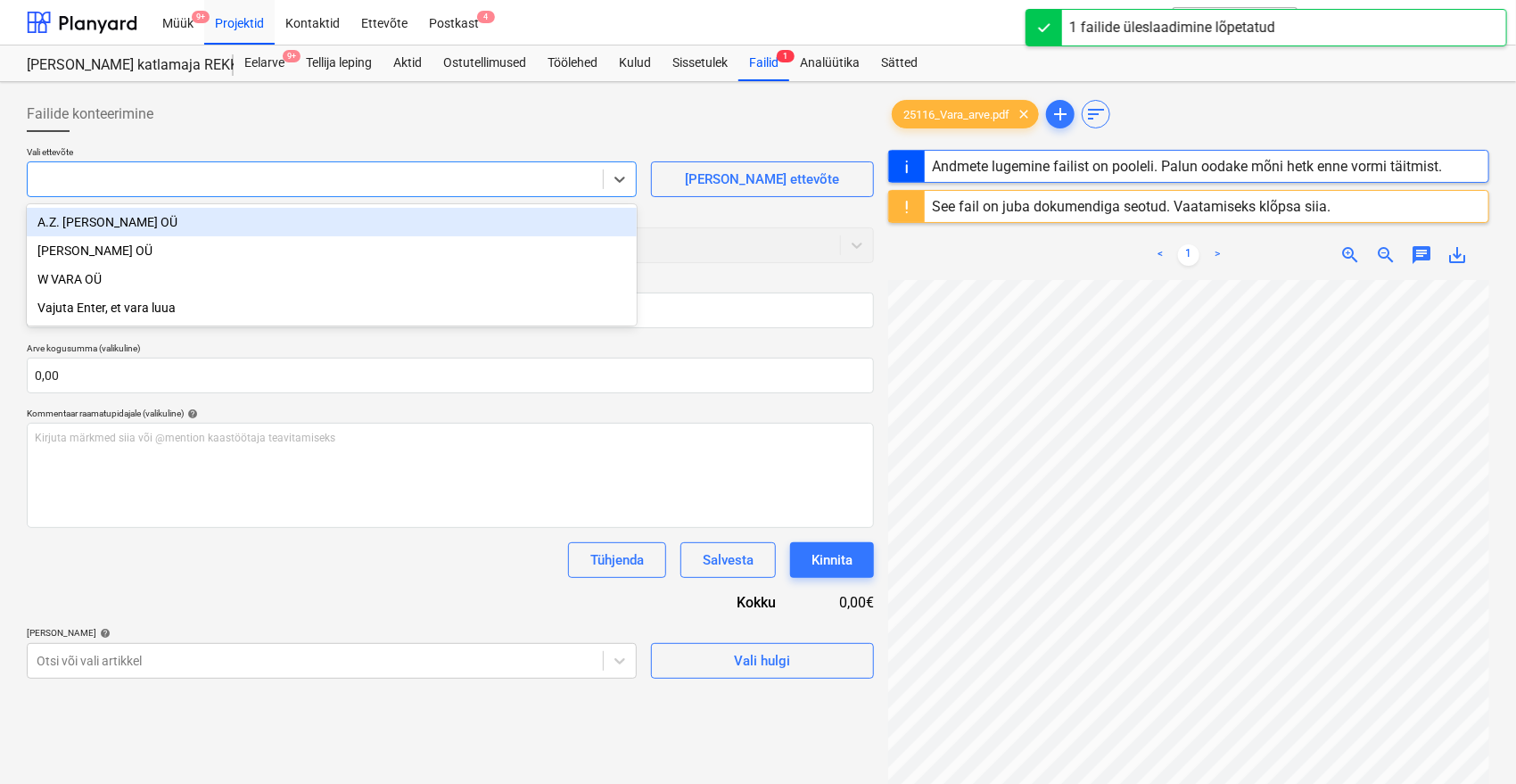
type input "25116"
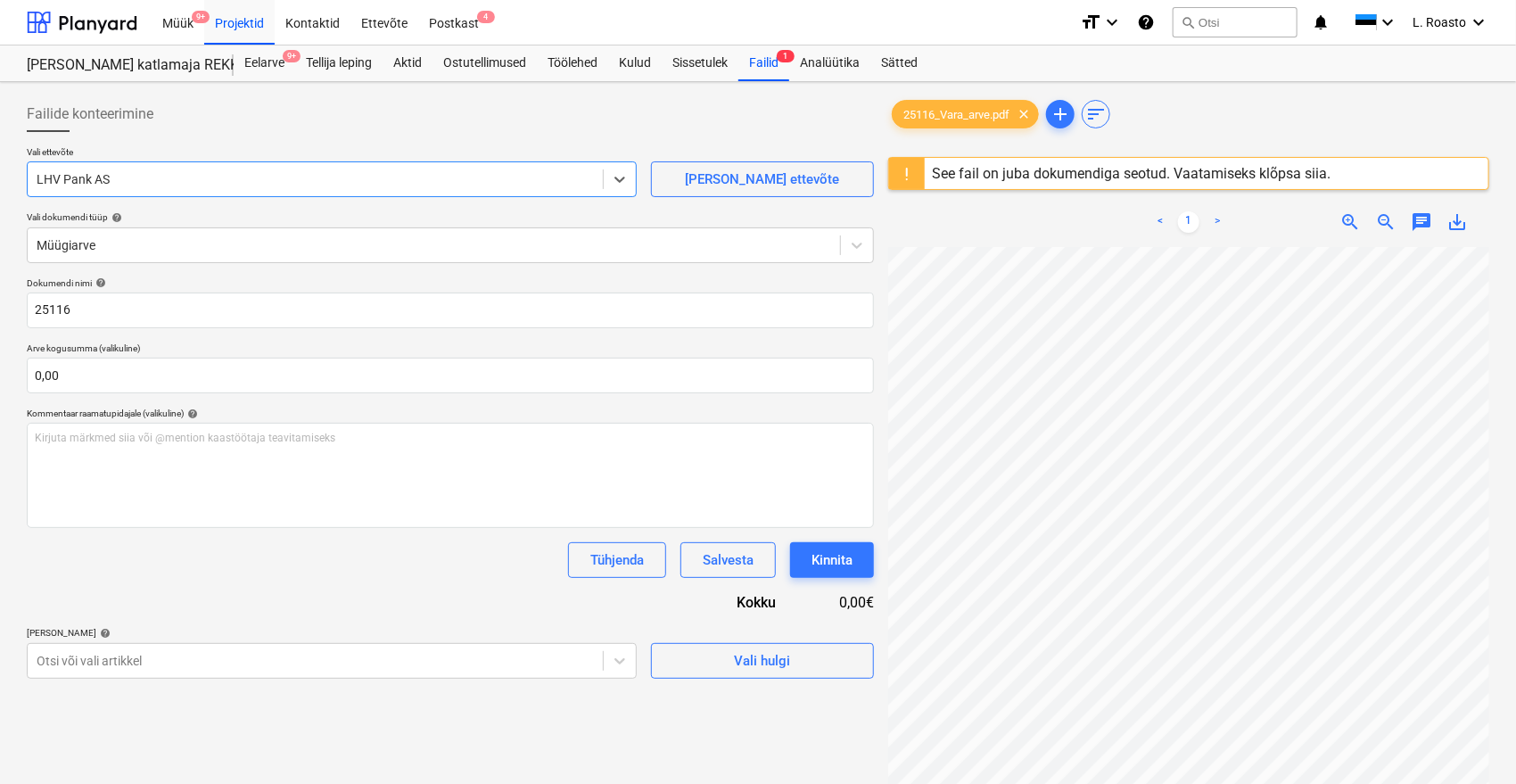
click at [280, 176] on div at bounding box center [315, 179] width 558 height 17
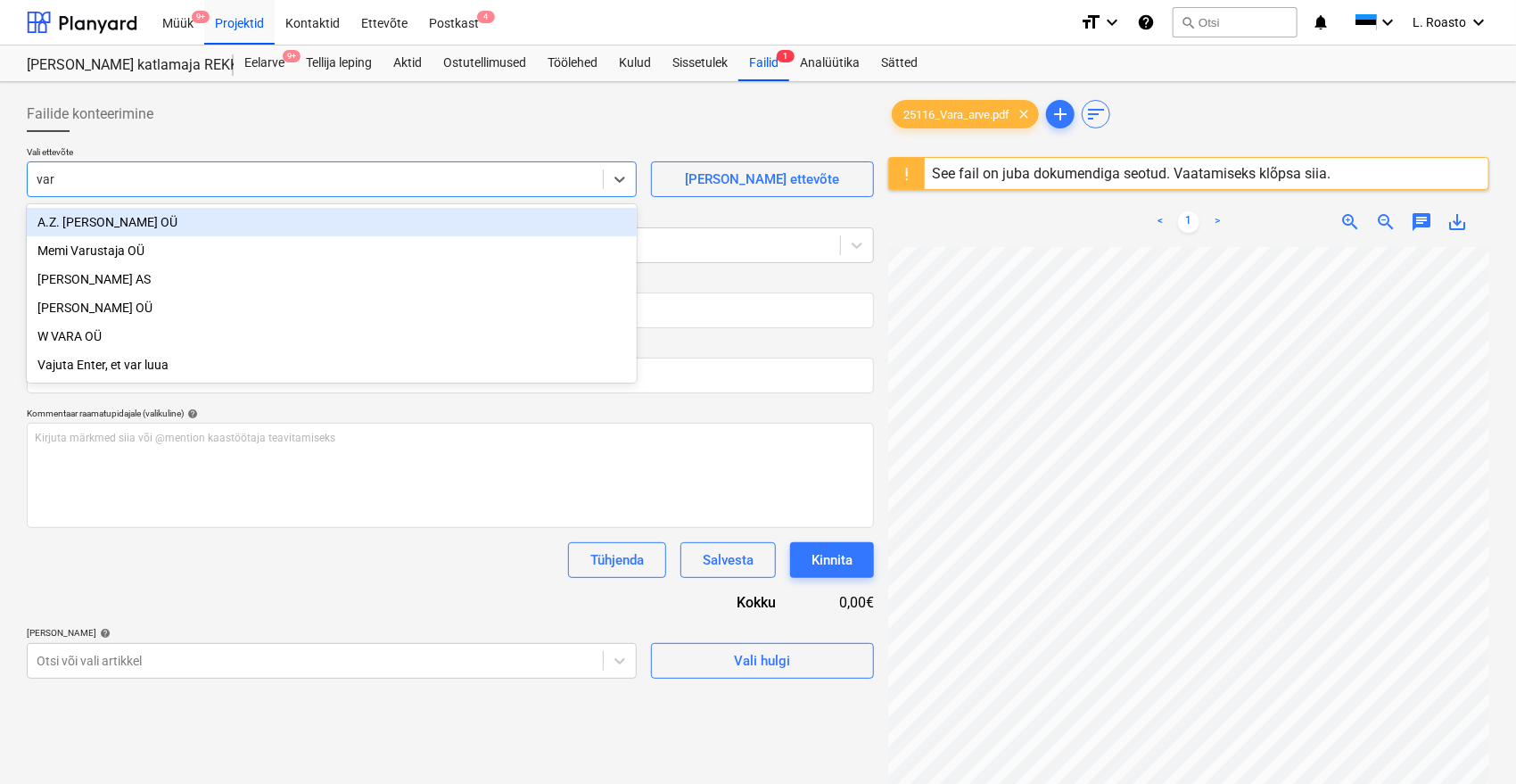
type input "vara"
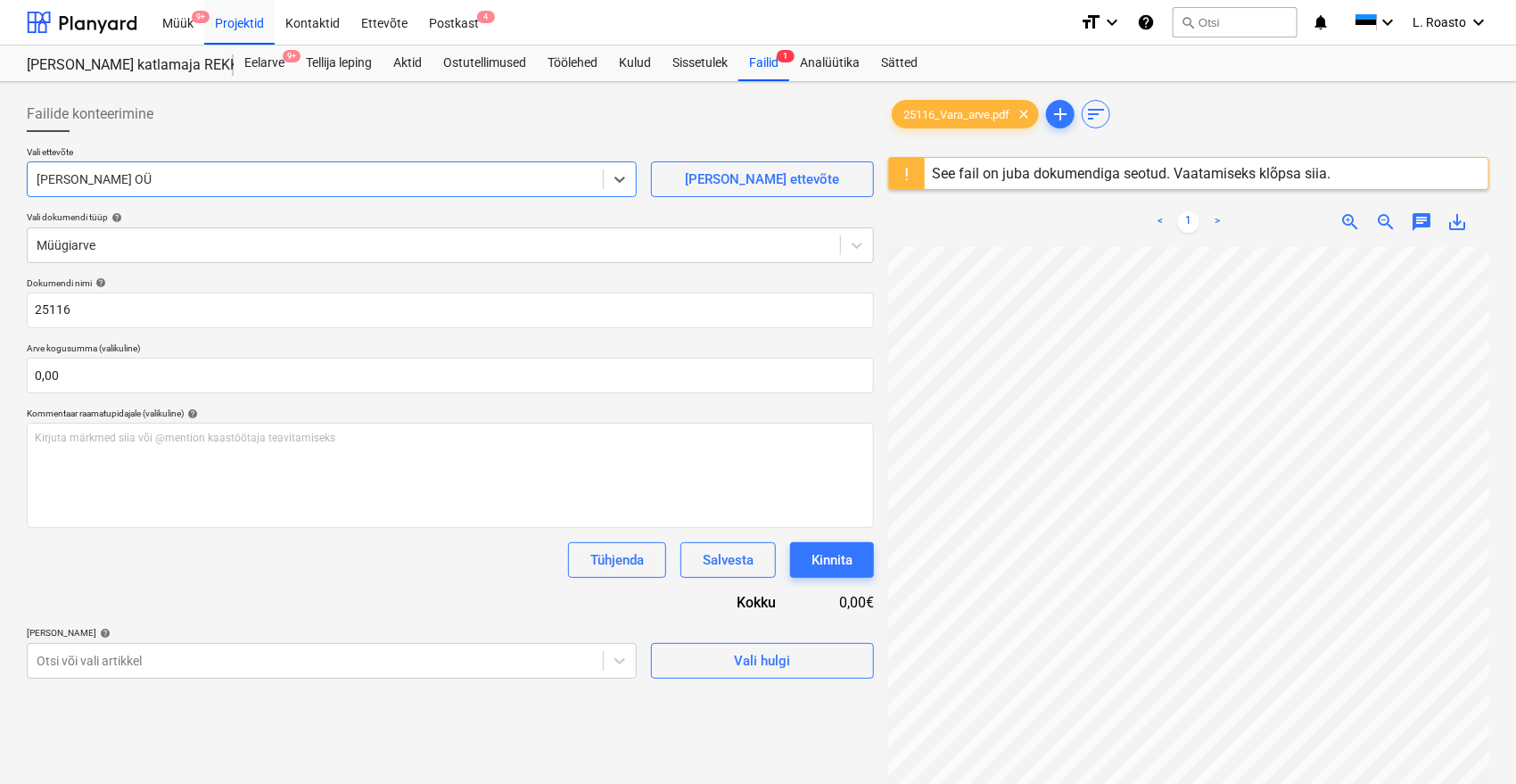
click at [158, 547] on div "Tühjenda Salvesta Kinnita" at bounding box center [450, 559] width 847 height 36
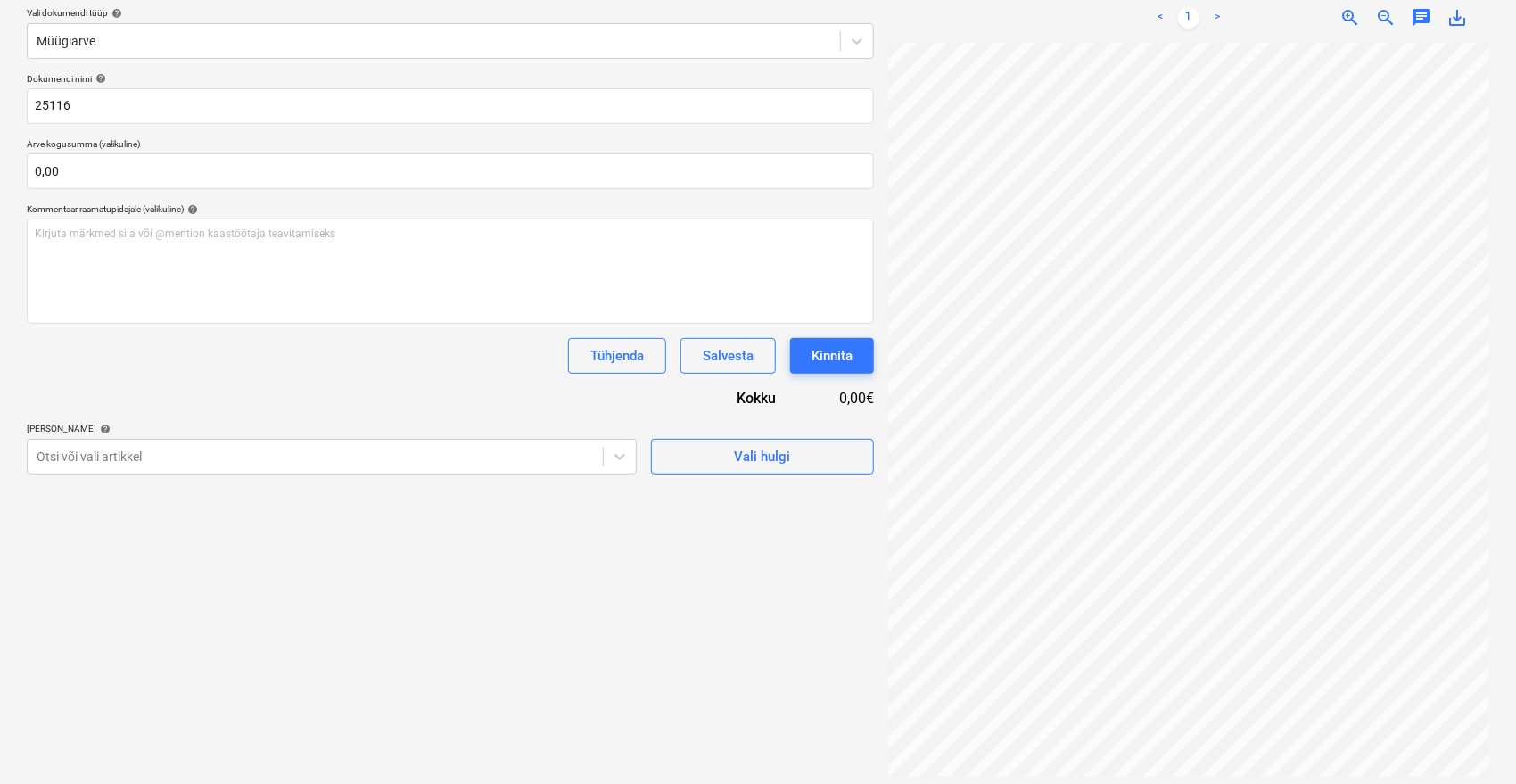
scroll to position [211, 0]
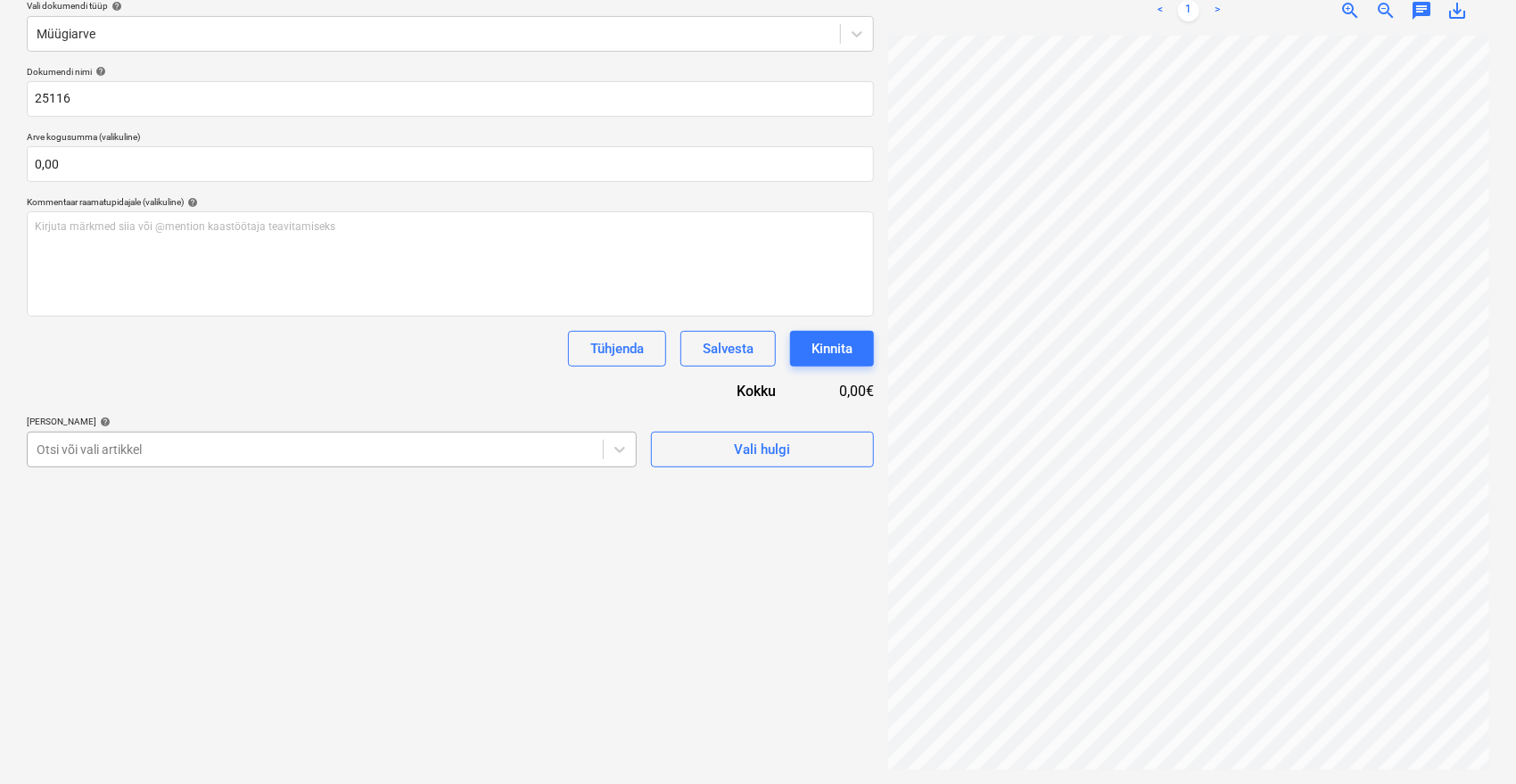
click at [207, 447] on div at bounding box center [315, 448] width 558 height 17
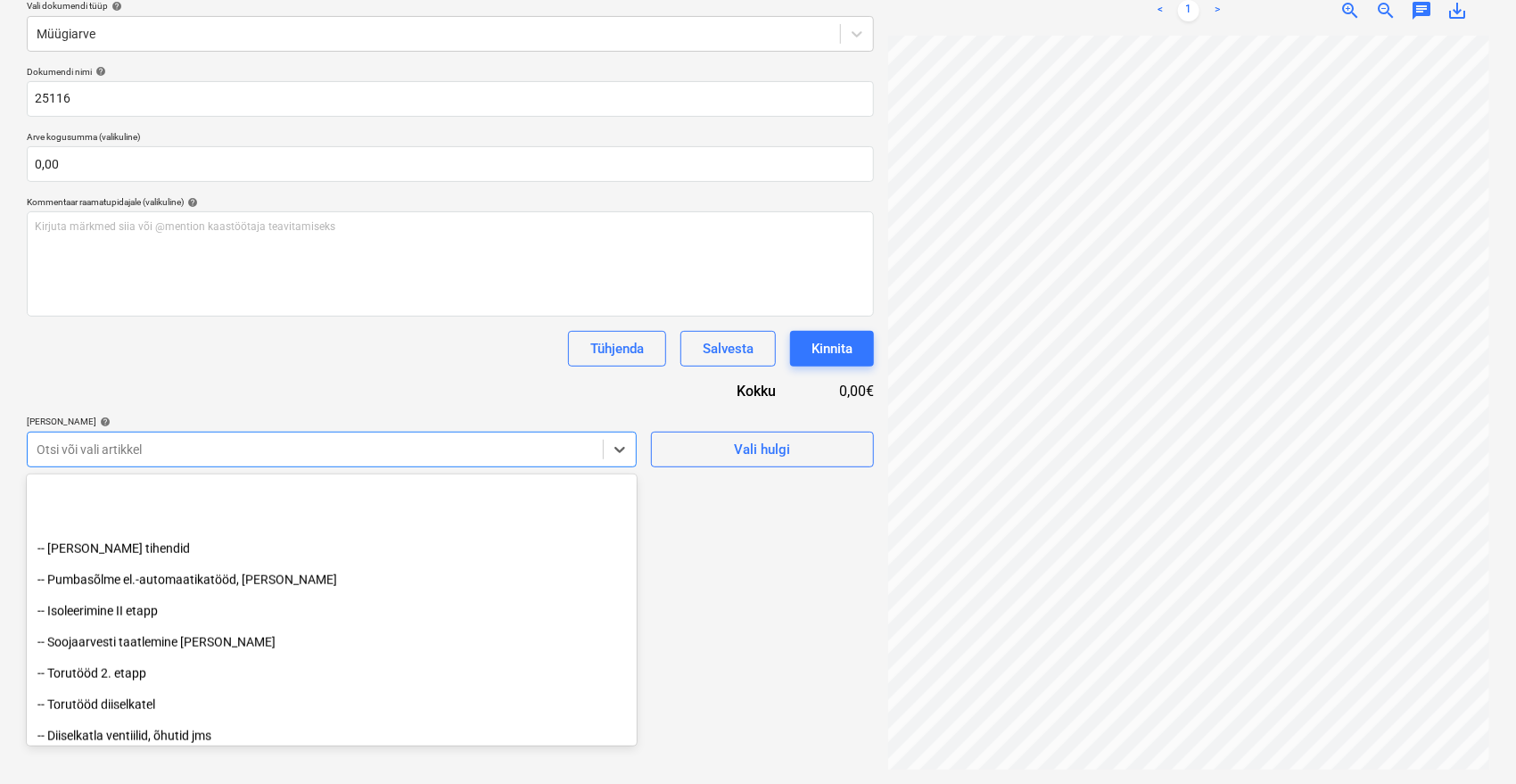
scroll to position [1386, 0]
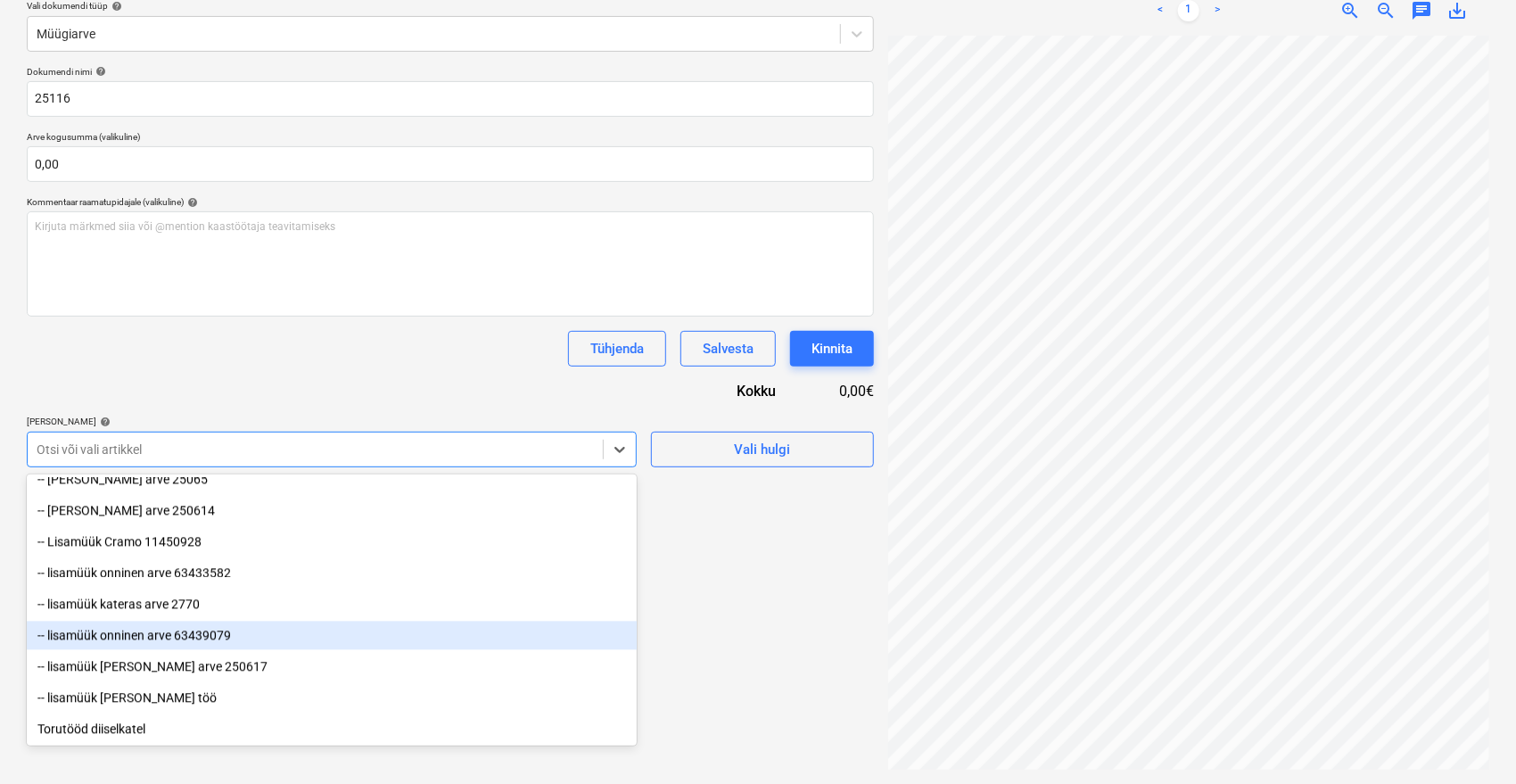
click at [257, 628] on div "-- lisamüük onninen arve 63439079" at bounding box center [331, 635] width 610 height 28
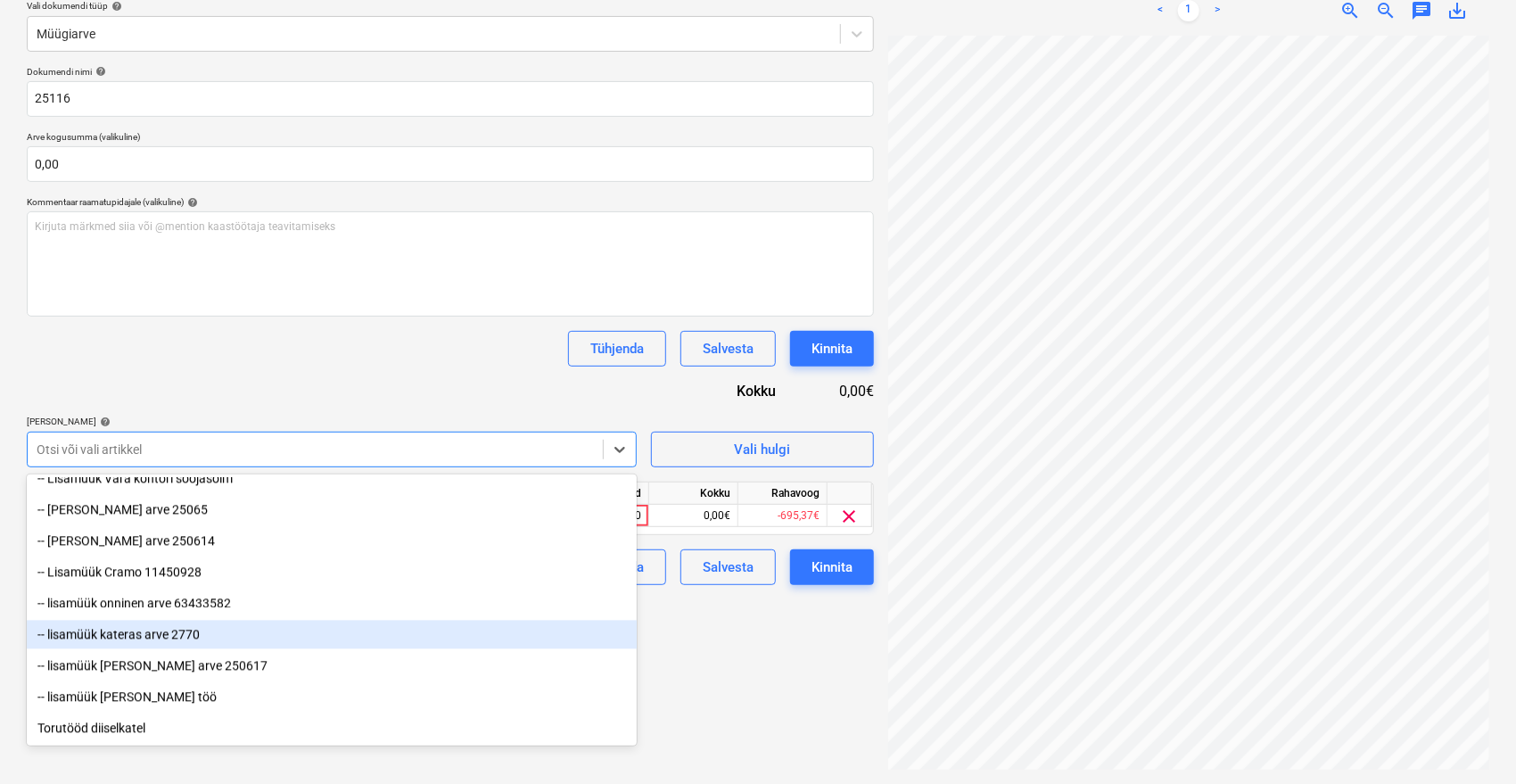
scroll to position [2134, 0]
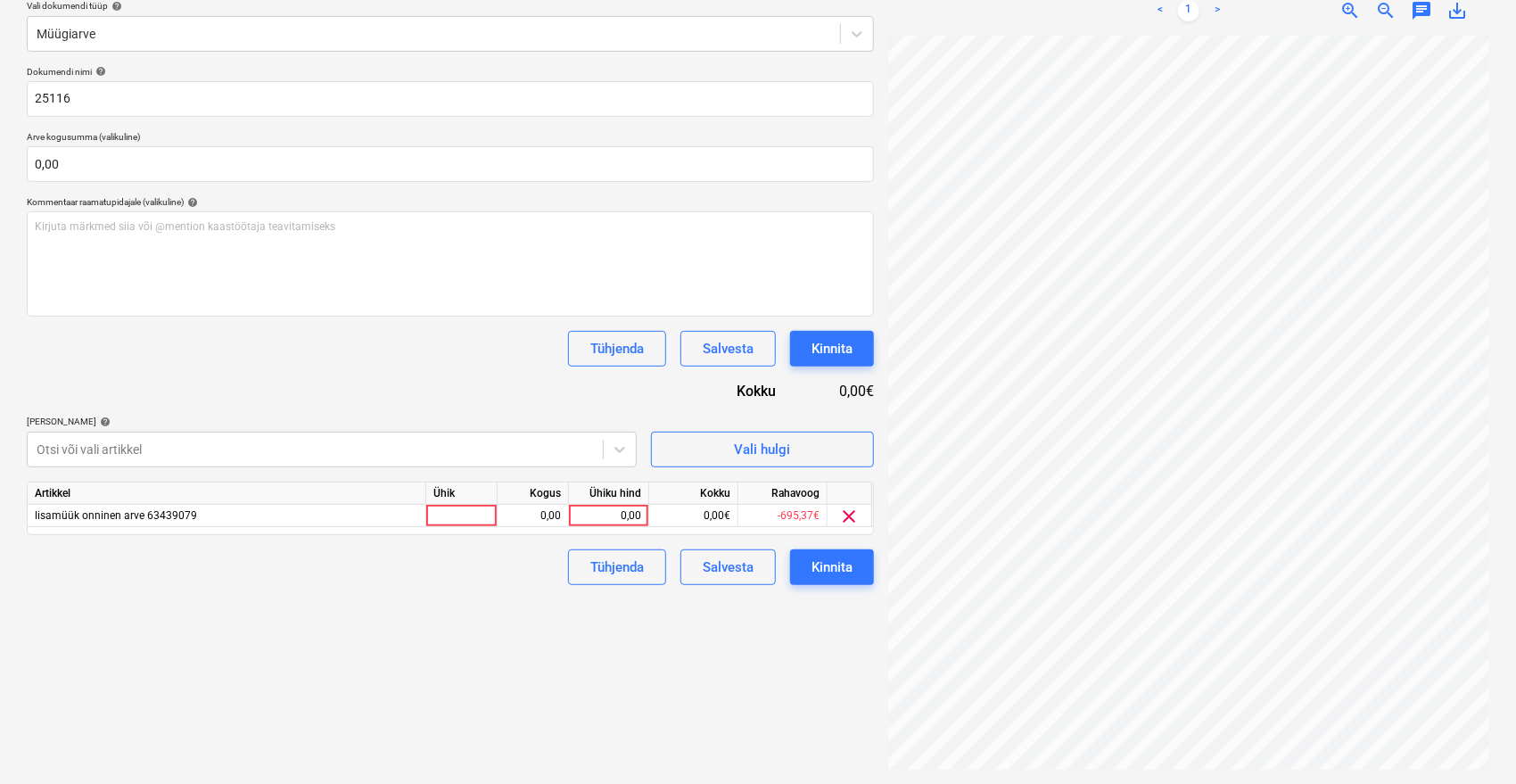
click at [398, 401] on div "Dokumendi nimi help 25116 Arve kogusumma (valikuline) 0,00 Kommentaar raamatupi…" at bounding box center [450, 326] width 847 height 519
click at [599, 518] on div "0,00" at bounding box center [608, 515] width 65 height 22
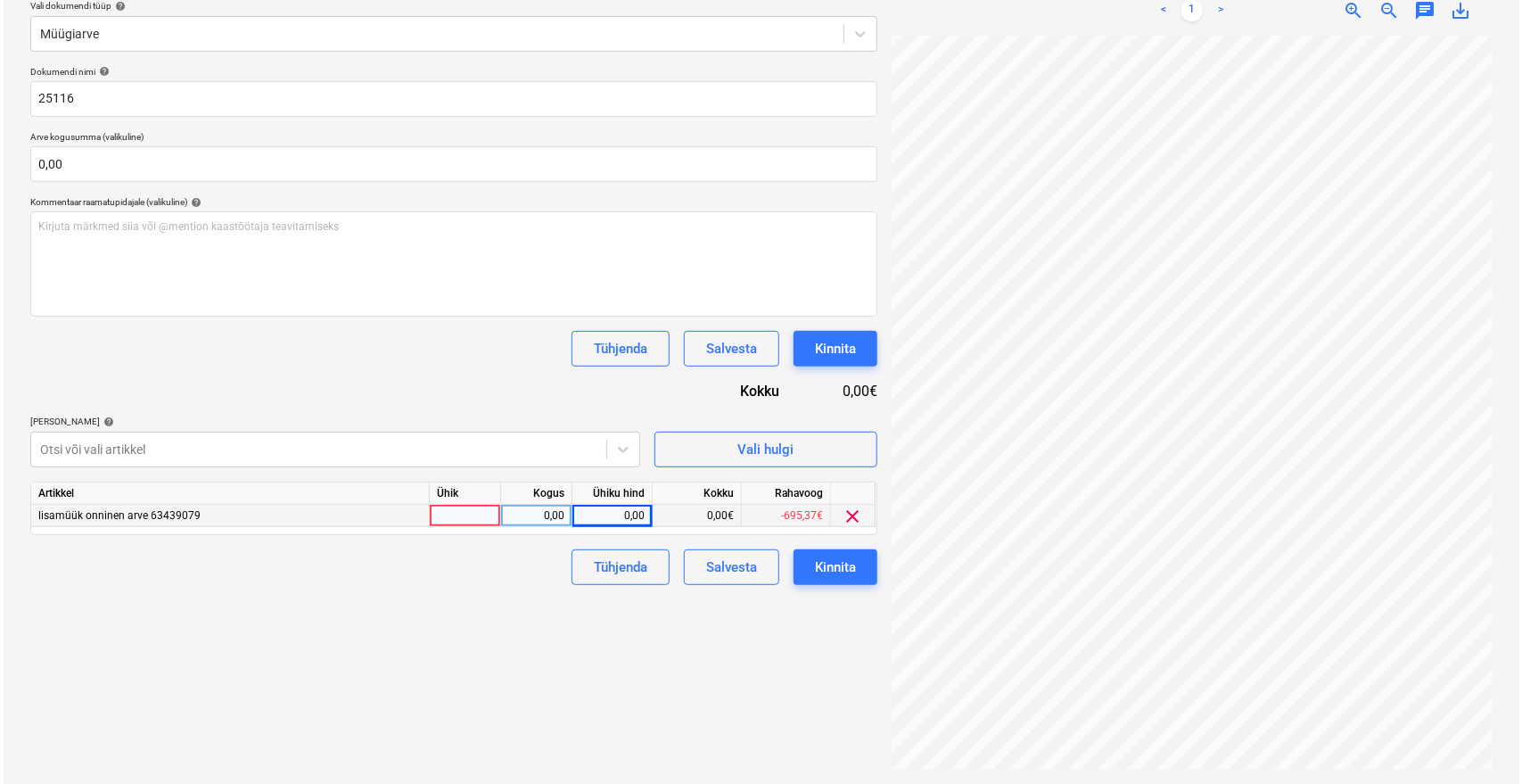
scroll to position [35, 72]
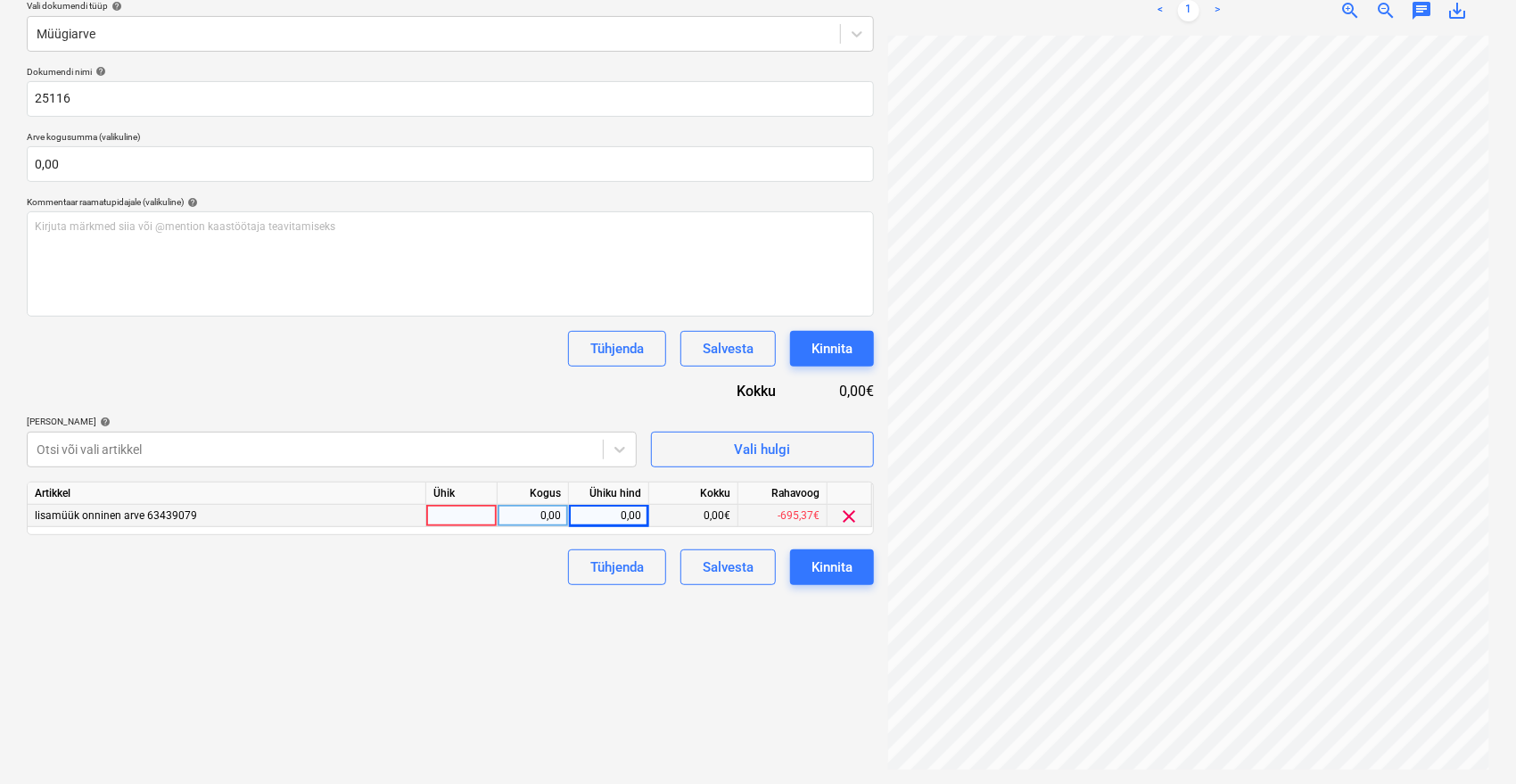
click at [581, 516] on div "0,00" at bounding box center [608, 515] width 65 height 22
type input "904"
click at [536, 654] on div "Failide konteerimine Vali ettevõte Vara Saeveski OÜ [PERSON_NAME] uus ettevõte …" at bounding box center [449, 327] width 861 height 899
click at [856, 561] on button "Kinnita" at bounding box center [831, 567] width 83 height 36
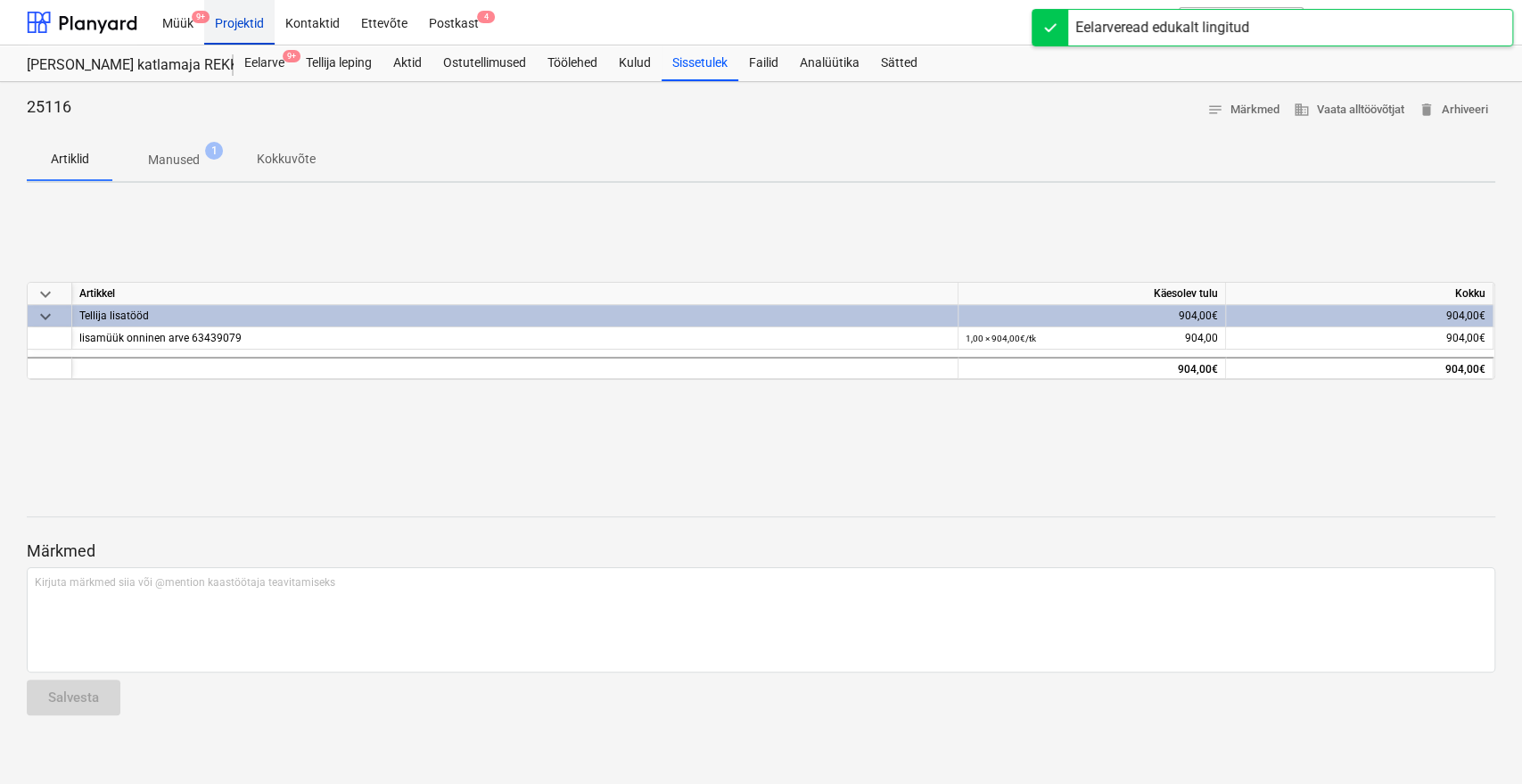
click at [240, 24] on div "Projektid" at bounding box center [239, 22] width 71 height 46
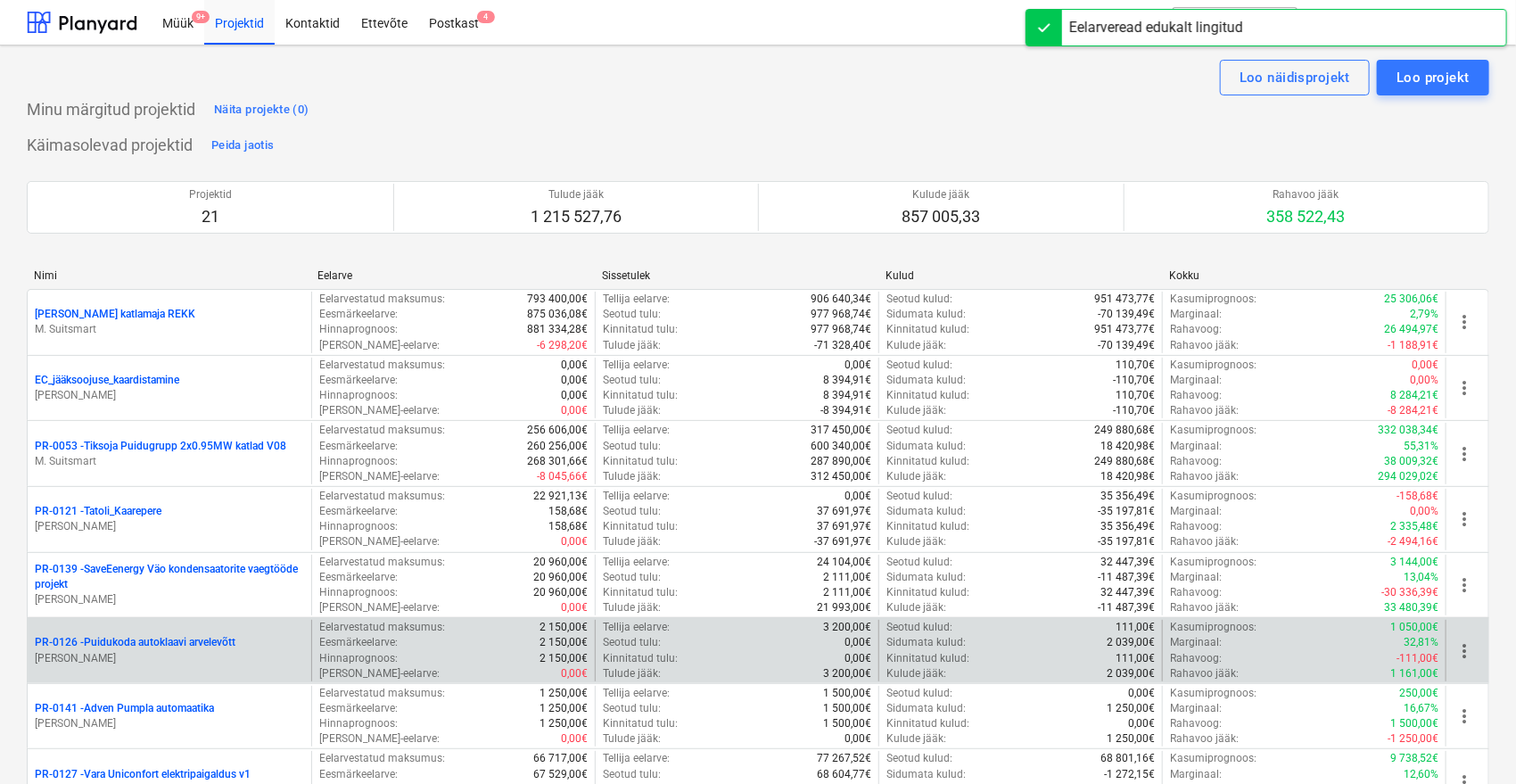
scroll to position [99, 0]
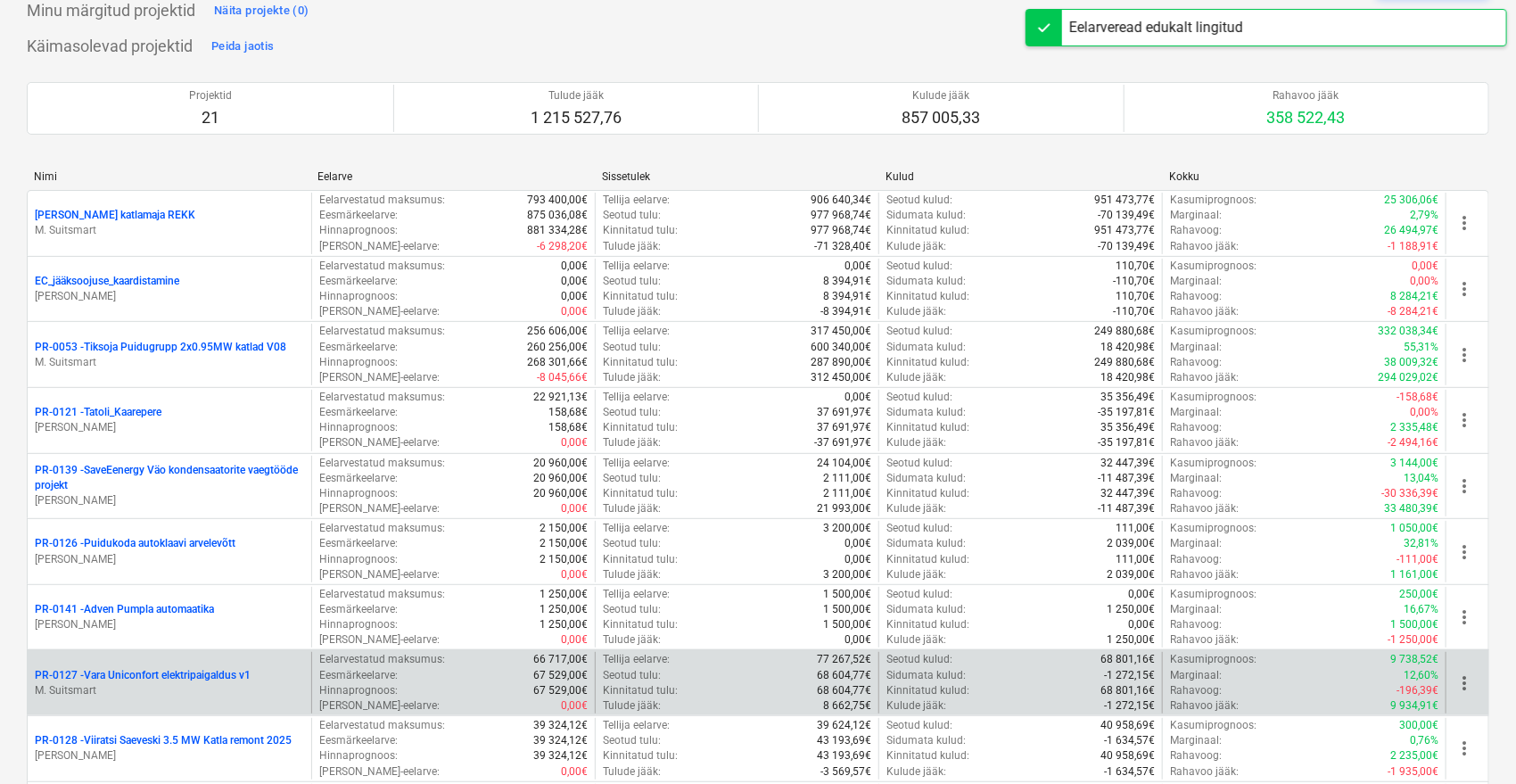
click at [207, 677] on p "PR-0127 - Vara Uniconfort elektripaigaldus v1" at bounding box center [142, 675] width 216 height 16
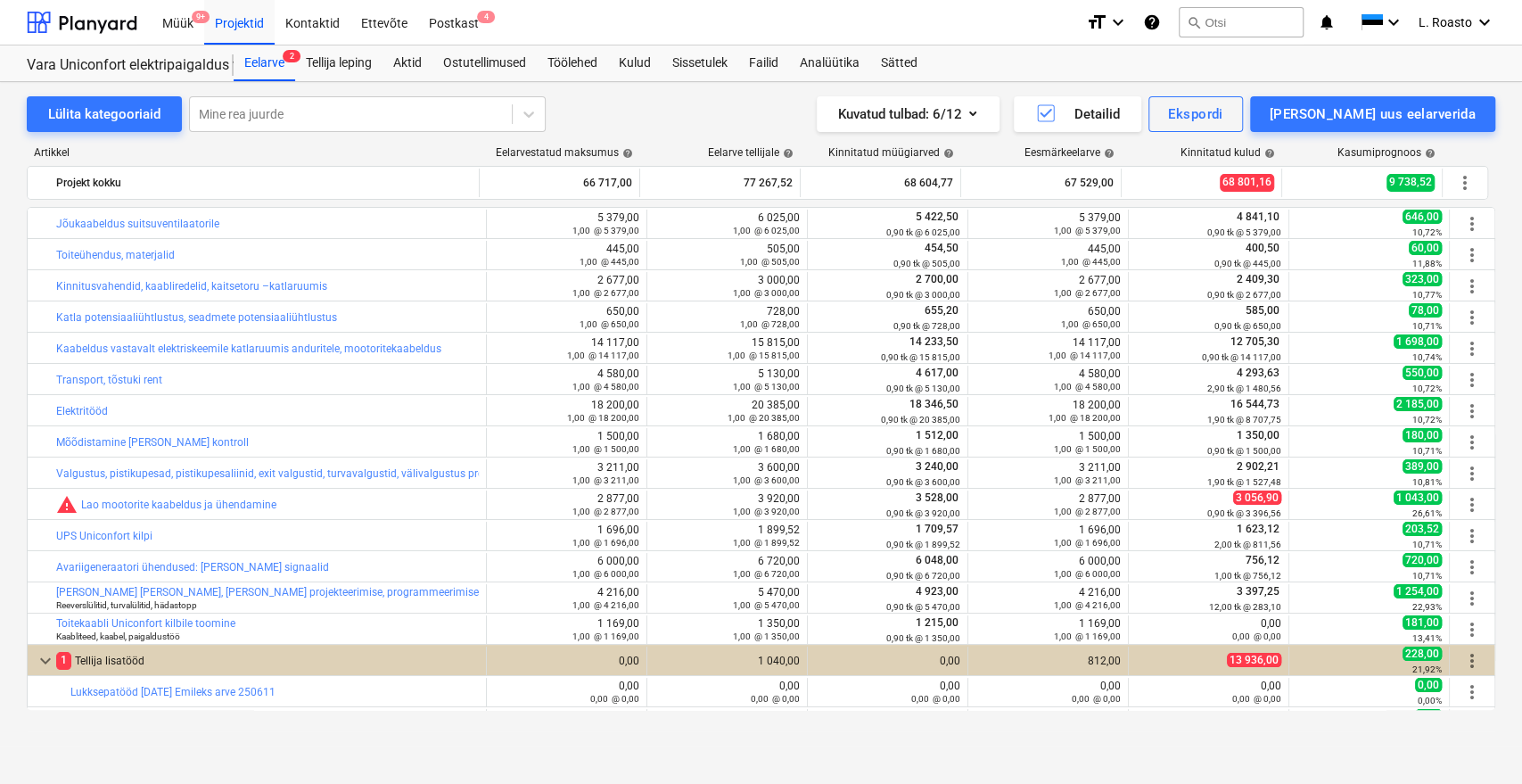
scroll to position [276, 0]
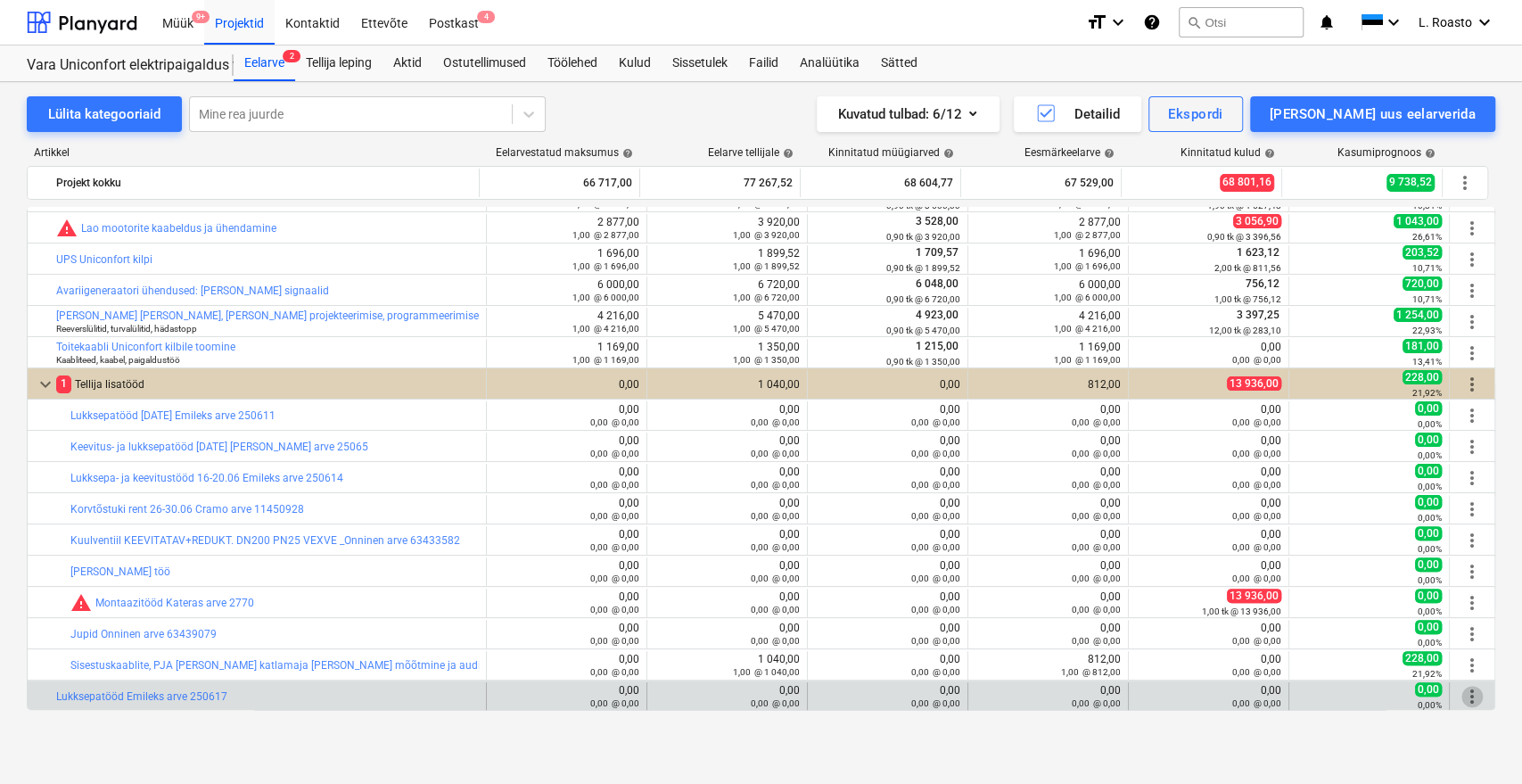
click at [1470, 697] on span "more_vert" at bounding box center [1472, 696] width 21 height 21
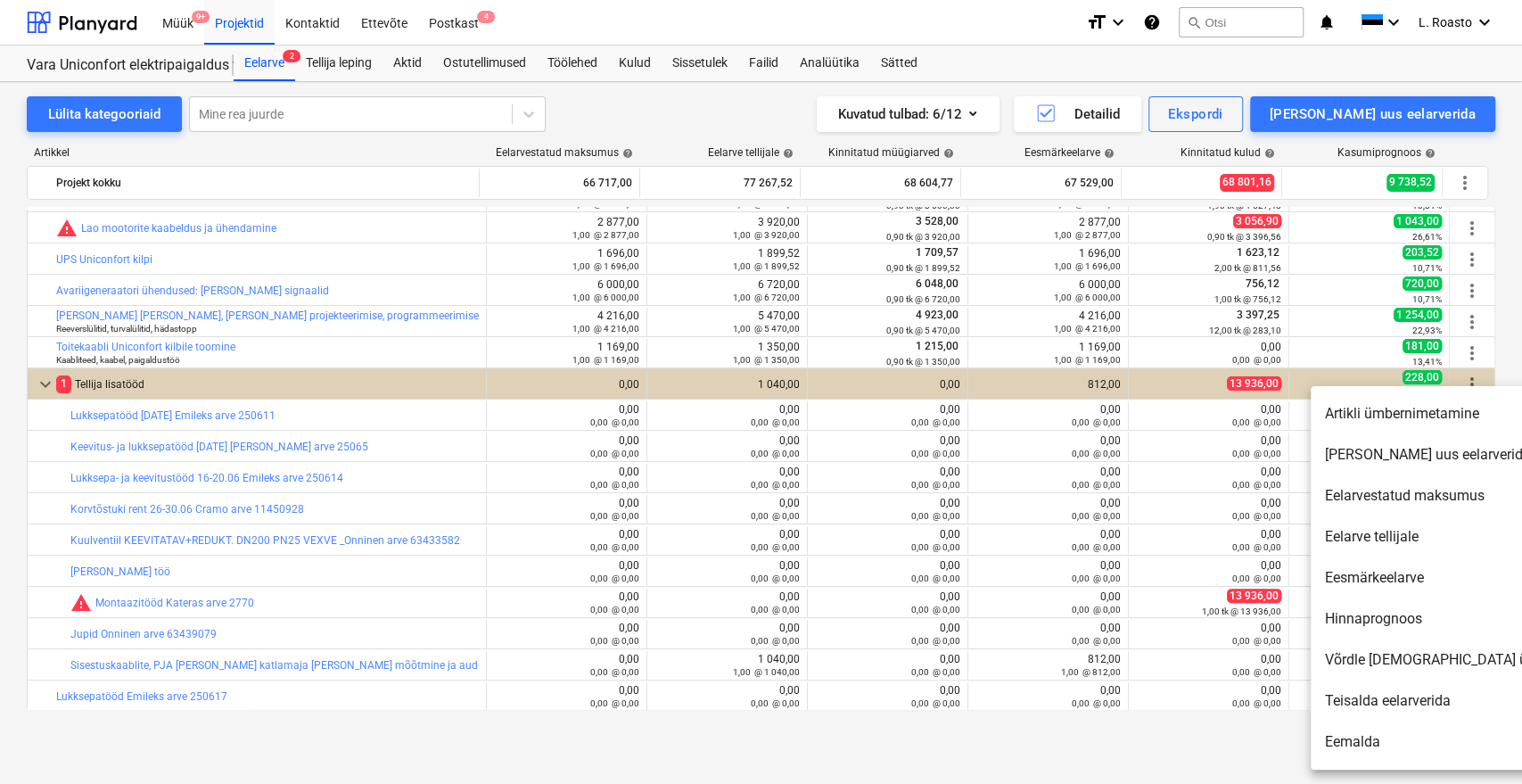
click at [1362, 745] on li "Eemalda" at bounding box center [1464, 741] width 306 height 41
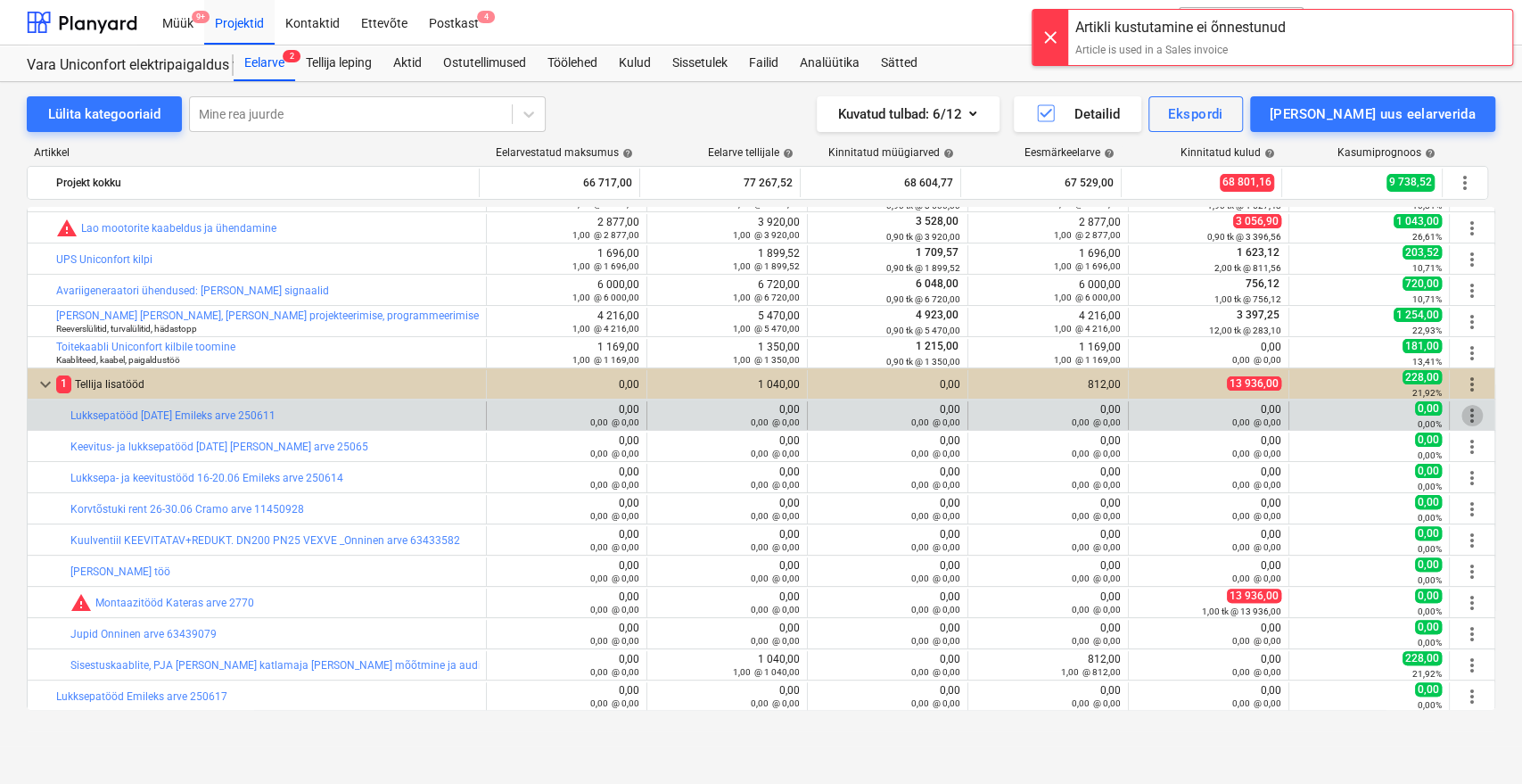
click at [1462, 413] on span "more_vert" at bounding box center [1472, 414] width 21 height 21
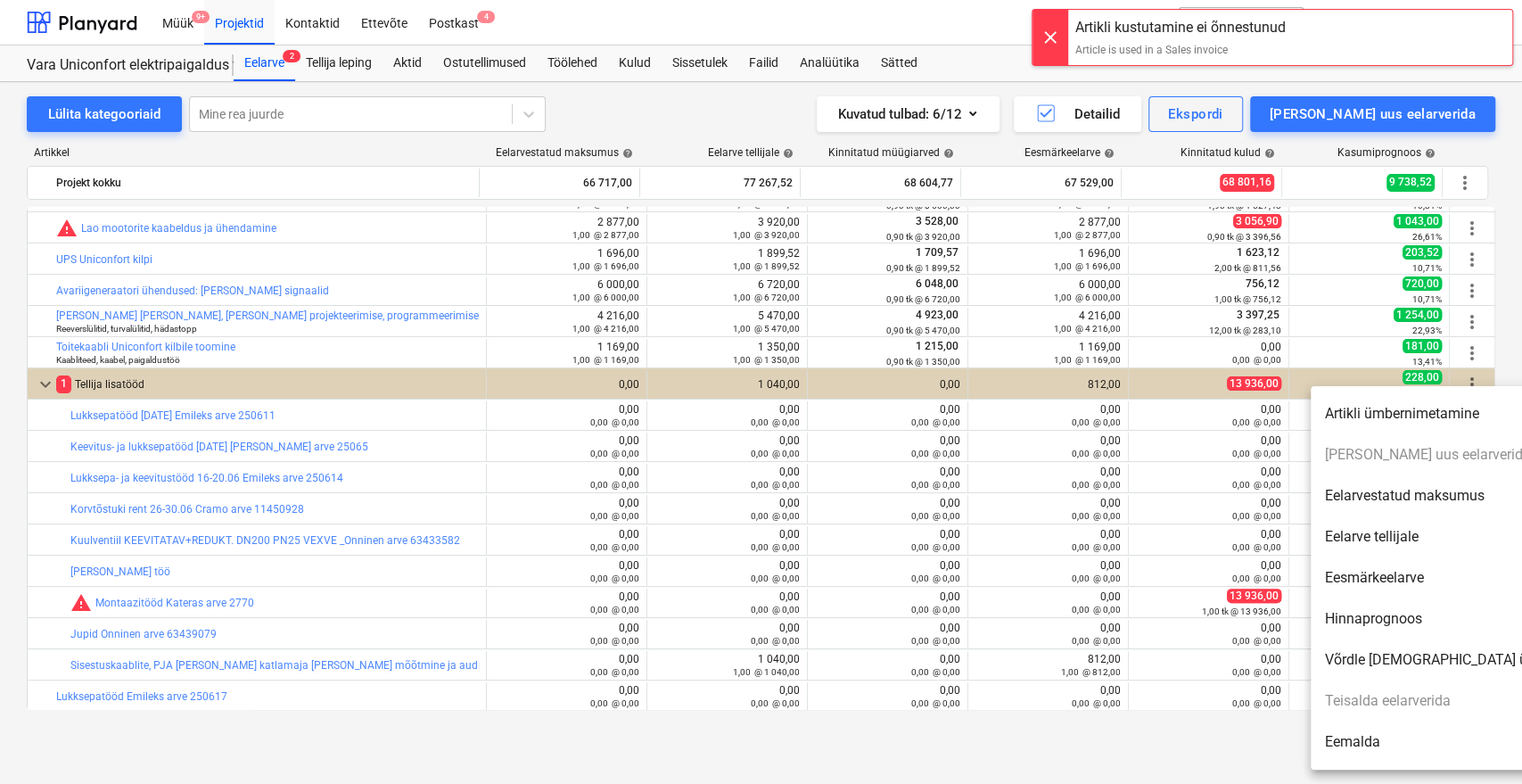
click at [1357, 737] on li "Eemalda" at bounding box center [1464, 741] width 306 height 41
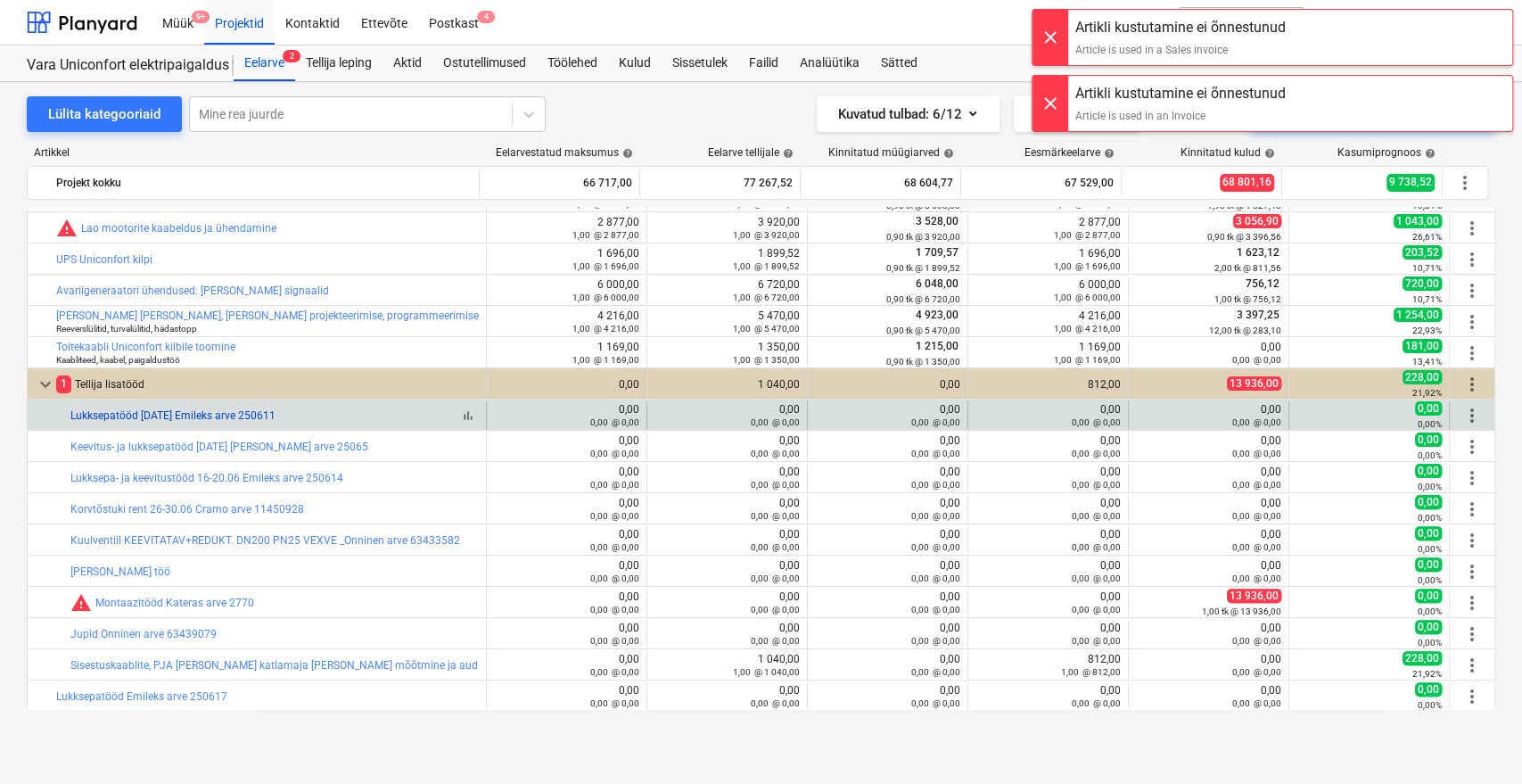
click at [275, 414] on link "Lukksepatööd [DATE] Emileks arve 250611" at bounding box center [173, 415] width 206 height 13
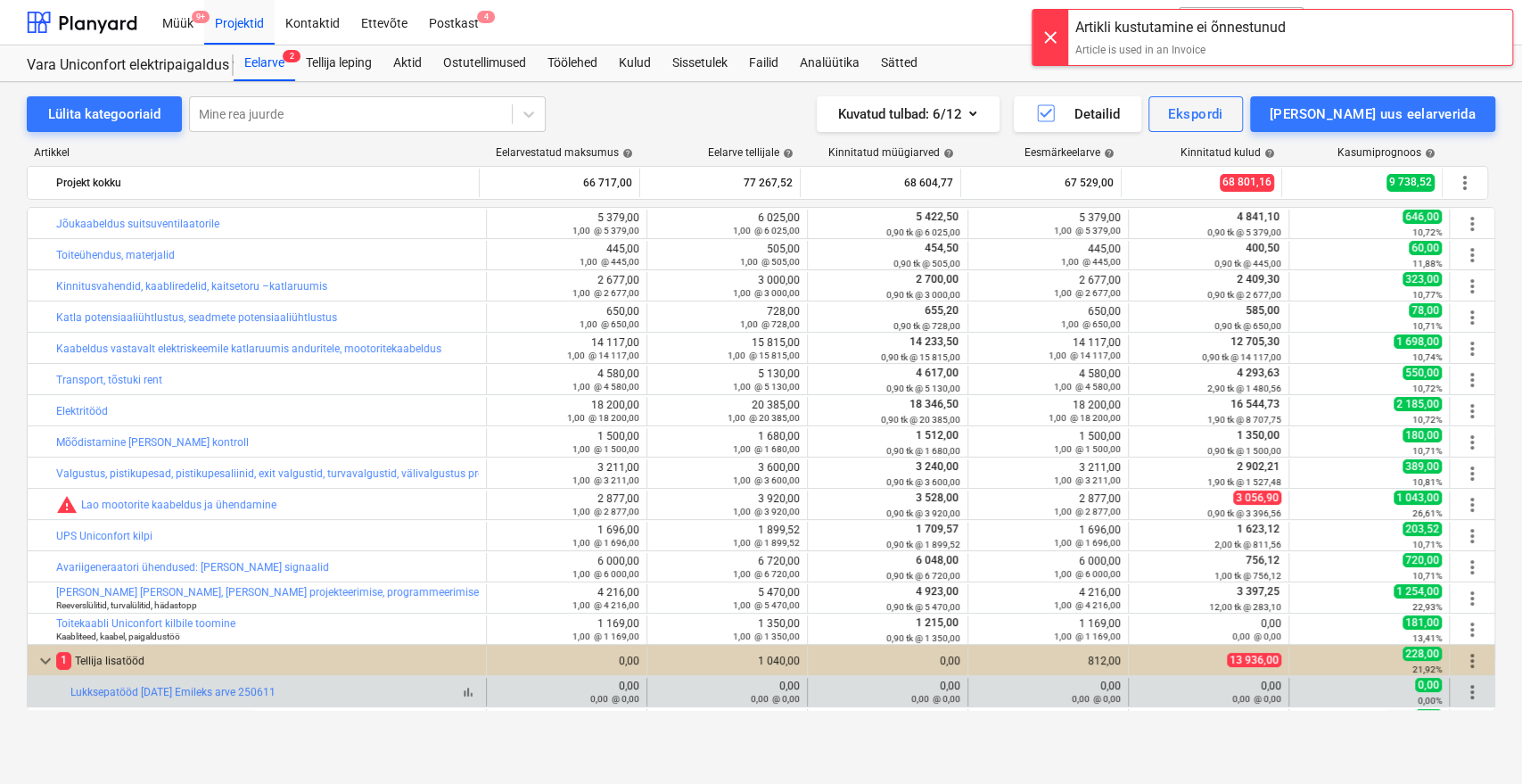
scroll to position [276, 0]
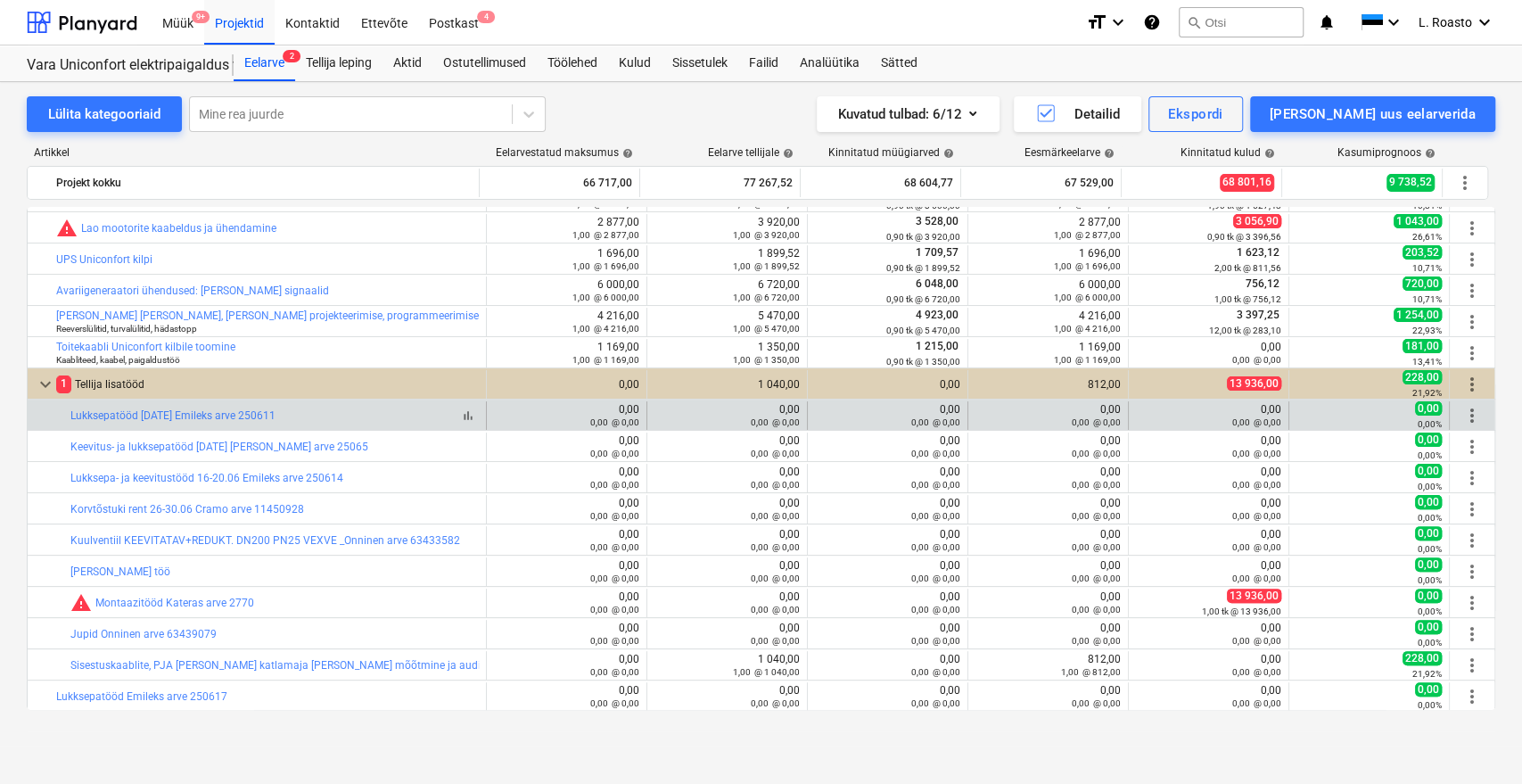
click at [461, 421] on span "bar_chart" at bounding box center [469, 415] width 15 height 15
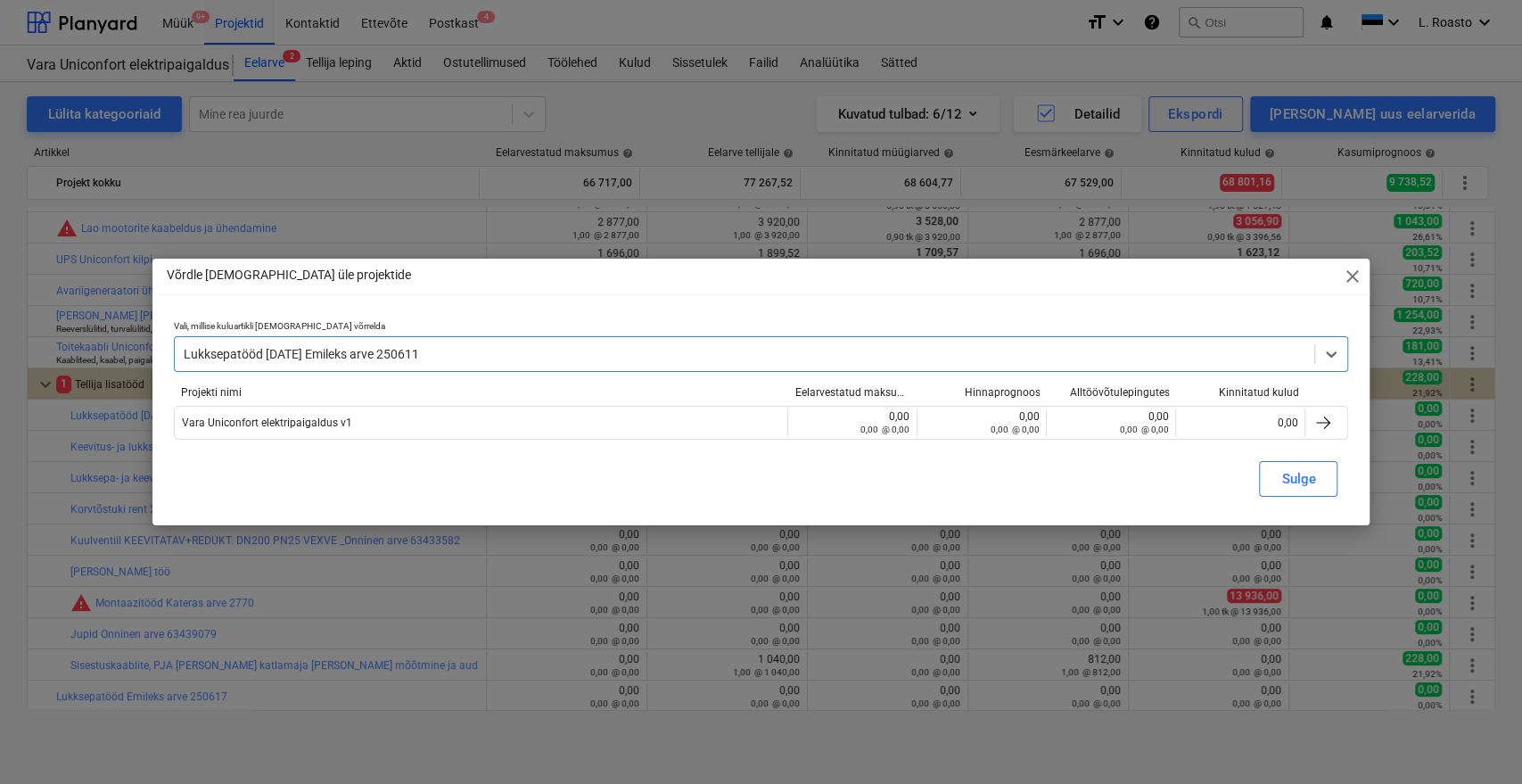
scroll to position [19937, 0]
drag, startPoint x: 872, startPoint y: 353, endPoint x: 48, endPoint y: 319, distance: 824.7
click at [48, 319] on div "Võrdle [DEMOGRAPHIC_DATA] üle projektide close Vali, millise kuluartikli [DEMOG…" at bounding box center [761, 392] width 1522 height 784
click at [348, 368] on div "Lukksepatööd [DATE] Emileks arve 250611" at bounding box center [761, 354] width 1175 height 36
click at [1353, 284] on span "close" at bounding box center [1351, 276] width 21 height 21
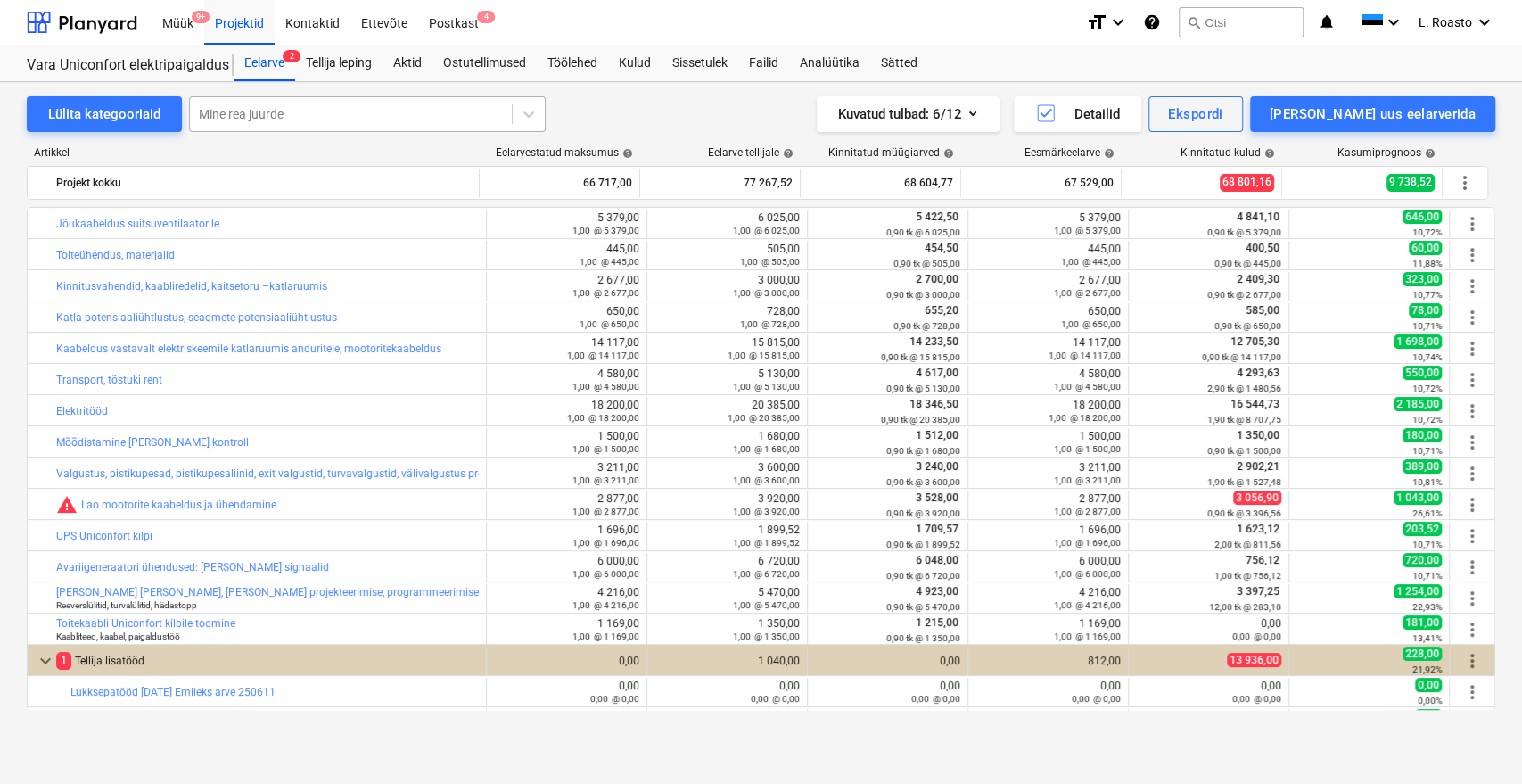
scroll to position [276, 0]
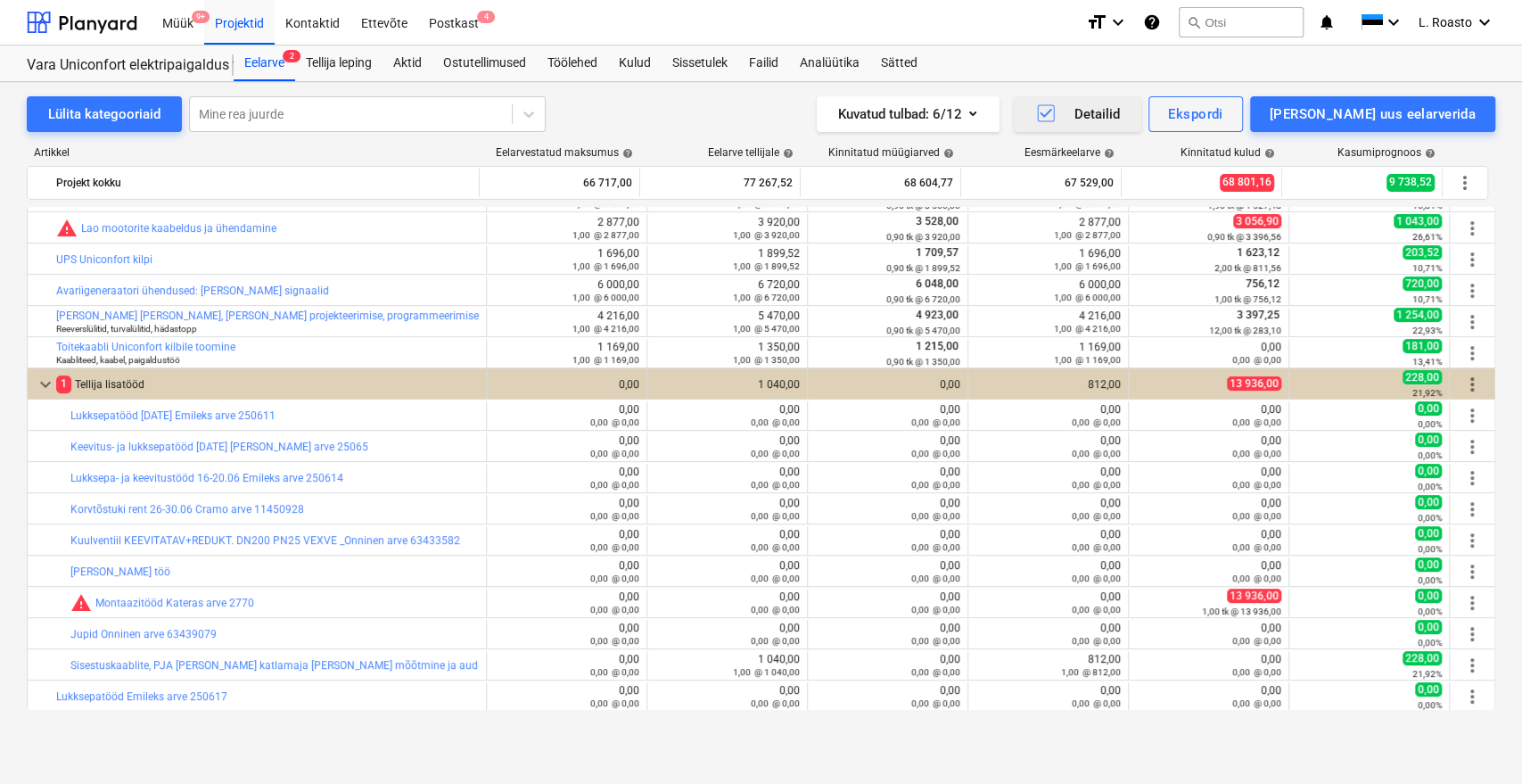
click at [1120, 115] on div "Detailid" at bounding box center [1078, 114] width 84 height 23
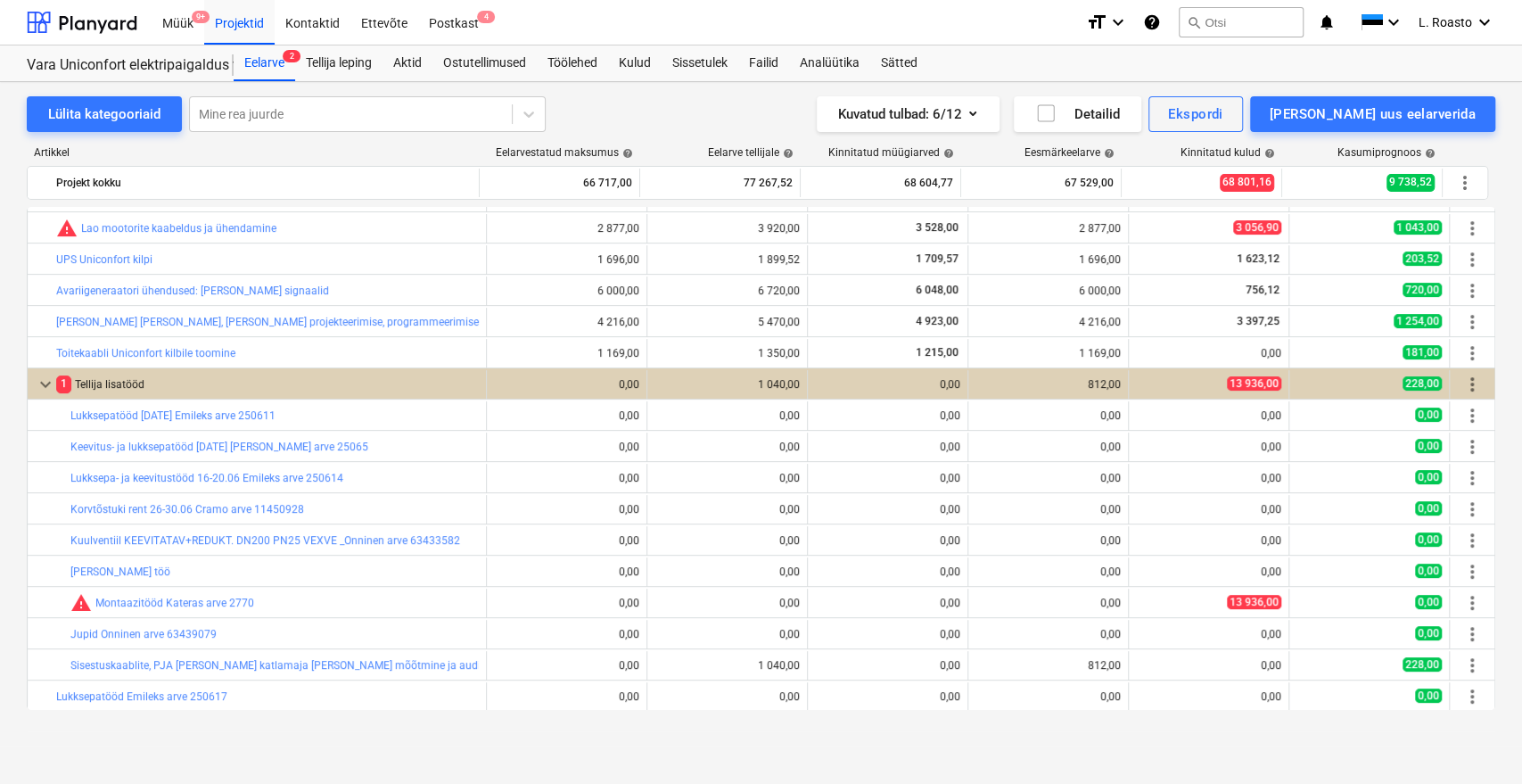
click at [671, 126] on div "Lülita kategooriaid Mine rea juurde Kuvatud tulbad : 6/12 Detailid Ekspordi Lis…" at bounding box center [761, 114] width 1469 height 36
click at [1120, 108] on div "Detailid" at bounding box center [1078, 114] width 84 height 23
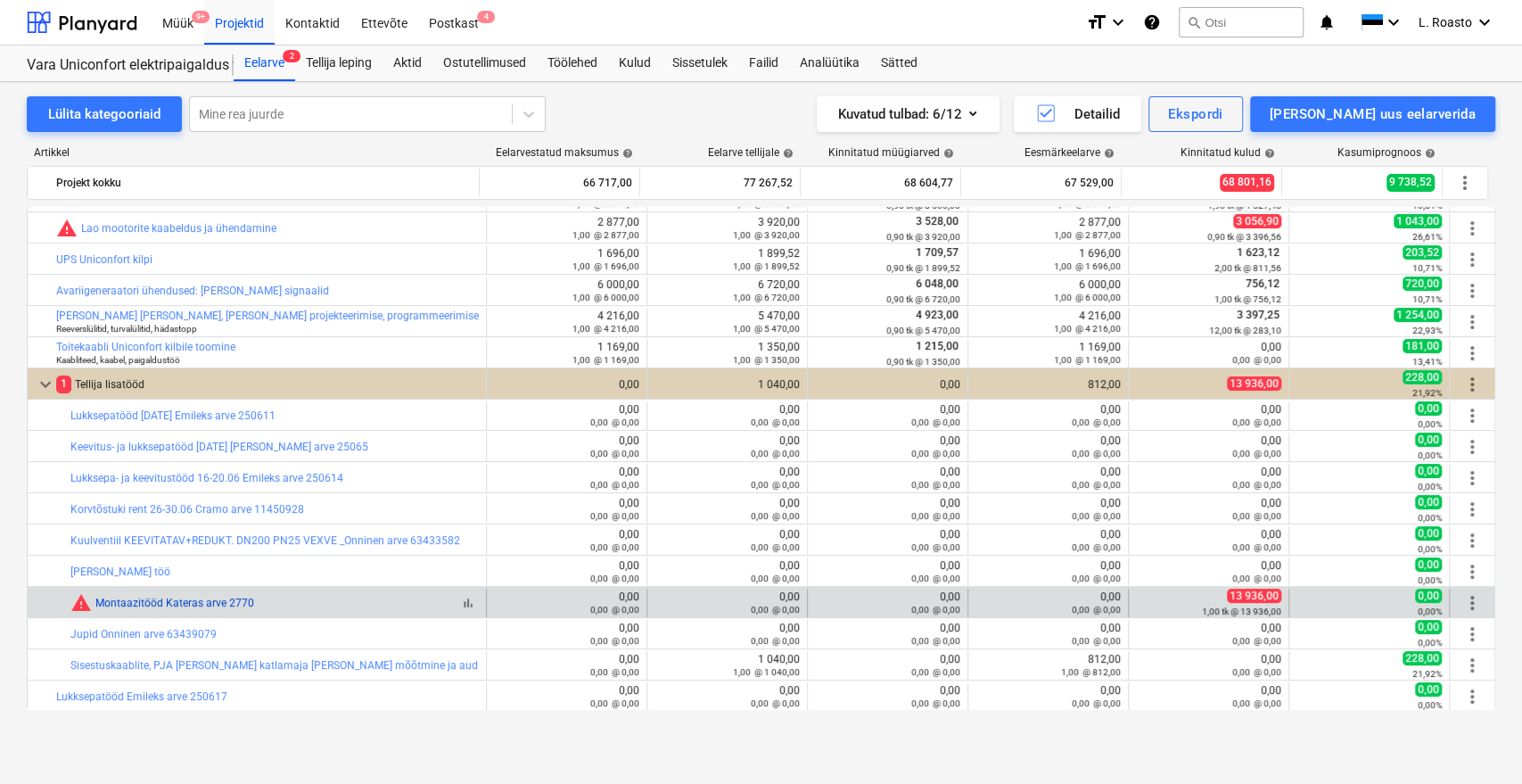
click at [222, 602] on link "Montaazitööd Kateras arve 2770" at bounding box center [174, 602] width 159 height 13
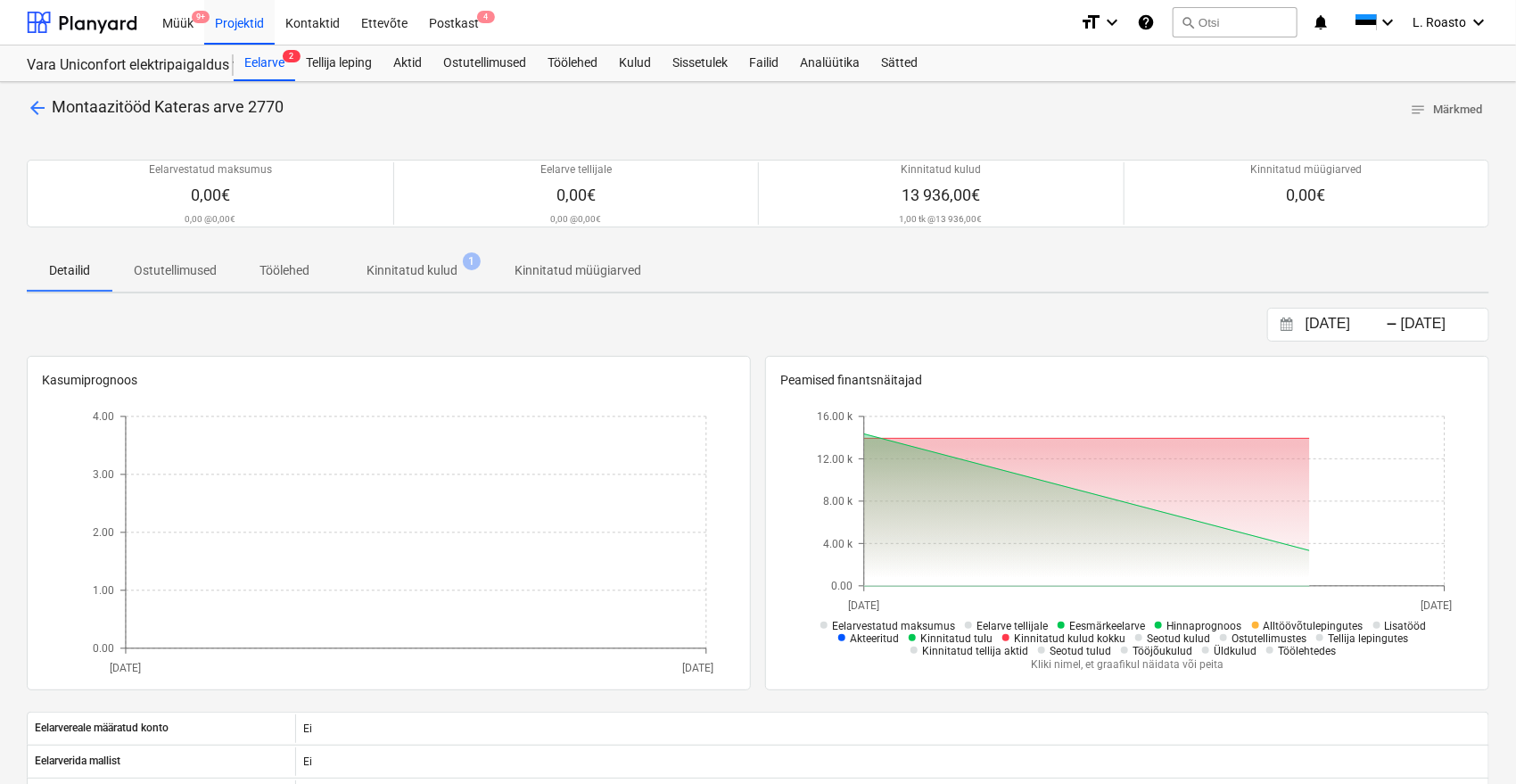
click at [424, 262] on p "Kinnitatud kulud" at bounding box center [412, 271] width 91 height 18
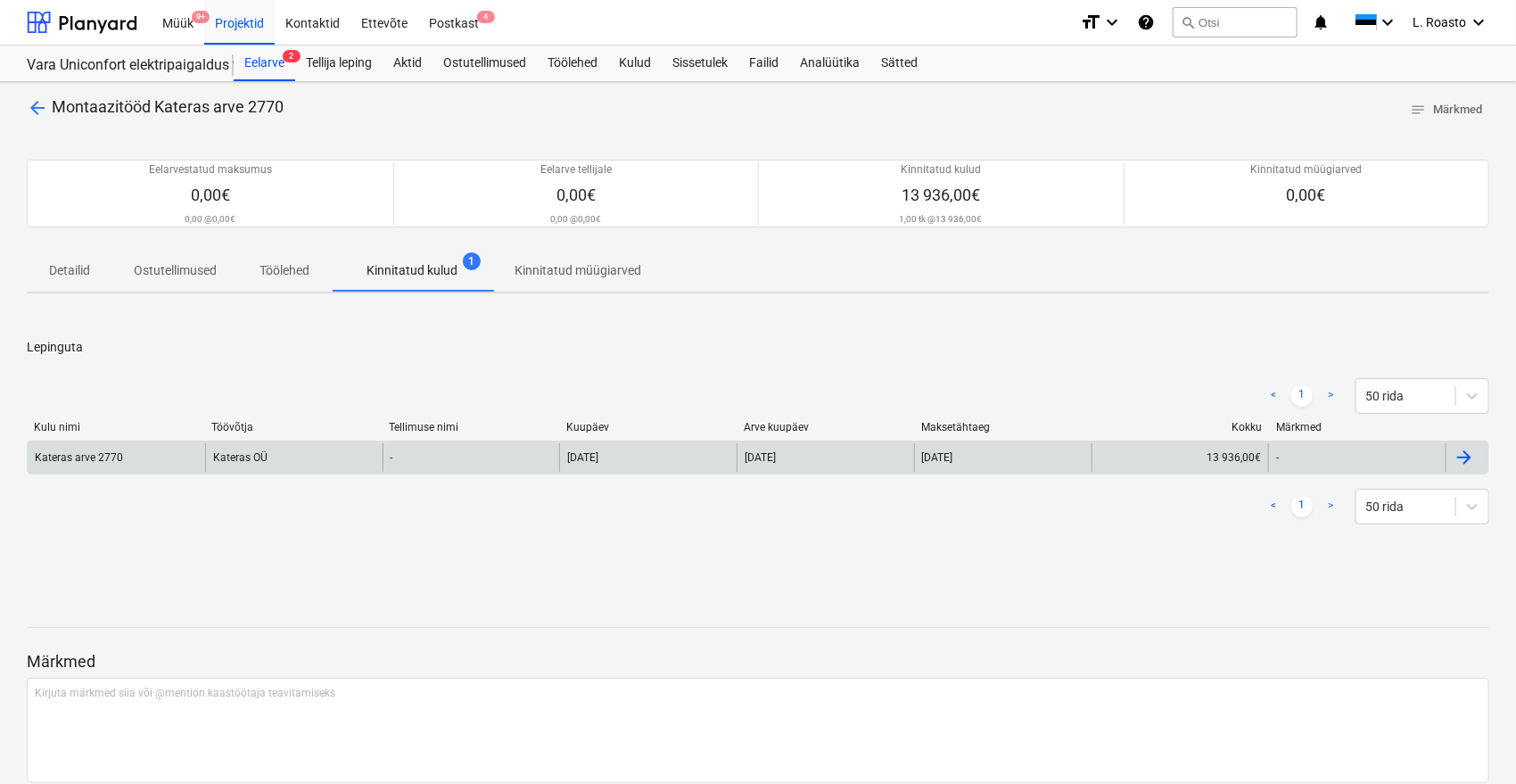
click at [1449, 458] on div at bounding box center [1466, 457] width 43 height 28
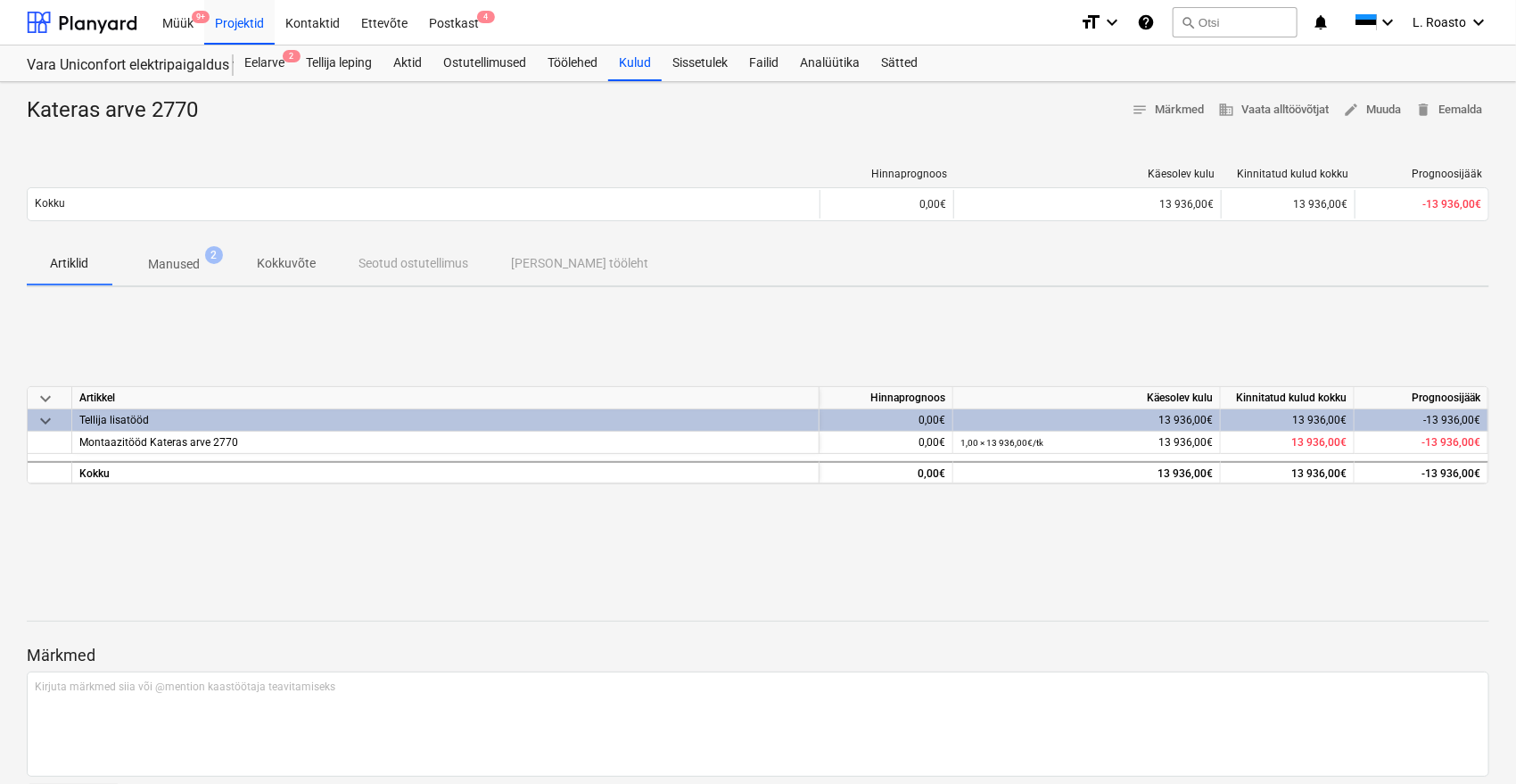
click at [1490, 111] on div "Kateras arve 2770 notes Märkmed business Vaata alltöövõtjat edit Muuda delete E…" at bounding box center [758, 464] width 1516 height 766
click at [1475, 106] on span "delete Eemalda" at bounding box center [1448, 110] width 67 height 20
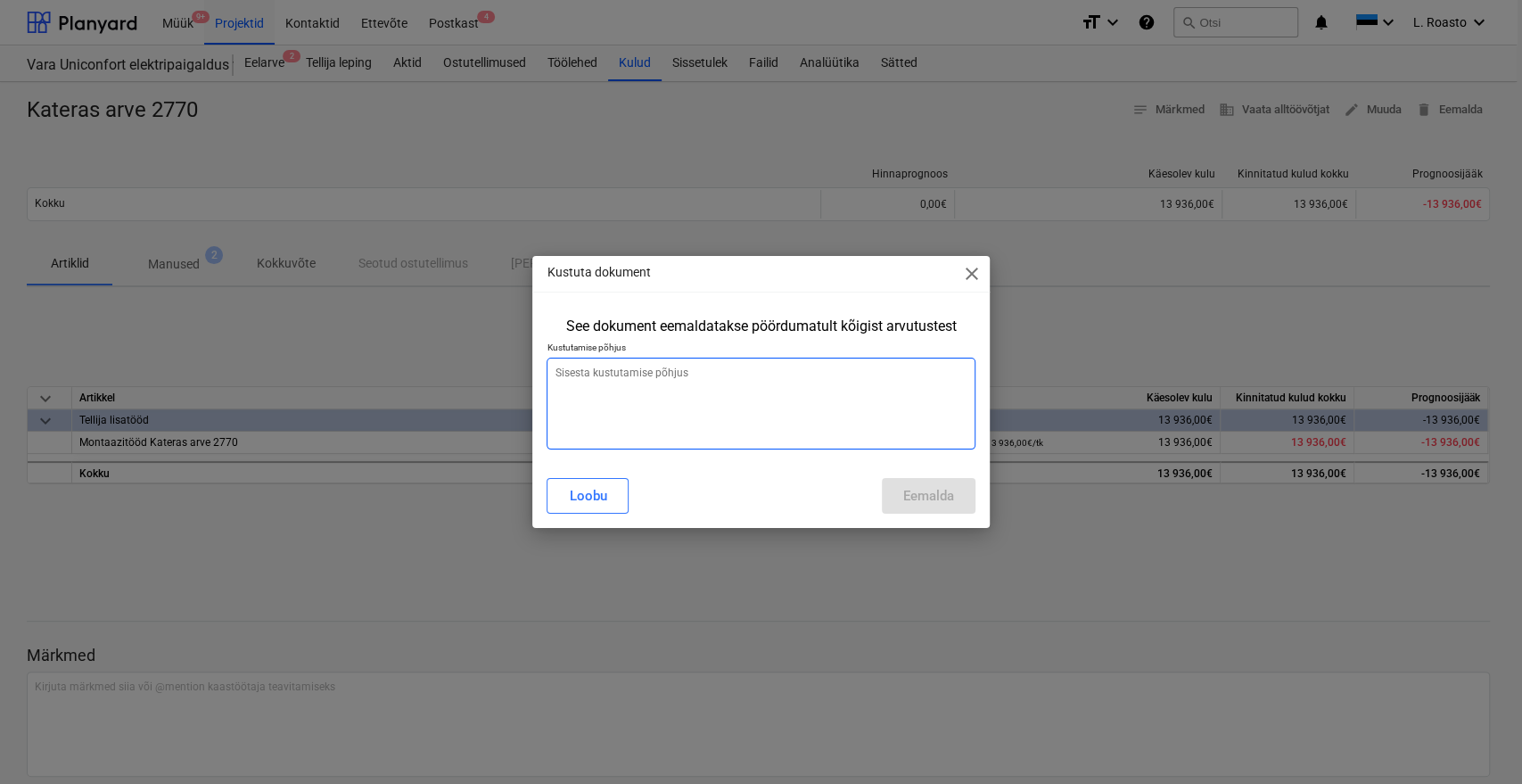
click at [678, 412] on textarea at bounding box center [761, 403] width 428 height 92
type textarea "x"
type textarea "v"
type textarea "x"
type textarea "va"
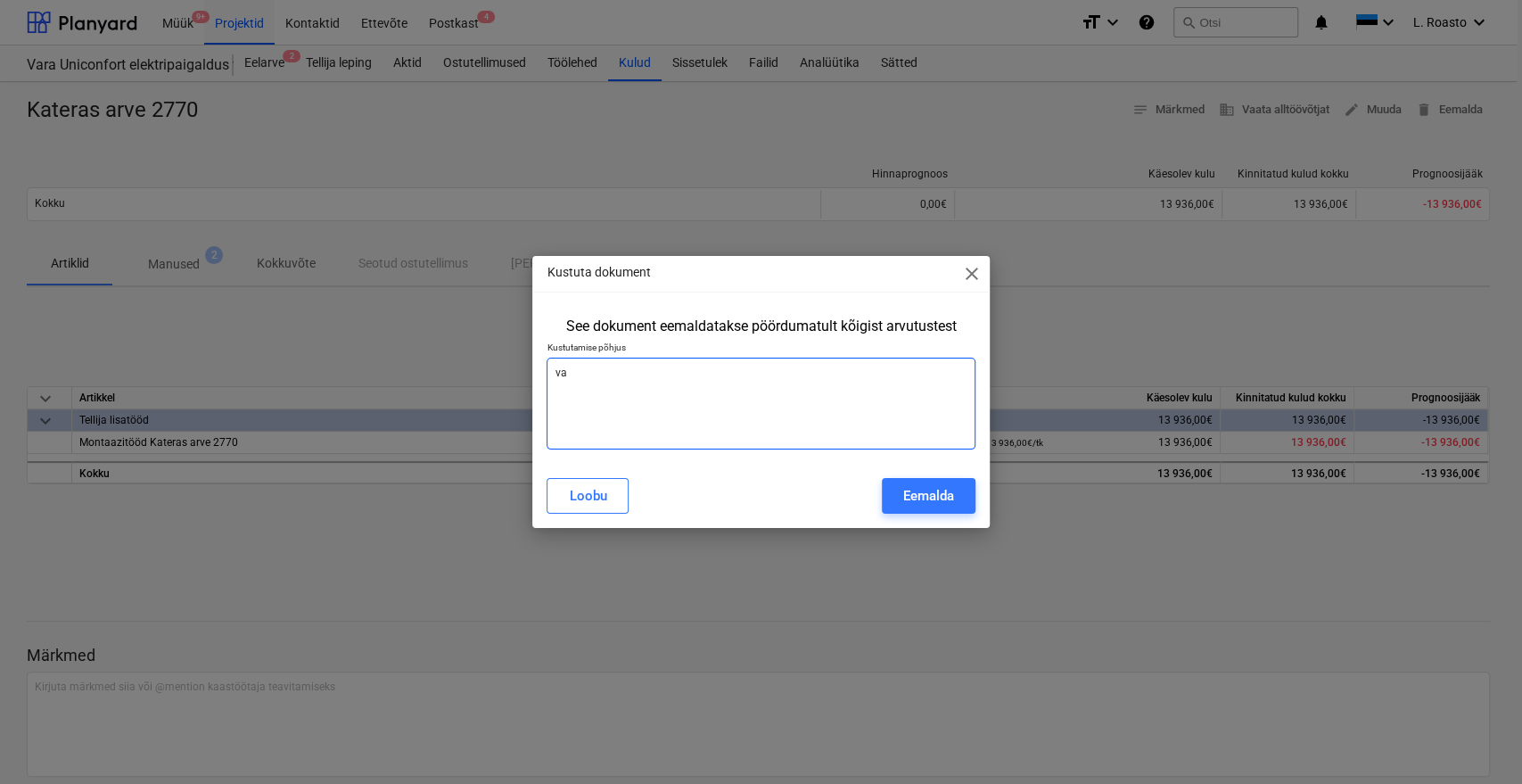
type textarea "x"
type textarea "val"
type textarea "x"
type textarea "vale"
click at [950, 506] on button "Eemalda" at bounding box center [928, 495] width 94 height 36
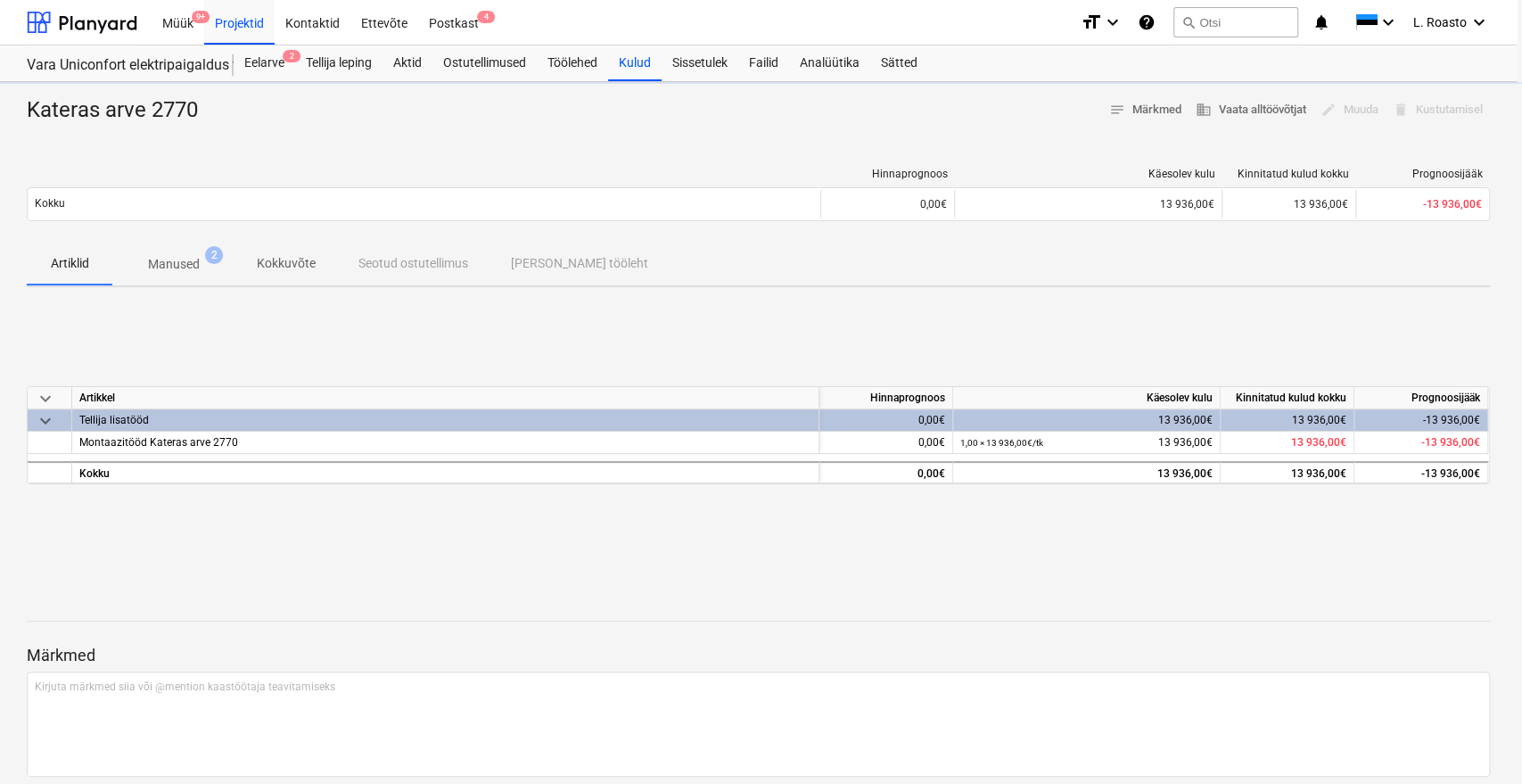
type textarea "x"
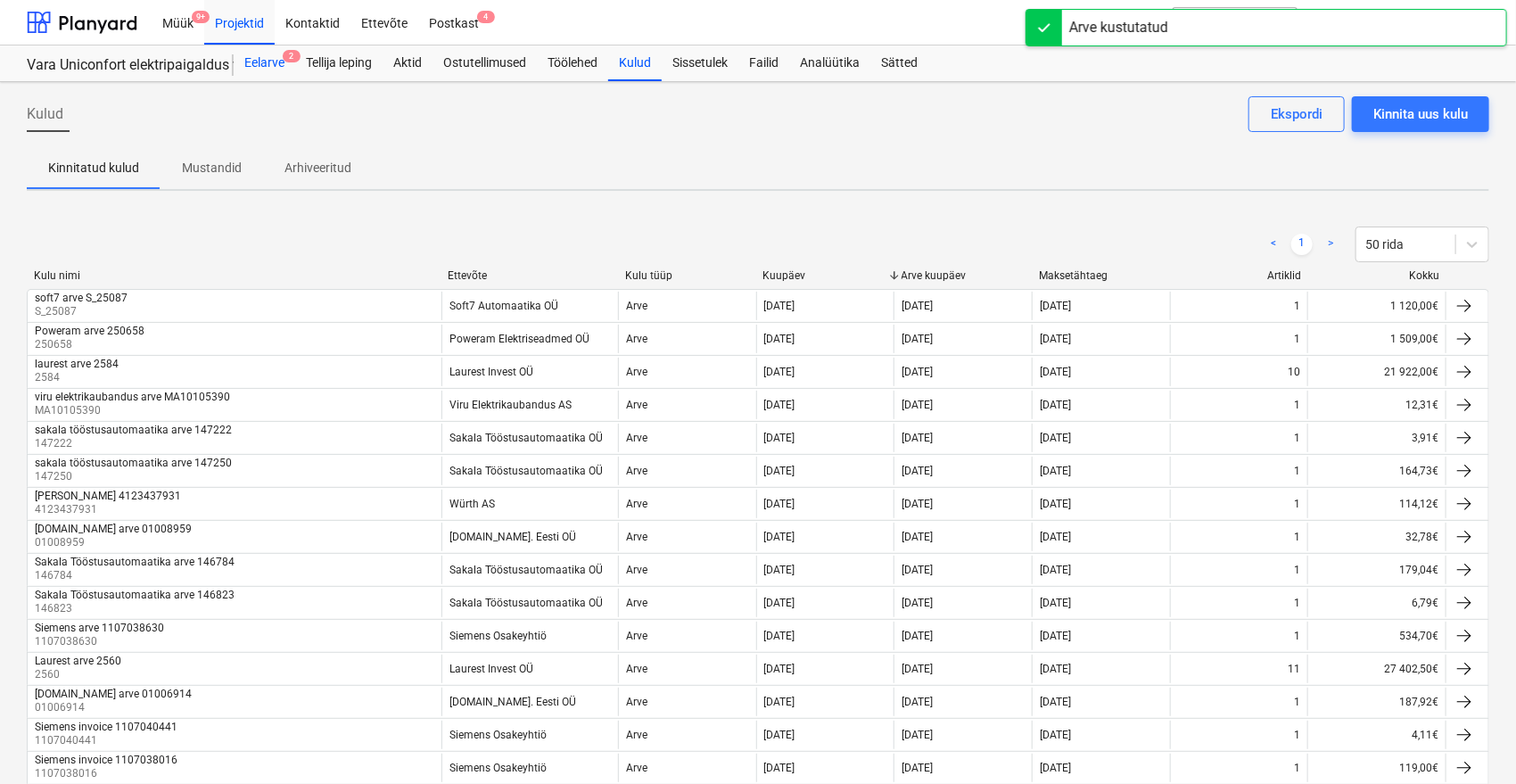
click at [265, 51] on div "Eelarve 2" at bounding box center [264, 63] width 61 height 36
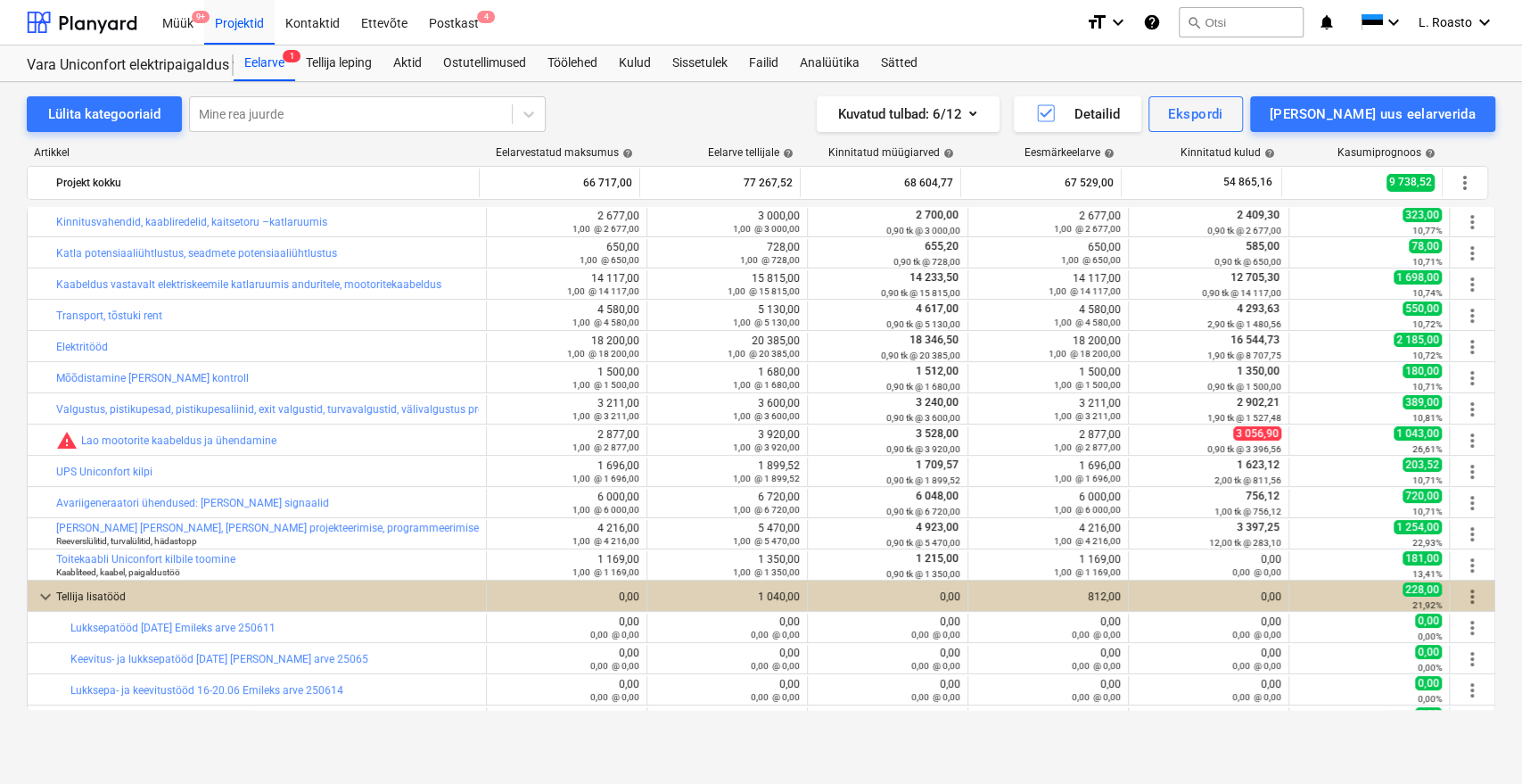
scroll to position [276, 0]
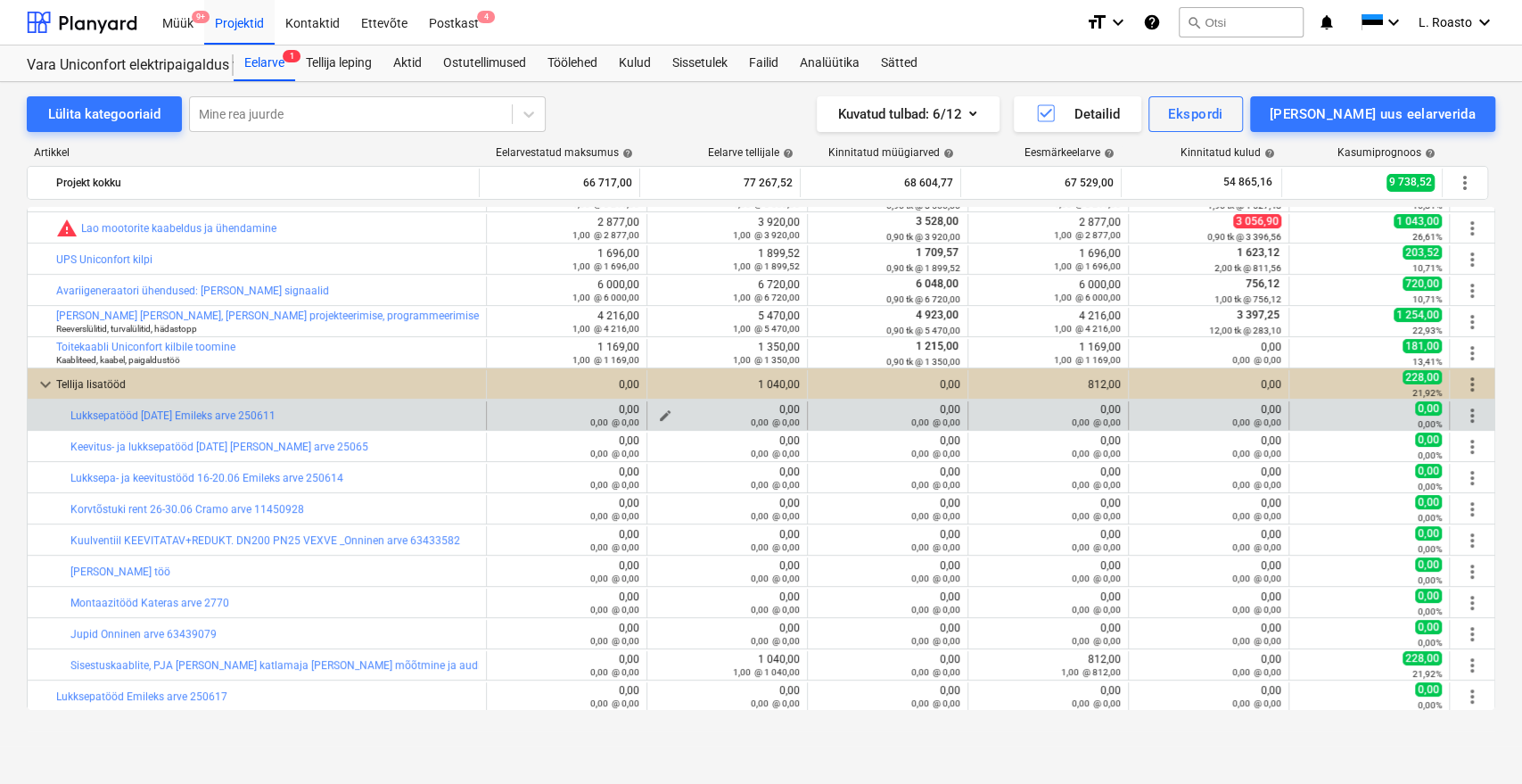
click at [661, 417] on div "0,00 @ 0,00" at bounding box center [728, 422] width 145 height 13
click at [658, 413] on span "edit" at bounding box center [665, 415] width 15 height 15
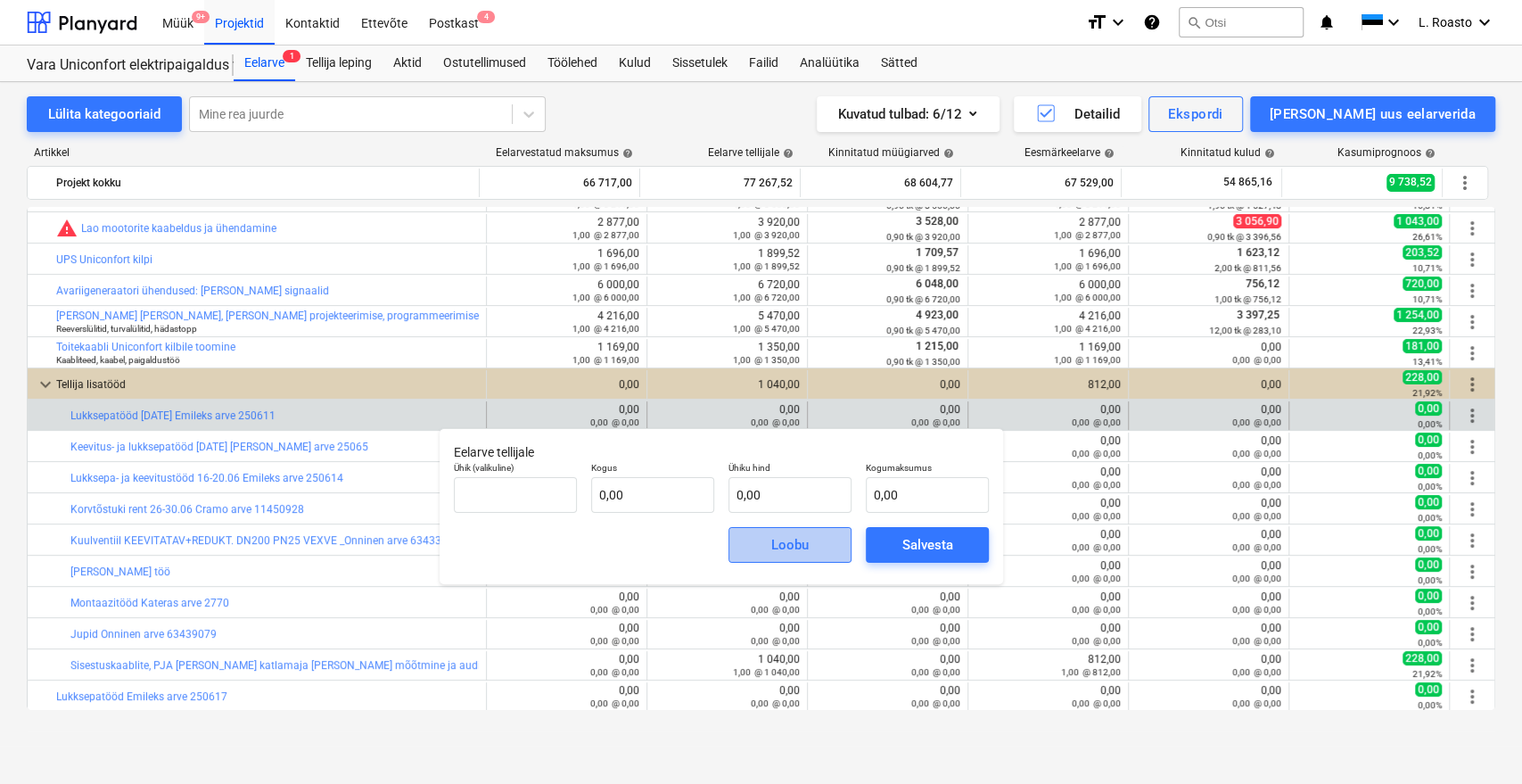
click at [820, 540] on span "Loobu" at bounding box center [791, 544] width 79 height 23
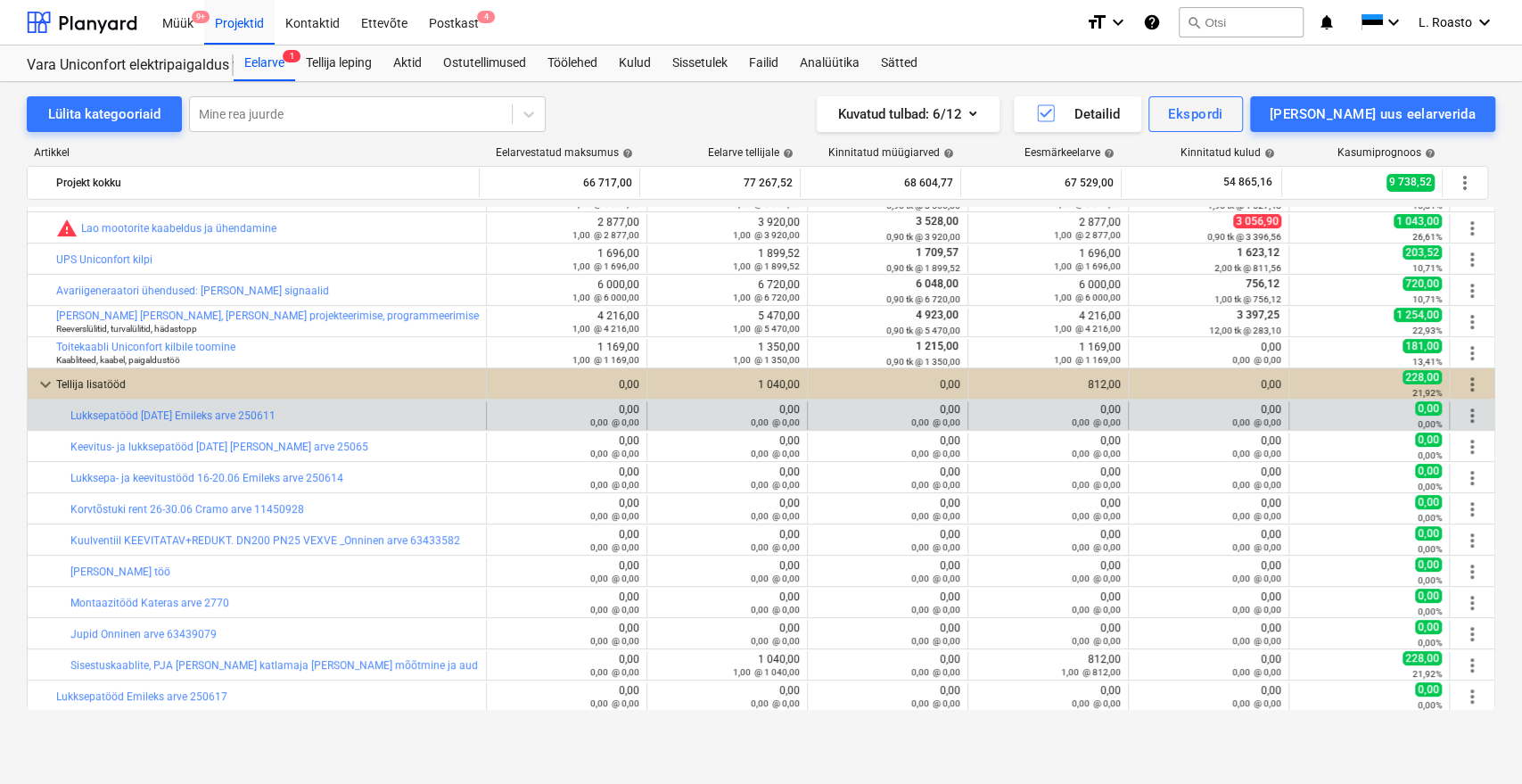
click at [0, 403] on div "Lülita kategooriaid Mine rea juurde Kuvatud tulbad : 6/12 Detailid Ekspordi Lis…" at bounding box center [761, 413] width 1522 height 663
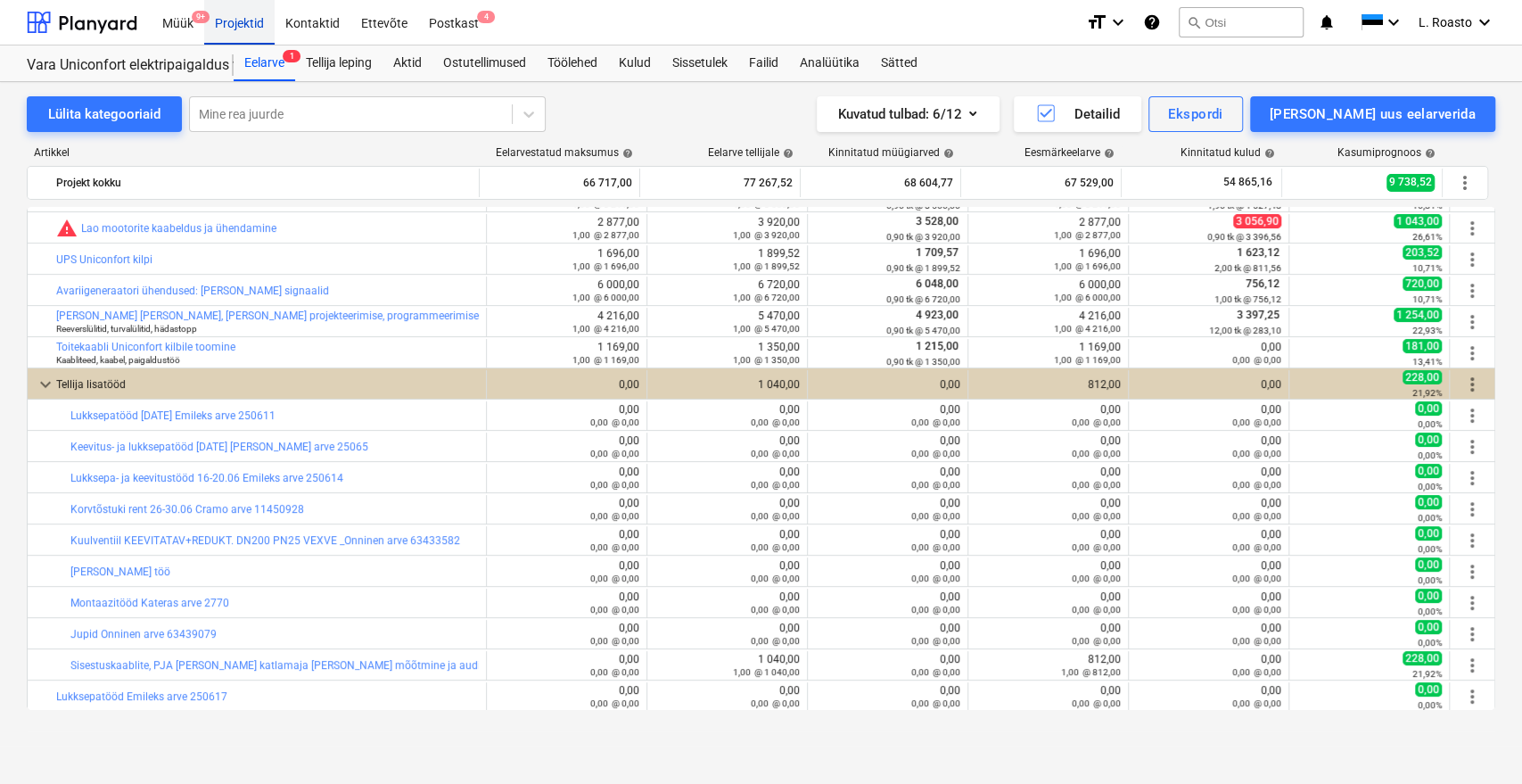
click at [262, 24] on div "Projektid" at bounding box center [239, 22] width 71 height 46
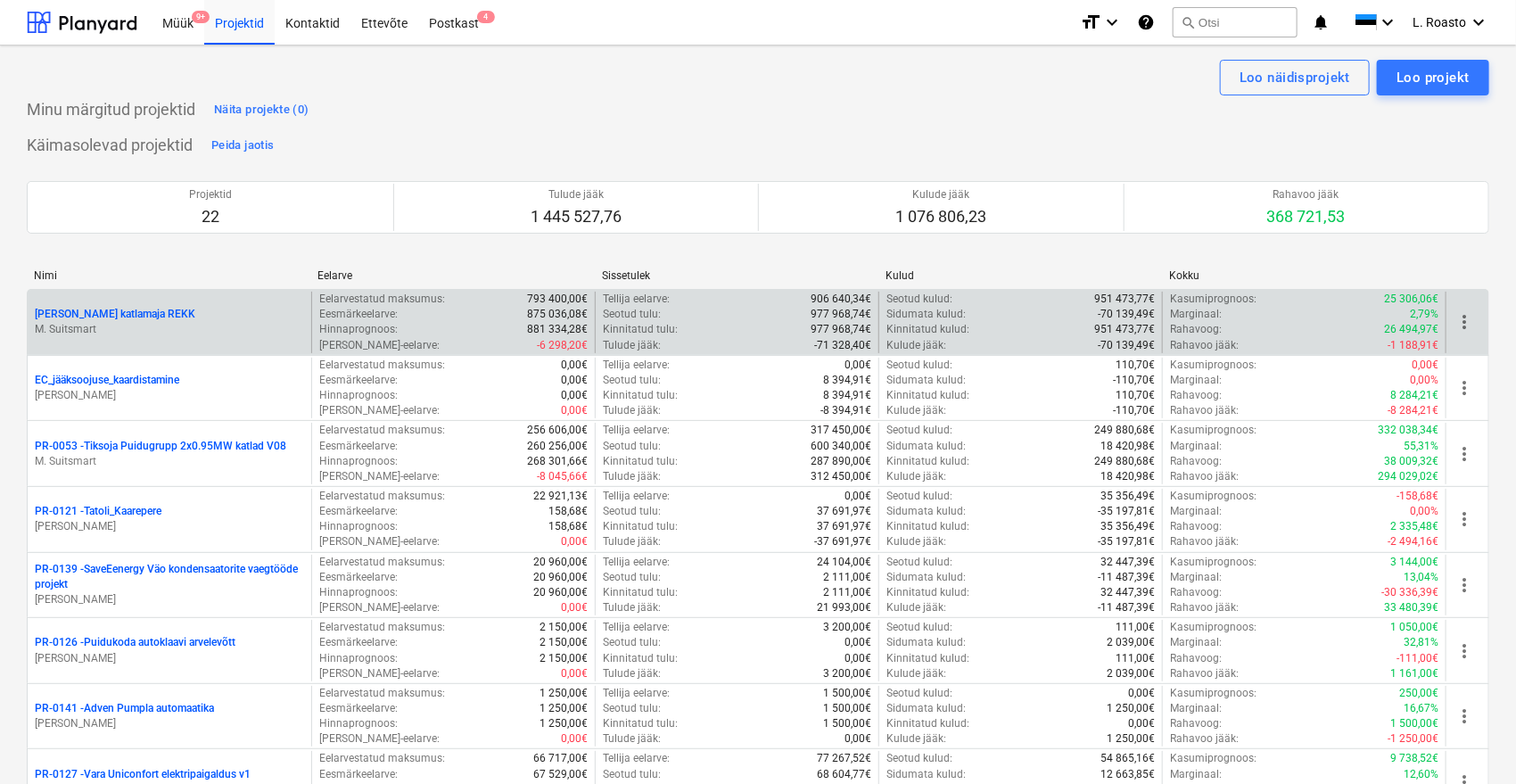
click at [112, 308] on p "[PERSON_NAME] katlamaja REKK" at bounding box center [115, 314] width 160 height 16
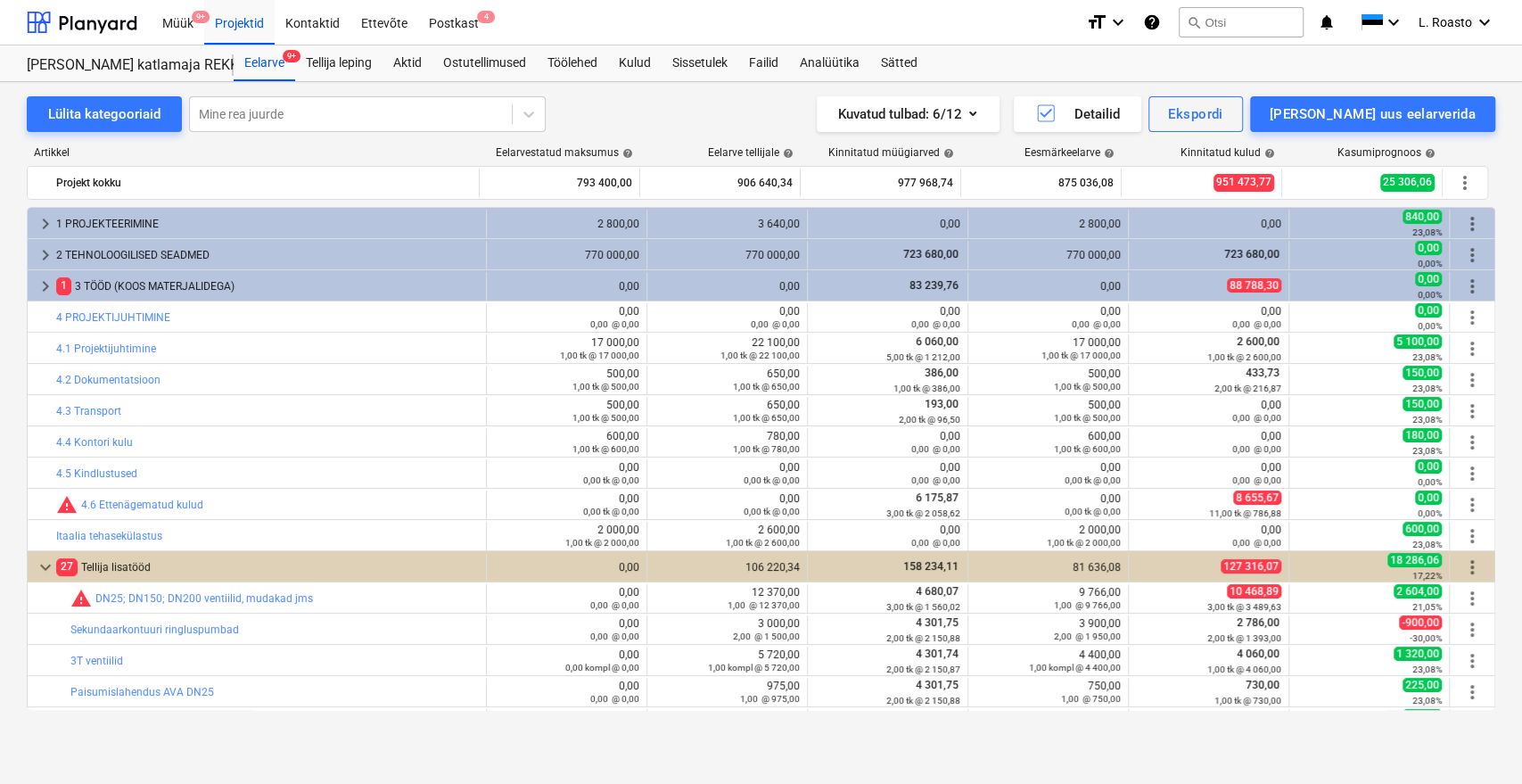
scroll to position [160, 0]
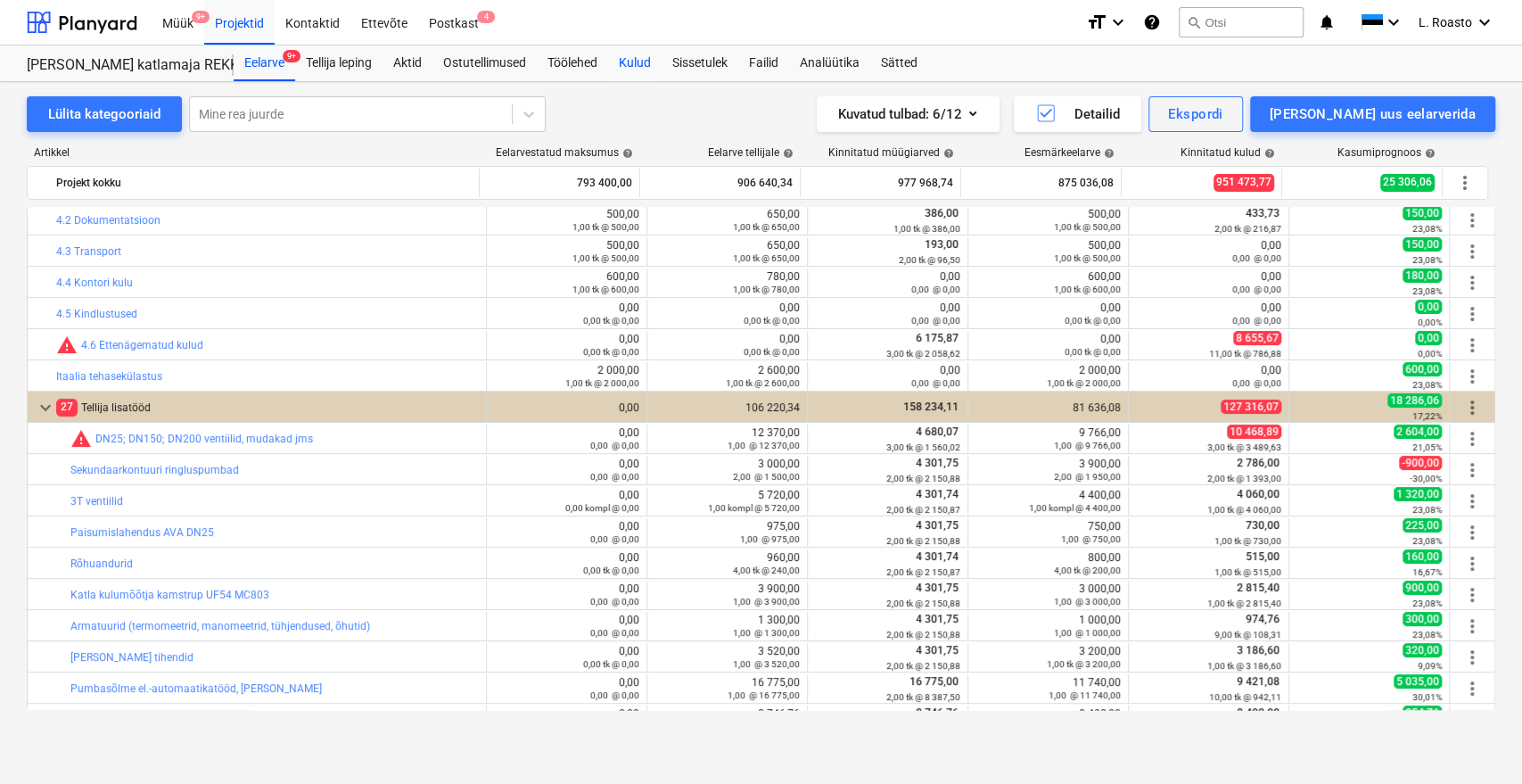
click at [658, 54] on div "Kulud" at bounding box center [635, 63] width 53 height 36
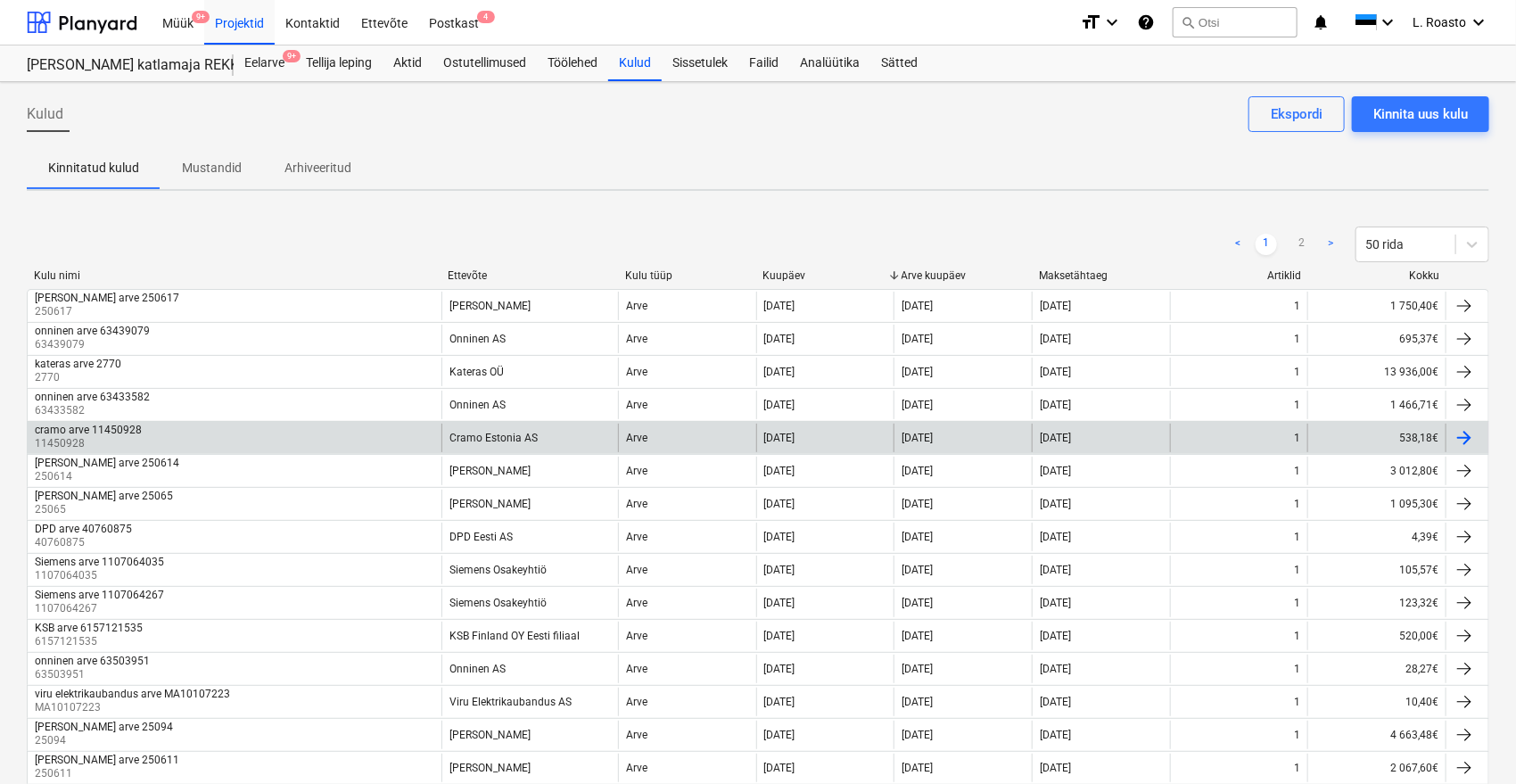
click at [129, 433] on div "cramo arve 11450928" at bounding box center [88, 430] width 107 height 13
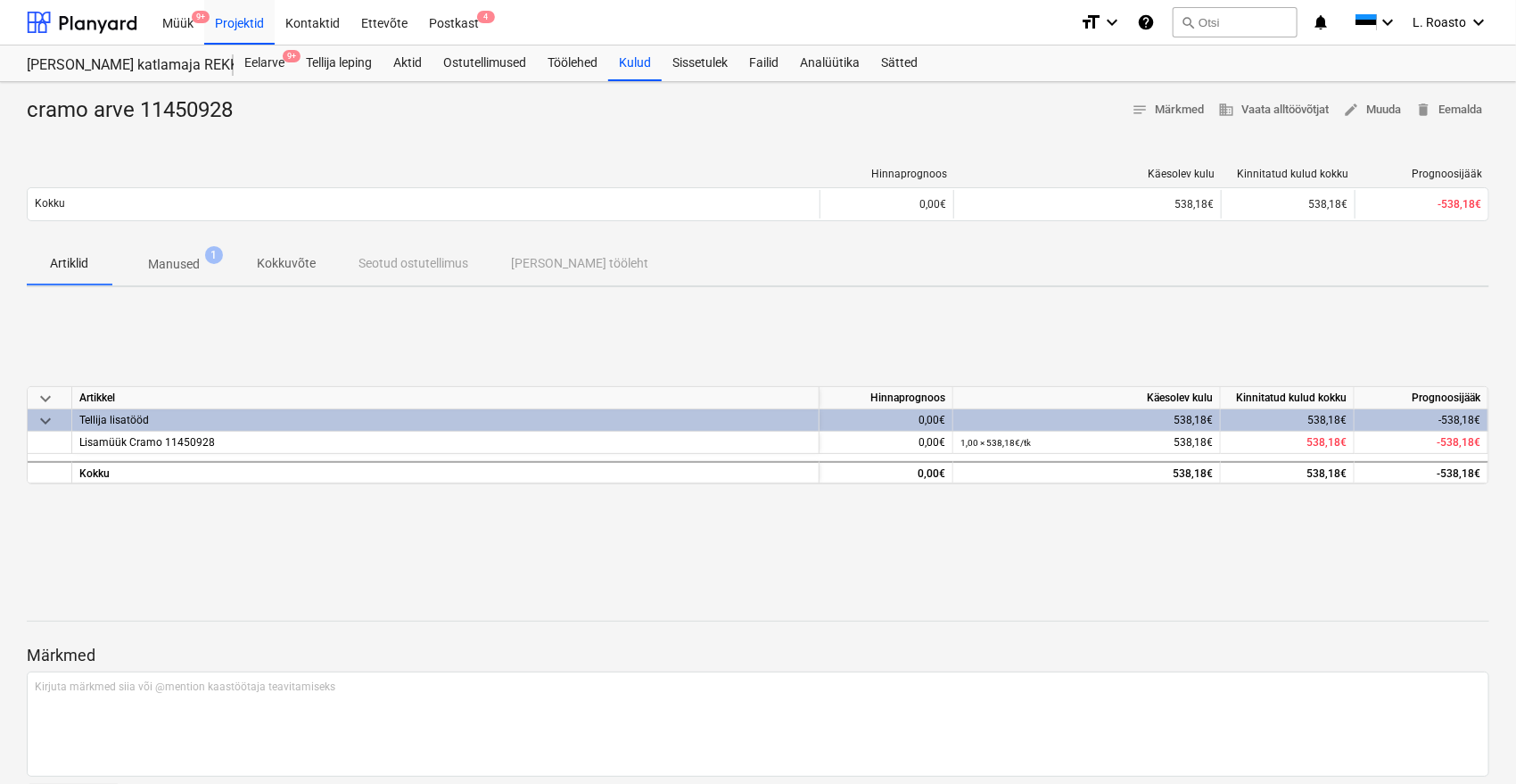
click at [185, 266] on p "Manused" at bounding box center [173, 264] width 51 height 18
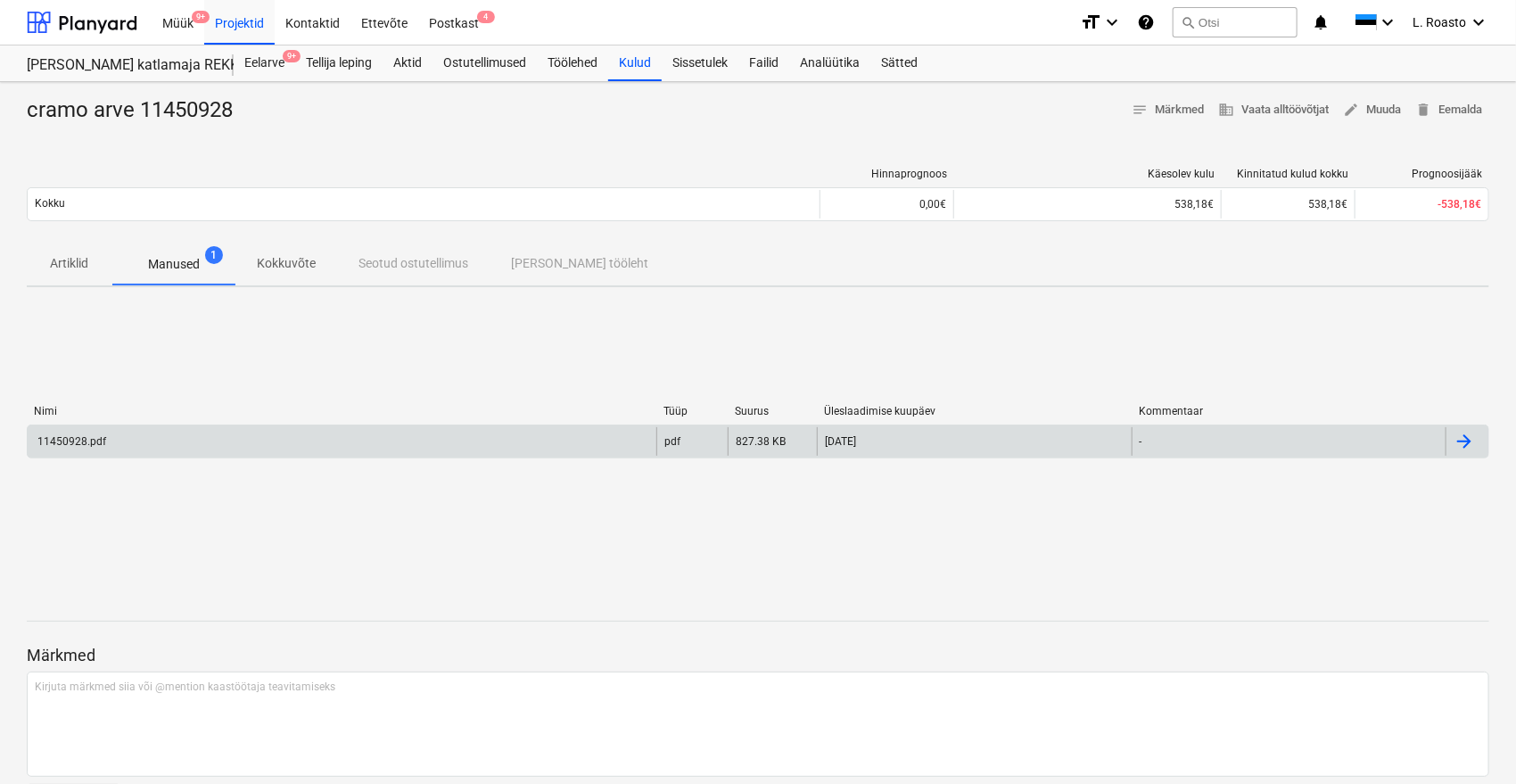
click at [519, 436] on div "11450928.pdf" at bounding box center [341, 441] width 628 height 28
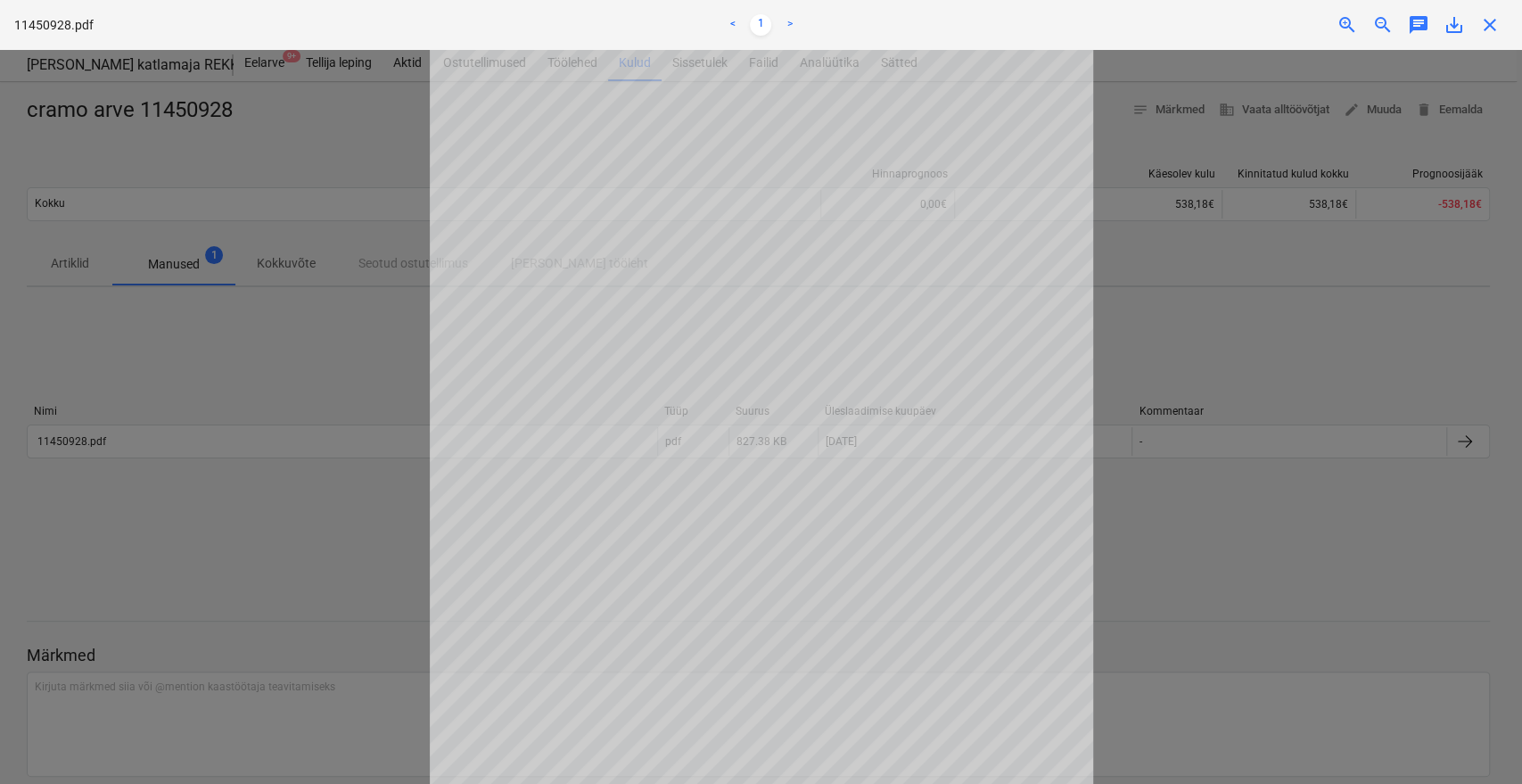
click at [1225, 334] on div at bounding box center [761, 416] width 1522 height 734
click at [1491, 25] on span "close" at bounding box center [1490, 25] width 21 height 21
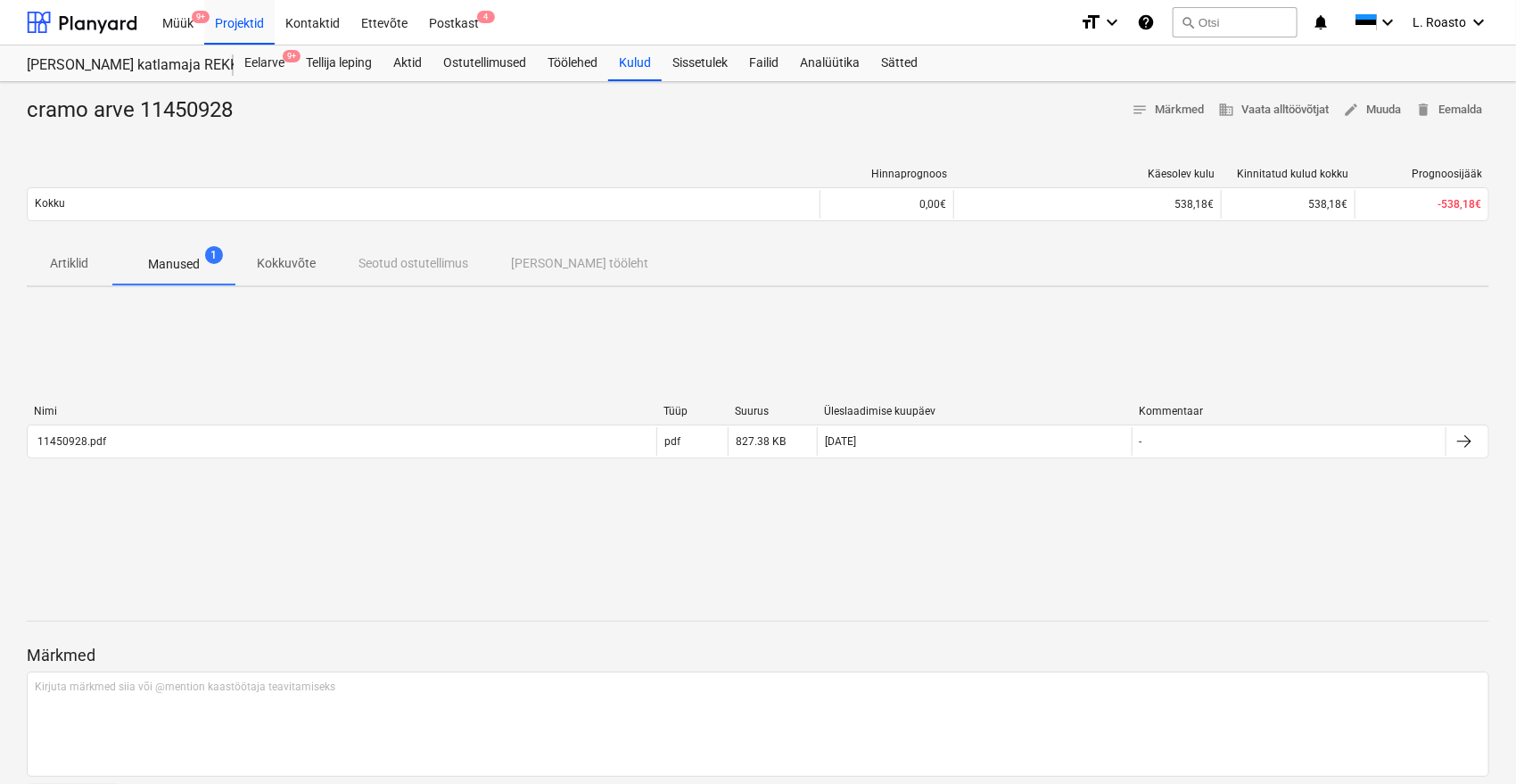
click at [177, 101] on div "cramo arve 11450928" at bounding box center [137, 110] width 220 height 28
copy div "11450928"
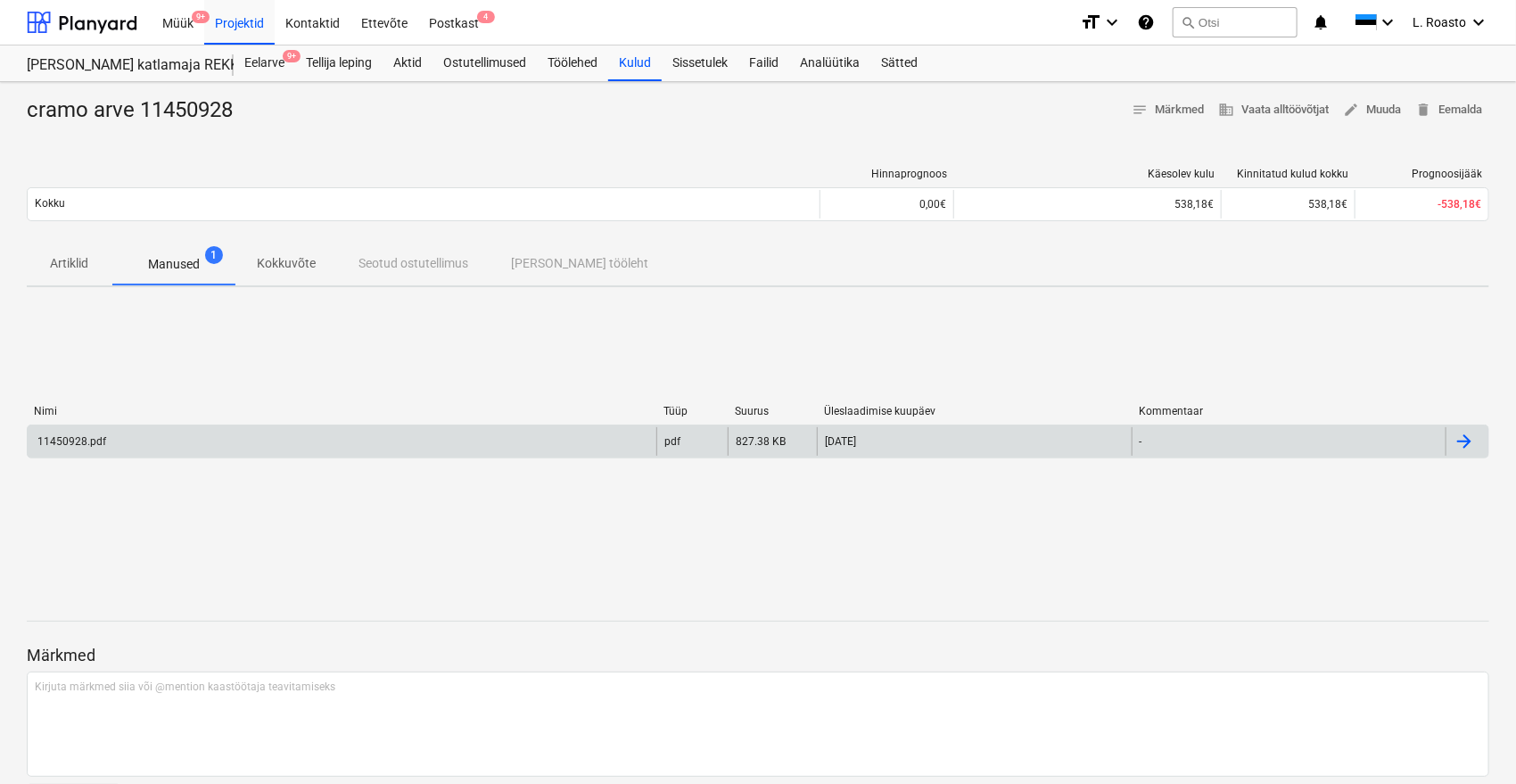
click at [166, 445] on div "11450928.pdf" at bounding box center [341, 441] width 628 height 28
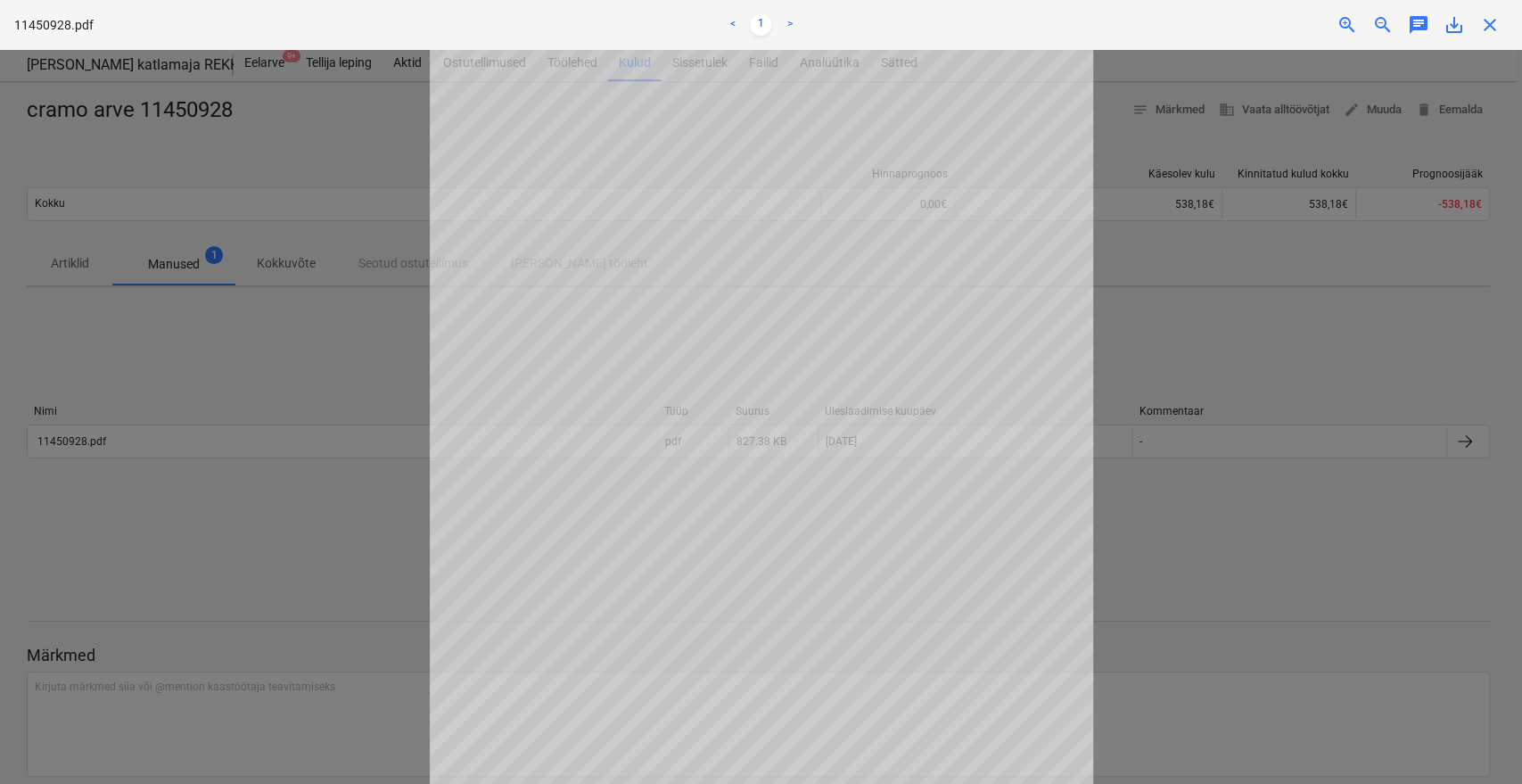
click at [1220, 301] on div at bounding box center [761, 416] width 1522 height 734
click at [1480, 18] on span "close" at bounding box center [1490, 25] width 21 height 21
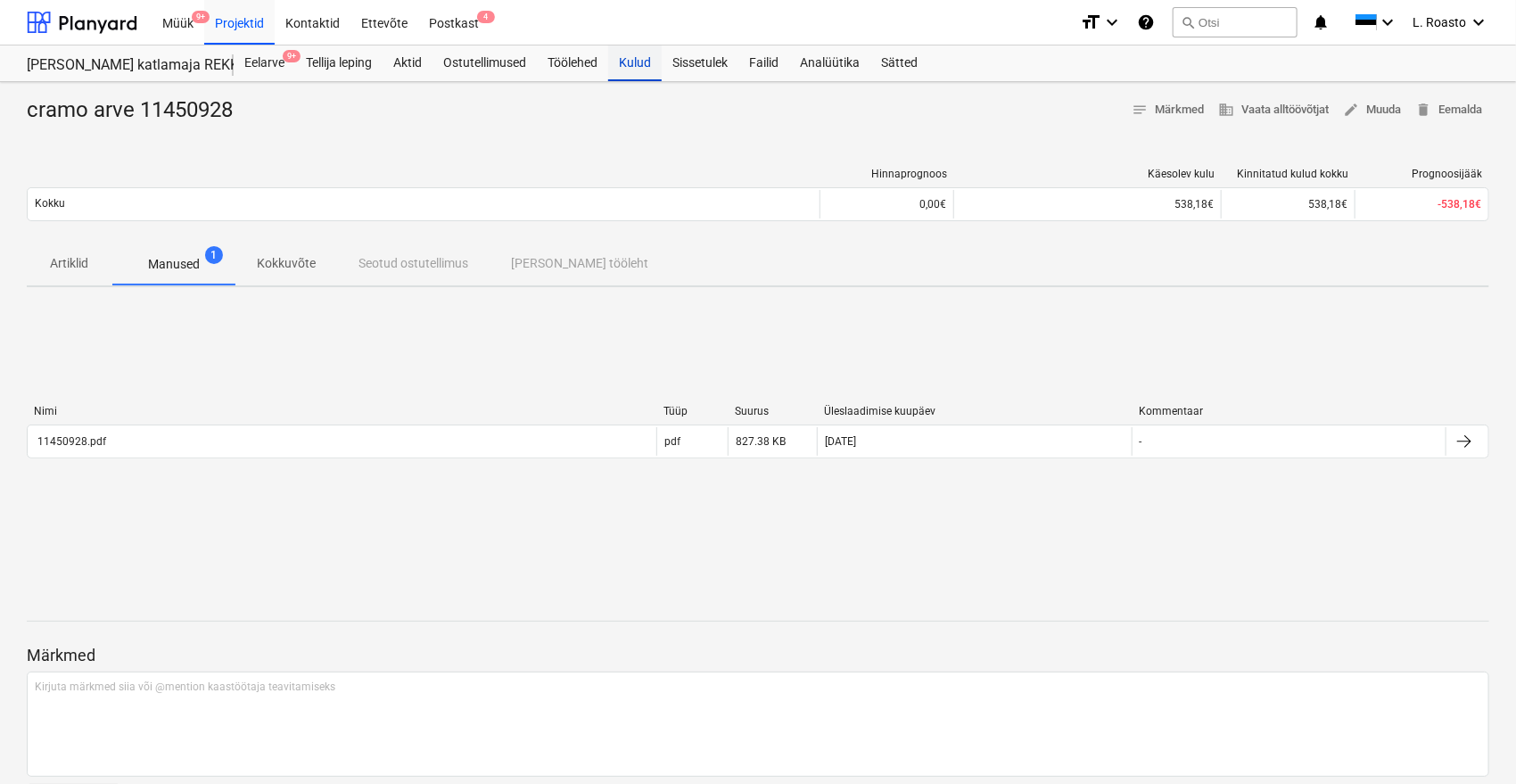
click at [647, 70] on div "Kulud" at bounding box center [635, 63] width 53 height 36
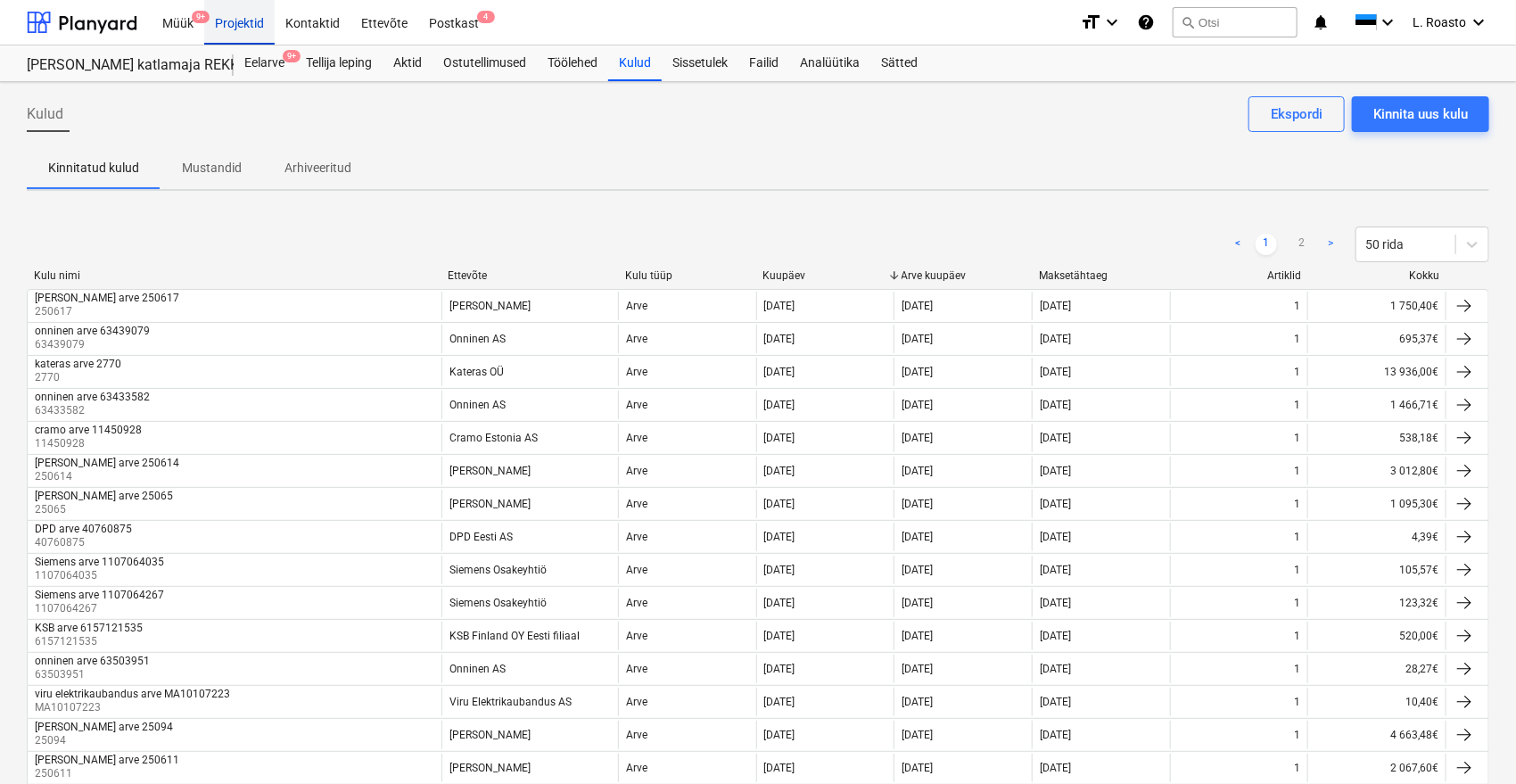
click at [253, 25] on div "Projektid" at bounding box center [239, 22] width 71 height 46
